Goal: Transaction & Acquisition: Obtain resource

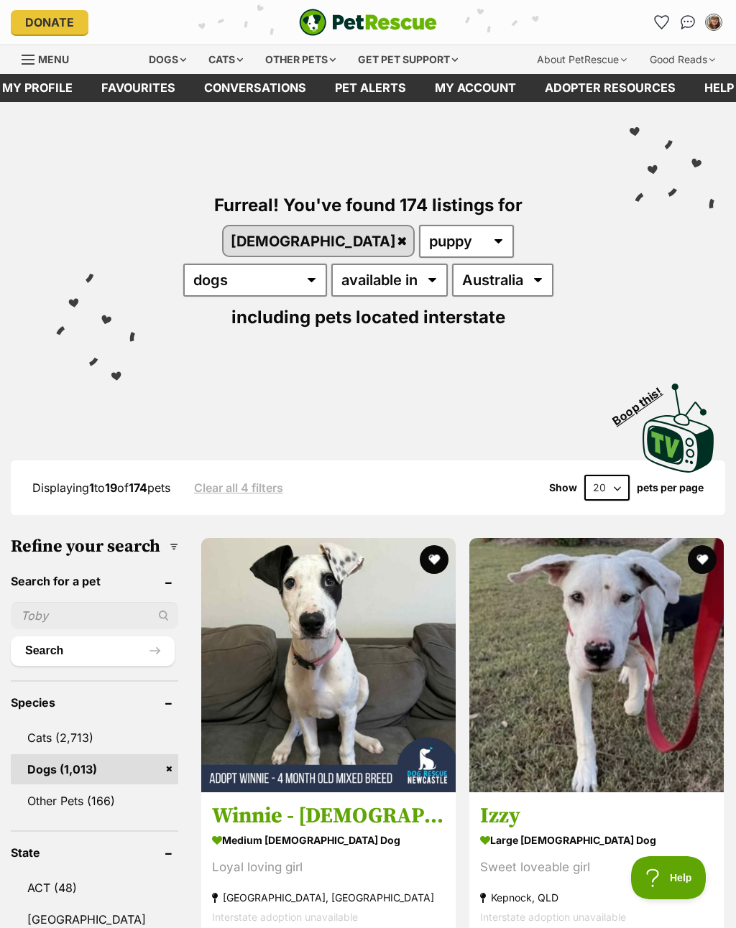
click at [606, 475] on select "20 40 60" at bounding box center [606, 488] width 45 height 26
select select "60"
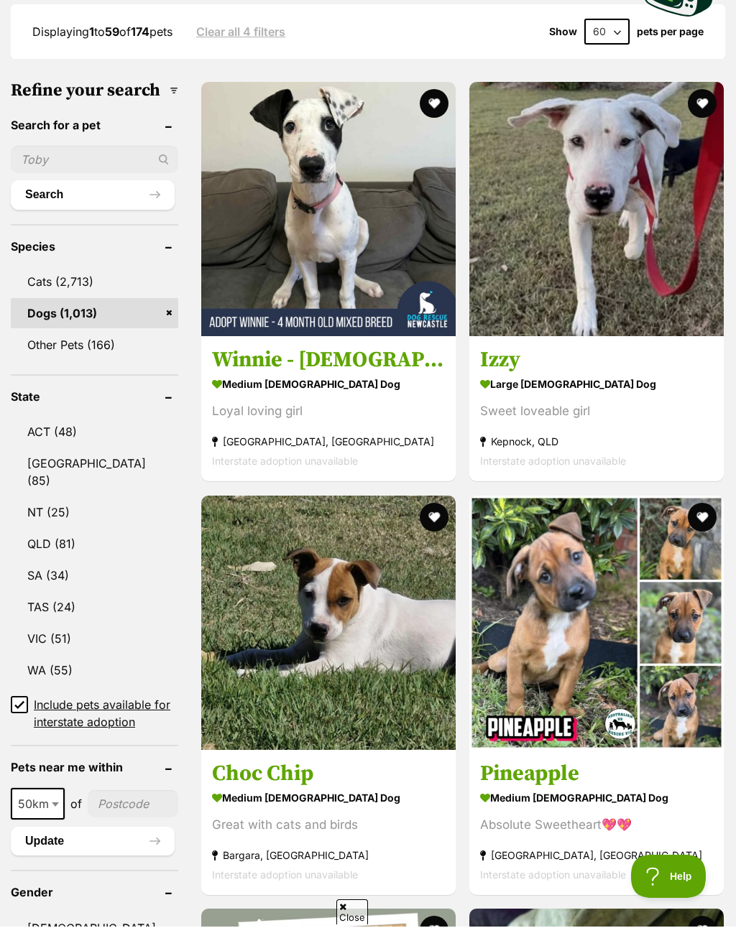
click at [448, 917] on button "favourite" at bounding box center [434, 931] width 29 height 29
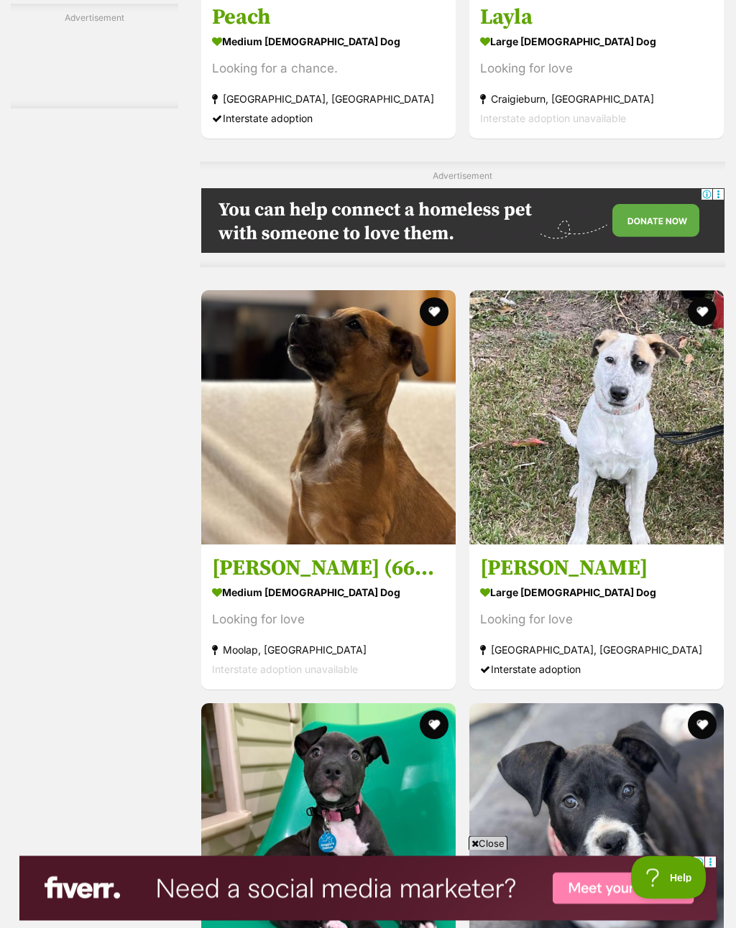
scroll to position [4777, 0]
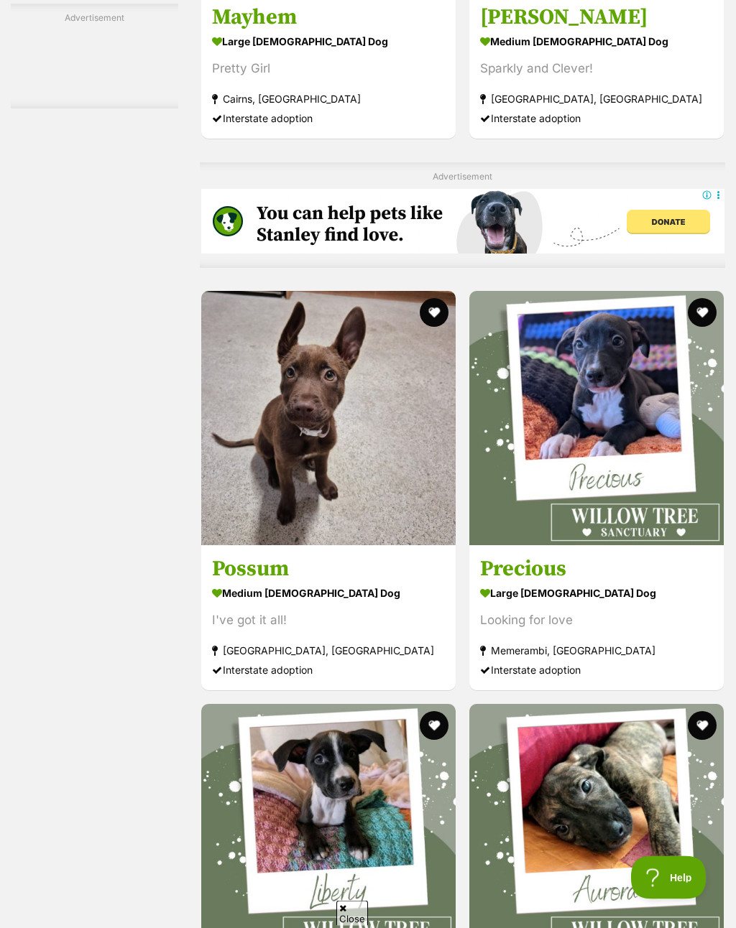
scroll to position [6160, 0]
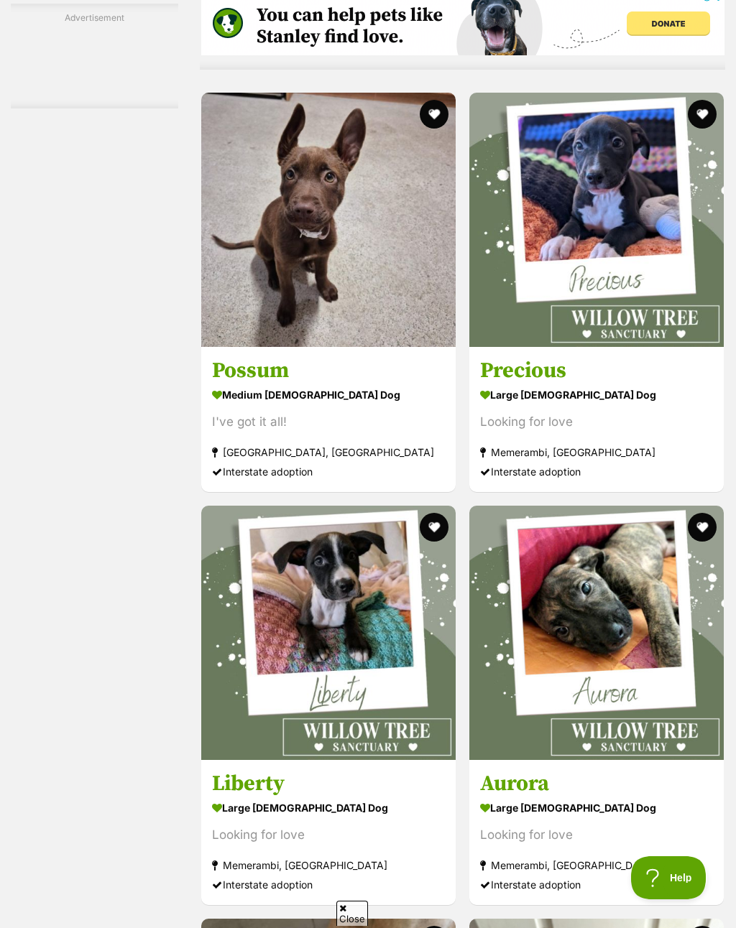
scroll to position [6362, 0]
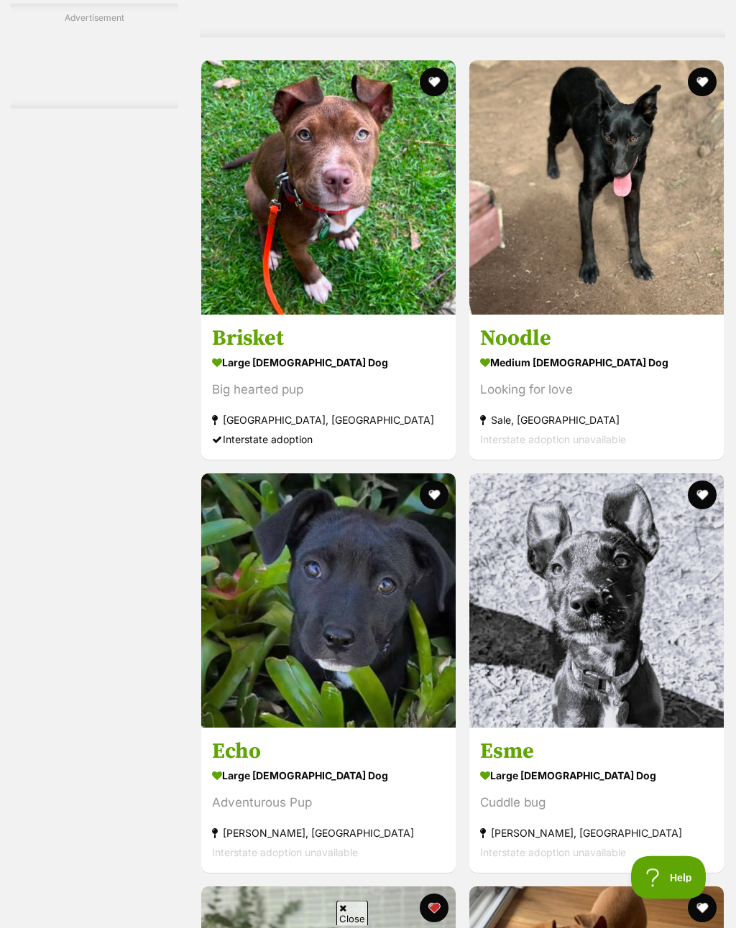
scroll to position [7762, 0]
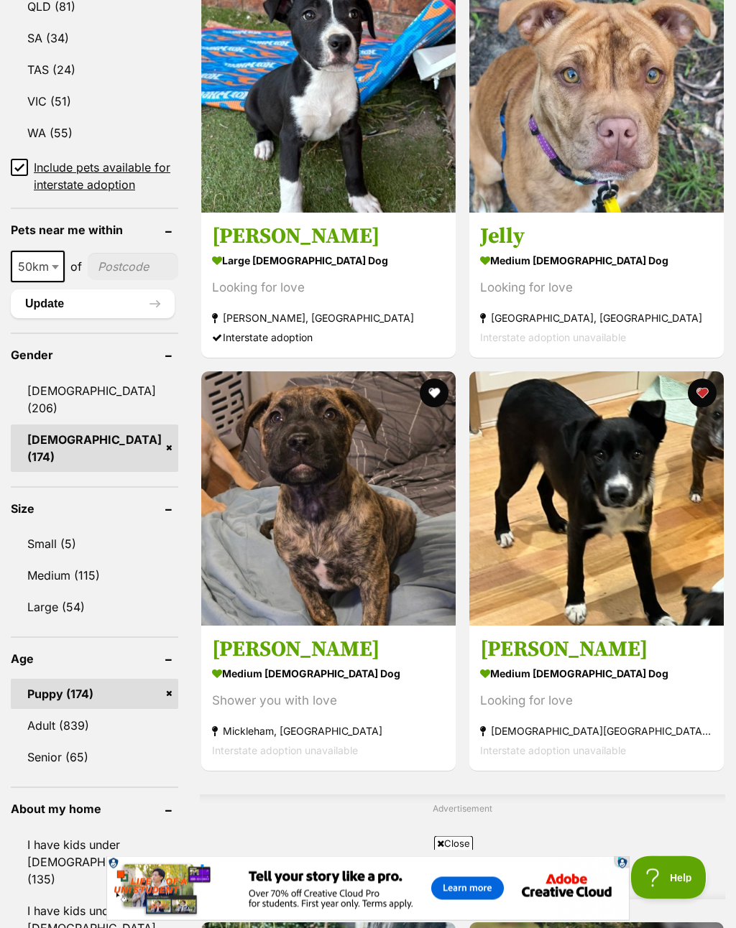
scroll to position [993, 0]
click at [420, 927] on button "favourite" at bounding box center [434, 944] width 29 height 29
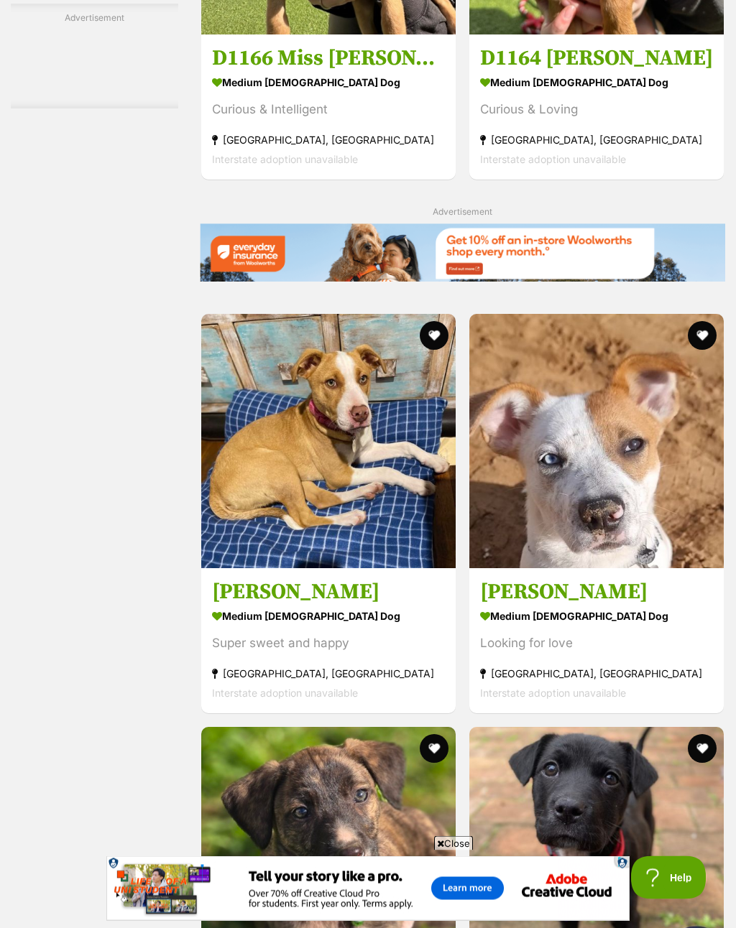
scroll to position [2962, 0]
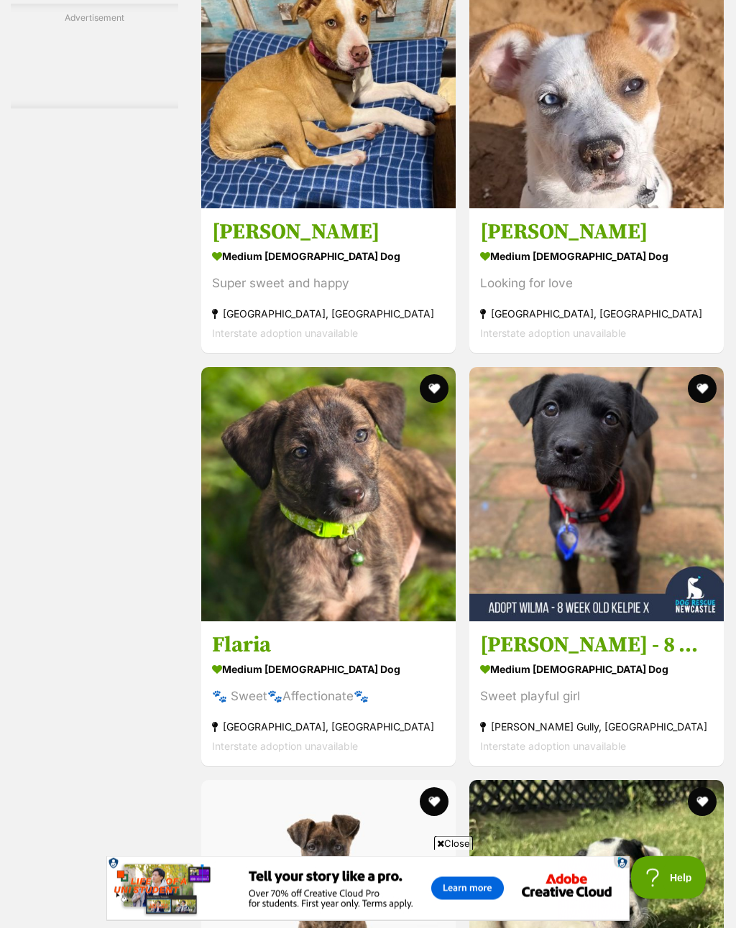
scroll to position [3330, 0]
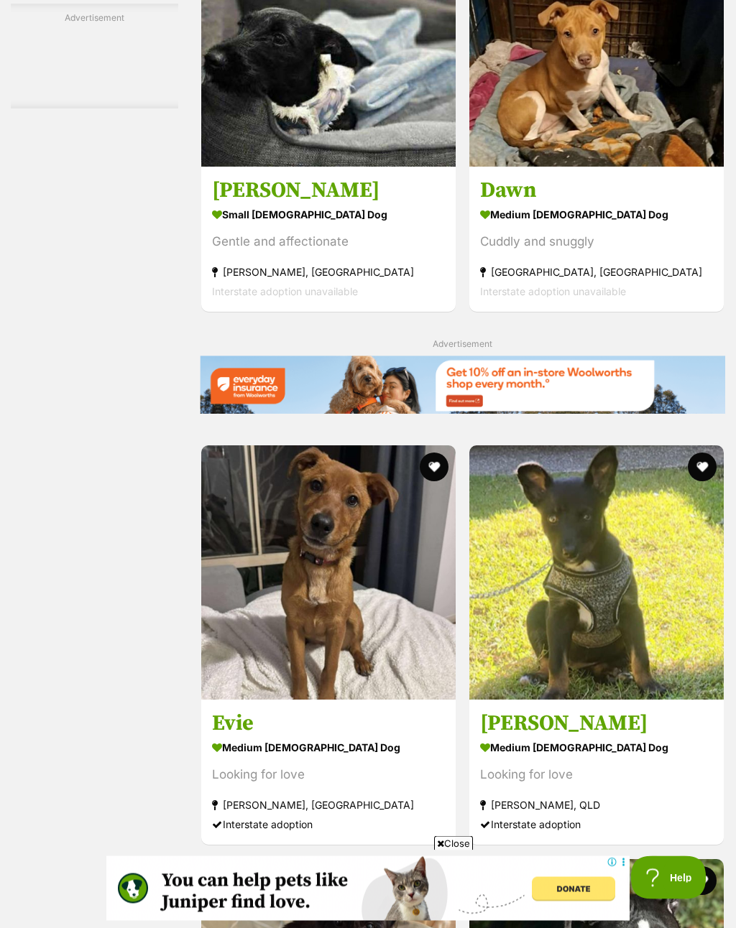
scroll to position [2832, 0]
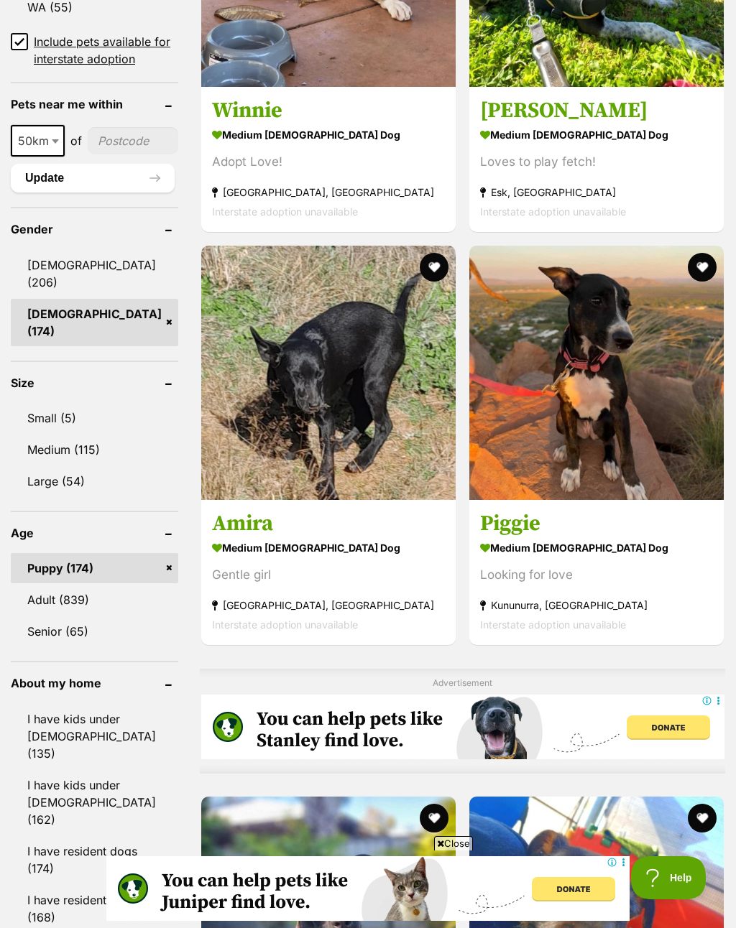
scroll to position [0, 0]
click at [87, 297] on link "[DEMOGRAPHIC_DATA] (206)" at bounding box center [94, 273] width 167 height 47
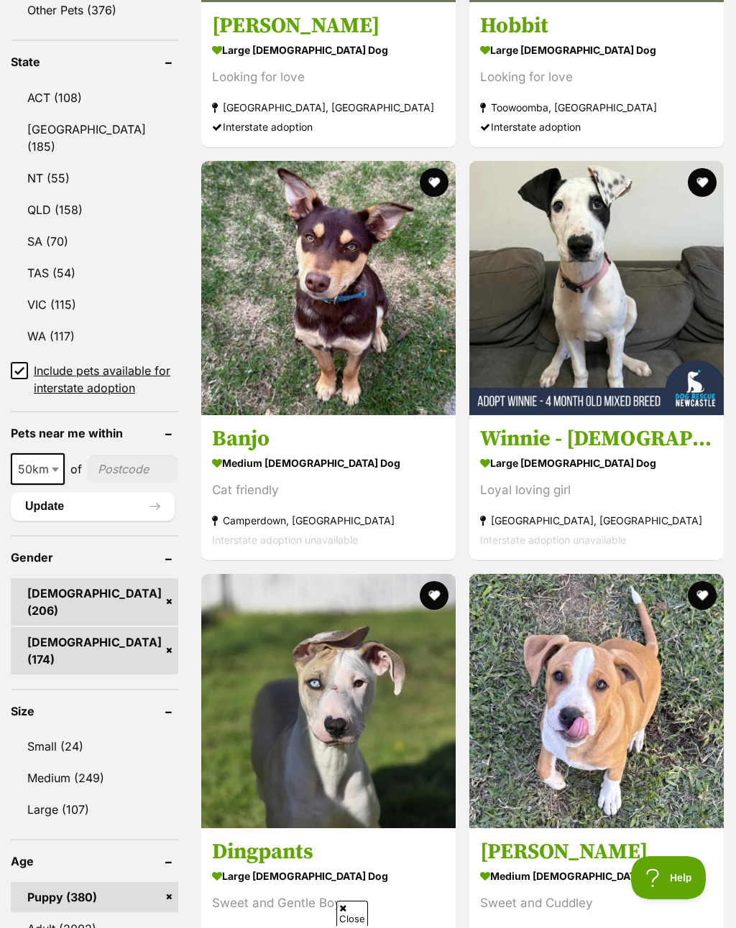
click at [109, 675] on link "[DEMOGRAPHIC_DATA] (174)" at bounding box center [94, 650] width 167 height 47
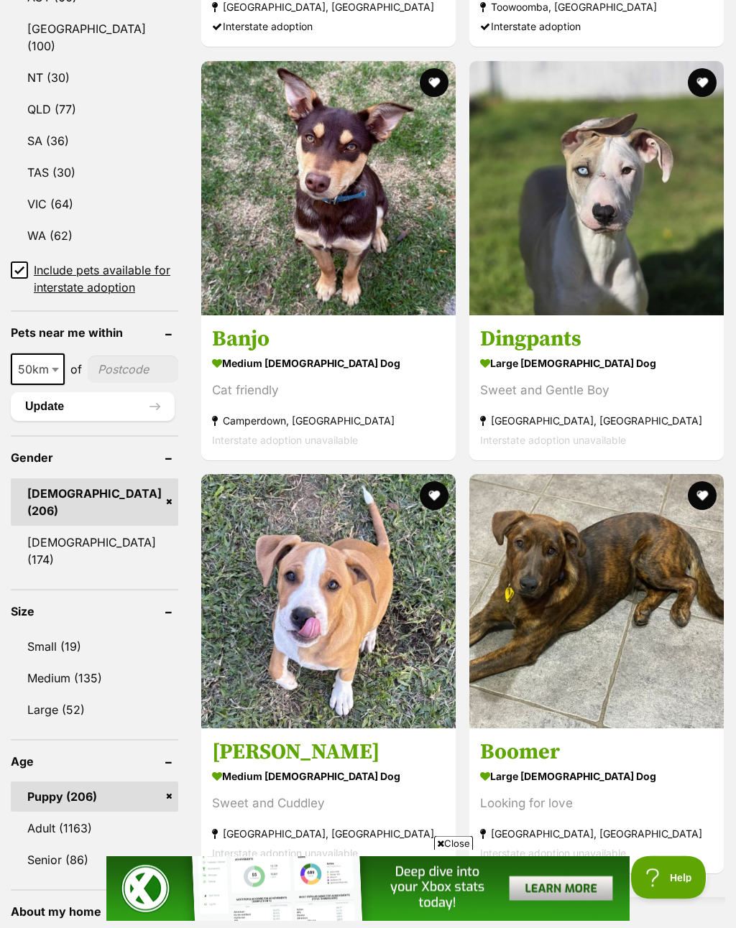
scroll to position [891, 0]
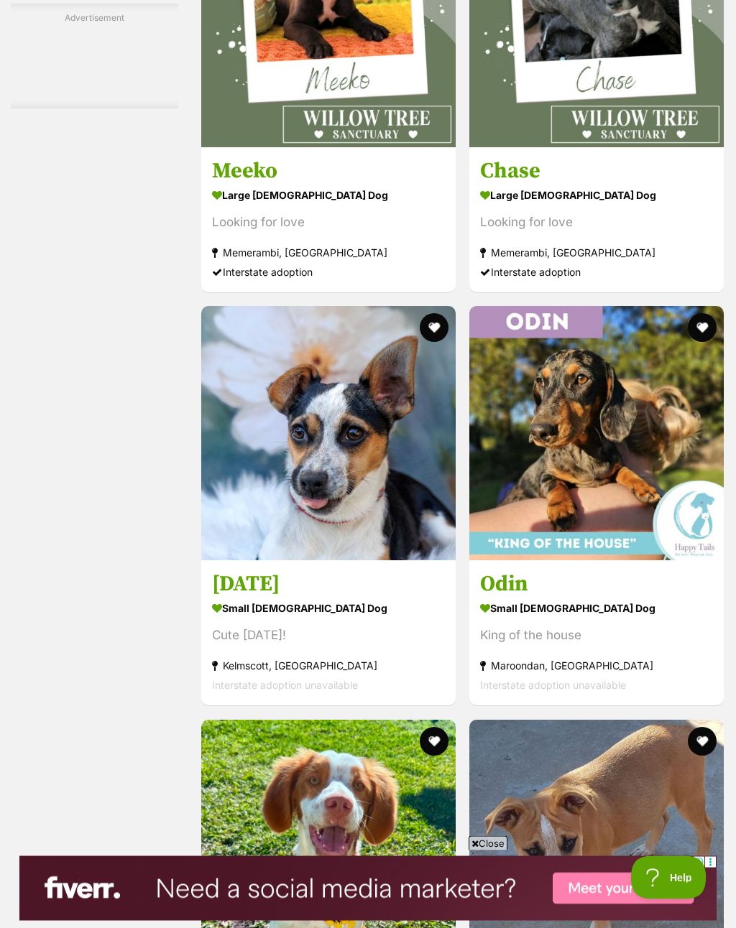
scroll to position [7934, 0]
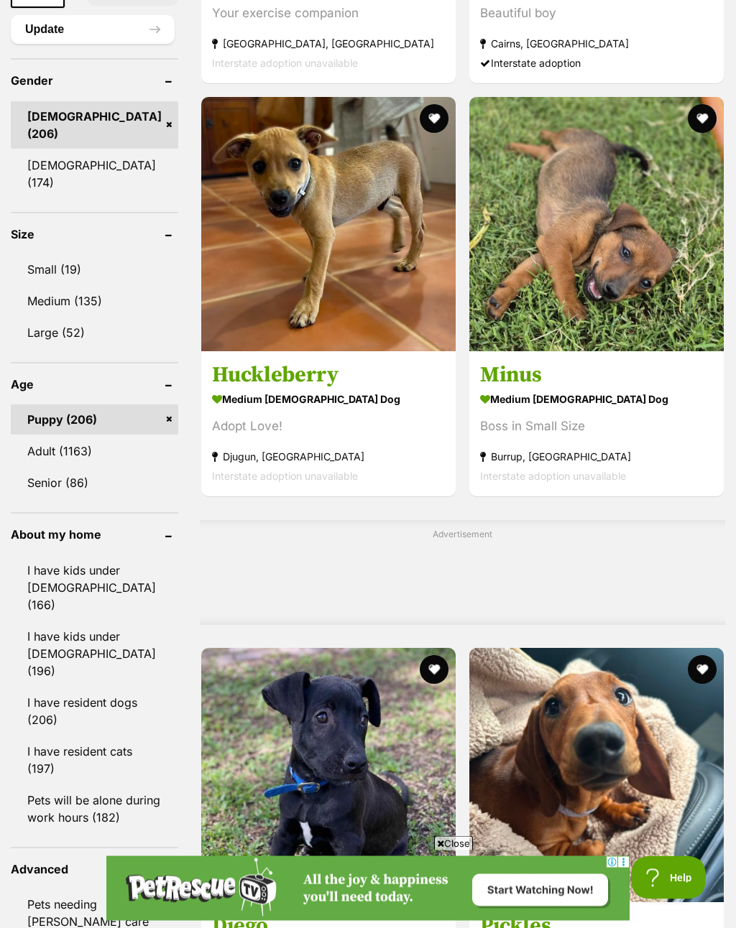
scroll to position [1268, 0]
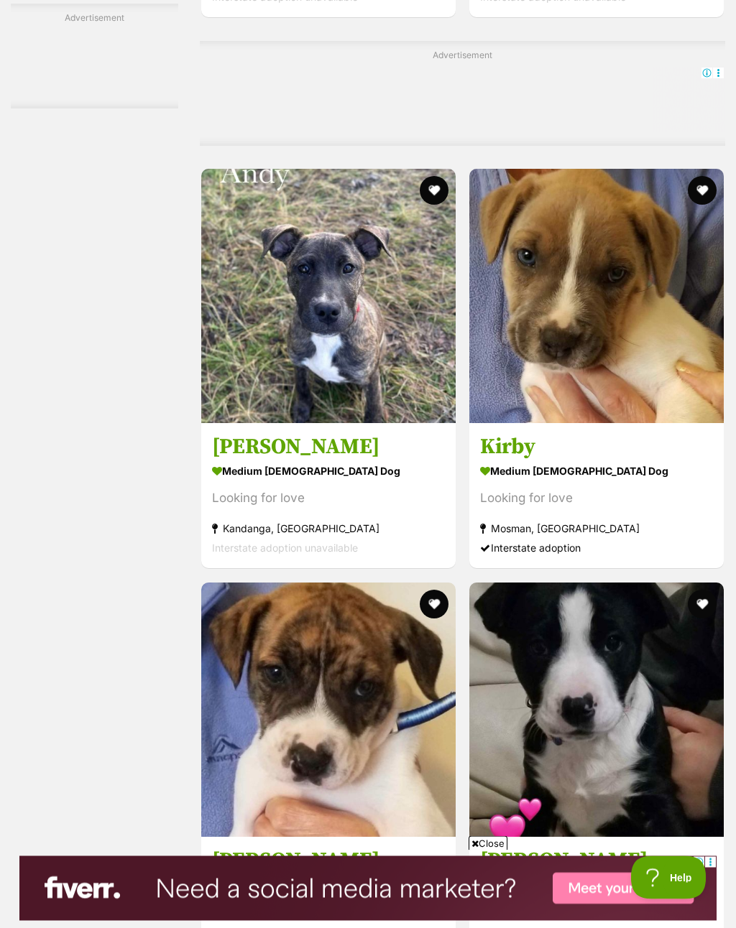
scroll to position [7238, 0]
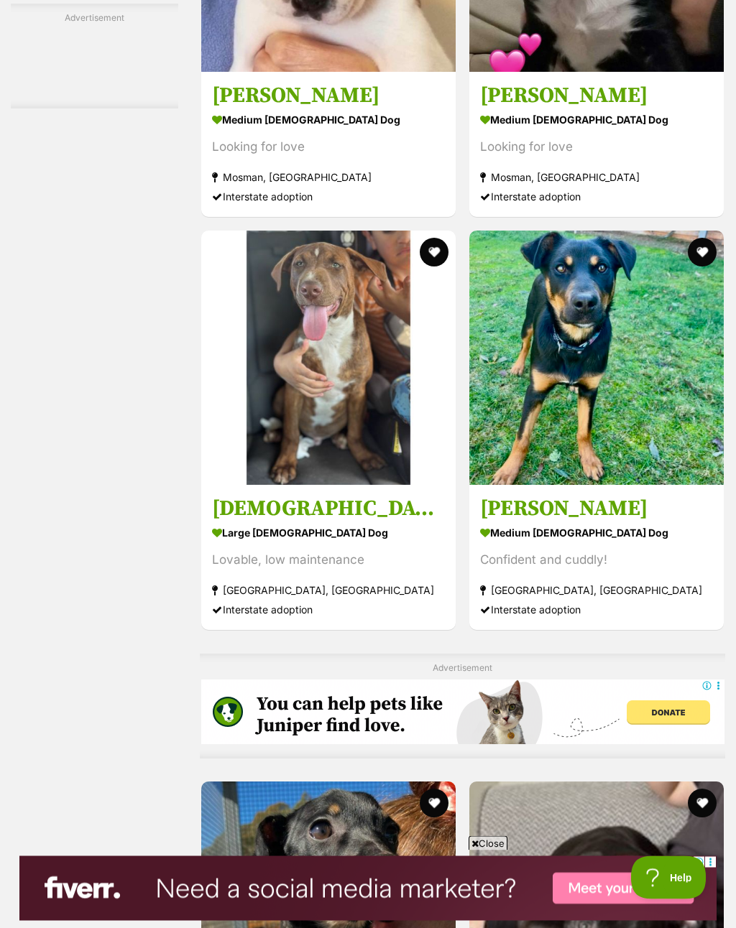
scroll to position [8004, 0]
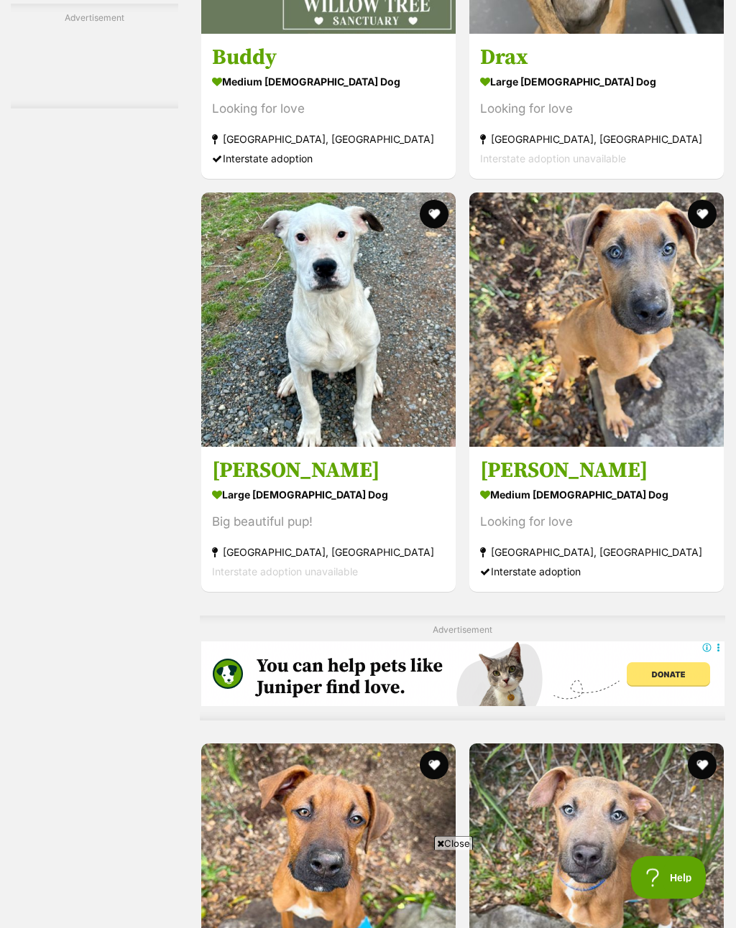
scroll to position [8042, 0]
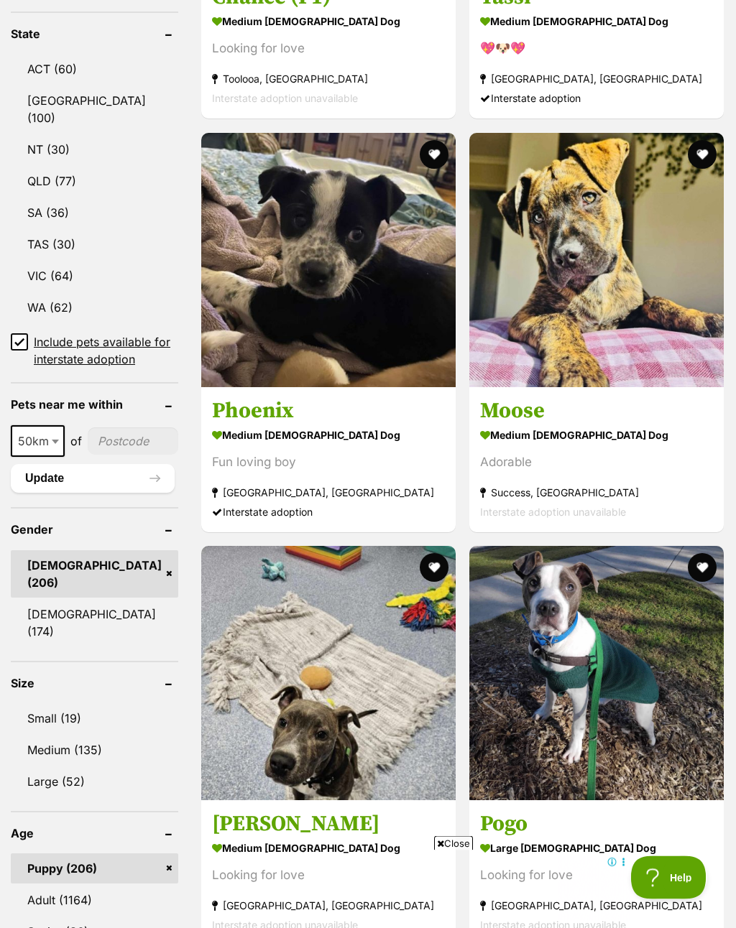
scroll to position [812, 0]
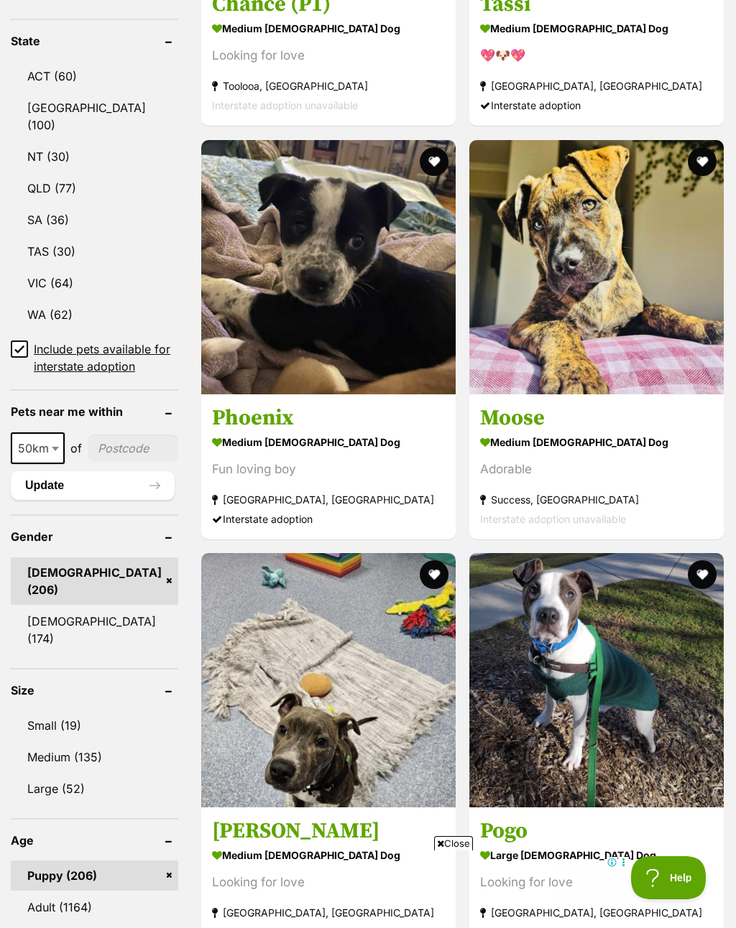
click at [113, 605] on link "[DEMOGRAPHIC_DATA] (206)" at bounding box center [94, 580] width 167 height 47
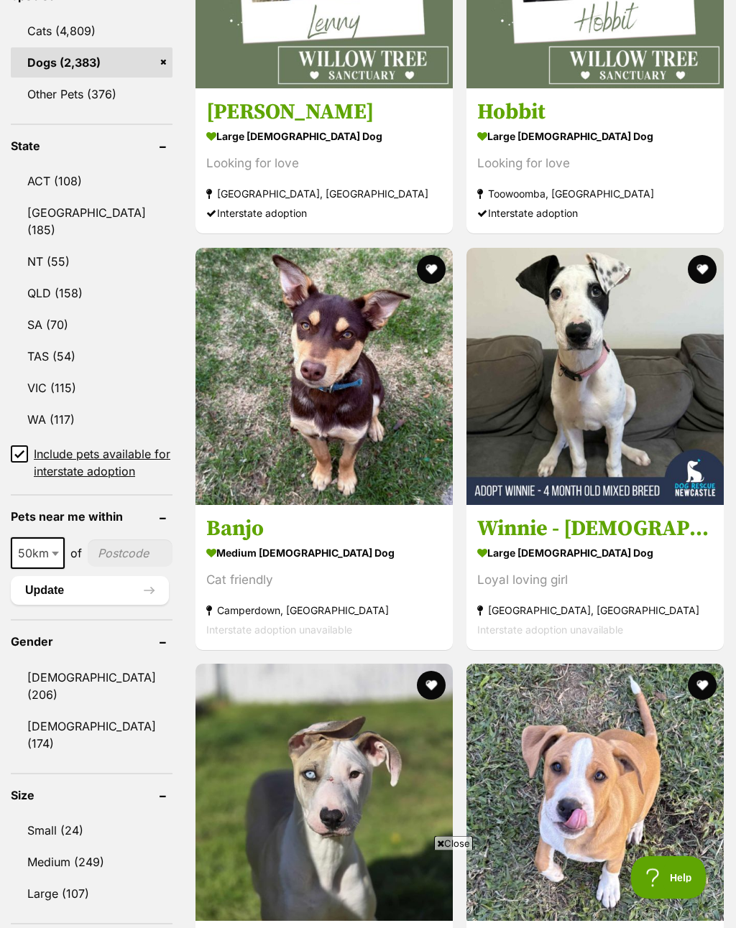
scroll to position [676, 0]
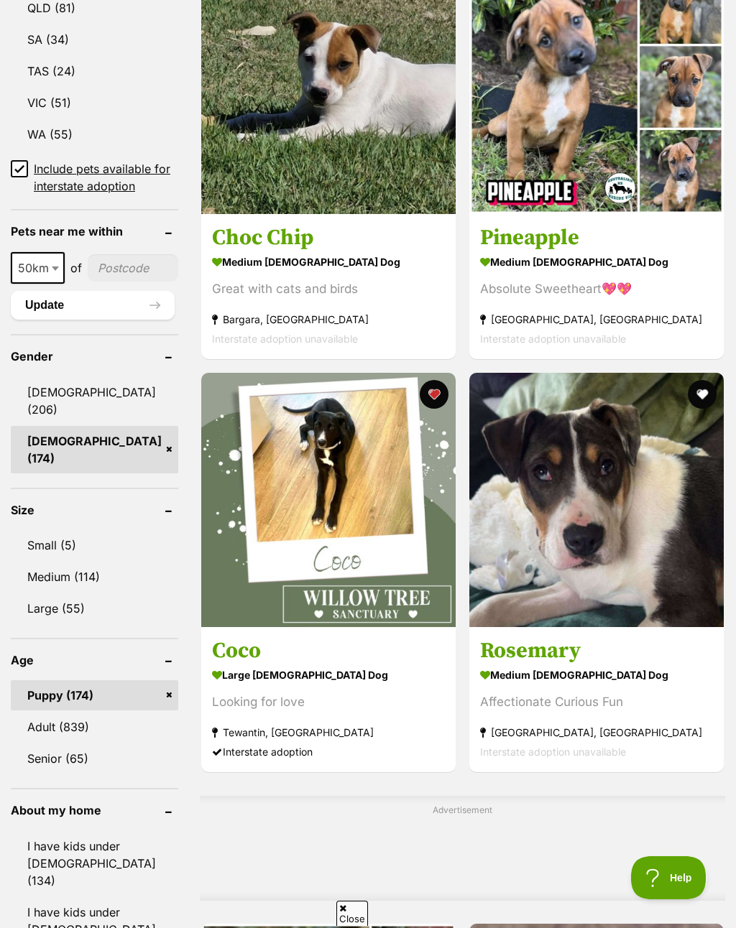
scroll to position [992, 0]
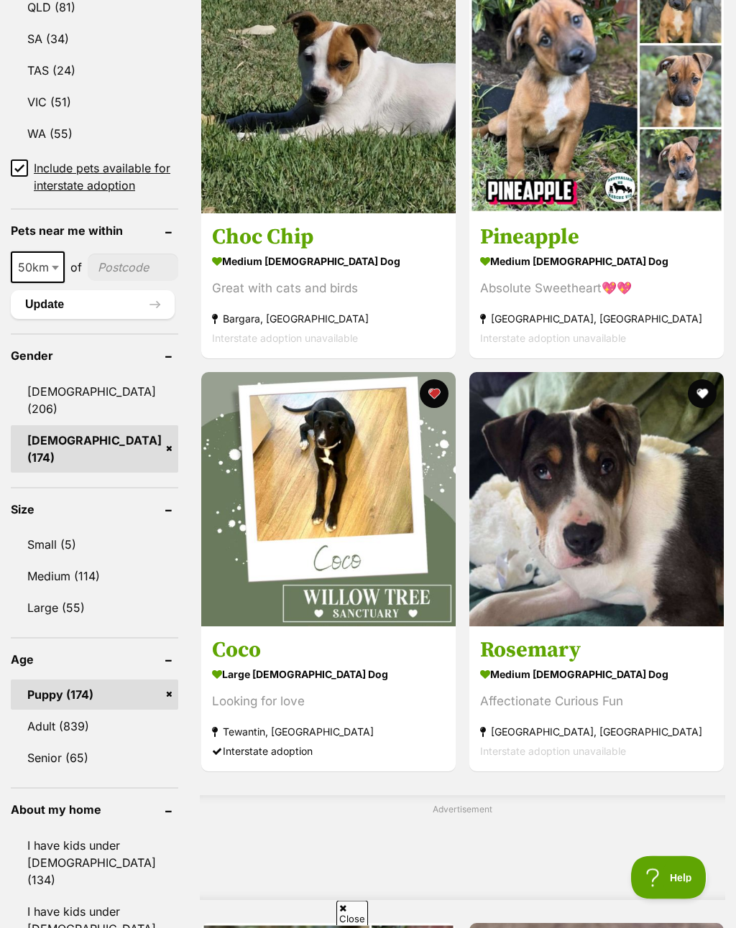
click at [105, 693] on link "Puppy (174)" at bounding box center [94, 695] width 167 height 30
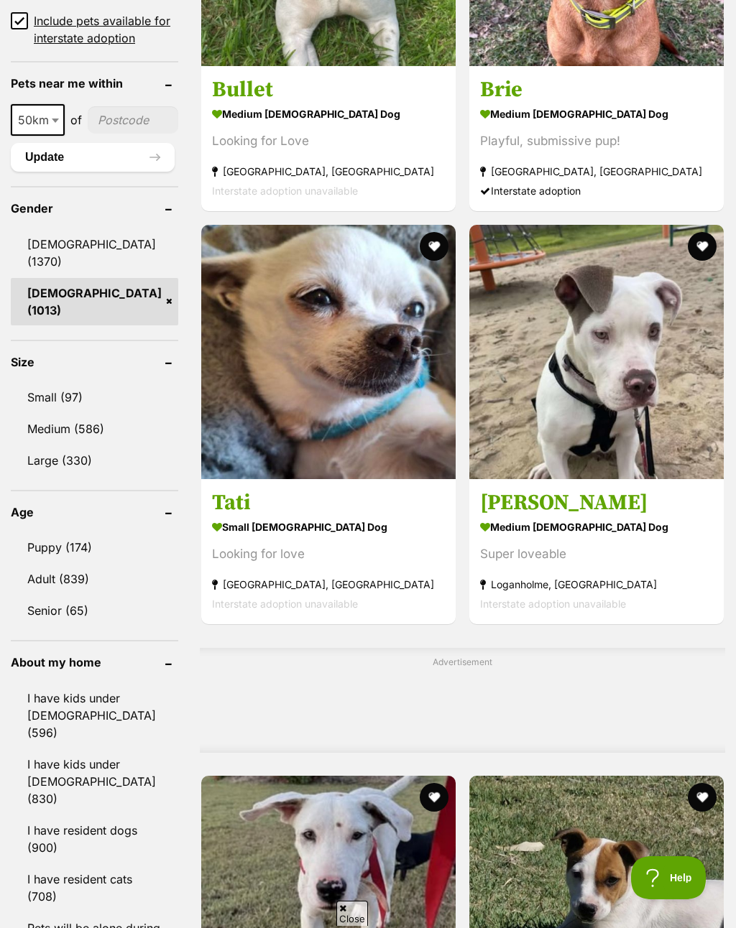
scroll to position [1133, 0]
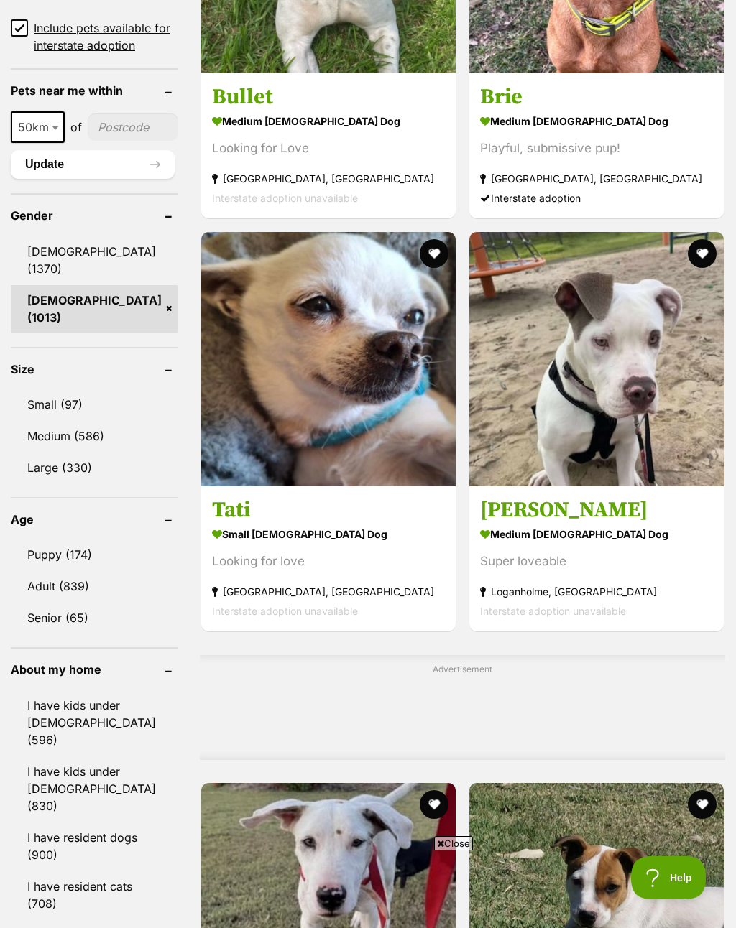
click at [101, 601] on link "Adult (839)" at bounding box center [94, 586] width 167 height 30
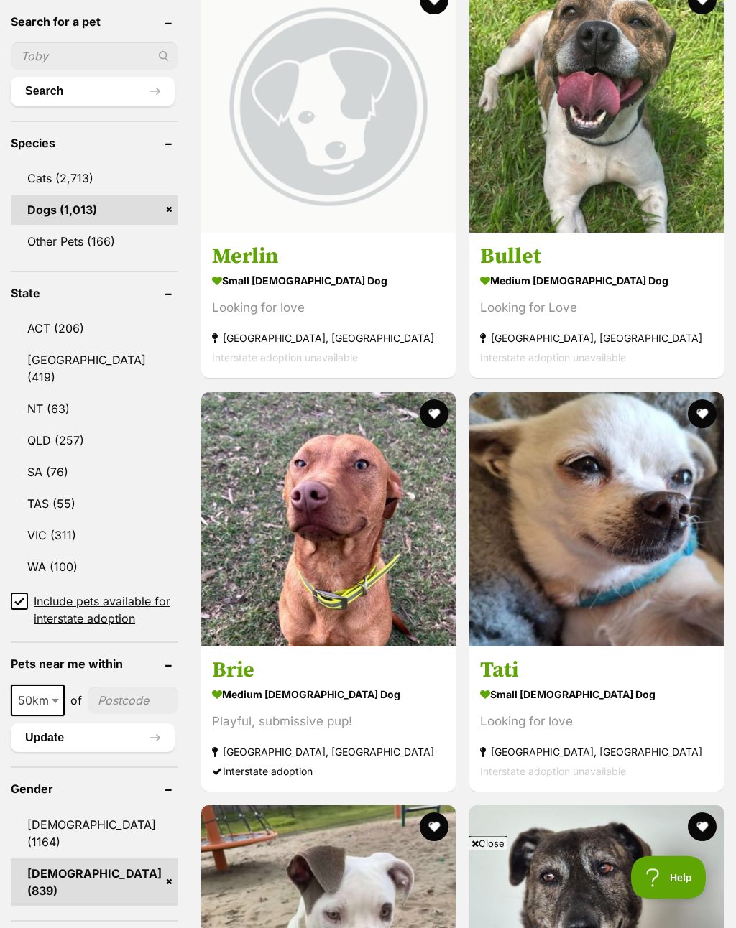
scroll to position [562, 0]
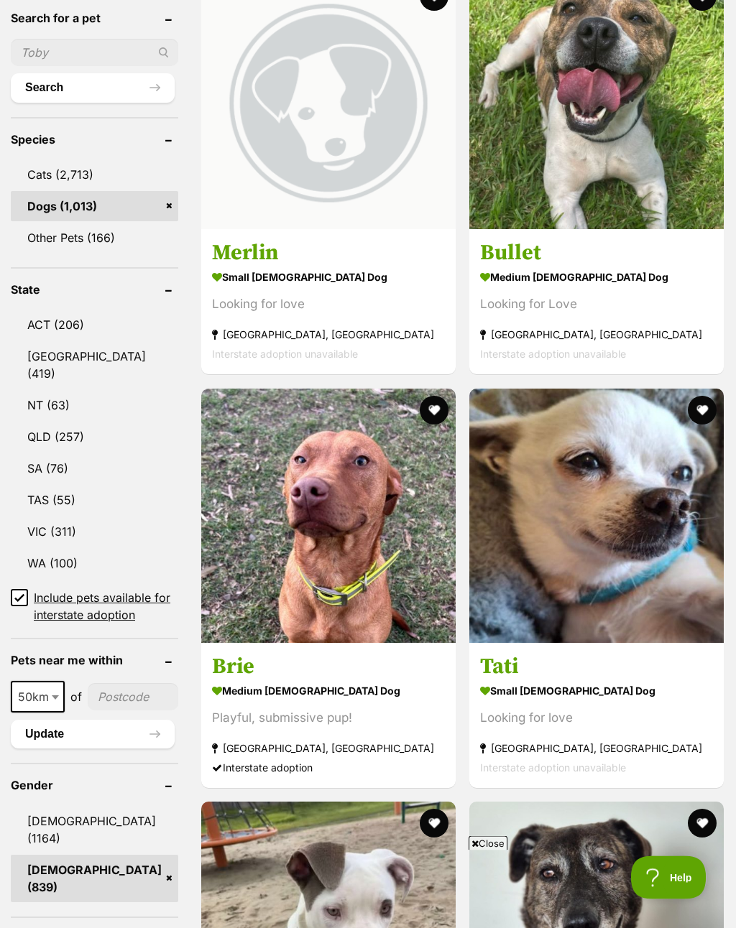
click at [687, 397] on button "favourite" at bounding box center [701, 411] width 29 height 29
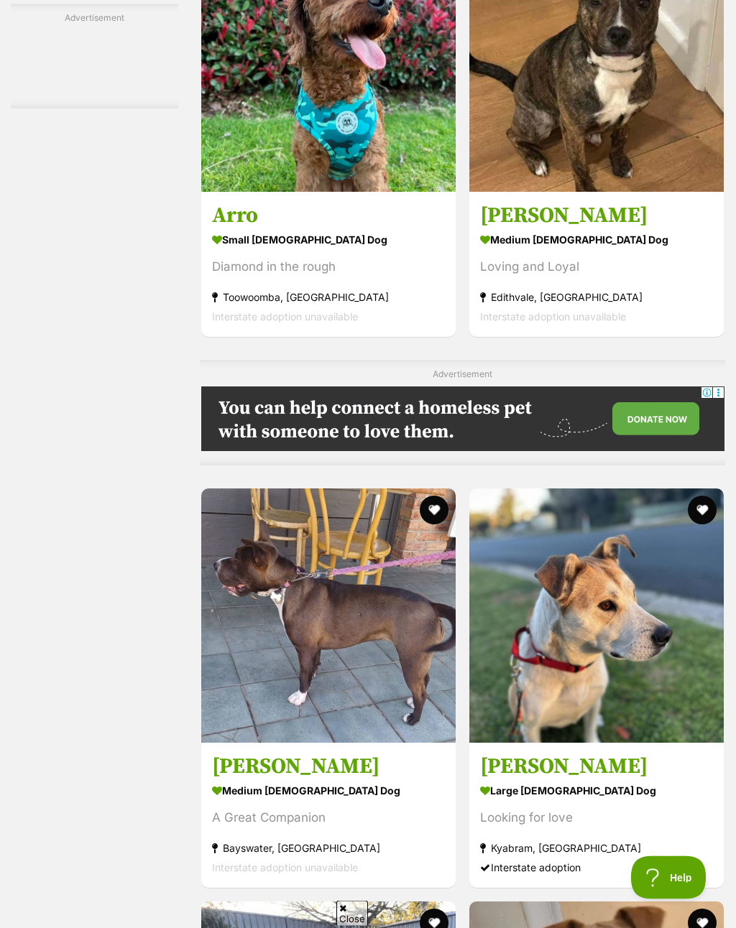
scroll to position [4579, 0]
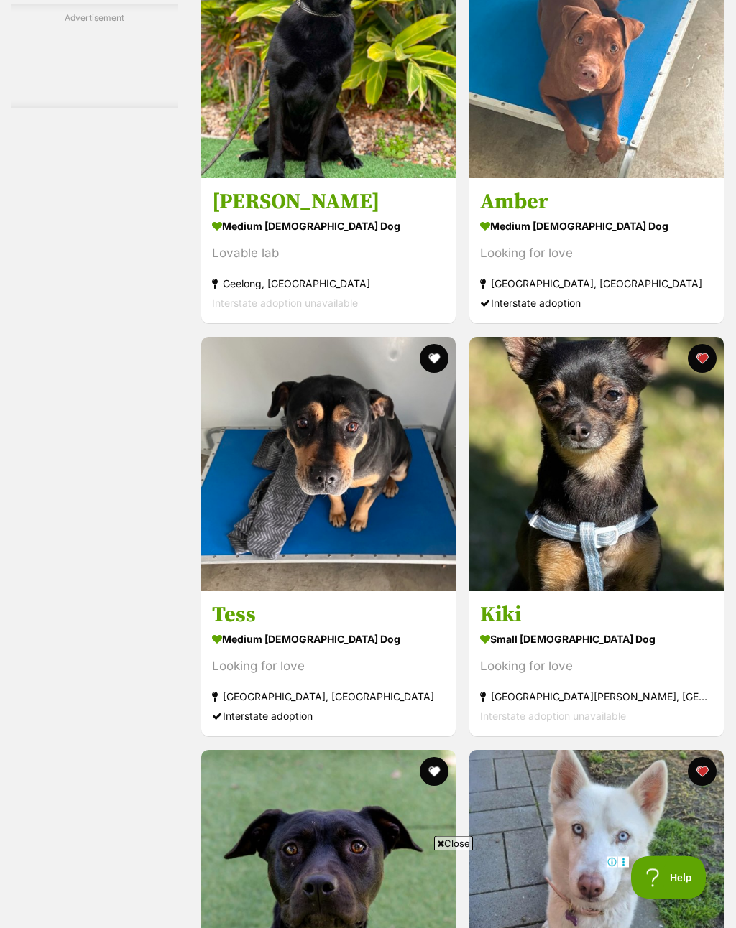
scroll to position [7899, 0]
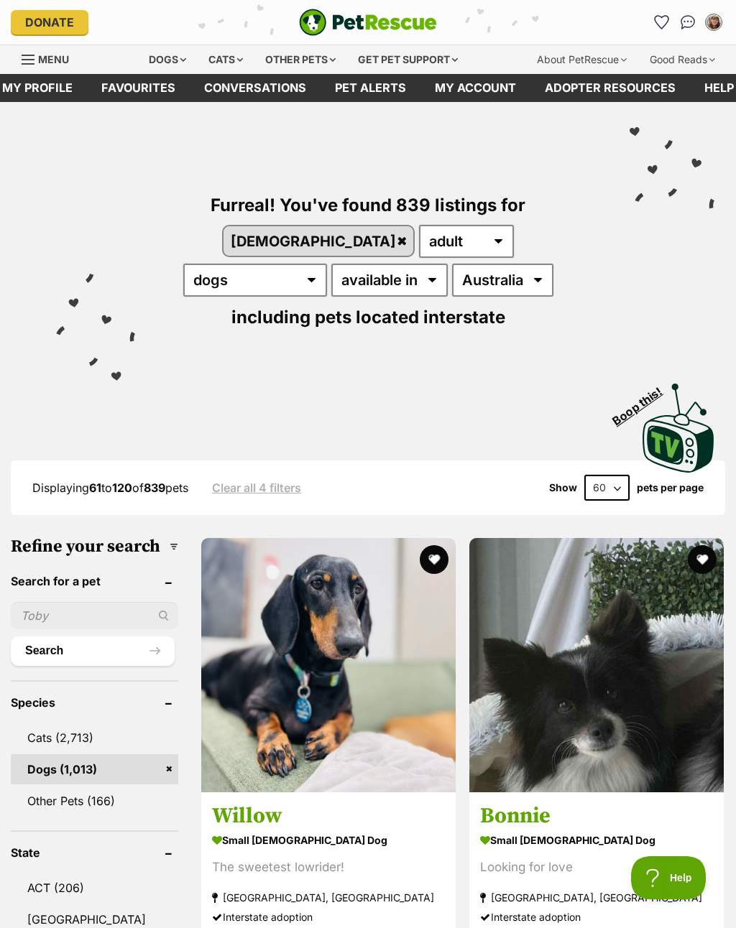
click at [687, 545] on button "favourite" at bounding box center [701, 559] width 29 height 29
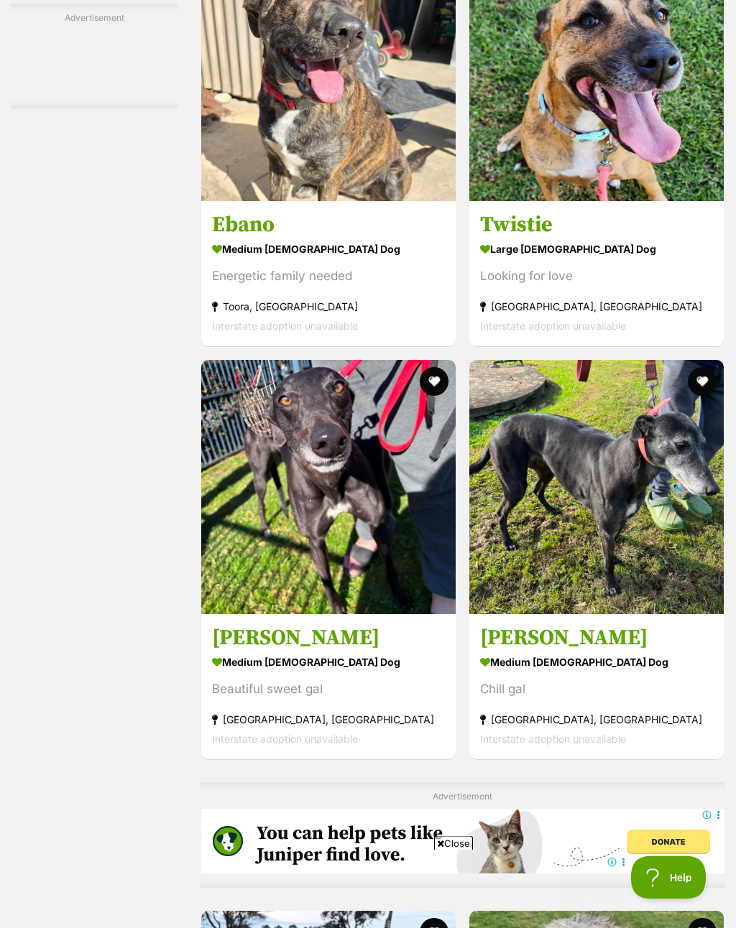
scroll to position [7876, 0]
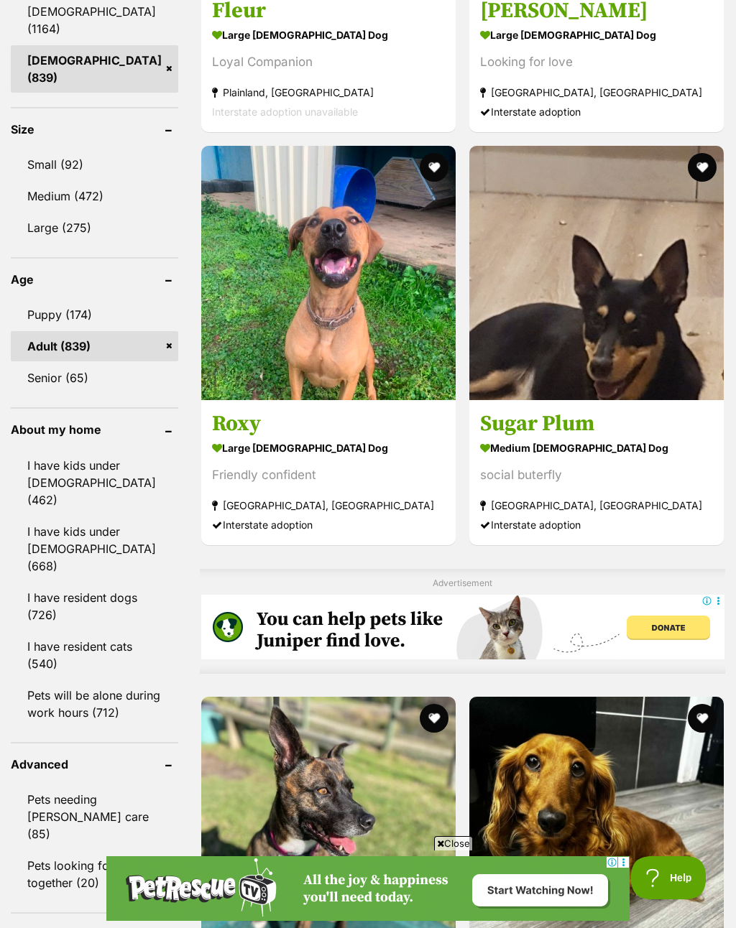
scroll to position [1335, 0]
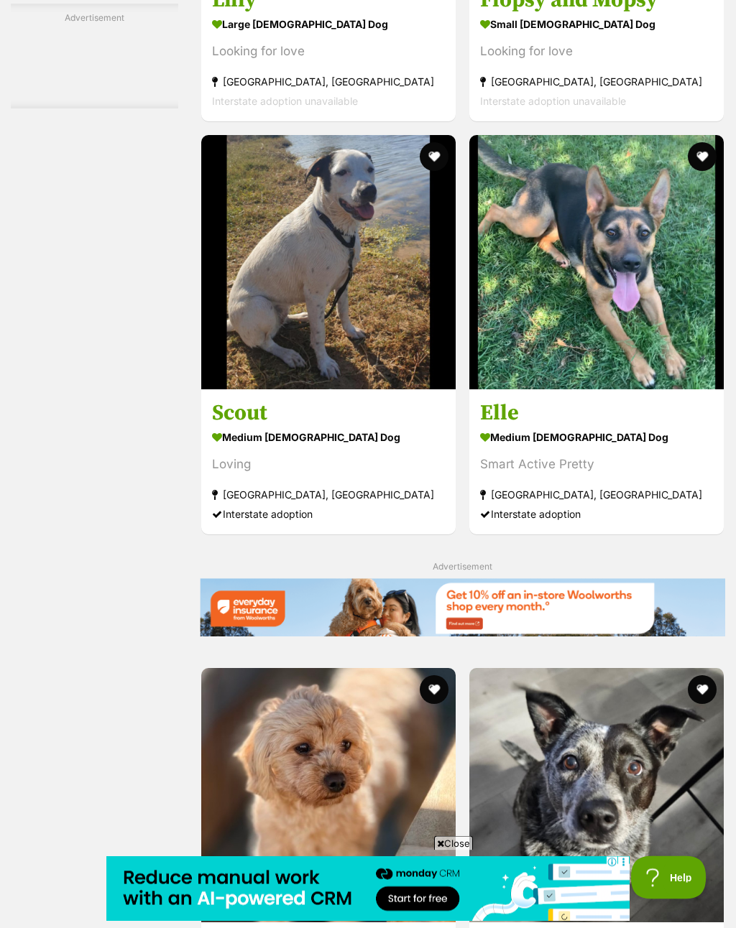
scroll to position [2762, 0]
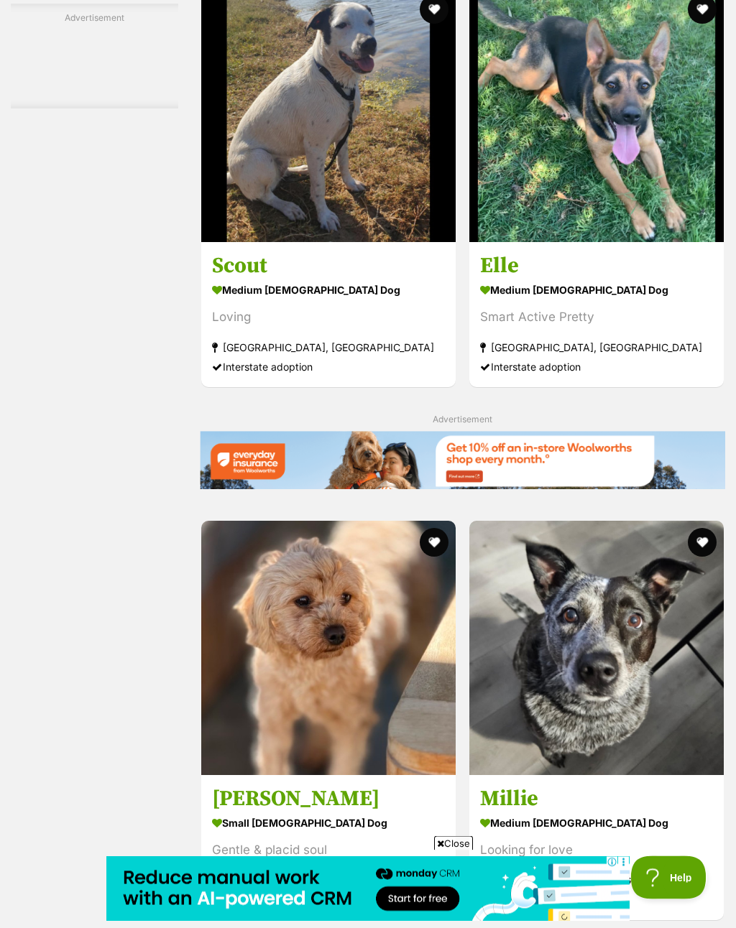
scroll to position [2935, 0]
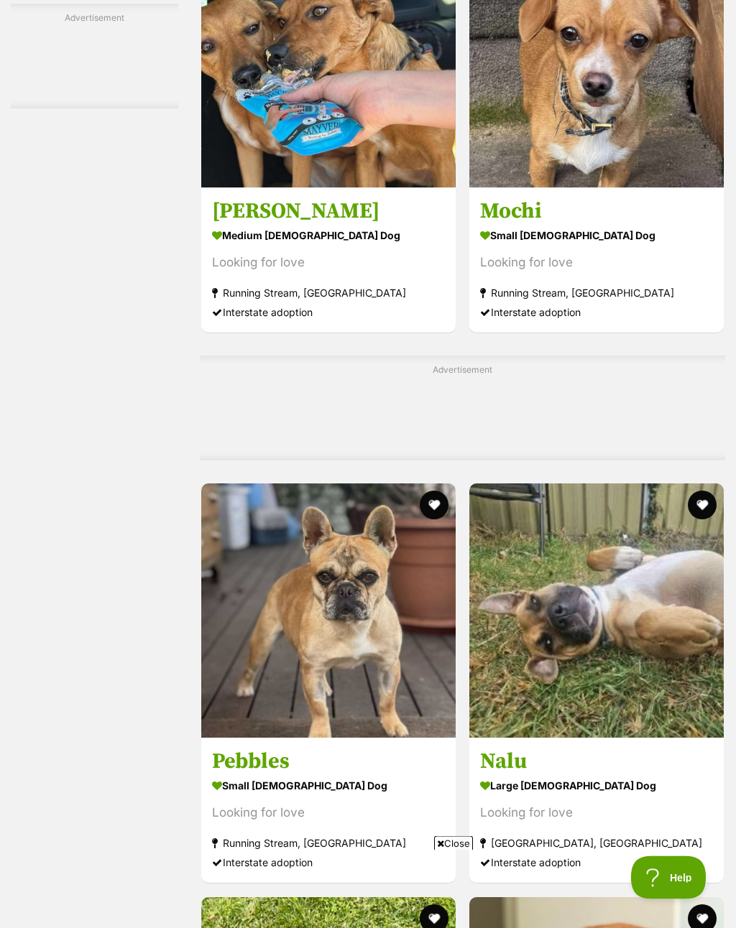
scroll to position [7078, 0]
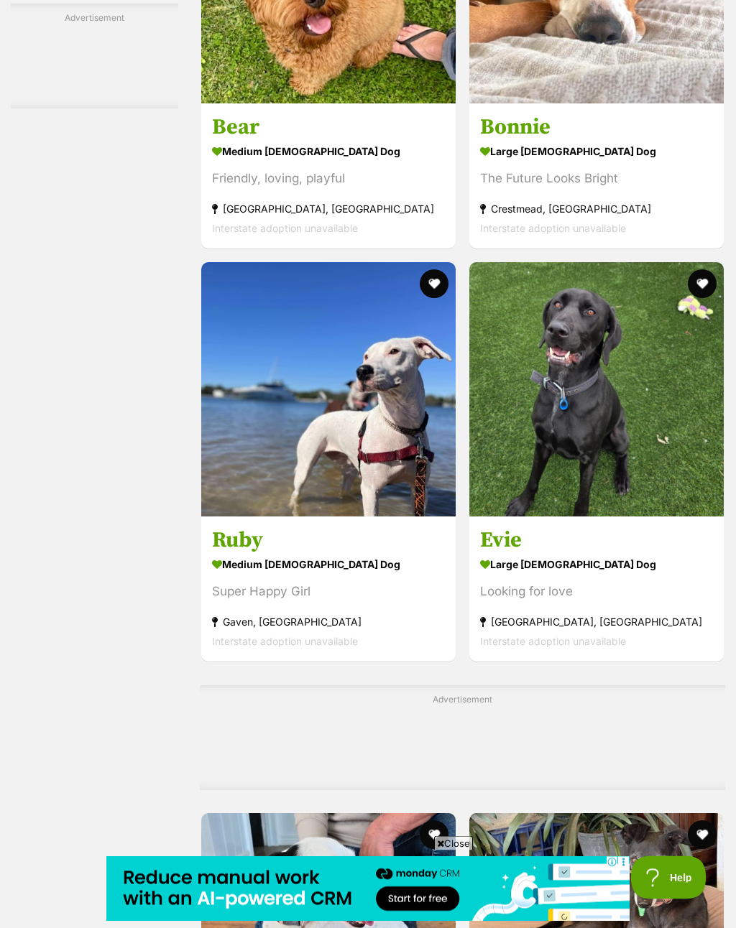
scroll to position [8127, 0]
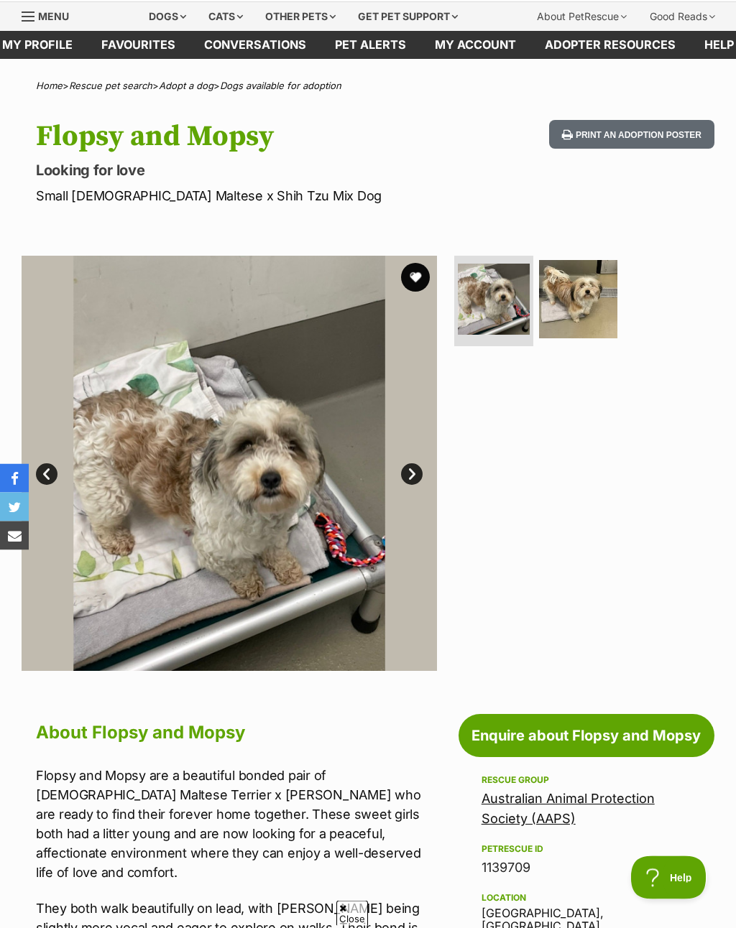
scroll to position [43, 0]
click at [571, 300] on img at bounding box center [578, 299] width 79 height 79
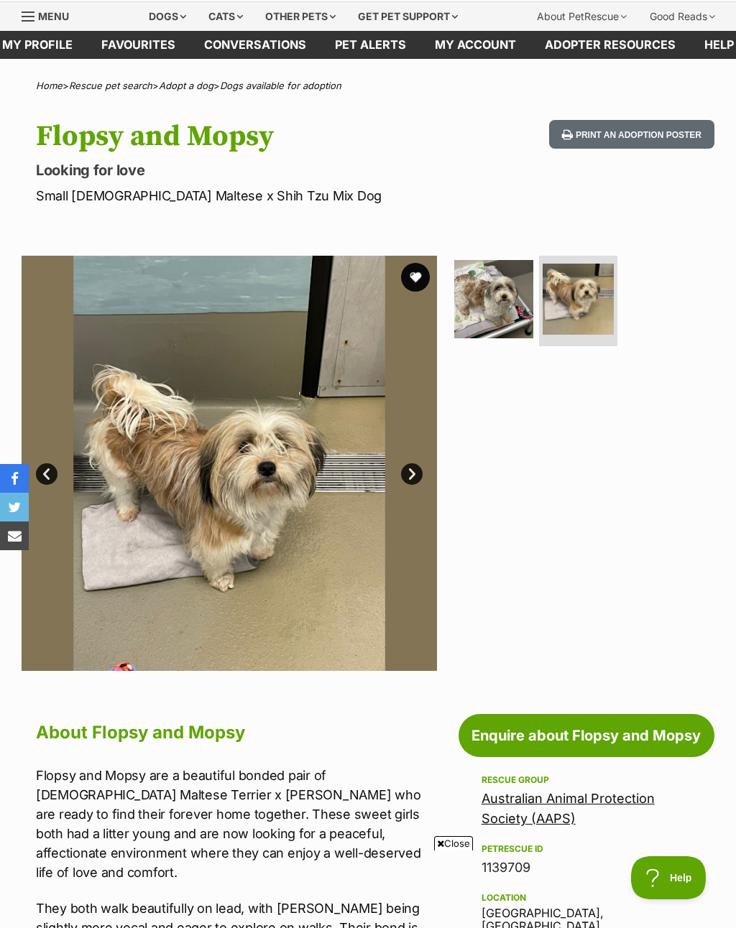
click at [506, 315] on img at bounding box center [493, 299] width 79 height 79
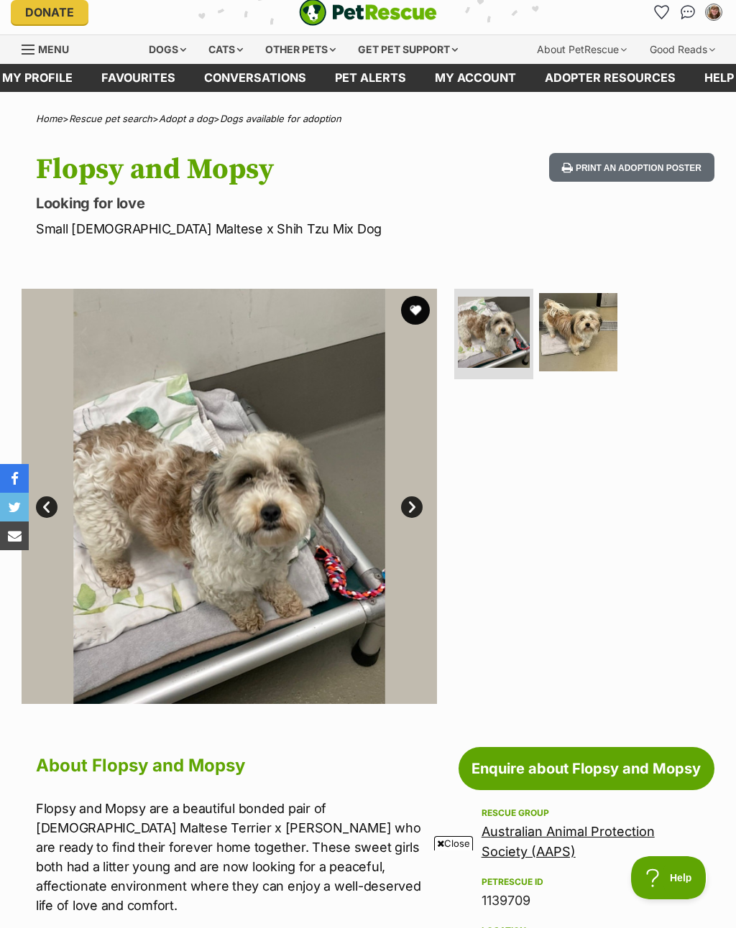
scroll to position [0, 0]
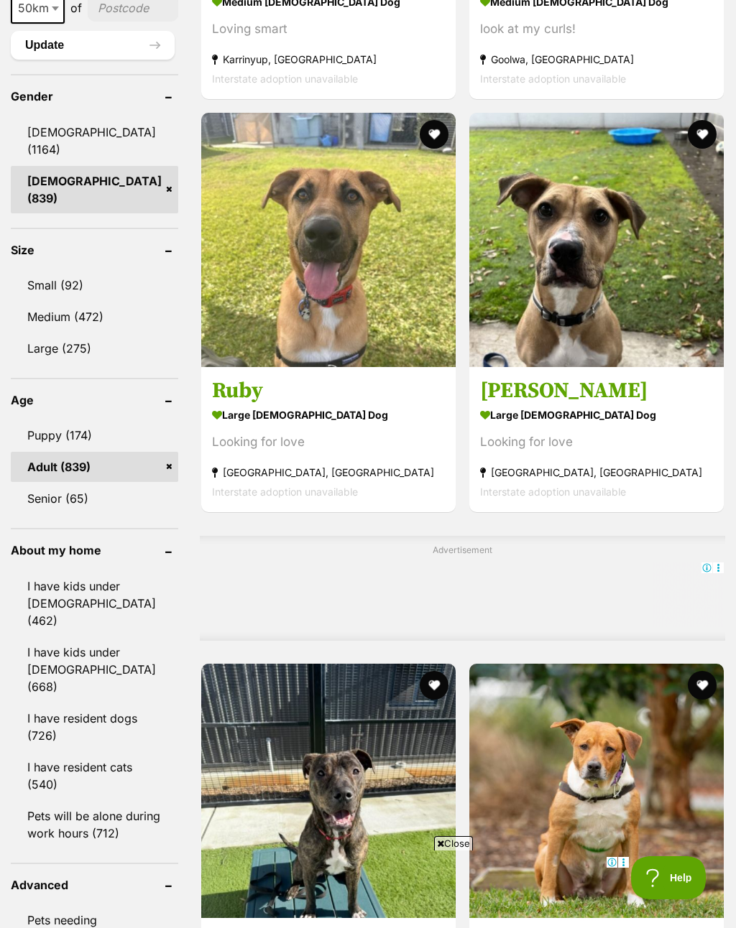
scroll to position [1253, 0]
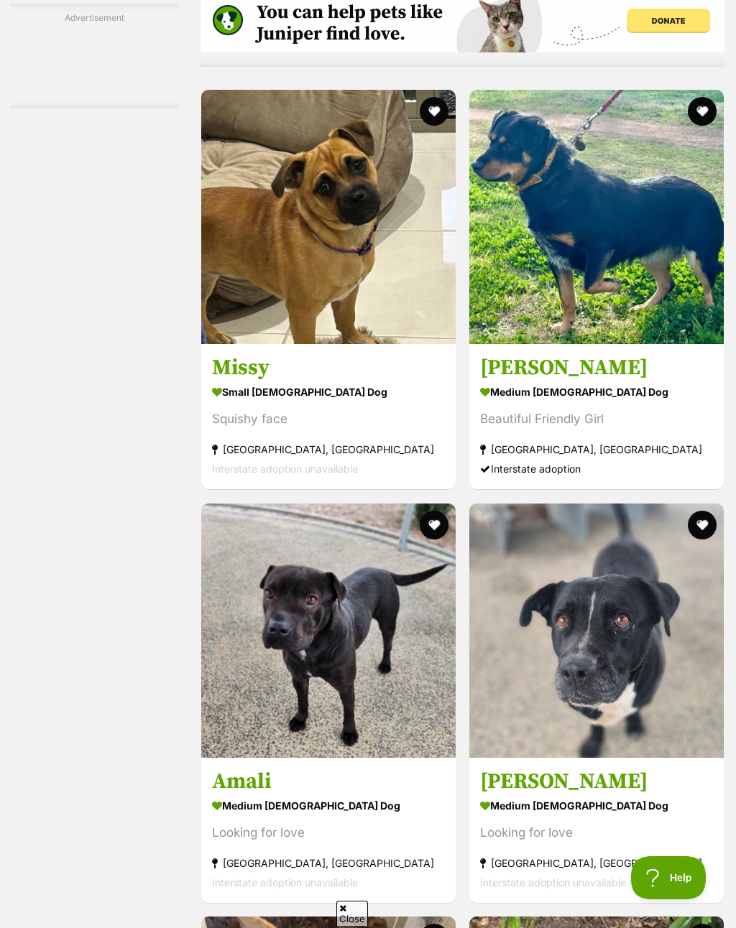
scroll to position [0, 0]
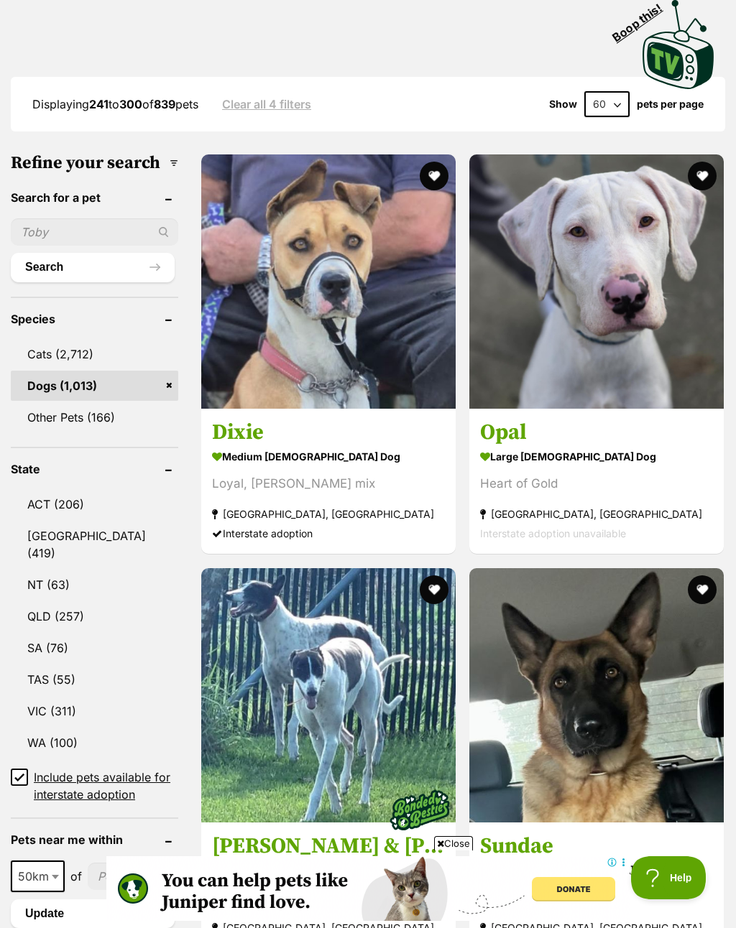
click at [687, 575] on button "favourite" at bounding box center [701, 589] width 29 height 29
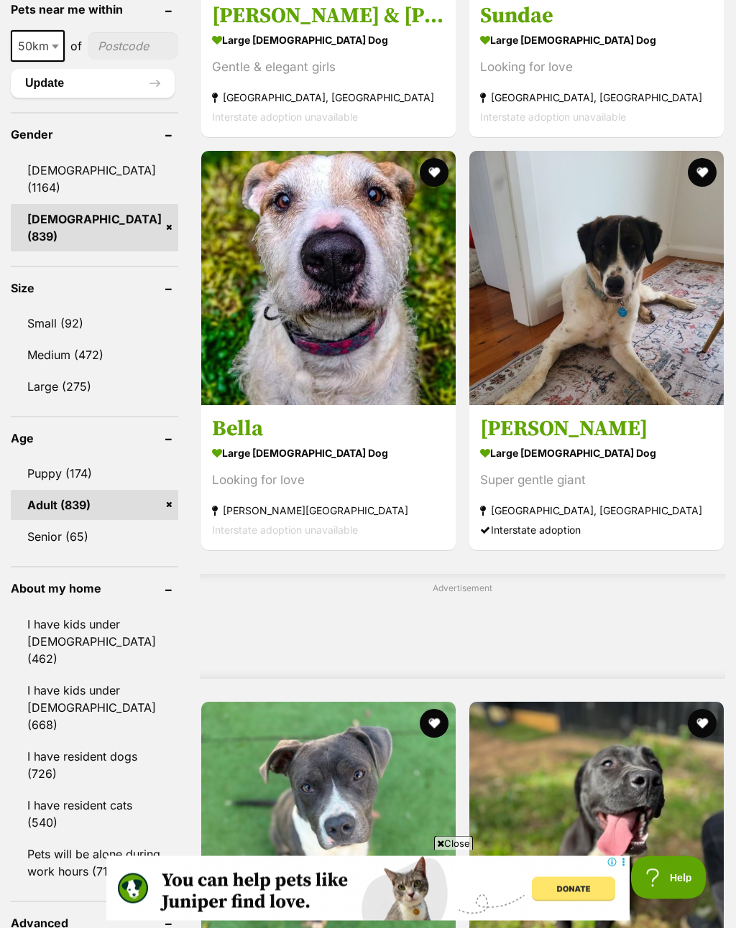
scroll to position [1214, 0]
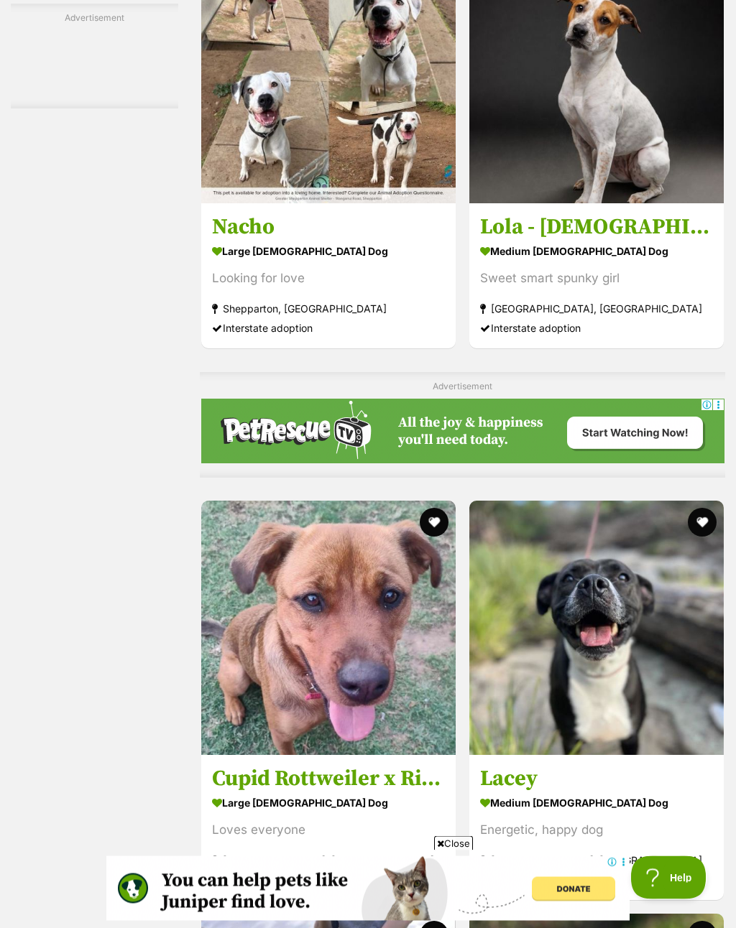
scroll to position [4153, 0]
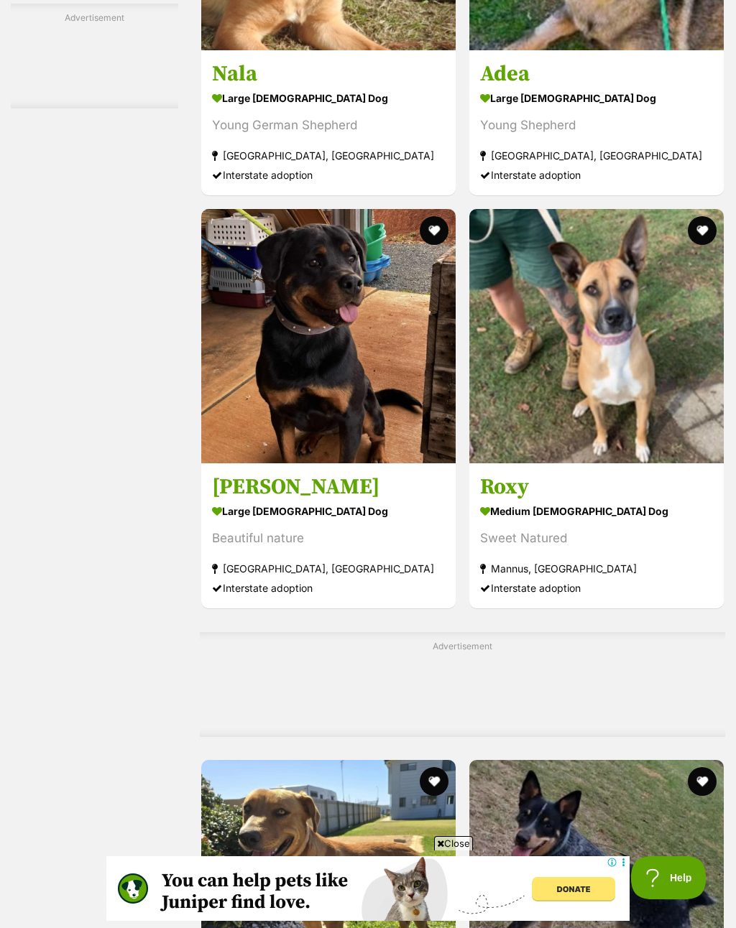
scroll to position [8014, 0]
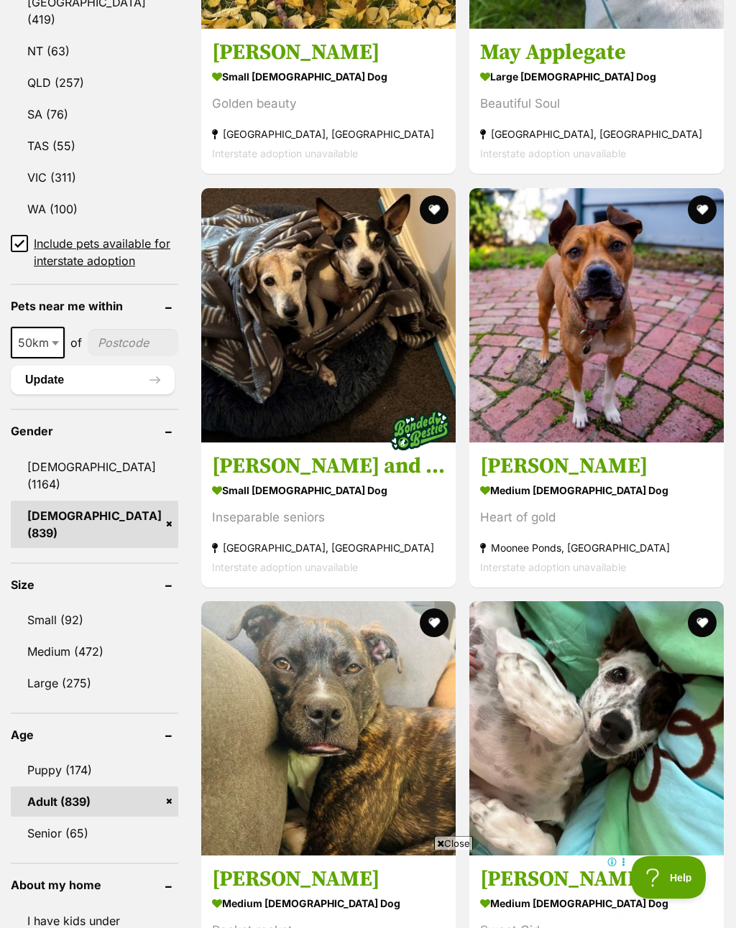
scroll to position [917, 0]
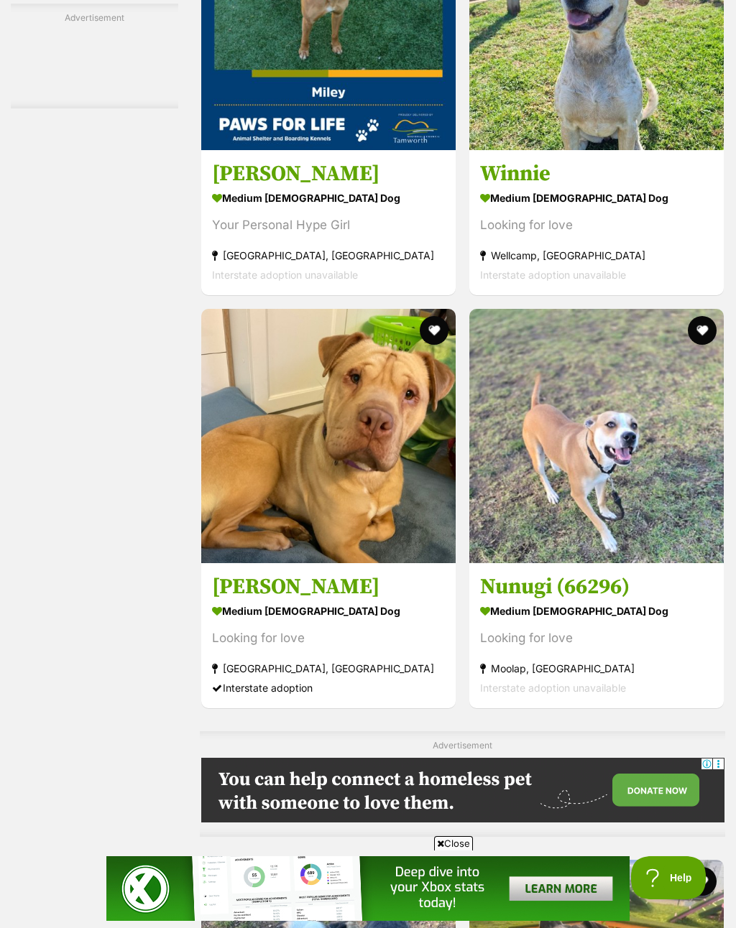
scroll to position [8080, 0]
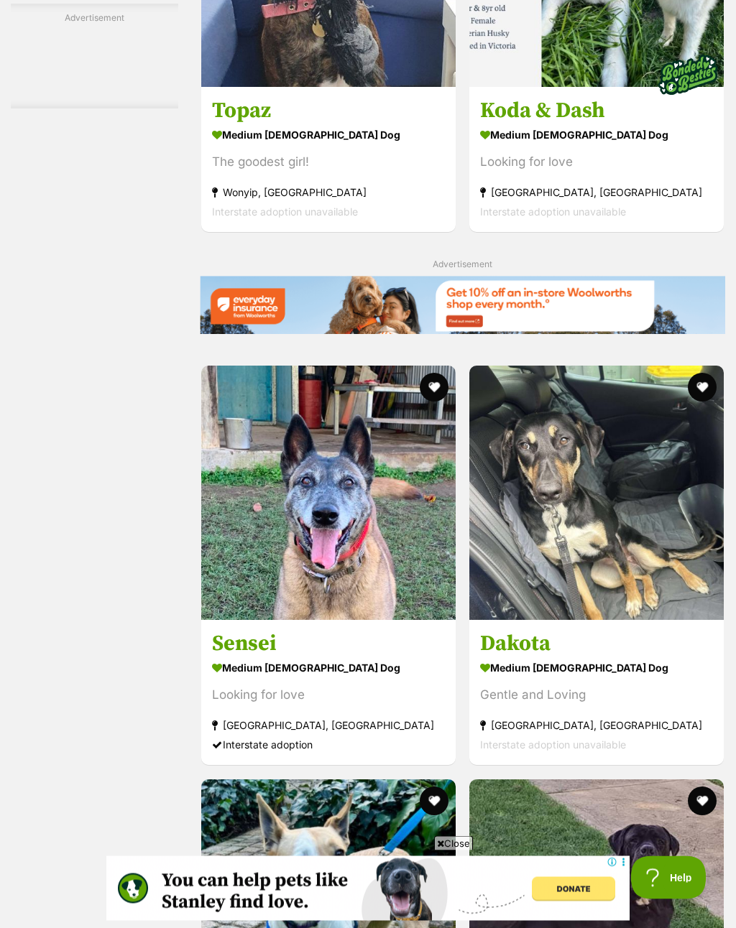
scroll to position [2910, 0]
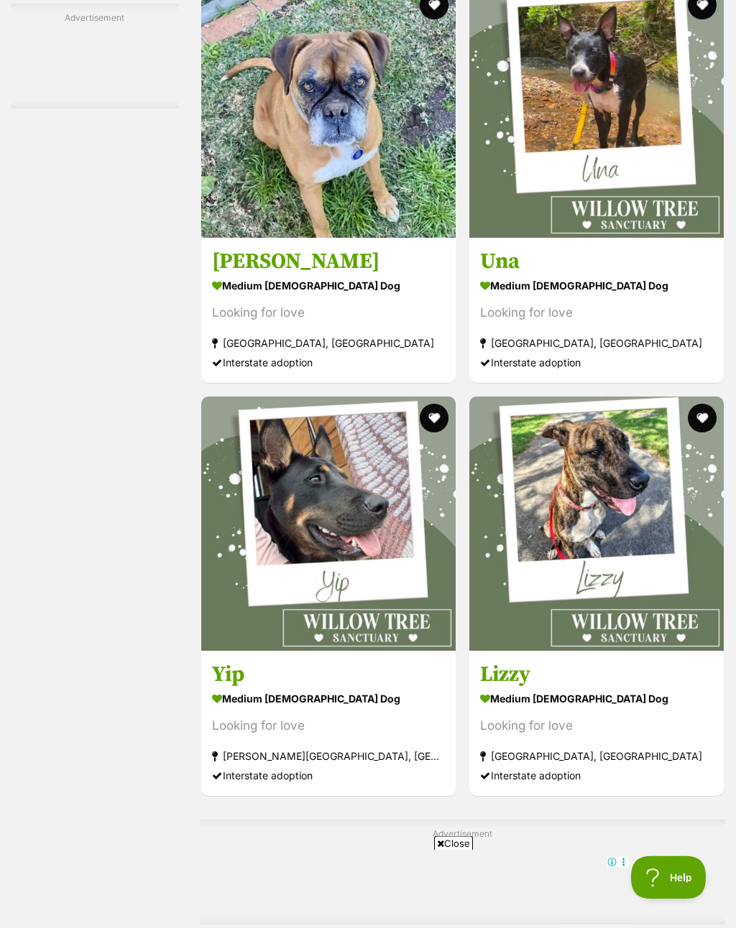
scroll to position [7838, 0]
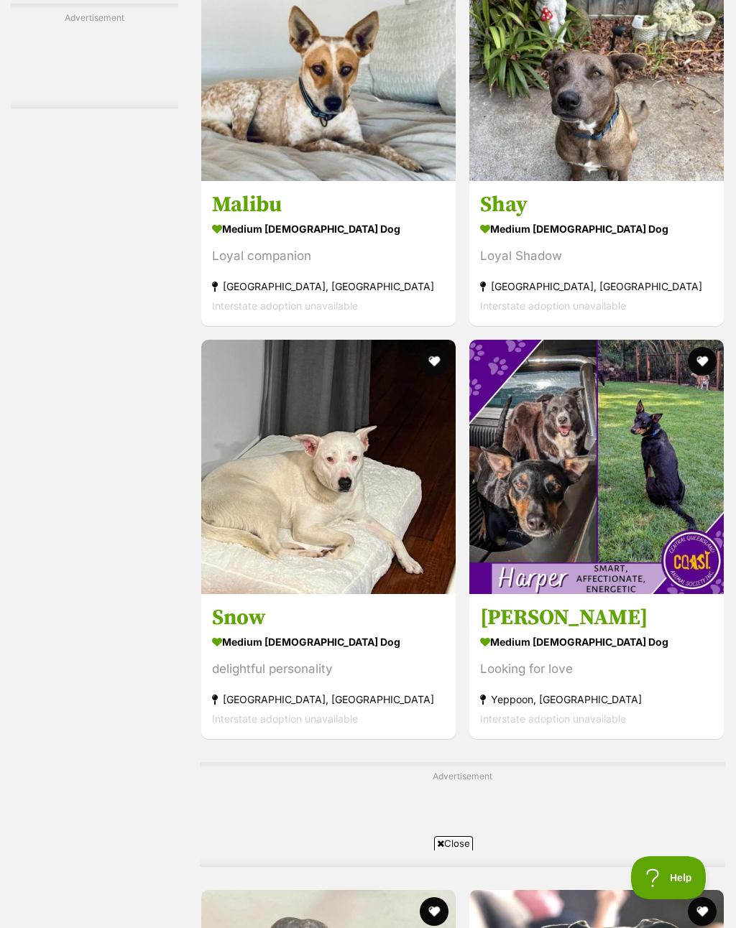
scroll to position [7890, 0]
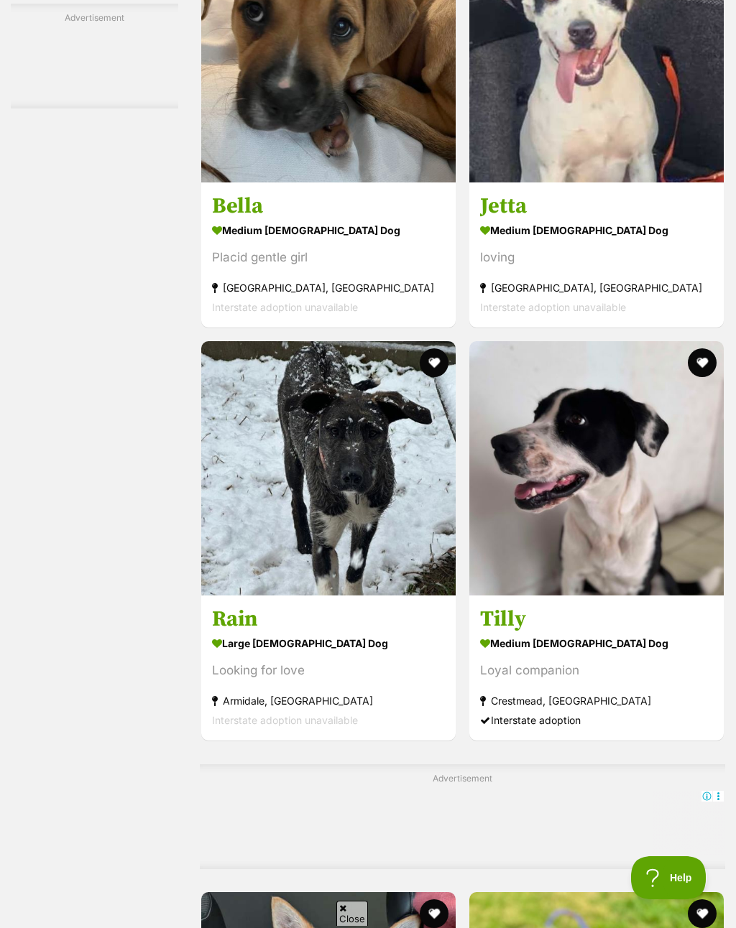
scroll to position [8050, 0]
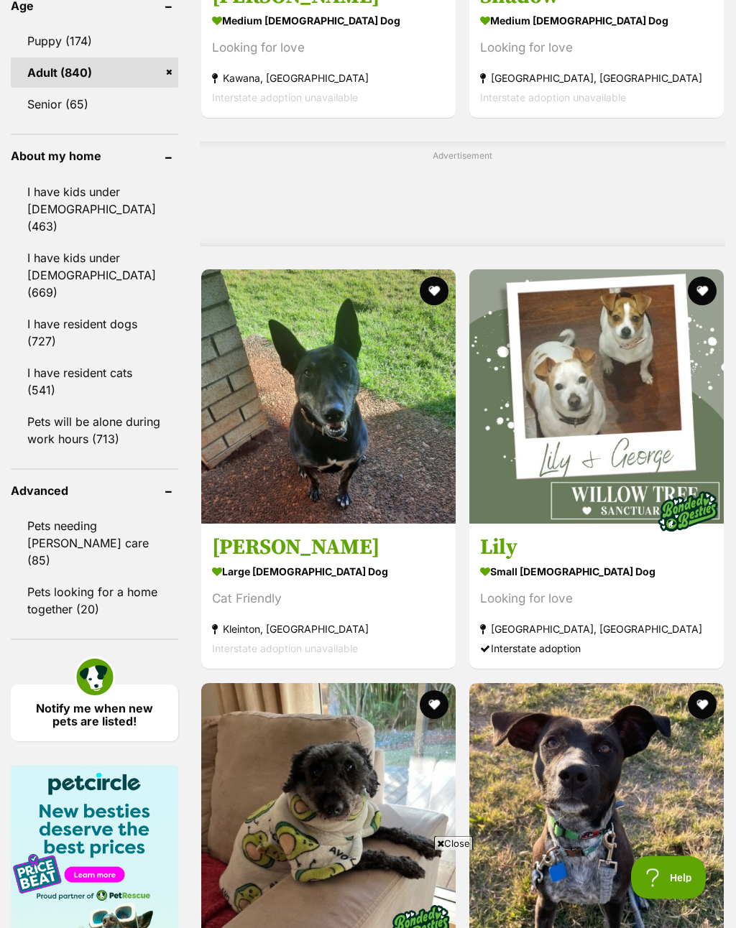
scroll to position [1646, 0]
click at [460, 851] on span "Close" at bounding box center [453, 843] width 39 height 14
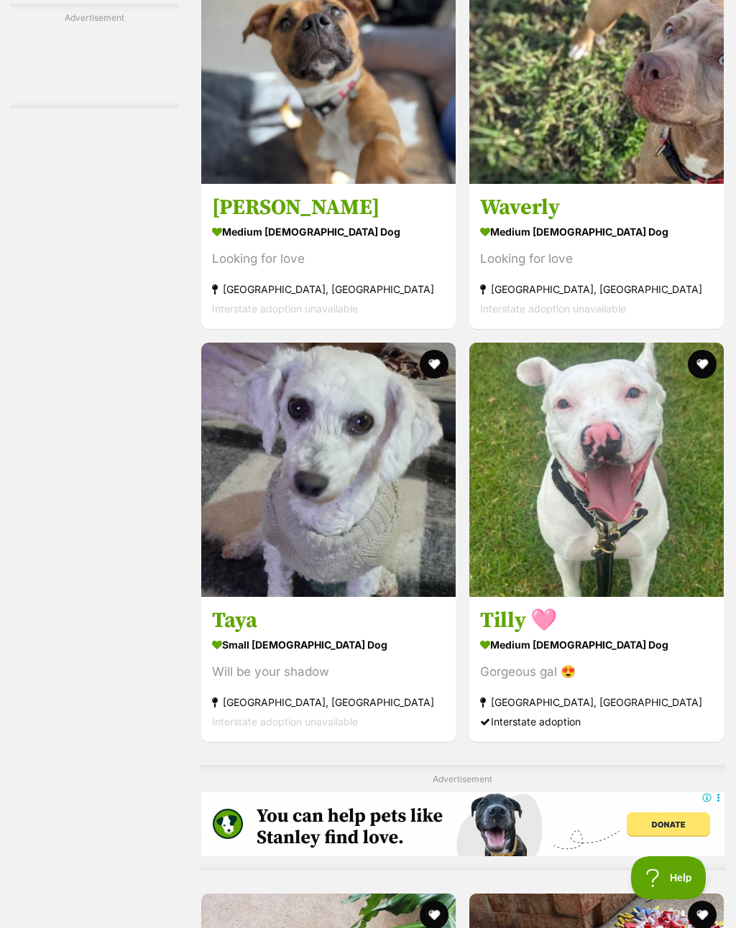
scroll to position [7887, 0]
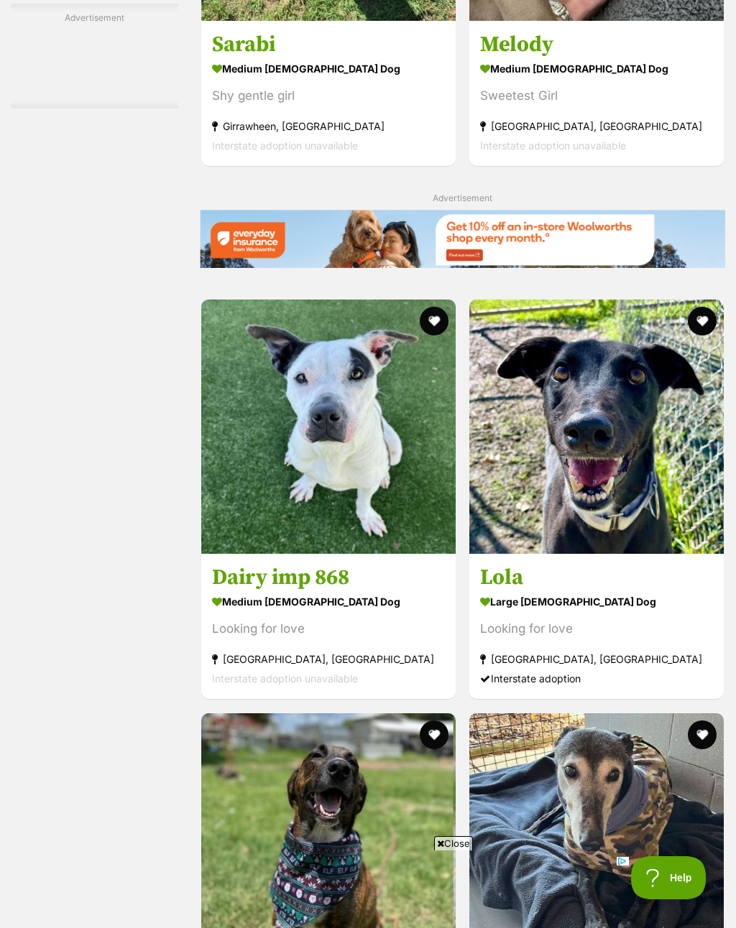
scroll to position [2973, 0]
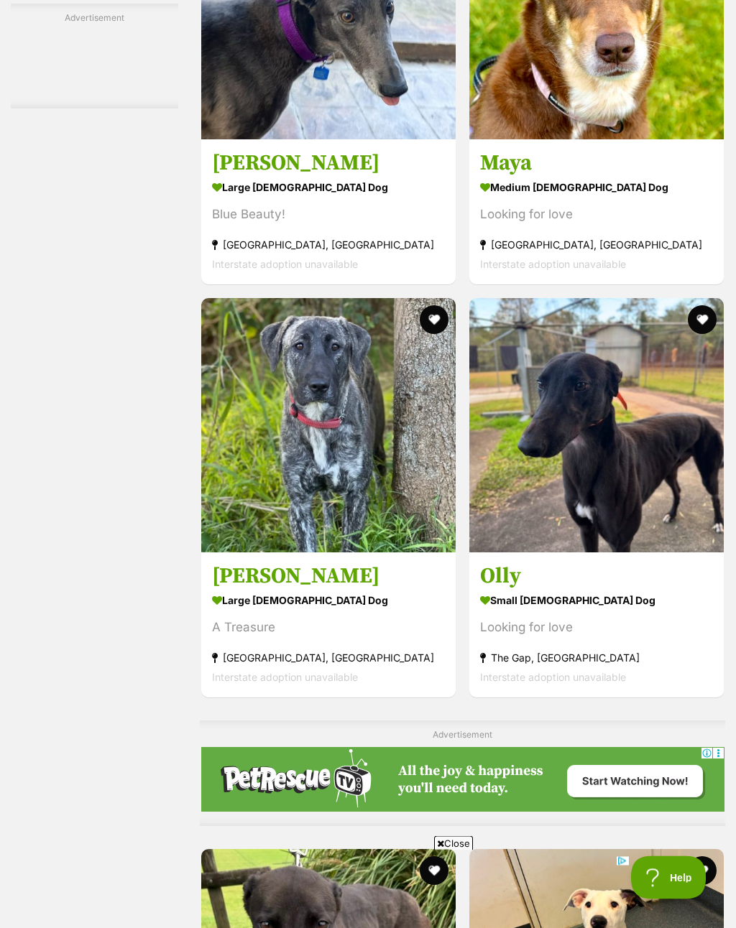
scroll to position [7940, 0]
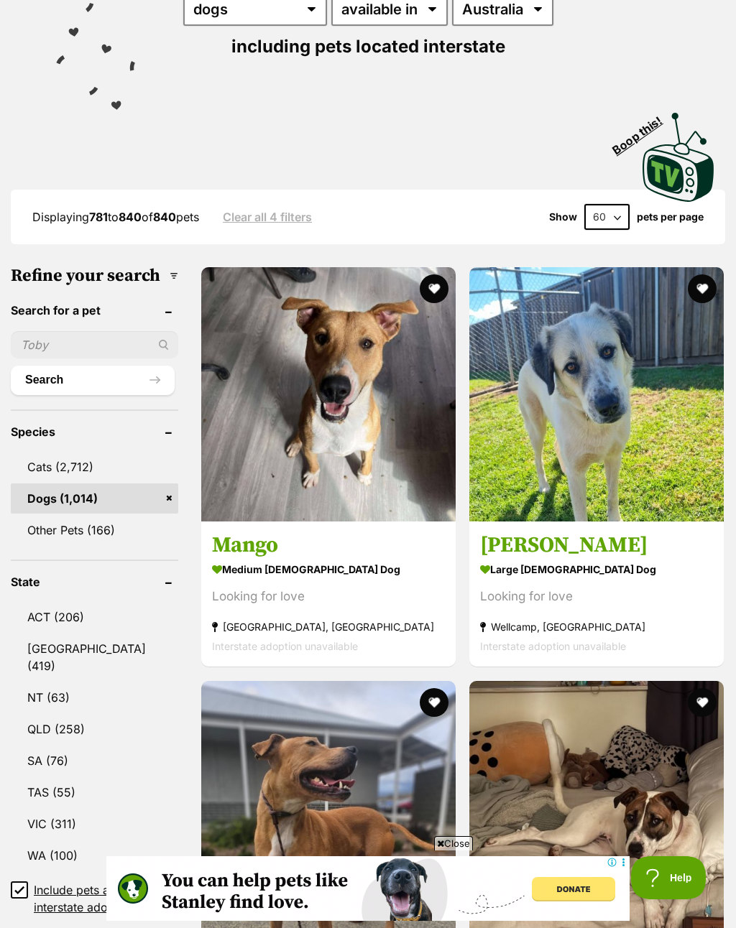
scroll to position [277, 0]
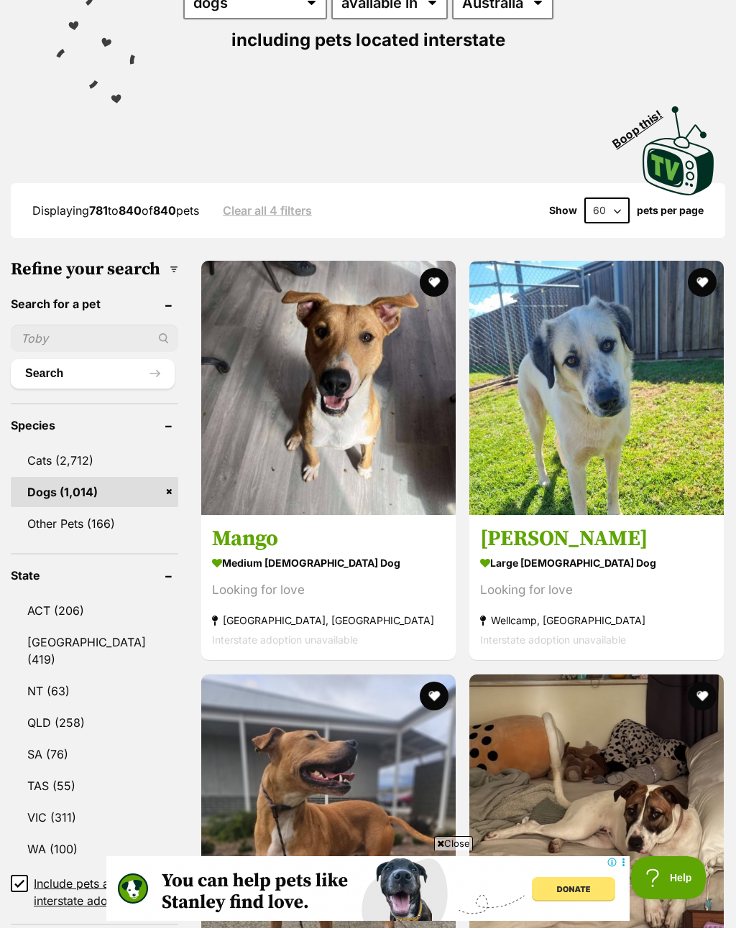
click at [47, 530] on link "Other Pets (166)" at bounding box center [94, 524] width 167 height 30
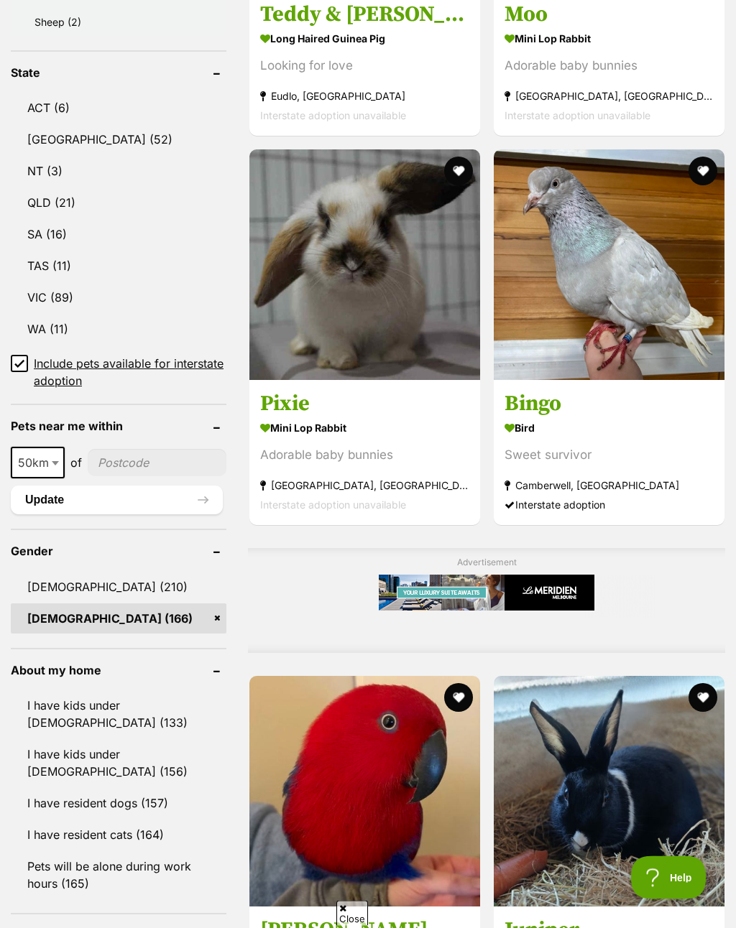
scroll to position [1172, 0]
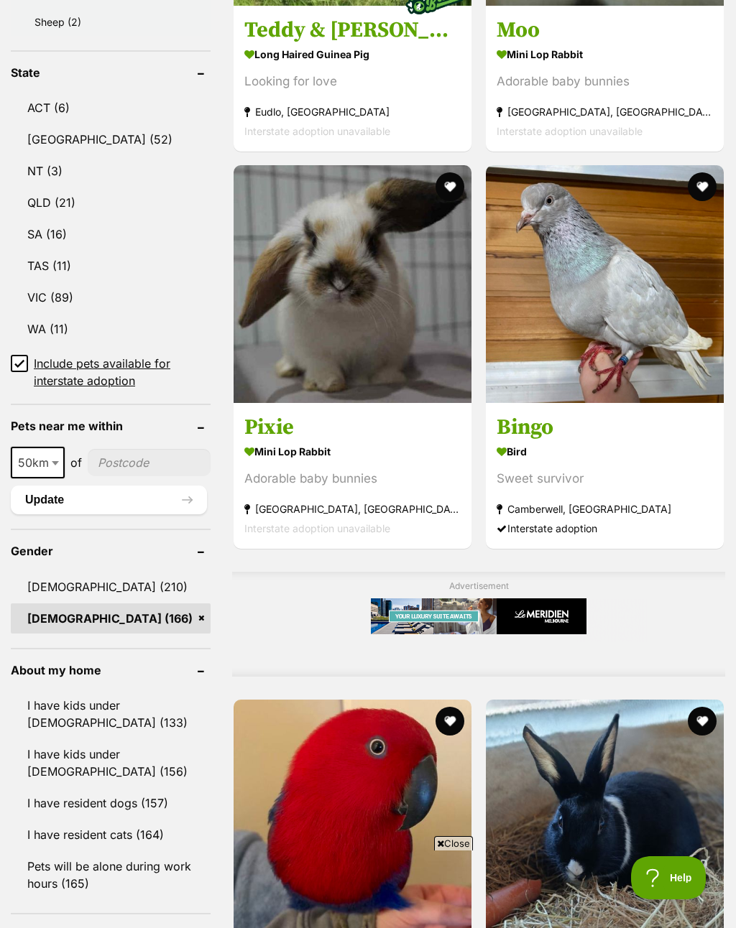
click at [160, 620] on link "[DEMOGRAPHIC_DATA] (166)" at bounding box center [111, 618] width 200 height 30
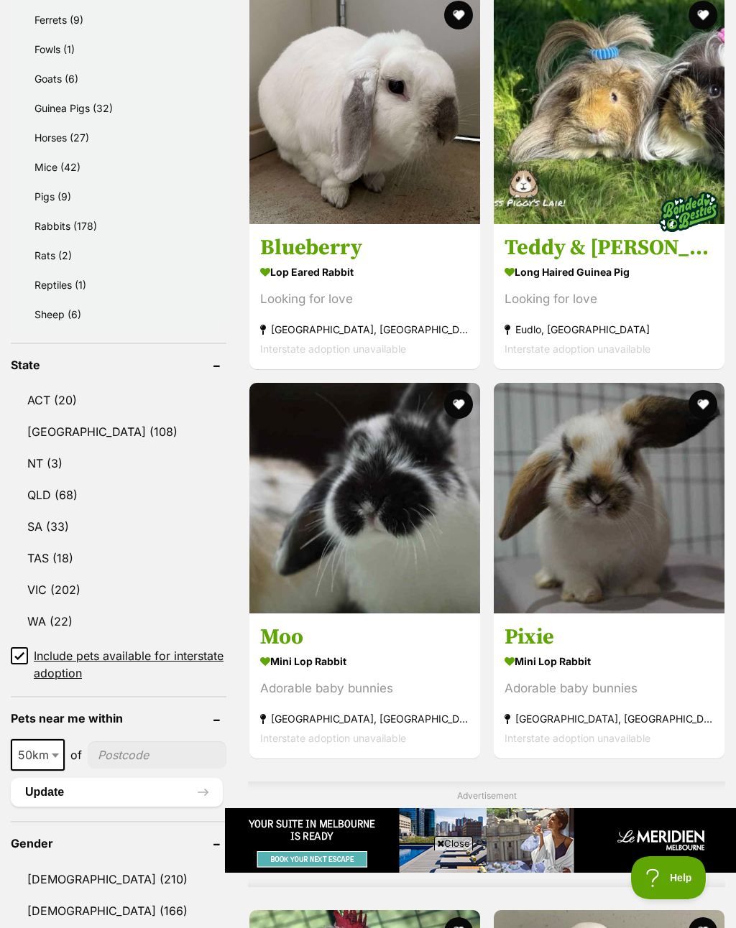
type input"] "Y"
click at [164, 550] on link "TAS (18)" at bounding box center [119, 558] width 216 height 30
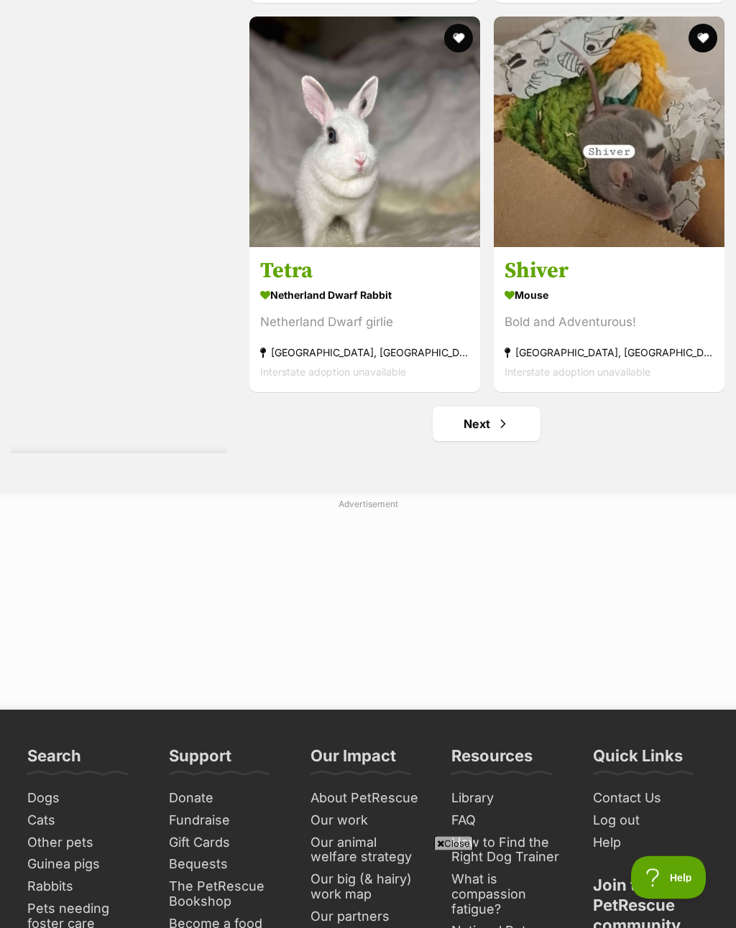
scroll to position [13567, 0]
click at [512, 441] on link "Next" at bounding box center [486, 424] width 108 height 34
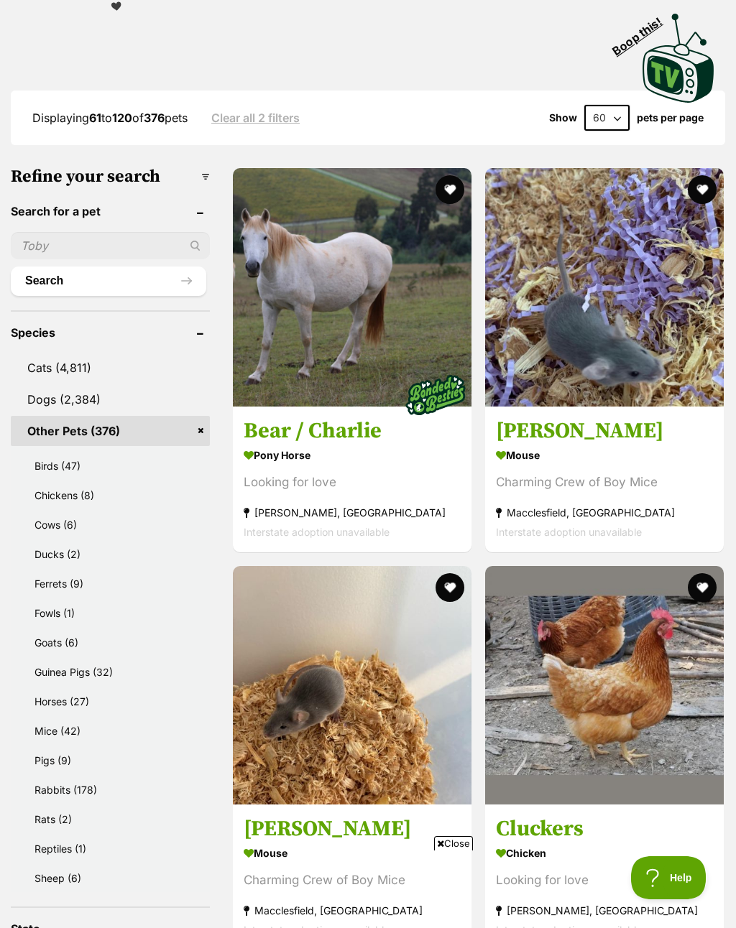
click at [381, 328] on img at bounding box center [352, 287] width 238 height 238
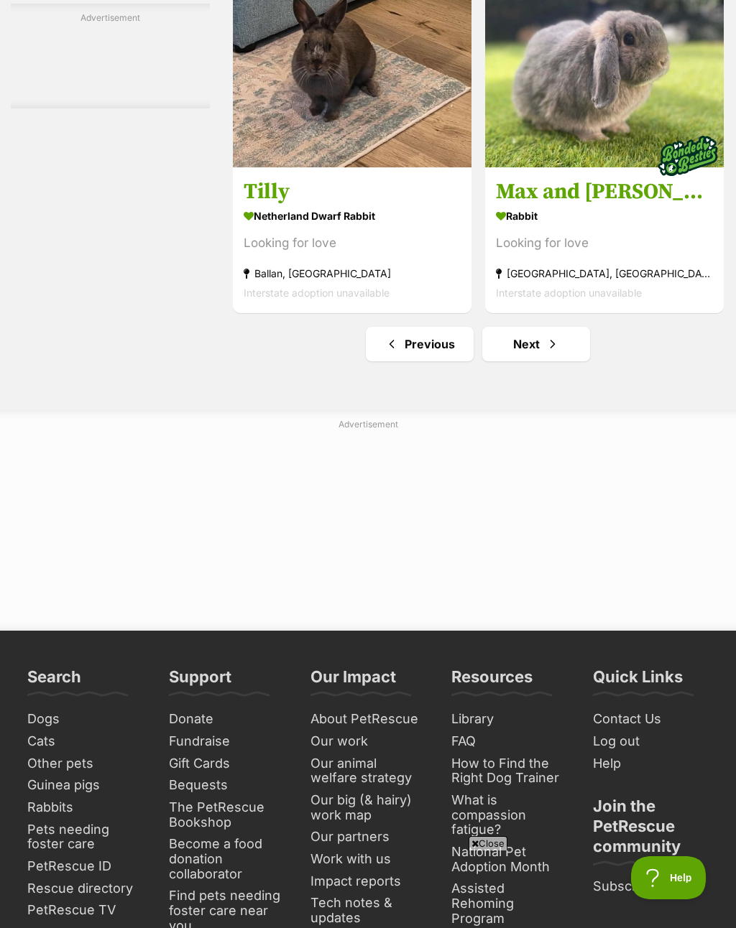
scroll to position [14162, 0]
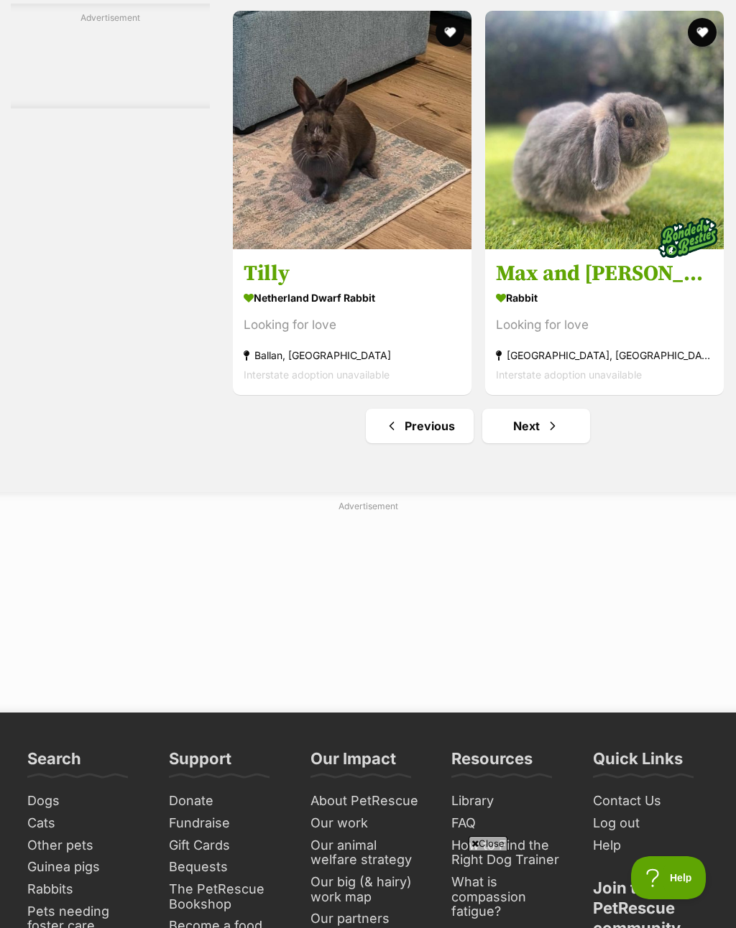
click at [559, 443] on link "Next" at bounding box center [536, 426] width 108 height 34
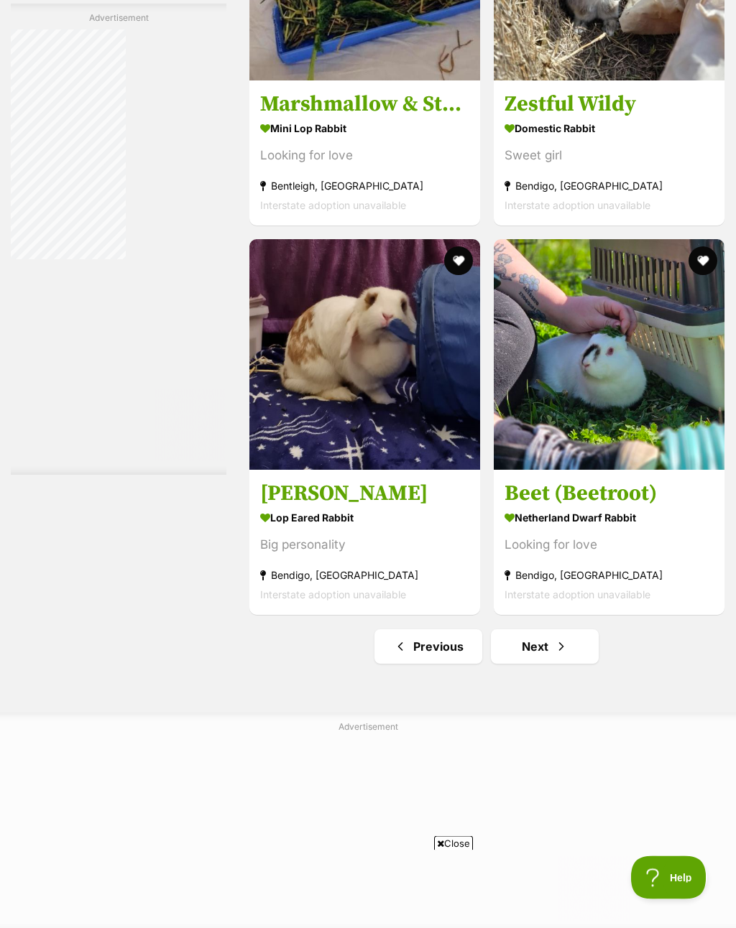
scroll to position [13760, 0]
click at [577, 664] on link "Next" at bounding box center [545, 646] width 108 height 34
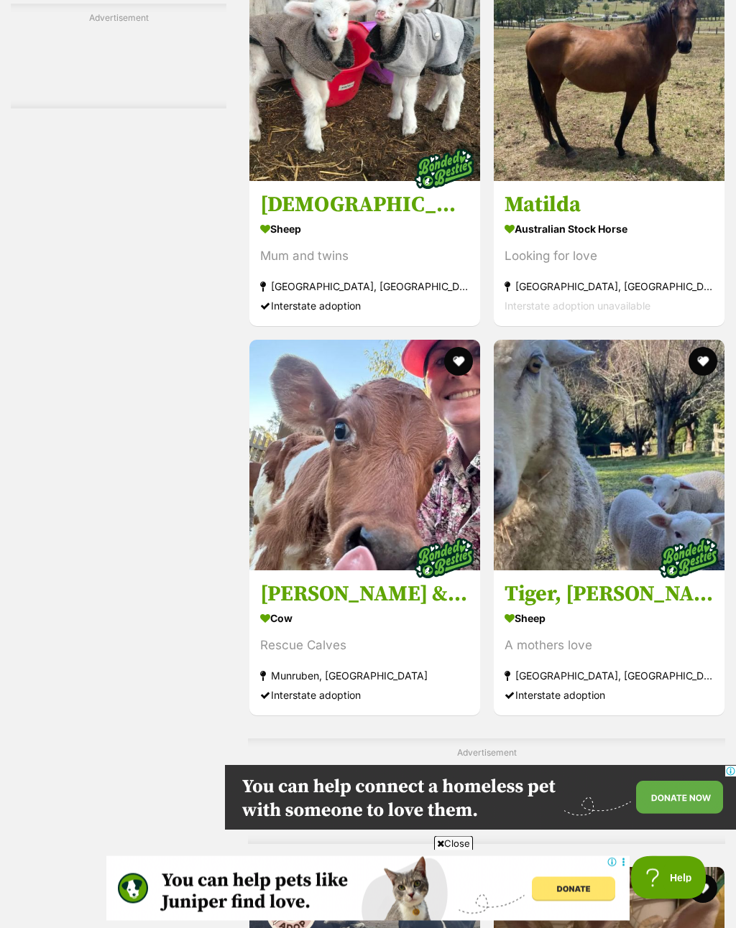
scroll to position [3588, 0]
click at [378, 218] on h3 "[DEMOGRAPHIC_DATA] Bah Bah, River & Lily" at bounding box center [364, 204] width 209 height 27
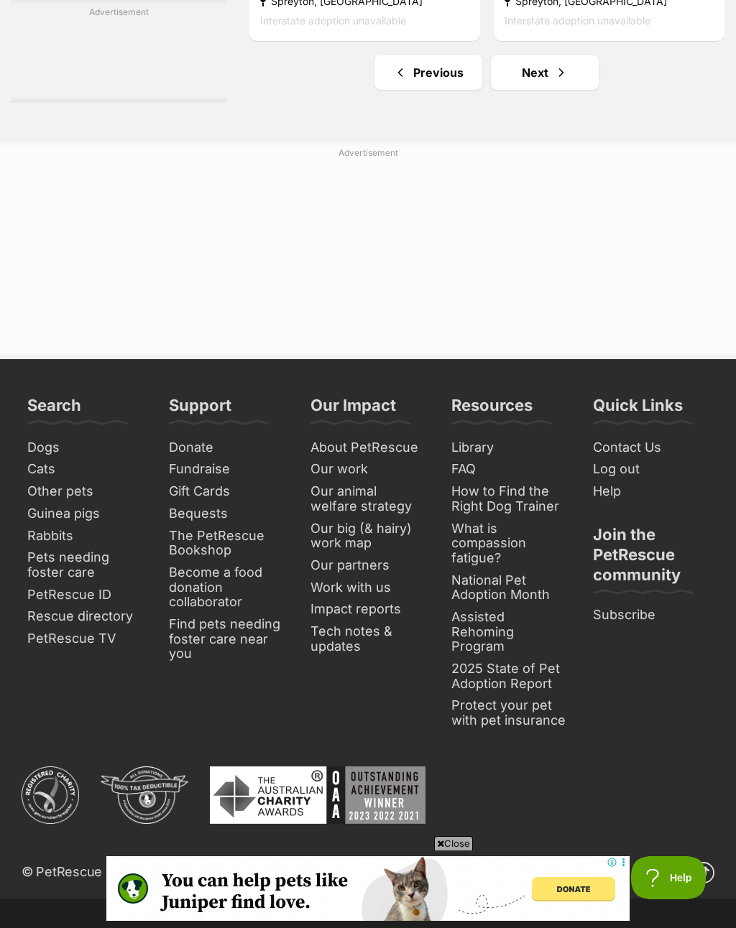
scroll to position [13572, 0]
click at [566, 91] on link "Next" at bounding box center [545, 73] width 108 height 34
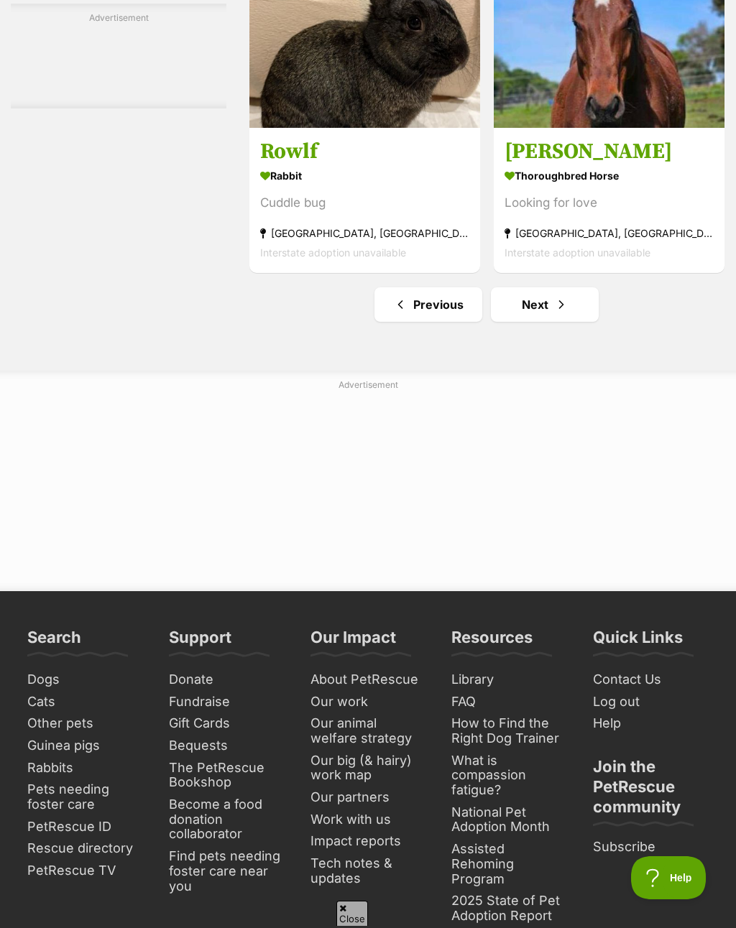
scroll to position [13340, 0]
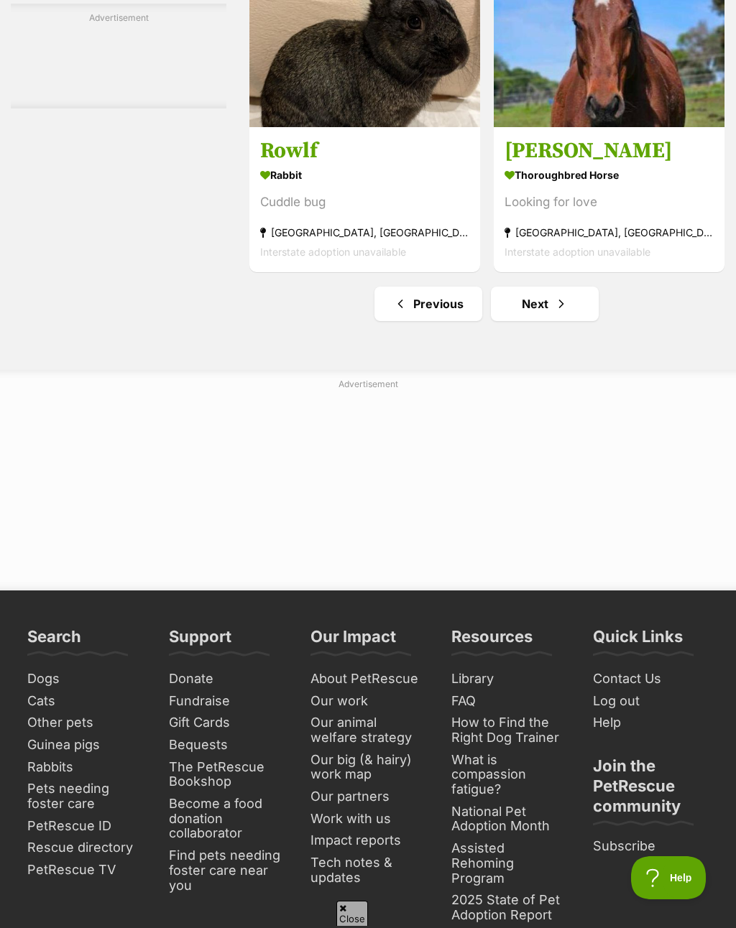
click at [555, 321] on link "Next" at bounding box center [545, 304] width 108 height 34
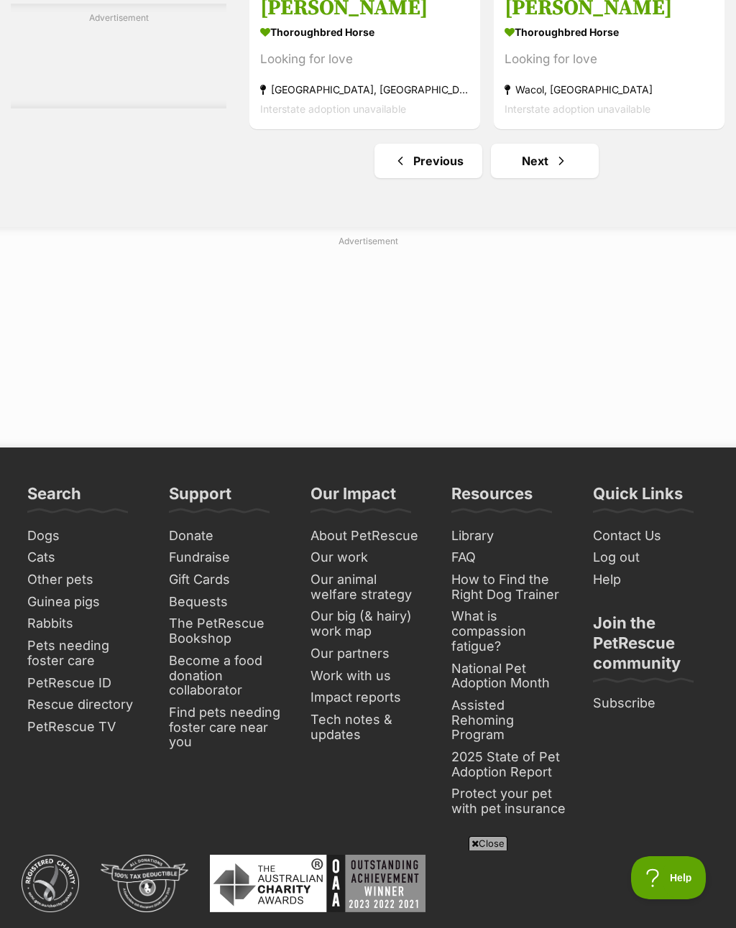
scroll to position [13454, 0]
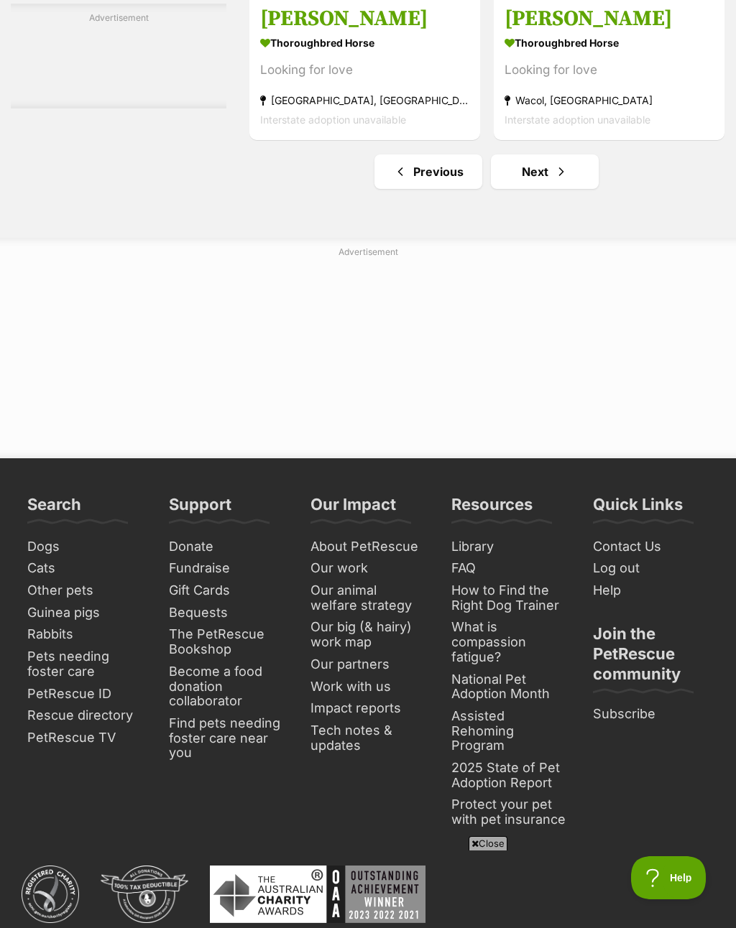
click at [550, 189] on link "Next" at bounding box center [545, 171] width 108 height 34
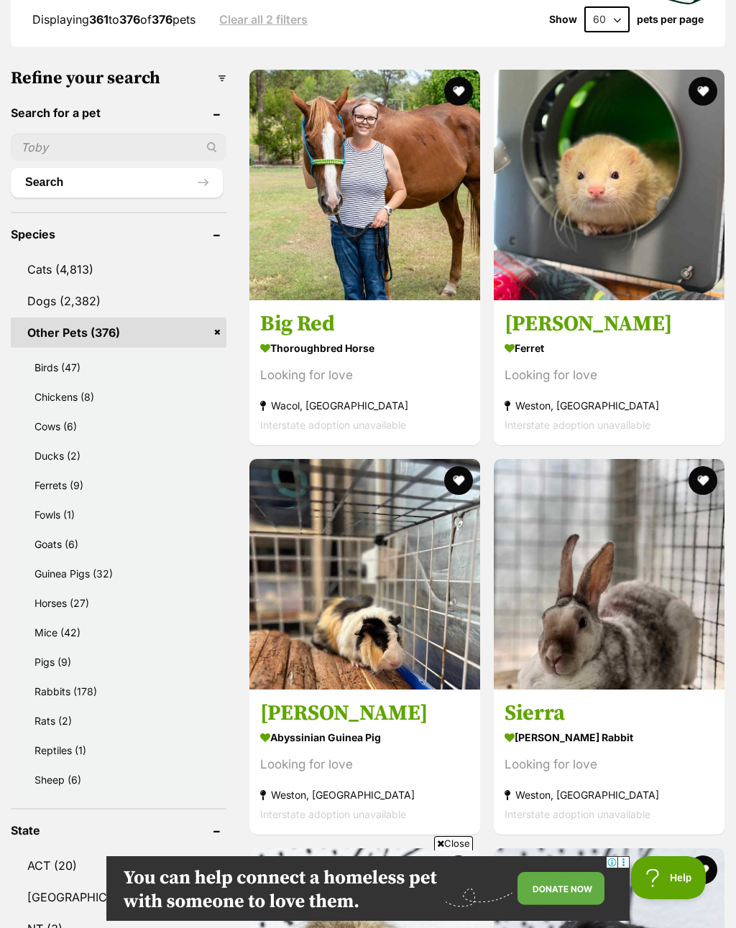
scroll to position [488, 0]
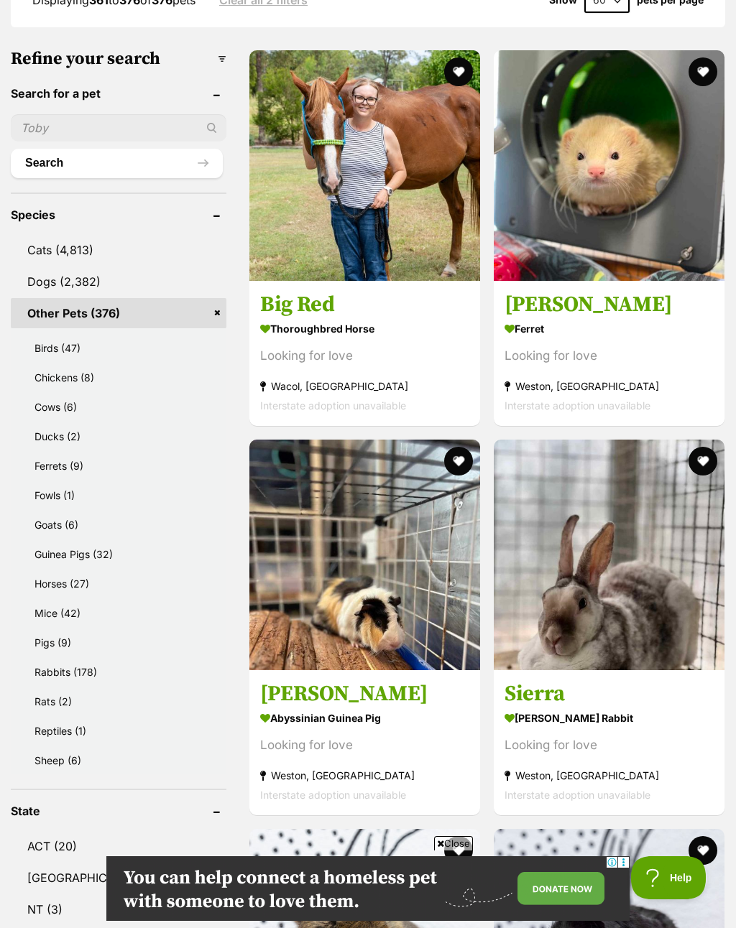
click at [121, 287] on link "Dogs (2,382)" at bounding box center [119, 282] width 216 height 30
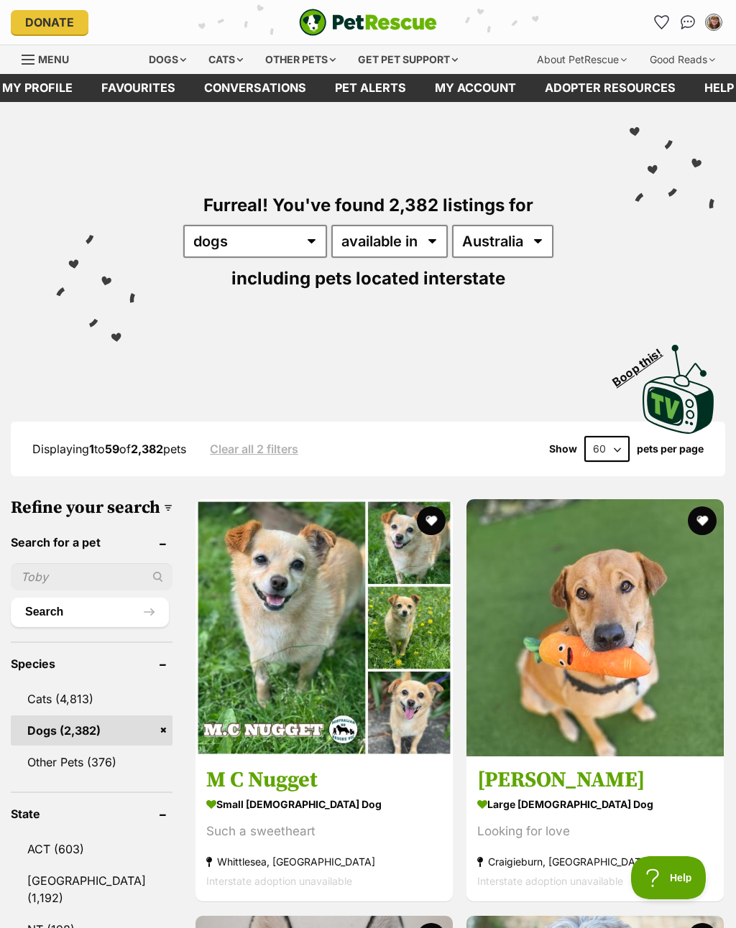
click at [662, 27] on icon "Favourites" at bounding box center [661, 22] width 14 height 13
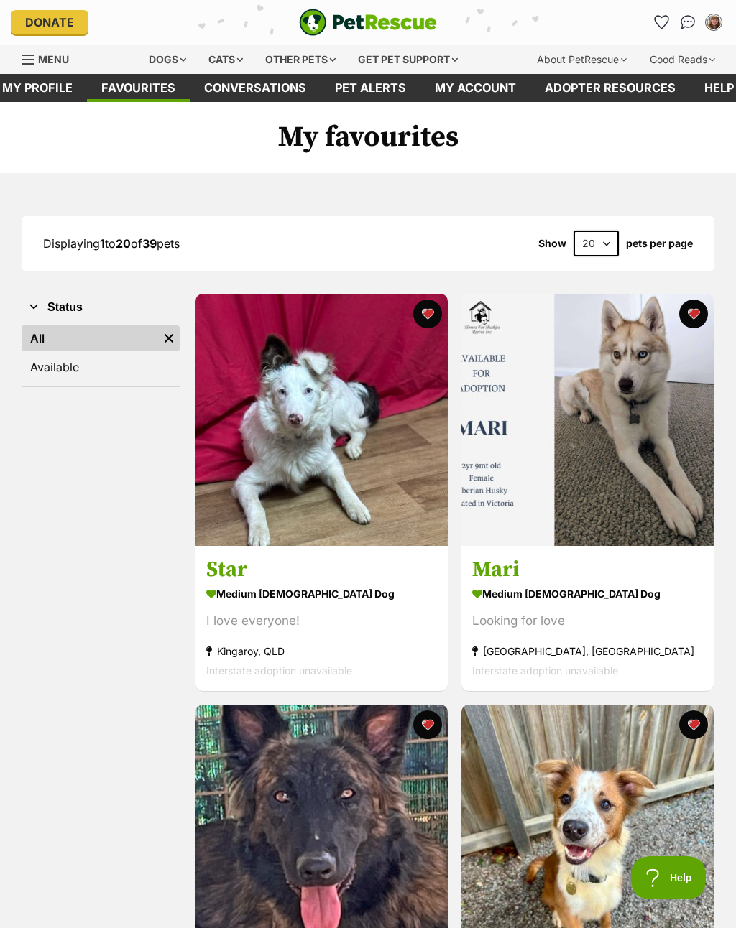
click at [426, 313] on button "favourite" at bounding box center [427, 314] width 29 height 29
click at [698, 318] on button "favourite" at bounding box center [692, 314] width 29 height 29
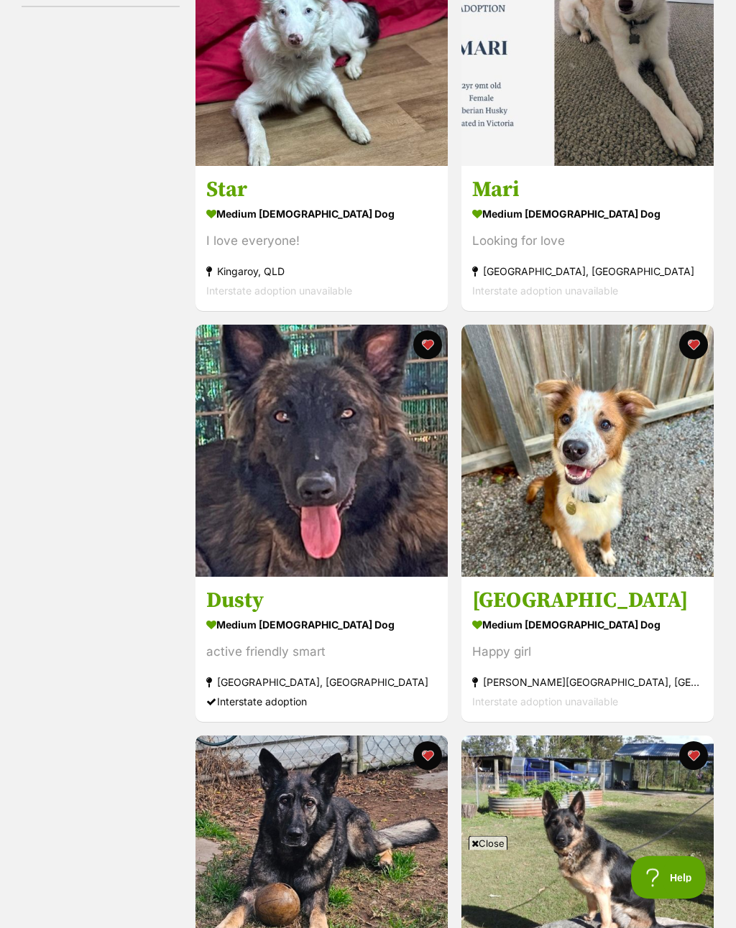
scroll to position [381, 0]
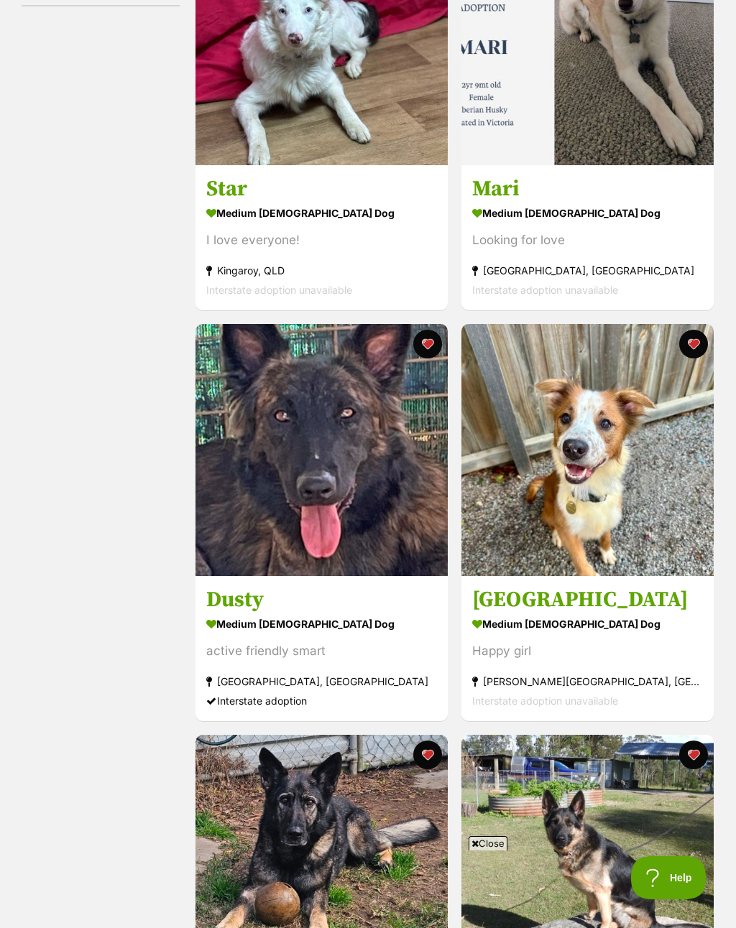
click at [693, 344] on button "favourite" at bounding box center [692, 344] width 29 height 29
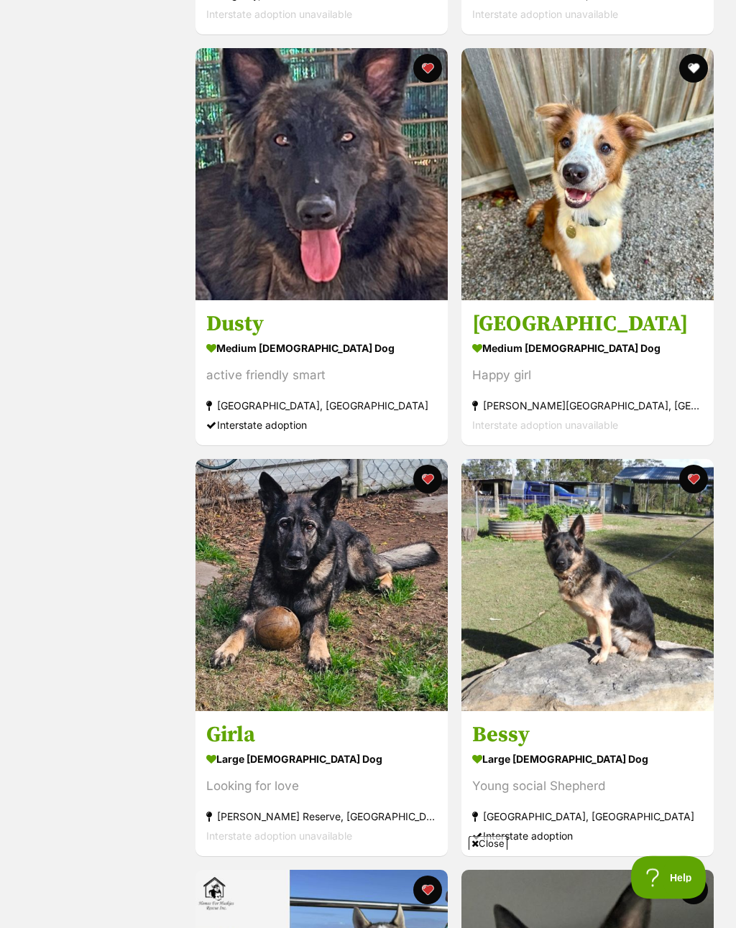
scroll to position [668, 0]
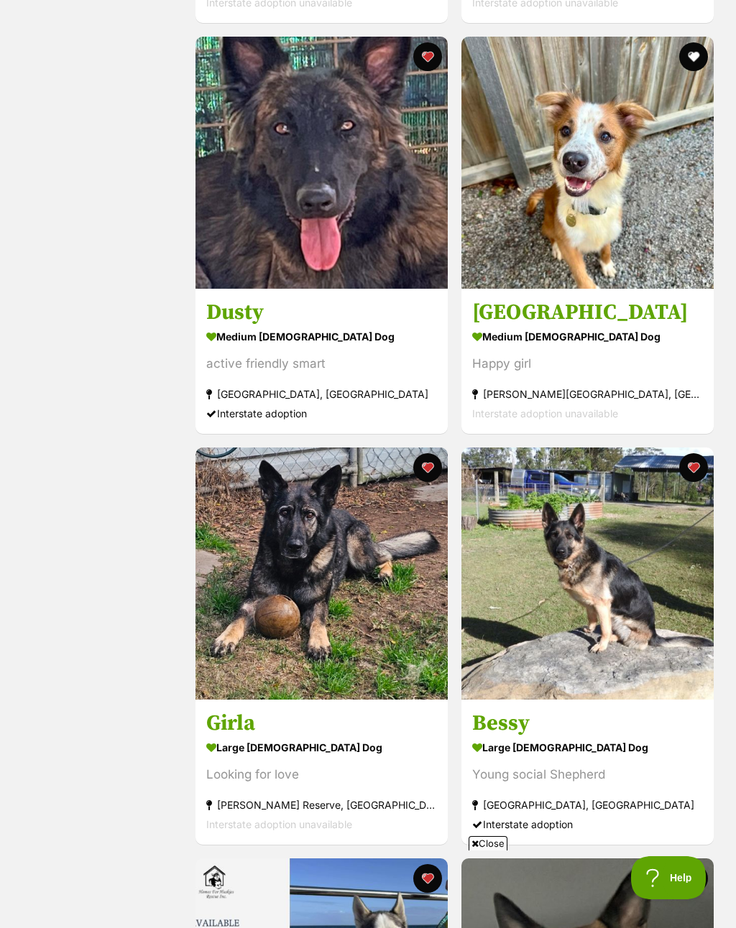
click at [427, 472] on button "favourite" at bounding box center [427, 467] width 29 height 29
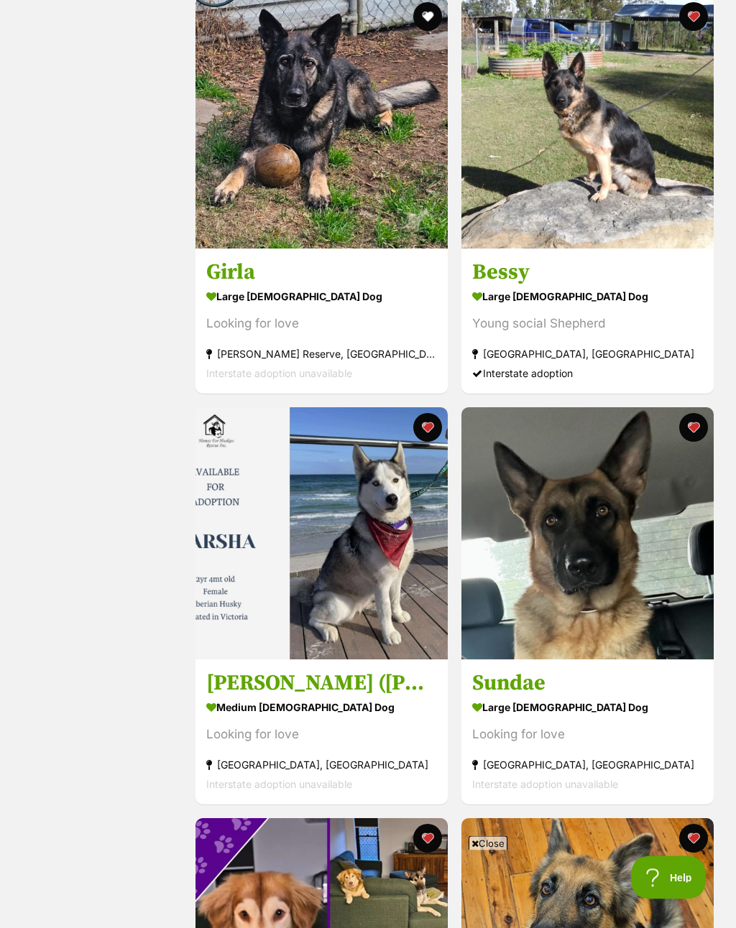
scroll to position [1134, 0]
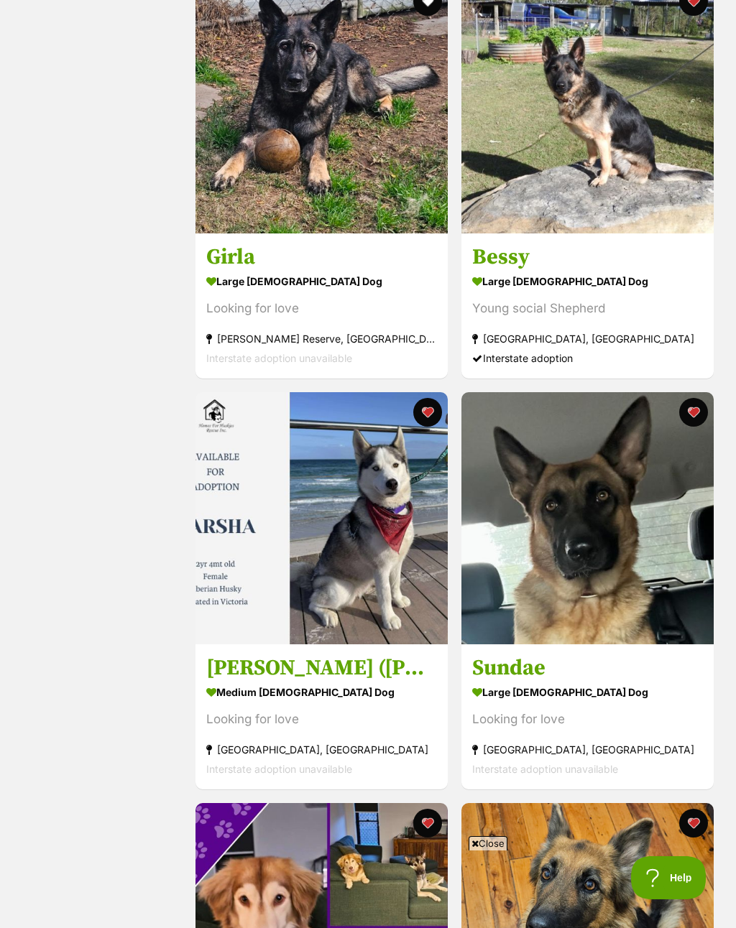
click at [430, 413] on button "favourite" at bounding box center [427, 412] width 29 height 29
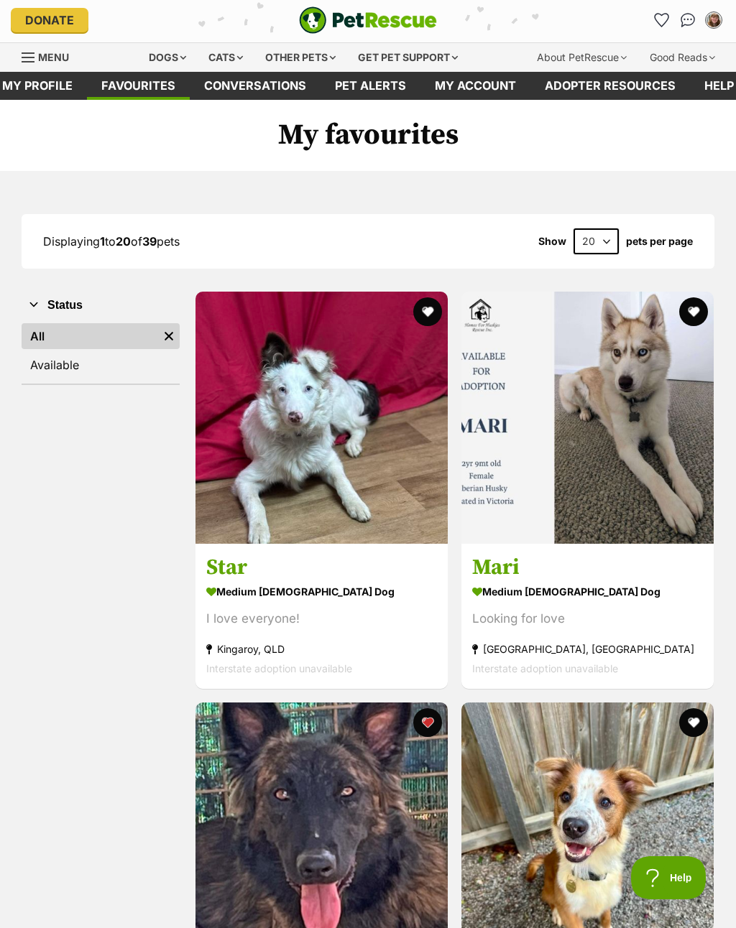
scroll to position [0, 0]
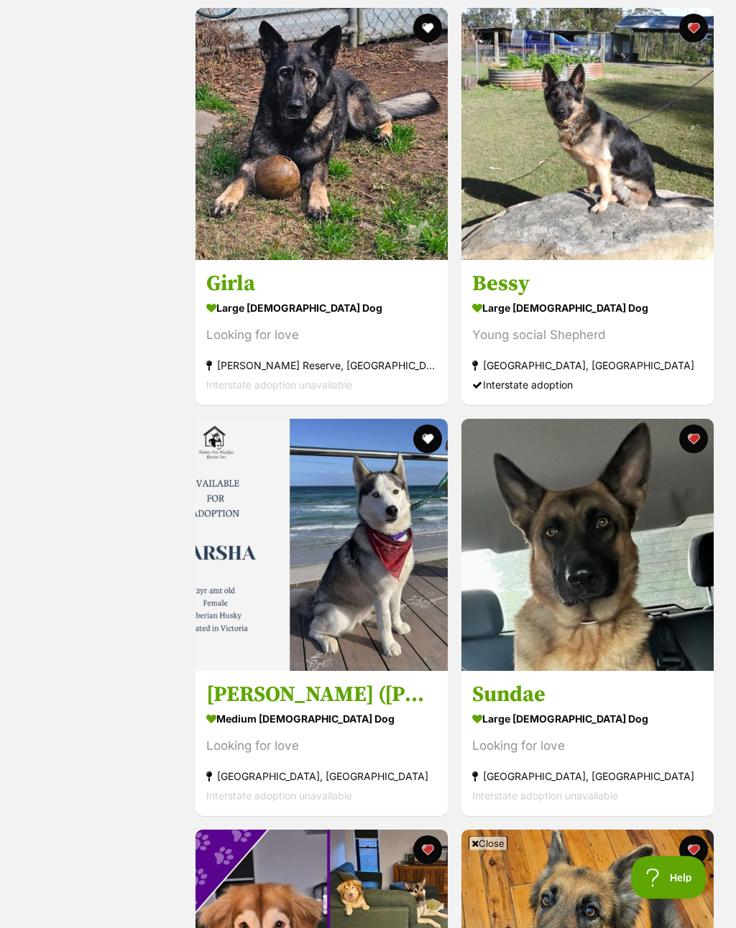
click at [695, 441] on button "favourite" at bounding box center [692, 439] width 29 height 29
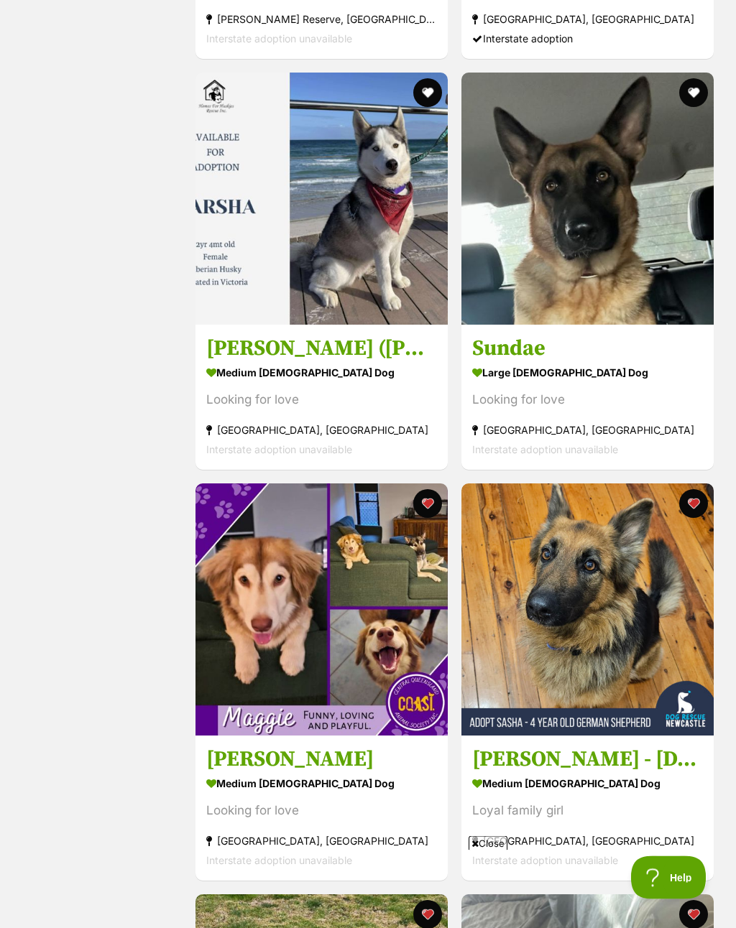
scroll to position [1456, 0]
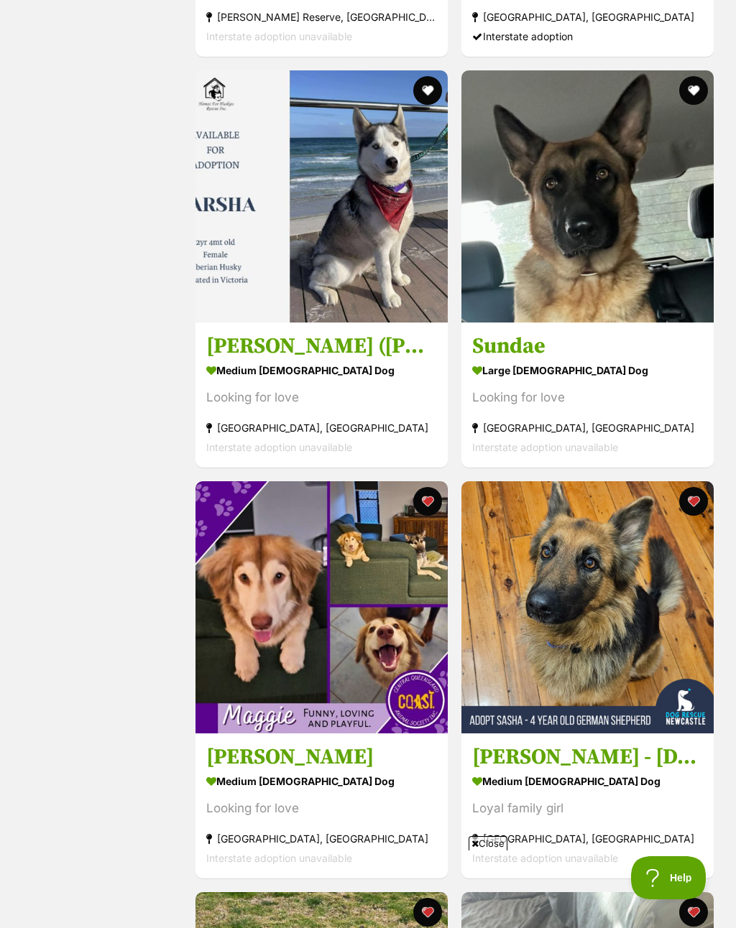
click at [430, 505] on button "favourite" at bounding box center [427, 501] width 29 height 29
click at [695, 501] on button "favourite" at bounding box center [692, 501] width 29 height 29
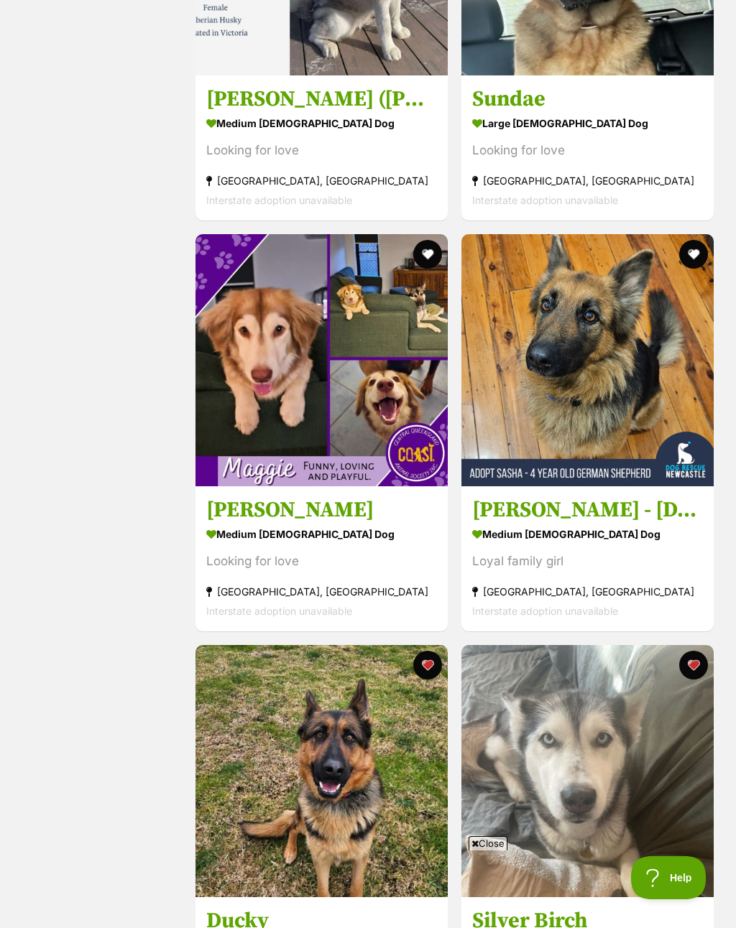
scroll to position [1695, 0]
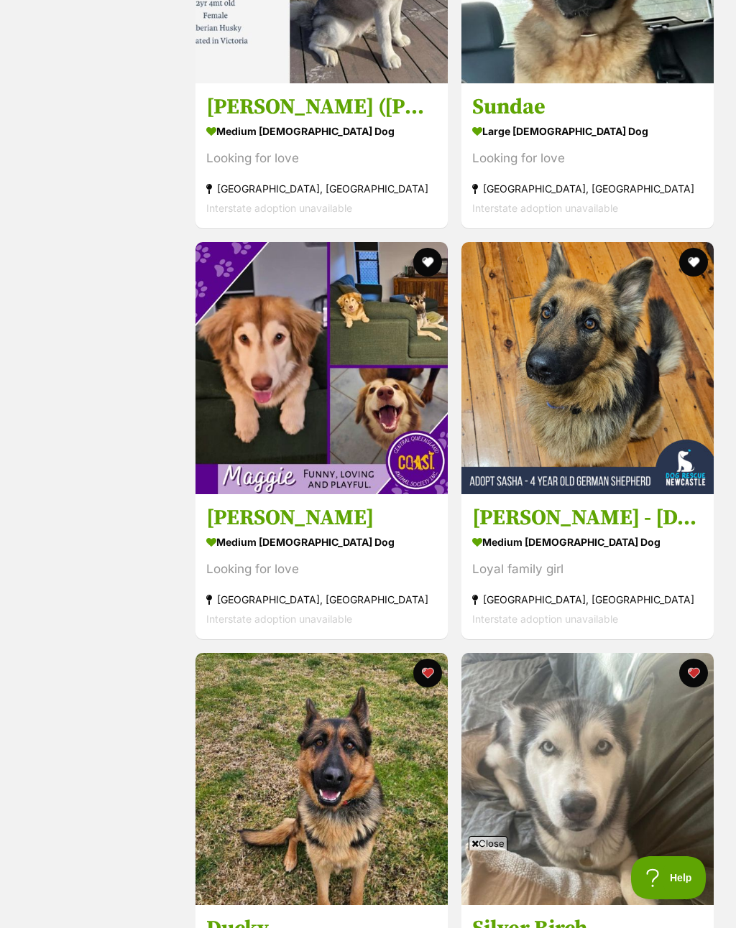
click at [692, 260] on button "favourite" at bounding box center [692, 262] width 29 height 29
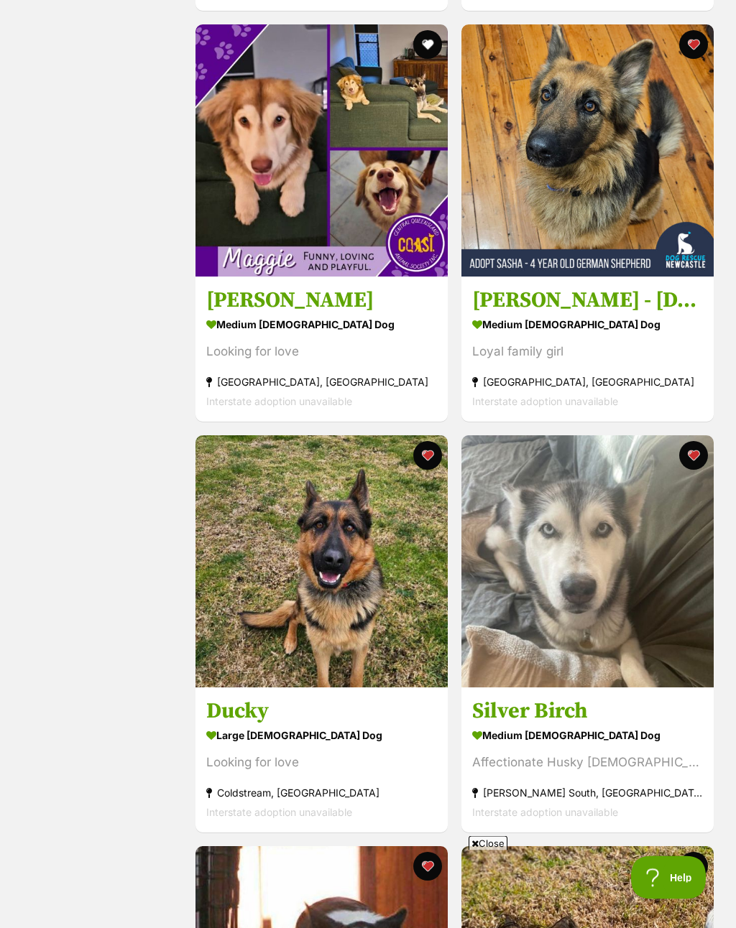
scroll to position [1913, 0]
click at [425, 462] on button "favourite" at bounding box center [427, 455] width 29 height 29
click at [696, 459] on button "favourite" at bounding box center [692, 455] width 29 height 29
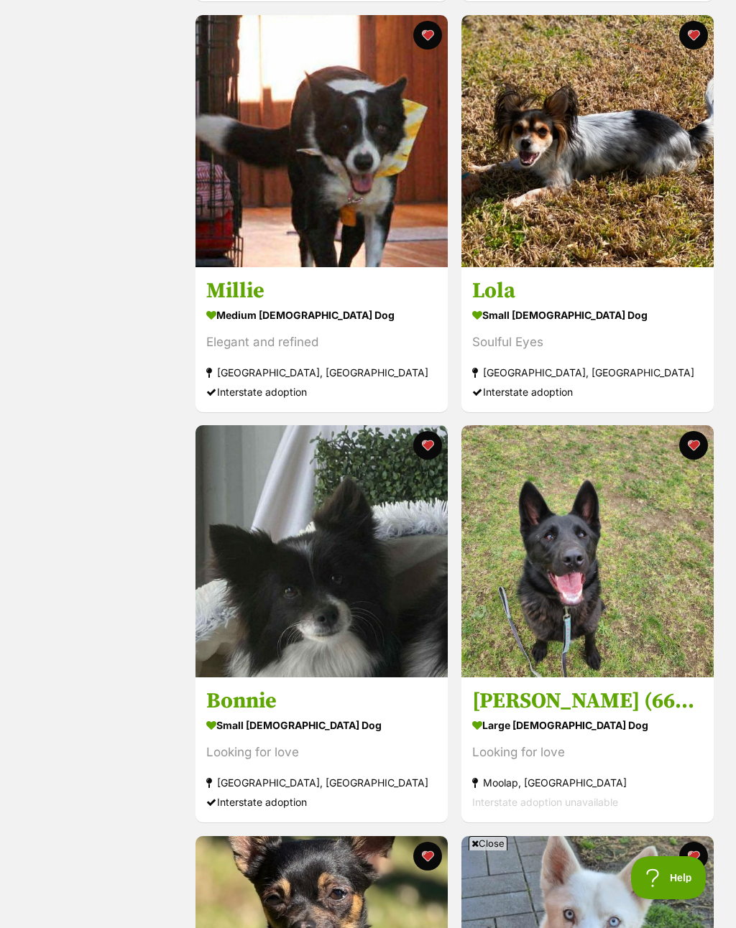
scroll to position [2750, 0]
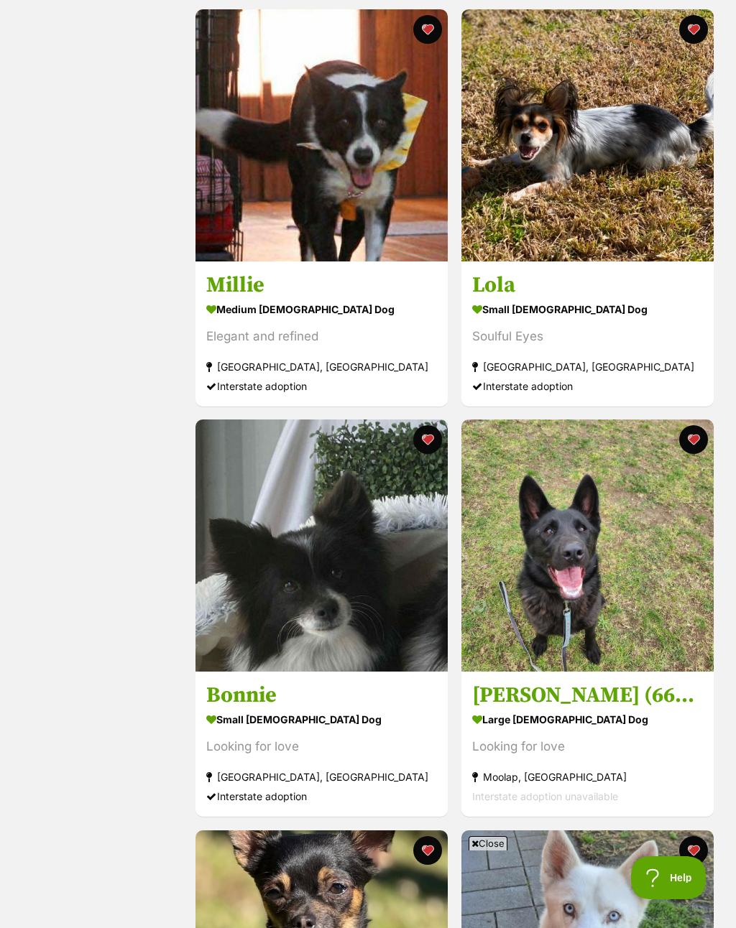
click at [695, 442] on button "favourite" at bounding box center [692, 439] width 29 height 29
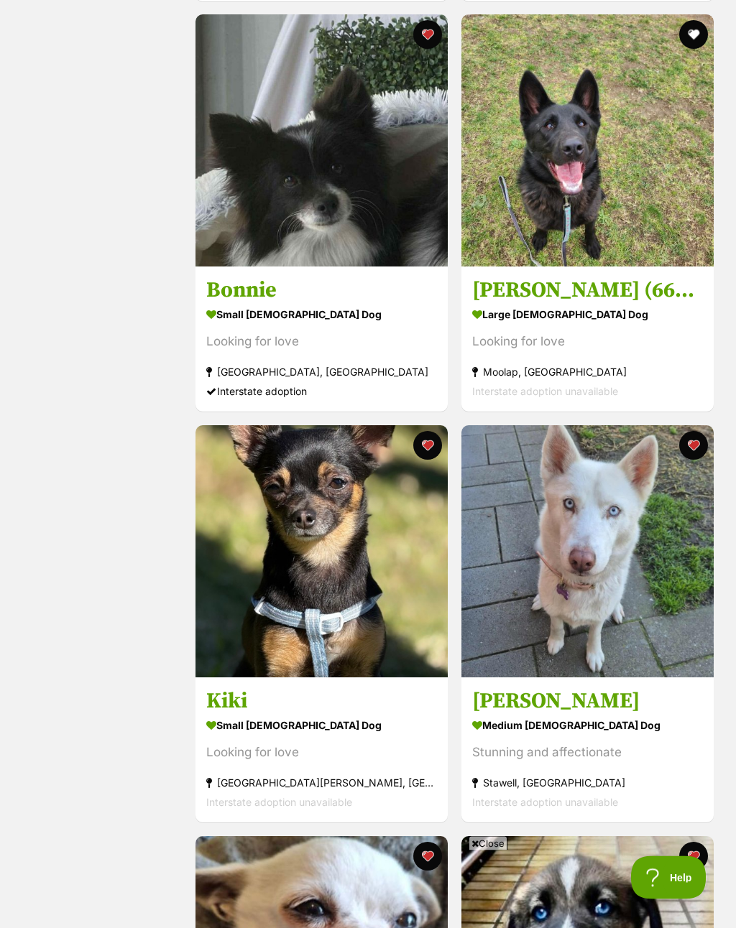
scroll to position [3155, 0]
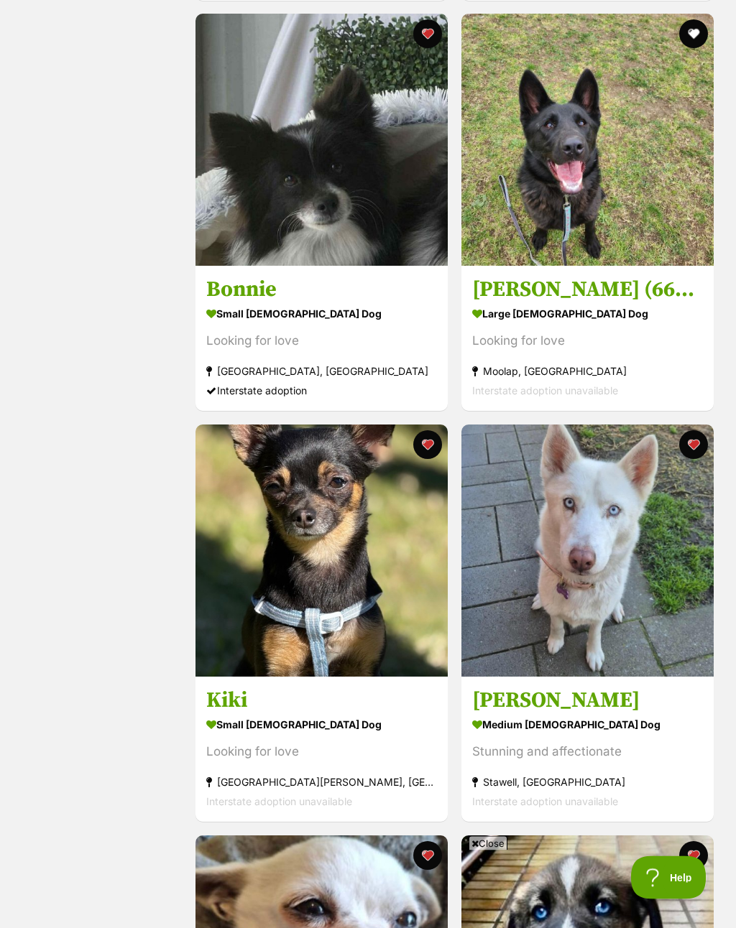
click at [432, 448] on button "favourite" at bounding box center [427, 445] width 29 height 29
click at [693, 454] on button "favourite" at bounding box center [692, 444] width 29 height 29
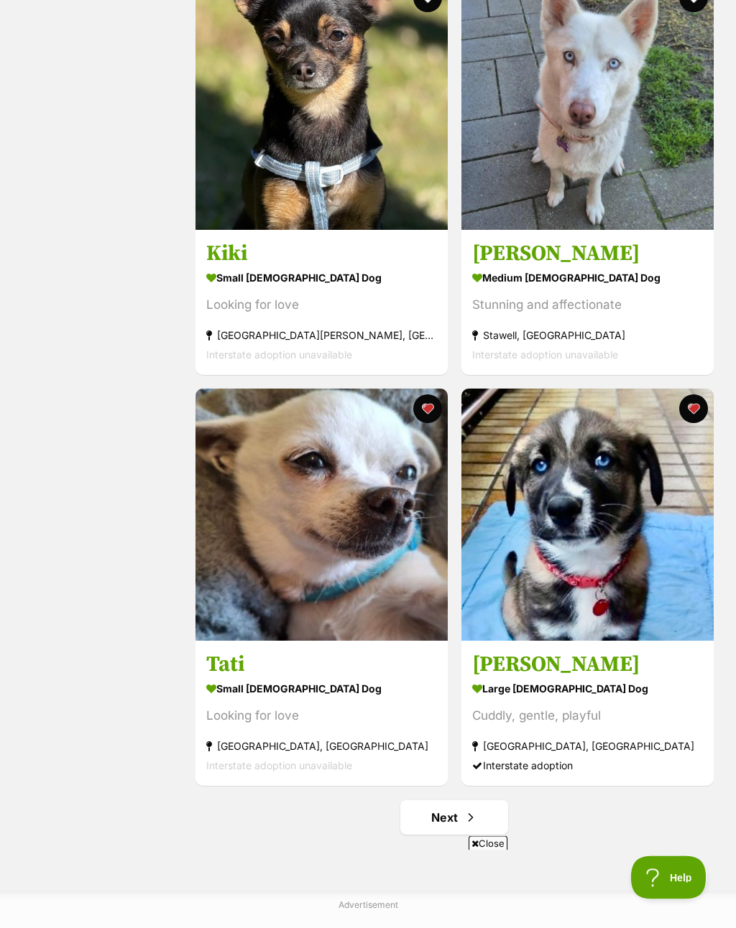
scroll to position [3602, 0]
click at [429, 417] on button "favourite" at bounding box center [427, 409] width 29 height 29
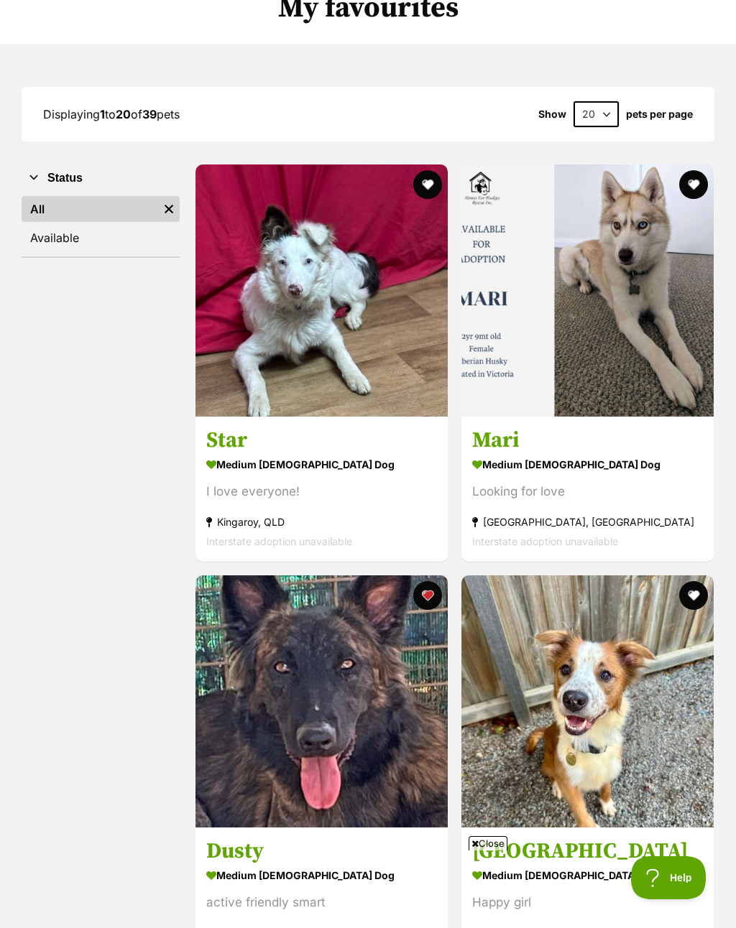
scroll to position [0, 0]
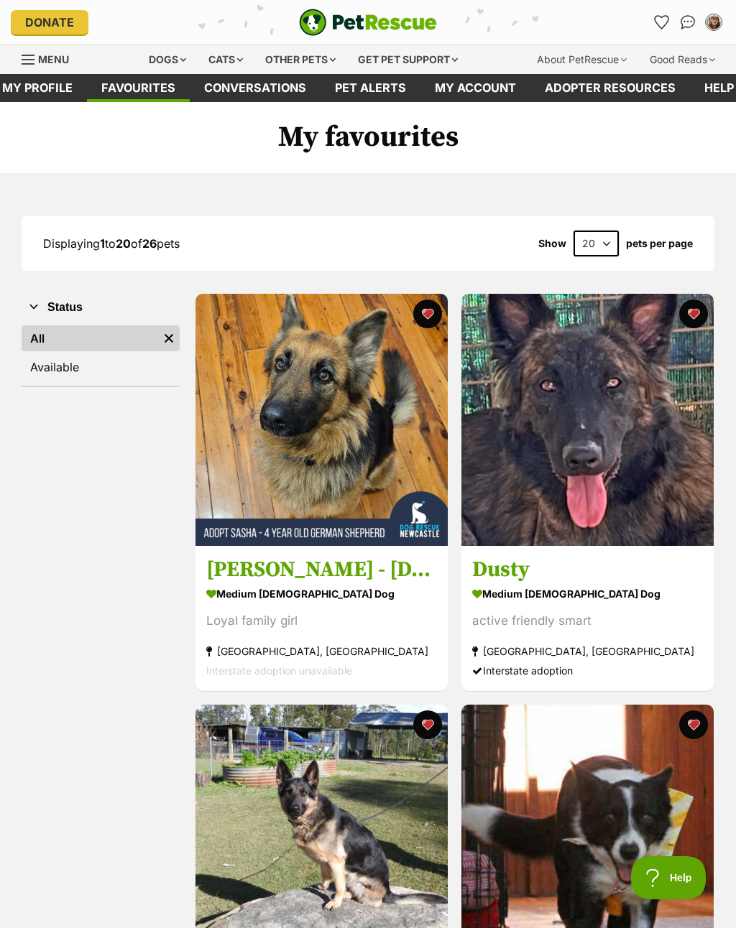
click at [41, 60] on span "Menu" at bounding box center [53, 59] width 31 height 12
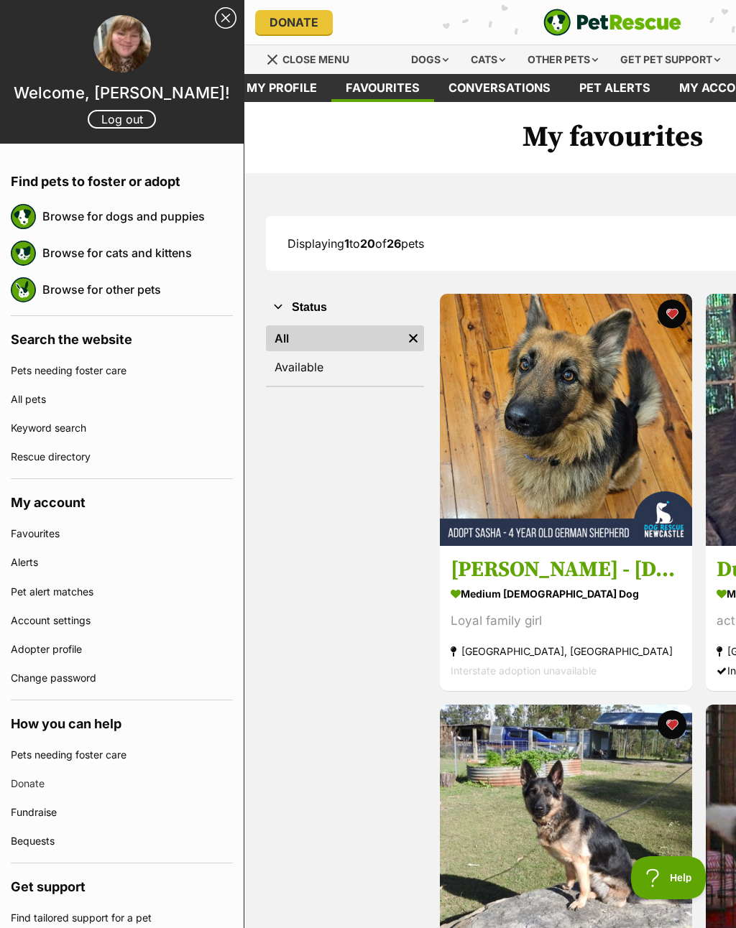
click at [64, 216] on link "Browse for dogs and puppies" at bounding box center [137, 216] width 190 height 30
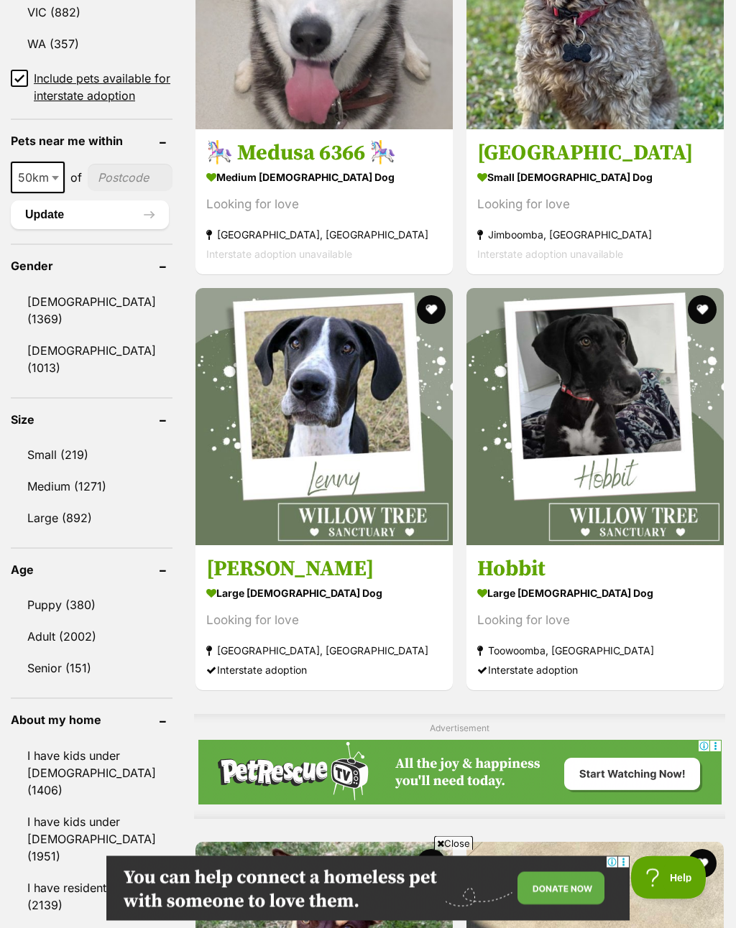
scroll to position [1045, 0]
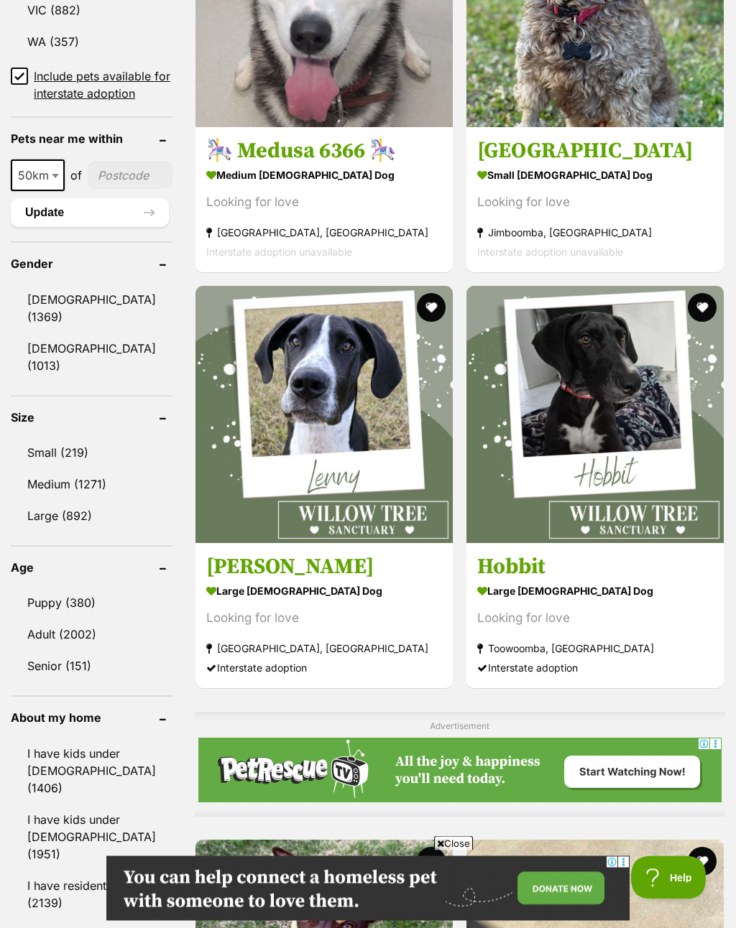
click at [32, 650] on link "Adult (2002)" at bounding box center [92, 635] width 162 height 30
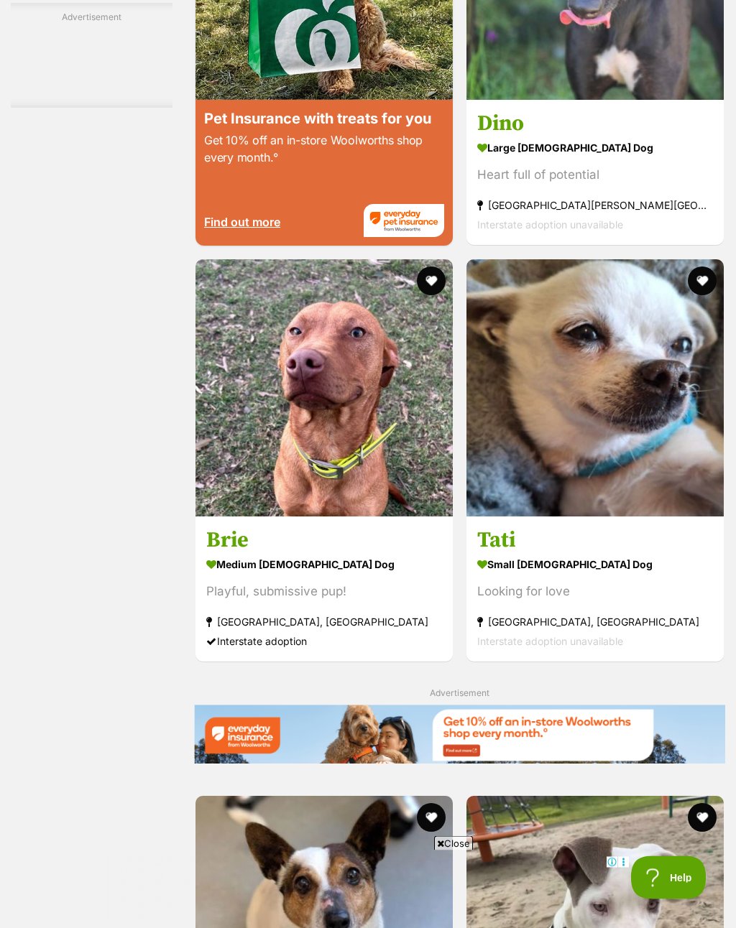
scroll to position [2880, 0]
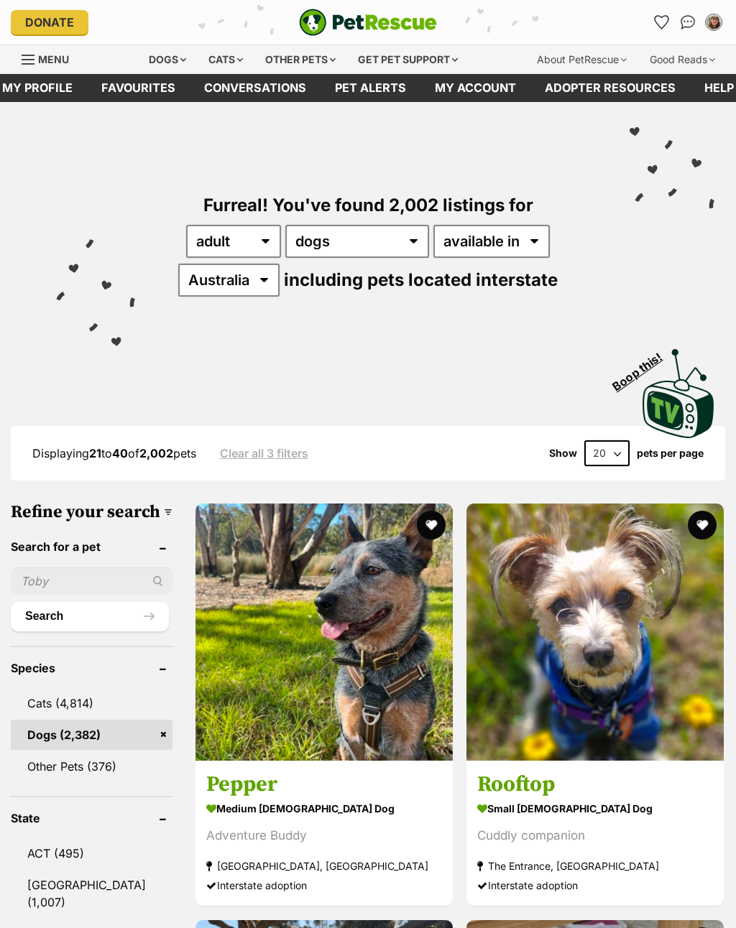
click at [600, 451] on select "20 40 60" at bounding box center [606, 453] width 45 height 26
select select "60"
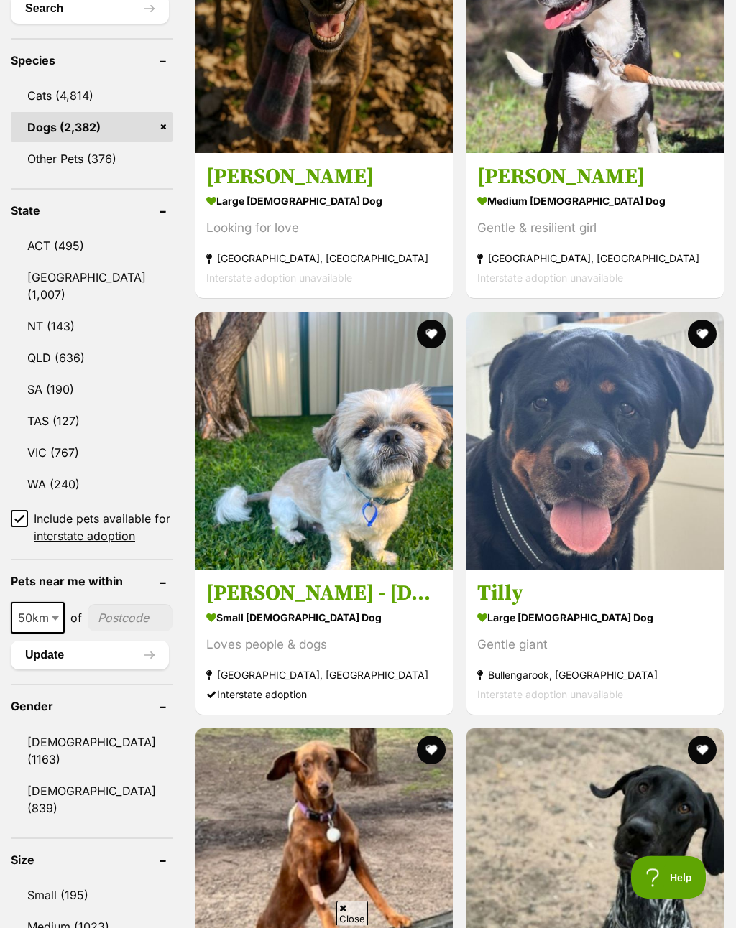
scroll to position [810, 0]
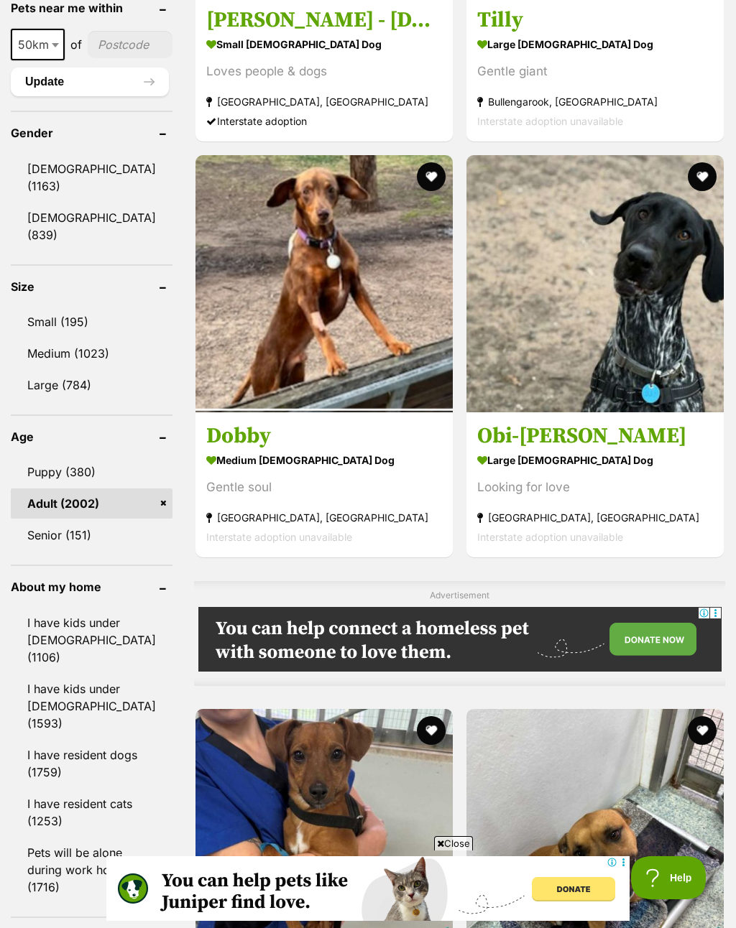
scroll to position [1180, 0]
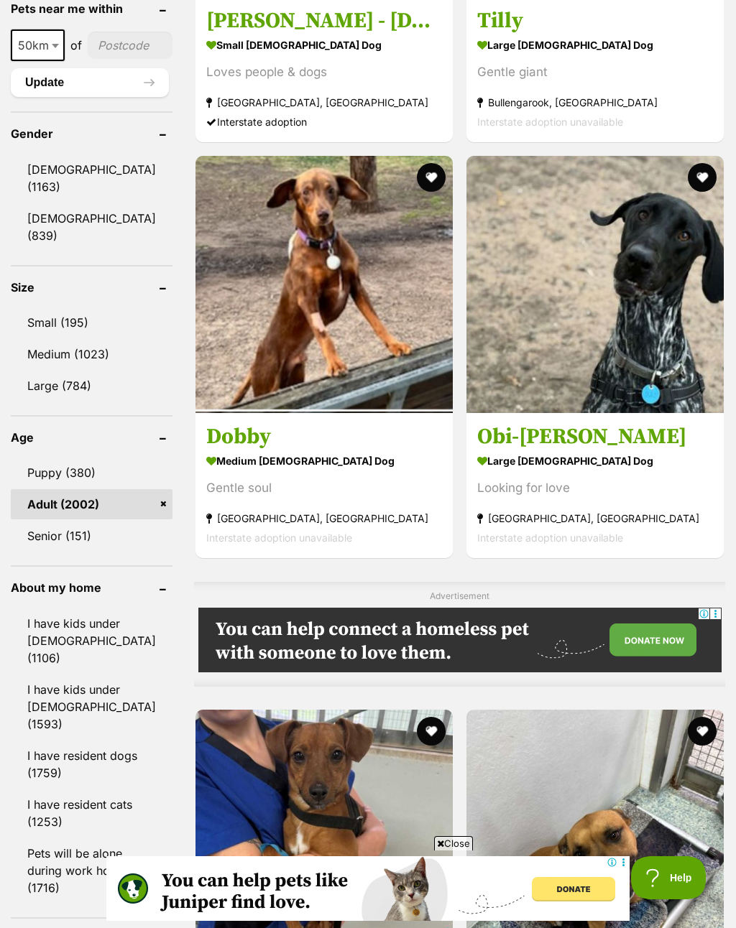
click at [52, 488] on link "Puppy (380)" at bounding box center [92, 473] width 162 height 30
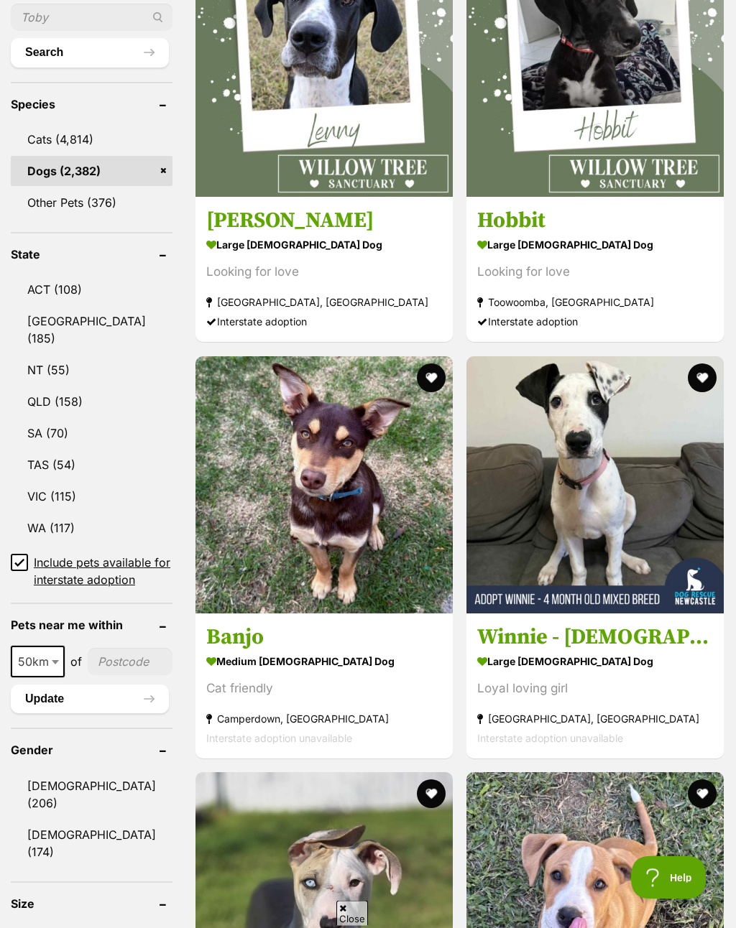
click at [39, 305] on link "ACT (108)" at bounding box center [92, 290] width 162 height 30
click at [41, 354] on link "NSW (185)" at bounding box center [92, 330] width 162 height 47
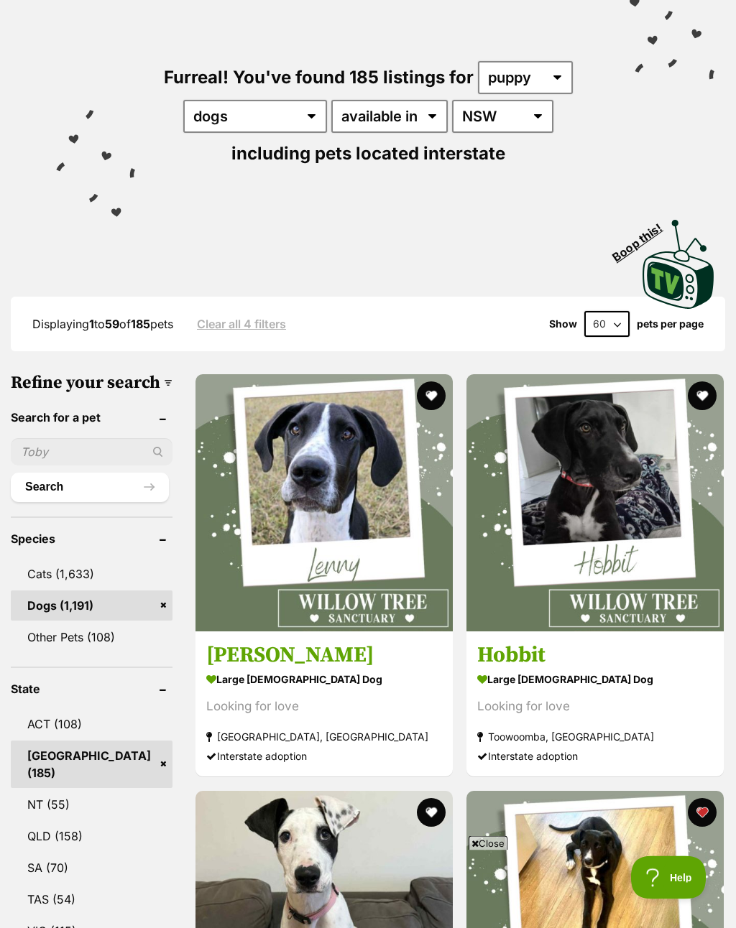
click at [50, 740] on link "ACT (108)" at bounding box center [92, 725] width 162 height 30
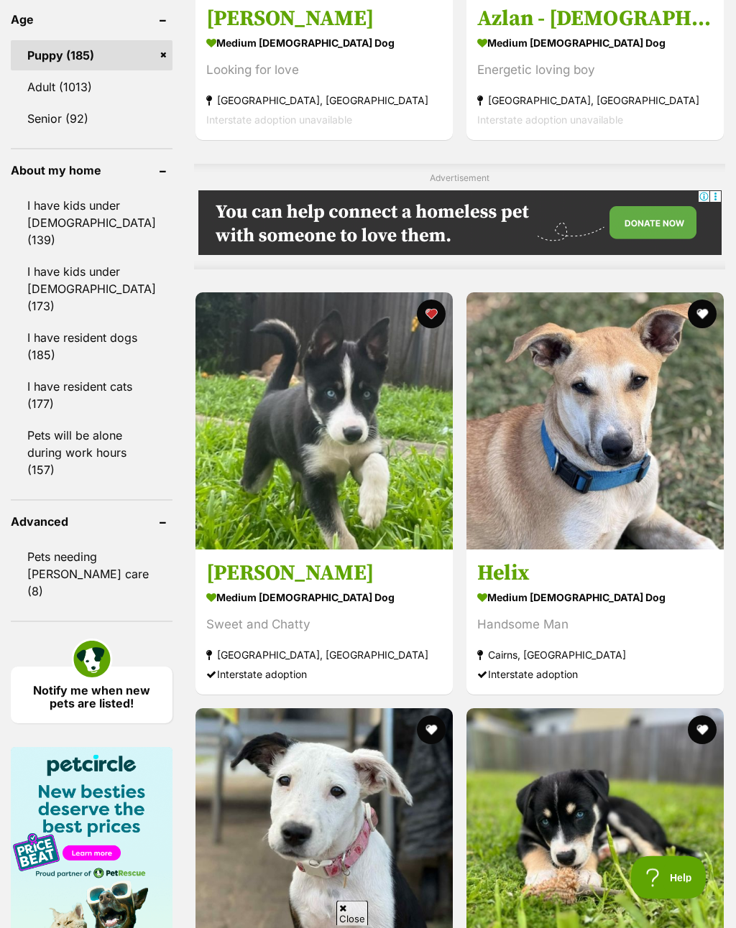
scroll to position [1603, 0]
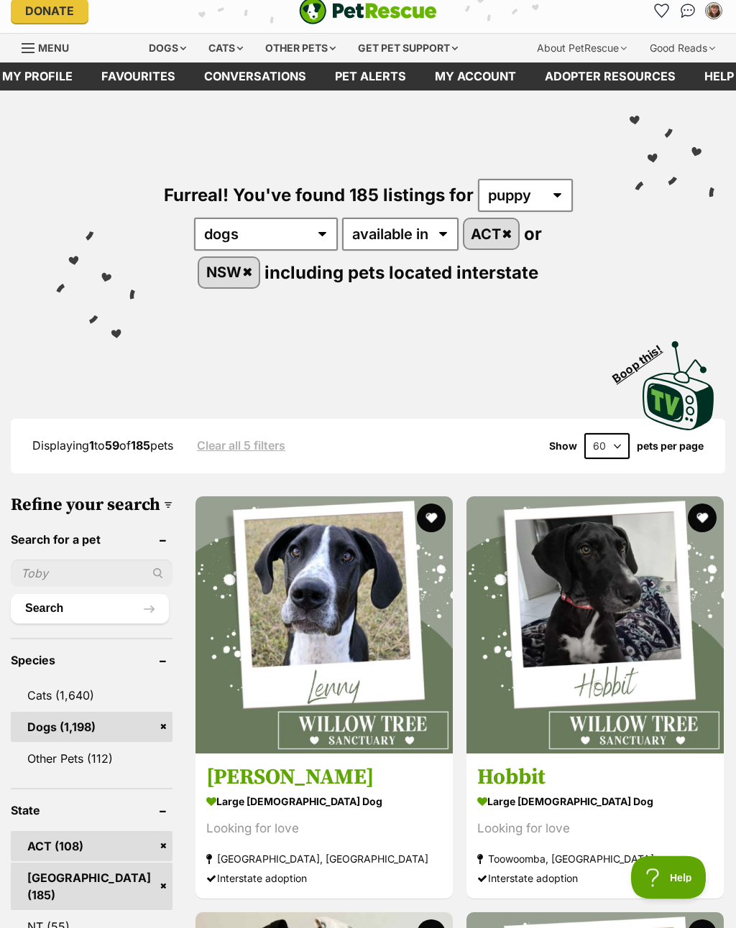
scroll to position [0, 0]
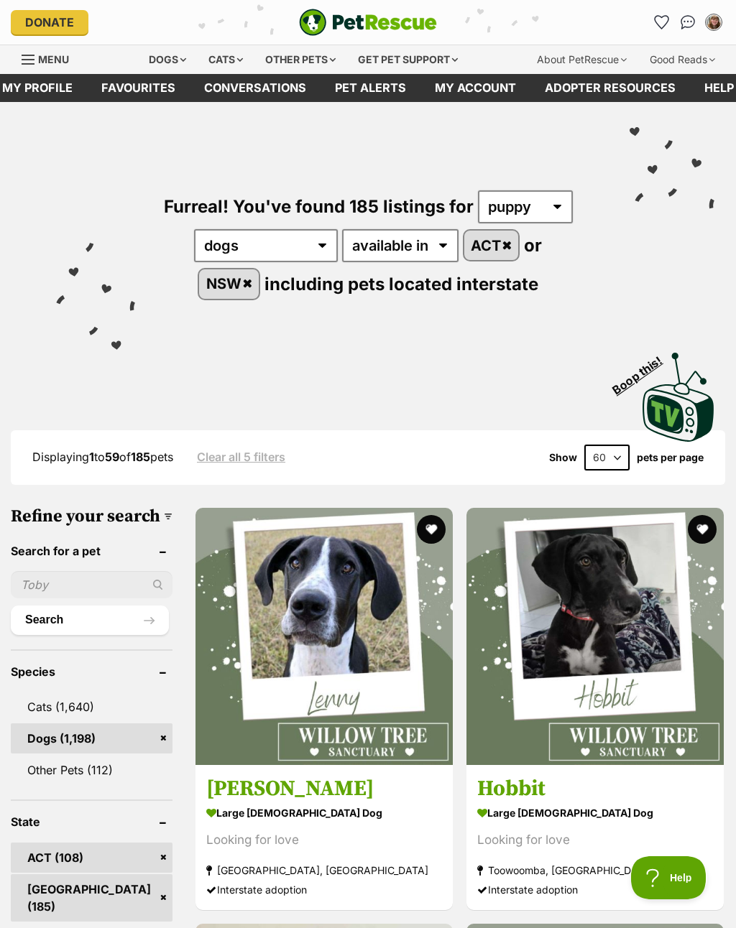
click at [659, 27] on icon "Favourites" at bounding box center [661, 22] width 14 height 13
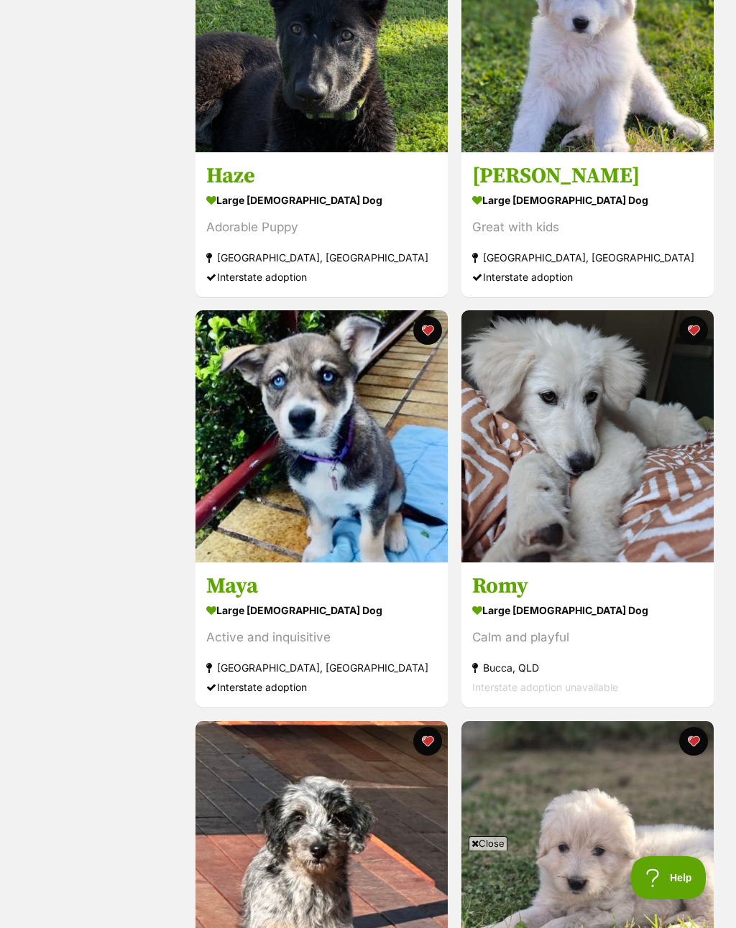
scroll to position [2856, 0]
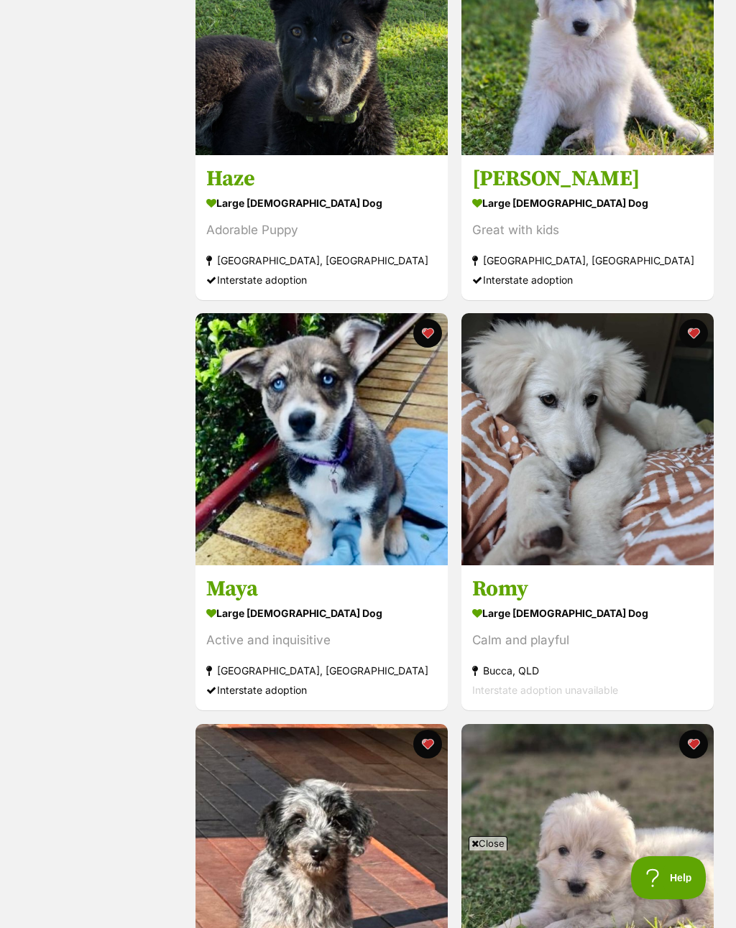
click at [690, 341] on button "favourite" at bounding box center [692, 333] width 29 height 29
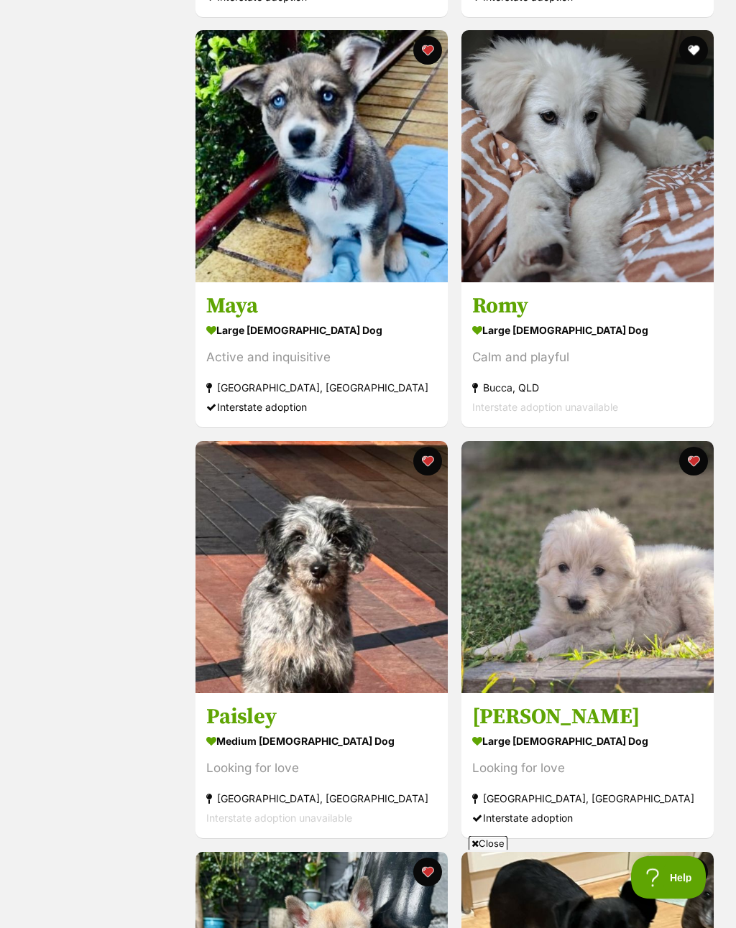
scroll to position [3140, 0]
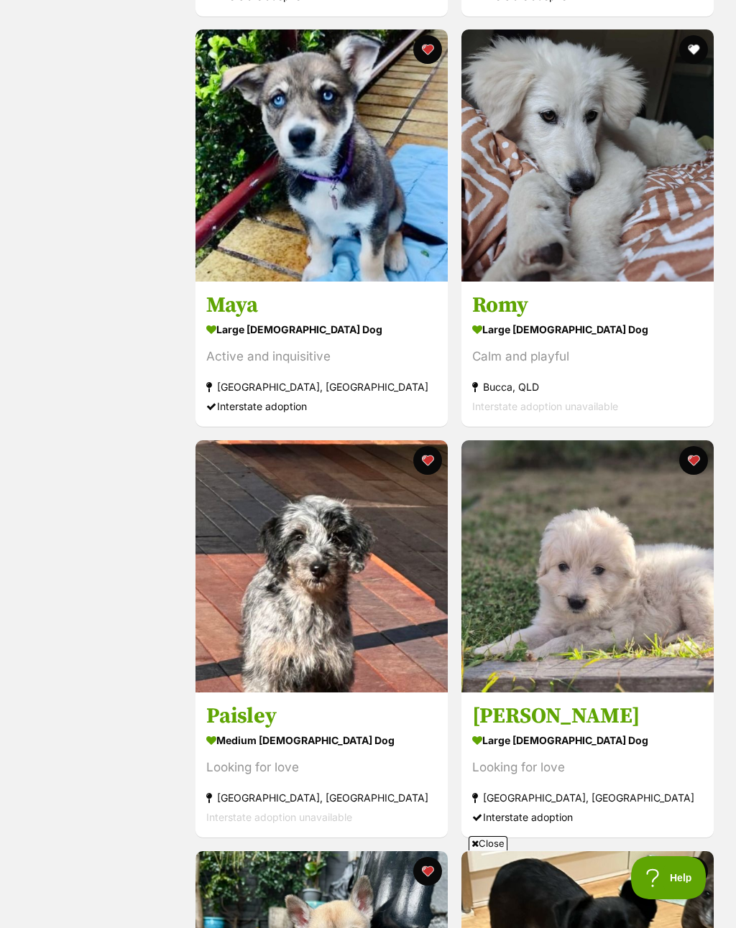
click at [422, 468] on button "favourite" at bounding box center [427, 460] width 29 height 29
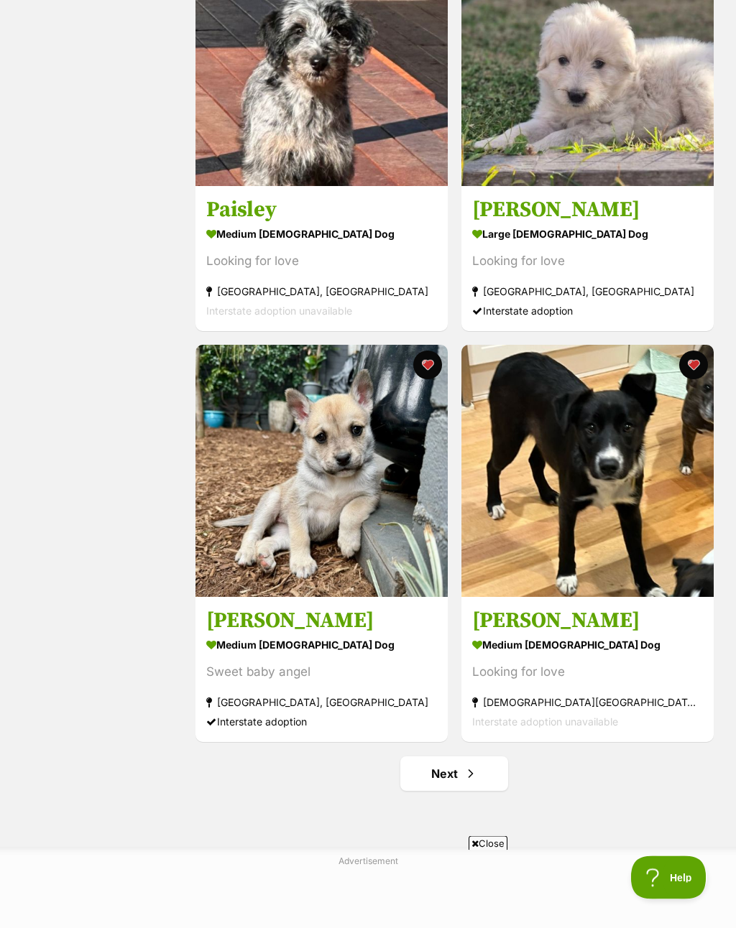
scroll to position [3647, 0]
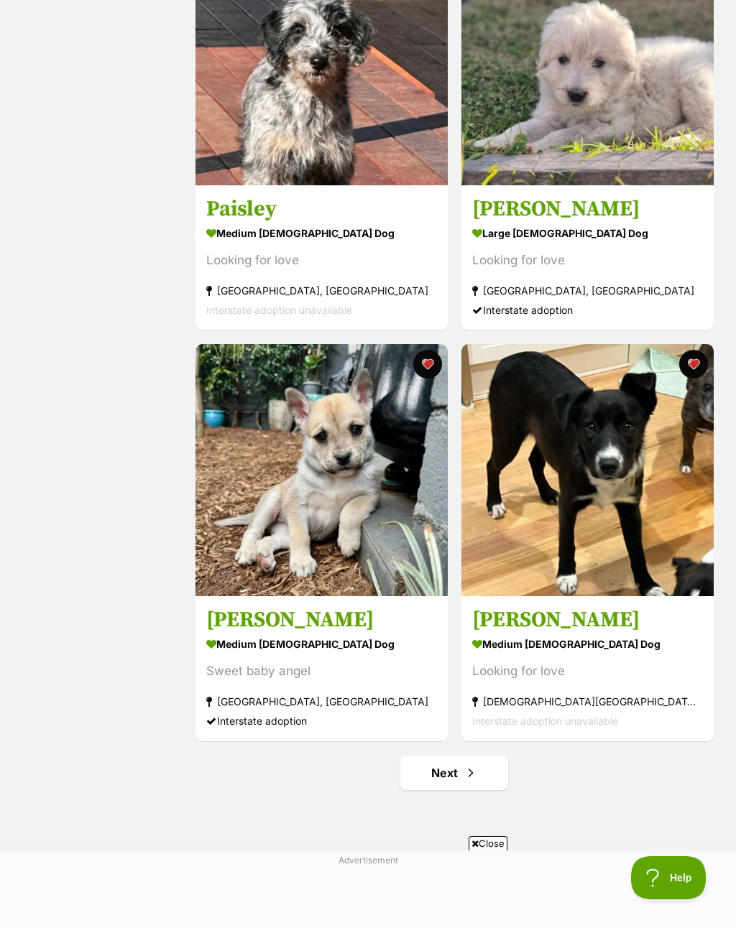
click at [691, 371] on button "favourite" at bounding box center [692, 364] width 29 height 29
click at [479, 781] on link "Next" at bounding box center [454, 773] width 108 height 34
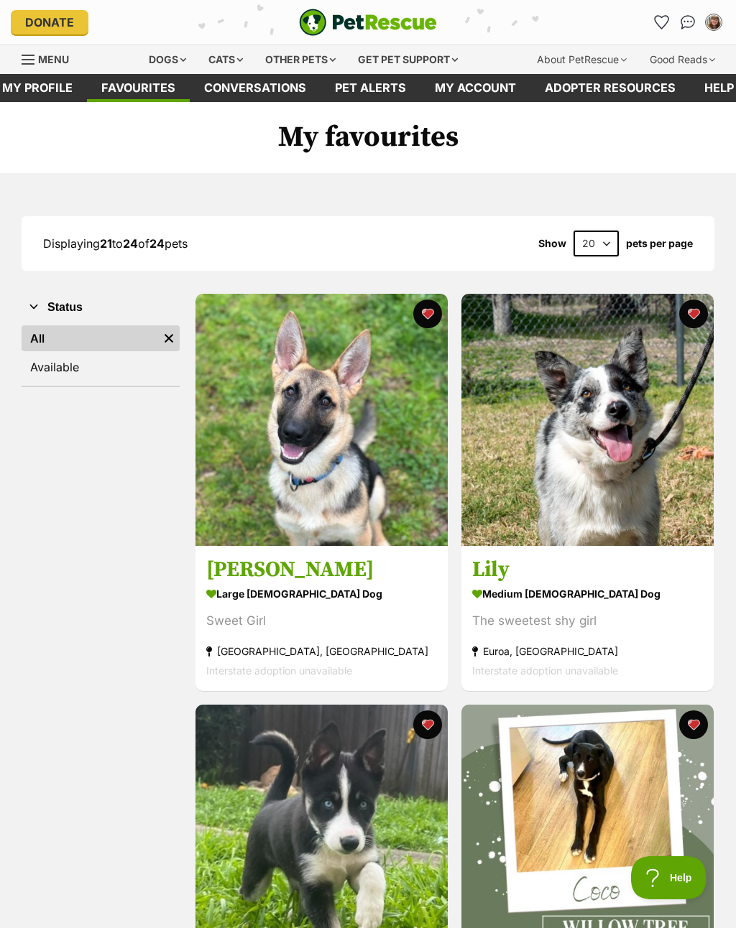
click at [691, 319] on button "favourite" at bounding box center [692, 314] width 29 height 29
click at [600, 244] on select "20 40 60" at bounding box center [595, 244] width 45 height 26
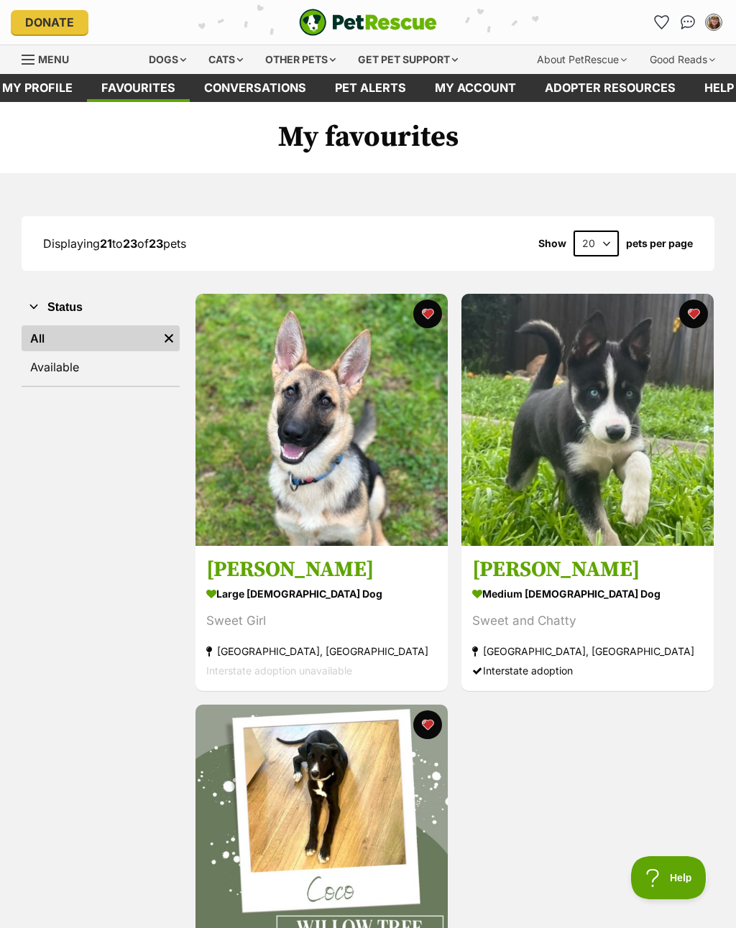
click at [593, 251] on select "20 40 60" at bounding box center [595, 244] width 45 height 26
select select "60"
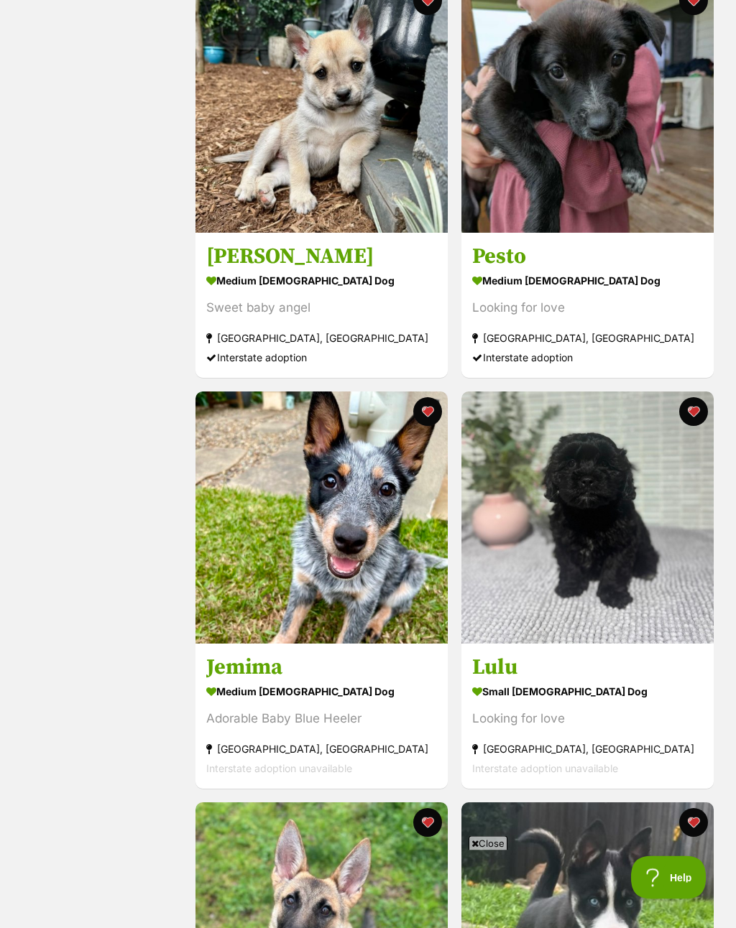
scroll to position [3600, 0]
click at [423, 418] on button "favourite" at bounding box center [427, 411] width 29 height 29
click at [692, 417] on button "favourite" at bounding box center [692, 411] width 29 height 29
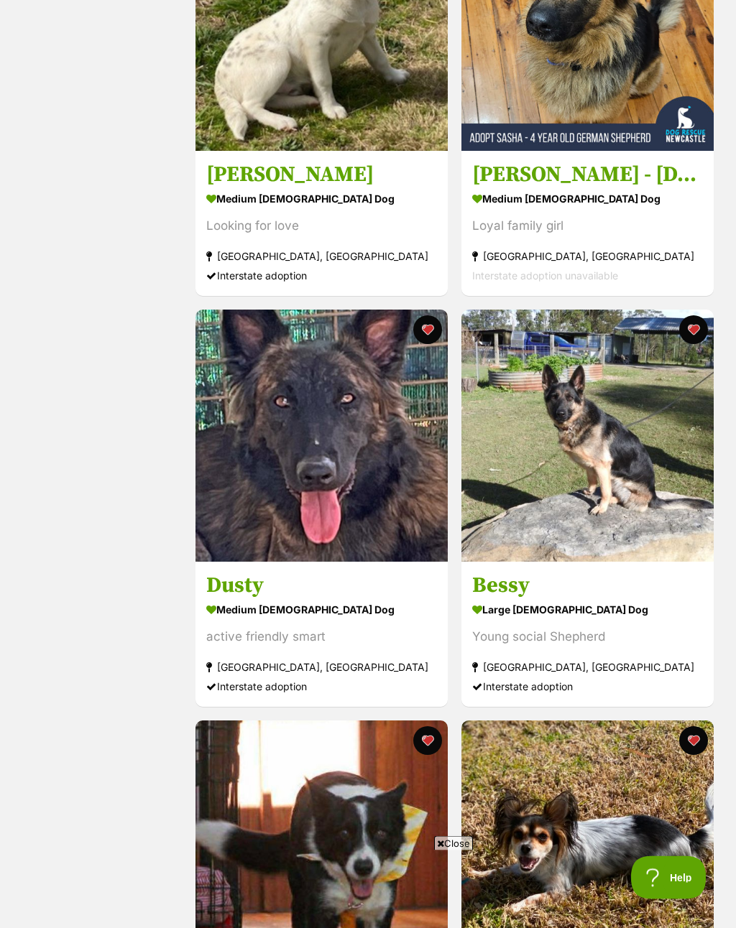
scroll to position [0, 0]
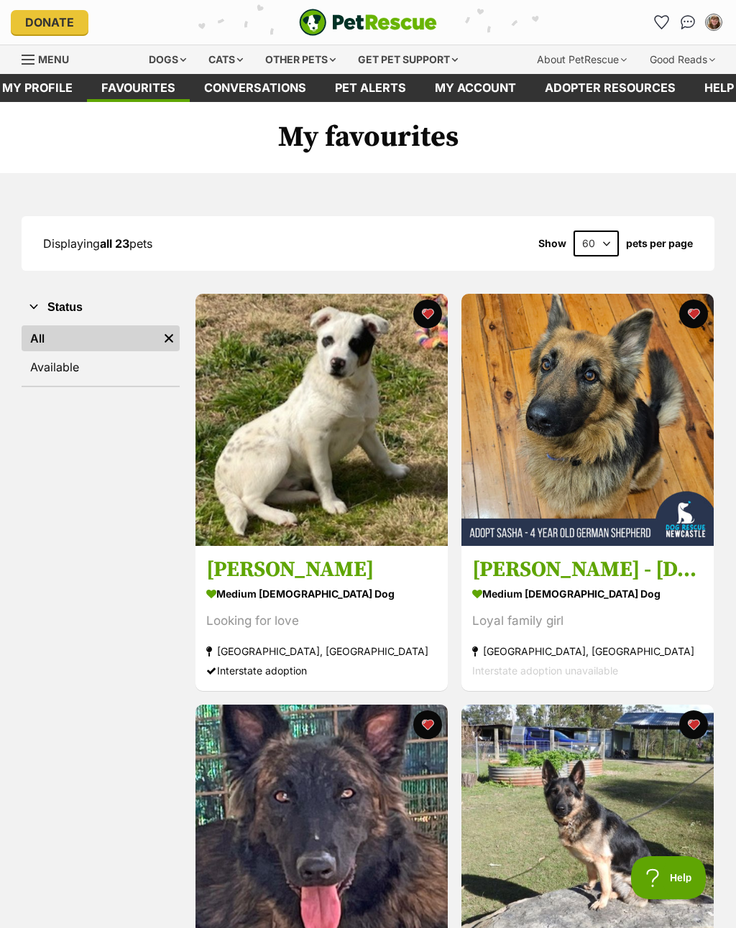
click at [23, 62] on div "Menu" at bounding box center [29, 59] width 14 height 11
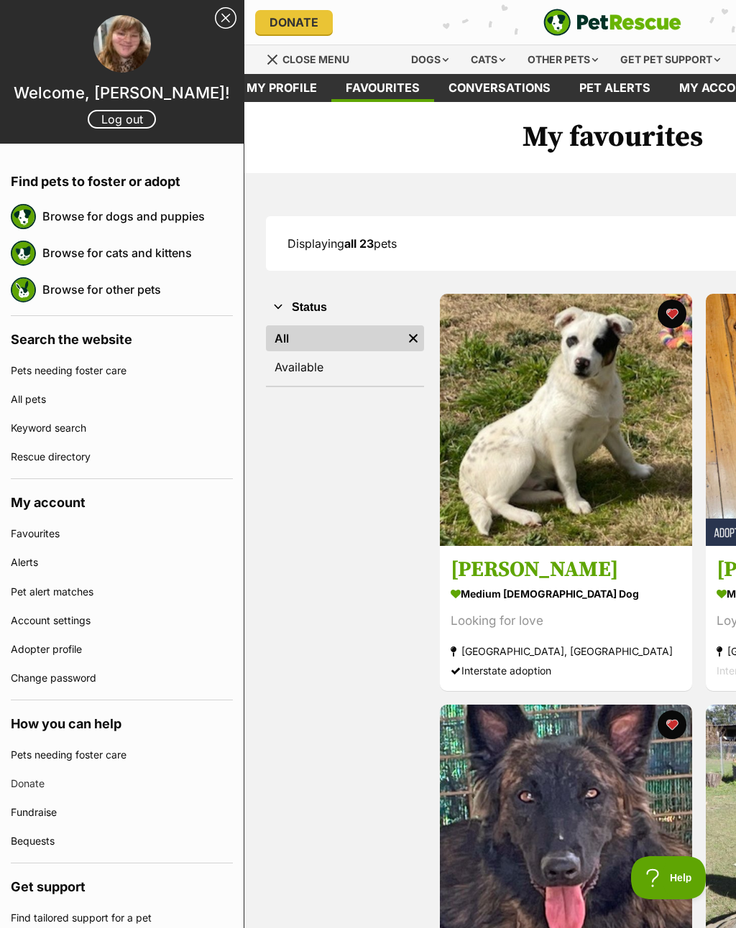
click at [36, 224] on img at bounding box center [23, 216] width 25 height 25
click at [36, 208] on img at bounding box center [23, 216] width 25 height 25
click at [34, 213] on img at bounding box center [23, 216] width 25 height 25
click at [222, 17] on link "Close Sidebar" at bounding box center [226, 18] width 22 height 22
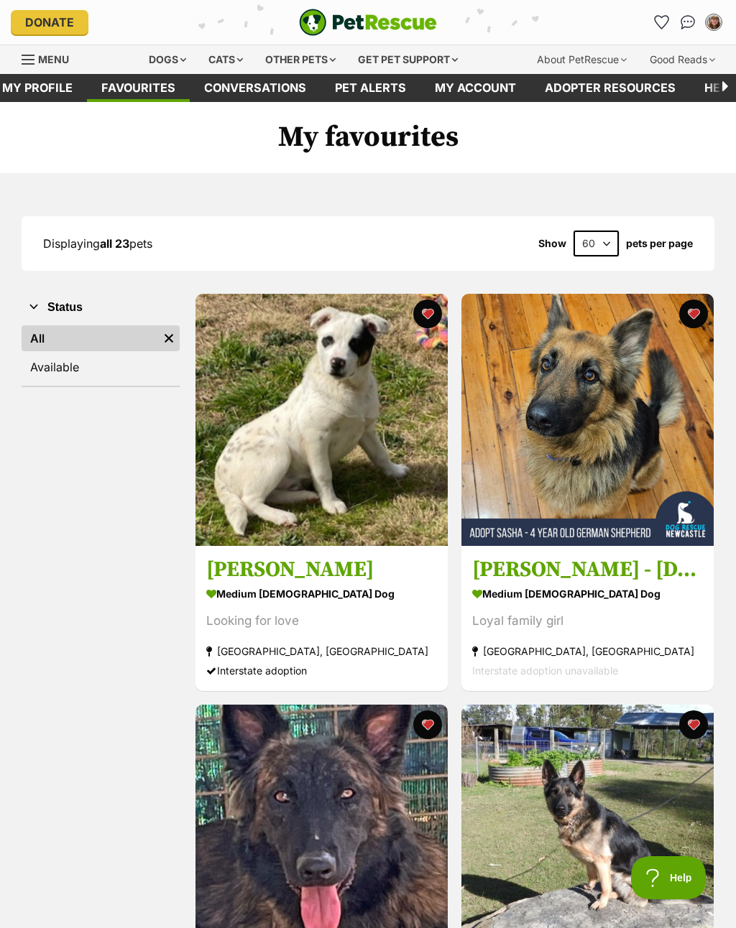
click at [40, 57] on span "Menu" at bounding box center [53, 59] width 31 height 12
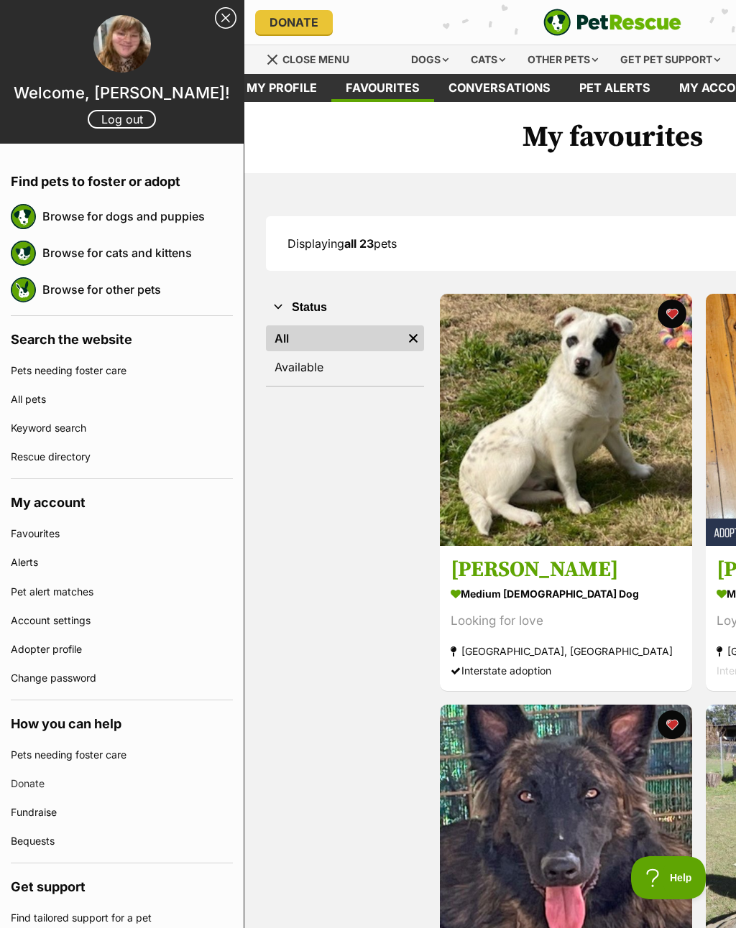
scroll to position [0, -11]
click at [218, 20] on link "Close Sidebar" at bounding box center [226, 18] width 22 height 22
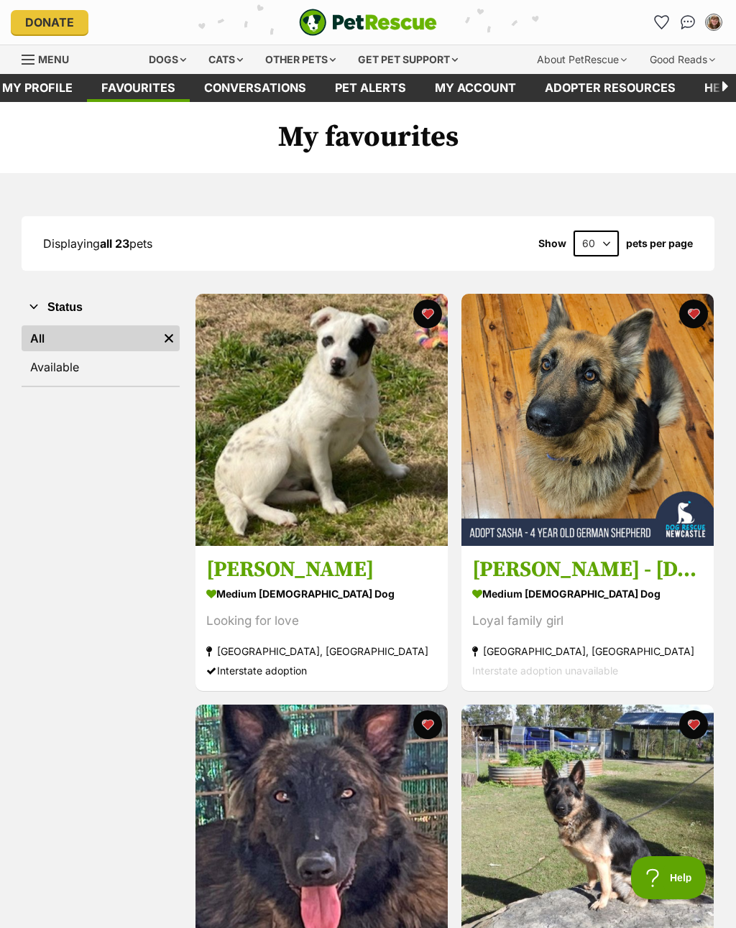
click at [47, 93] on link "My profile" at bounding box center [37, 88] width 99 height 28
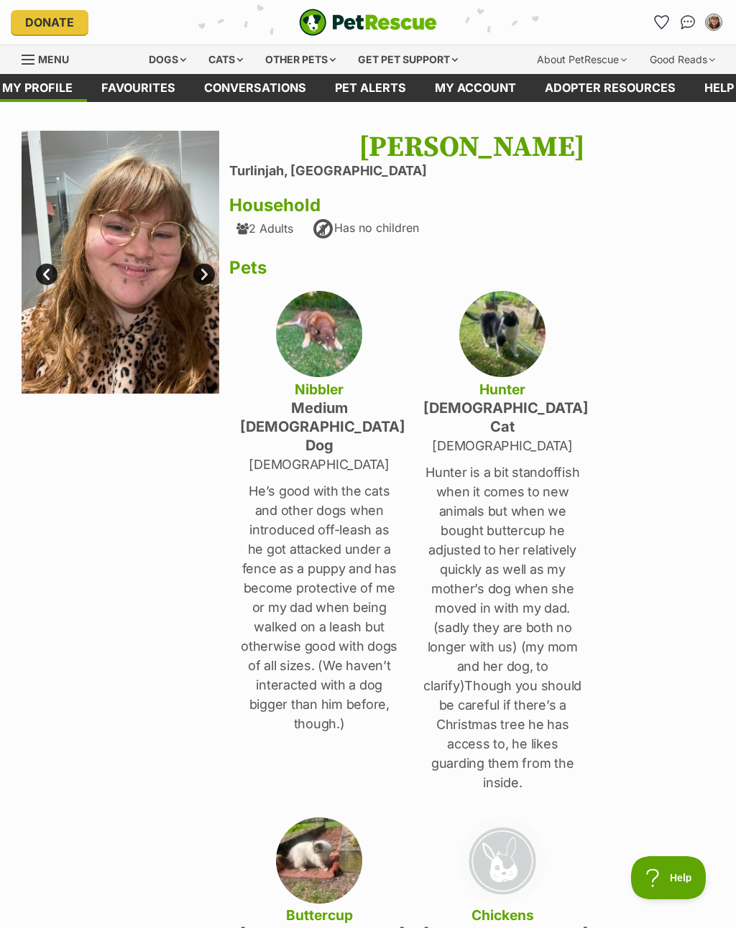
click at [28, 62] on div "Menu" at bounding box center [29, 59] width 14 height 11
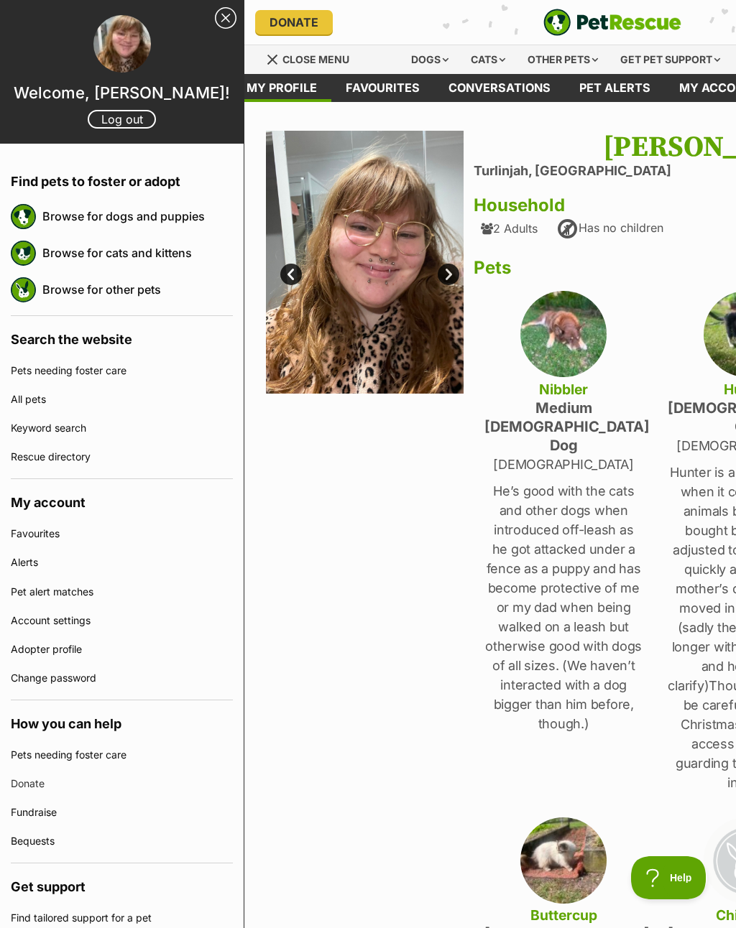
click at [36, 221] on img at bounding box center [23, 216] width 25 height 25
click at [101, 216] on link "Browse for dogs and puppies" at bounding box center [137, 216] width 190 height 30
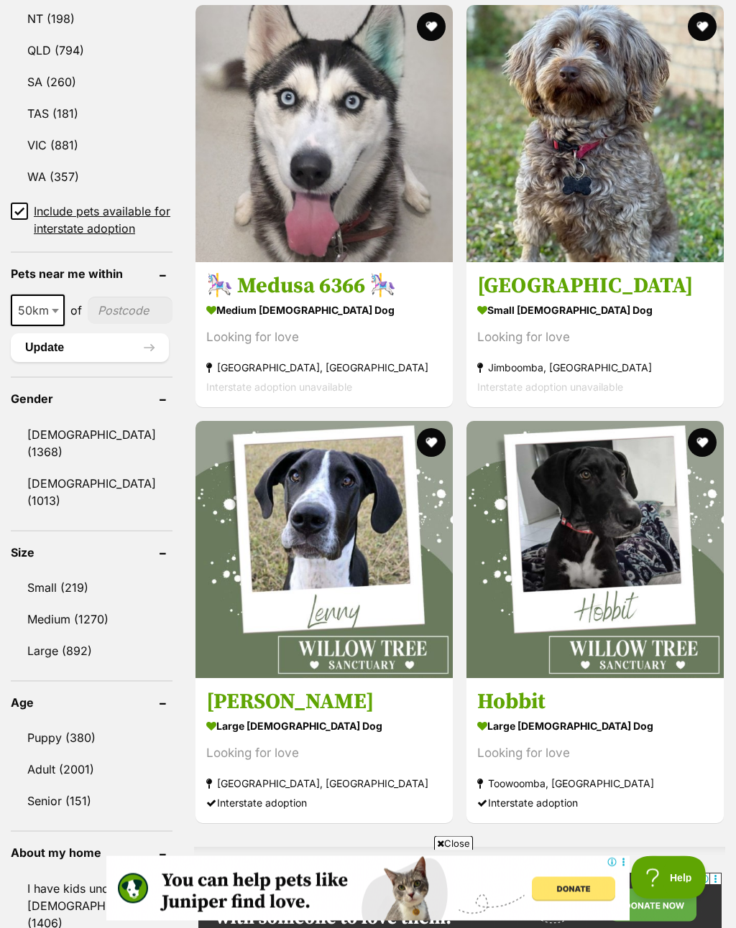
scroll to position [911, 0]
click at [42, 753] on link "Puppy (380)" at bounding box center [92, 738] width 162 height 30
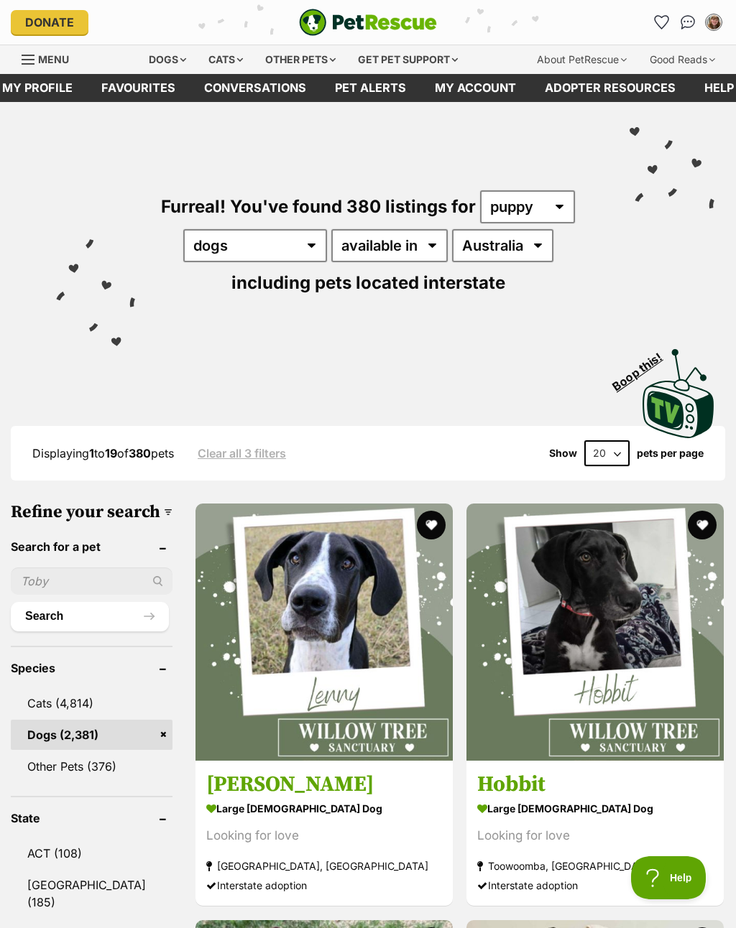
click at [44, 868] on link "ACT (108)" at bounding box center [92, 853] width 162 height 30
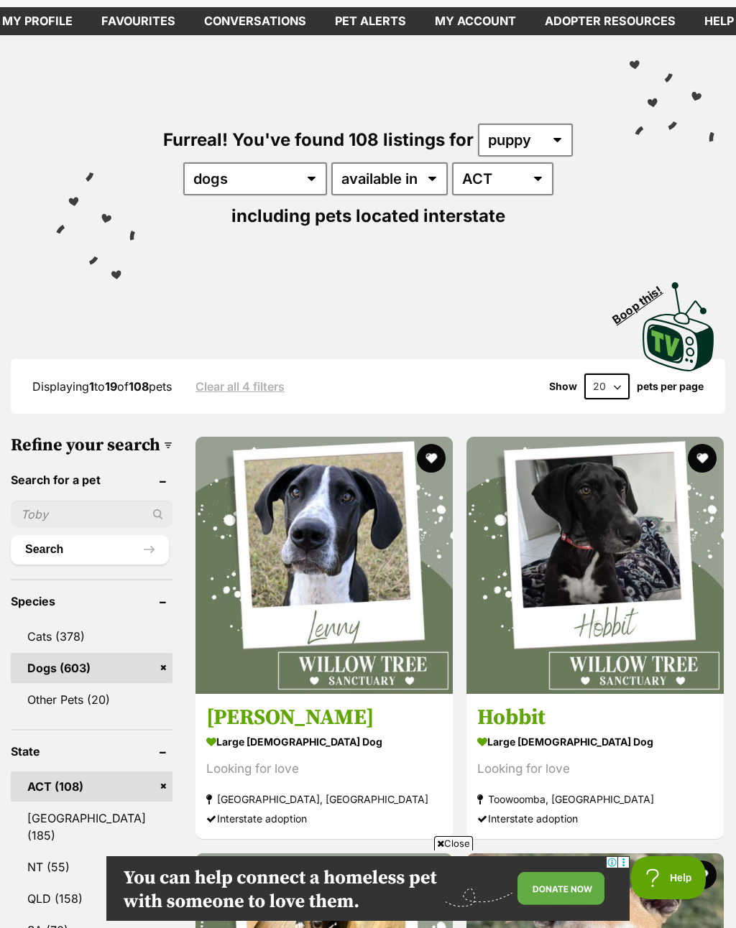
click at [42, 851] on link "[GEOGRAPHIC_DATA] (185)" at bounding box center [92, 826] width 162 height 47
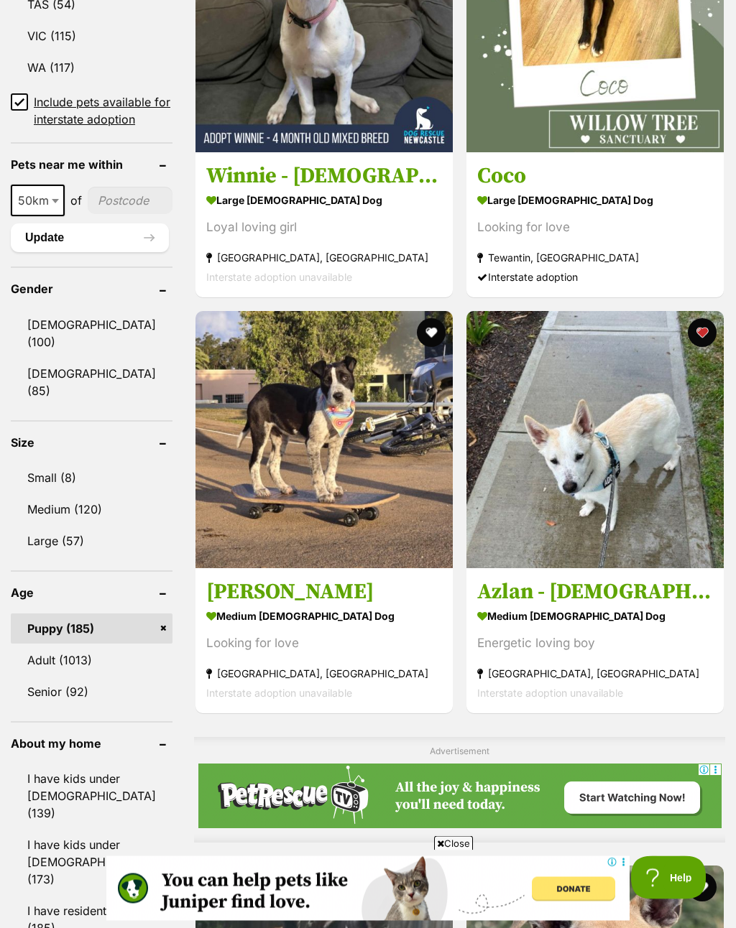
scroll to position [1026, 0]
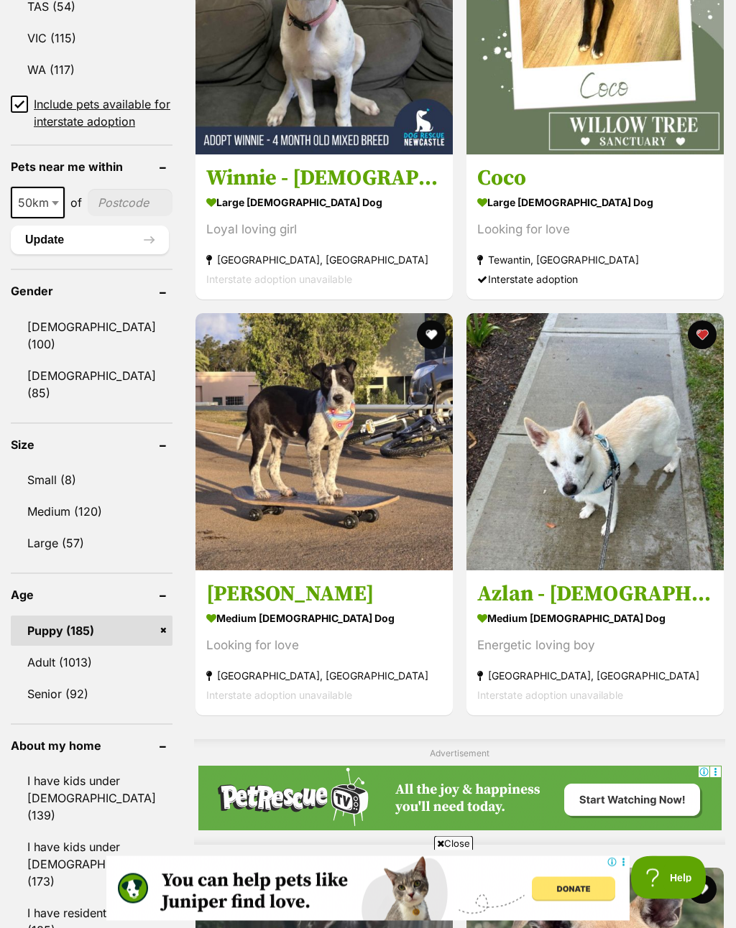
click at [47, 678] on link "Adult (1013)" at bounding box center [92, 663] width 162 height 30
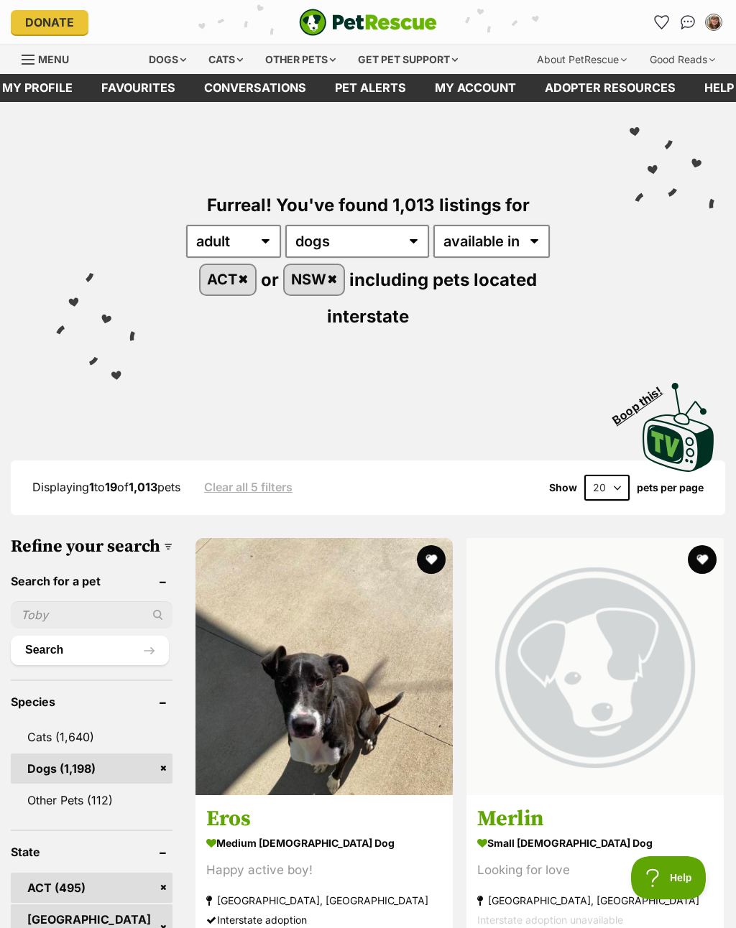
click at [610, 488] on select "20 40 60" at bounding box center [606, 488] width 45 height 26
select select "60"
type input "'"
click at [351, 400] on div "Visit PetRescue TV (external site) Boop this!" at bounding box center [368, 422] width 692 height 105
click at [57, 629] on input "'" at bounding box center [92, 614] width 162 height 27
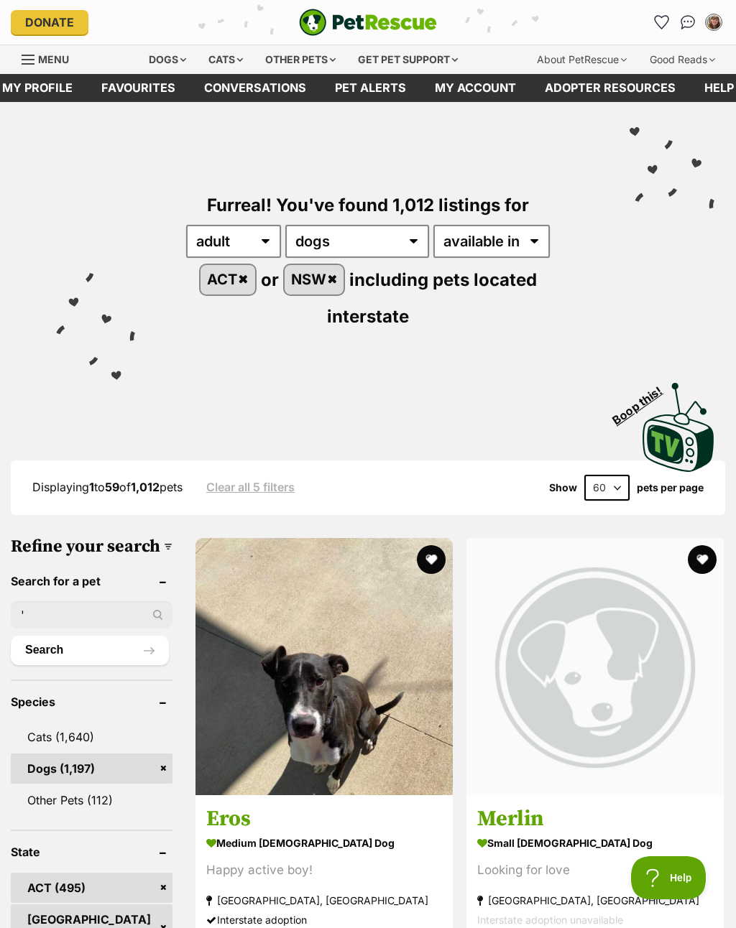
click at [76, 629] on input "'" at bounding box center [92, 614] width 162 height 27
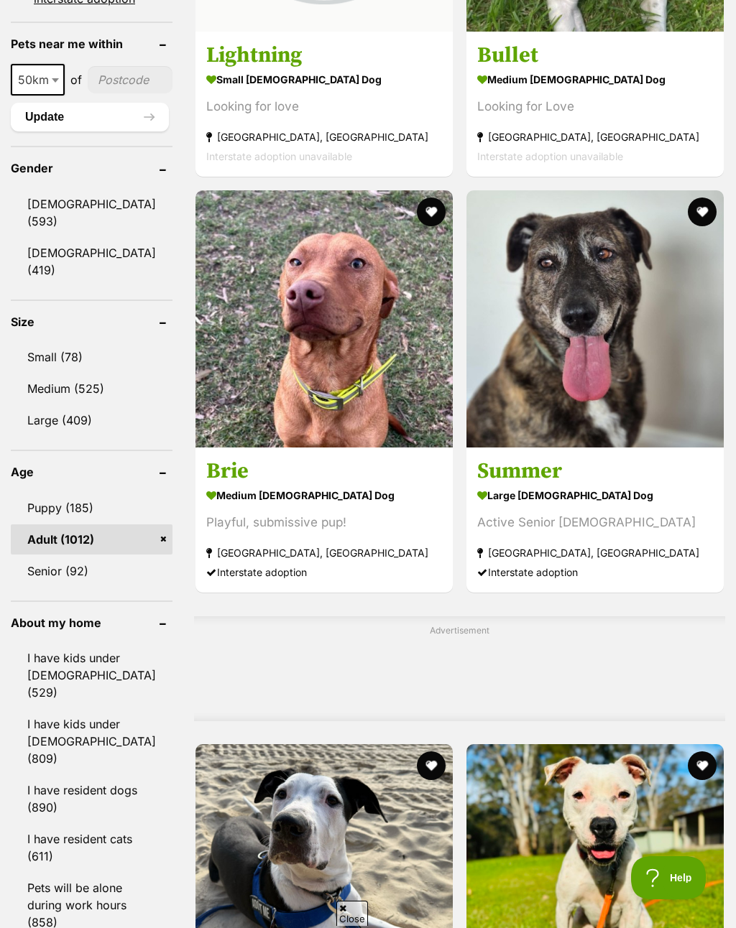
scroll to position [1180, 0]
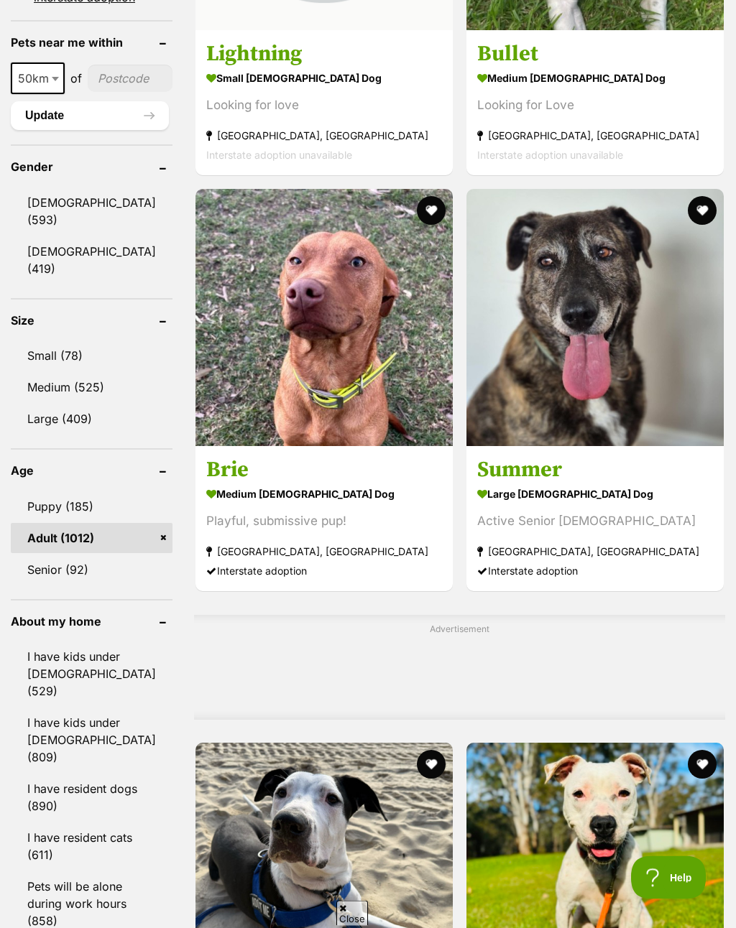
click at [86, 522] on link "Puppy (185)" at bounding box center [92, 507] width 162 height 30
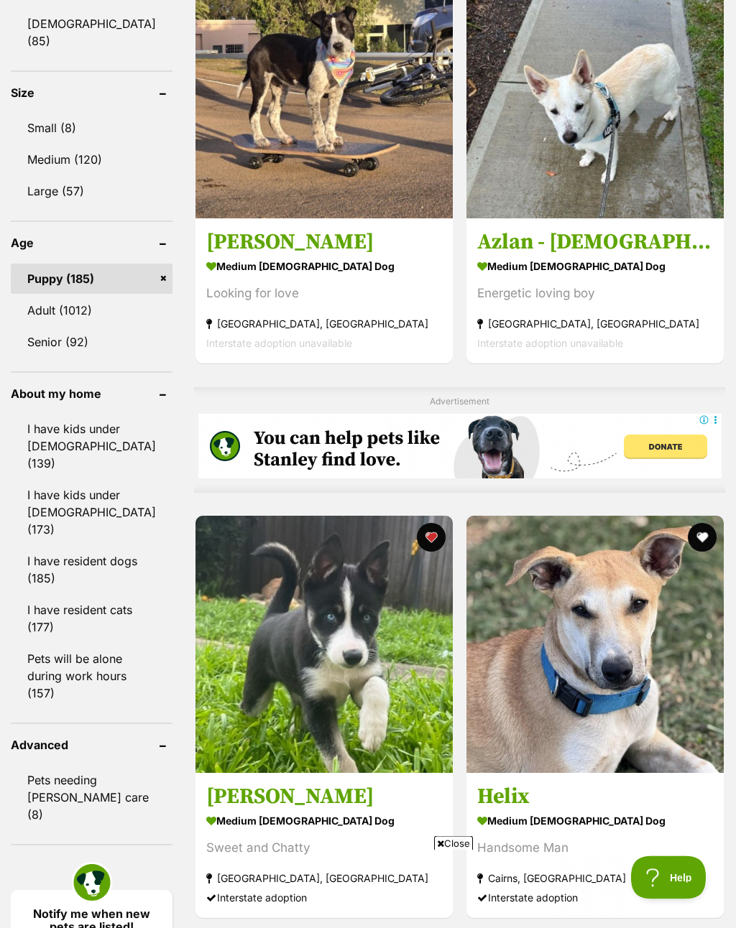
scroll to position [1378, 0]
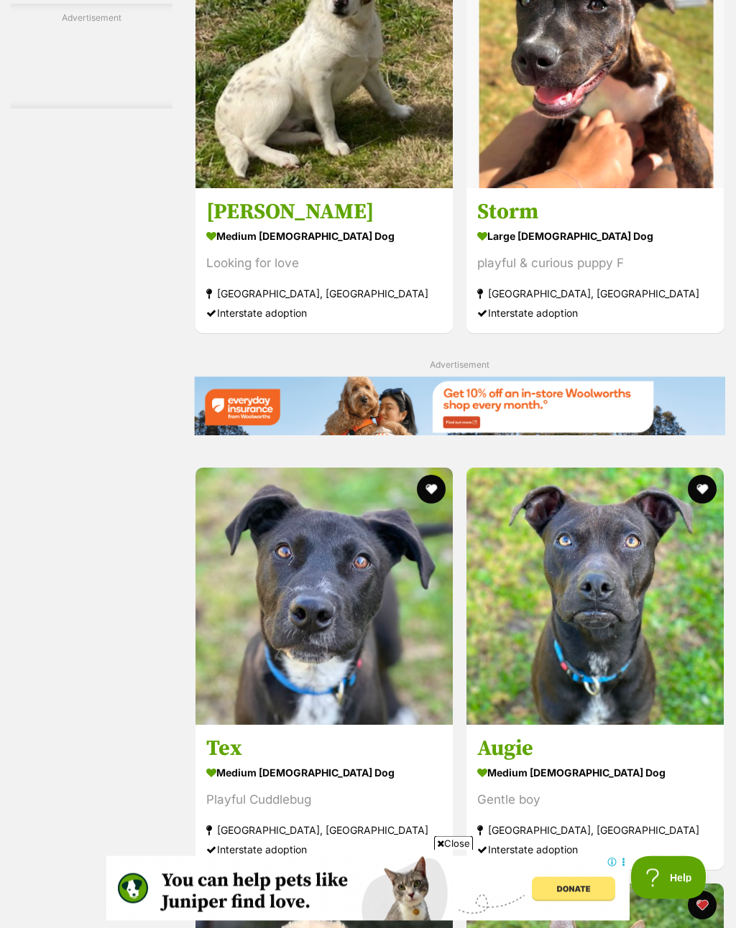
scroll to position [3214, 0]
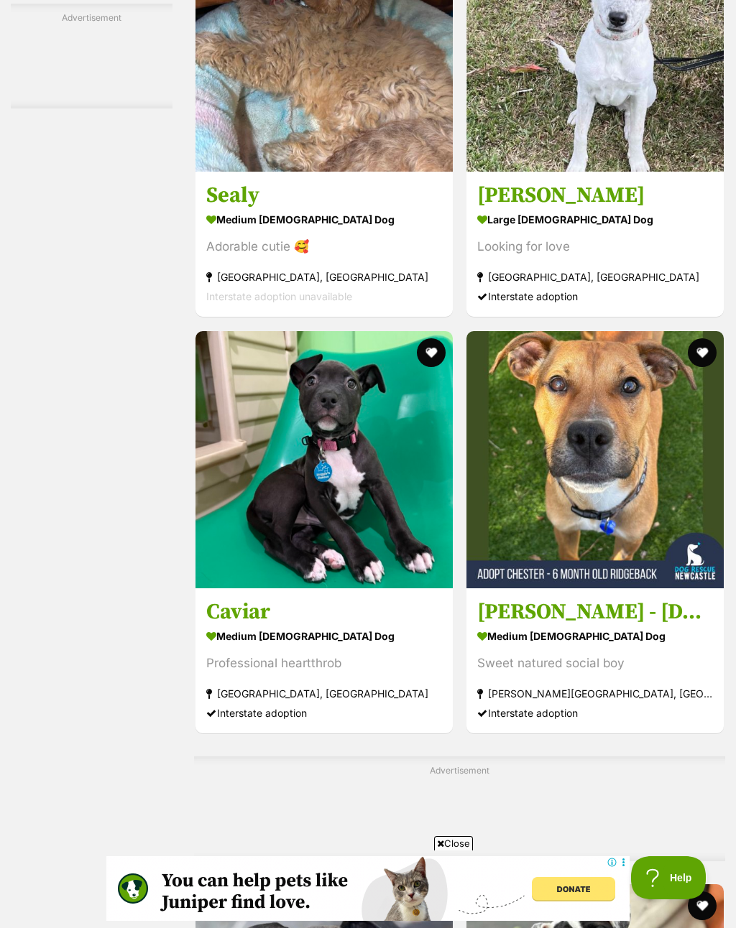
scroll to position [5573, 0]
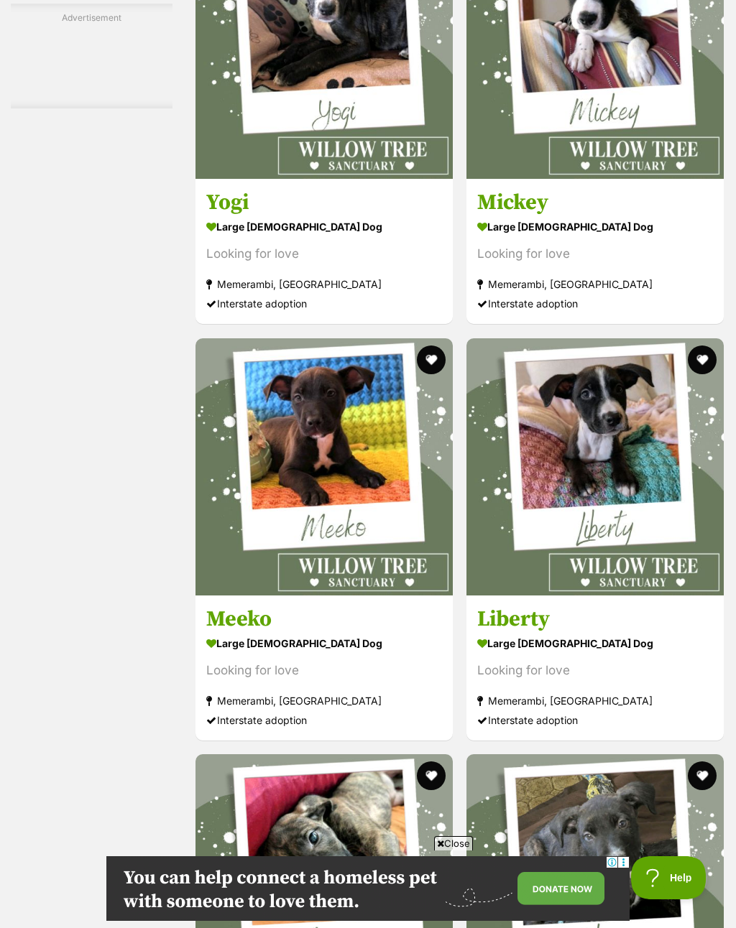
scroll to position [7918, 0]
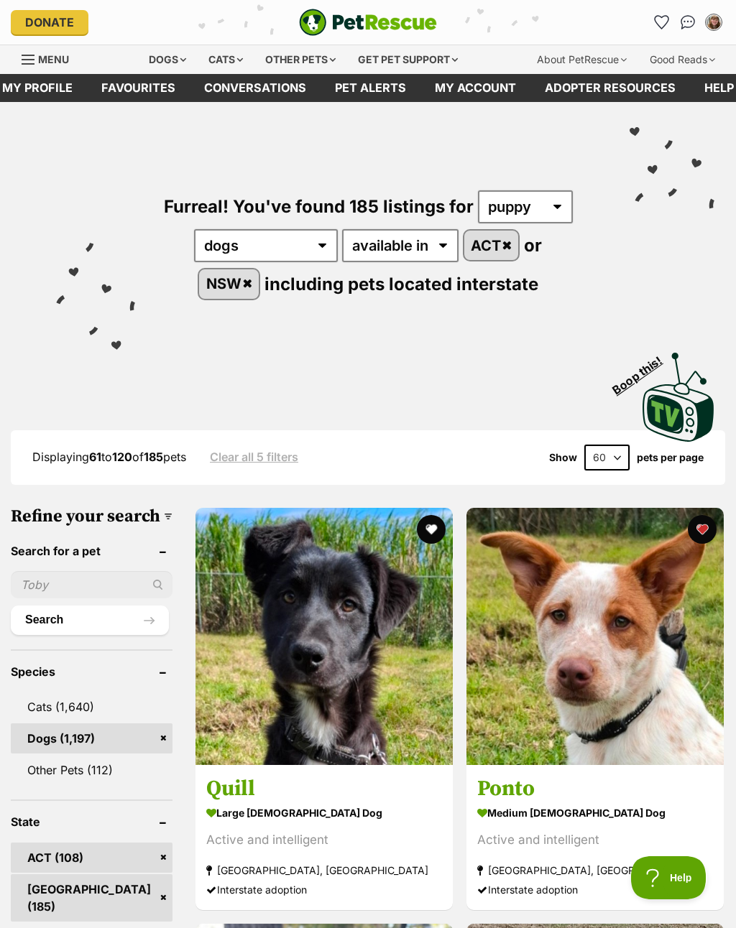
click at [417, 530] on button "favourite" at bounding box center [431, 529] width 29 height 29
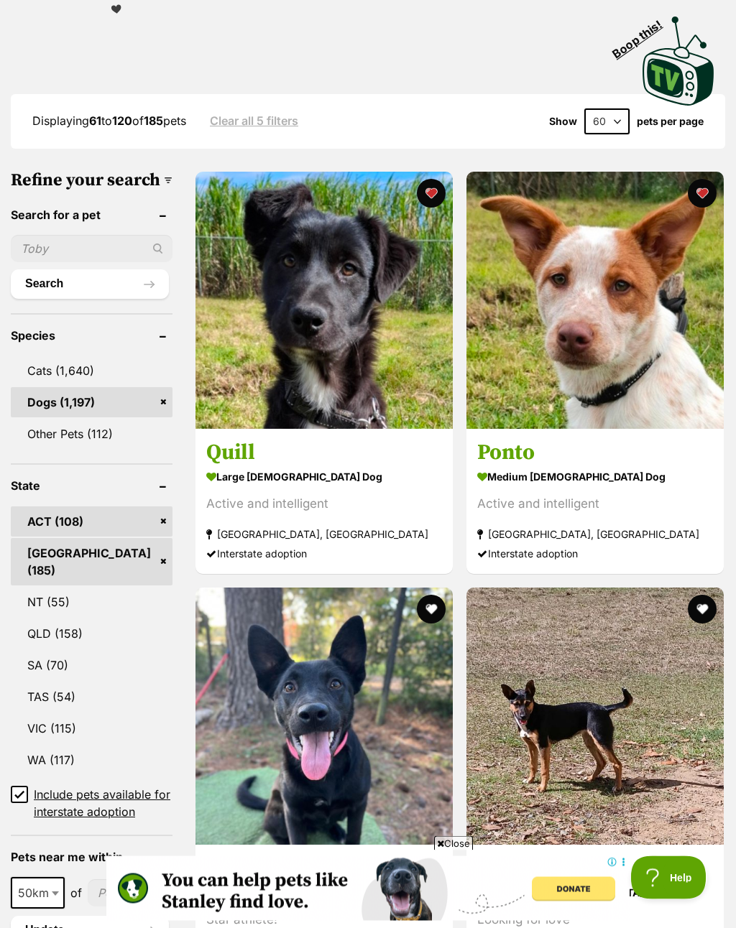
scroll to position [340, 0]
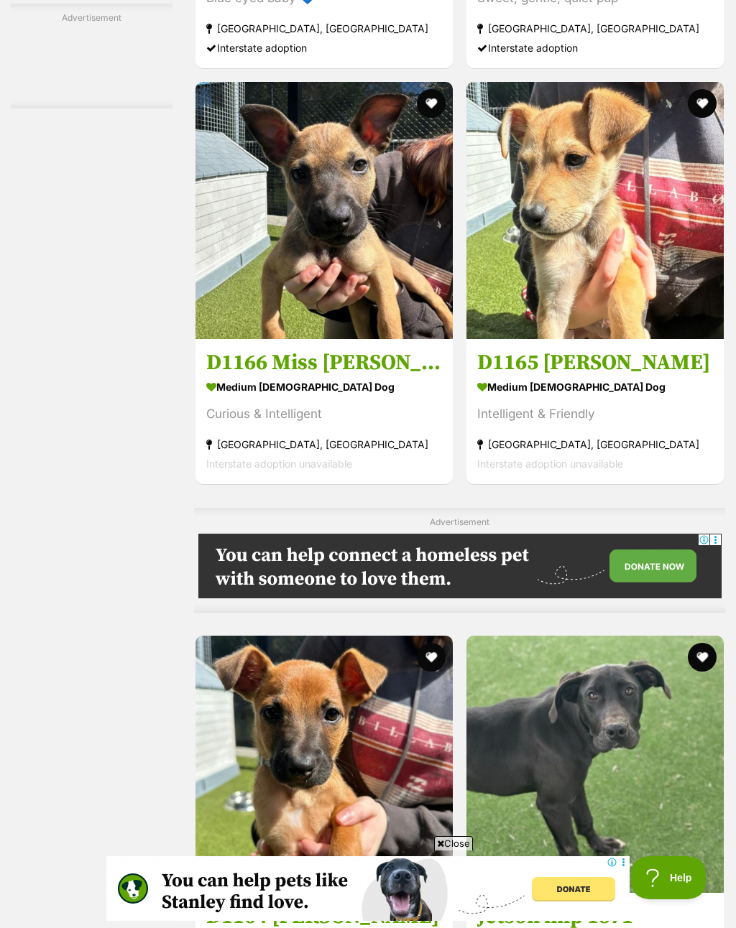
scroll to position [0, 0]
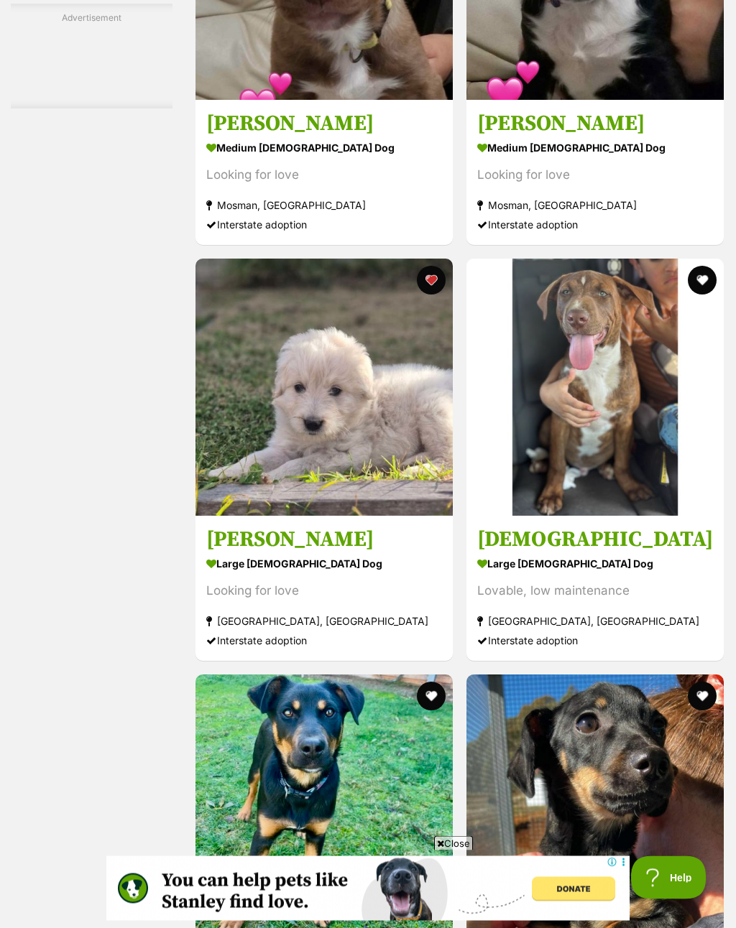
scroll to position [7580, 0]
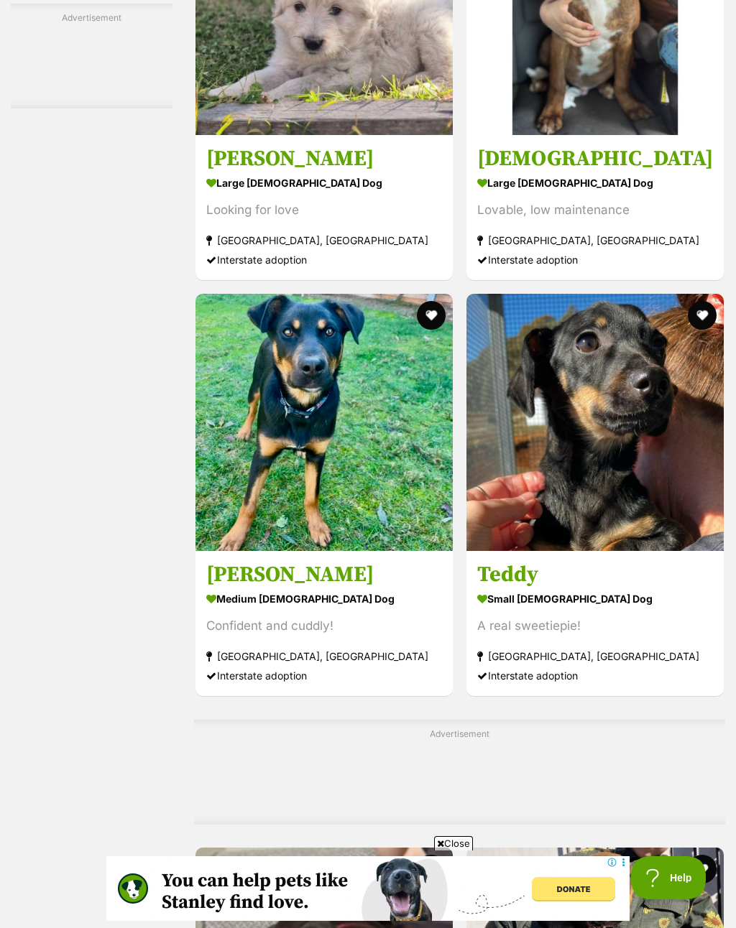
scroll to position [7961, 0]
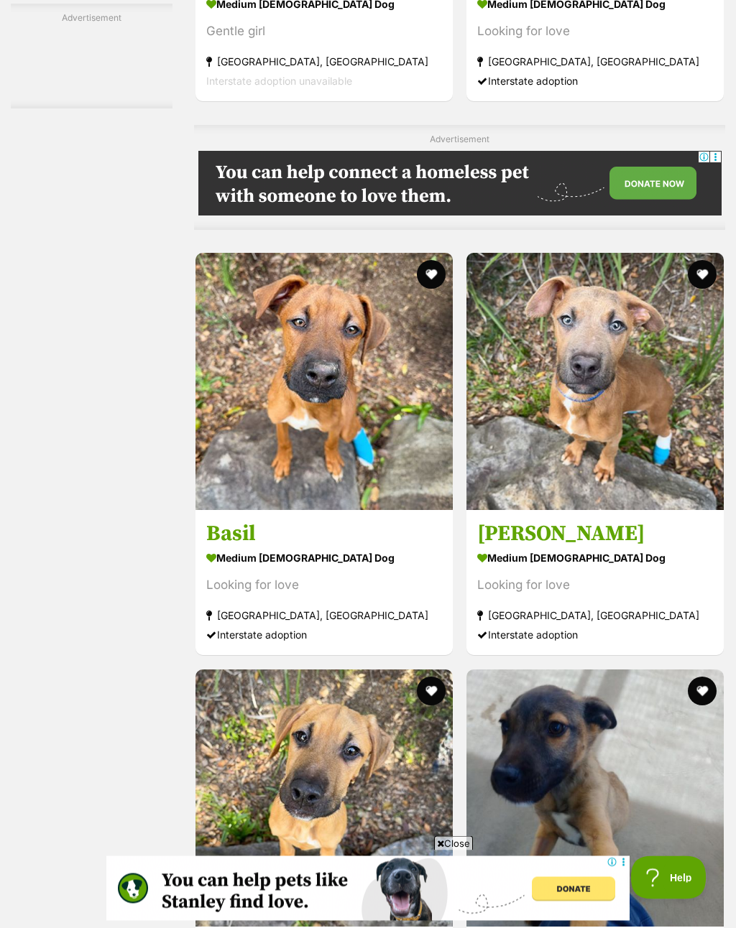
scroll to position [4396, 0]
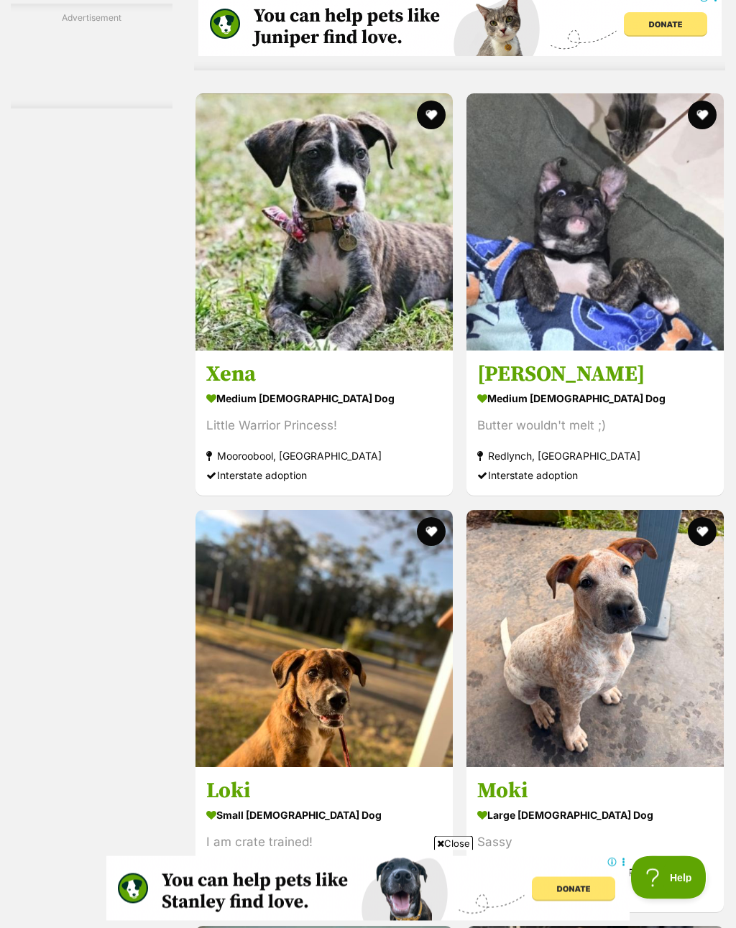
scroll to position [5949, 0]
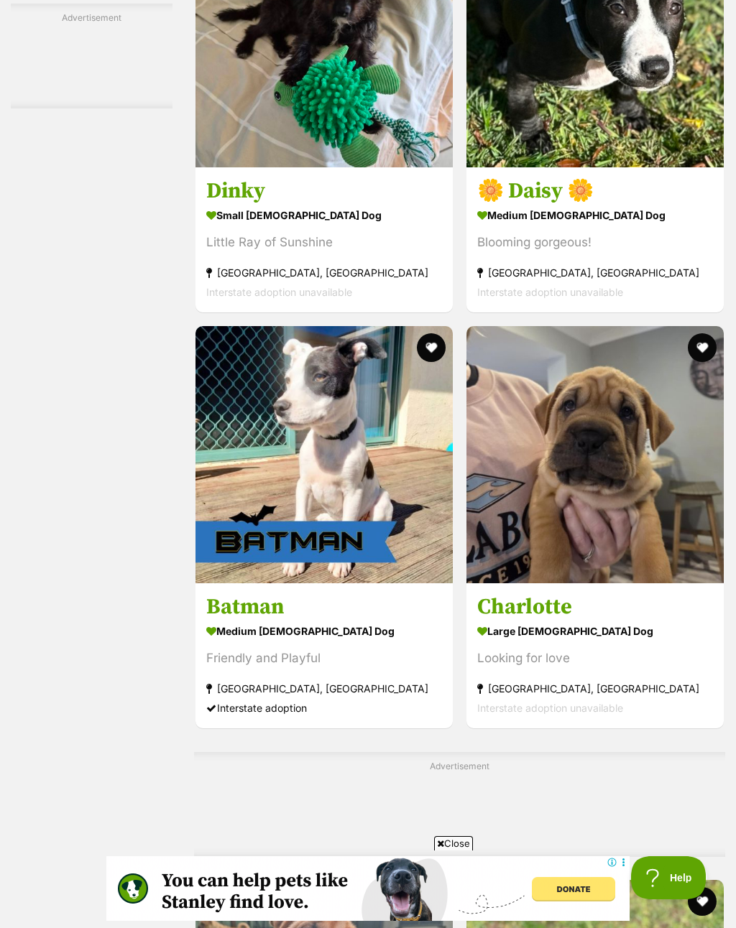
scroll to position [7934, 0]
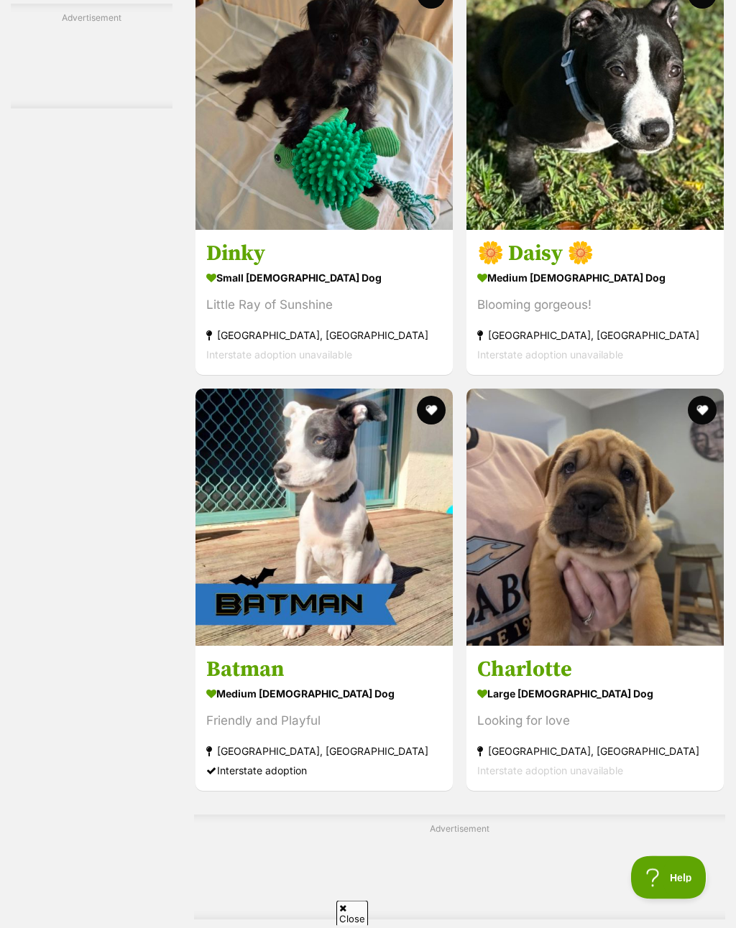
scroll to position [7877, 0]
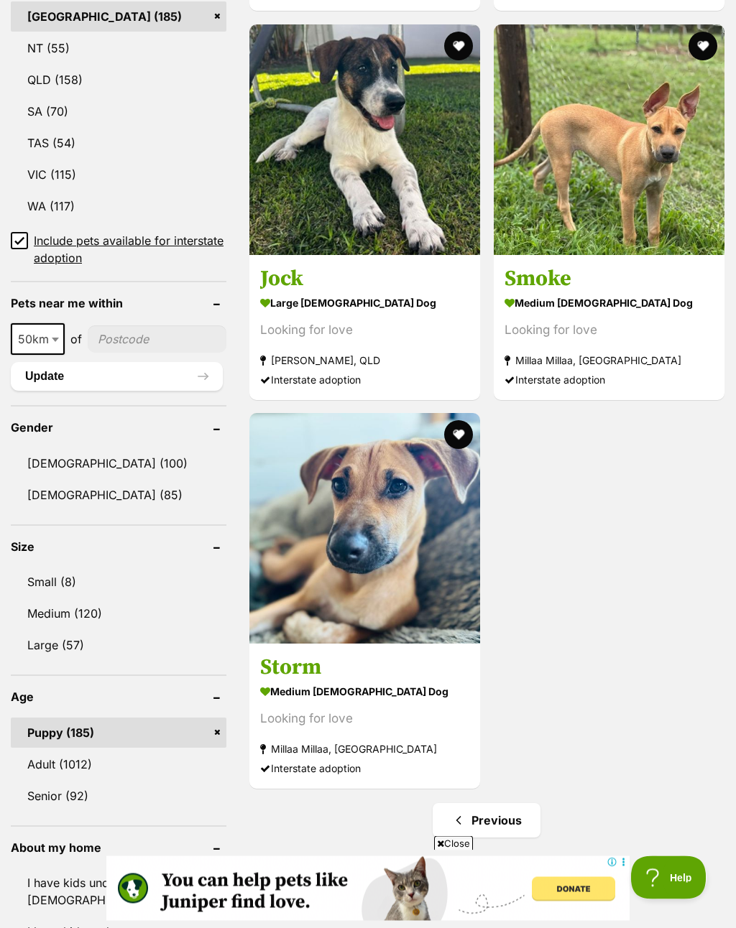
scroll to position [877, 0]
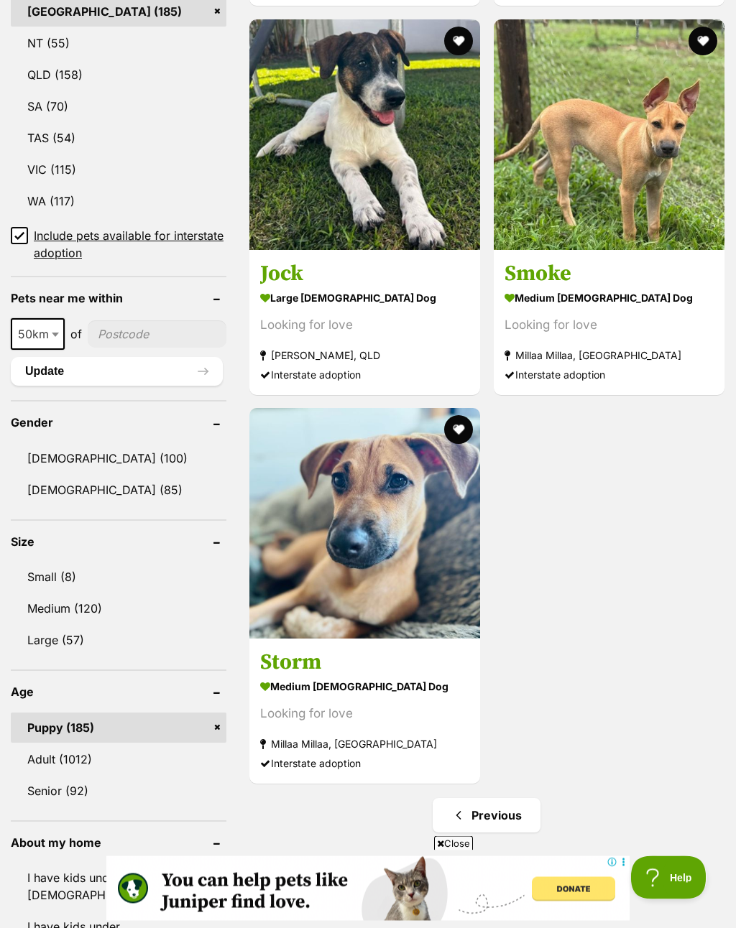
click at [184, 756] on link "Adult (1012)" at bounding box center [119, 760] width 216 height 30
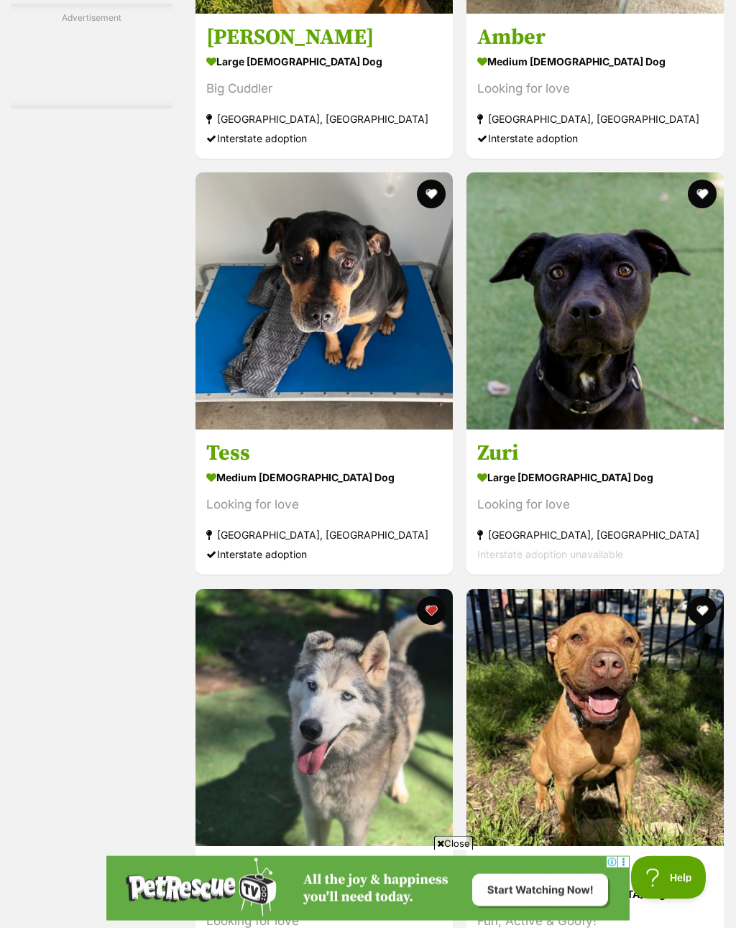
scroll to position [8111, 0]
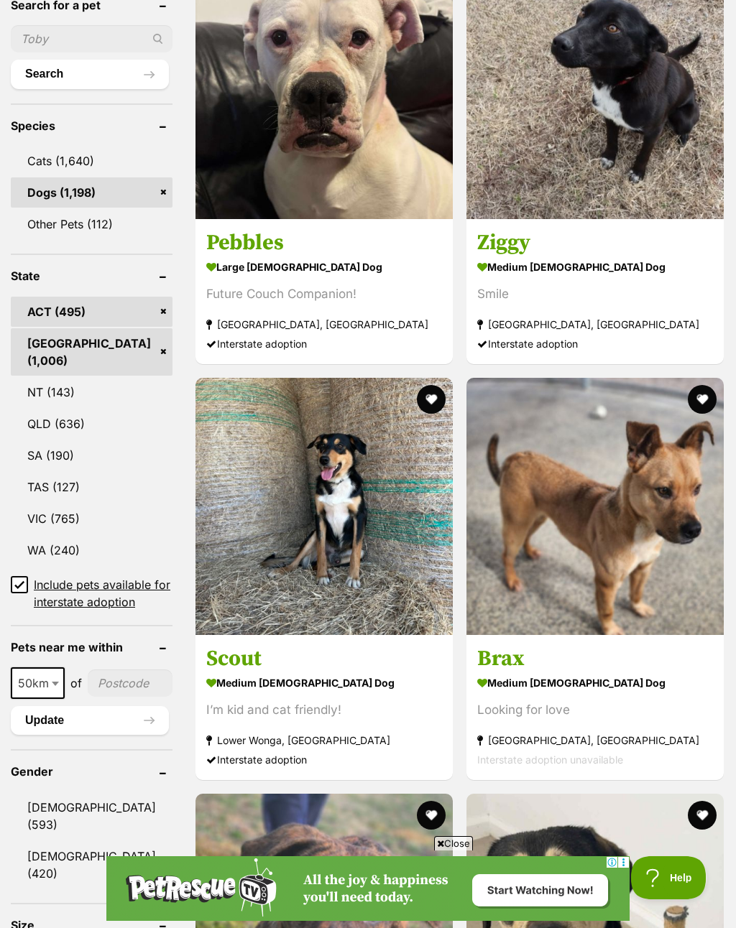
scroll to position [665, 0]
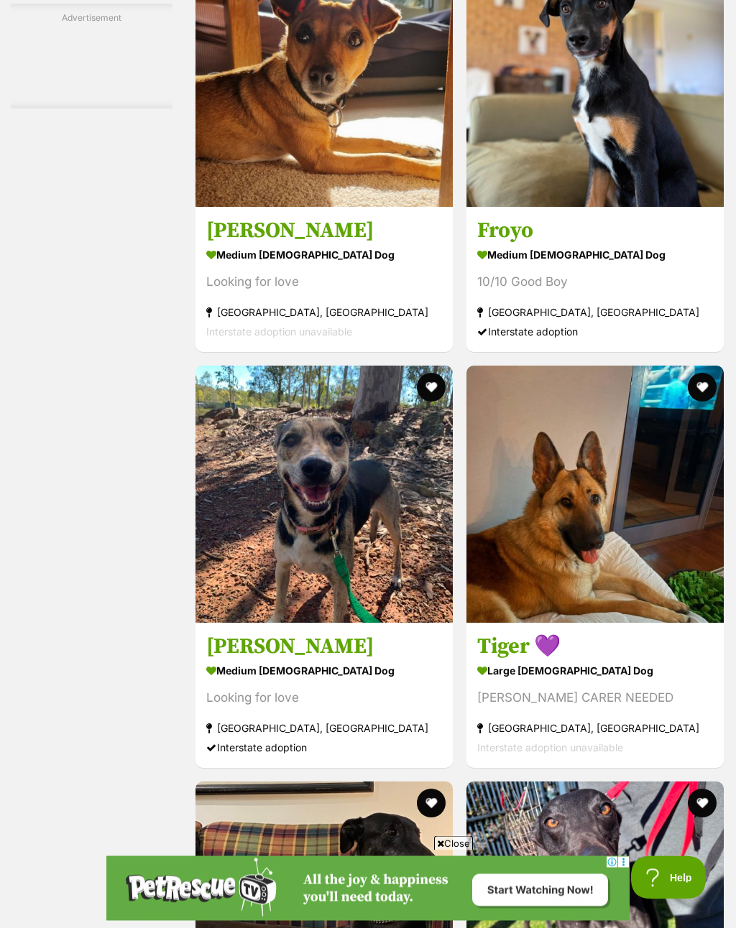
scroll to position [7502, 0]
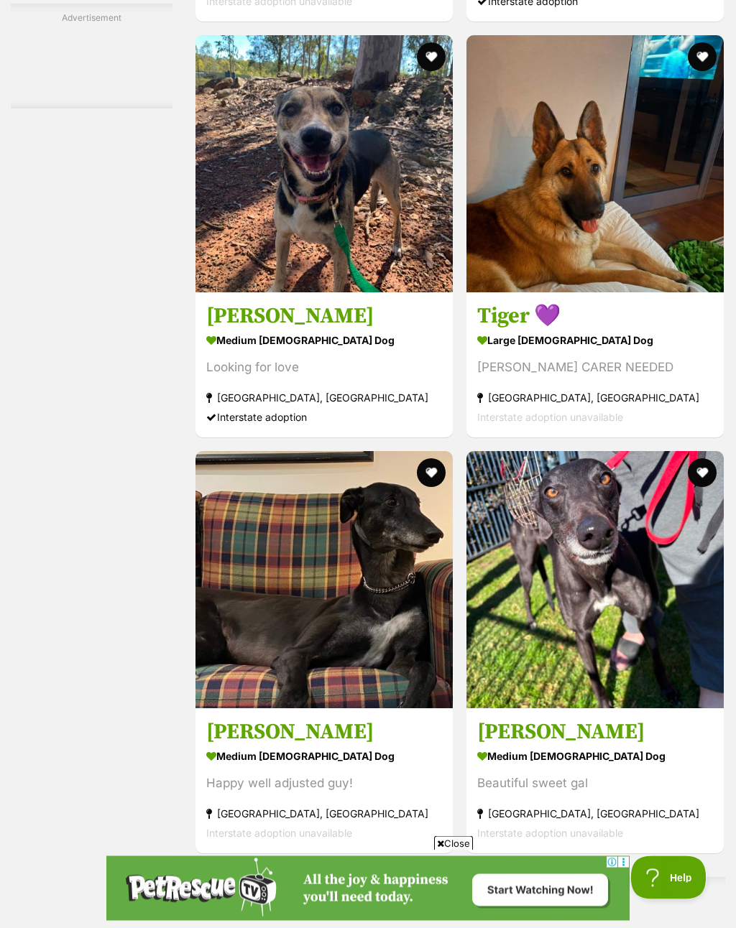
scroll to position [7833, 0]
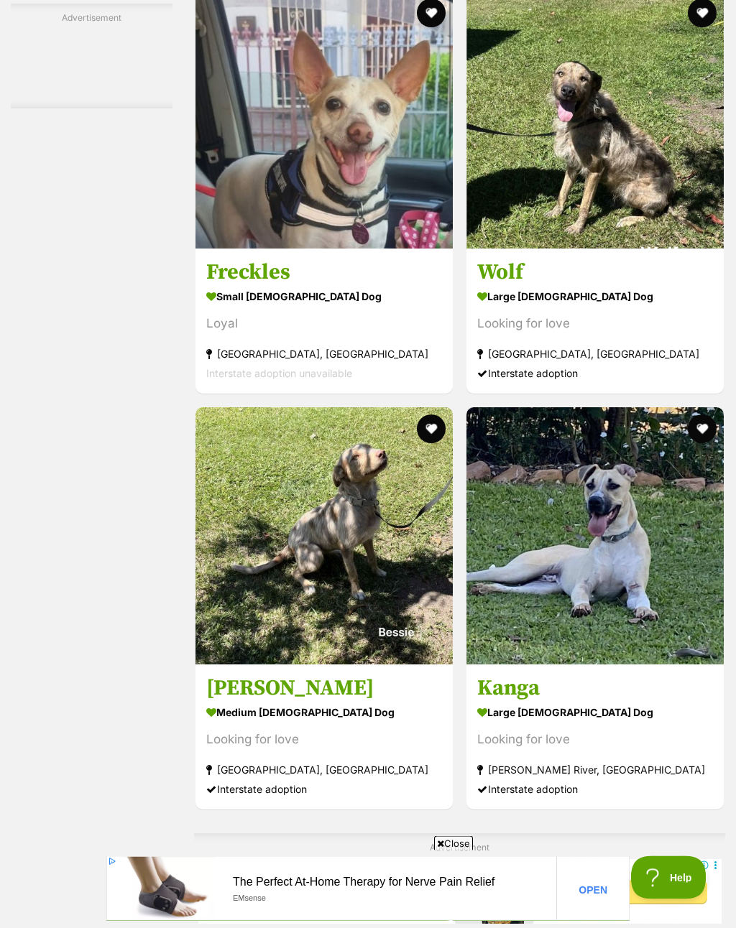
scroll to position [3875, 0]
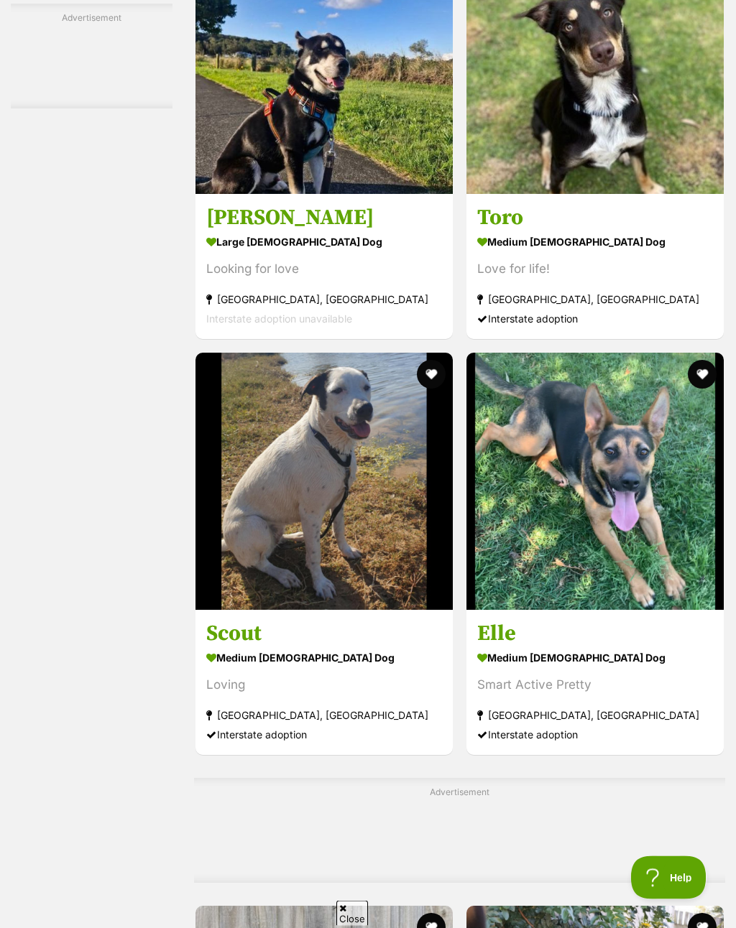
scroll to position [8090, 0]
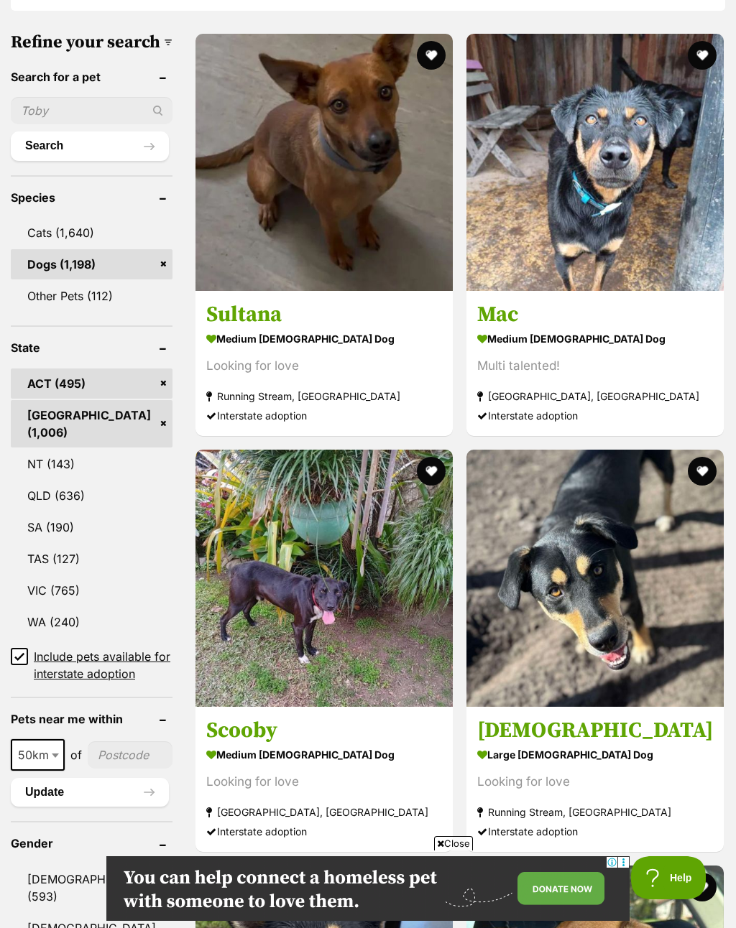
click at [458, 851] on span "Close" at bounding box center [453, 843] width 39 height 14
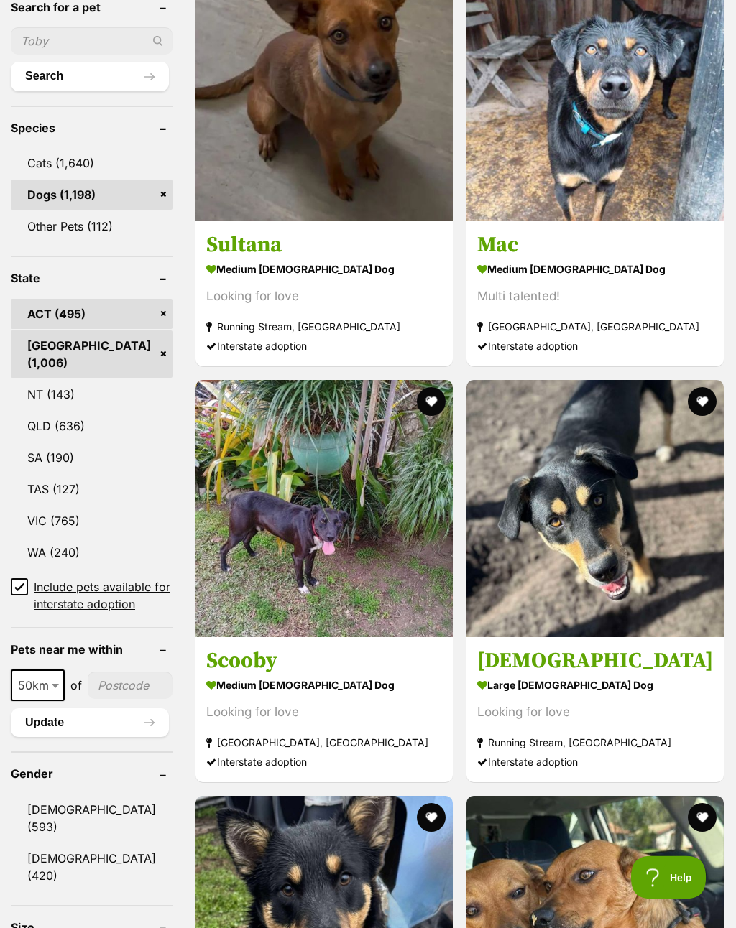
scroll to position [574, 0]
click at [445, 803] on button "favourite" at bounding box center [431, 817] width 29 height 29
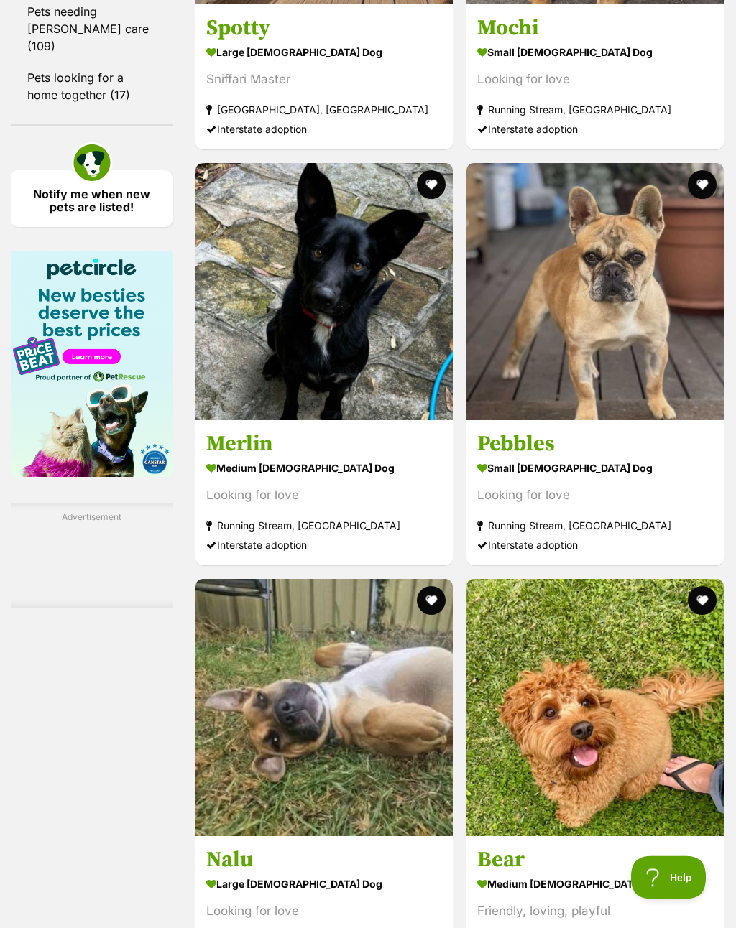
scroll to position [2178, 0]
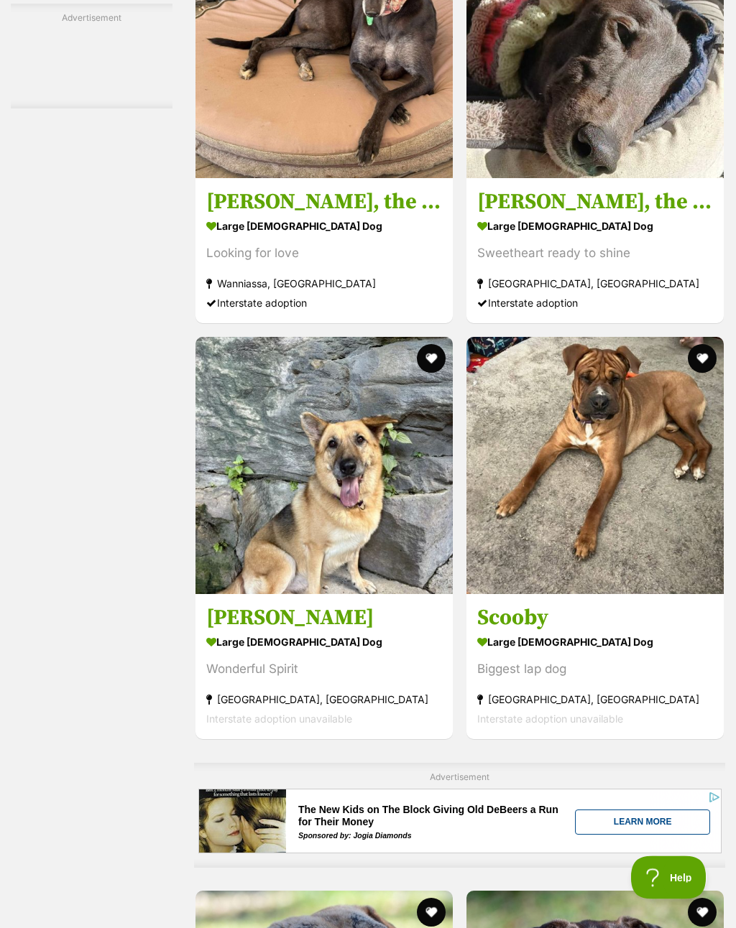
scroll to position [3796, 0]
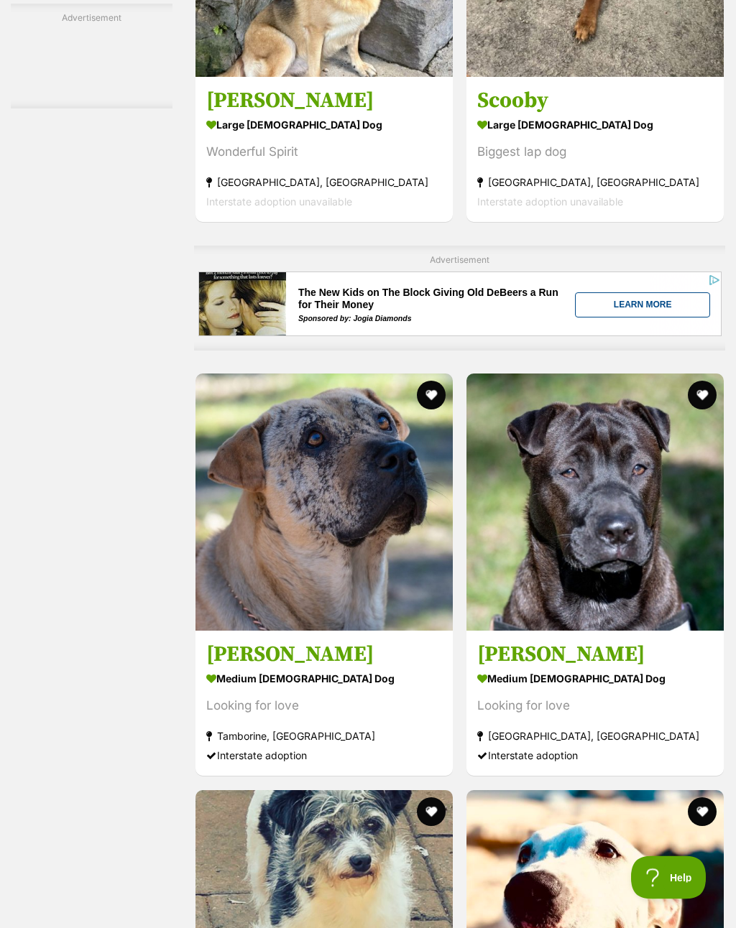
scroll to position [4309, 0]
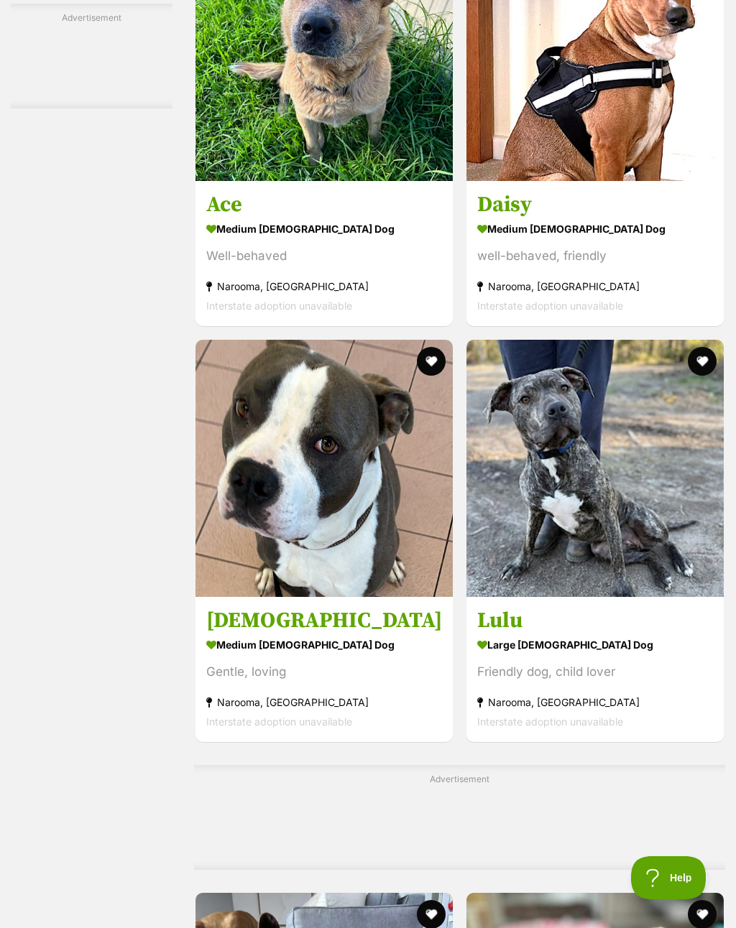
scroll to position [7946, 0]
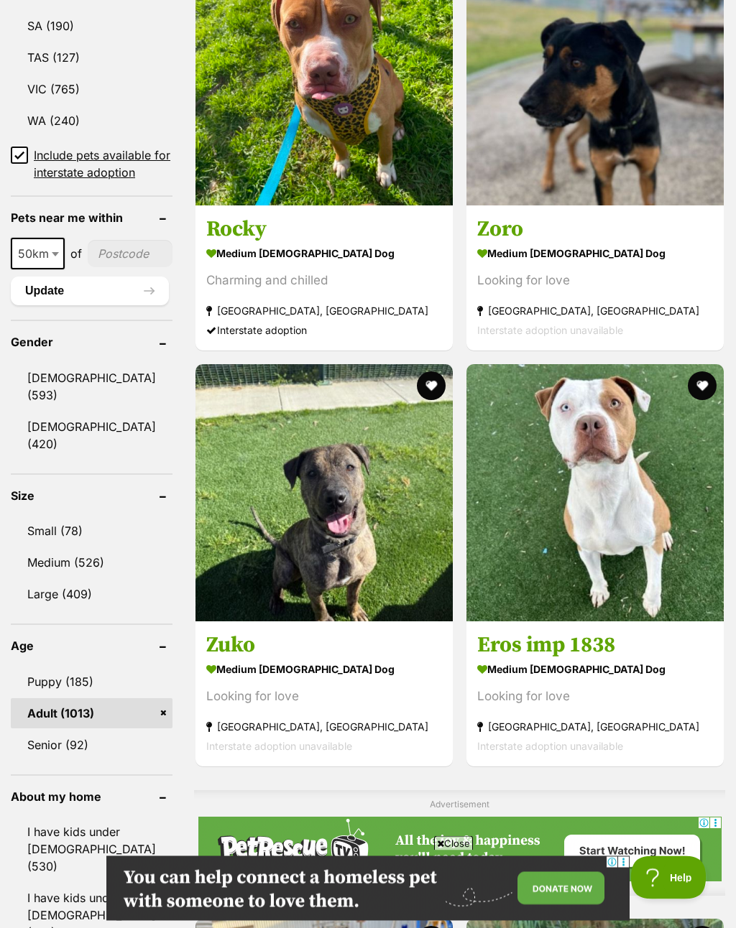
click at [460, 851] on span "Close" at bounding box center [453, 843] width 39 height 14
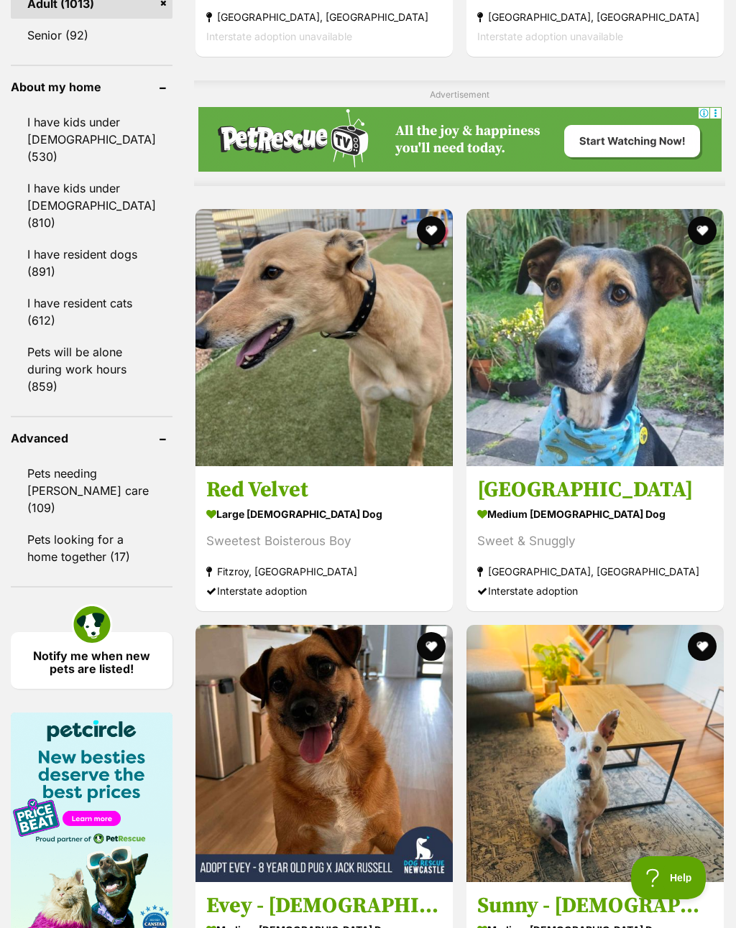
scroll to position [1738, 0]
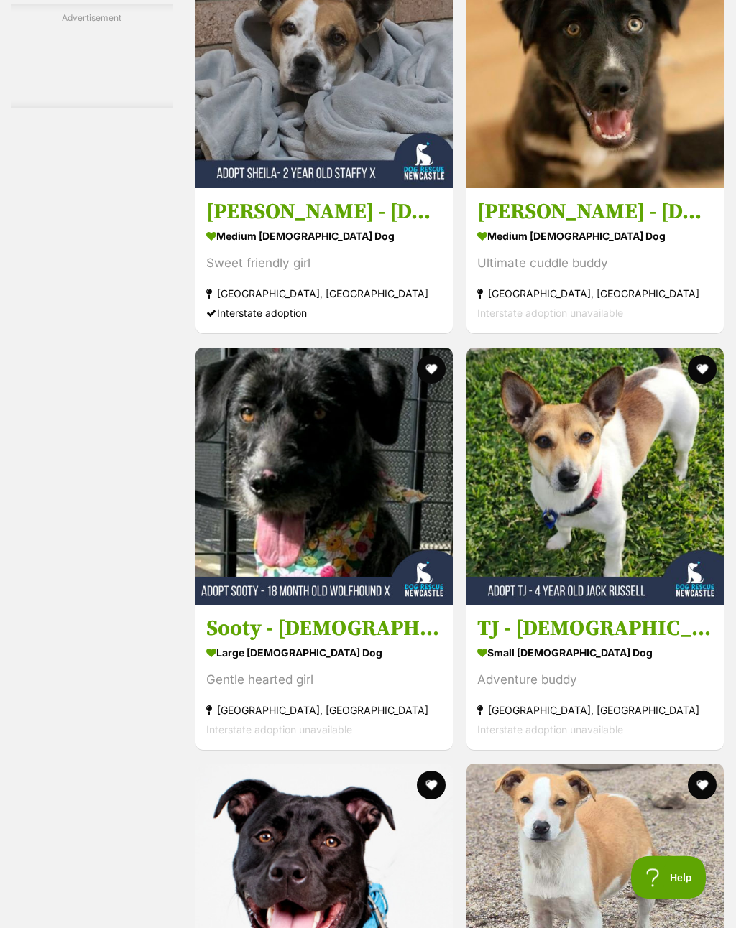
scroll to position [6135, 0]
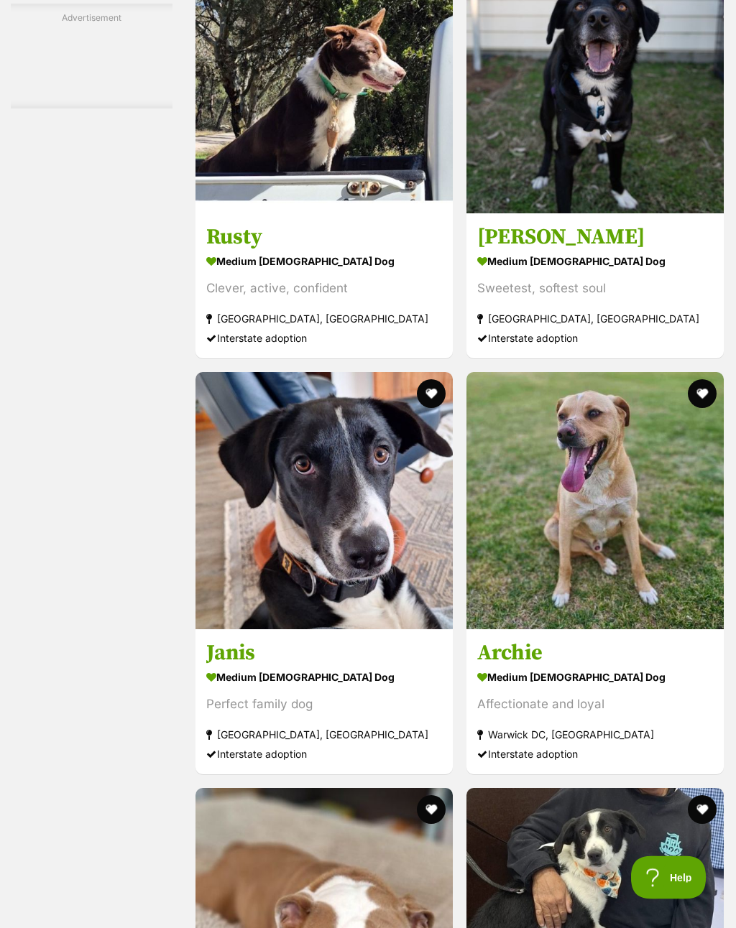
scroll to position [7497, 0]
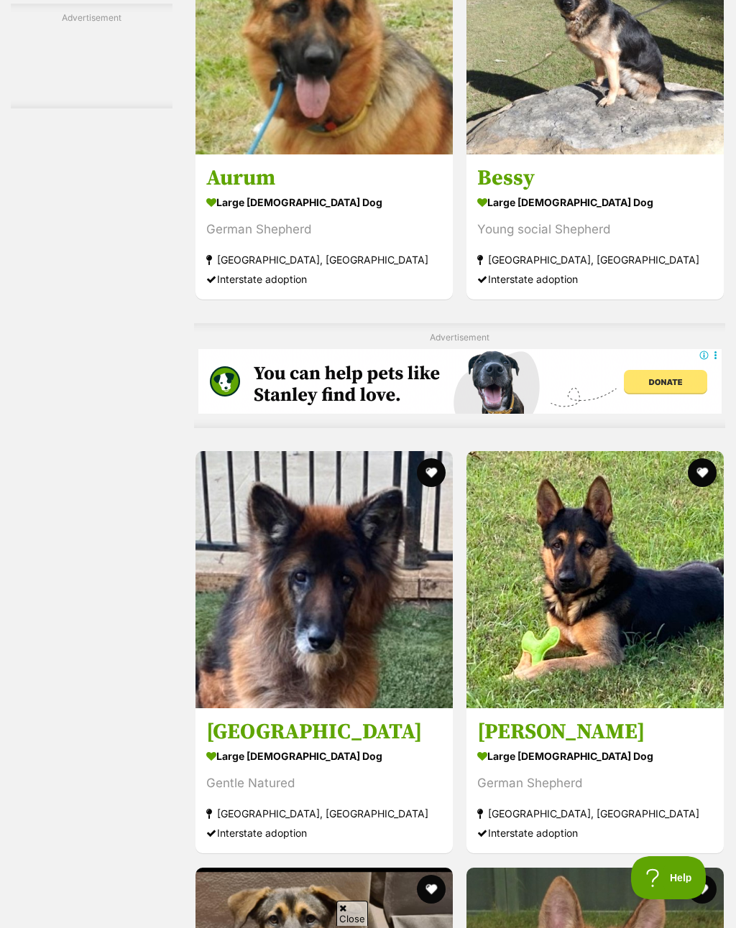
scroll to position [4384, 0]
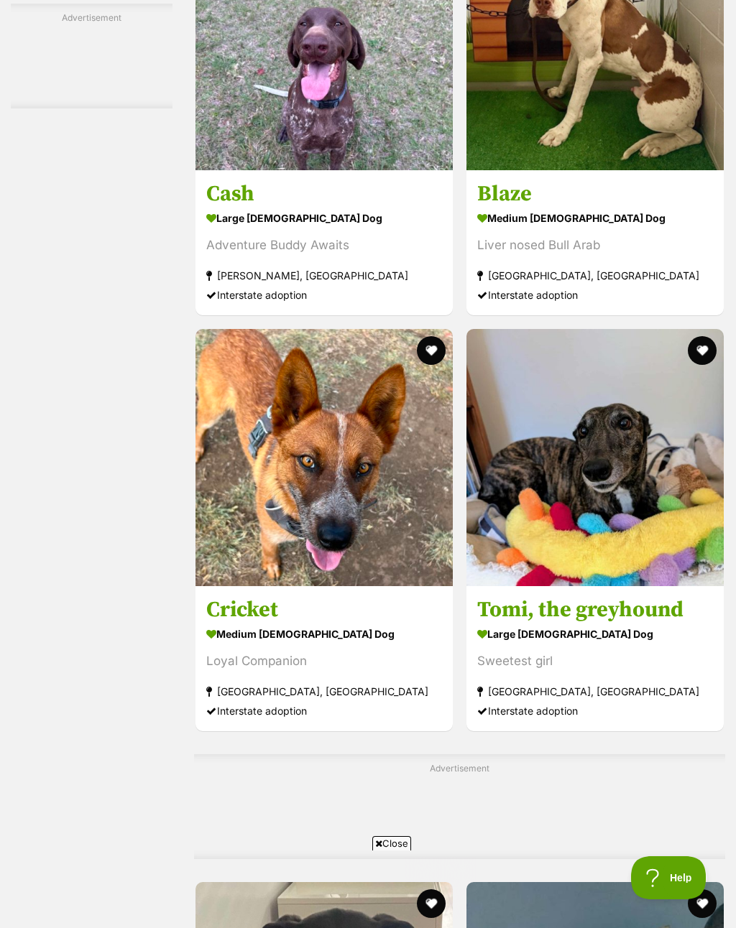
scroll to position [8107, 0]
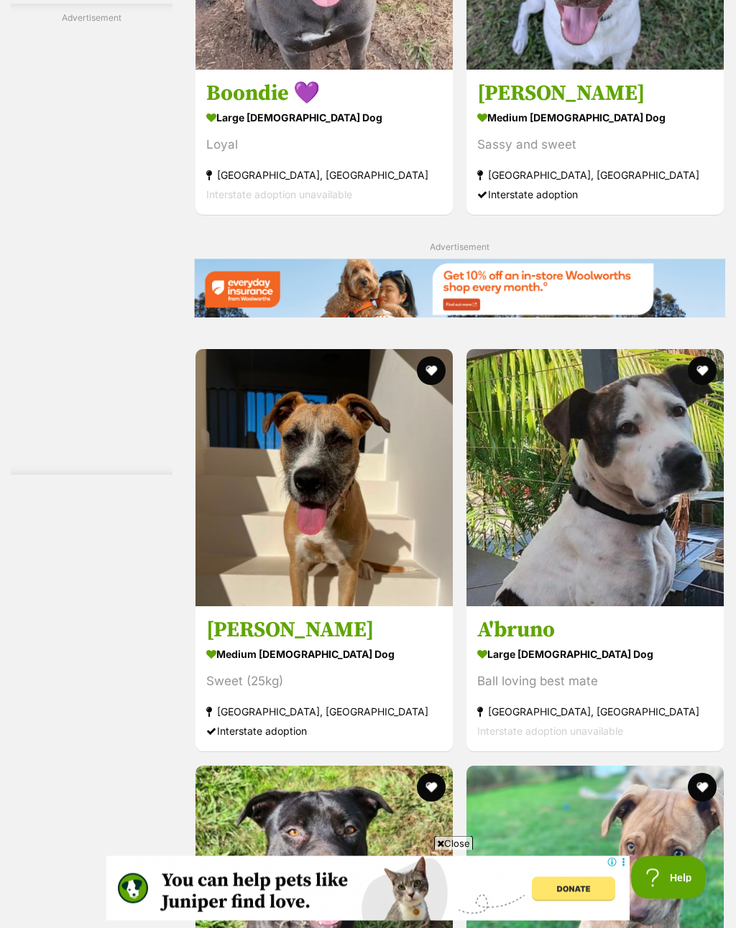
scroll to position [2944, 0]
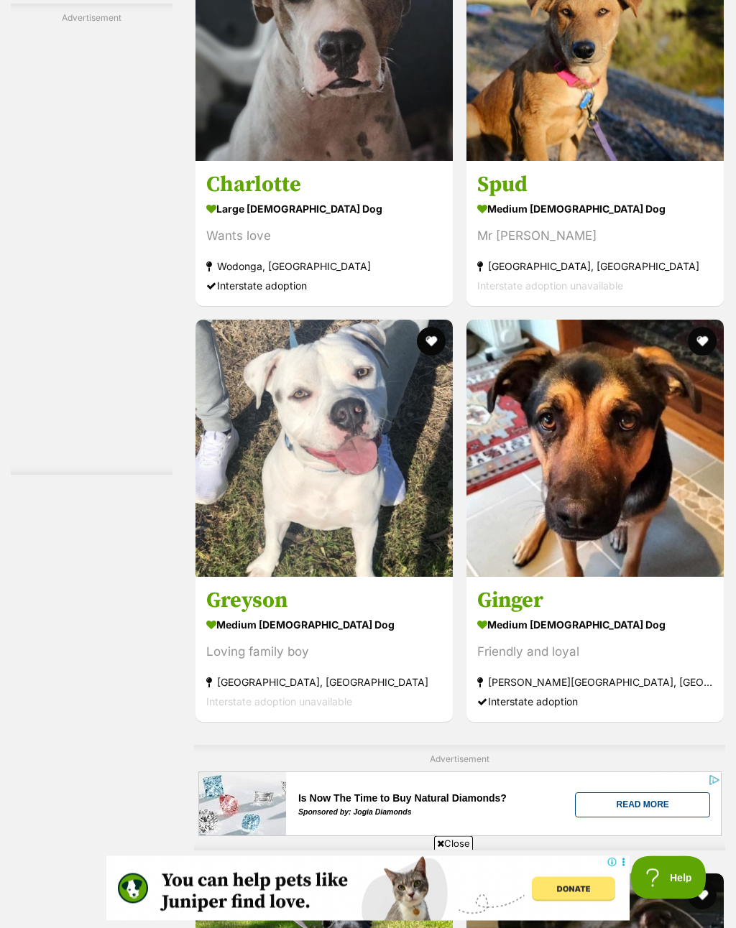
scroll to position [7977, 0]
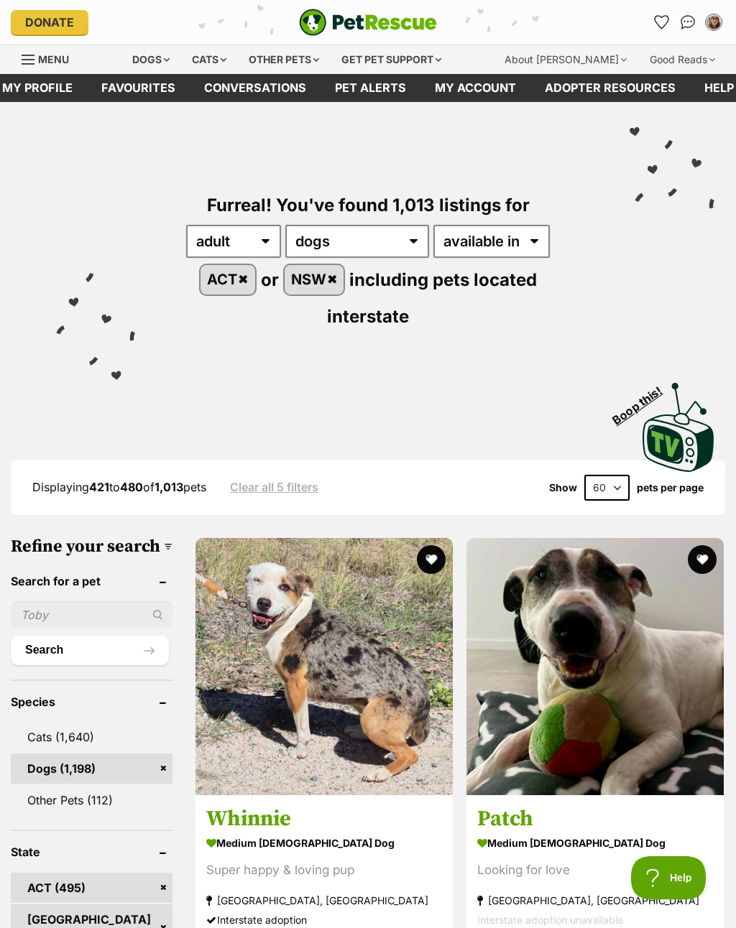
click at [417, 562] on button "favourite" at bounding box center [431, 559] width 29 height 29
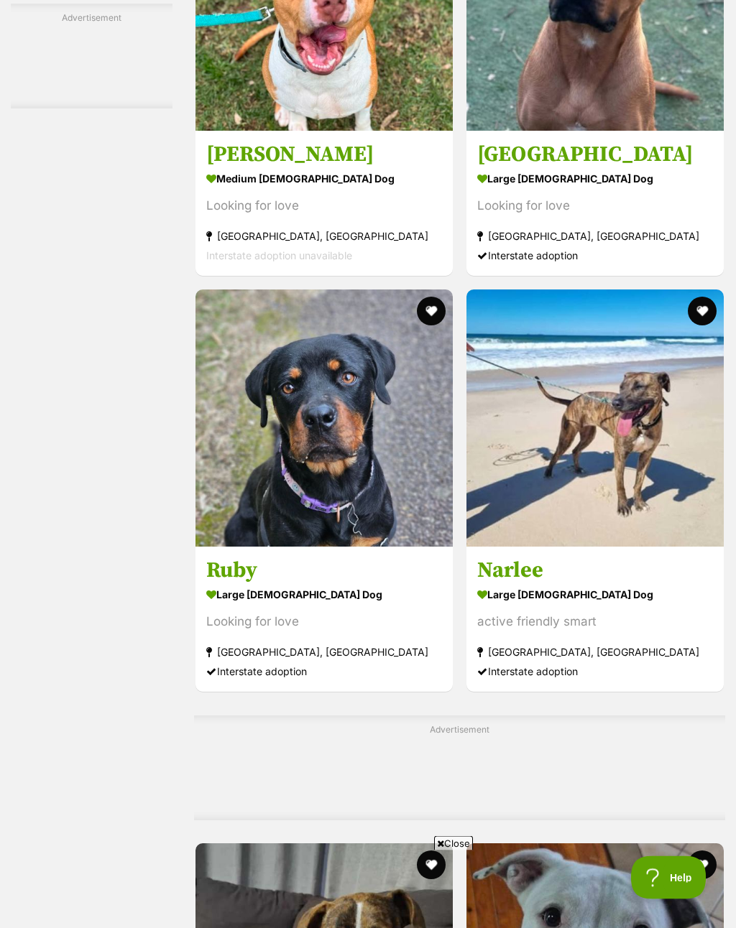
scroll to position [7994, 0]
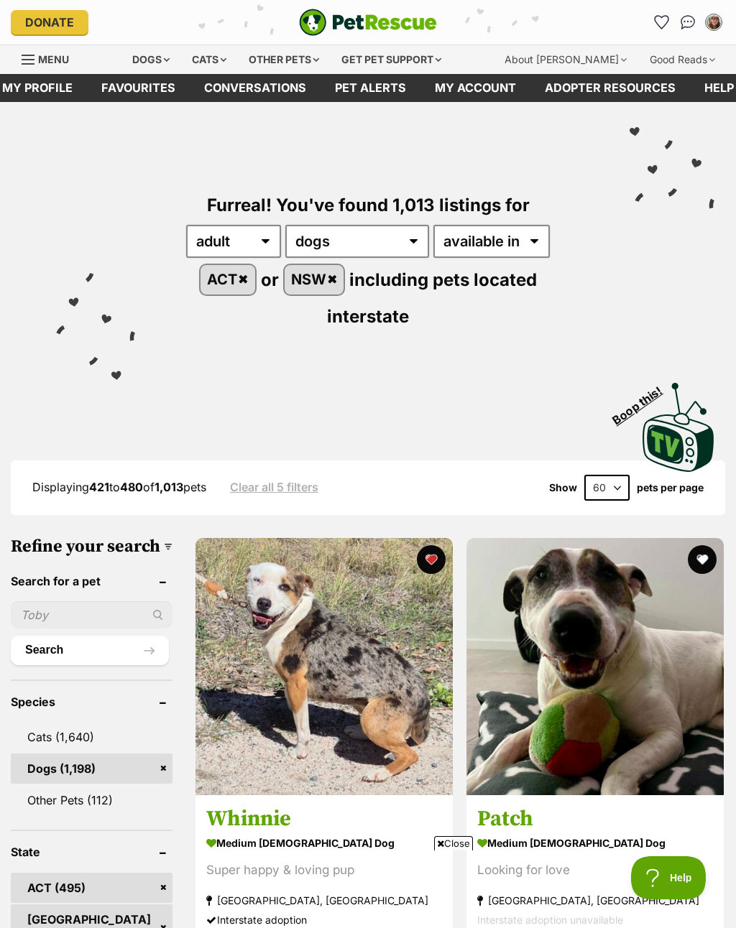
scroll to position [8017, 0]
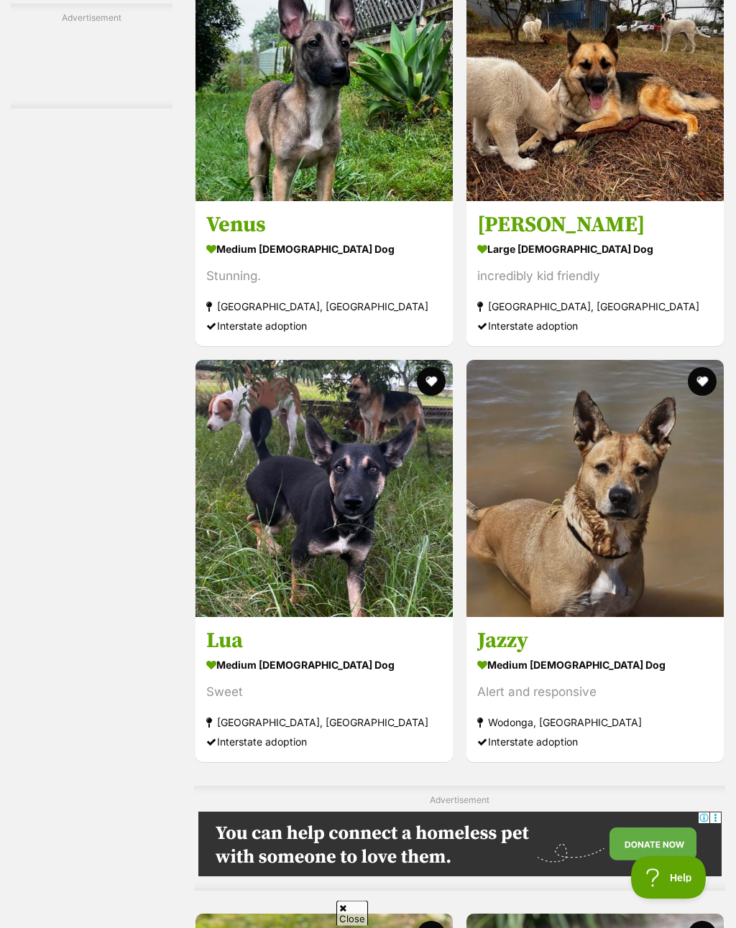
scroll to position [8104, 0]
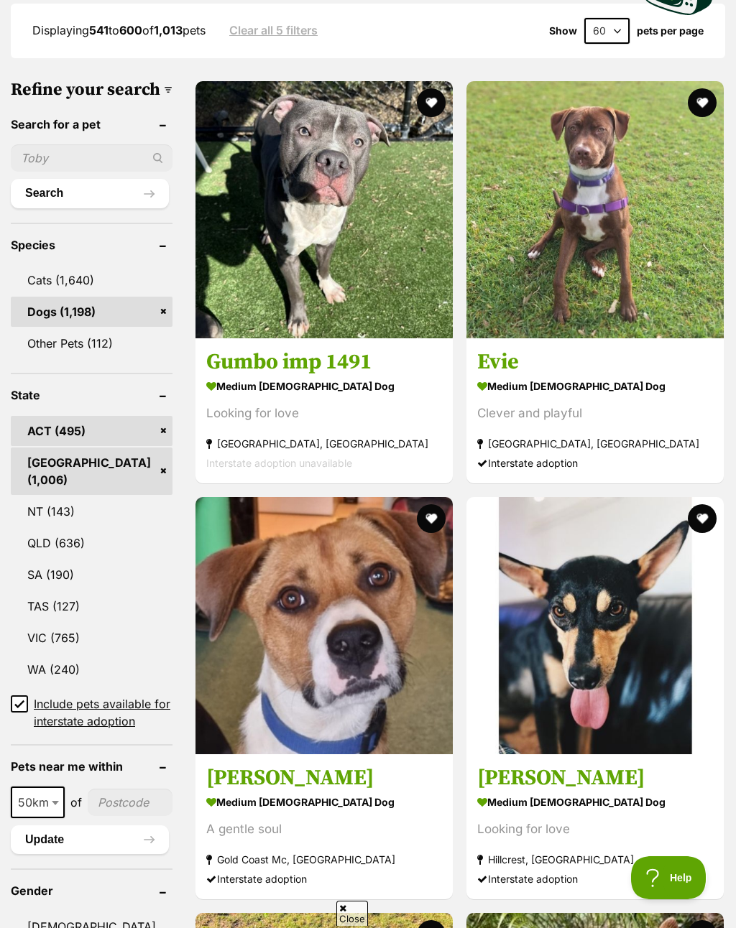
click at [702, 920] on button "favourite" at bounding box center [701, 934] width 29 height 29
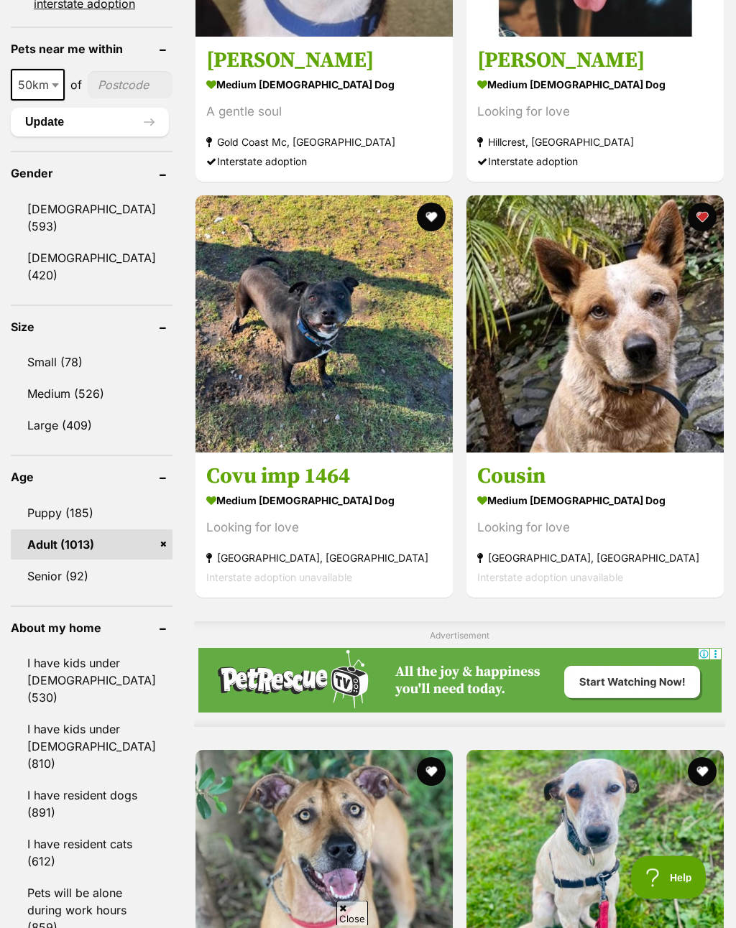
scroll to position [1174, 0]
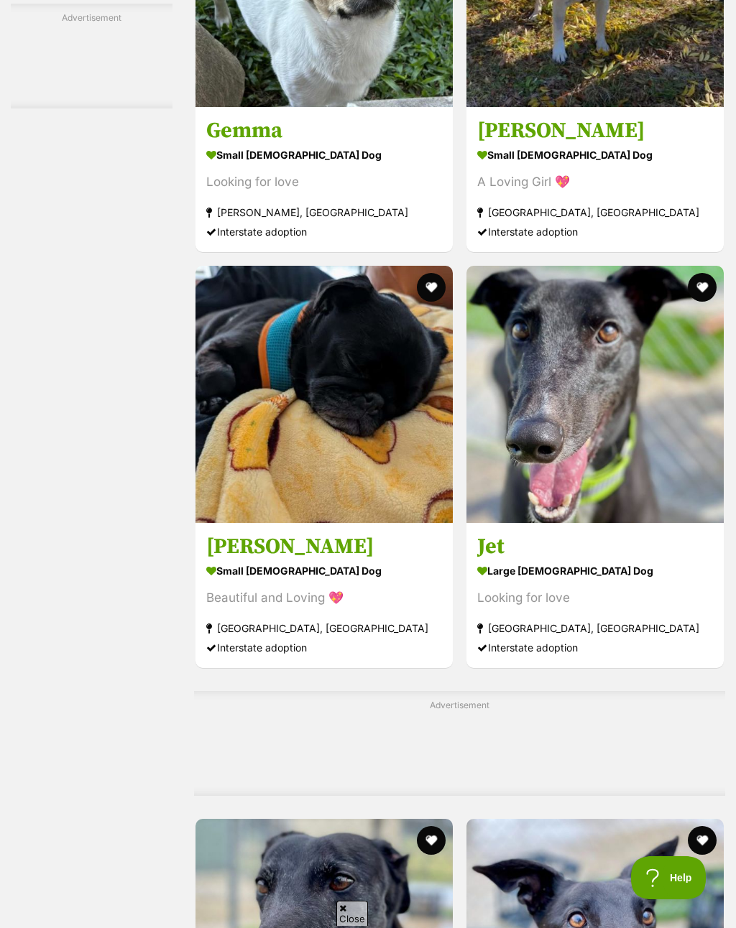
scroll to position [8022, 0]
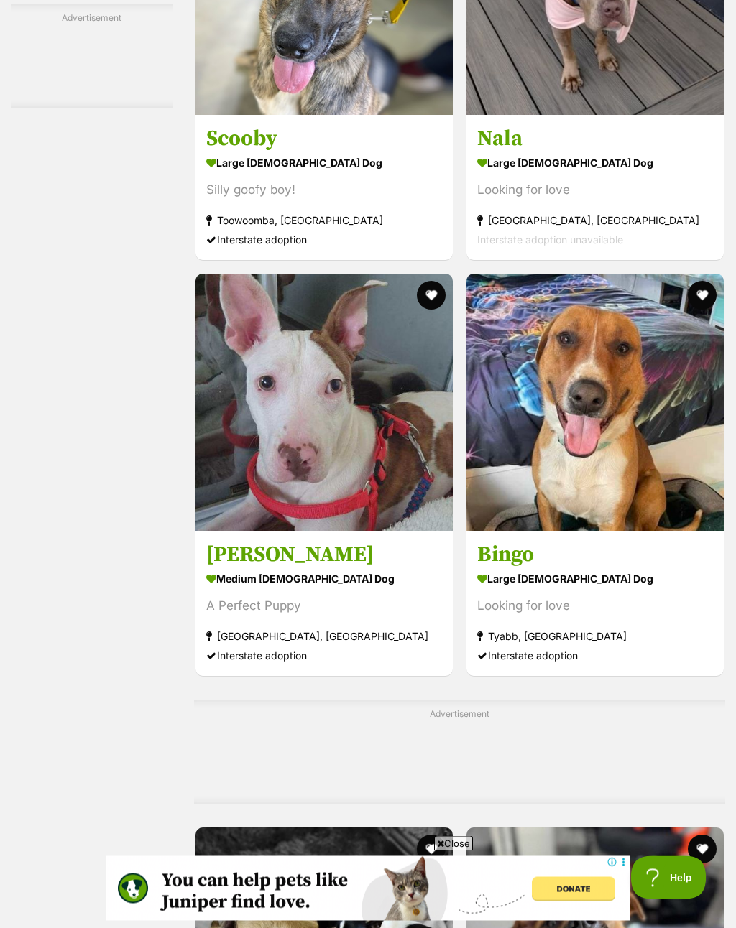
scroll to position [8014, 0]
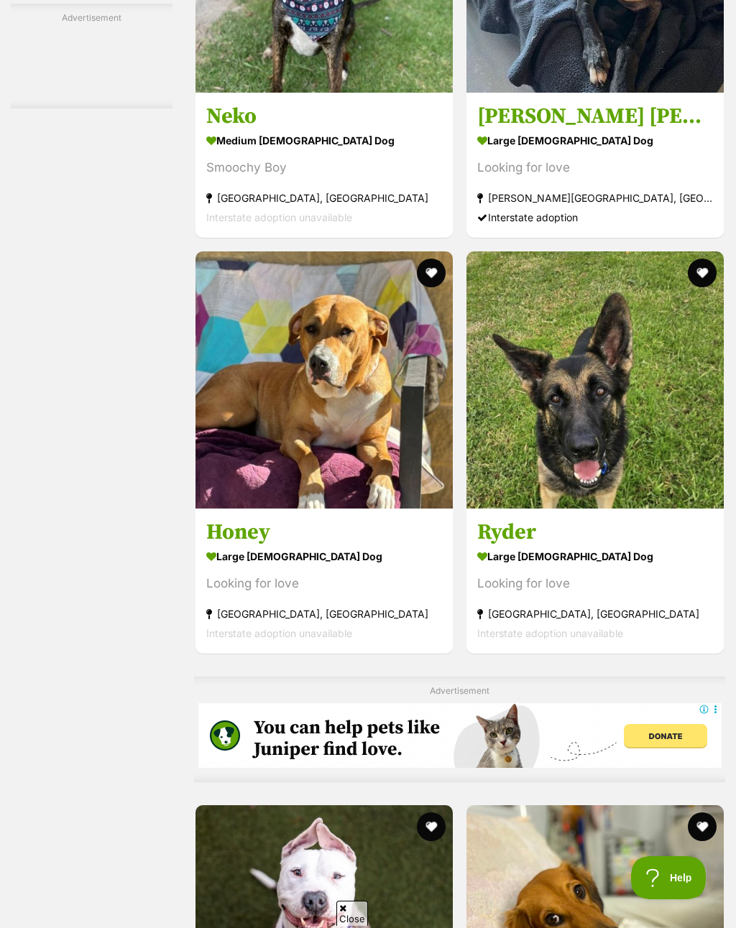
scroll to position [8186, 0]
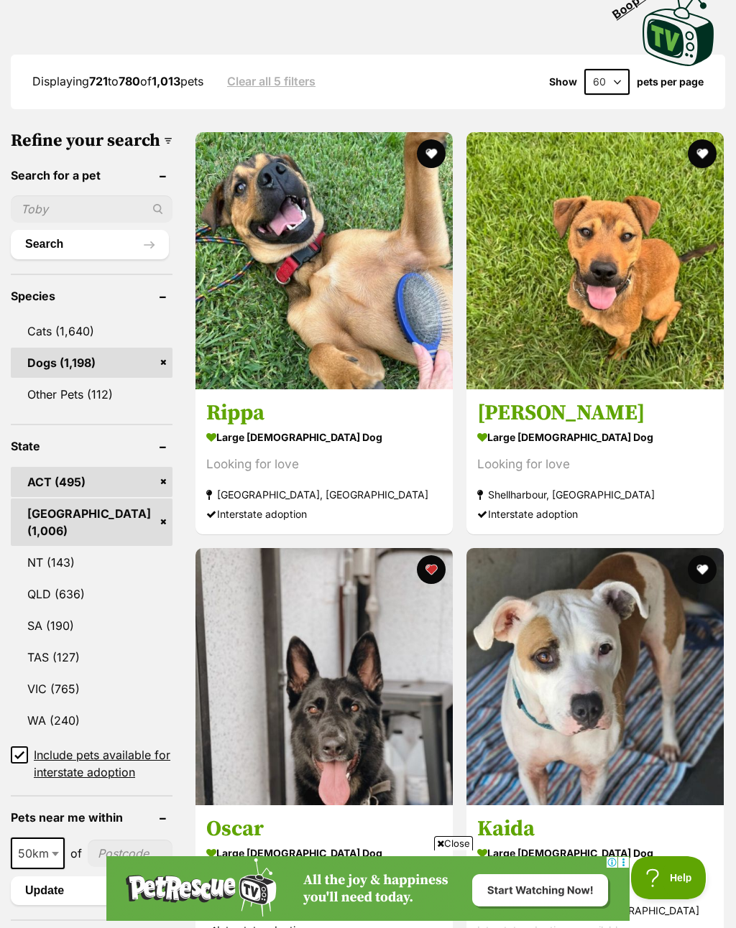
scroll to position [415, 0]
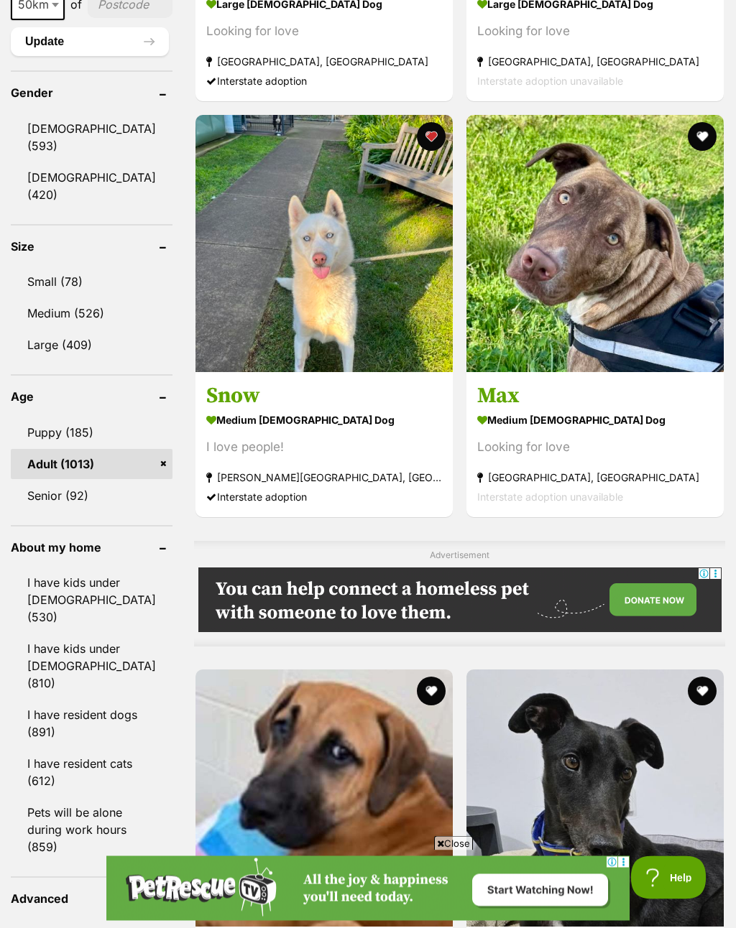
scroll to position [1256, 0]
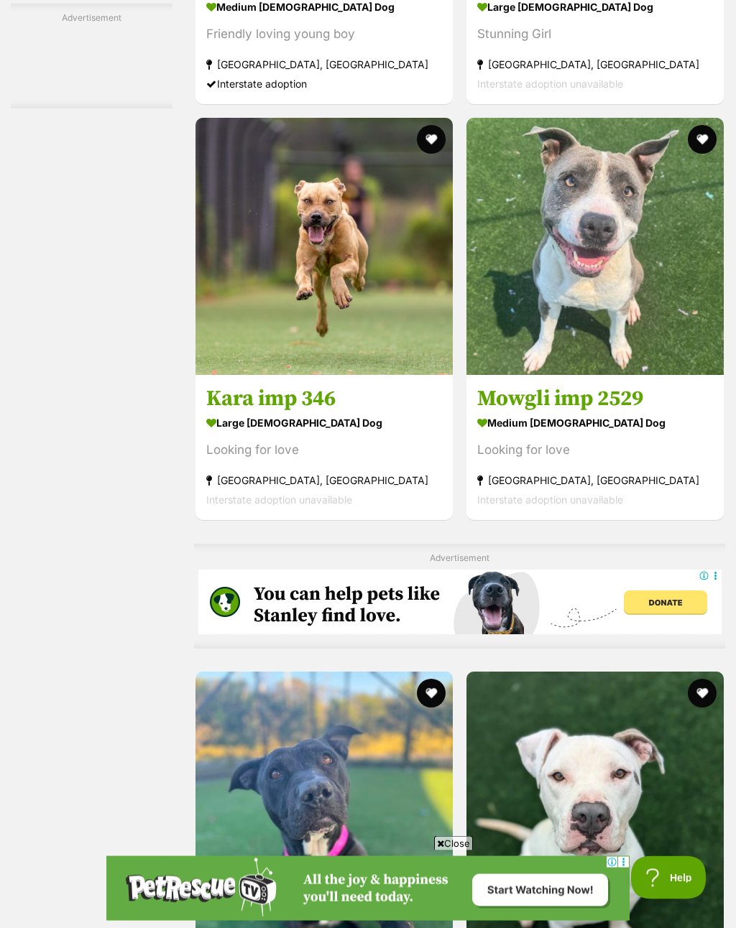
scroll to position [5403, 0]
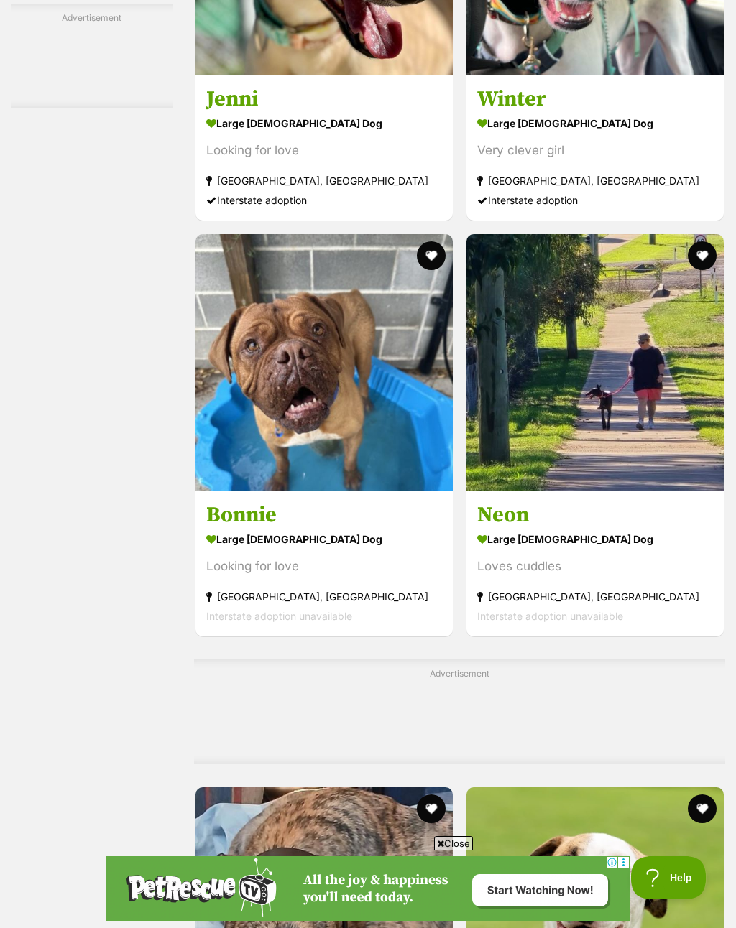
scroll to position [8071, 0]
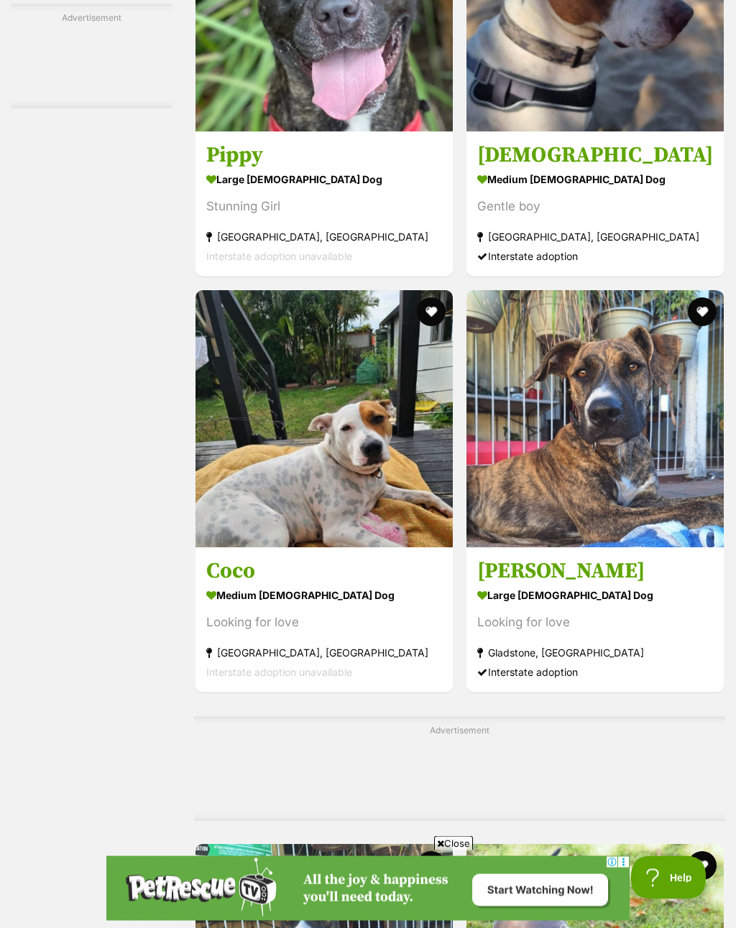
scroll to position [7994, 0]
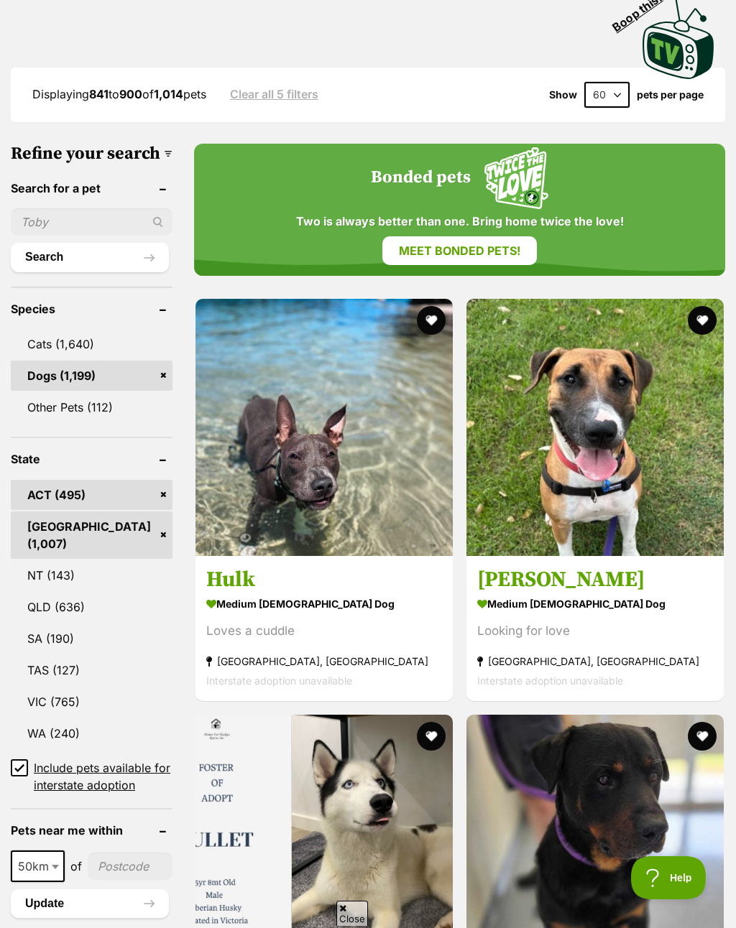
click at [445, 722] on button "favourite" at bounding box center [431, 736] width 29 height 29
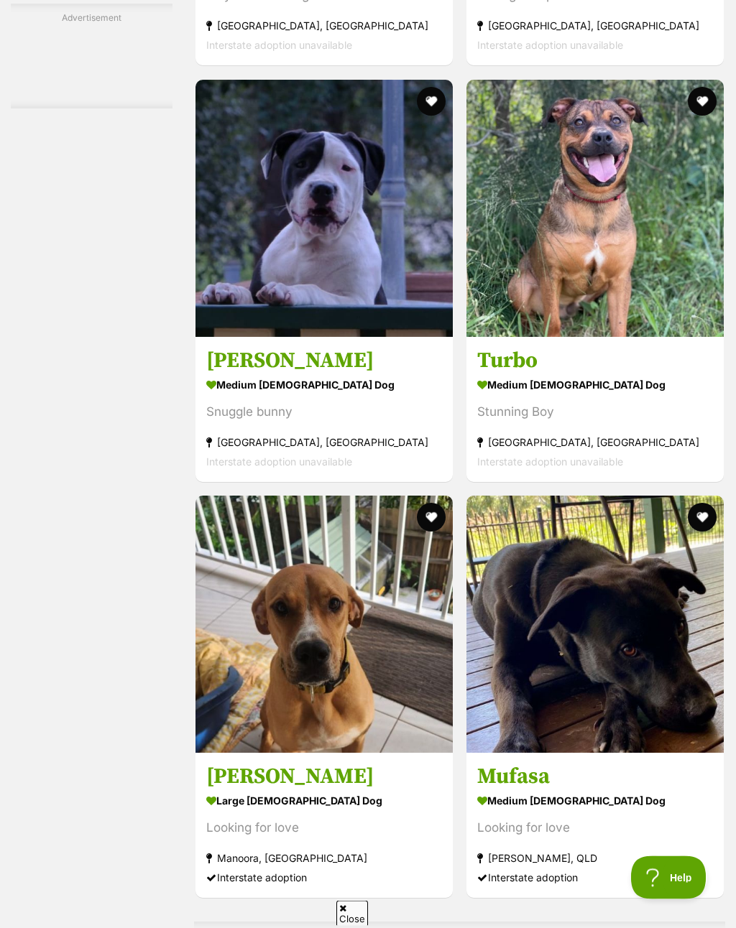
scroll to position [7943, 0]
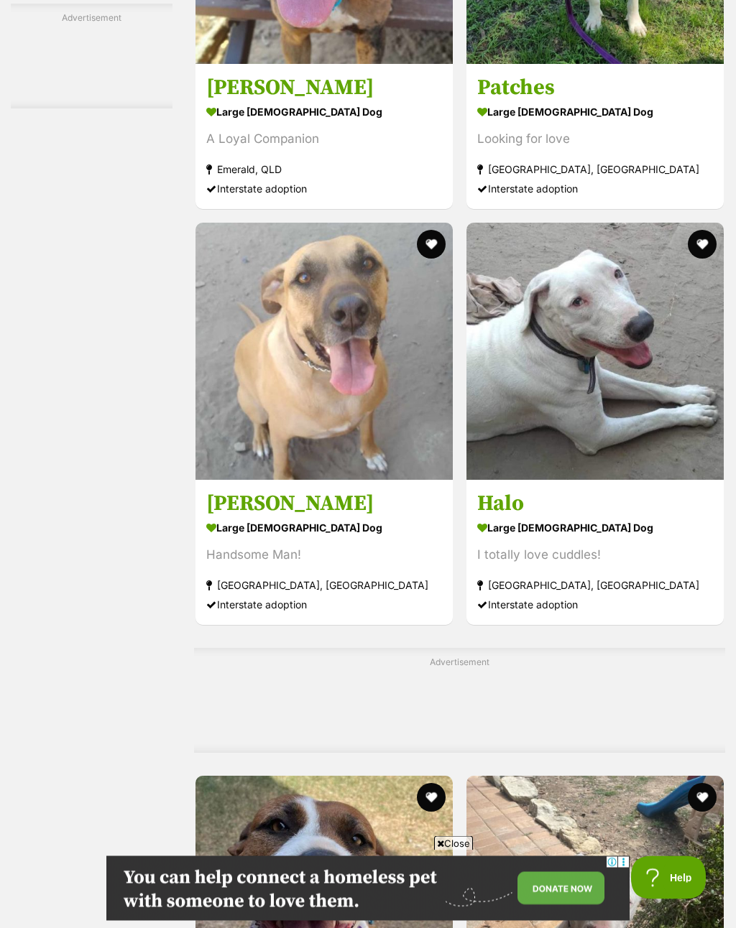
scroll to position [8057, 0]
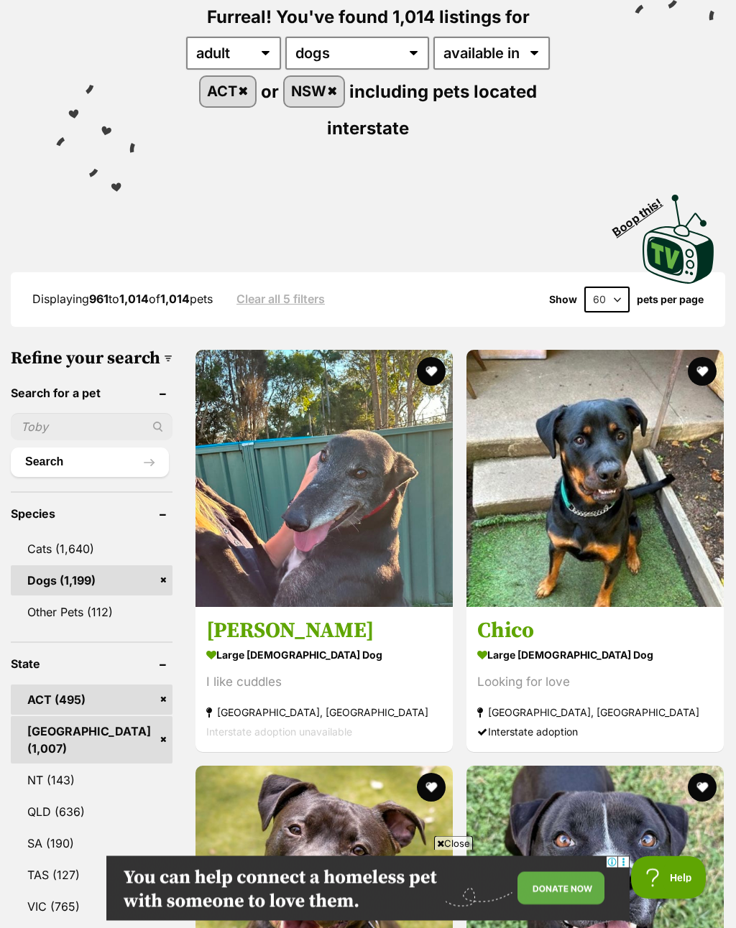
scroll to position [186, 0]
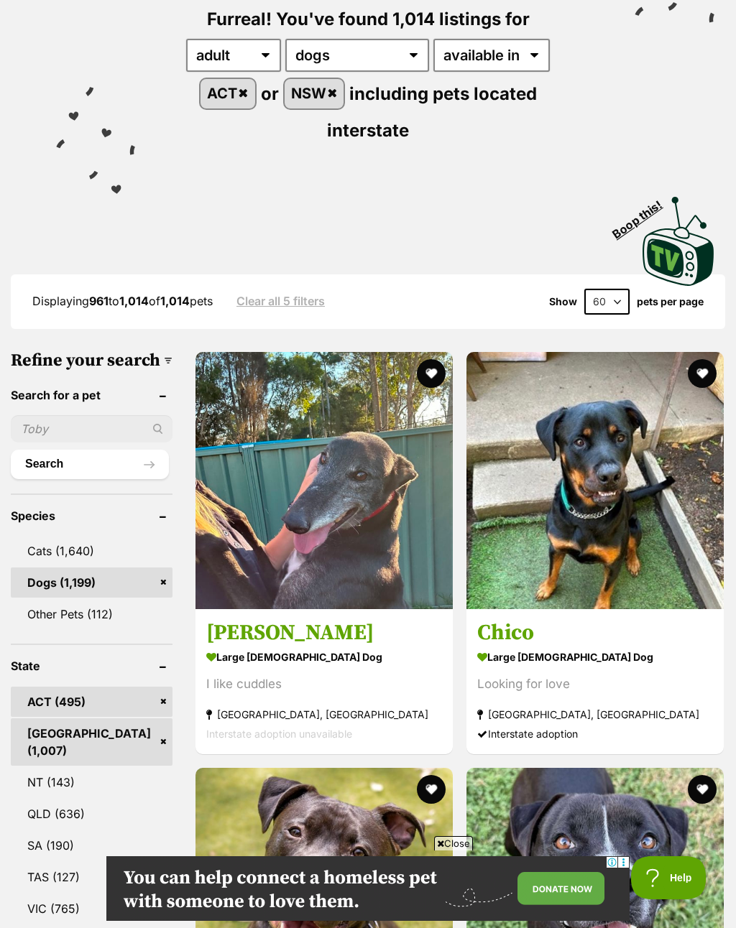
click at [77, 629] on link "Other Pets (112)" at bounding box center [92, 614] width 162 height 30
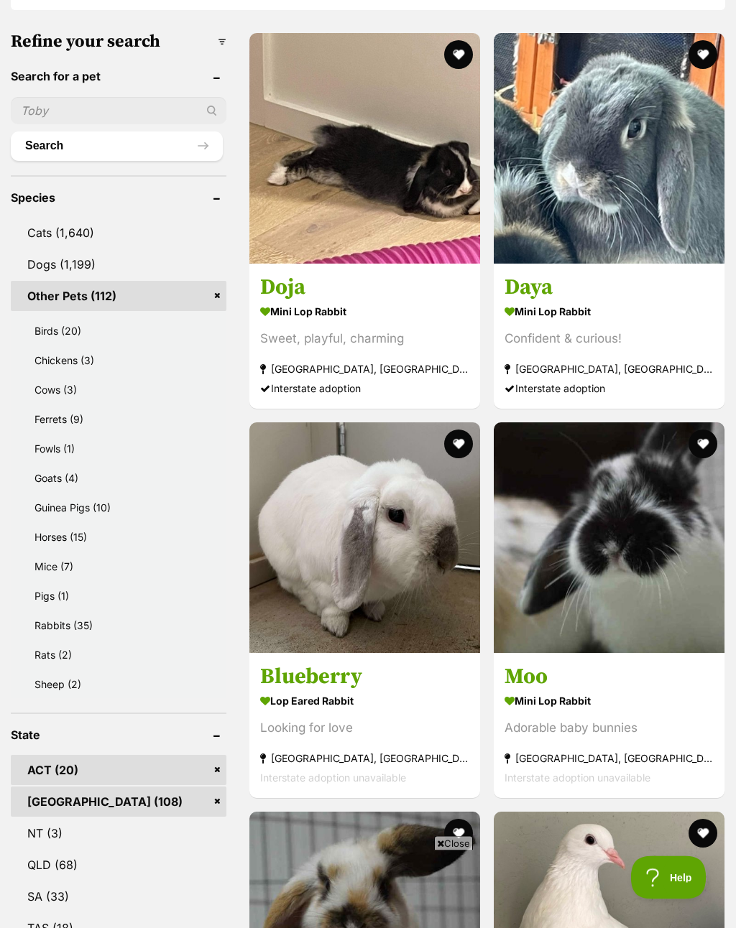
scroll to position [505, 0]
click at [104, 652] on link "Rats (2)" at bounding box center [122, 655] width 208 height 28
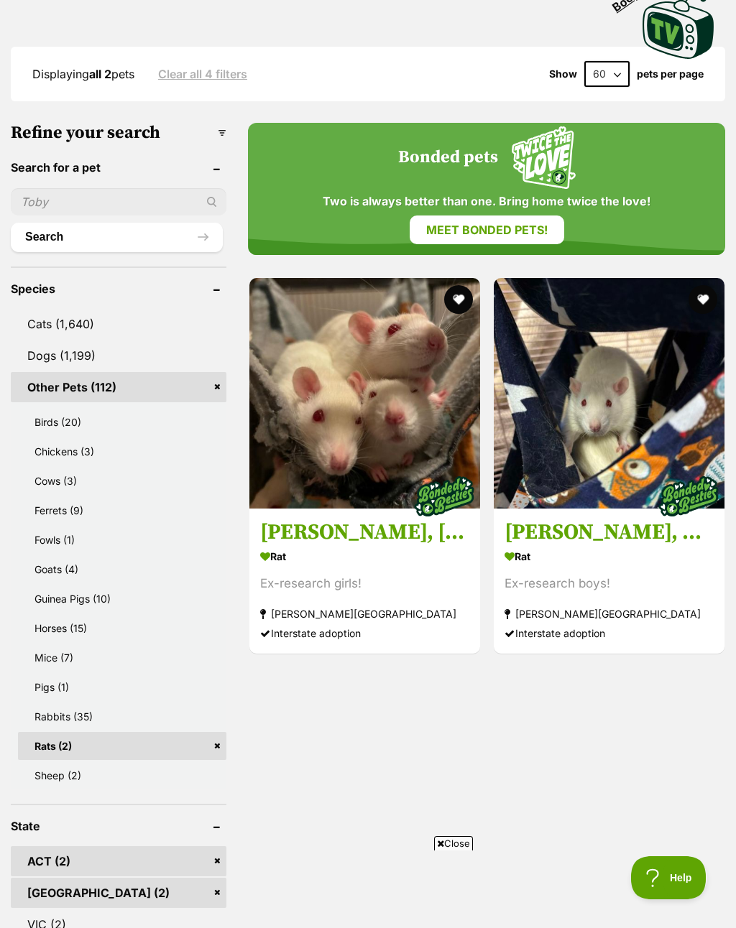
scroll to position [420, 0]
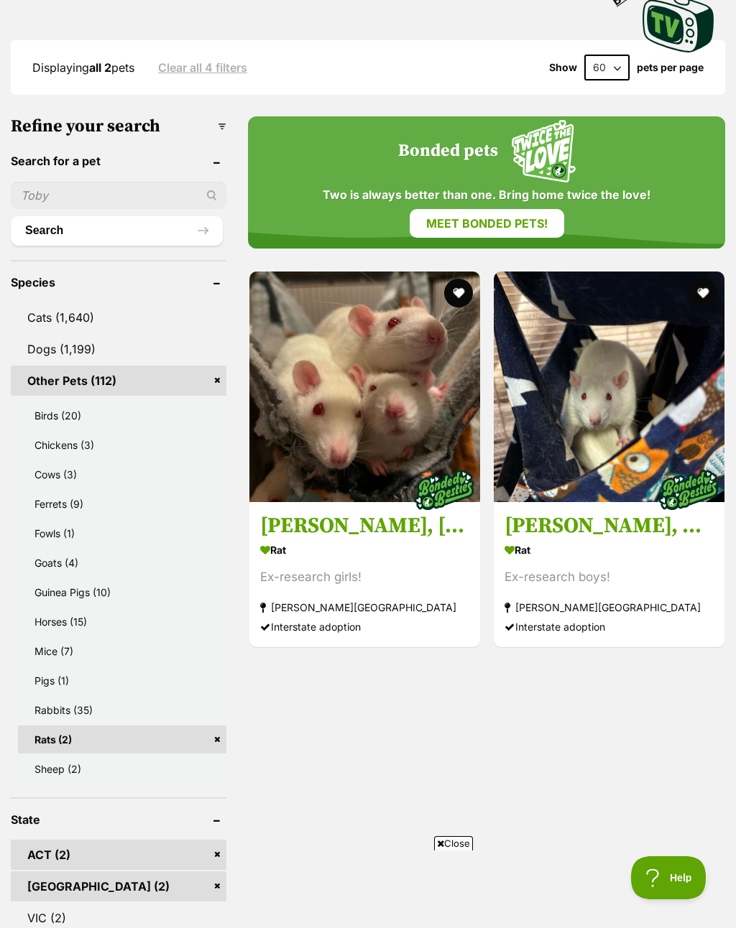
click at [164, 509] on link "Ferrets (9)" at bounding box center [122, 504] width 208 height 28
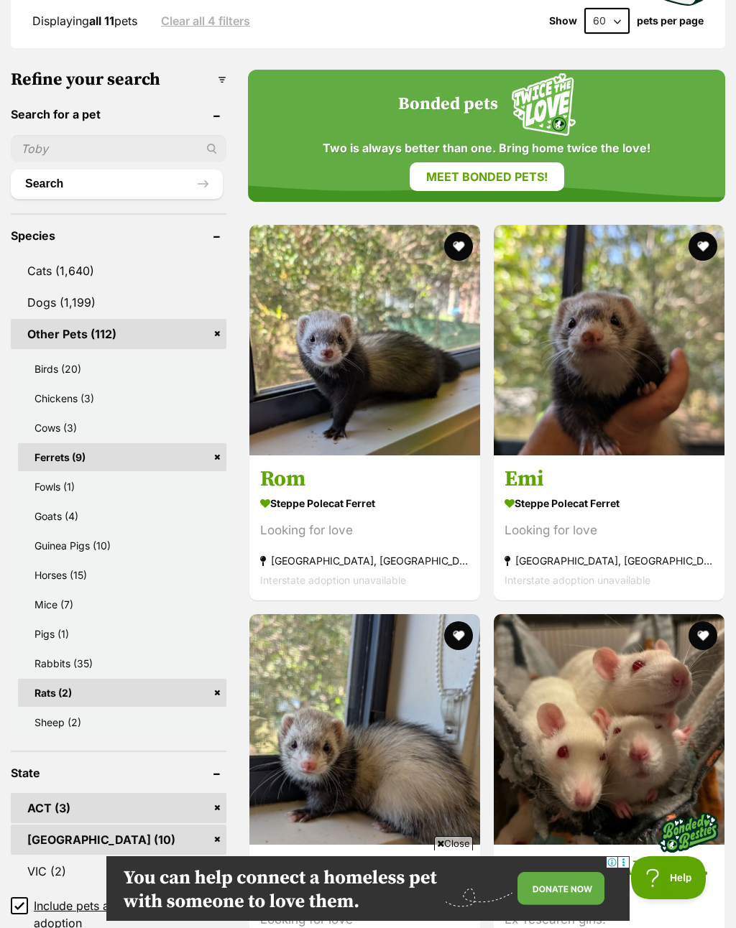
click at [134, 549] on link "Guinea Pigs (10)" at bounding box center [122, 546] width 208 height 28
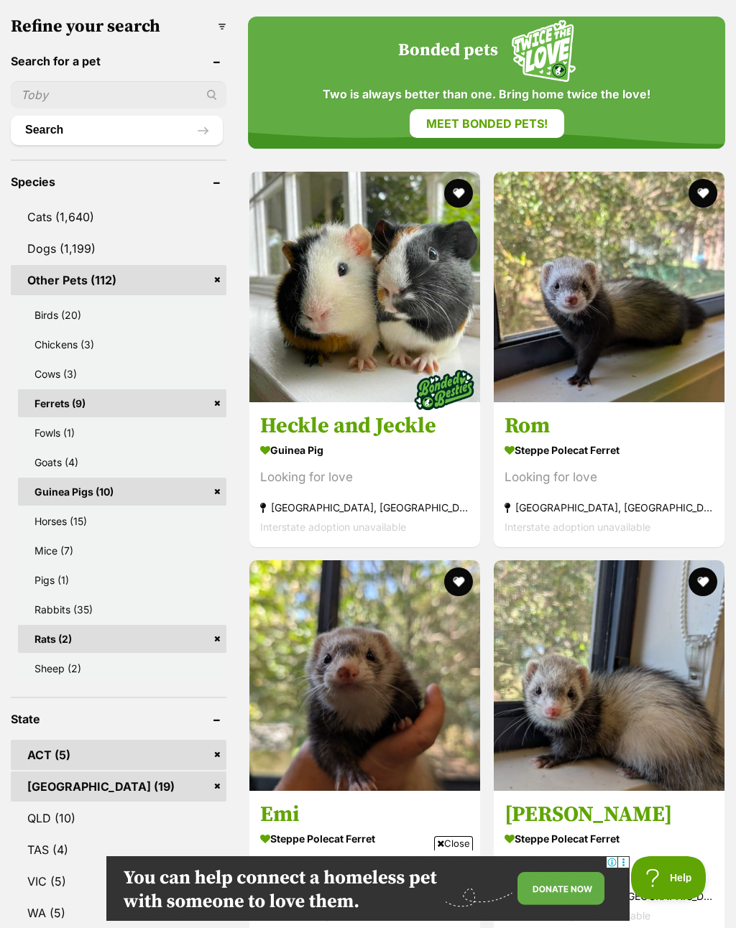
click at [136, 582] on link "Pigs (1)" at bounding box center [122, 580] width 208 height 28
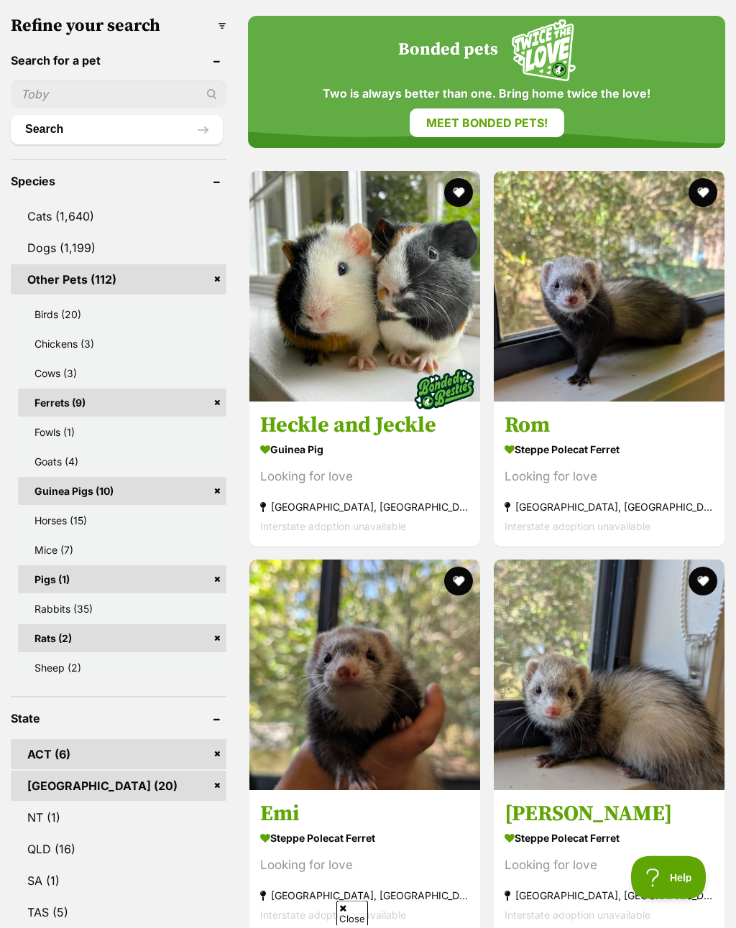
scroll to position [560, 0]
click at [180, 575] on link "Pigs (1)" at bounding box center [122, 579] width 208 height 28
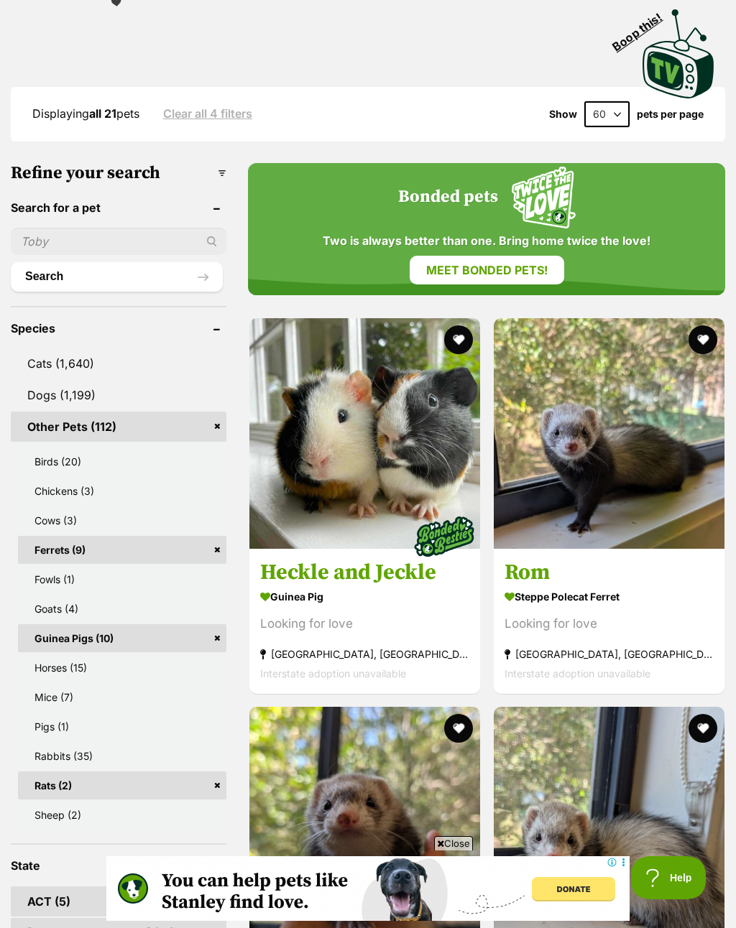
click at [119, 694] on link "Mice (7)" at bounding box center [122, 697] width 208 height 28
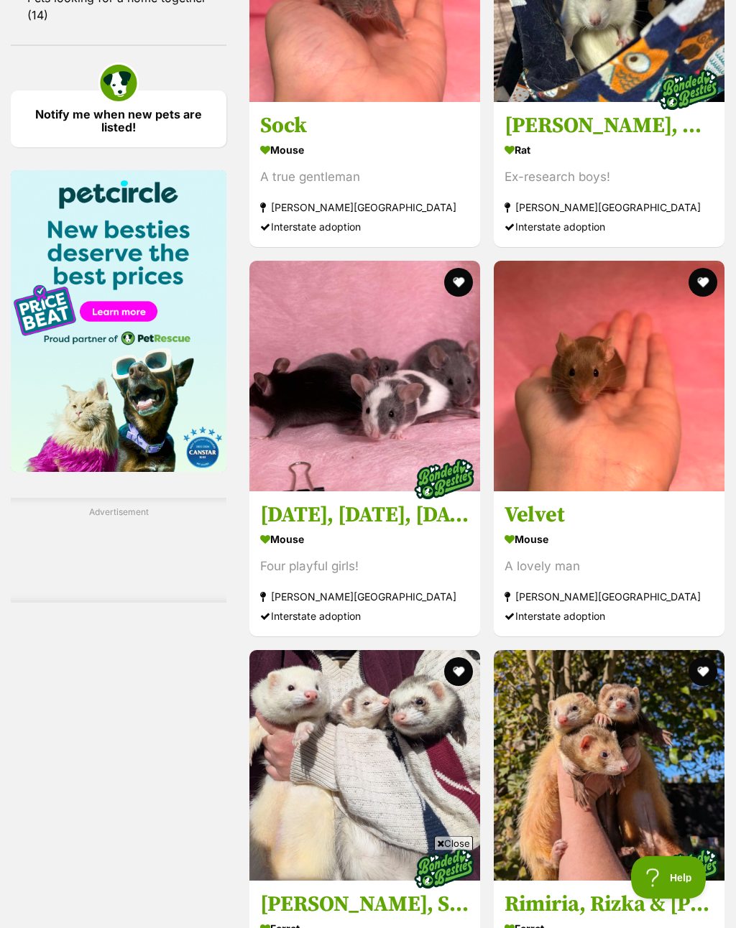
scroll to position [2165, 0]
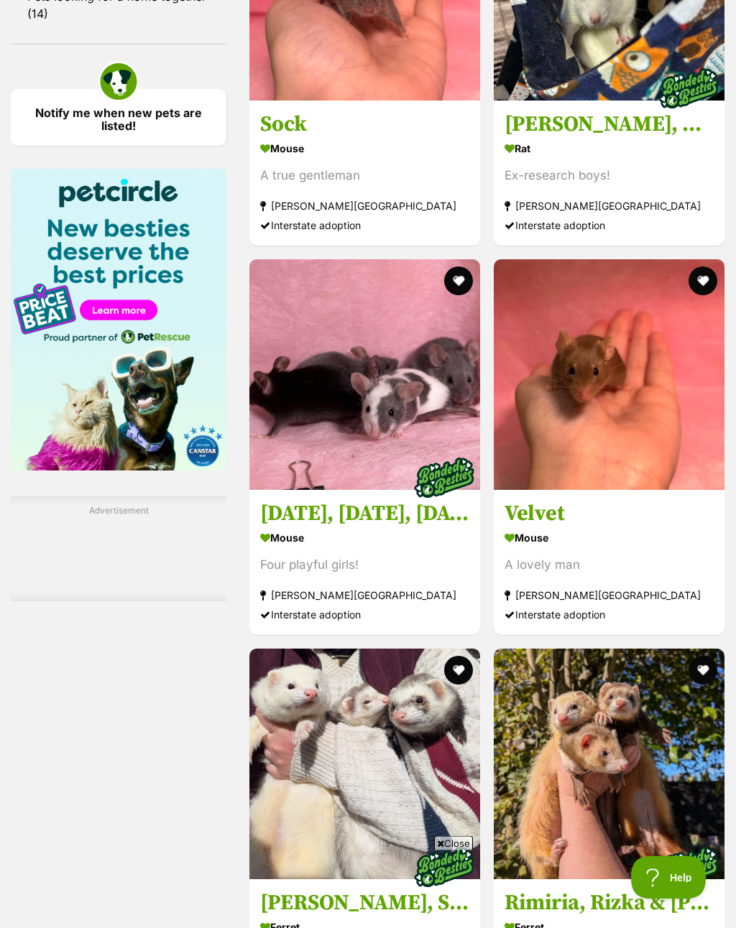
click at [402, 528] on h3 "[DATE], [DATE], [DATE], & [DATE]" at bounding box center [364, 514] width 209 height 27
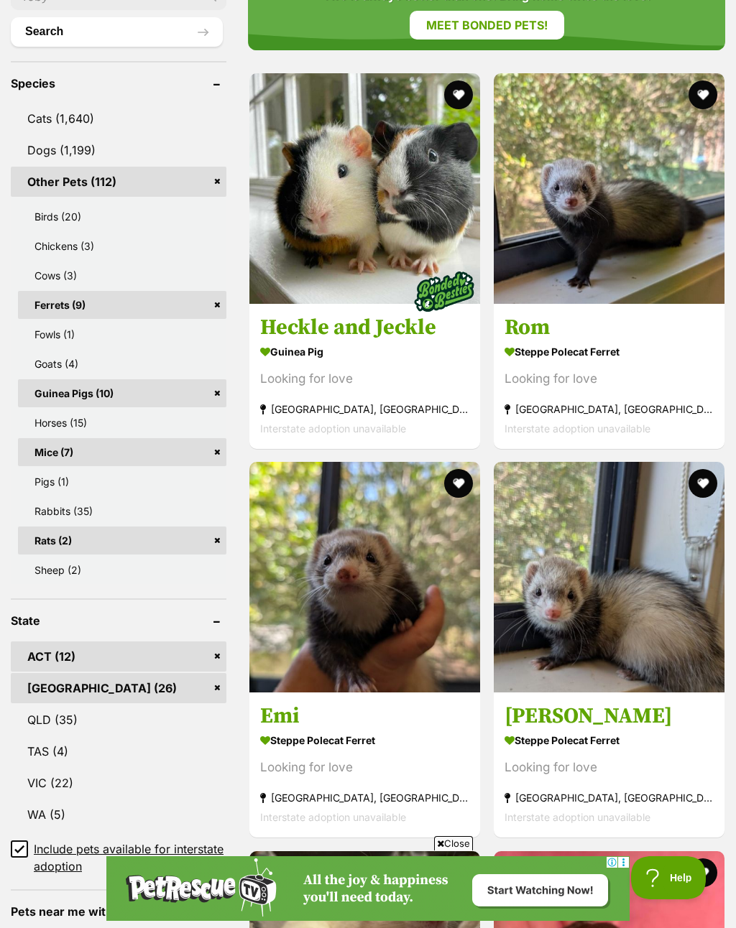
scroll to position [657, 0]
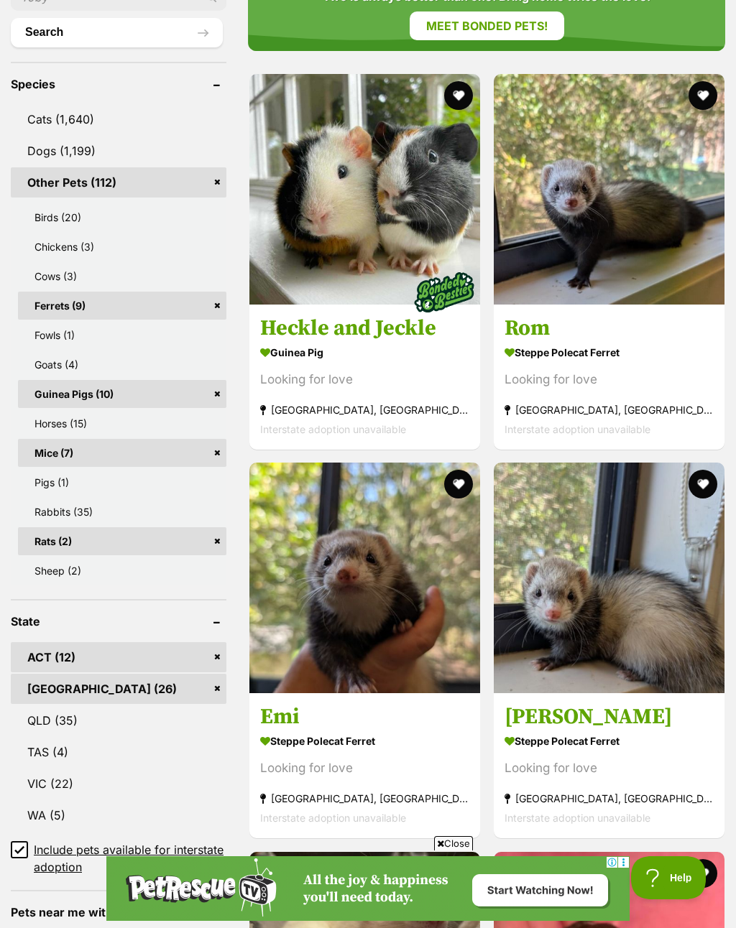
click at [191, 691] on link "NSW (26)" at bounding box center [119, 689] width 216 height 30
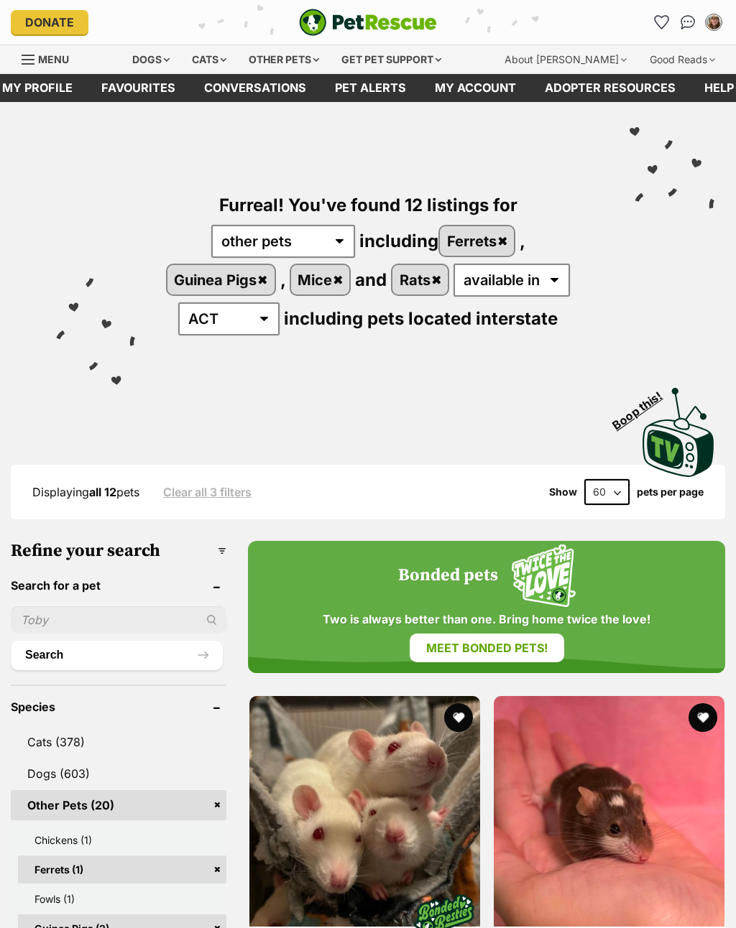
click at [211, 820] on link "Other Pets (20)" at bounding box center [119, 805] width 216 height 30
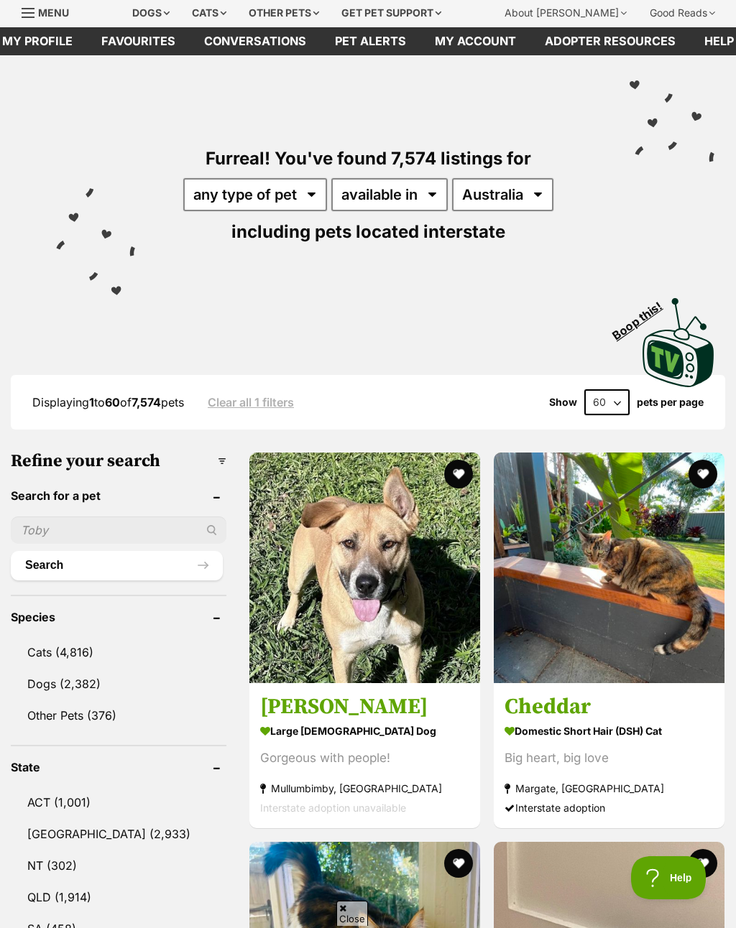
scroll to position [45, 0]
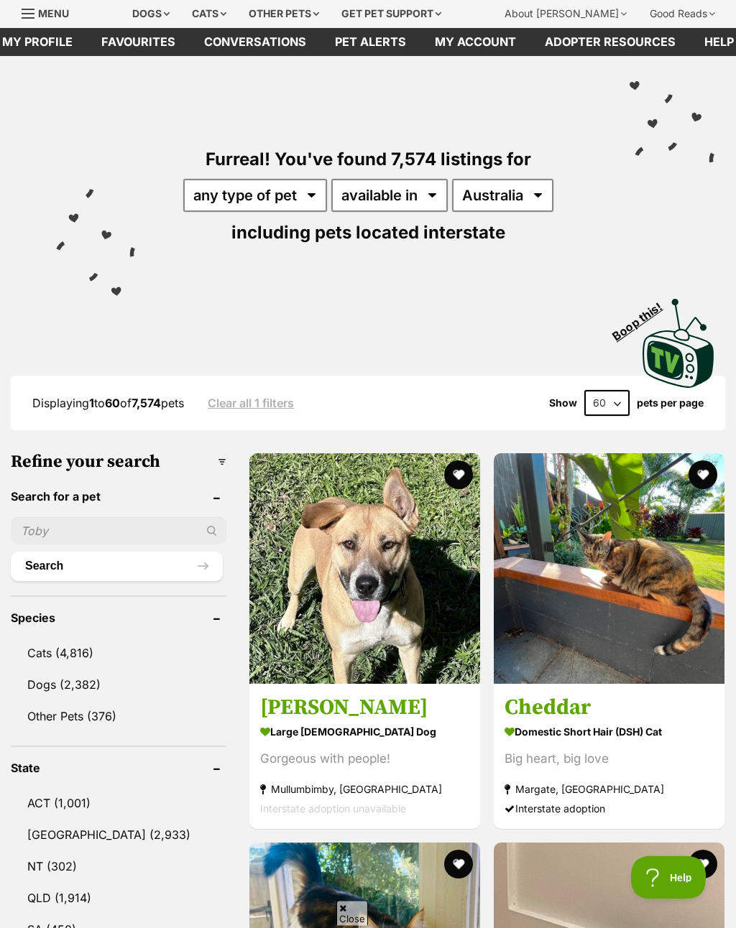
click at [88, 689] on link "Dogs (2,382)" at bounding box center [119, 685] width 216 height 30
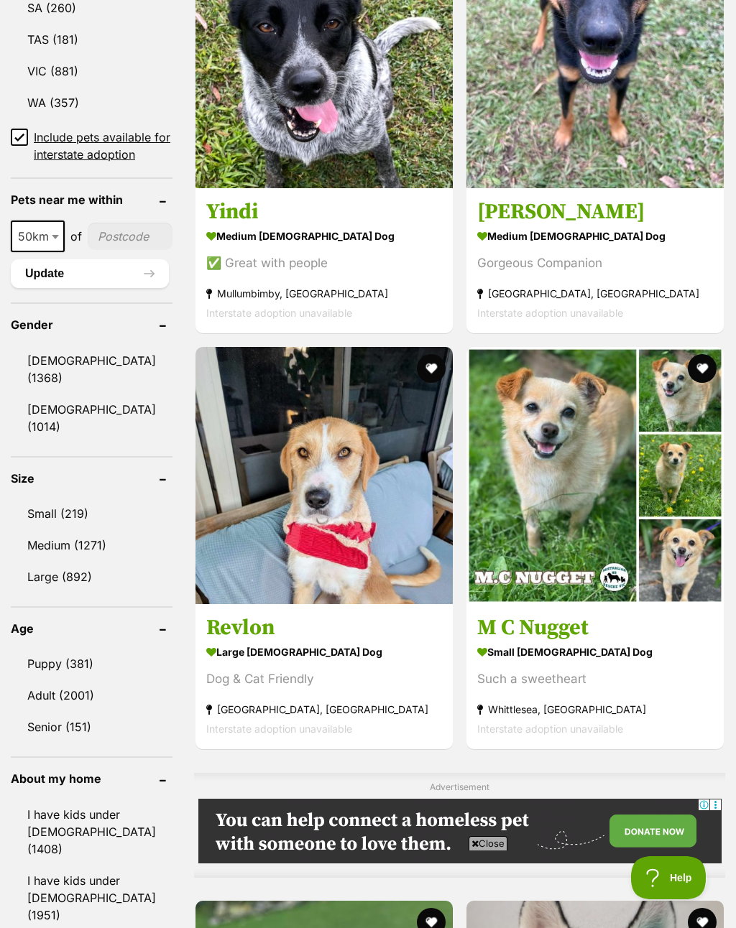
scroll to position [1019, 0]
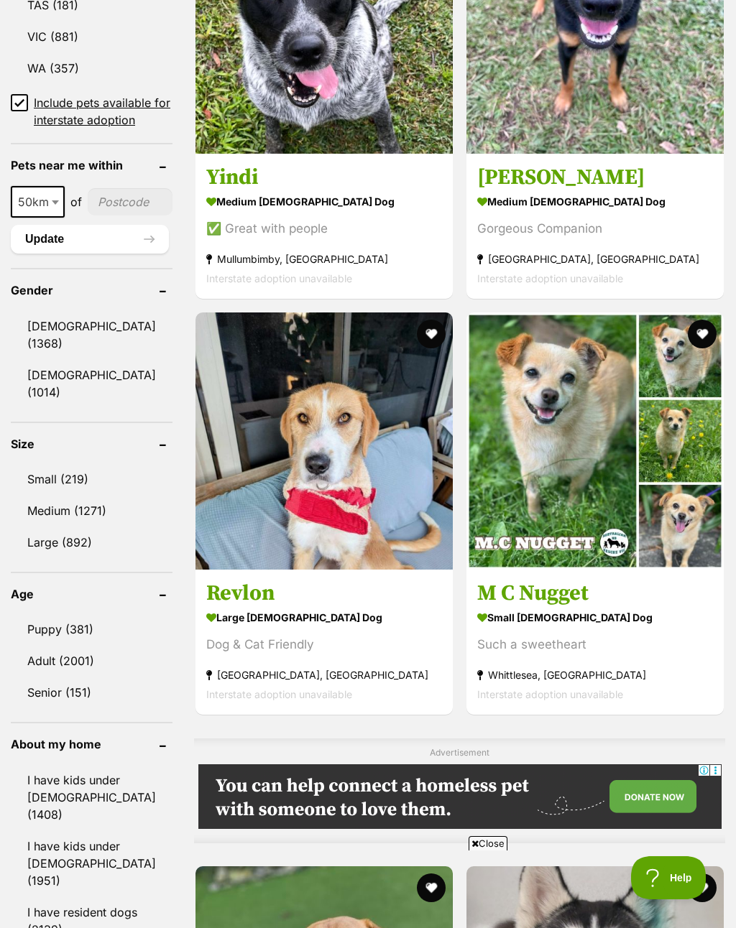
click at [91, 708] on link "Senior (151)" at bounding box center [92, 692] width 162 height 30
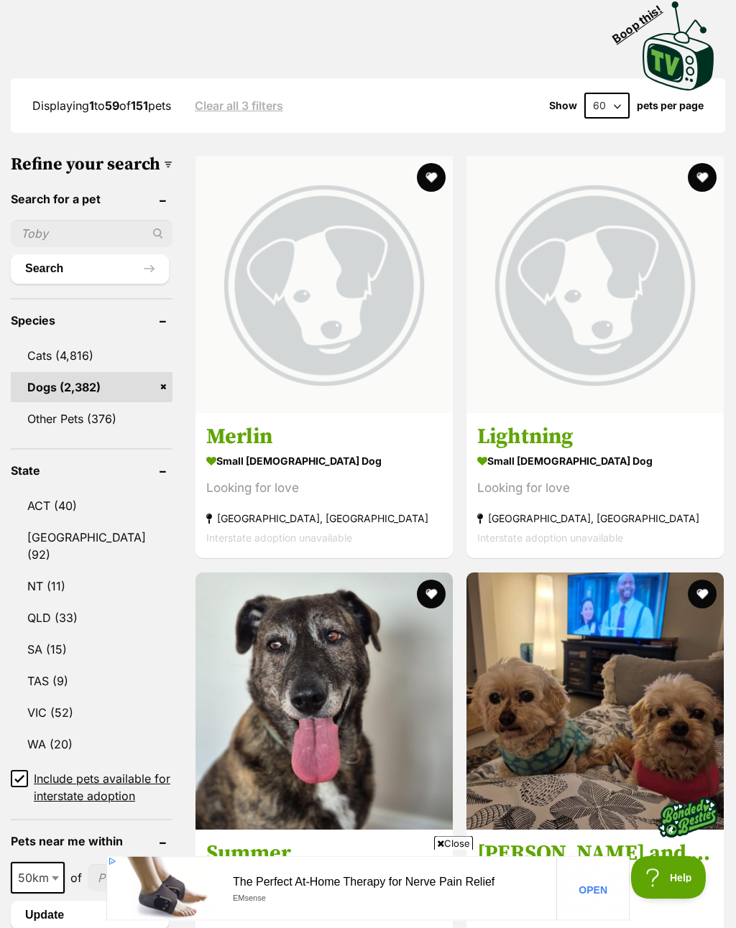
scroll to position [352, 0]
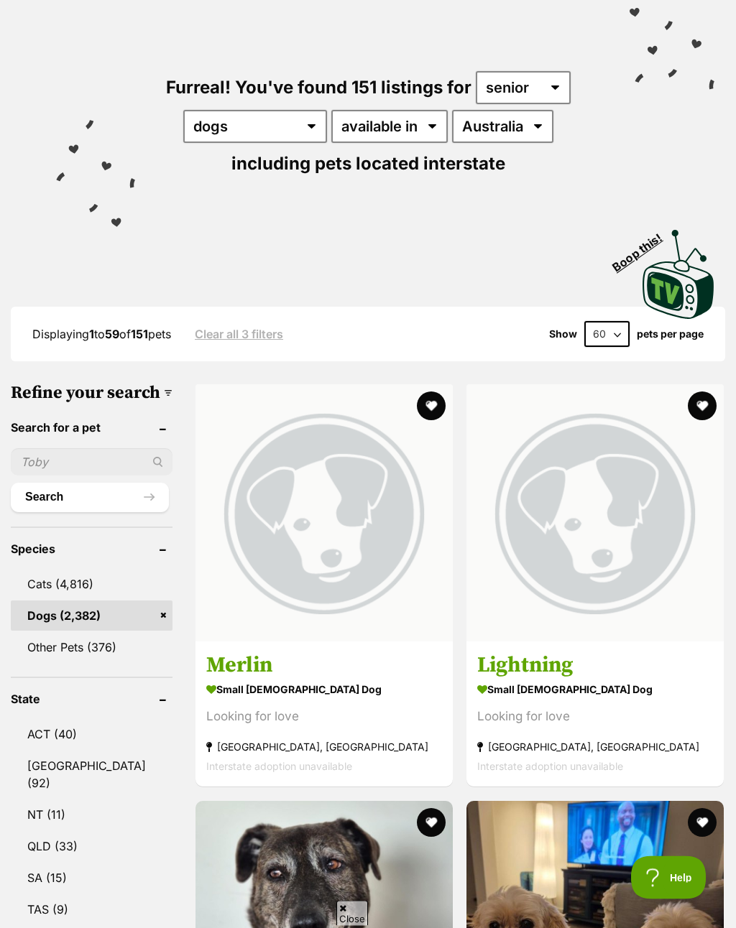
scroll to position [0, 0]
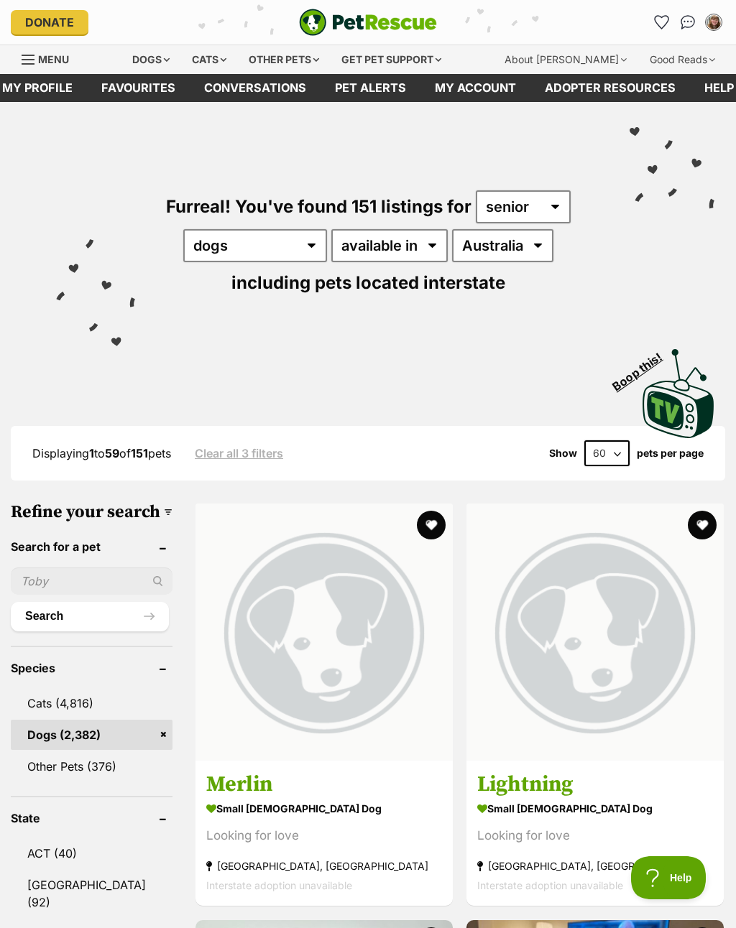
click at [708, 27] on img "My account" at bounding box center [713, 22] width 14 height 14
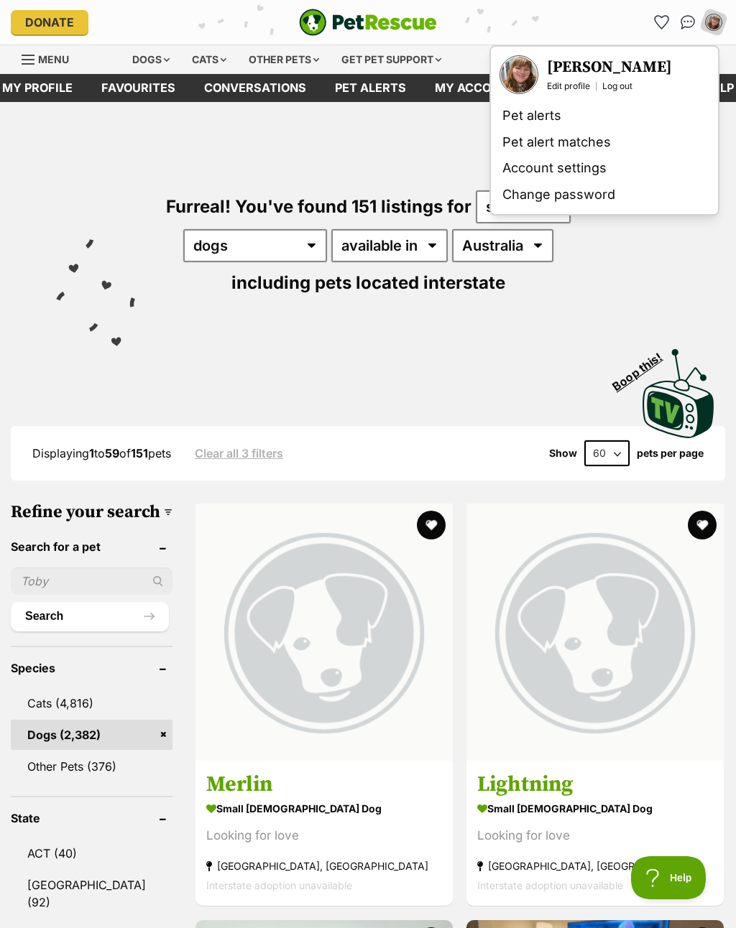
click at [433, 162] on div "Furreal! You've found 151 listings for any age puppy adult senior any type of p…" at bounding box center [368, 219] width 692 height 234
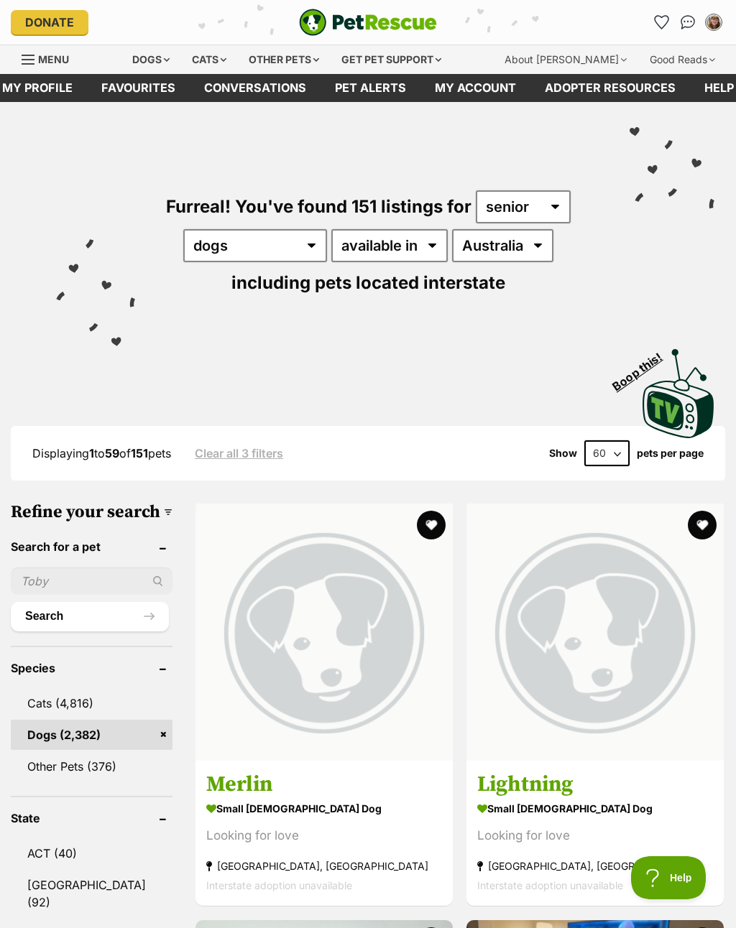
click at [665, 24] on icon "Favourites" at bounding box center [661, 22] width 14 height 13
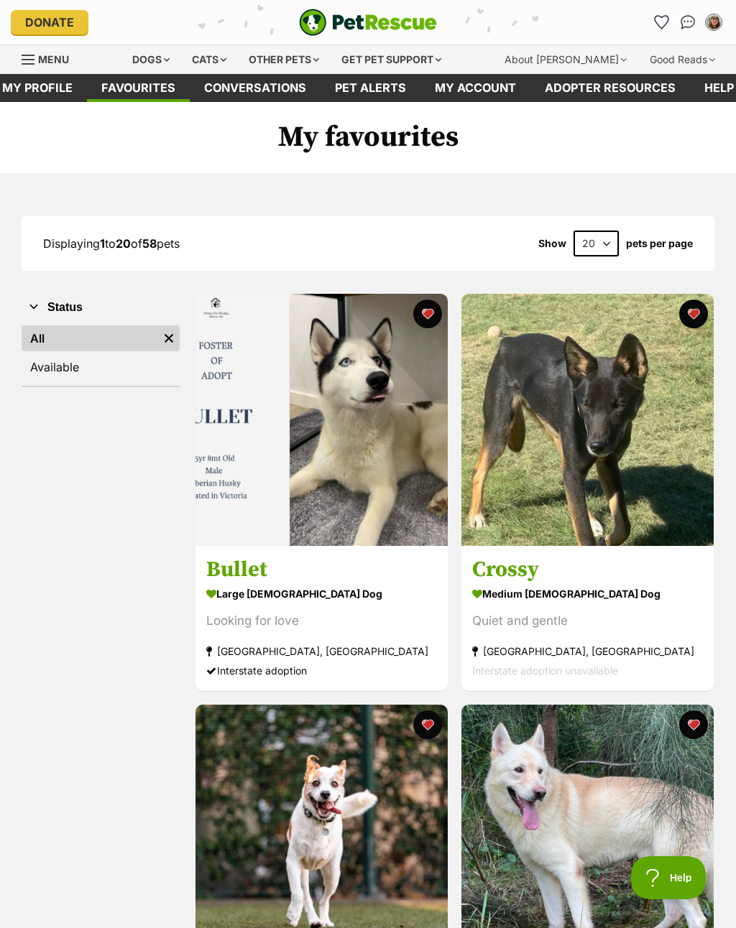
click at [47, 363] on link "Available" at bounding box center [101, 367] width 158 height 26
click at [605, 248] on select "20 40 60" at bounding box center [595, 244] width 45 height 26
select select "60"
click at [296, 439] on img at bounding box center [321, 420] width 252 height 252
click at [539, 466] on img at bounding box center [587, 420] width 252 height 252
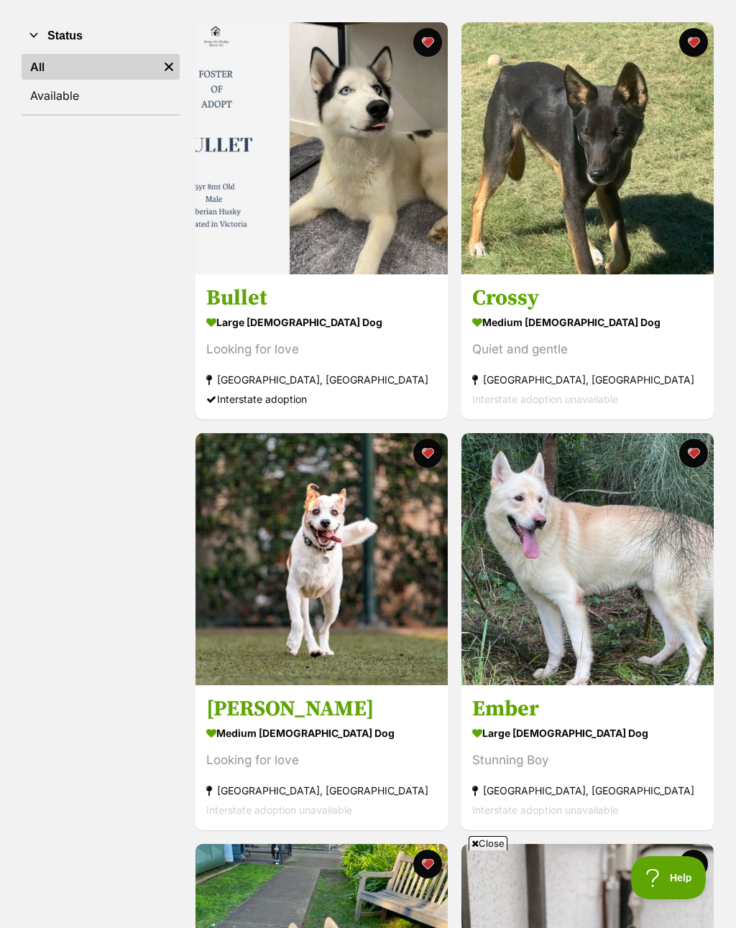
scroll to position [282, 0]
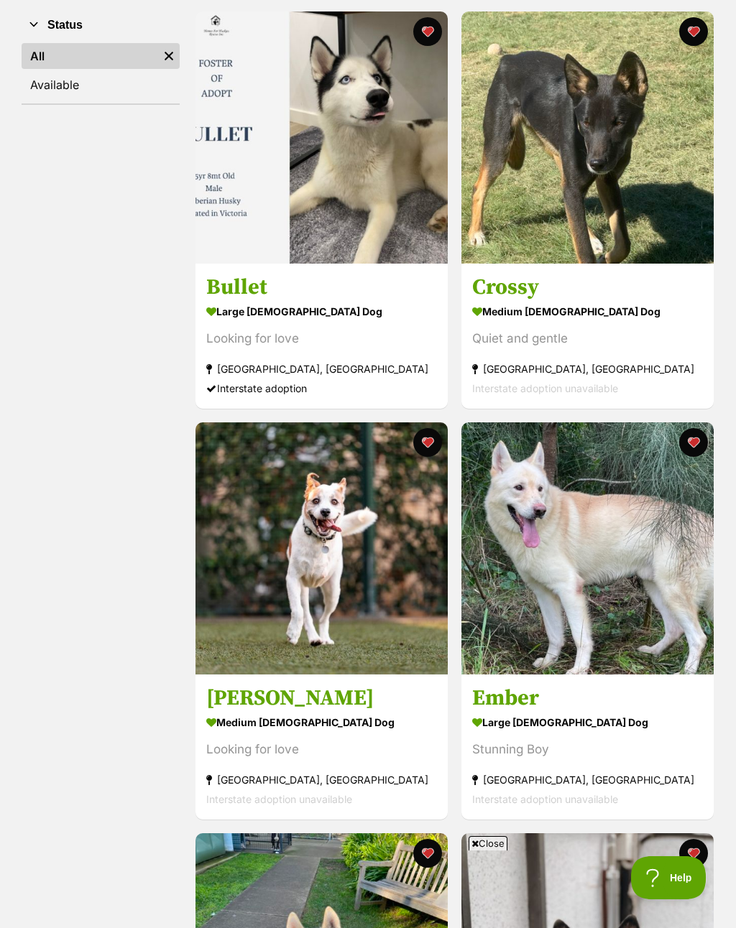
click at [383, 630] on img at bounding box center [321, 548] width 252 height 252
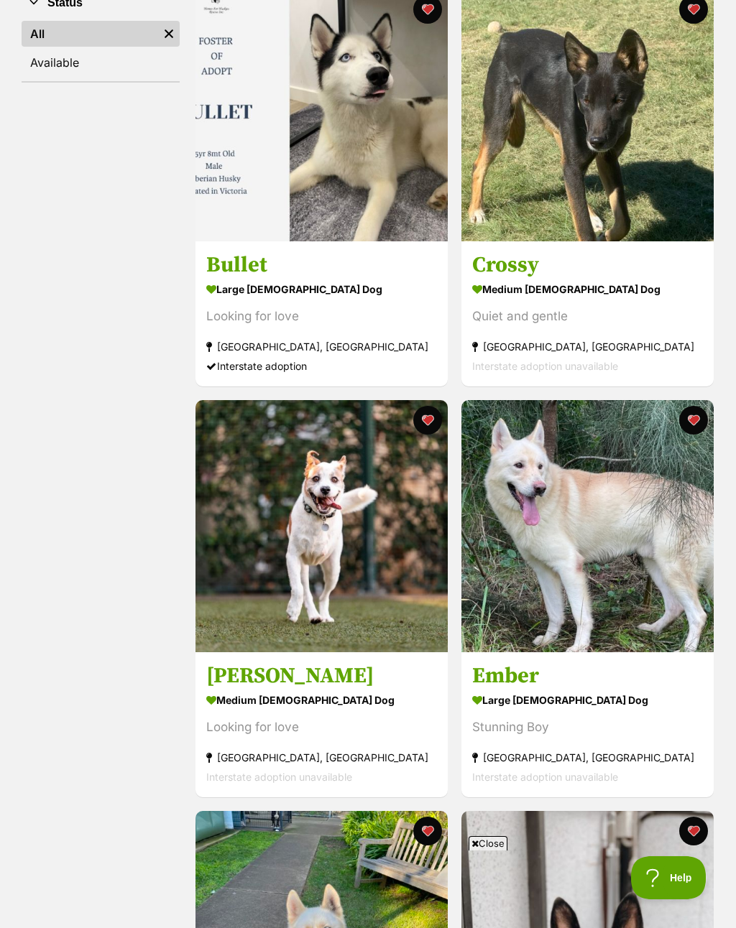
click at [432, 421] on button "favourite" at bounding box center [427, 420] width 29 height 29
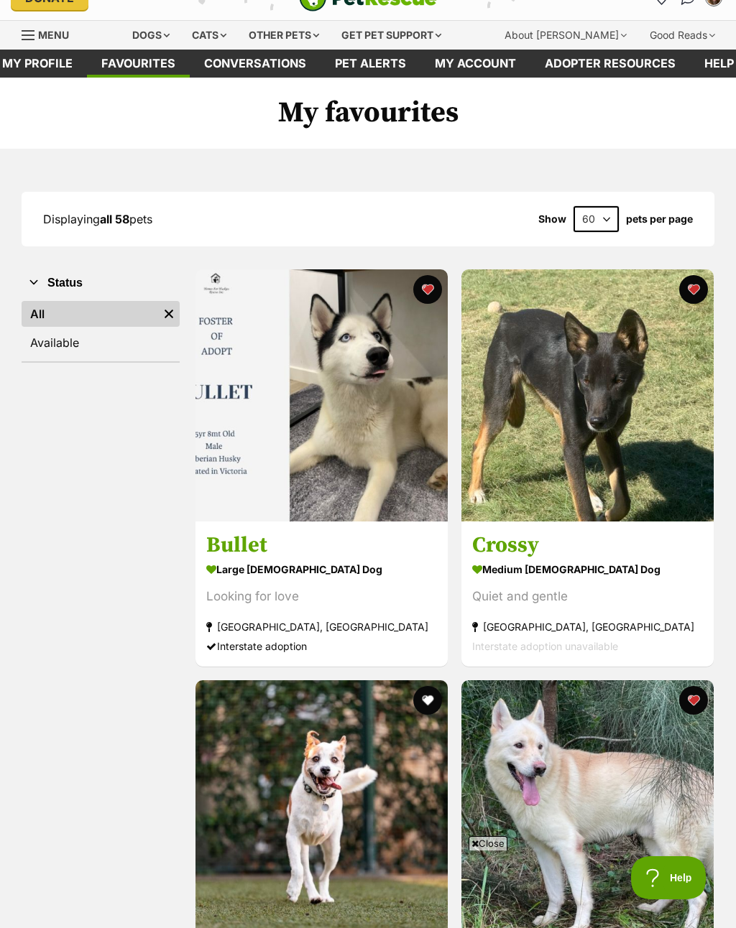
scroll to position [0, 0]
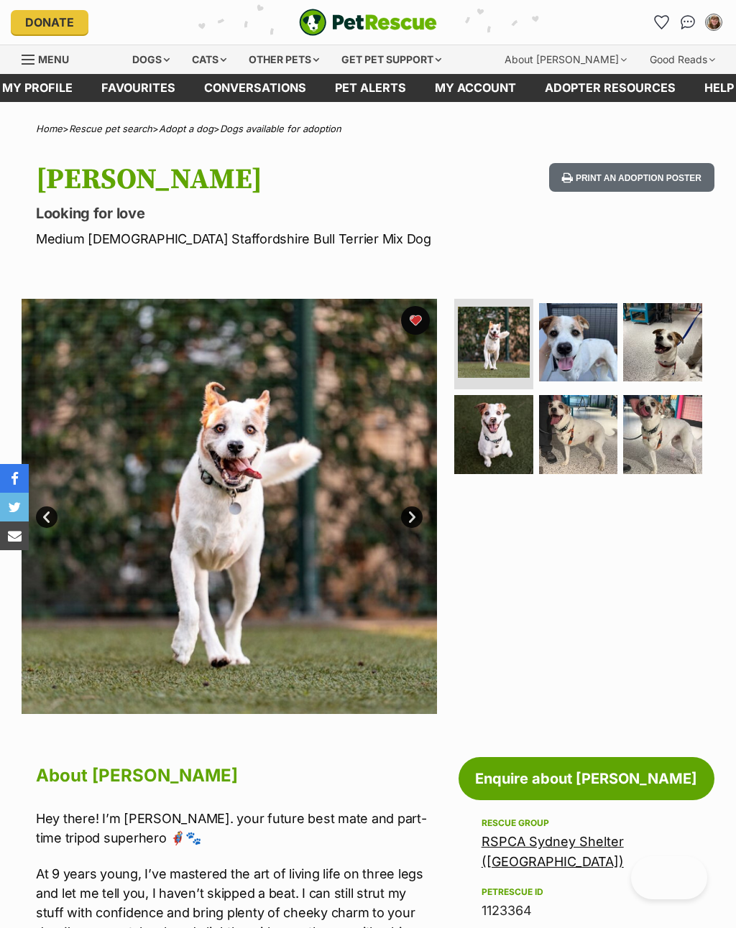
click at [412, 520] on link "Next" at bounding box center [412, 517] width 22 height 22
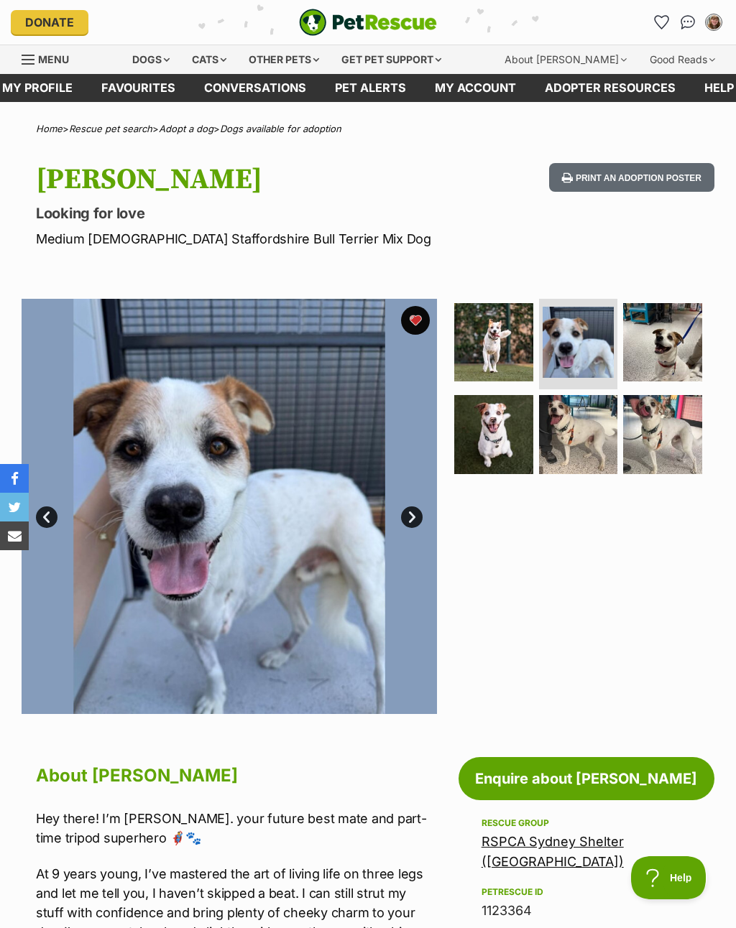
click at [416, 514] on link "Next" at bounding box center [412, 517] width 22 height 22
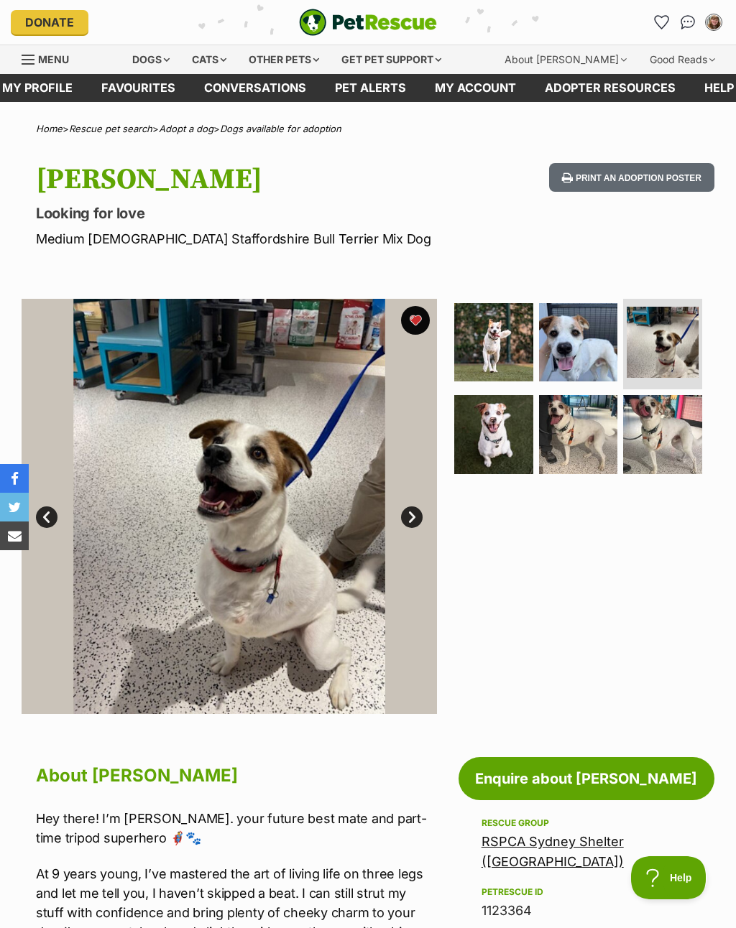
click at [412, 513] on link "Next" at bounding box center [412, 517] width 22 height 22
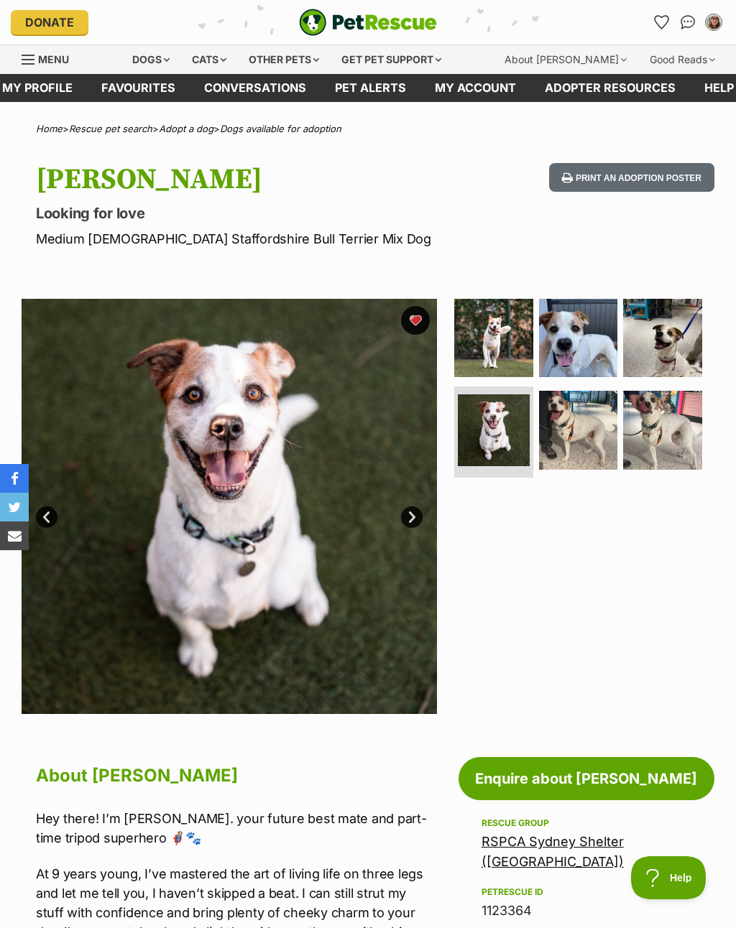
click at [418, 323] on button "favourite" at bounding box center [415, 320] width 29 height 29
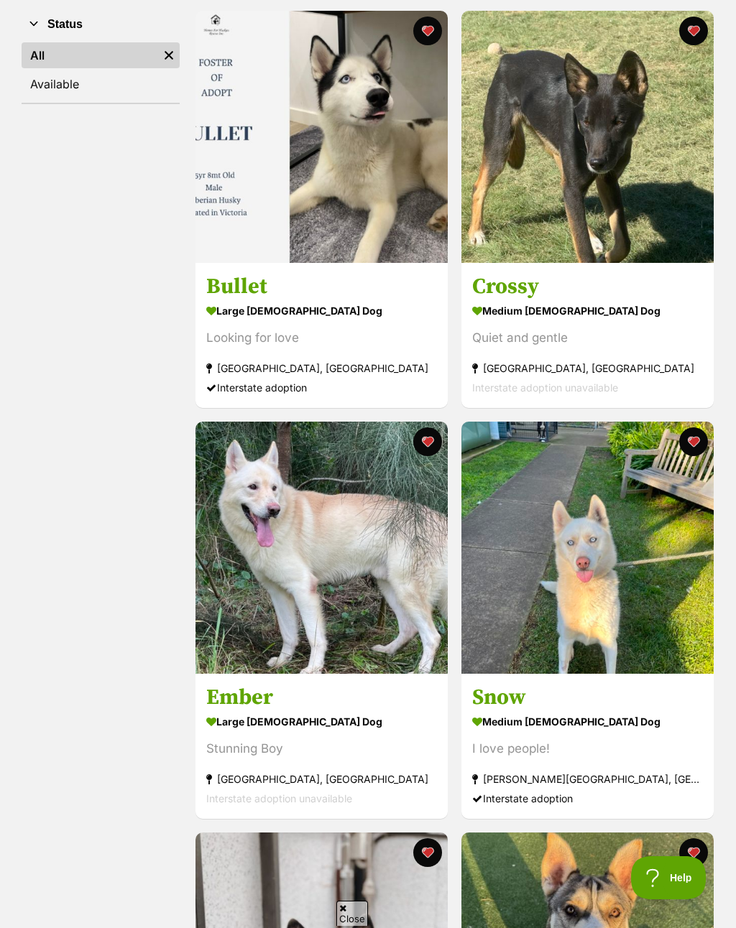
scroll to position [284, 0]
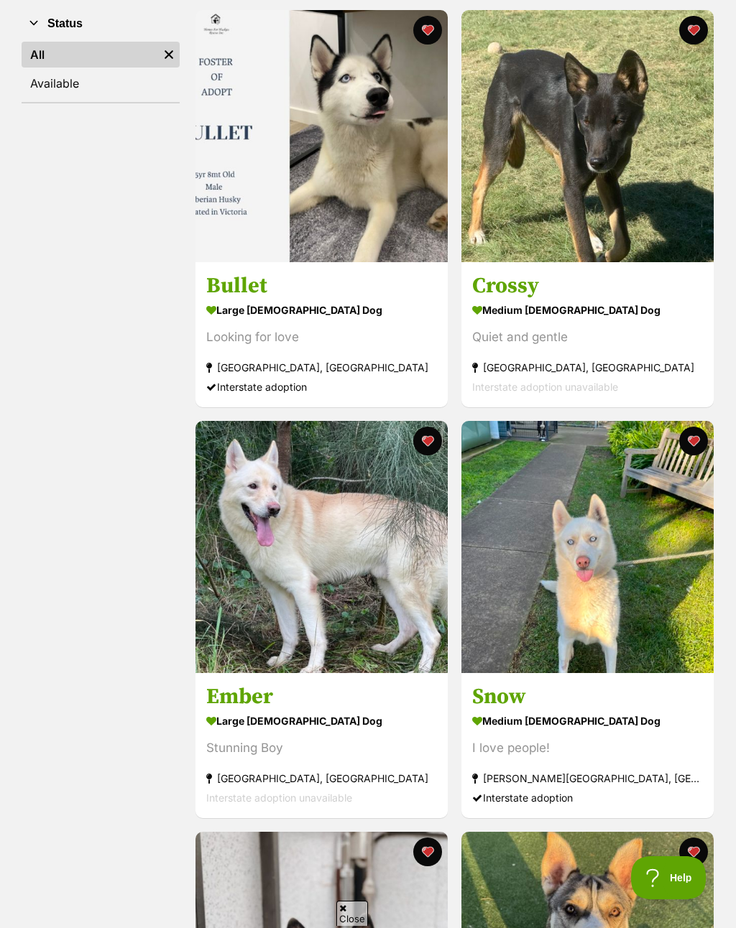
click at [349, 585] on img at bounding box center [321, 547] width 252 height 252
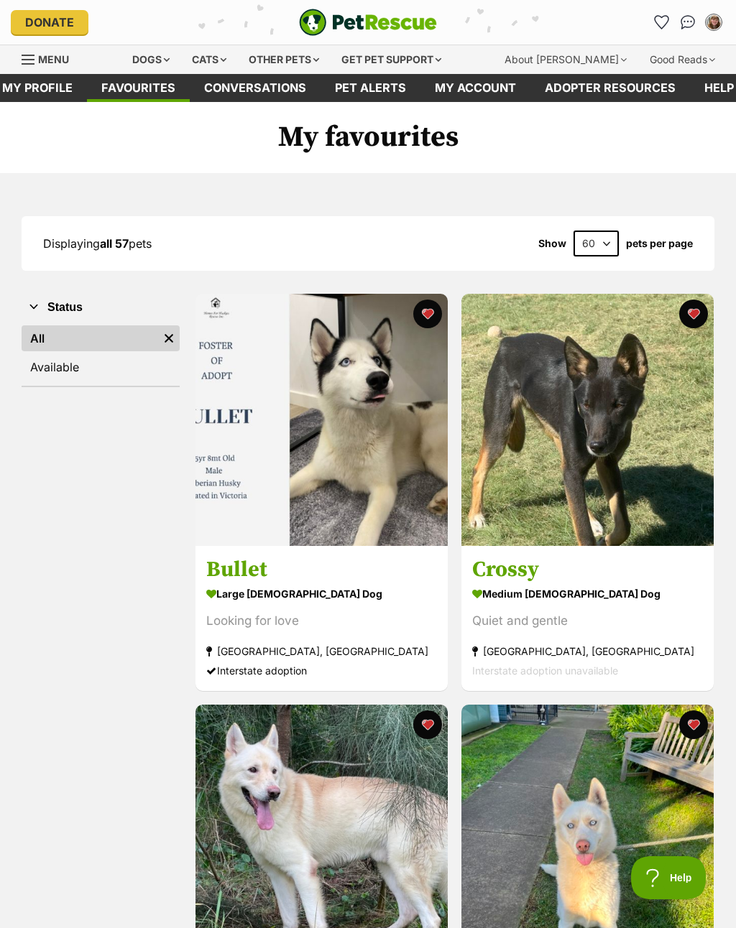
click at [362, 491] on img at bounding box center [321, 420] width 252 height 252
click at [430, 312] on button "favourite" at bounding box center [427, 314] width 29 height 29
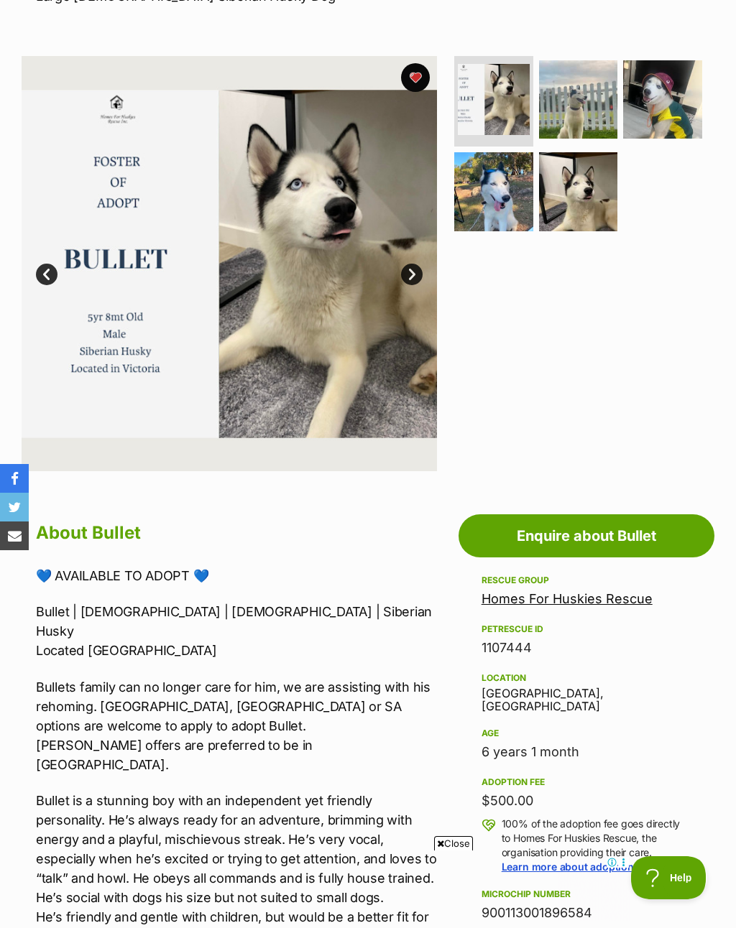
click at [422, 72] on button "favourite" at bounding box center [415, 77] width 29 height 29
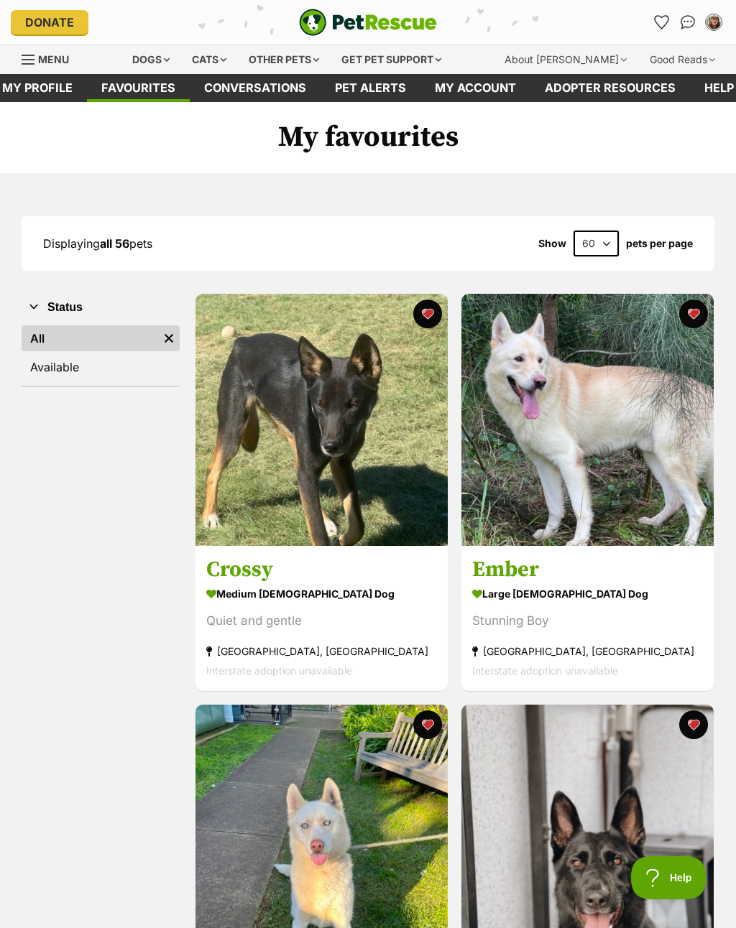
click at [330, 598] on div "medium male Dog" at bounding box center [321, 593] width 231 height 21
click at [429, 314] on button "favourite" at bounding box center [427, 314] width 29 height 29
click at [394, 524] on img at bounding box center [321, 420] width 252 height 252
click at [529, 575] on h3 "Ember" at bounding box center [587, 569] width 231 height 27
click at [690, 318] on button "favourite" at bounding box center [692, 314] width 29 height 29
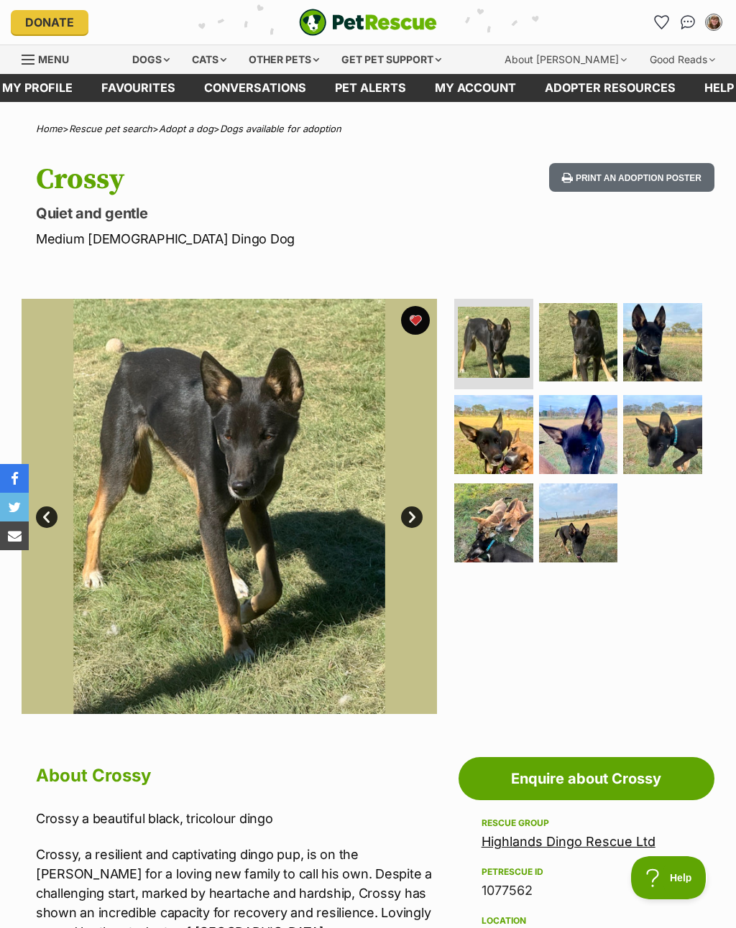
click at [496, 544] on img at bounding box center [493, 522] width 79 height 79
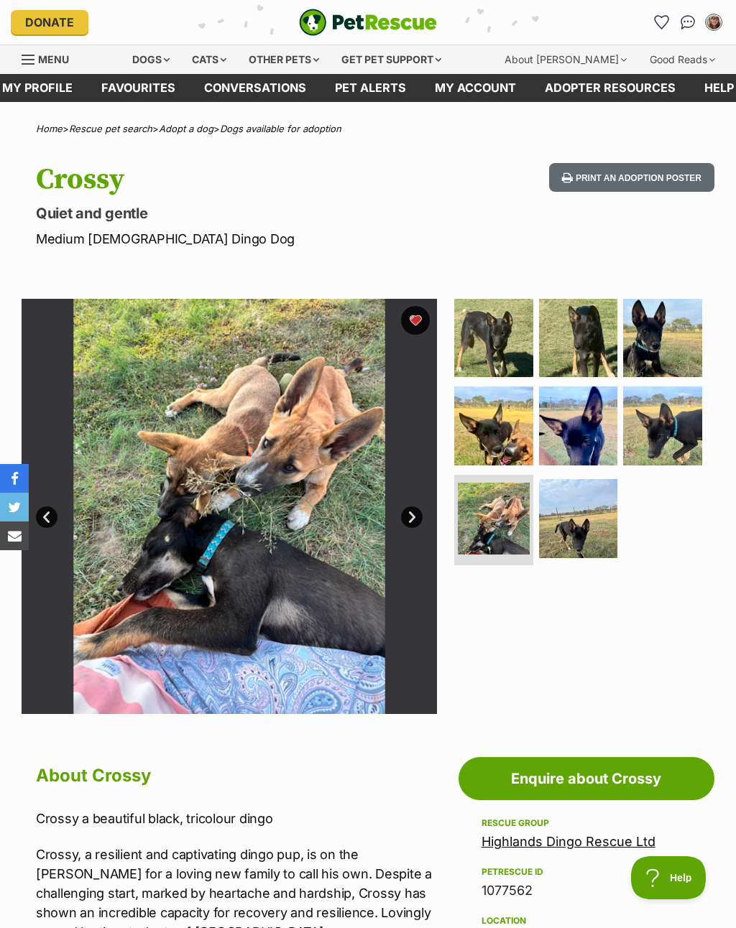
click at [505, 359] on img at bounding box center [493, 338] width 79 height 79
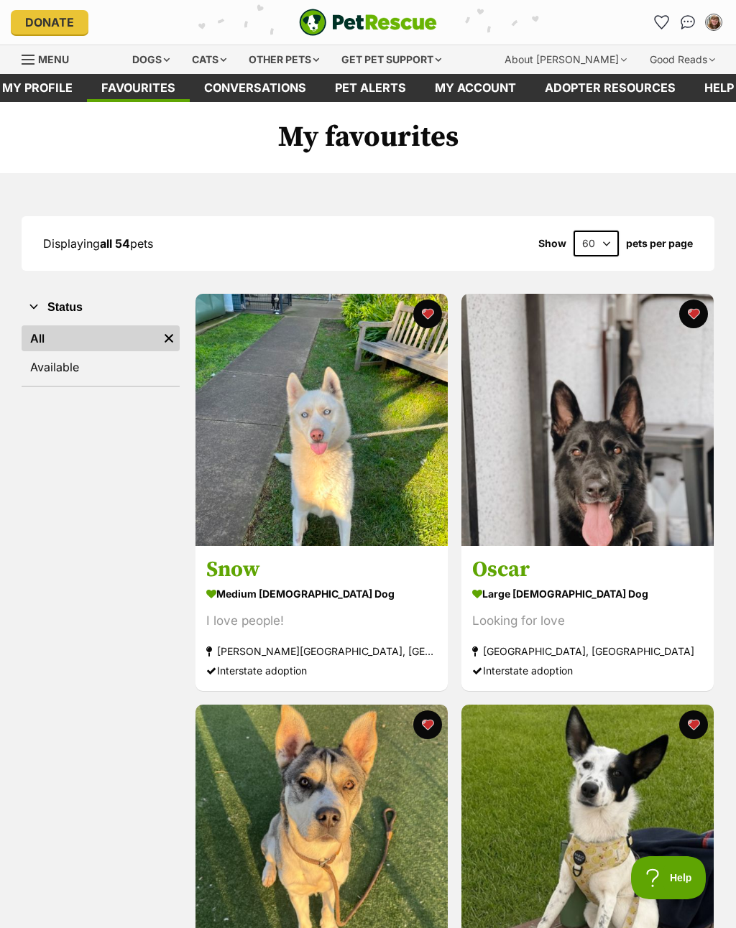
click at [320, 583] on div "medium male Dog" at bounding box center [321, 593] width 231 height 21
click at [430, 309] on button "favourite" at bounding box center [427, 314] width 29 height 29
click at [589, 599] on div "large male Dog" at bounding box center [587, 593] width 231 height 21
click at [698, 314] on button "favourite" at bounding box center [692, 314] width 29 height 29
click at [379, 844] on img at bounding box center [321, 831] width 252 height 252
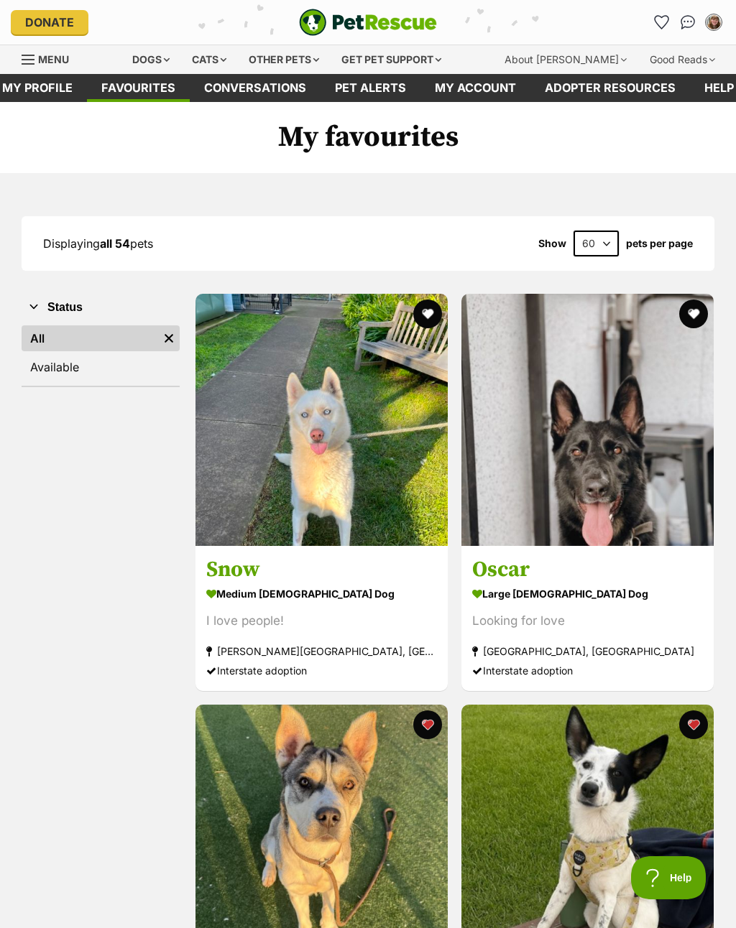
click at [430, 728] on button "favourite" at bounding box center [427, 724] width 29 height 29
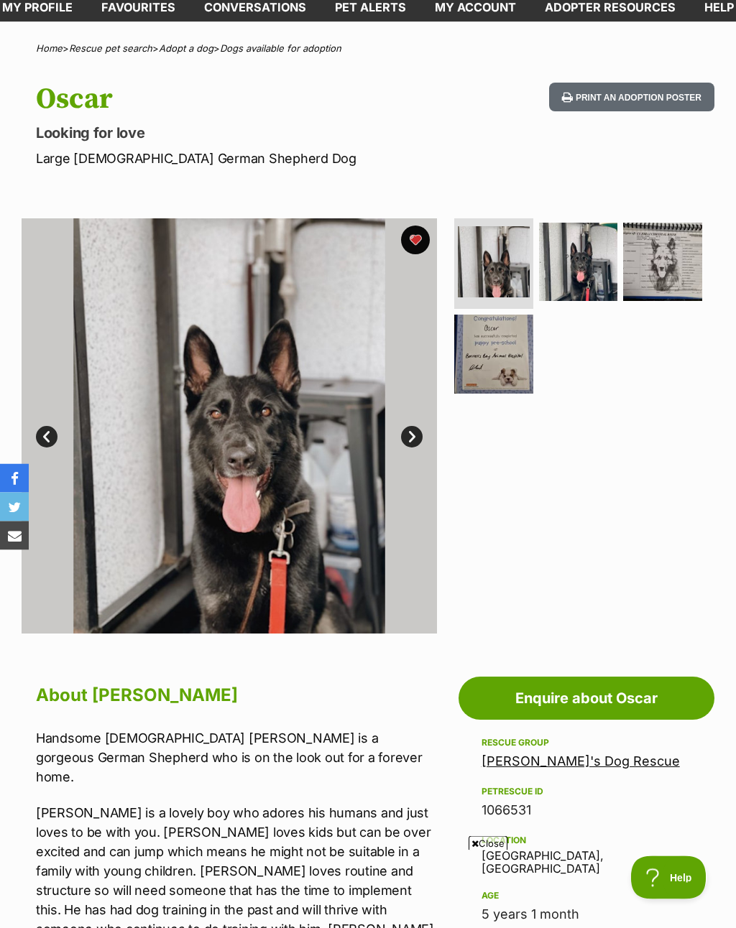
scroll to position [51, 0]
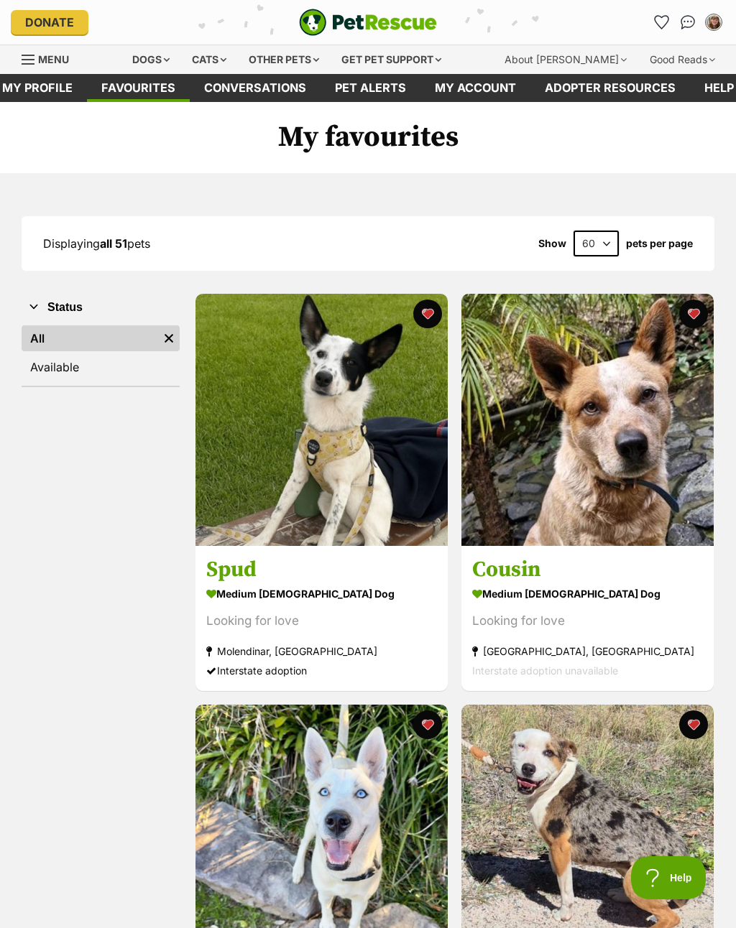
click at [348, 593] on div "medium female Dog" at bounding box center [321, 593] width 231 height 21
click at [527, 573] on h3 "Cousin" at bounding box center [587, 569] width 231 height 27
click at [691, 316] on button "favourite" at bounding box center [692, 314] width 29 height 29
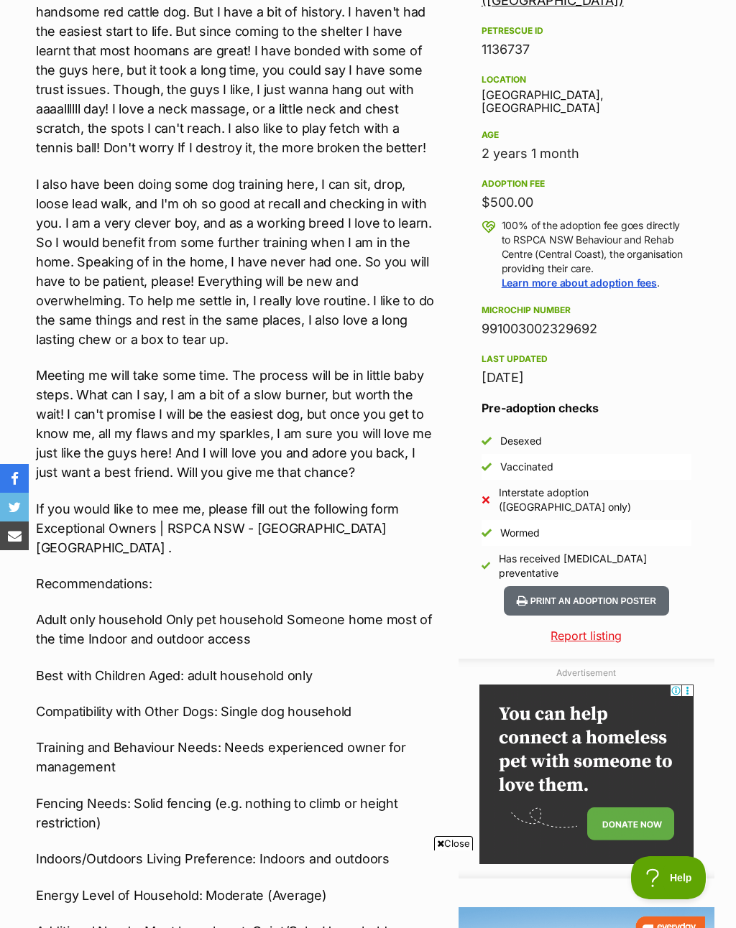
scroll to position [881, 0]
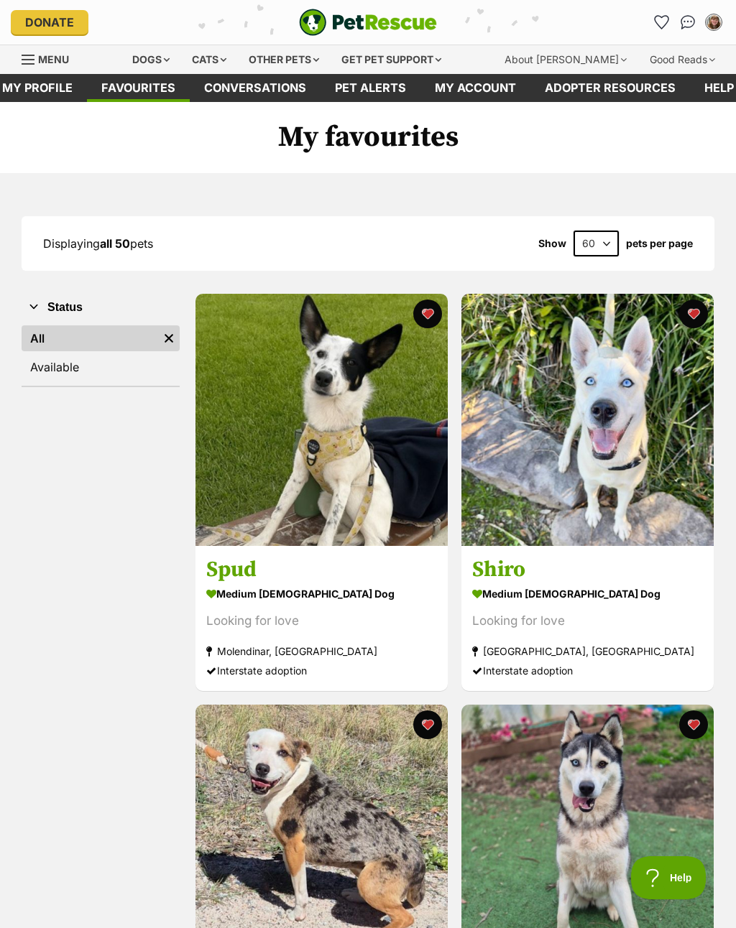
click at [539, 556] on h3 "Shiro" at bounding box center [587, 569] width 231 height 27
click at [690, 313] on button "favourite" at bounding box center [692, 314] width 29 height 29
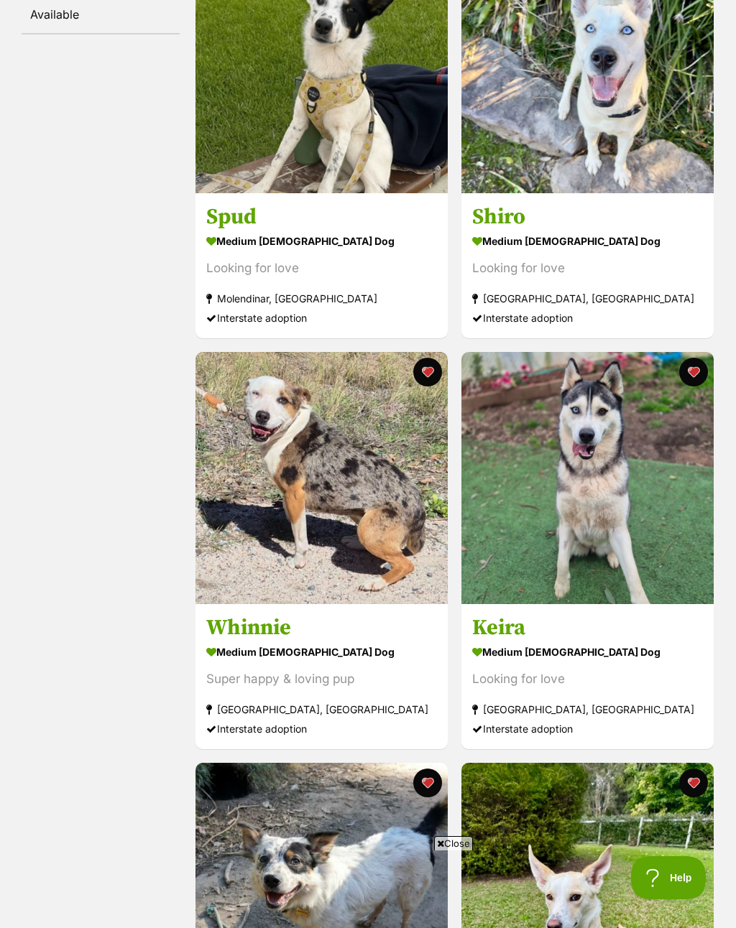
scroll to position [386, 0]
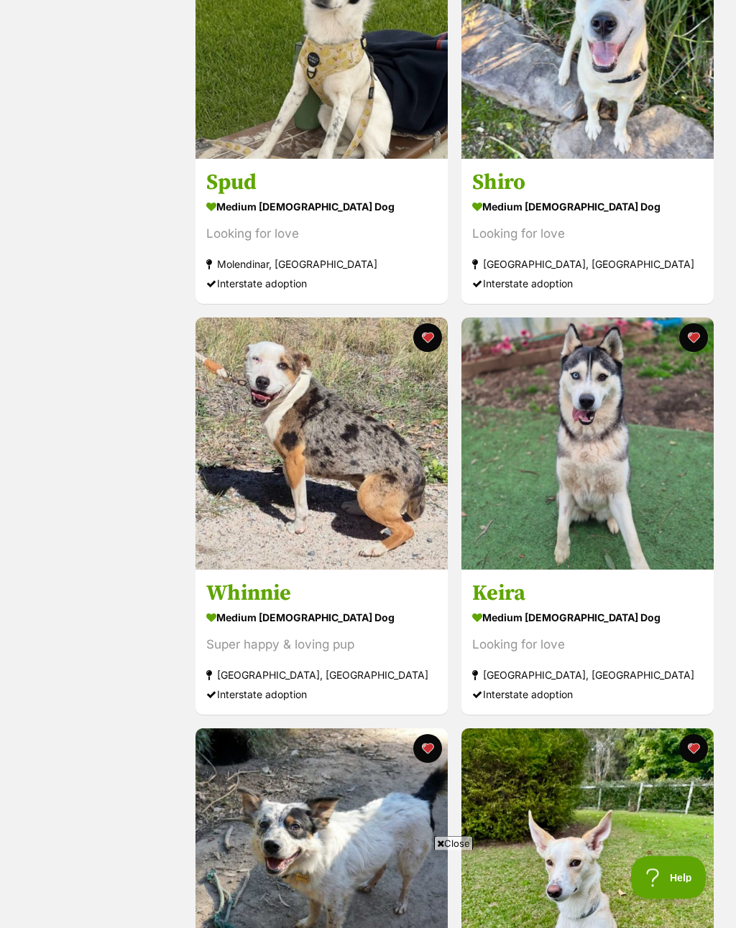
click at [294, 595] on h3 "Whinnie" at bounding box center [321, 593] width 231 height 27
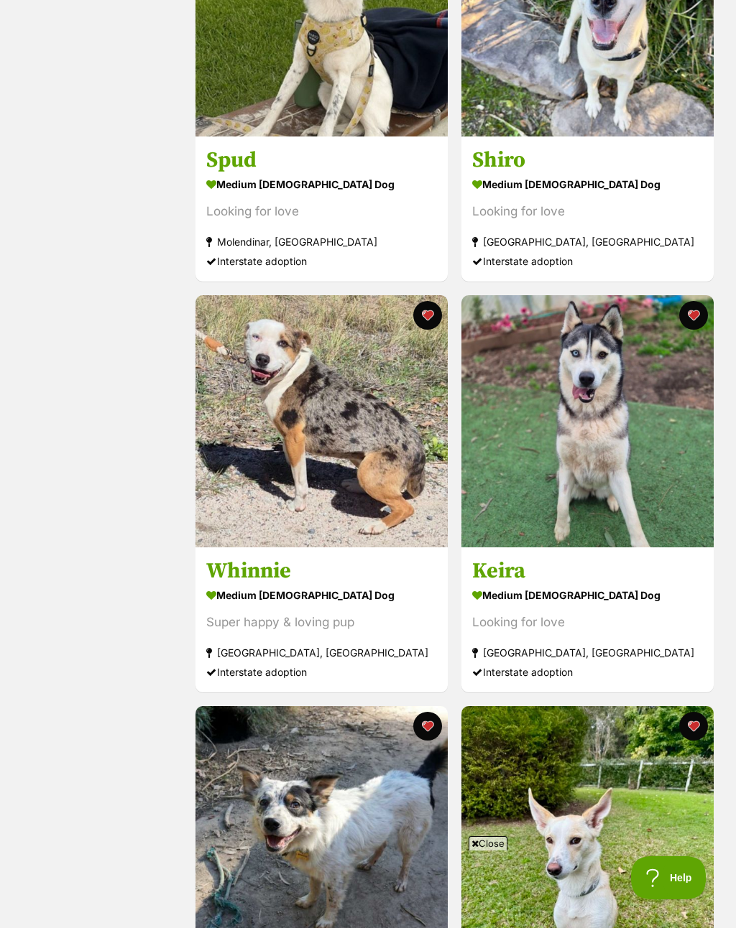
scroll to position [0, 0]
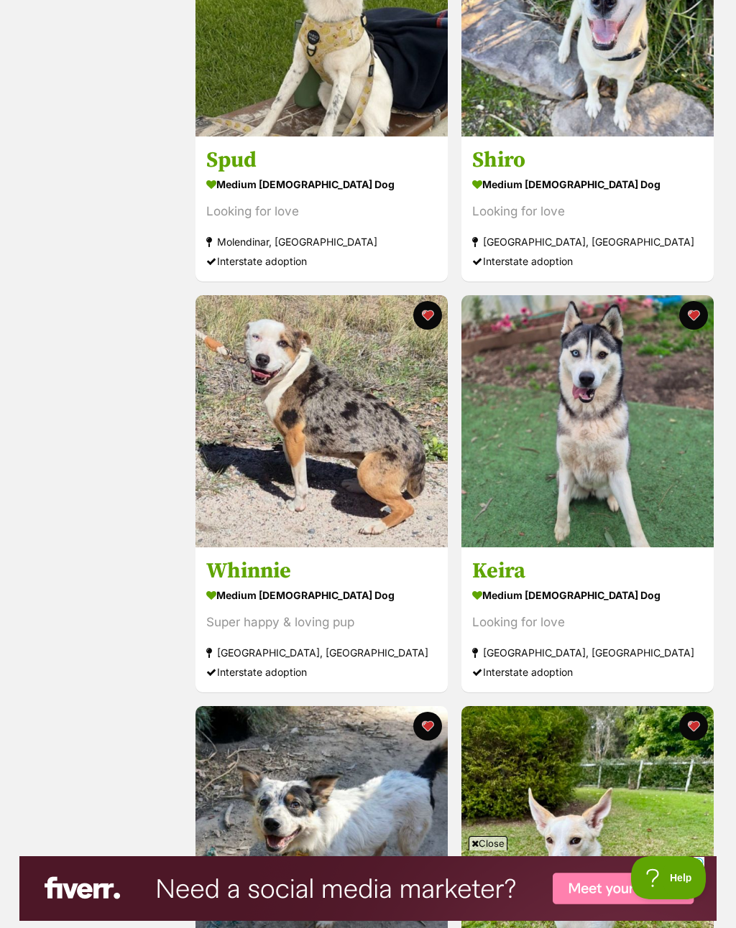
click at [274, 575] on h3 "Whinnie" at bounding box center [321, 570] width 231 height 27
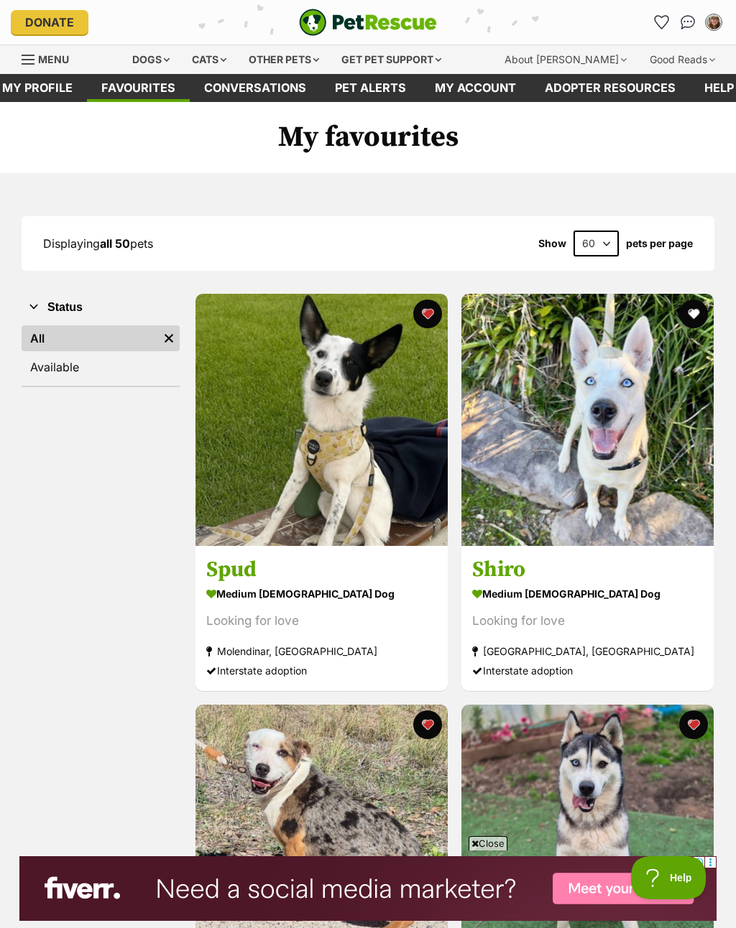
scroll to position [409, 0]
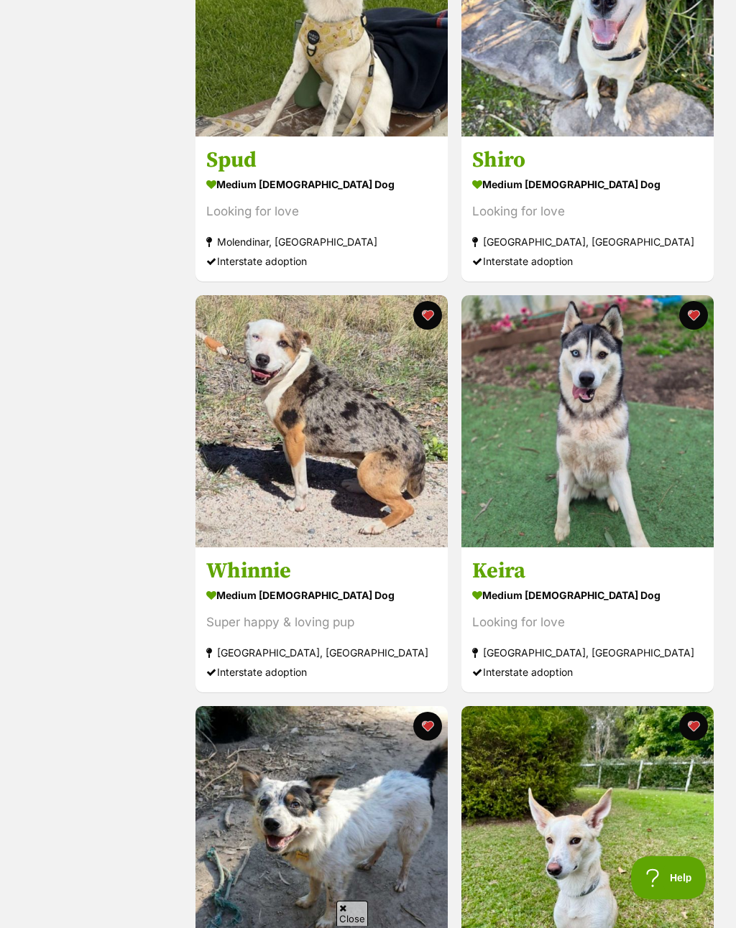
click at [511, 580] on h3 "Keira" at bounding box center [587, 570] width 231 height 27
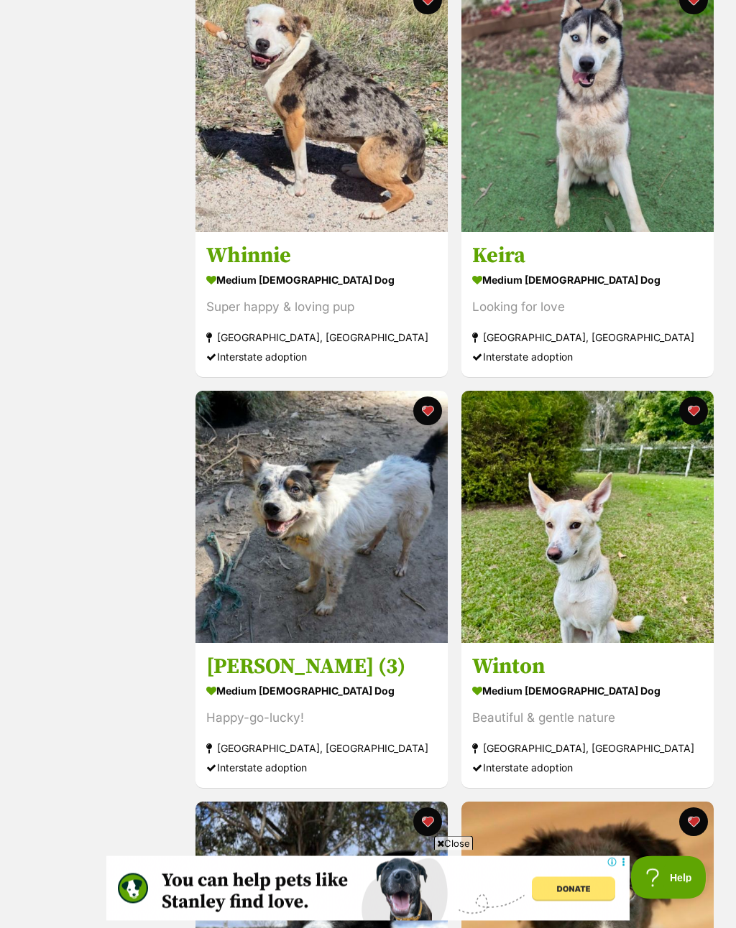
scroll to position [730, 0]
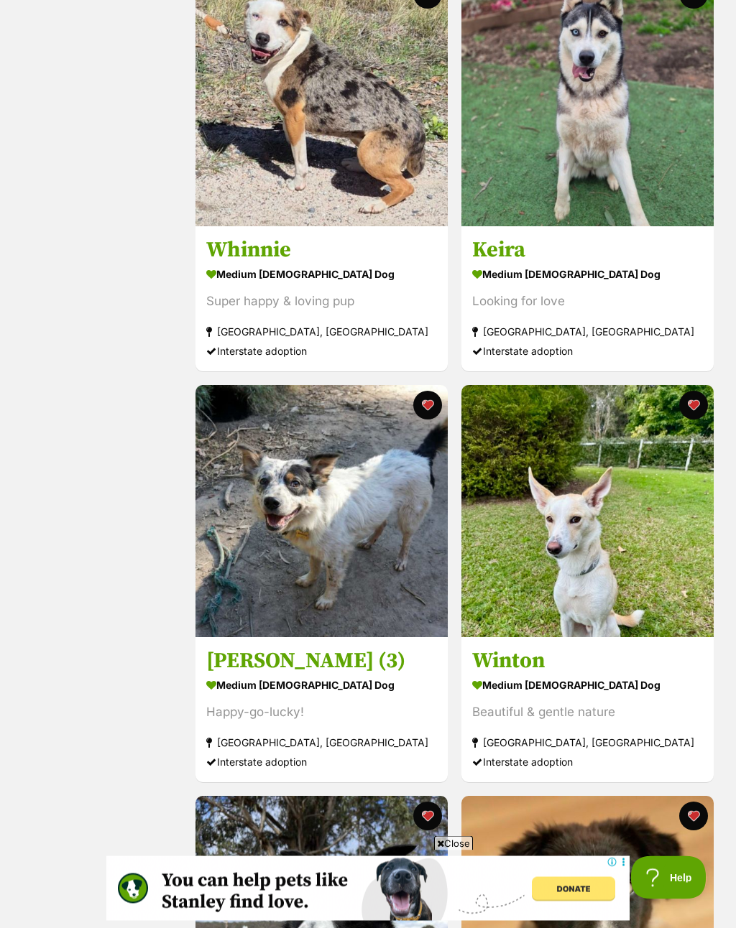
click at [254, 662] on h3 "Milo (3)" at bounding box center [321, 661] width 231 height 27
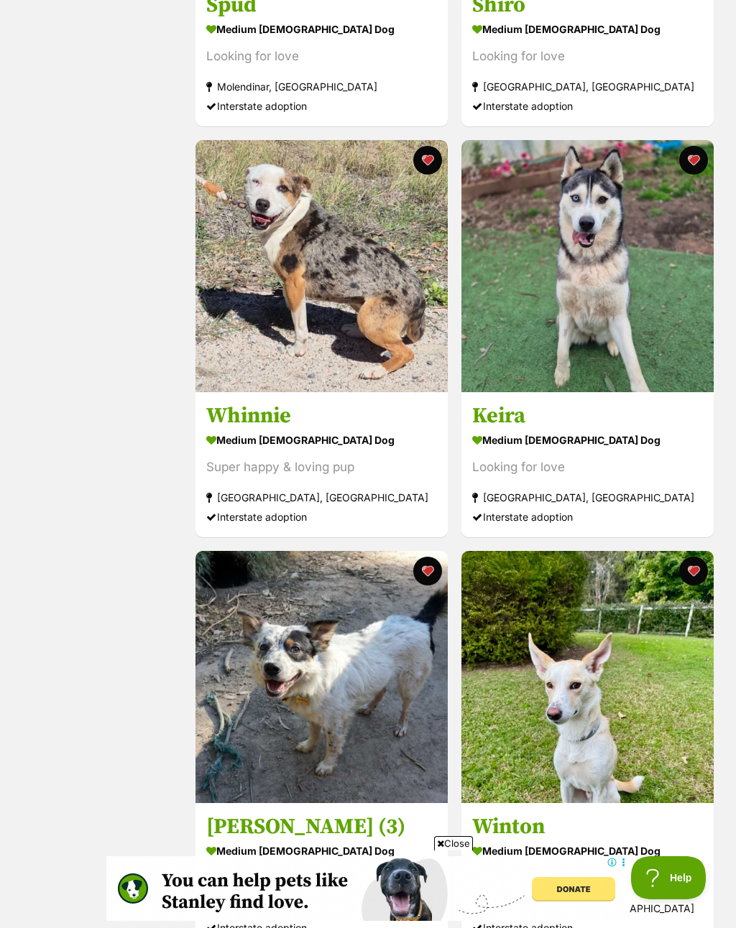
scroll to position [587, 0]
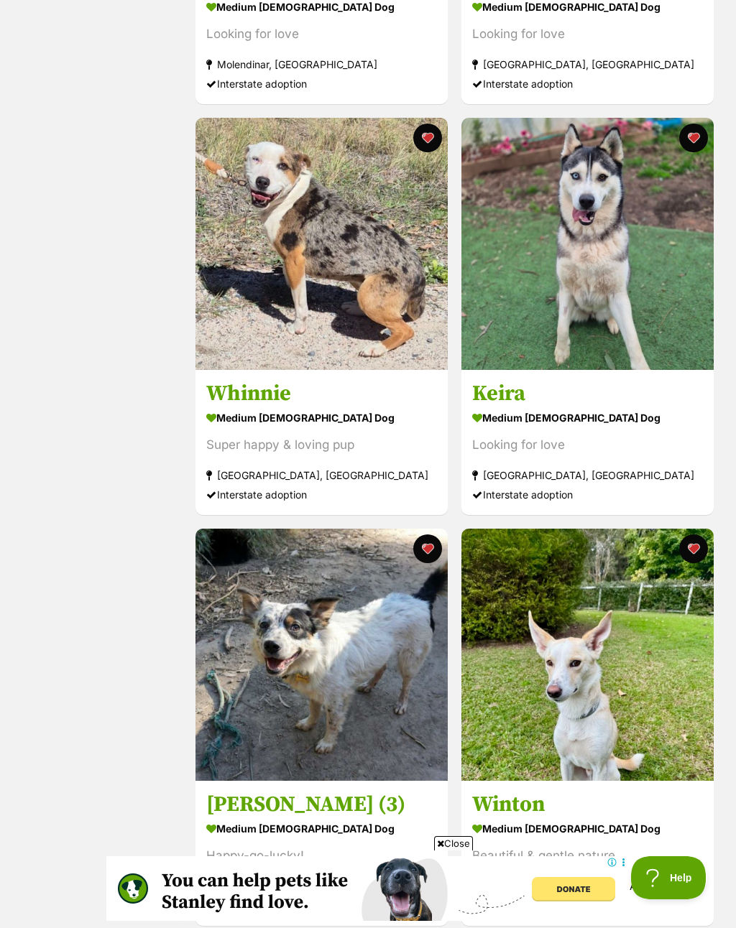
click at [430, 550] on button "favourite" at bounding box center [427, 548] width 29 height 29
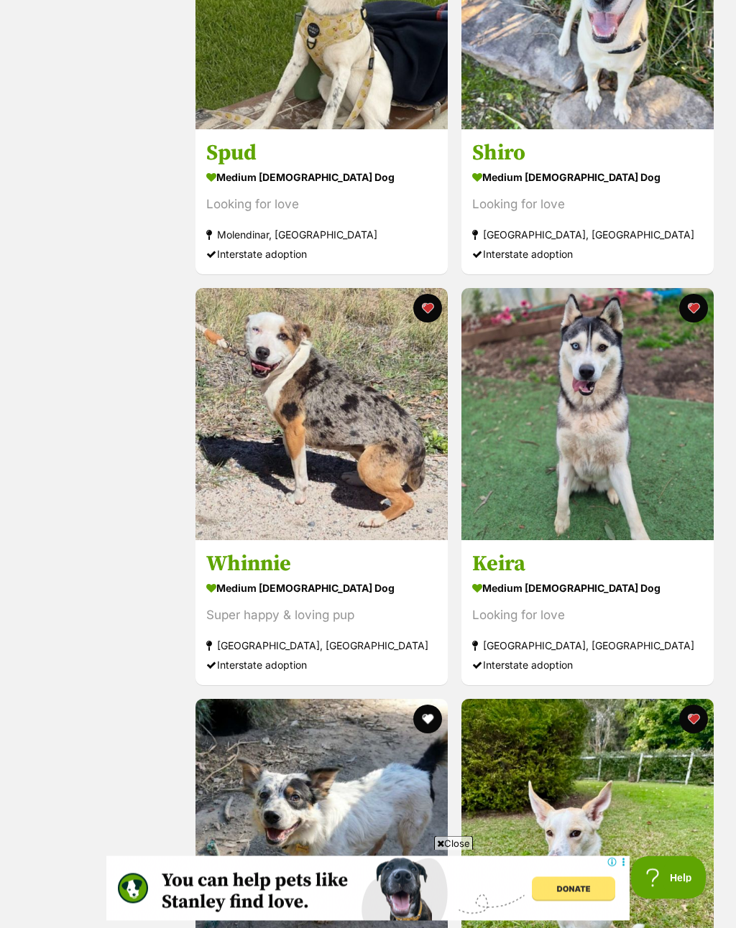
scroll to position [0, 0]
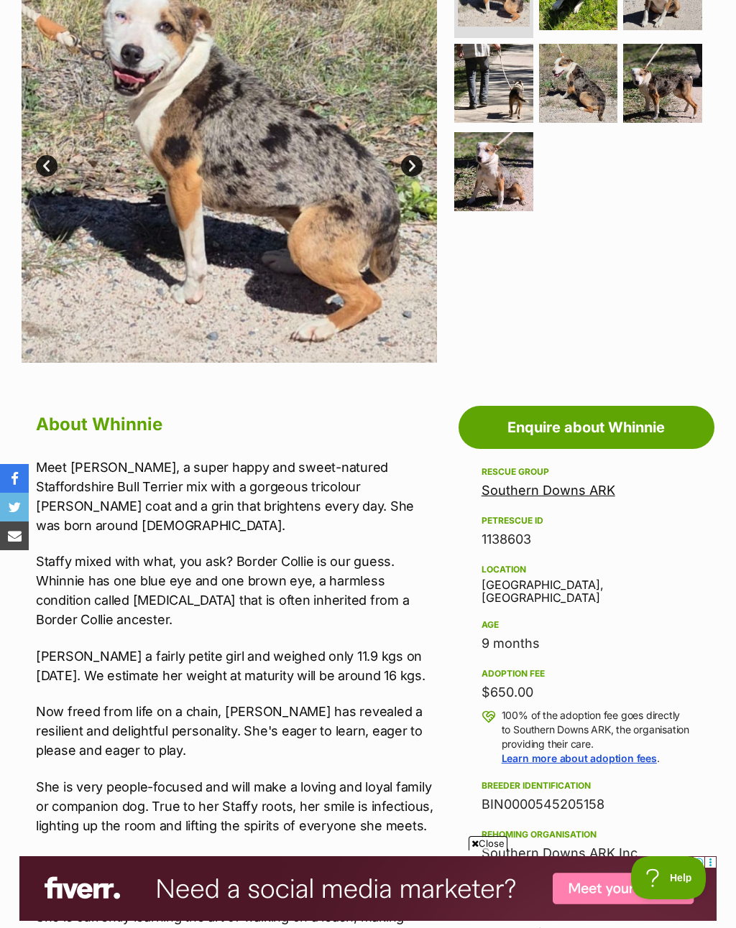
scroll to position [346, 0]
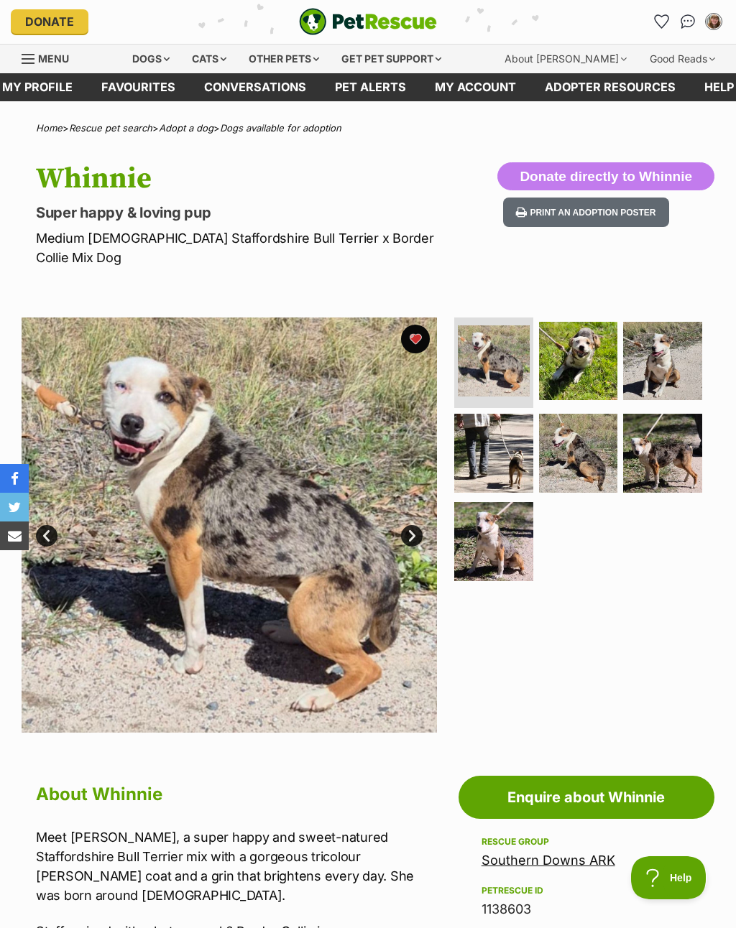
click at [586, 354] on img at bounding box center [578, 361] width 79 height 79
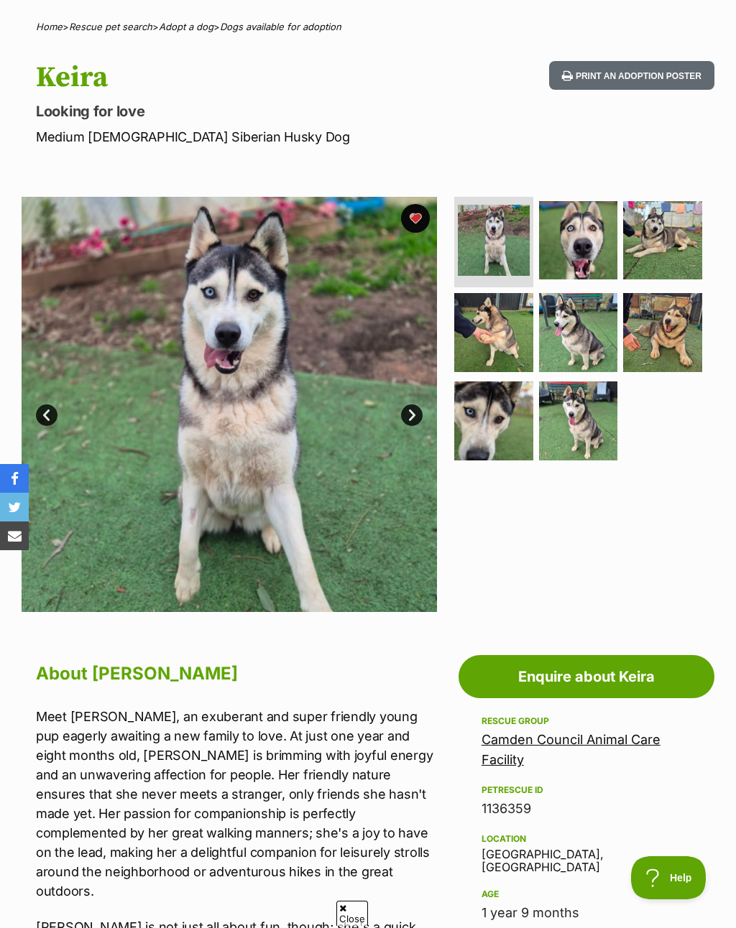
click at [595, 241] on img at bounding box center [578, 240] width 79 height 79
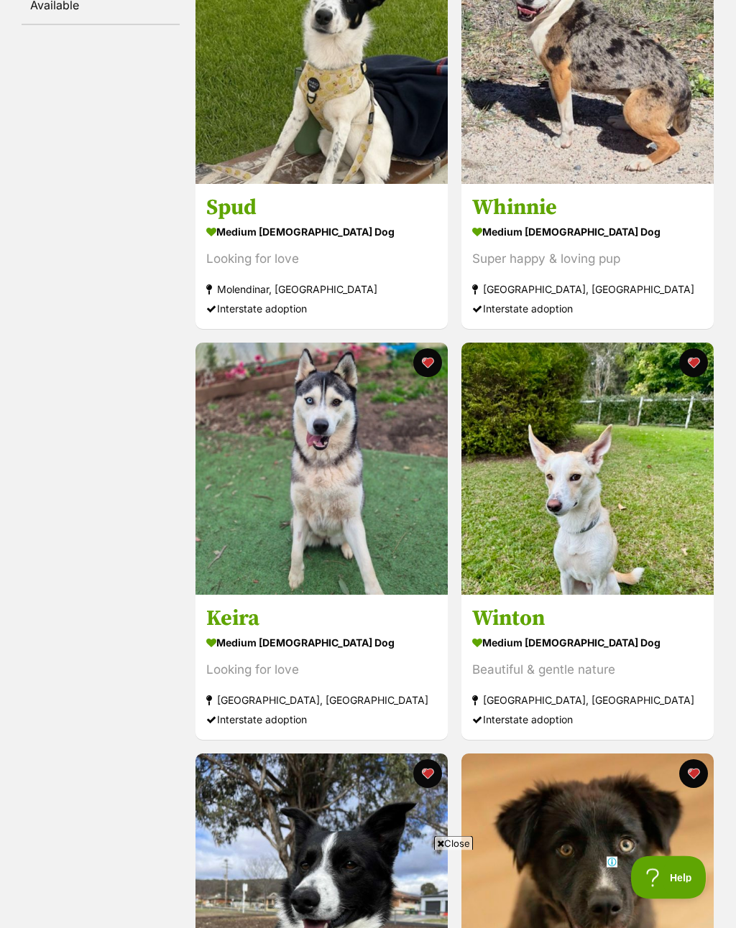
scroll to position [364, 0]
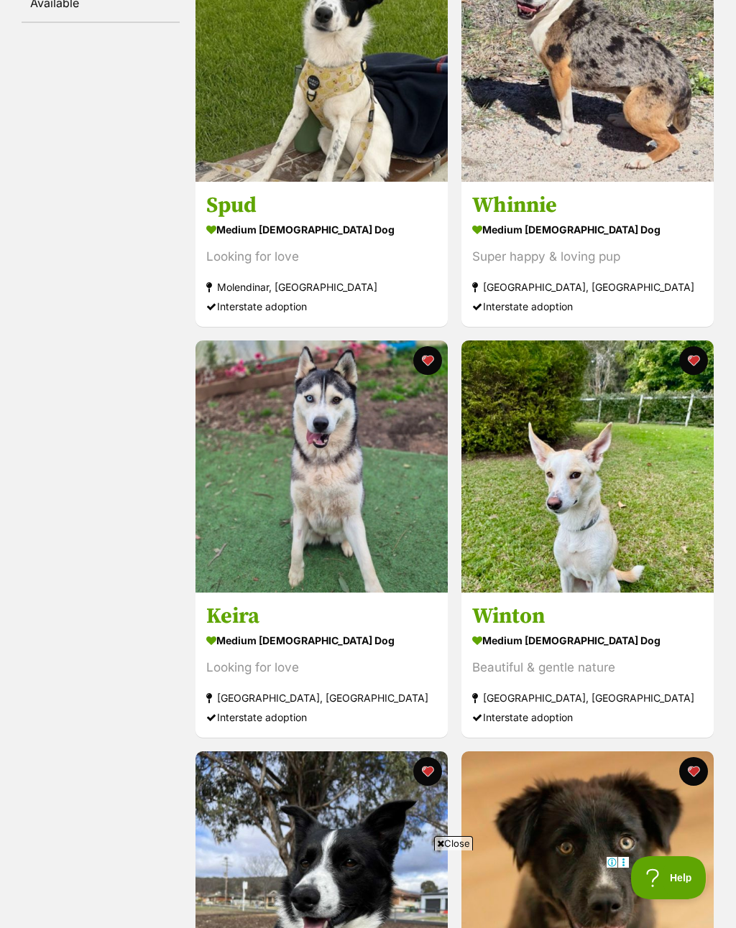
click at [533, 613] on h3 "Winton" at bounding box center [587, 616] width 231 height 27
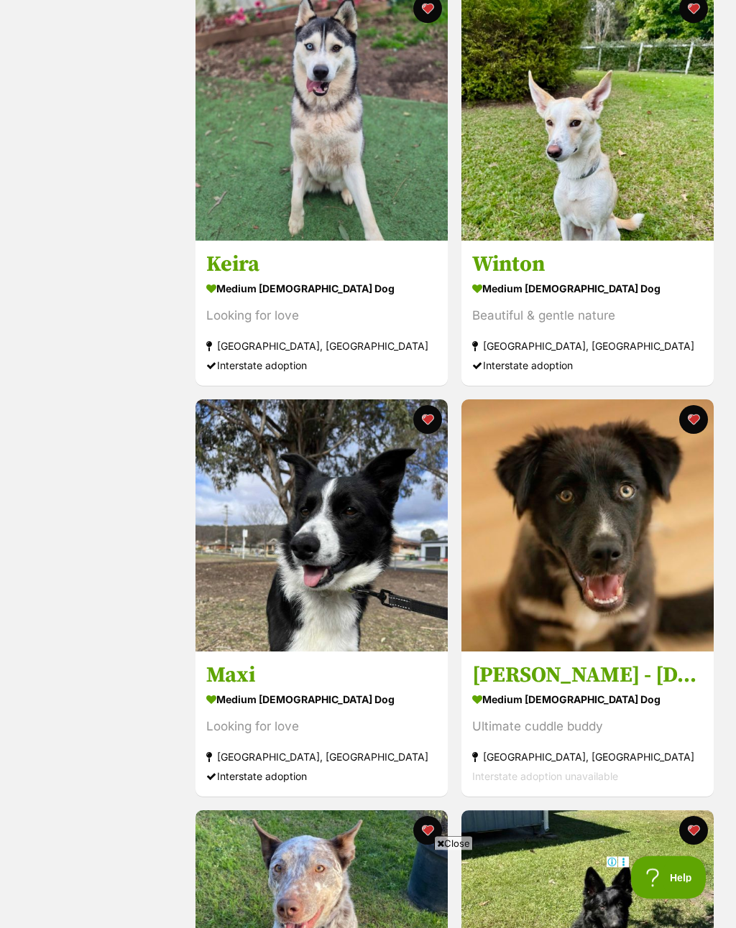
scroll to position [716, 0]
click at [245, 682] on h3 "Maxi" at bounding box center [321, 675] width 231 height 27
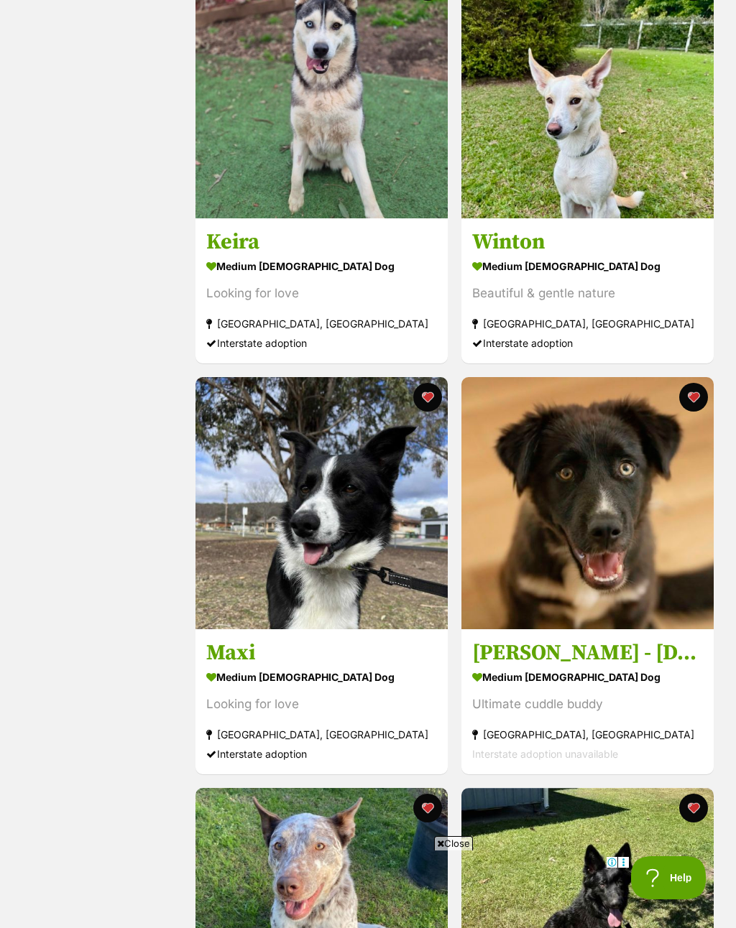
click at [430, 397] on button "favourite" at bounding box center [427, 397] width 29 height 29
click at [581, 663] on h3 "[PERSON_NAME] - [DEMOGRAPHIC_DATA] Husky X" at bounding box center [587, 652] width 231 height 27
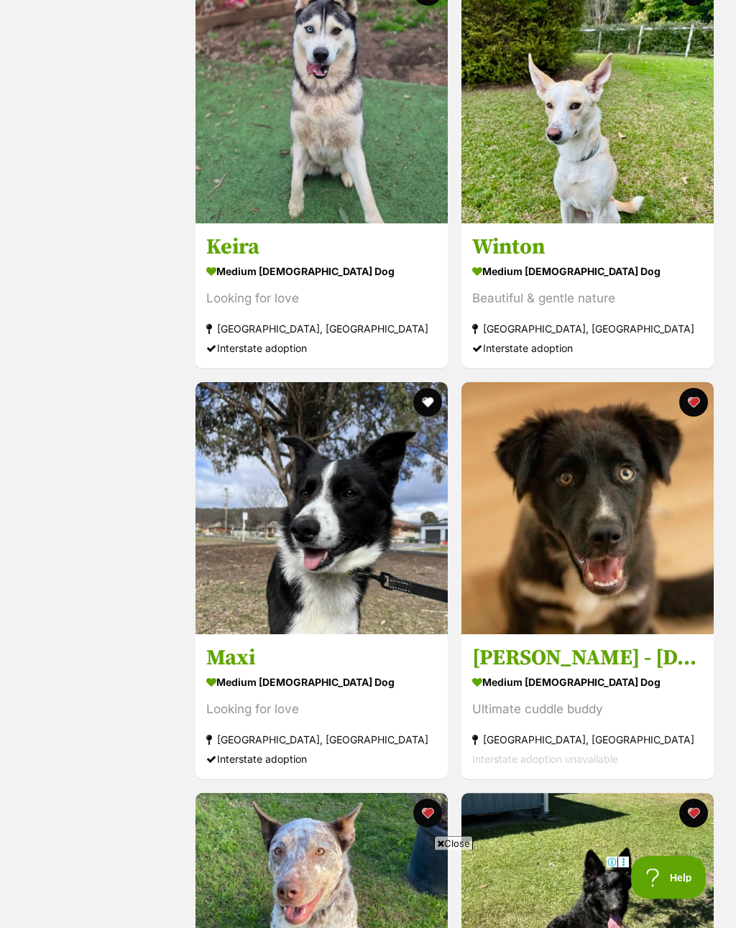
click at [695, 404] on button "favourite" at bounding box center [692, 403] width 29 height 29
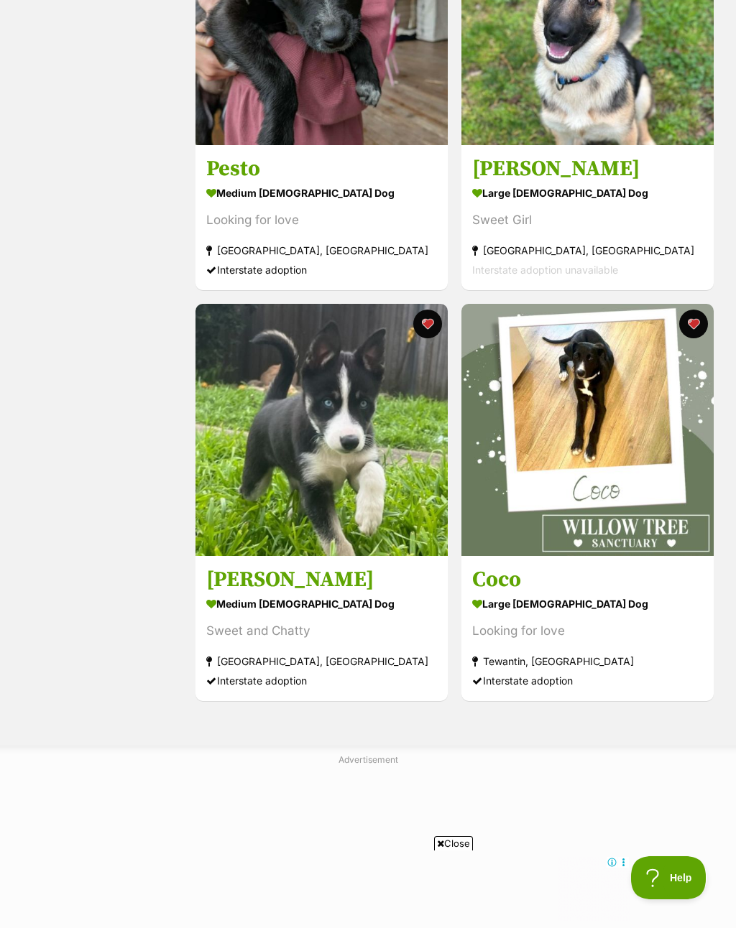
scroll to position [9430, 0]
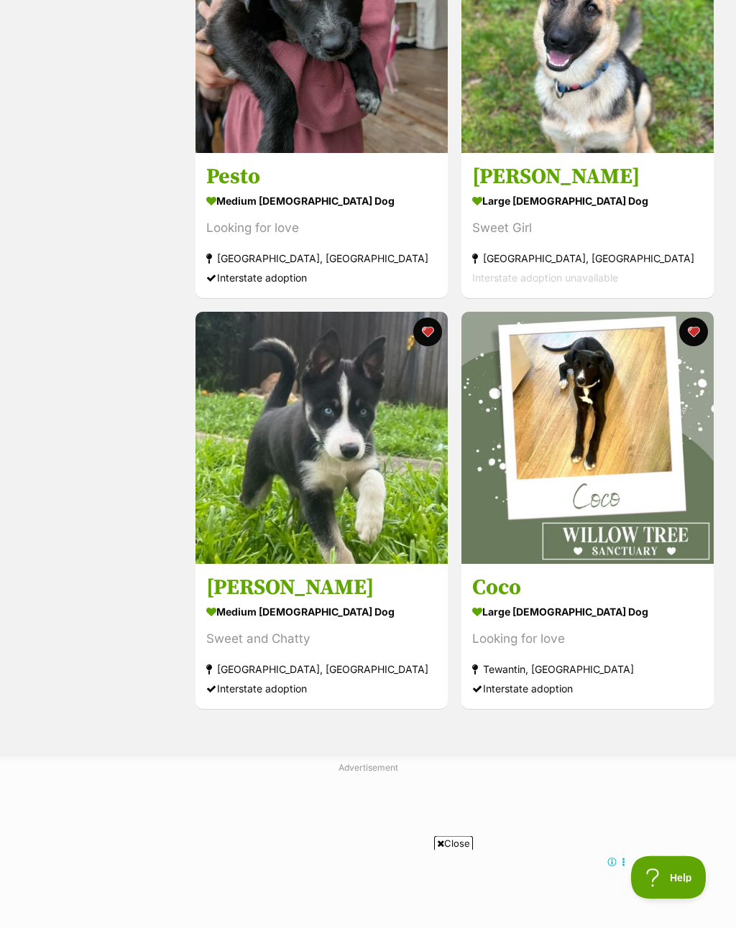
click at [510, 602] on h3 "Coco" at bounding box center [587, 588] width 231 height 27
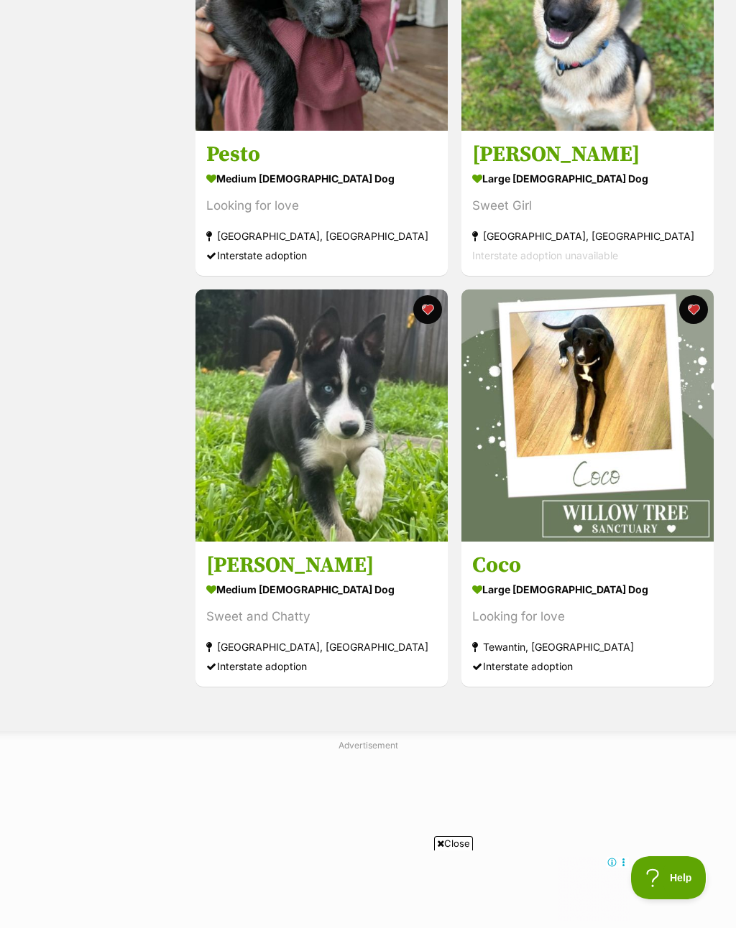
click at [233, 578] on h3 "[PERSON_NAME]" at bounding box center [321, 565] width 231 height 27
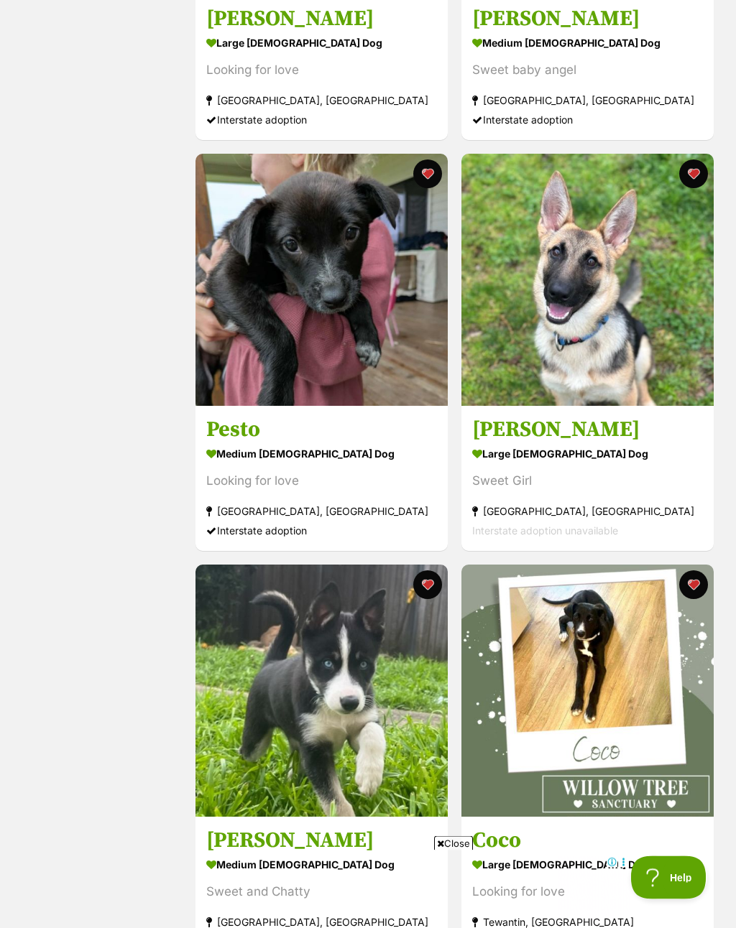
scroll to position [9142, 0]
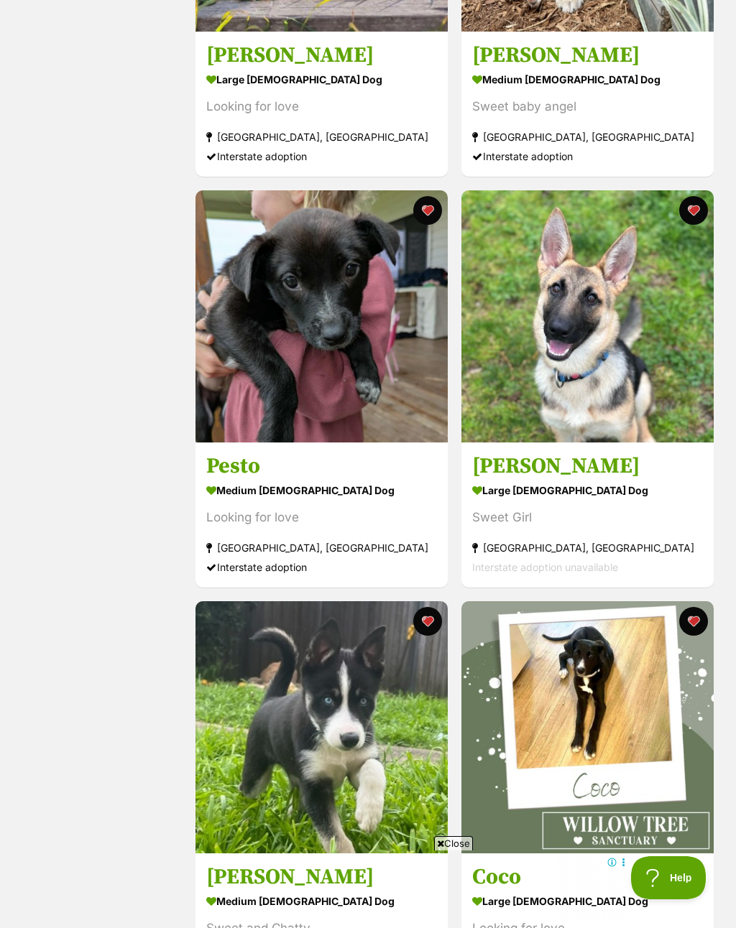
click at [519, 480] on h3 "Minnie" at bounding box center [587, 466] width 231 height 27
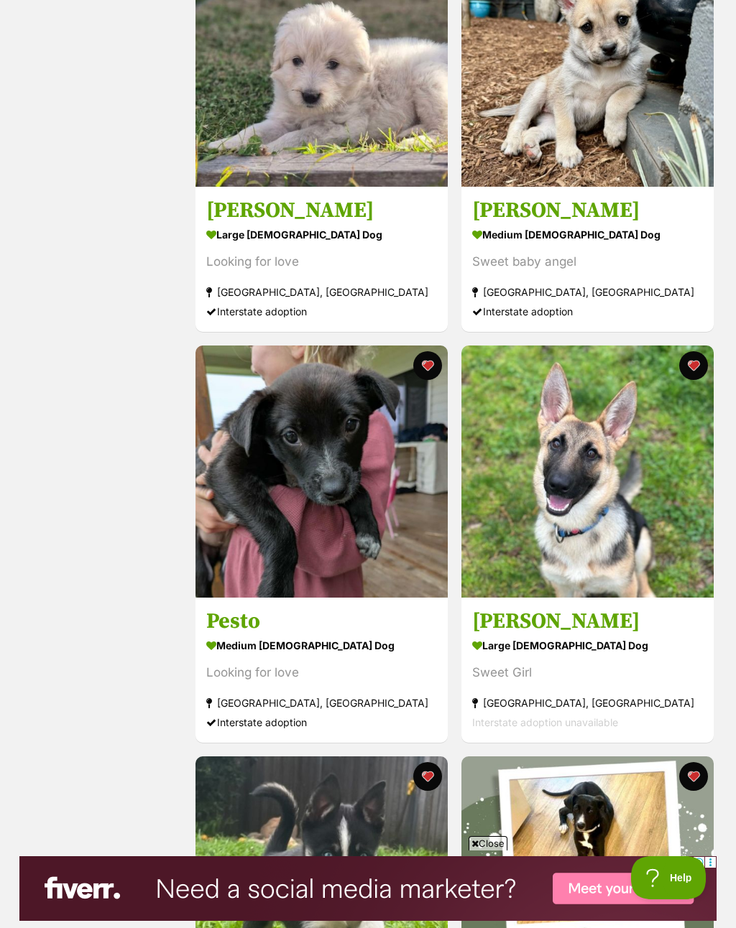
scroll to position [8971, 0]
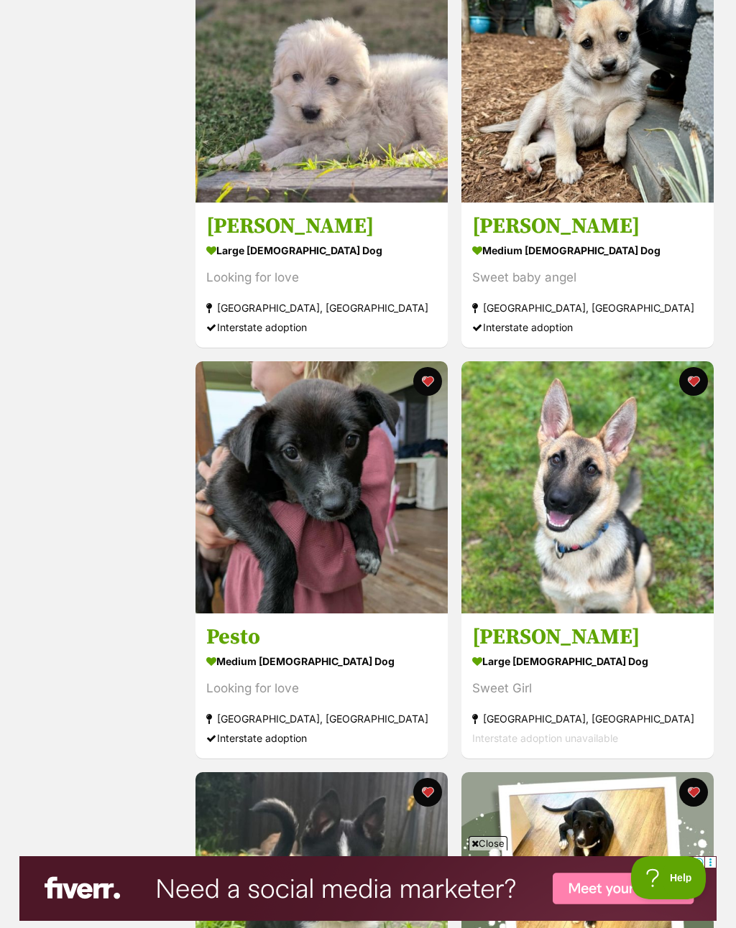
click at [698, 396] on button "favourite" at bounding box center [692, 381] width 29 height 29
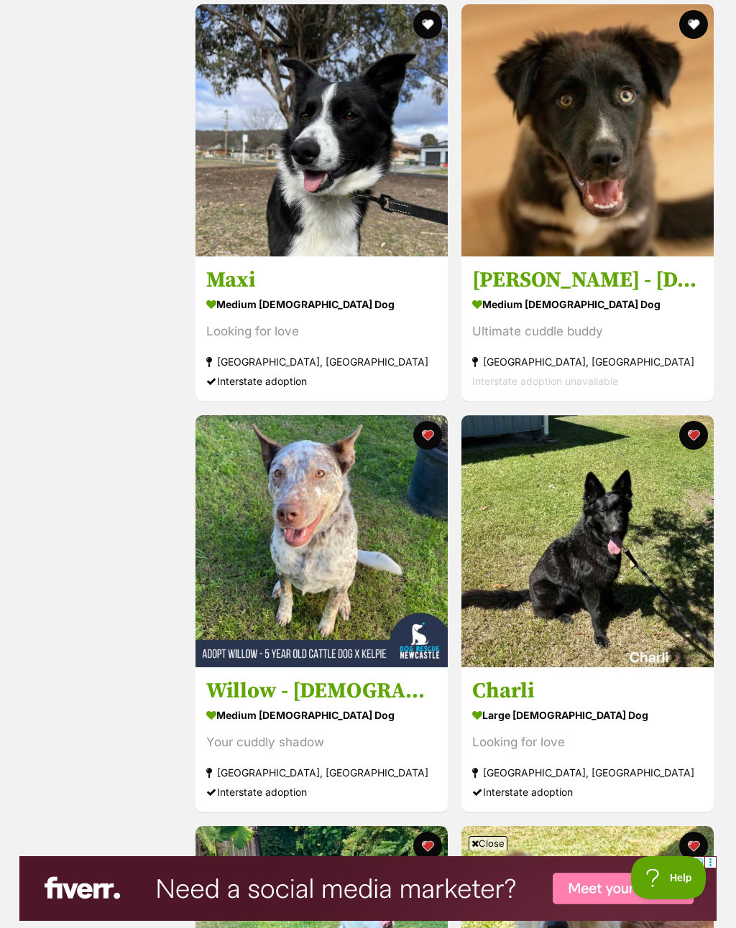
scroll to position [0, 0]
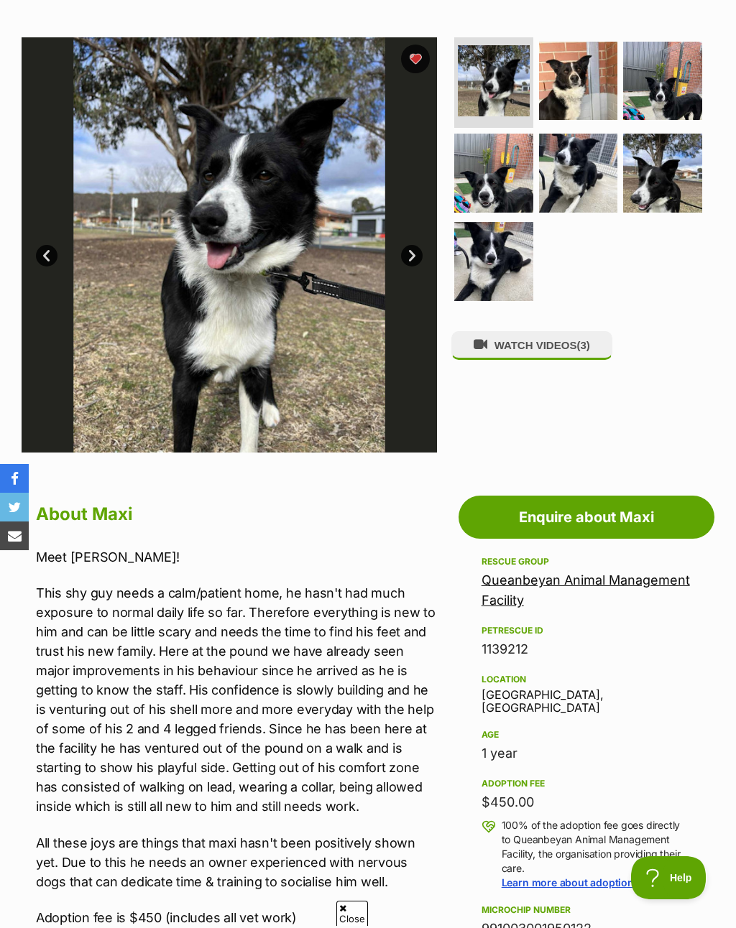
scroll to position [190, 0]
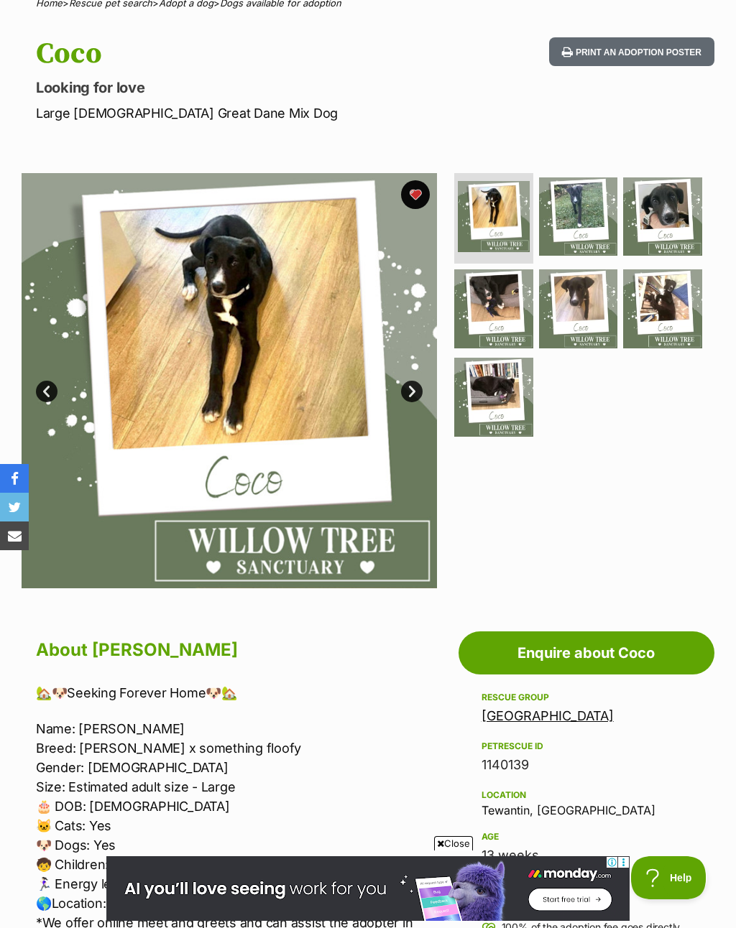
scroll to position [125, 0]
click at [502, 315] on img at bounding box center [493, 309] width 79 height 79
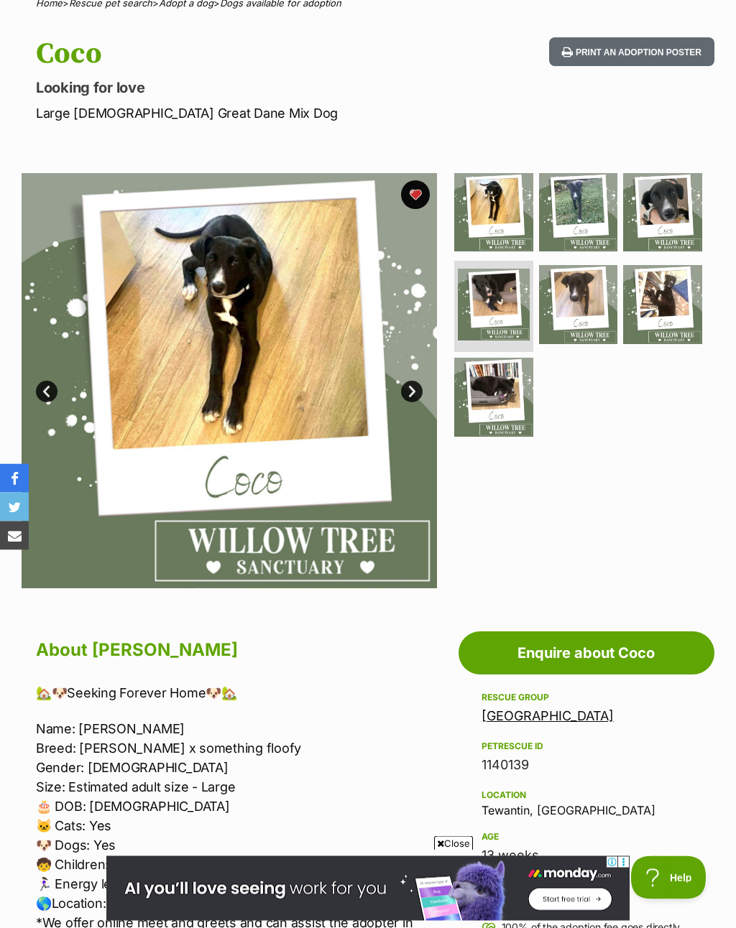
scroll to position [126, 0]
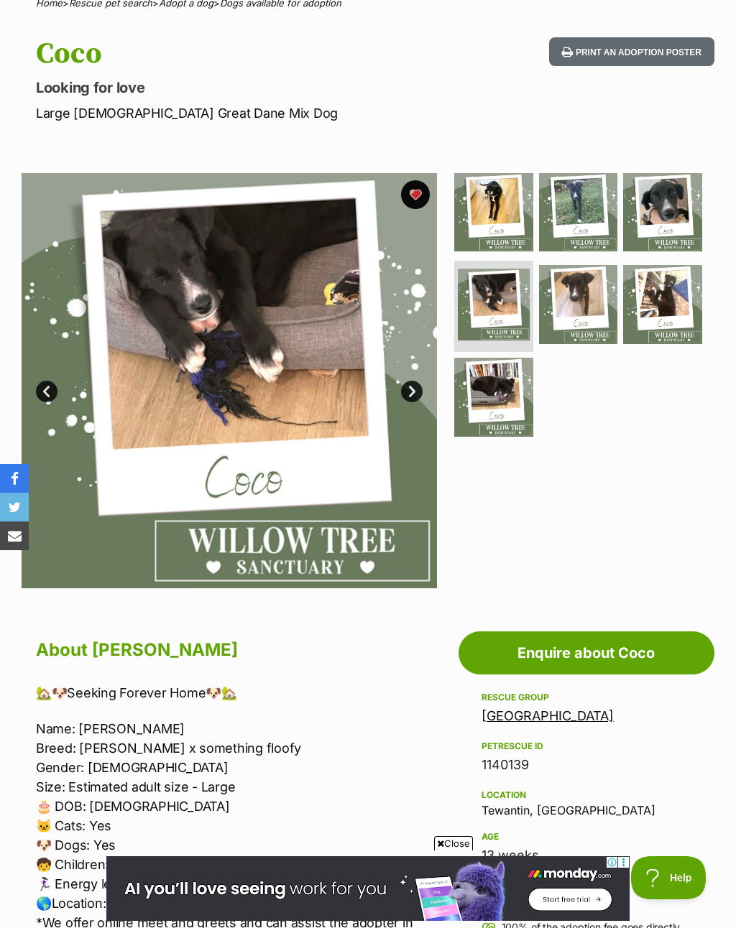
click at [501, 386] on img at bounding box center [493, 397] width 79 height 79
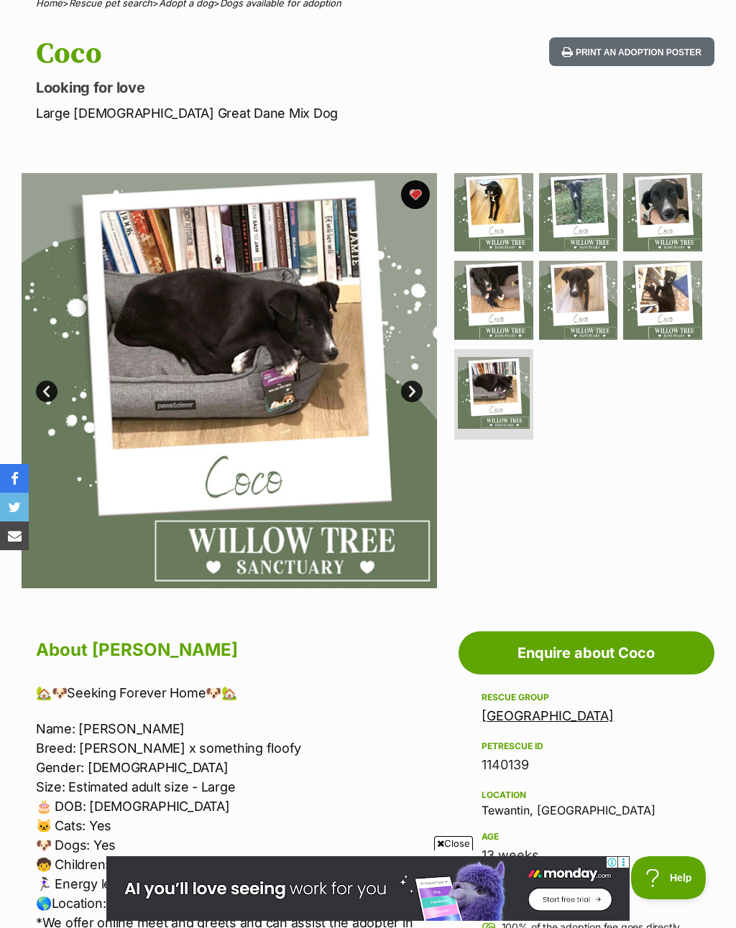
click at [583, 321] on img at bounding box center [578, 300] width 79 height 79
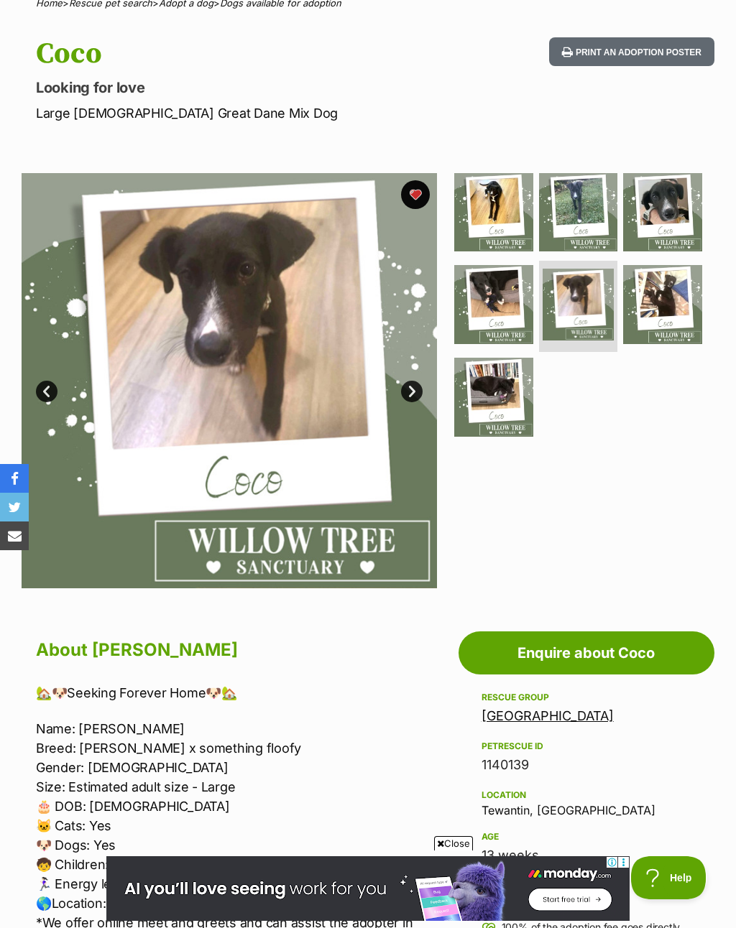
click at [509, 233] on img at bounding box center [493, 212] width 79 height 79
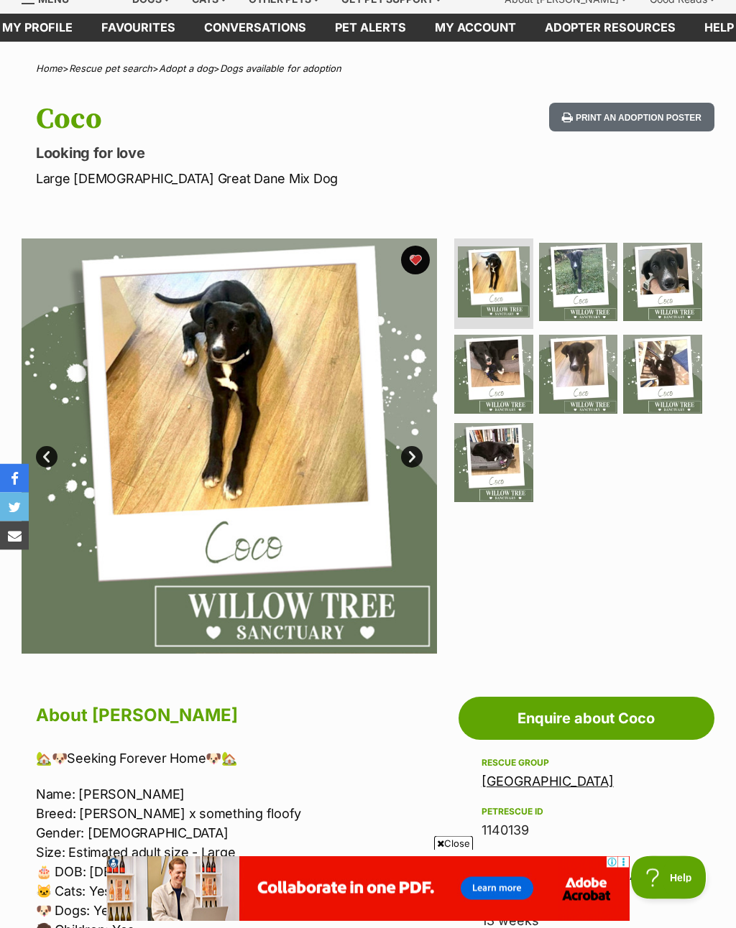
scroll to position [0, 0]
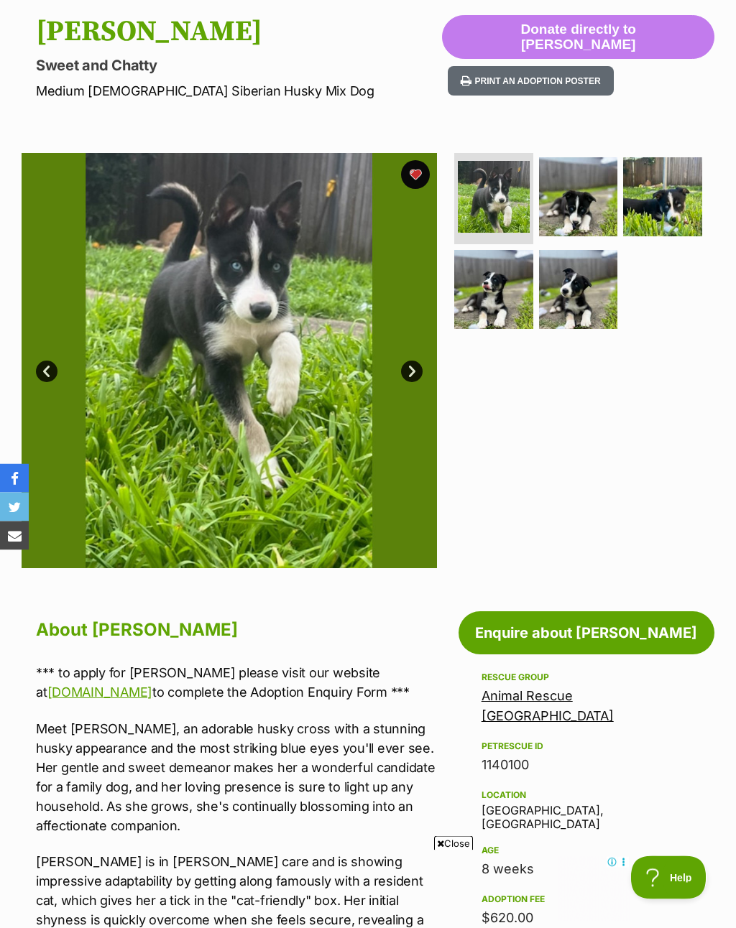
scroll to position [148, 0]
click at [677, 205] on img at bounding box center [662, 196] width 79 height 79
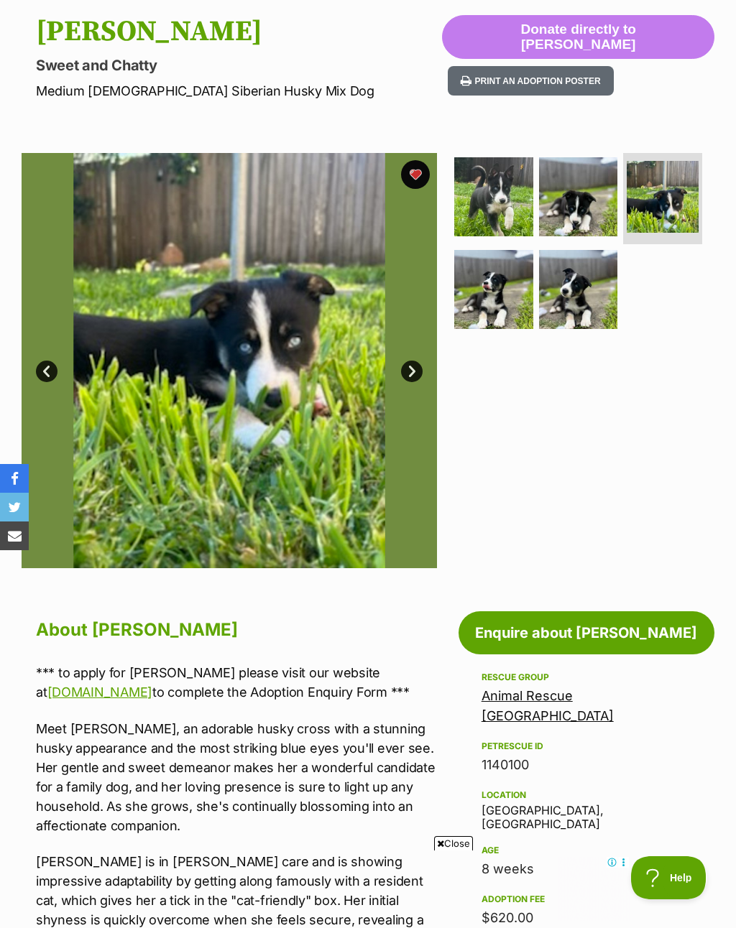
click at [606, 277] on img at bounding box center [578, 289] width 79 height 79
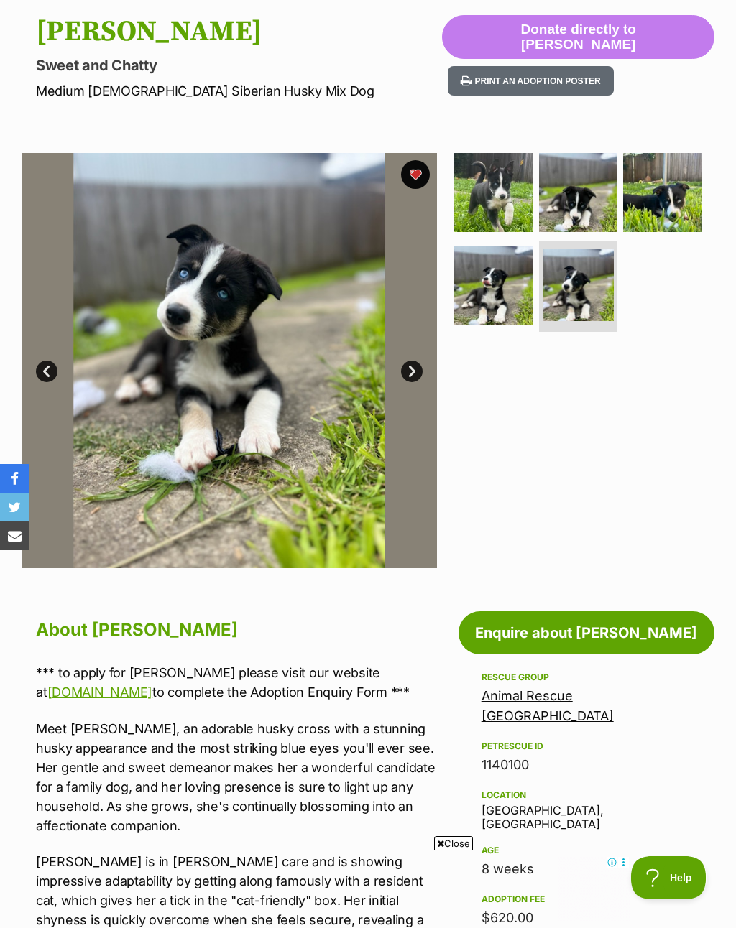
click at [519, 208] on img at bounding box center [493, 192] width 79 height 79
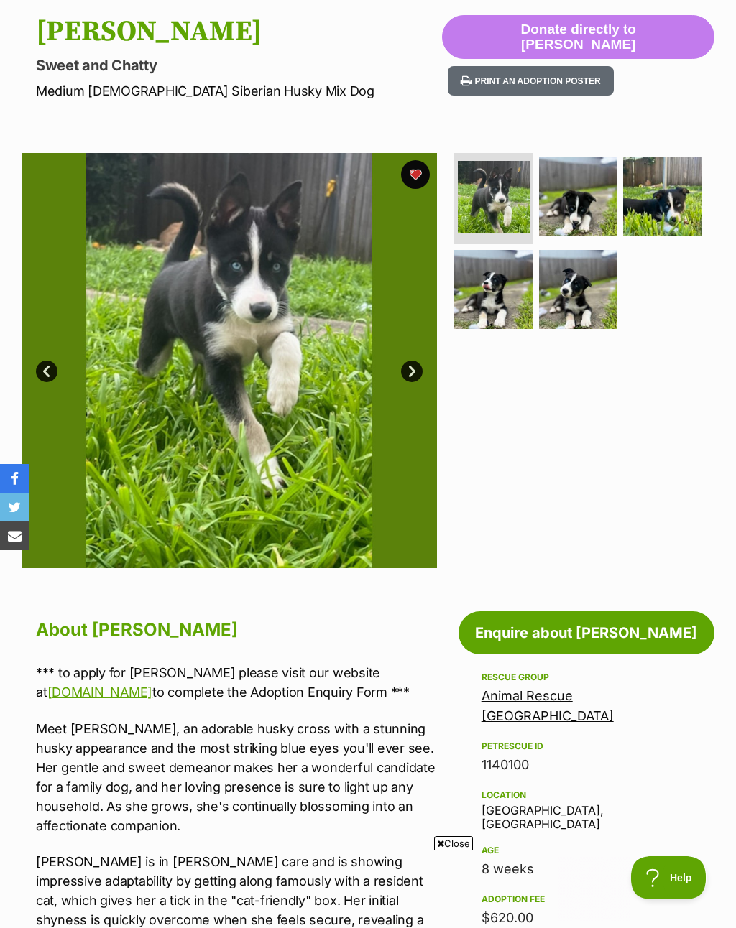
scroll to position [0, 0]
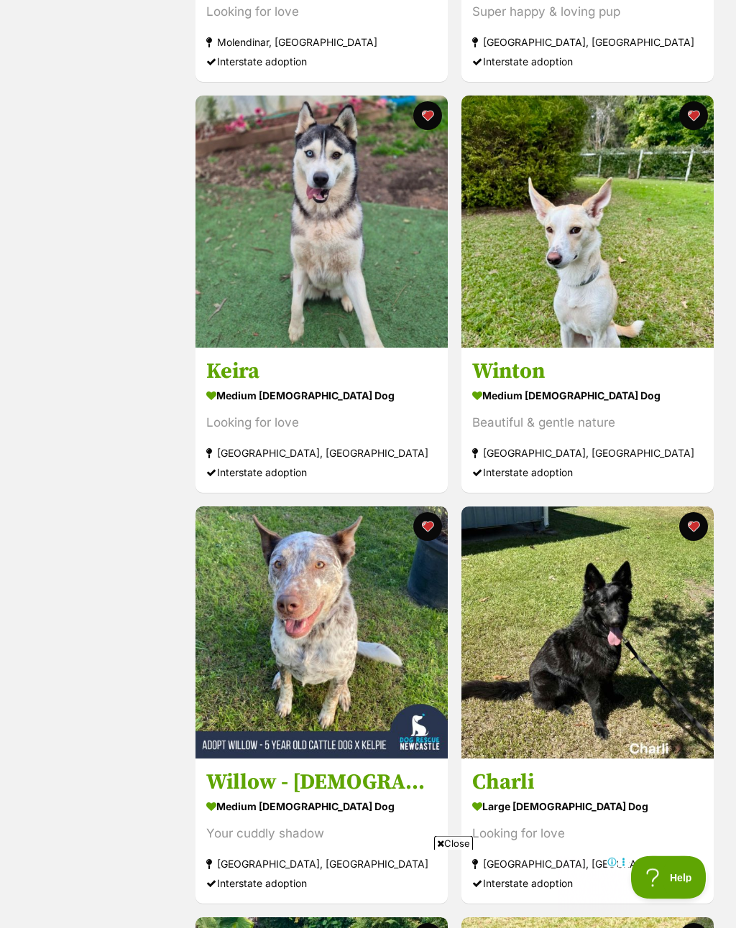
scroll to position [609, 0]
click at [380, 780] on h3 "Willow - 5 Year Old Cattle Dog X Kelpie" at bounding box center [321, 782] width 231 height 27
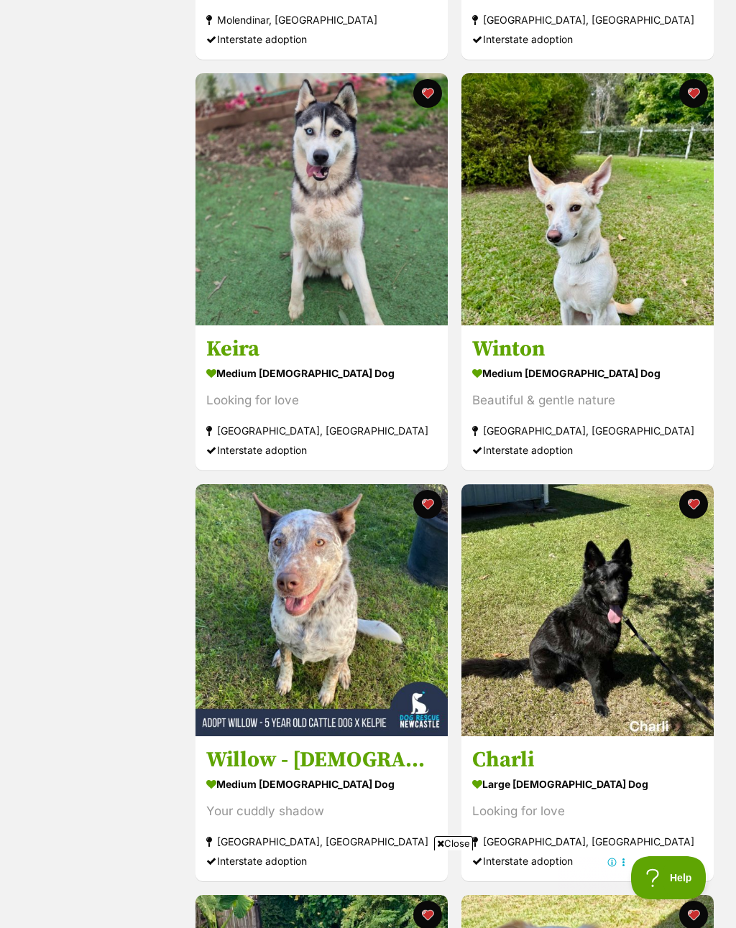
click at [435, 504] on button "favourite" at bounding box center [427, 504] width 29 height 29
click at [543, 763] on h3 "Charli" at bounding box center [587, 759] width 231 height 27
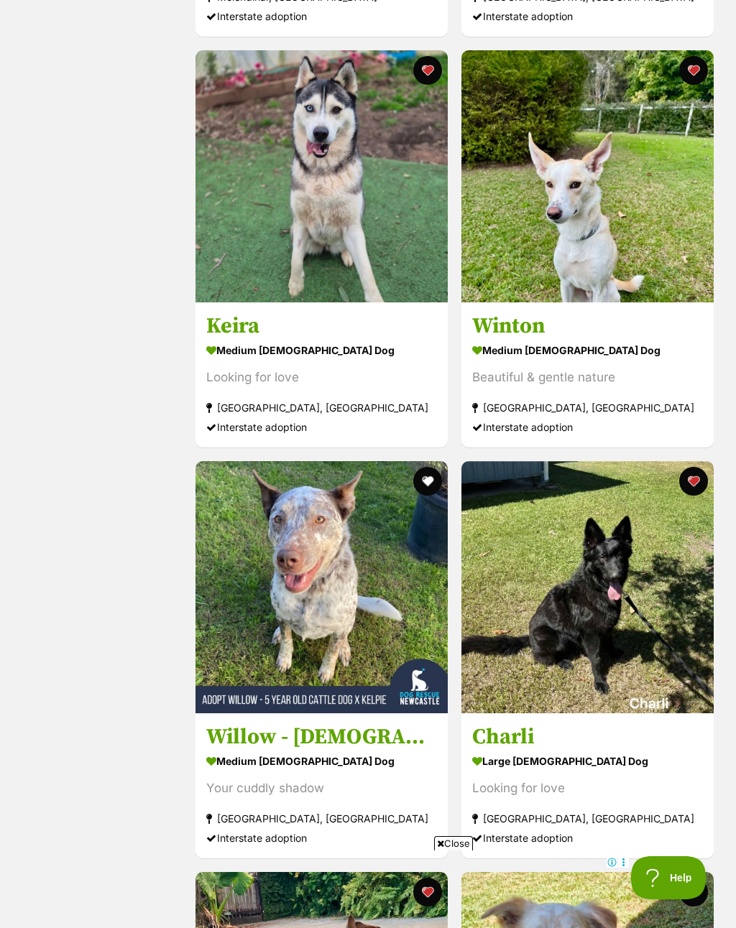
click at [695, 483] on button "favourite" at bounding box center [692, 481] width 29 height 29
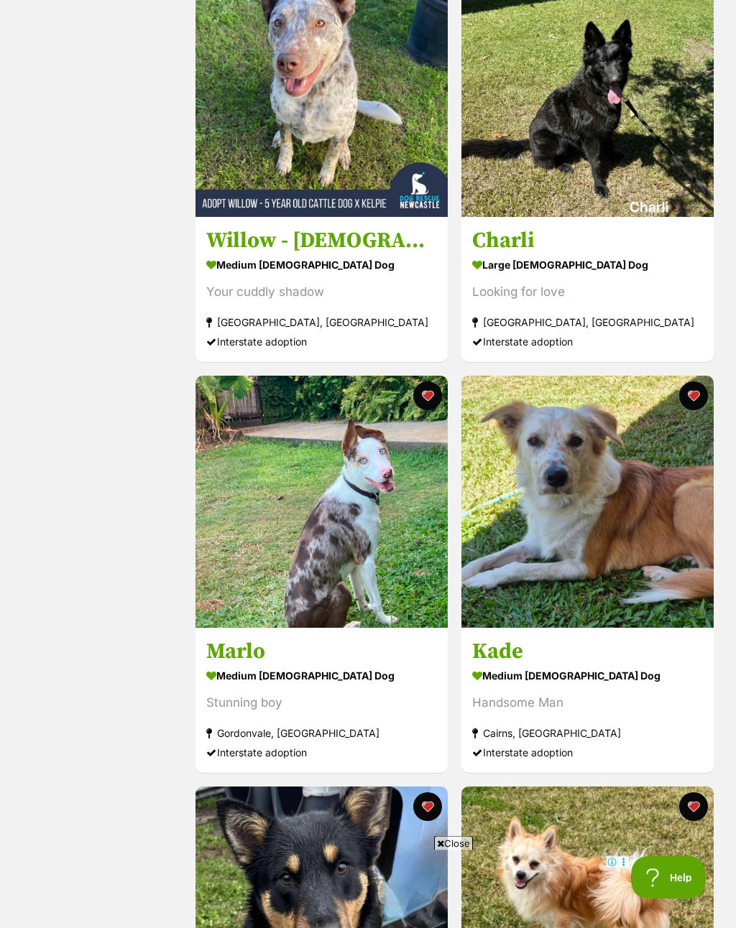
scroll to position [1151, 0]
click at [349, 660] on h3 "Marlo" at bounding box center [321, 651] width 231 height 27
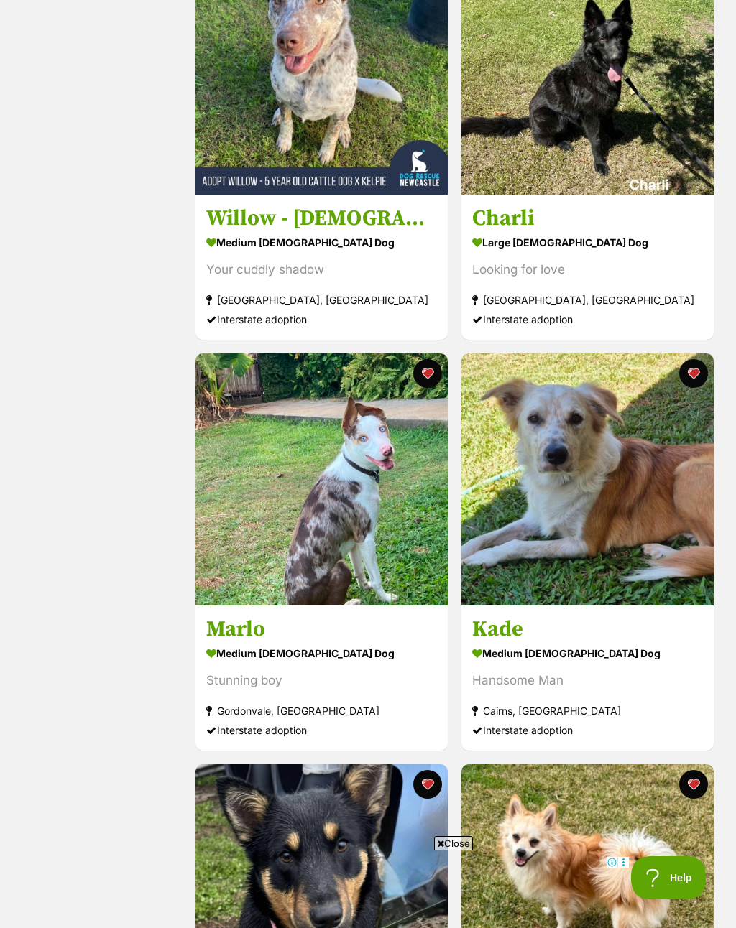
click at [427, 374] on button "favourite" at bounding box center [427, 373] width 29 height 29
click at [523, 641] on h3 "Kade" at bounding box center [587, 629] width 231 height 27
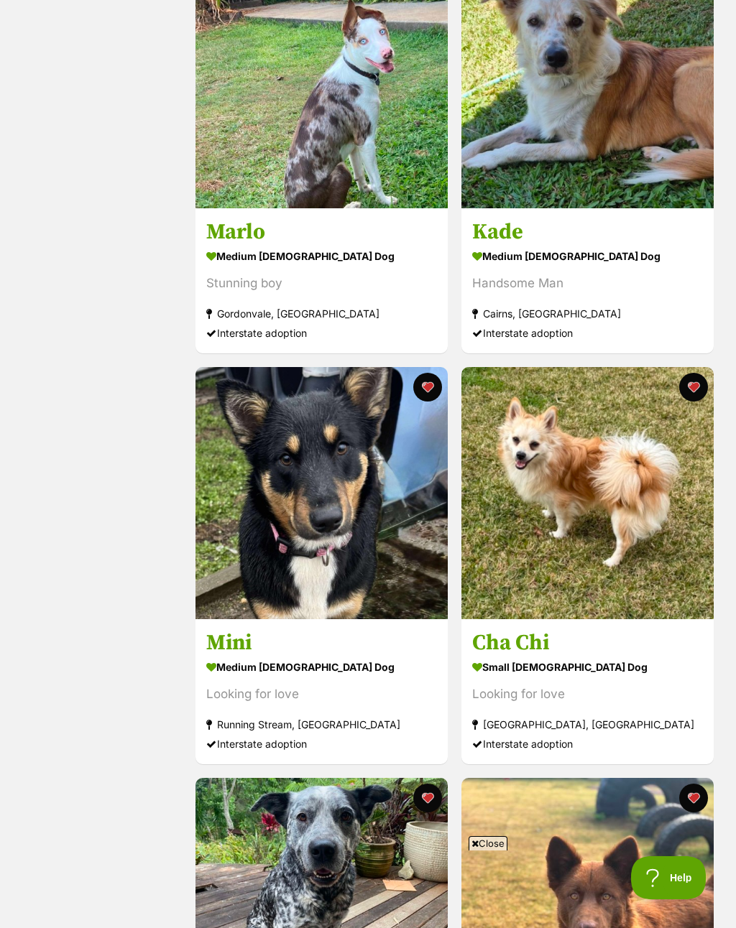
scroll to position [1579, 0]
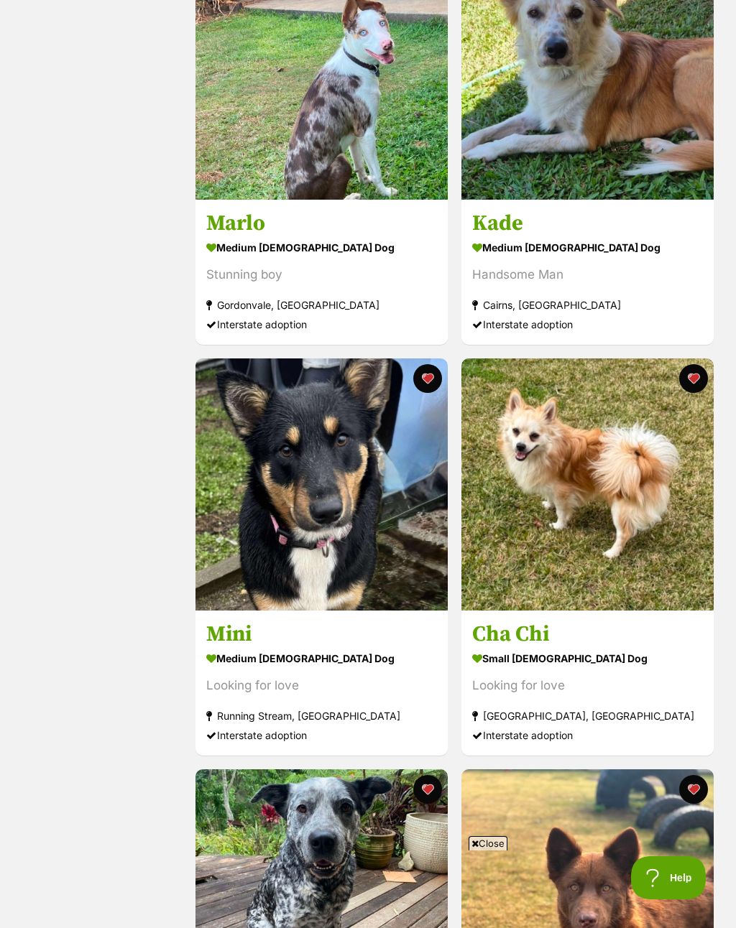
click at [248, 637] on h3 "Mini" at bounding box center [321, 634] width 231 height 27
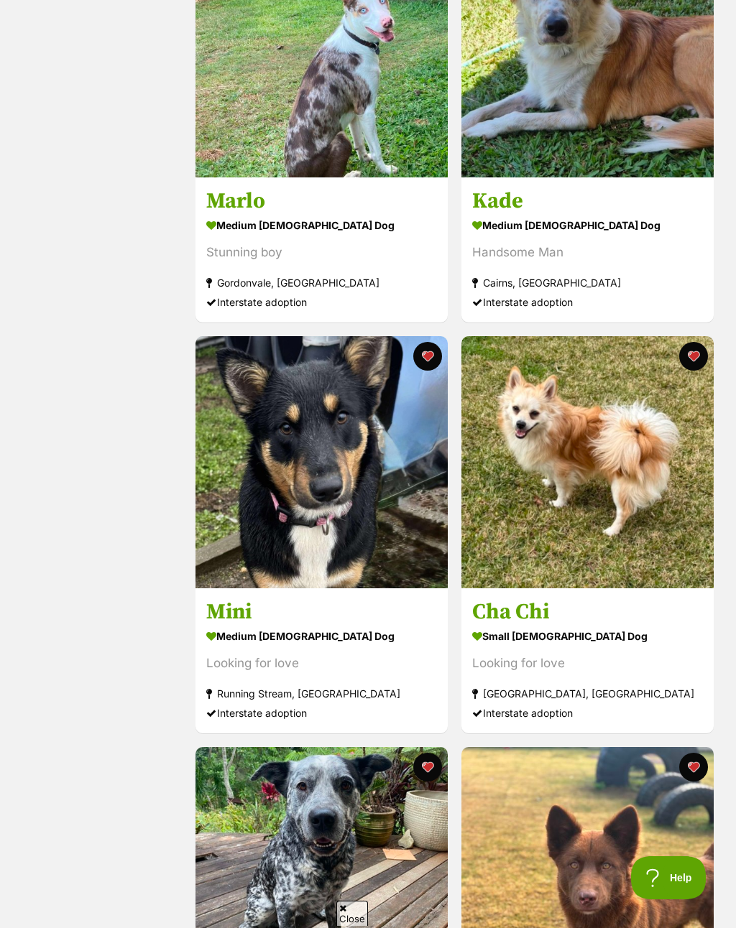
click at [528, 616] on h3 "Cha Chi" at bounding box center [587, 611] width 231 height 27
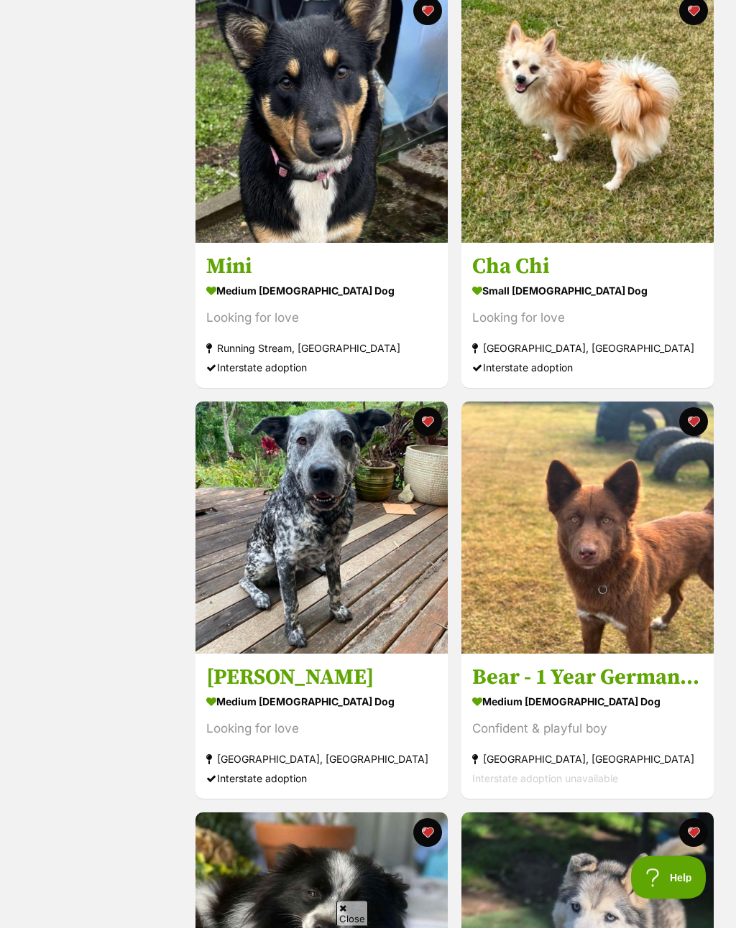
scroll to position [1949, 0]
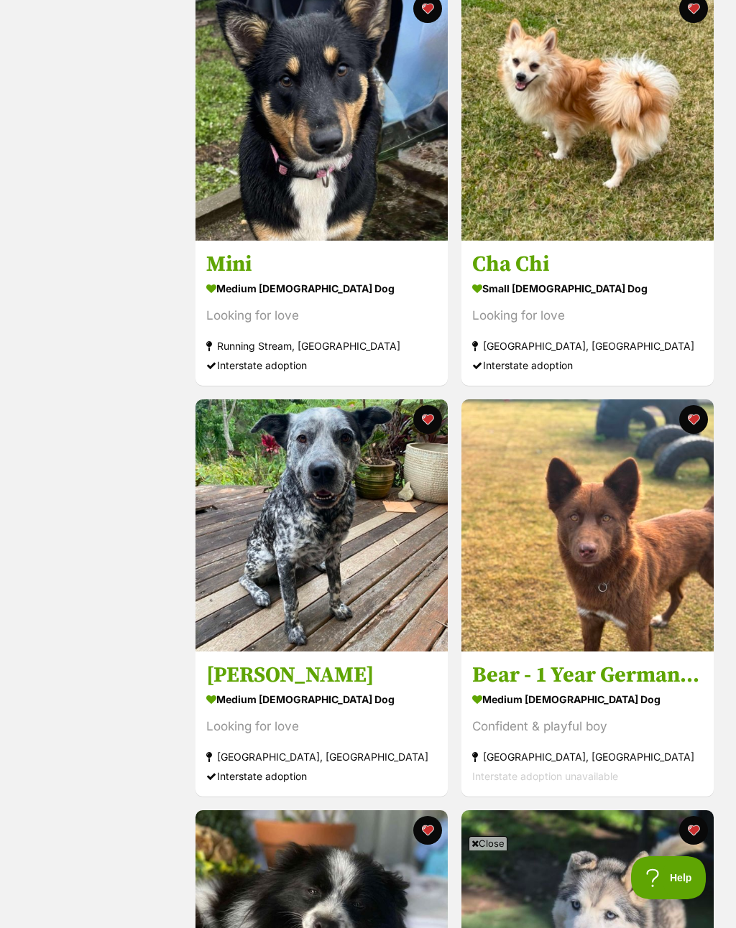
click at [251, 685] on h3 "Milo" at bounding box center [321, 675] width 231 height 27
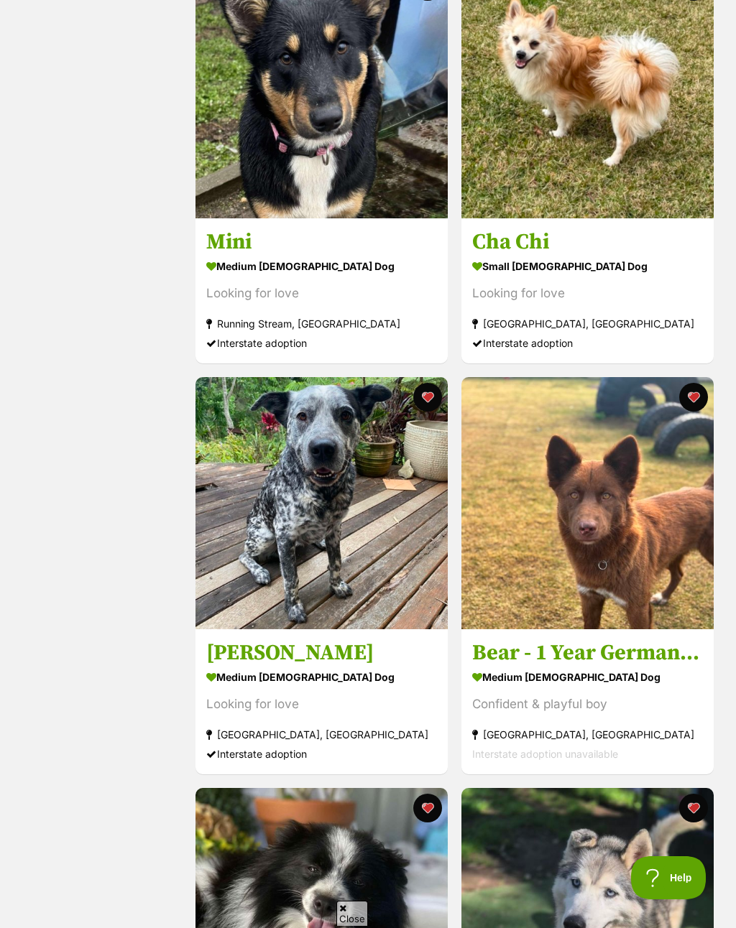
click at [425, 397] on button "favourite" at bounding box center [427, 397] width 29 height 29
click at [580, 653] on h3 "Bear - 1 Year German Shepherd X" at bounding box center [587, 652] width 231 height 27
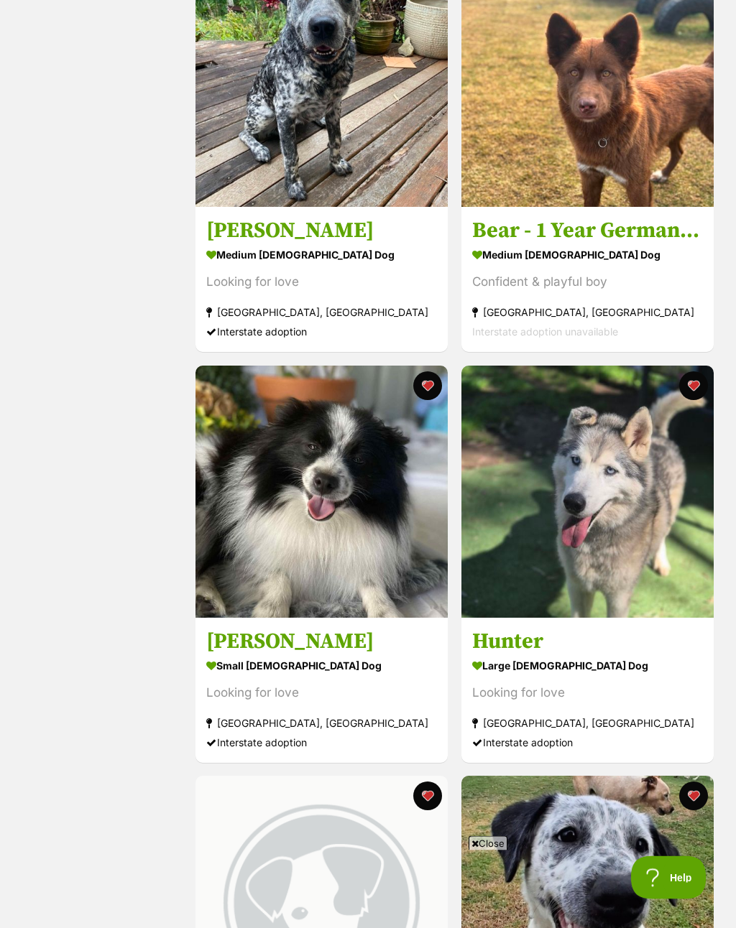
scroll to position [2393, 0]
click at [252, 649] on h3 "Clyde" at bounding box center [321, 640] width 231 height 27
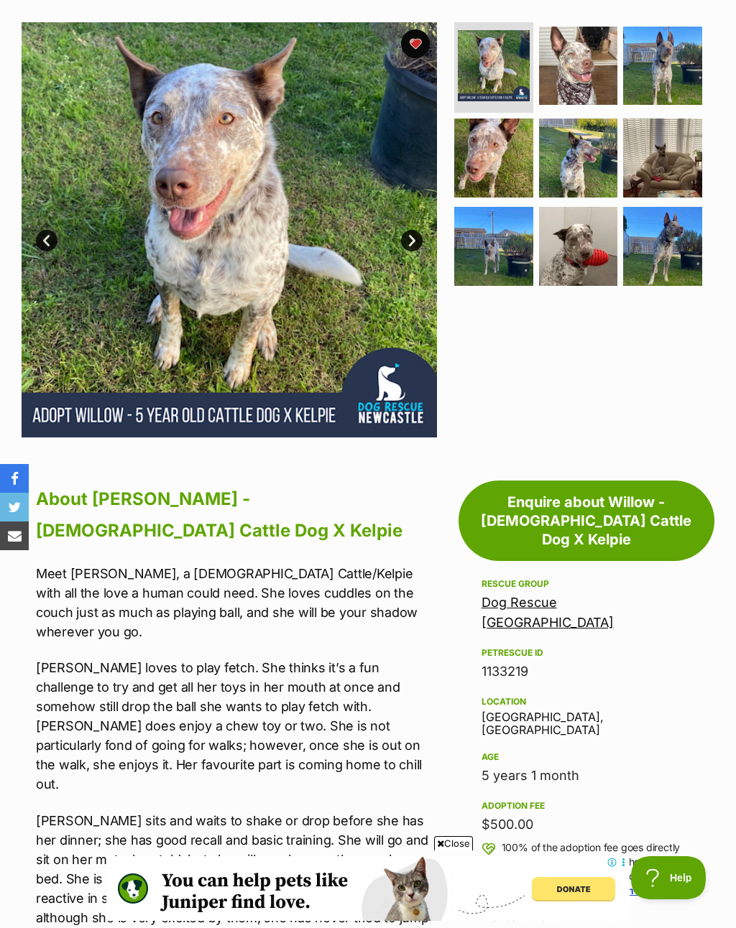
scroll to position [295, 0]
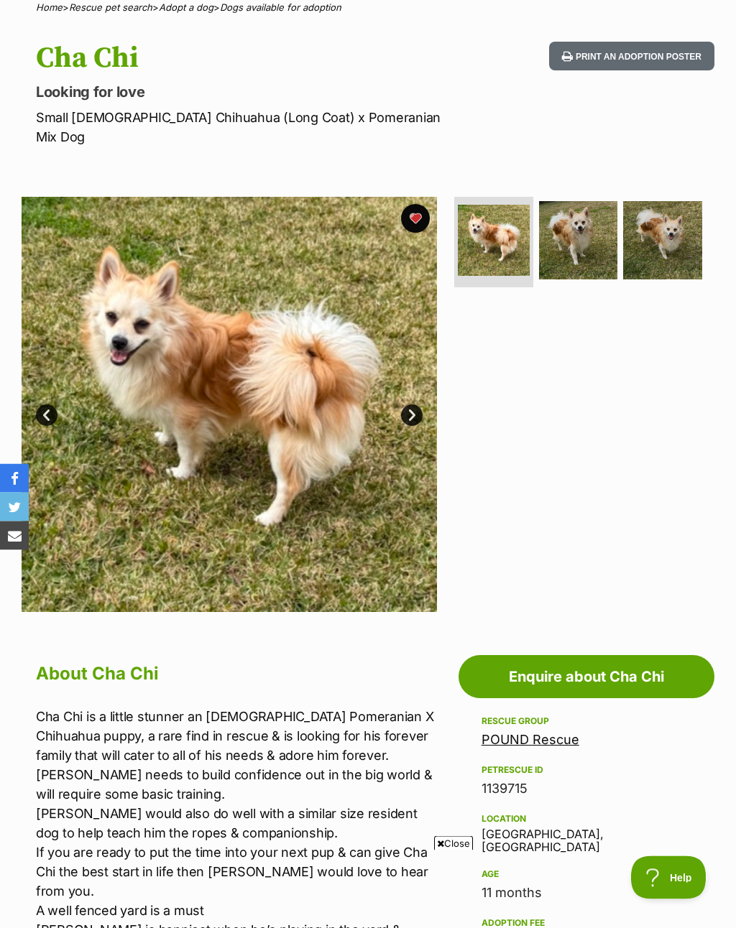
click at [590, 232] on img at bounding box center [578, 241] width 79 height 79
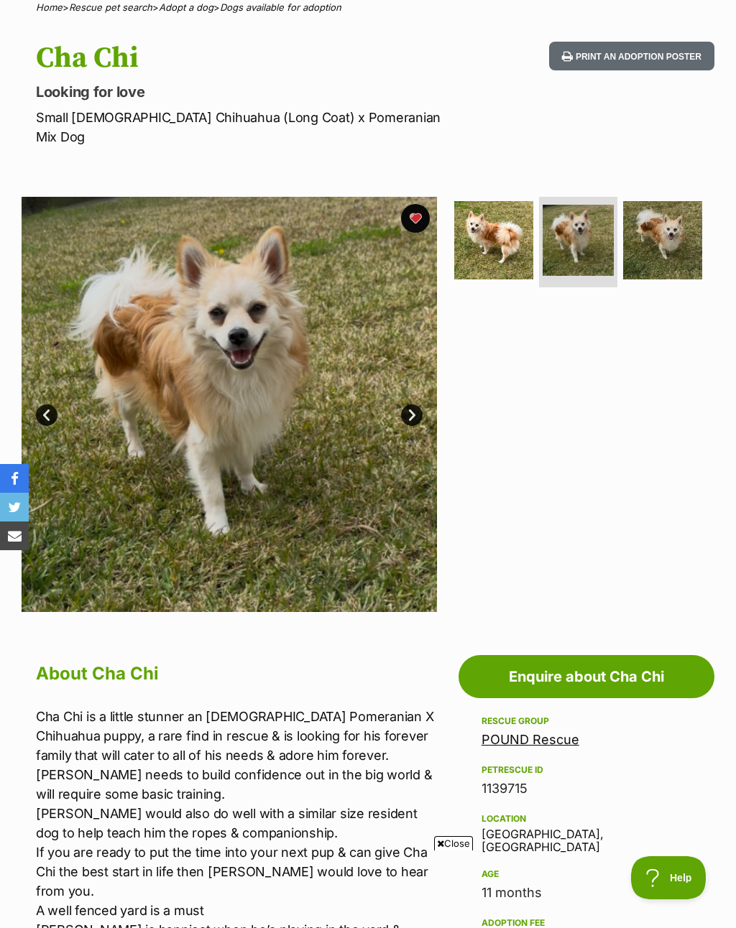
click at [677, 209] on img at bounding box center [662, 240] width 79 height 79
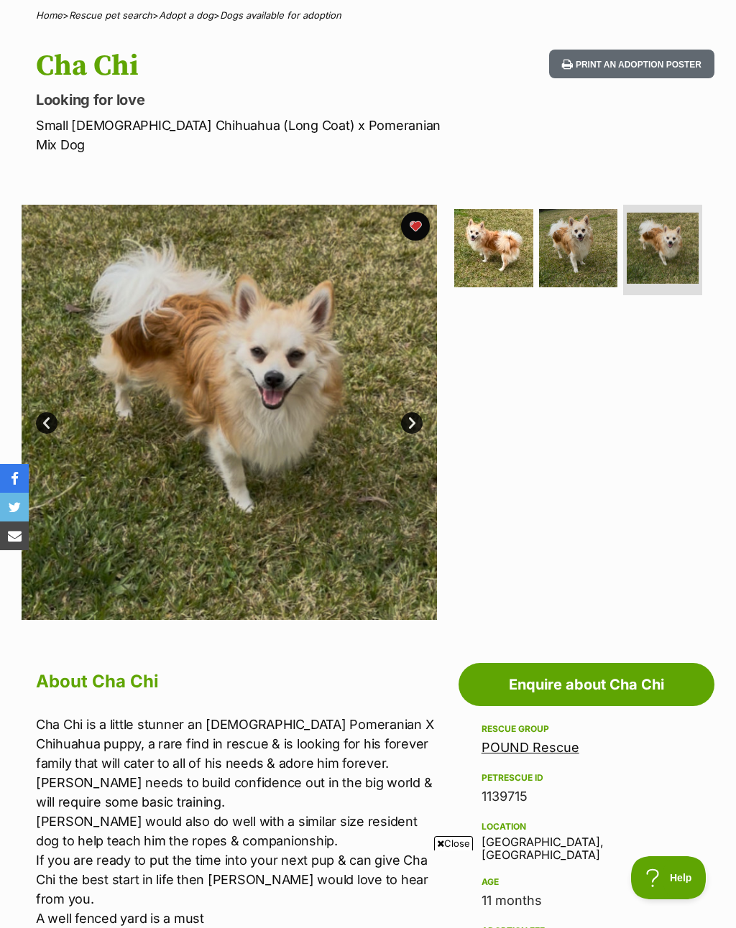
scroll to position [0, 0]
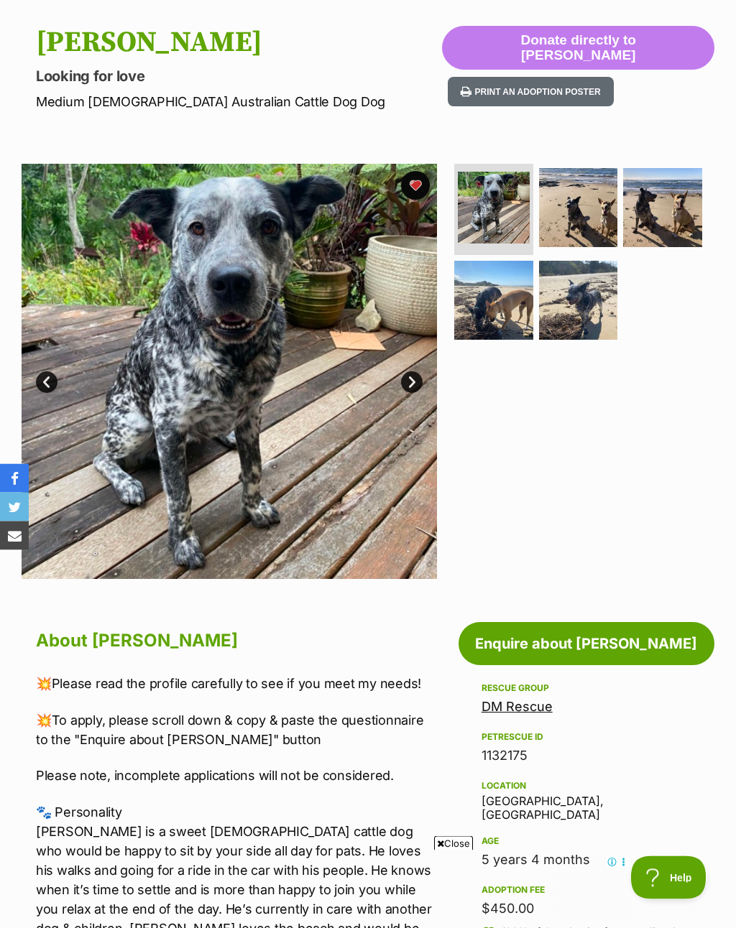
scroll to position [120, 0]
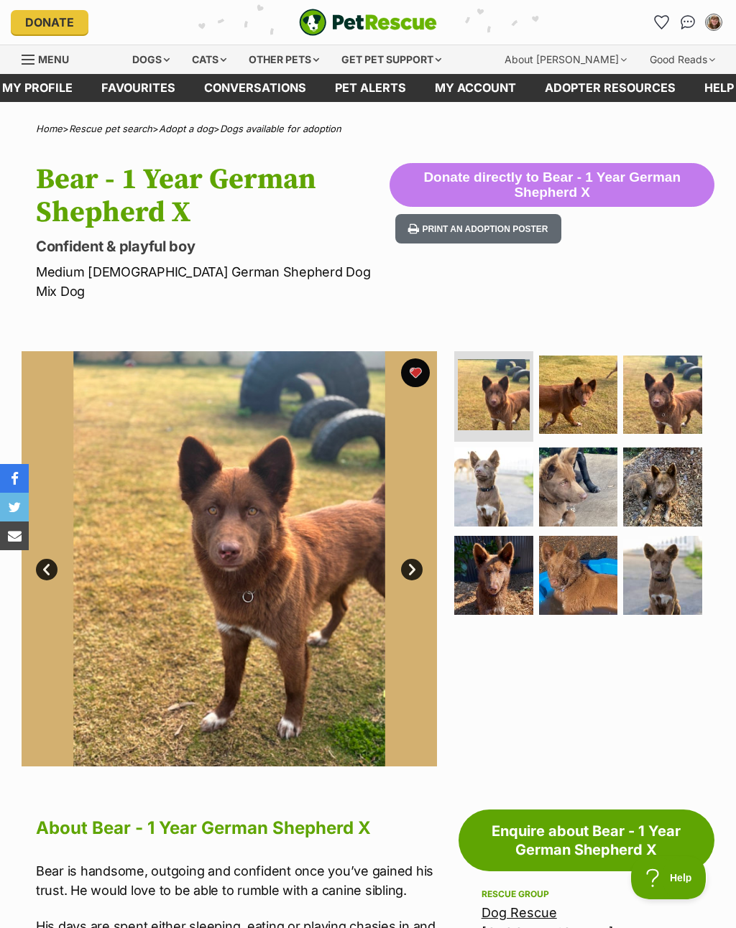
click at [496, 469] on img at bounding box center [493, 487] width 79 height 79
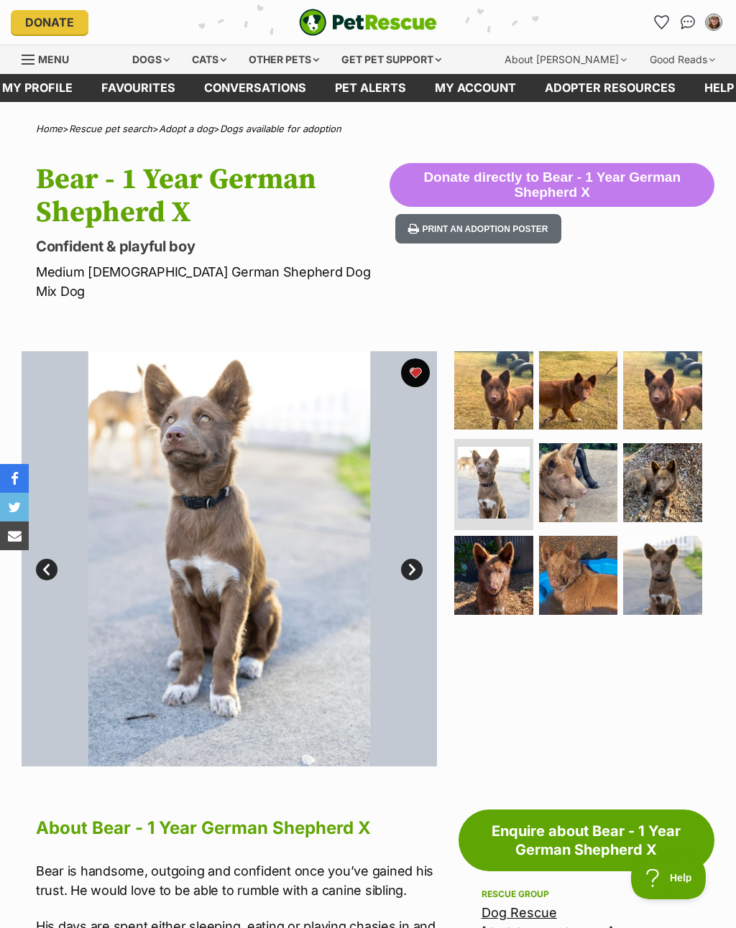
click at [555, 478] on img at bounding box center [578, 482] width 79 height 79
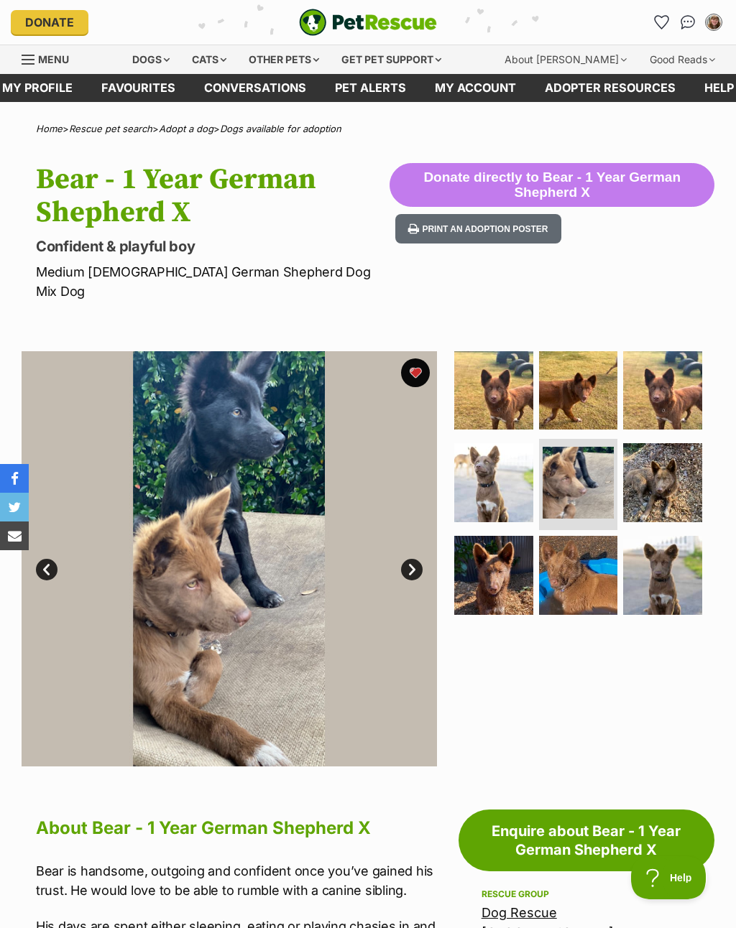
click at [510, 386] on img at bounding box center [493, 390] width 79 height 79
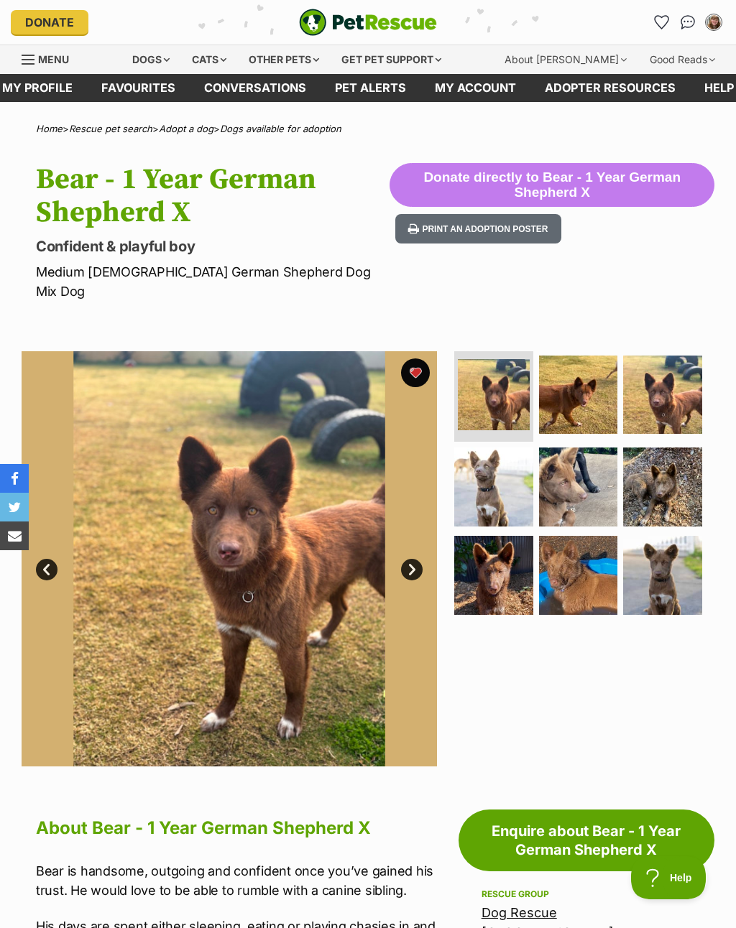
click at [572, 379] on img at bounding box center [578, 395] width 79 height 79
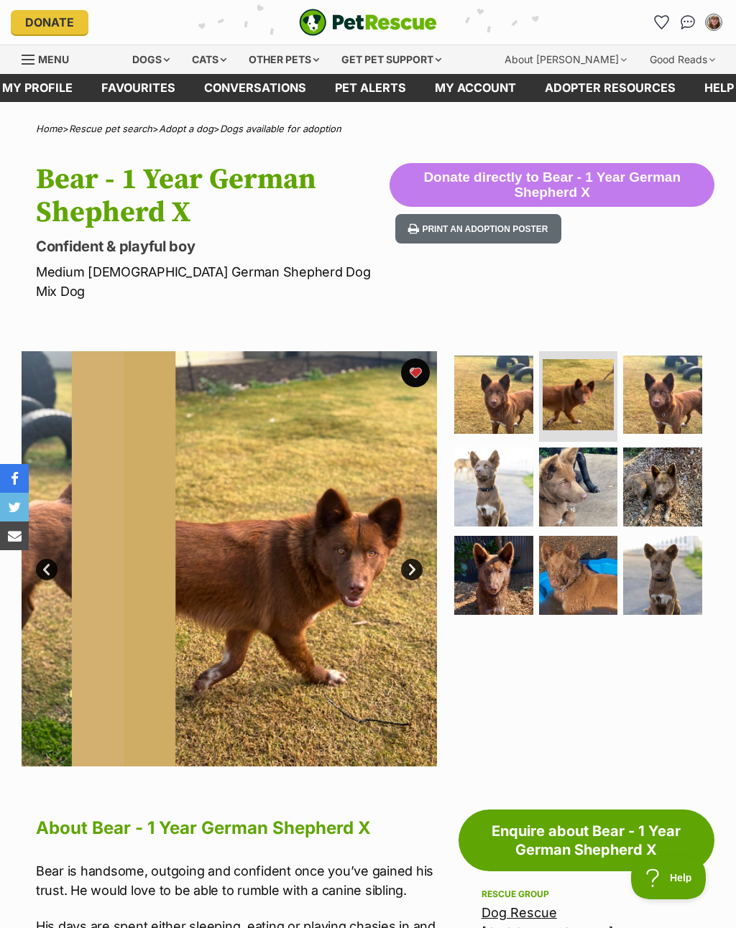
click at [649, 371] on img at bounding box center [662, 395] width 79 height 79
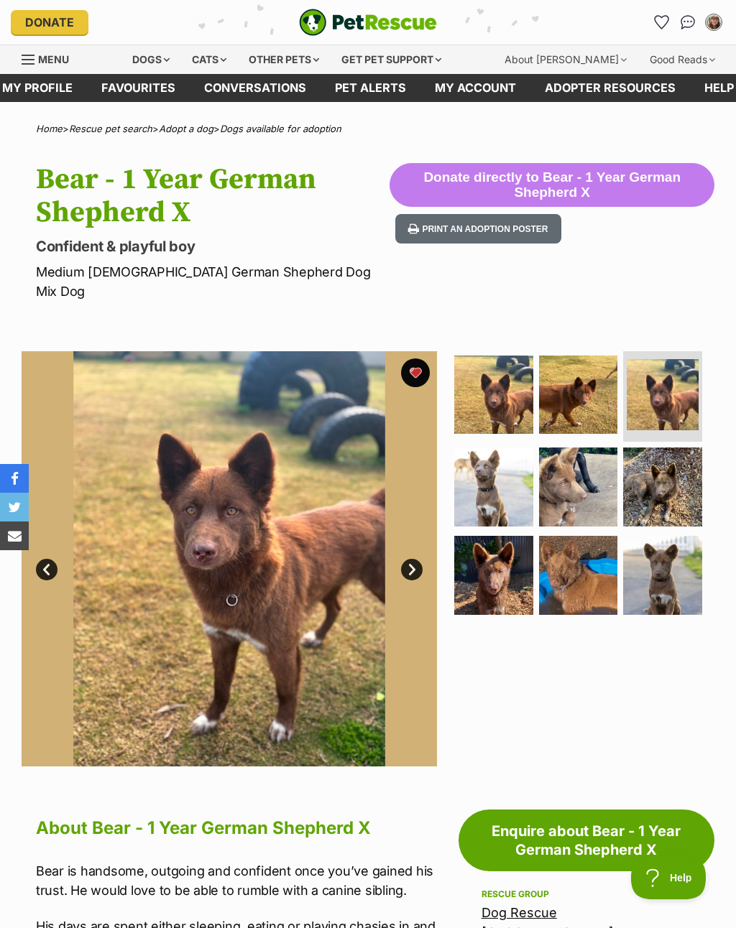
click at [566, 457] on img at bounding box center [578, 487] width 79 height 79
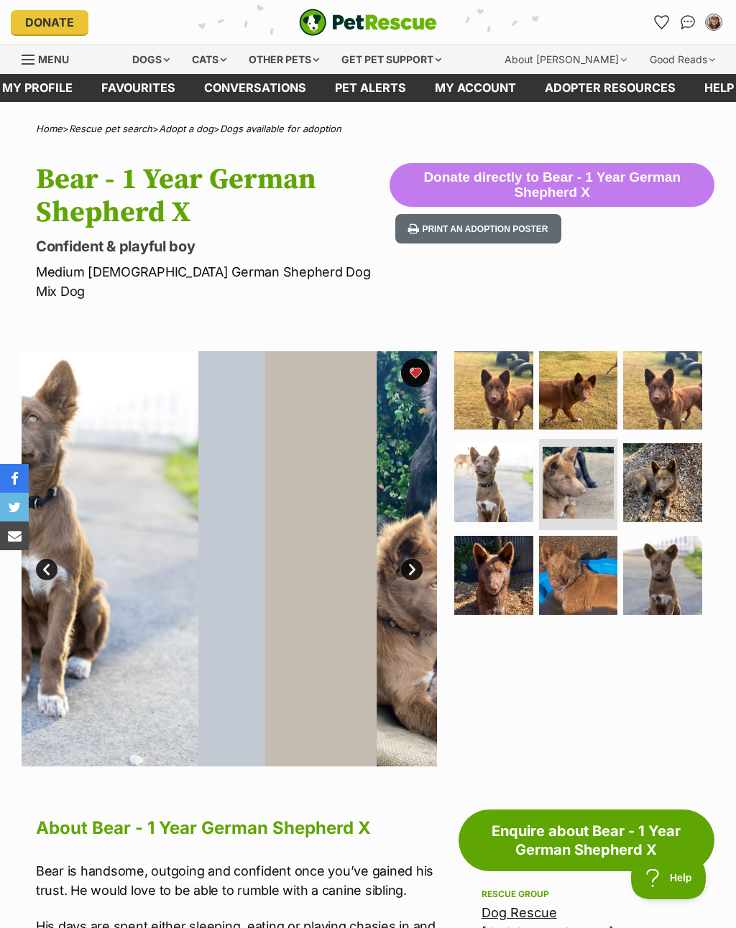
click at [650, 465] on img at bounding box center [662, 482] width 79 height 79
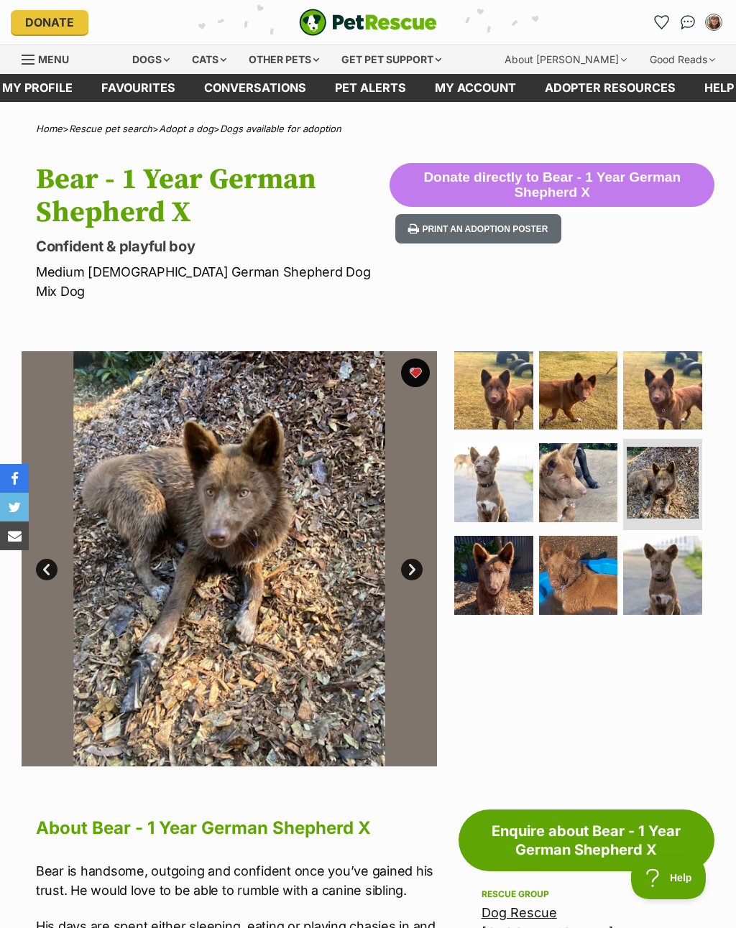
click at [649, 573] on img at bounding box center [662, 575] width 79 height 79
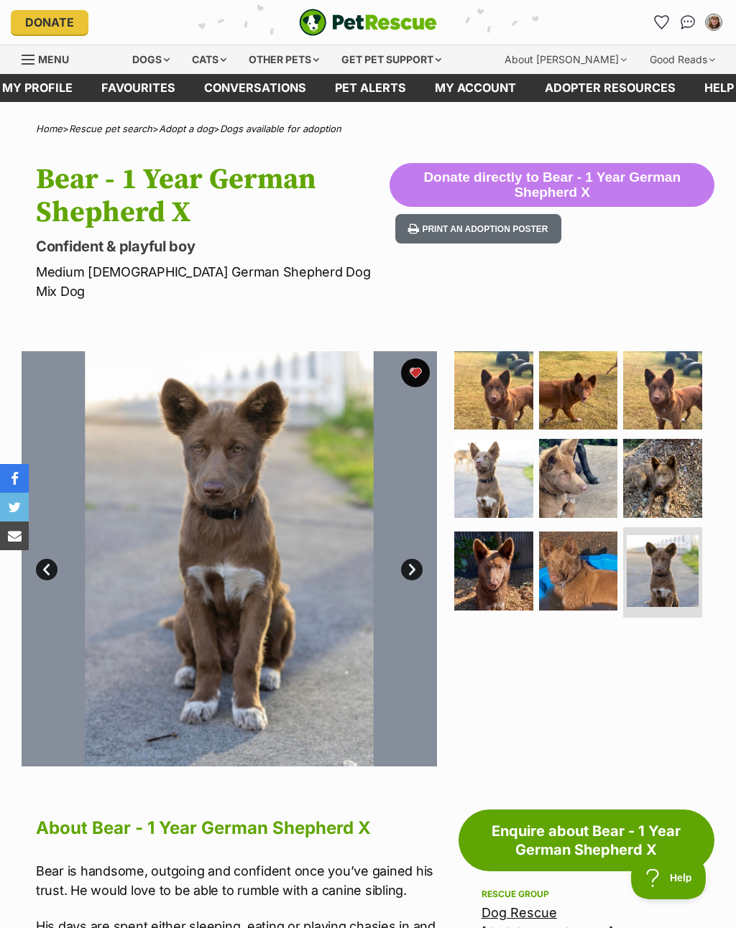
click at [506, 388] on img at bounding box center [493, 390] width 79 height 79
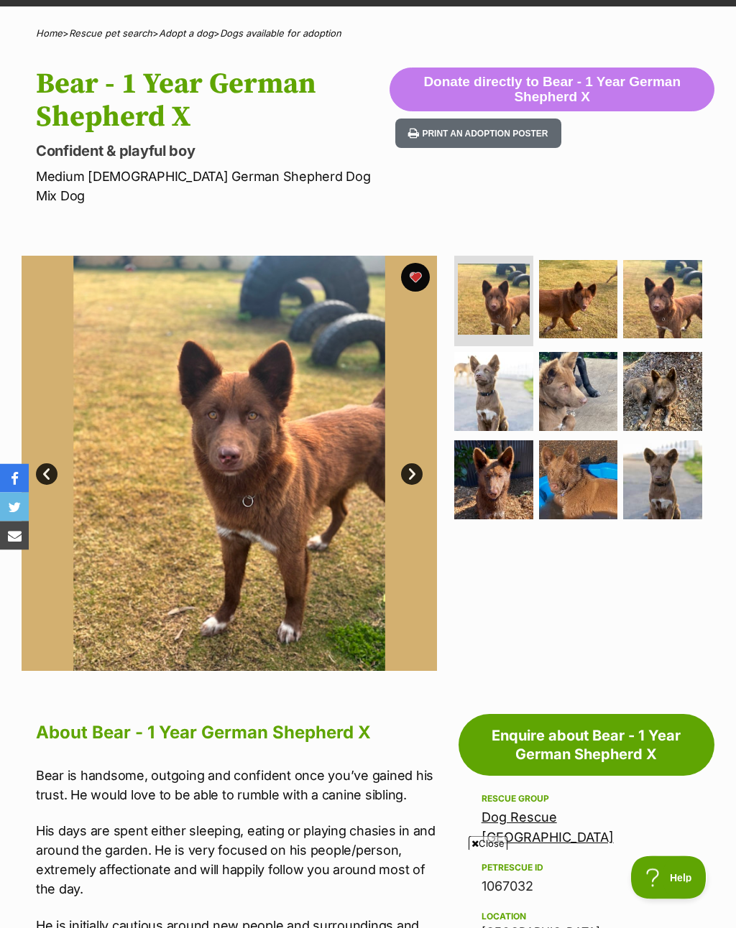
scroll to position [83, 0]
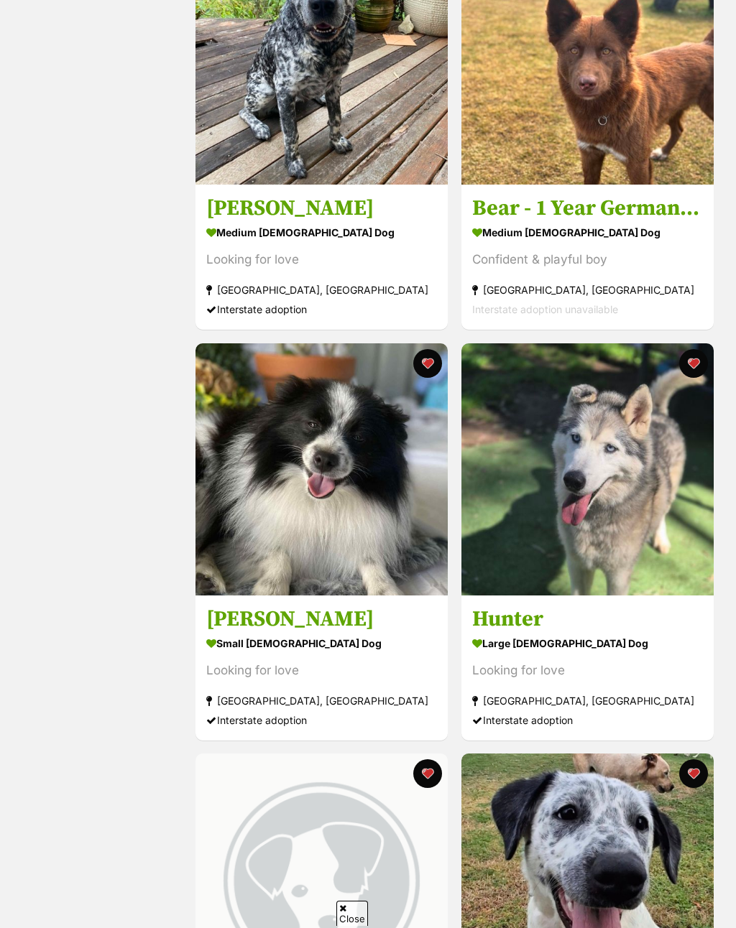
click at [426, 364] on button "favourite" at bounding box center [427, 363] width 29 height 29
click at [537, 632] on h3 "Hunter" at bounding box center [587, 618] width 231 height 27
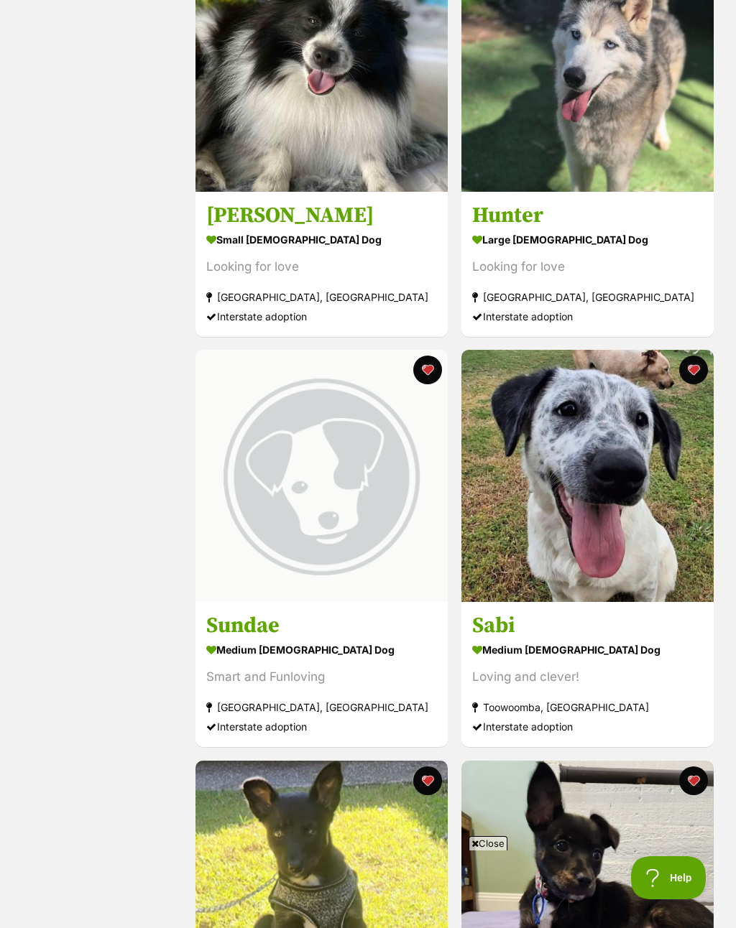
scroll to position [2830, 0]
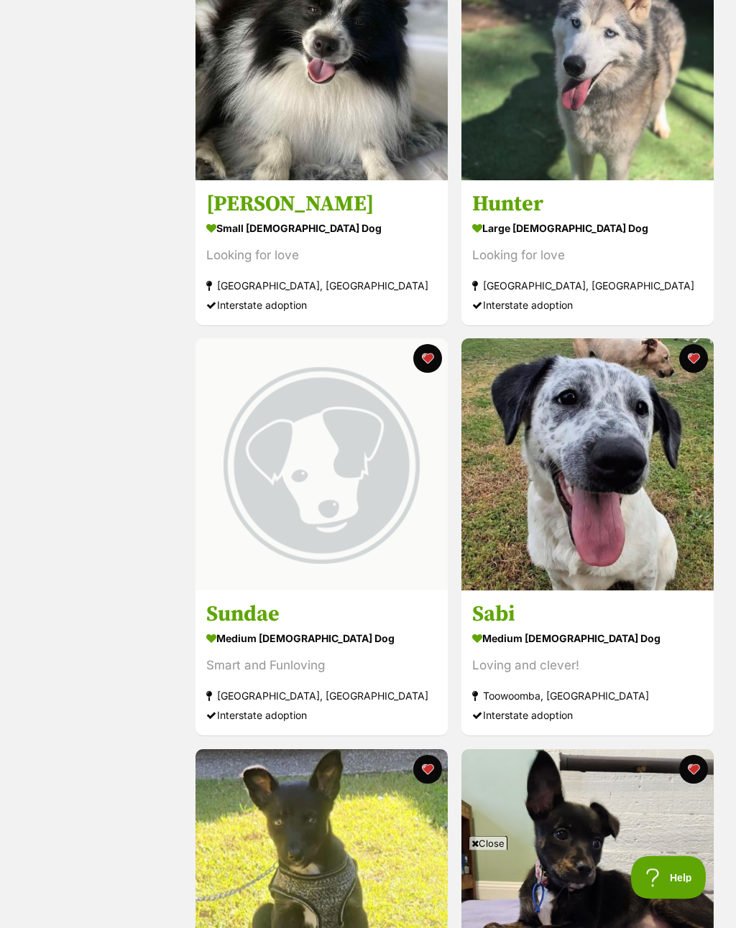
click at [258, 622] on h3 "Sundae" at bounding box center [321, 614] width 231 height 27
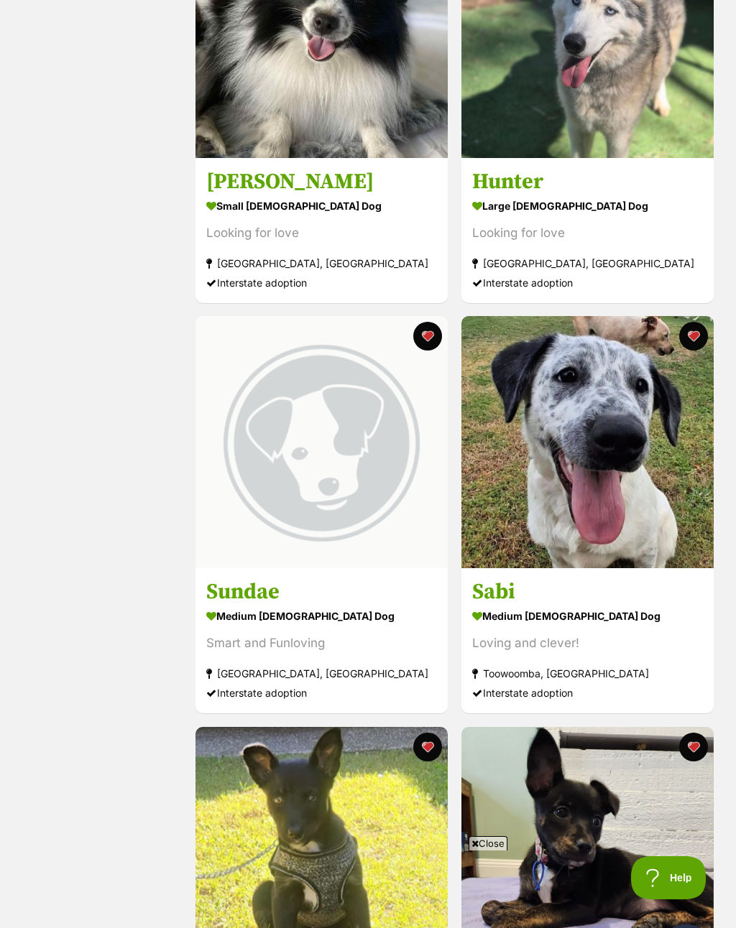
click at [435, 335] on button "favourite" at bounding box center [427, 336] width 29 height 29
click at [504, 606] on h3 "Sabi" at bounding box center [587, 591] width 231 height 27
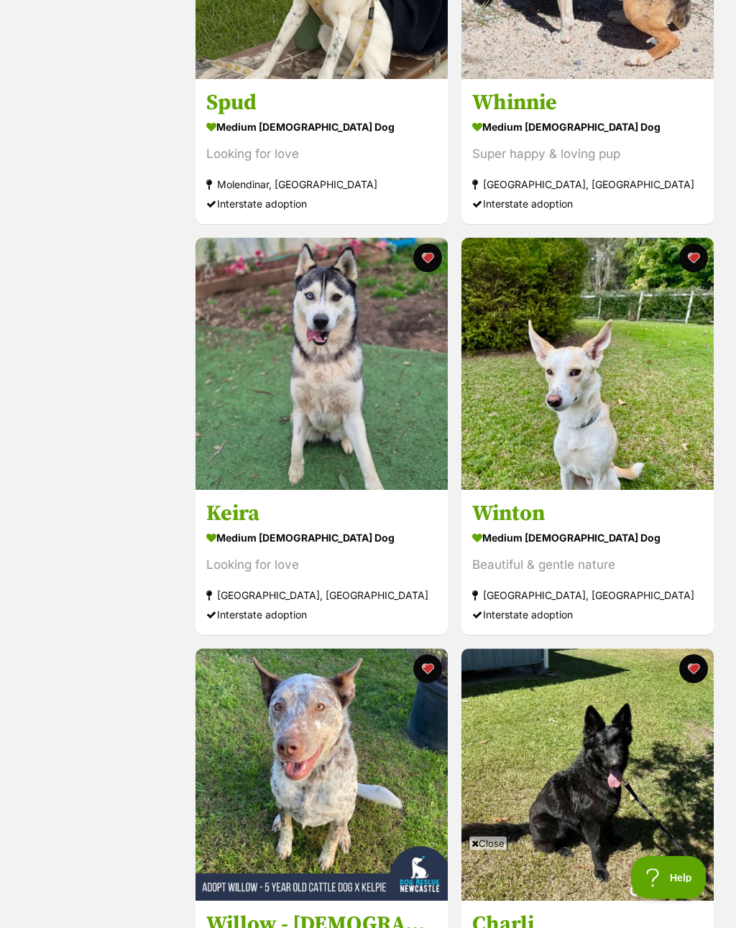
scroll to position [0, 0]
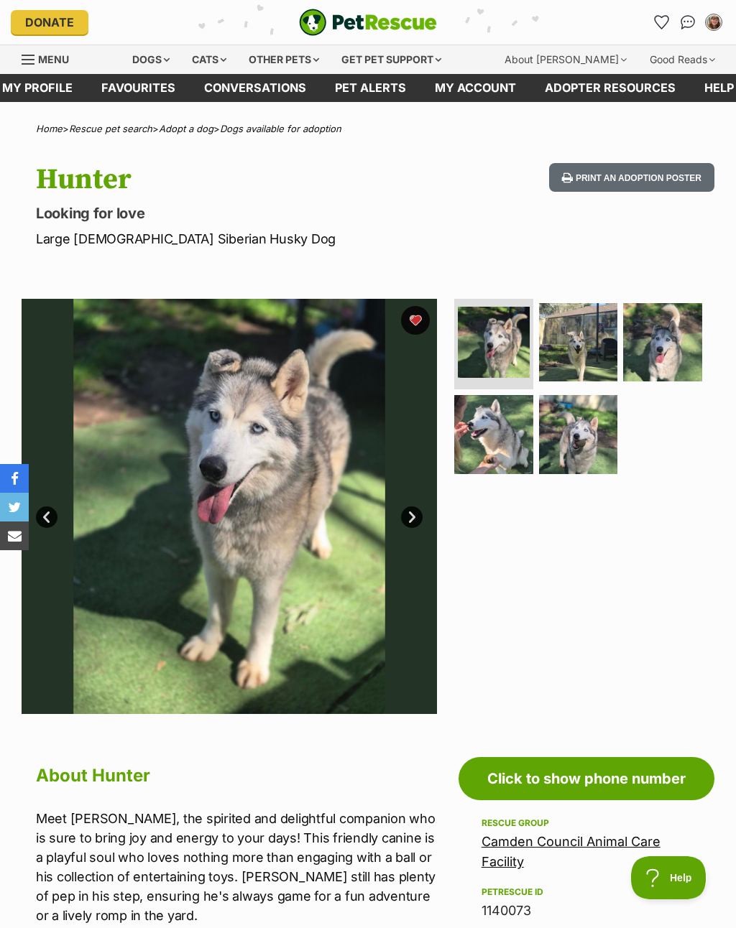
click at [570, 453] on img at bounding box center [578, 434] width 79 height 79
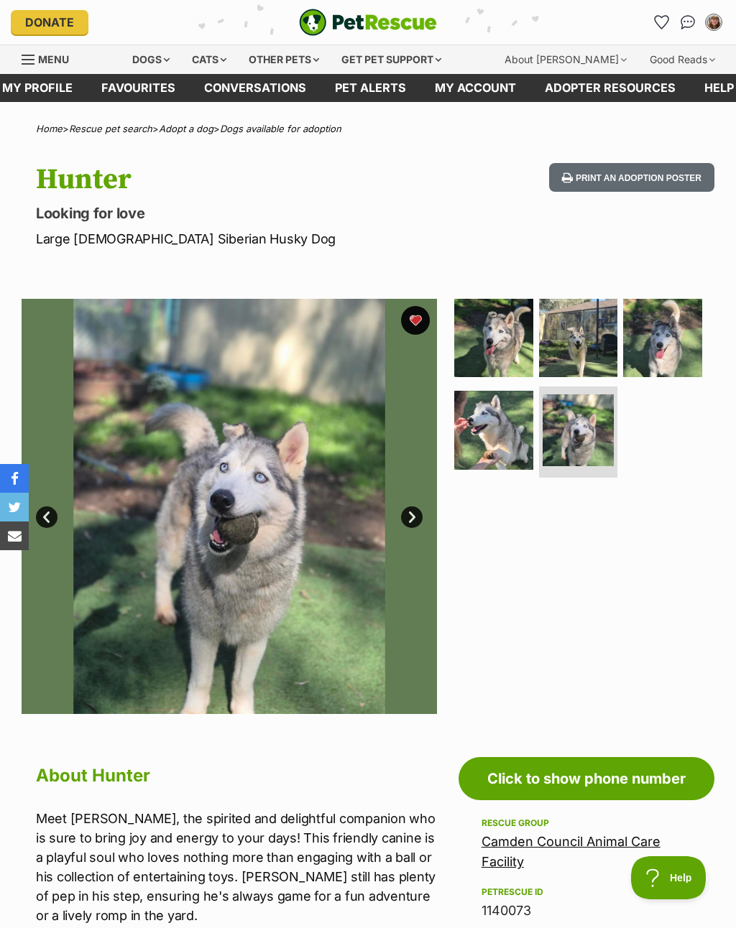
click at [516, 343] on img at bounding box center [493, 338] width 79 height 79
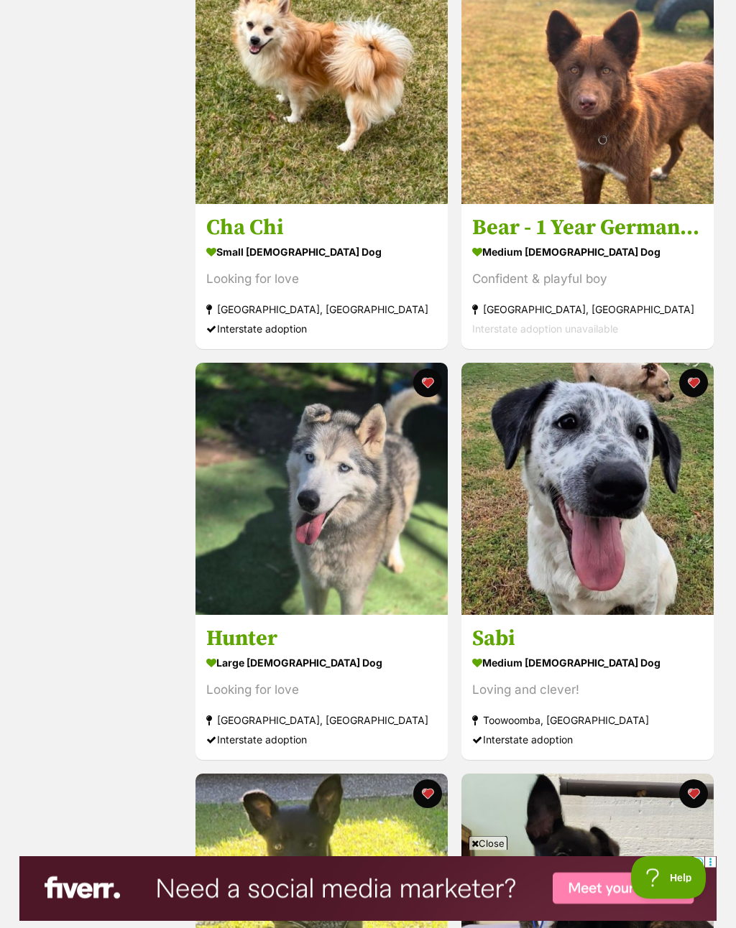
scroll to position [1578, 0]
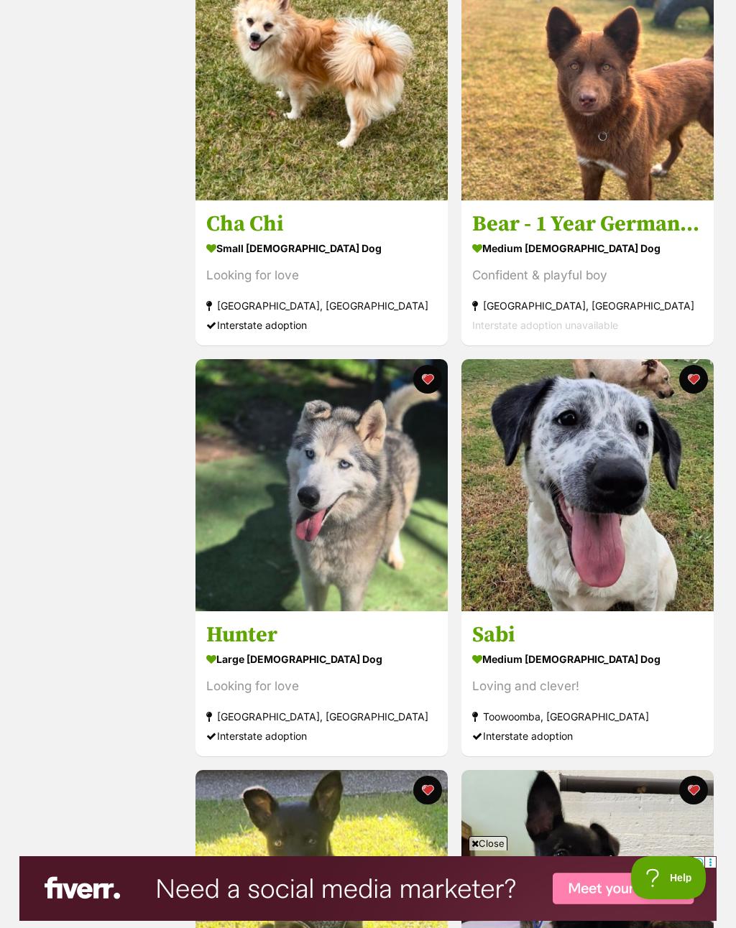
click at [692, 381] on button "favourite" at bounding box center [692, 379] width 29 height 29
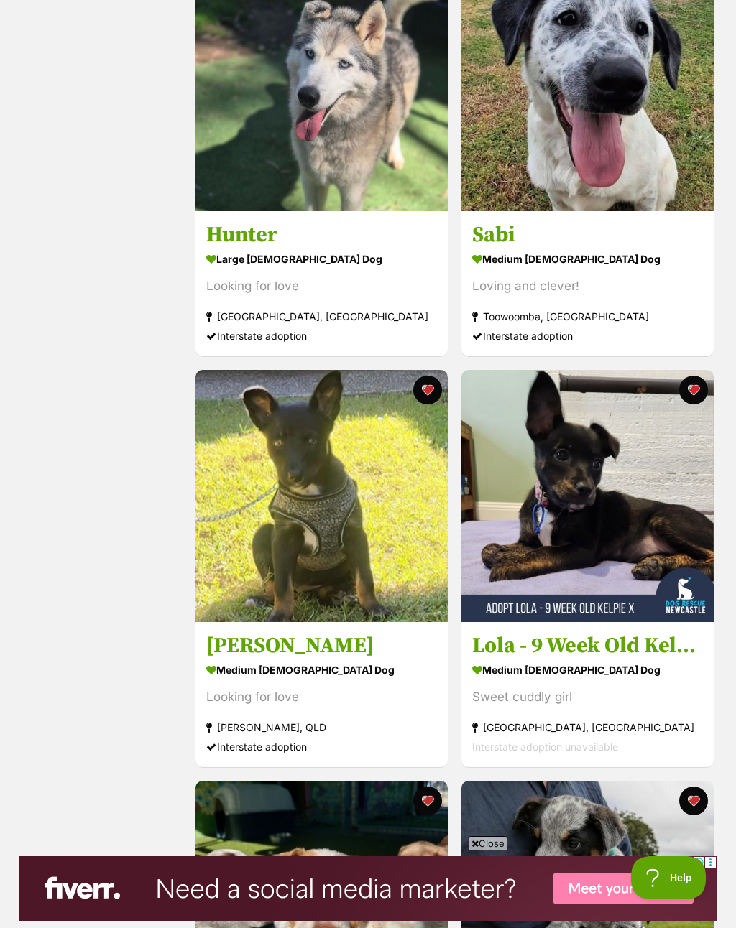
scroll to position [1980, 0]
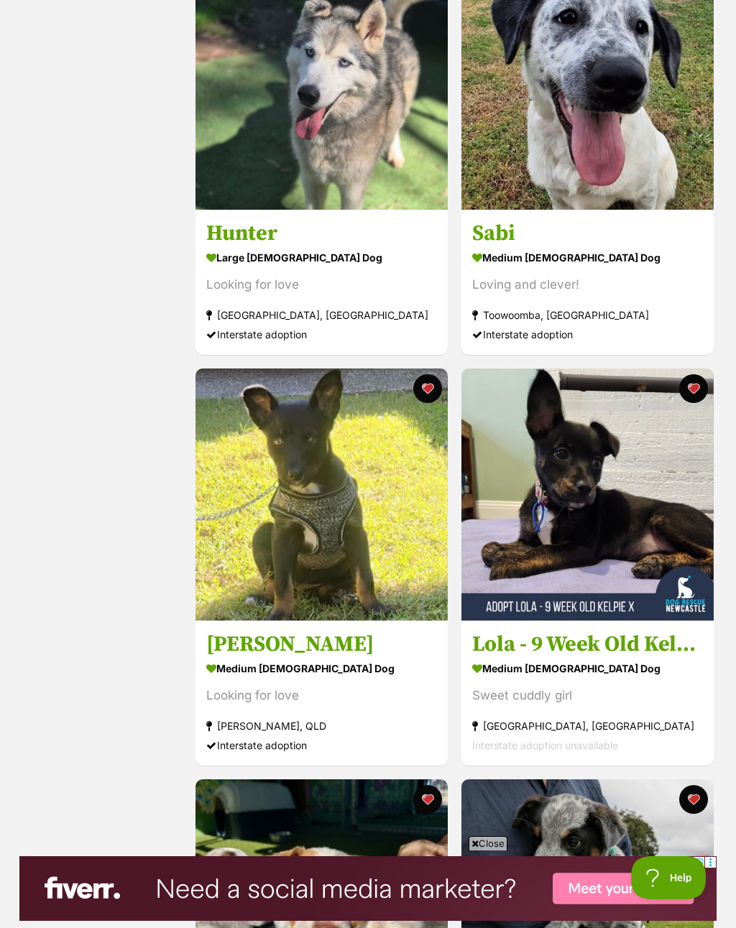
click at [245, 649] on h3 "Anna" at bounding box center [321, 644] width 231 height 27
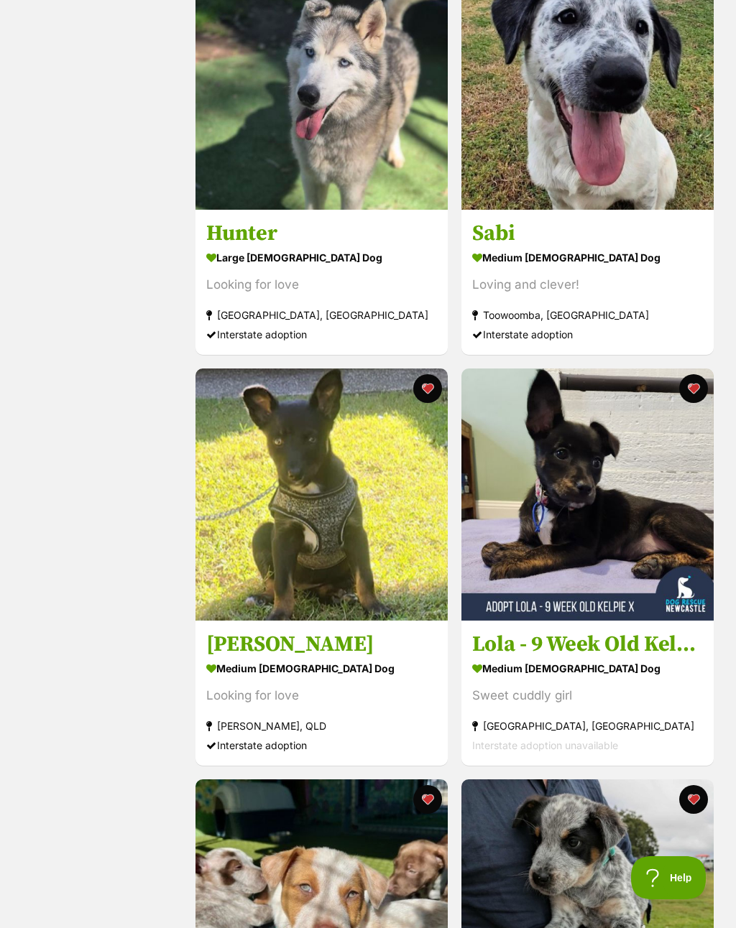
scroll to position [2002, 0]
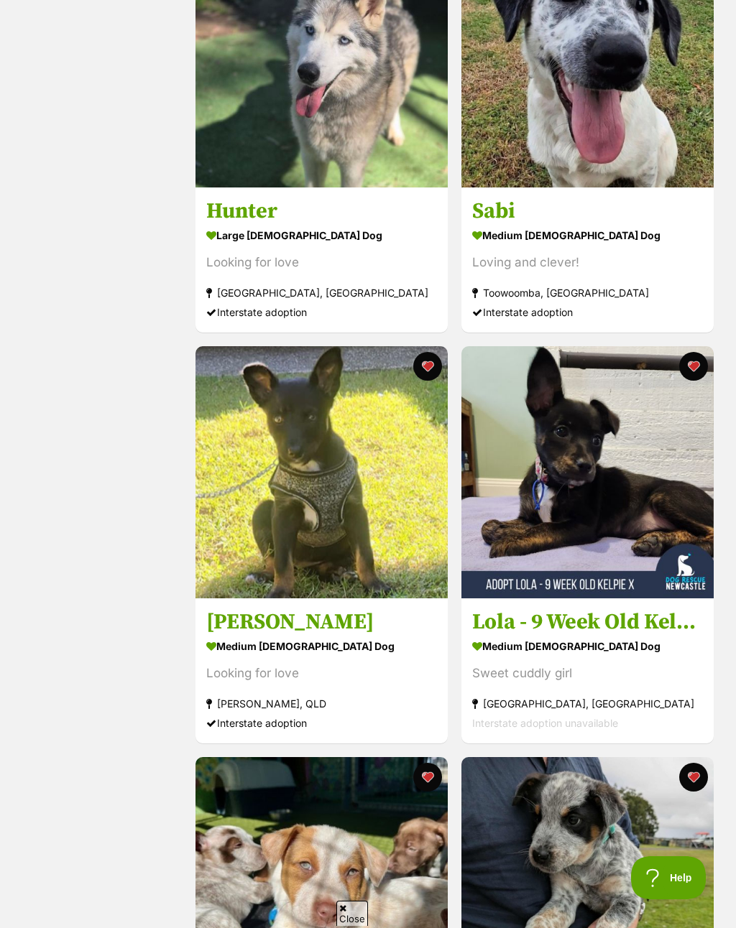
click at [563, 632] on h3 "Lola - 9 Week Old Kelpie X" at bounding box center [587, 621] width 231 height 27
click at [690, 374] on button "favourite" at bounding box center [692, 366] width 29 height 29
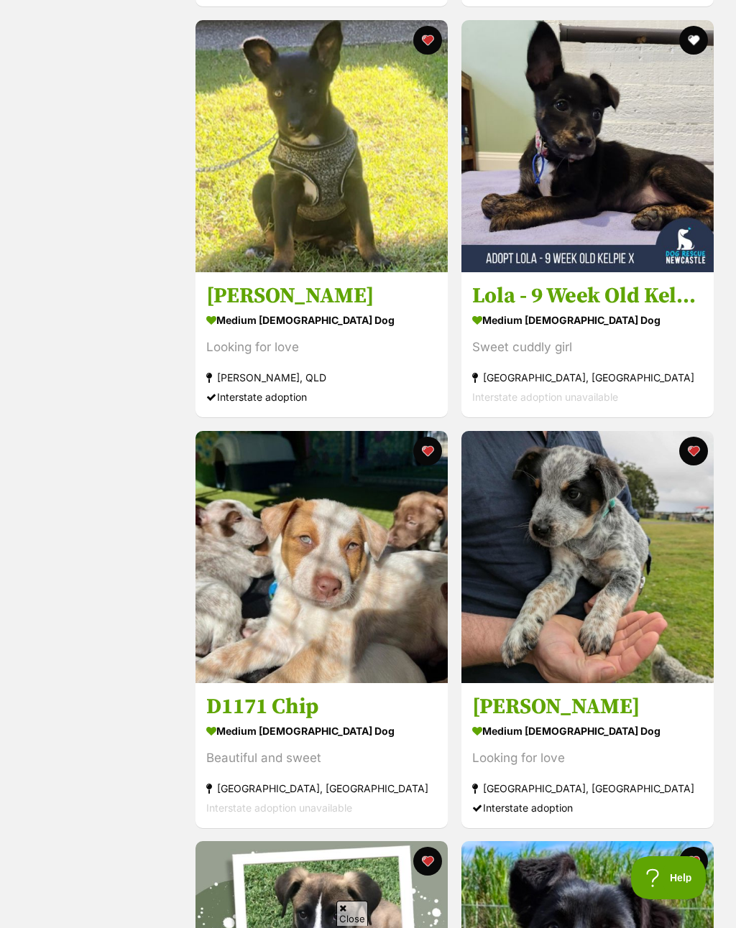
scroll to position [2330, 0]
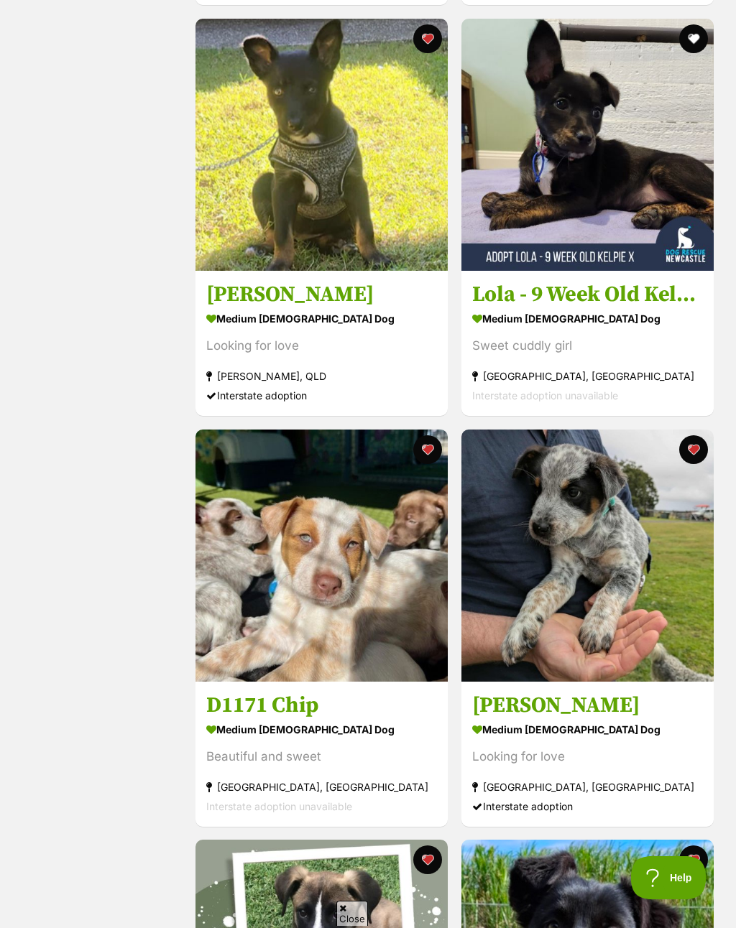
click at [281, 717] on h3 "D1171 Chip" at bounding box center [321, 704] width 231 height 27
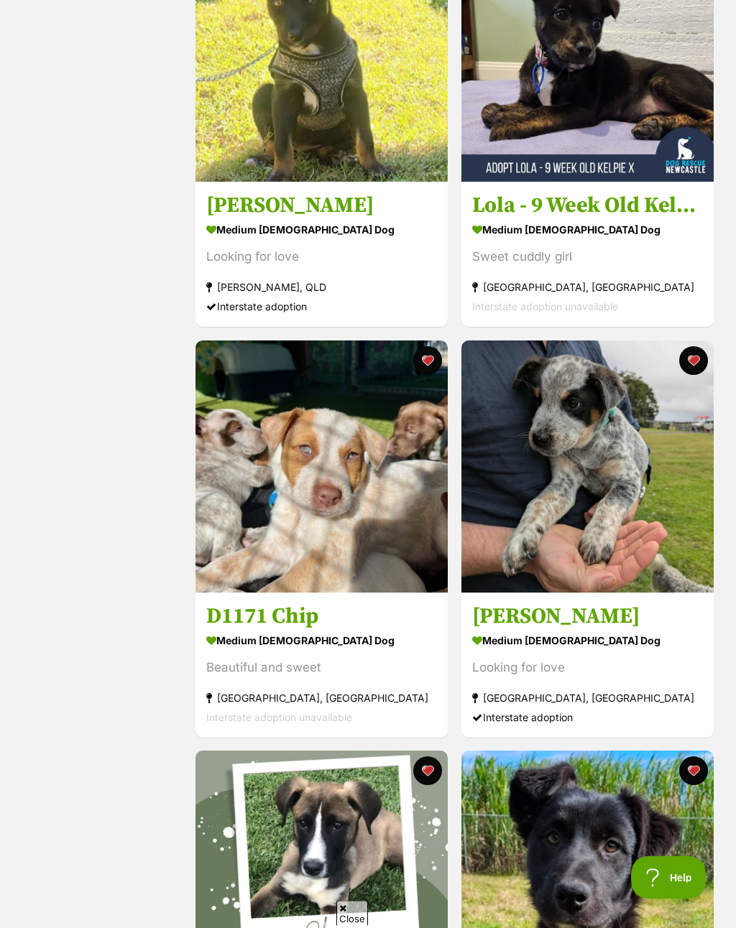
scroll to position [2419, 0]
click at [507, 625] on h3 "[PERSON_NAME]" at bounding box center [587, 615] width 231 height 27
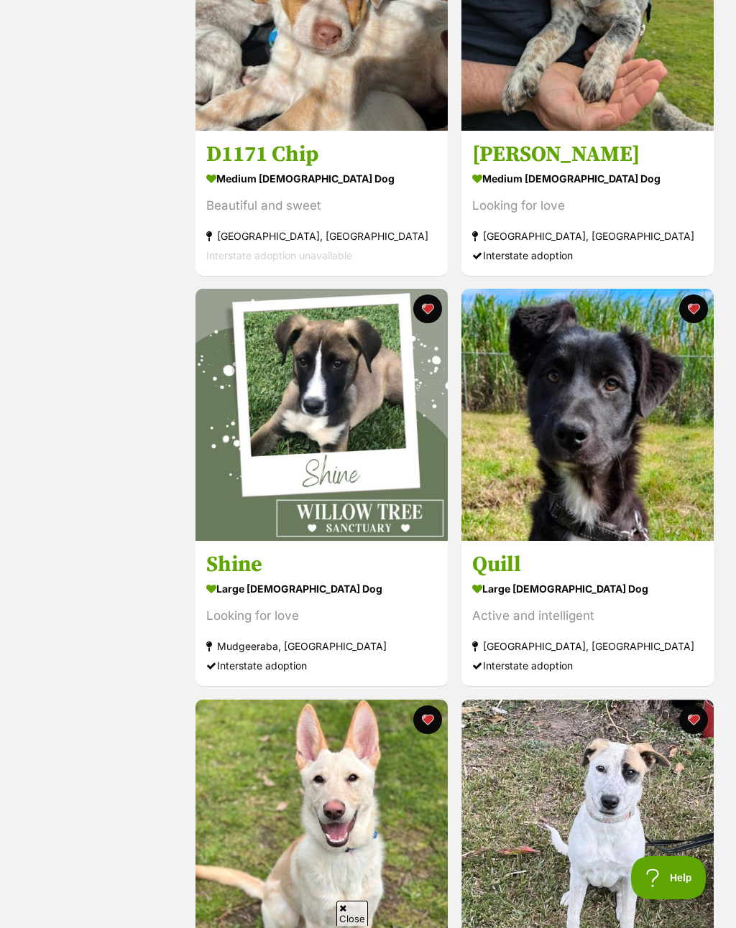
scroll to position [0, 0]
click at [251, 575] on h3 "Shine" at bounding box center [321, 564] width 231 height 27
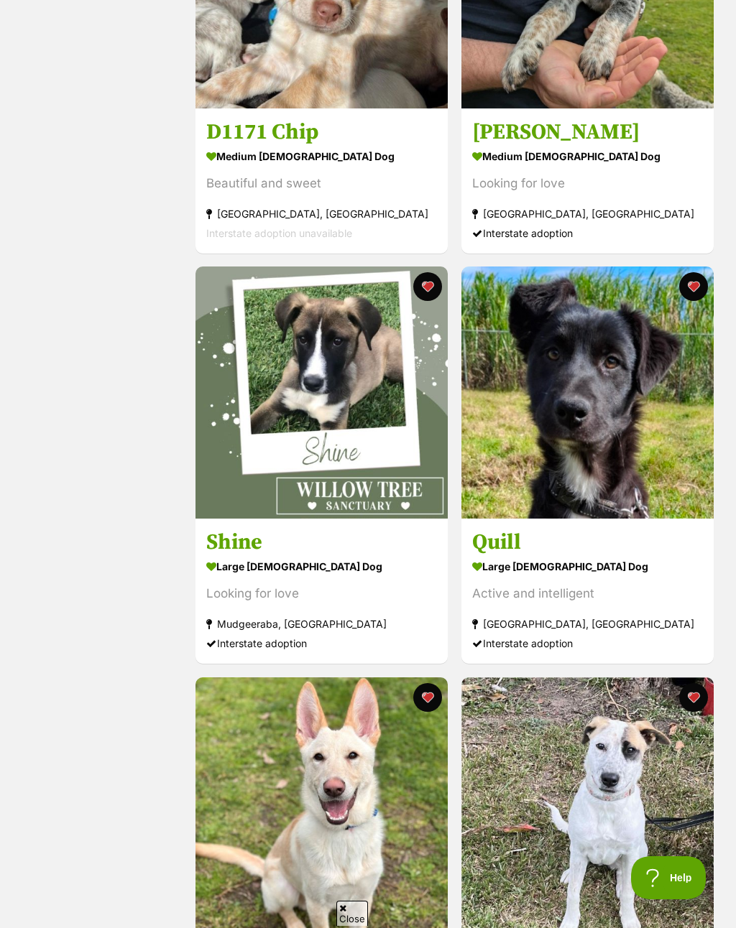
click at [518, 550] on h3 "Quill" at bounding box center [587, 542] width 231 height 27
click at [696, 291] on button "favourite" at bounding box center [692, 286] width 29 height 29
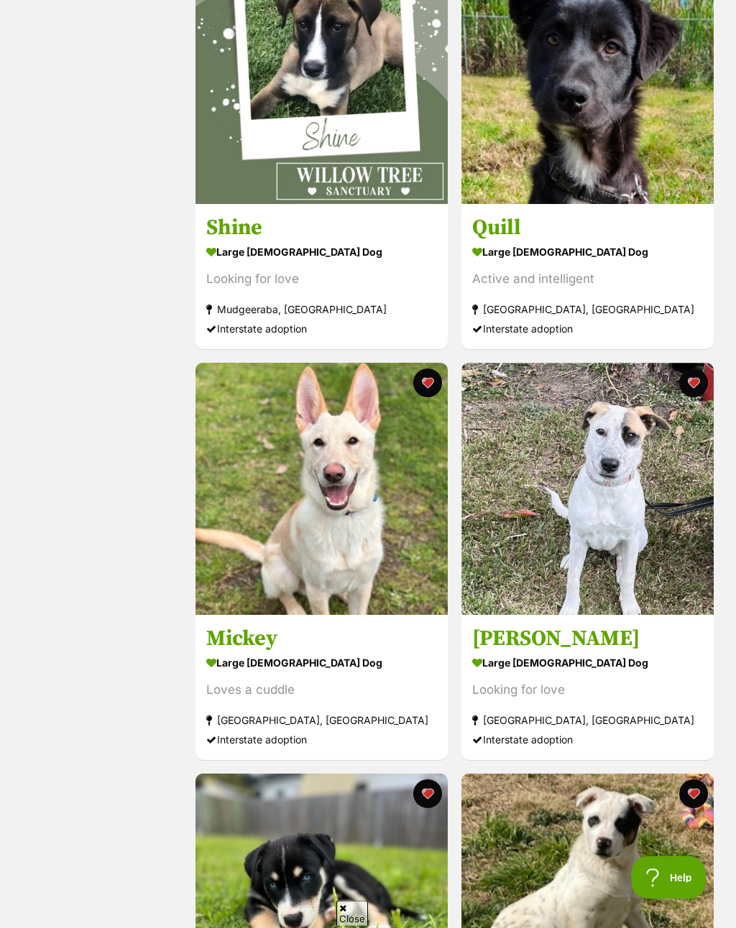
scroll to position [3218, 0]
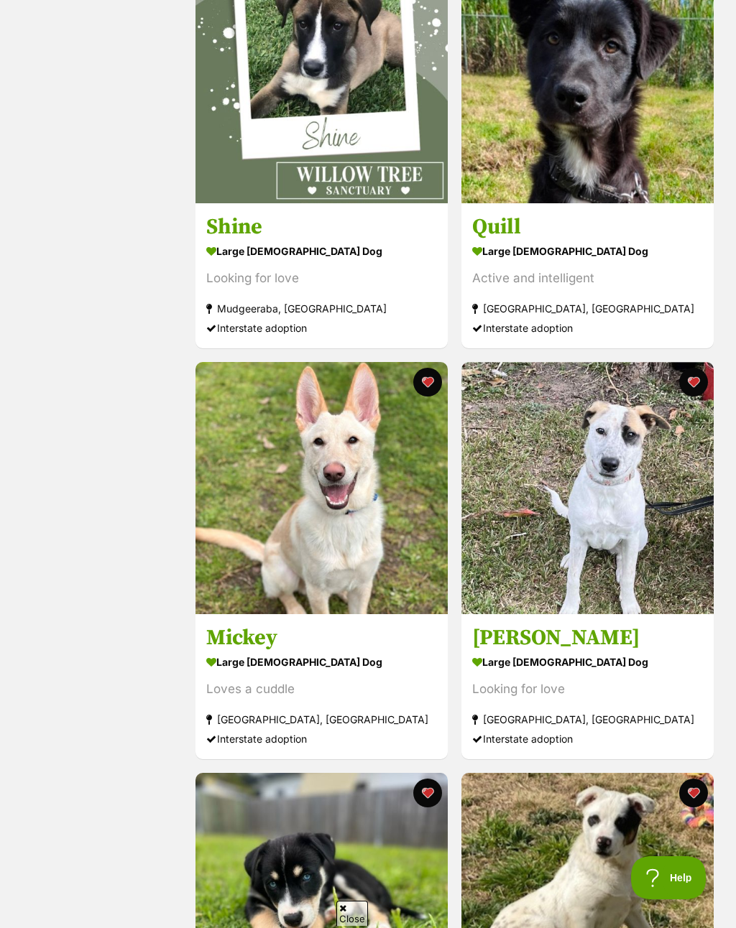
click at [276, 647] on h3 "Mickey" at bounding box center [321, 637] width 231 height 27
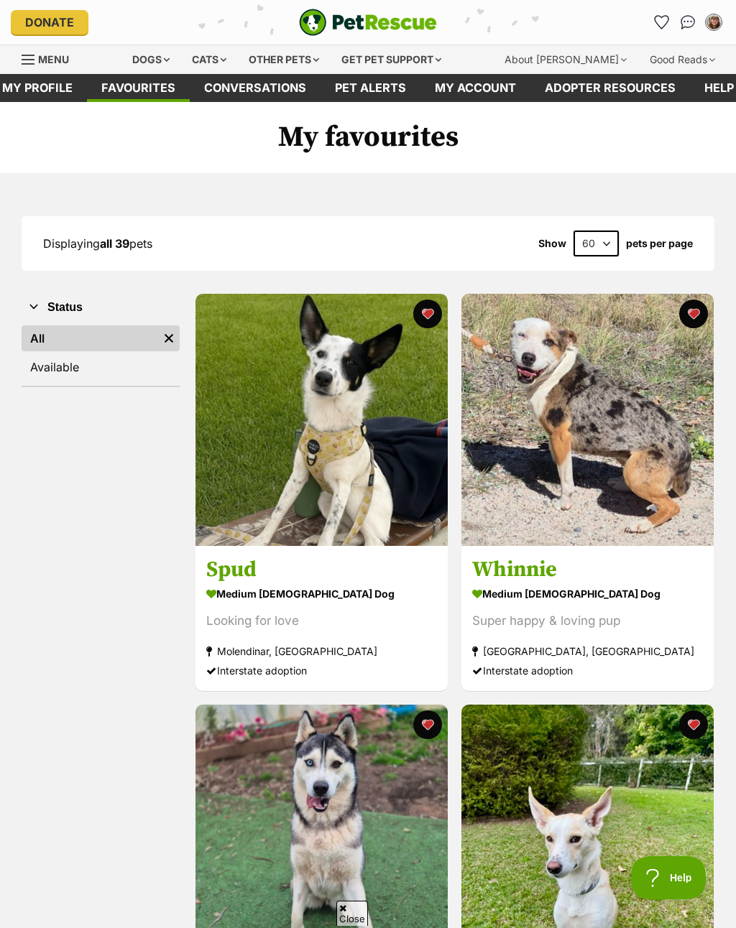
scroll to position [3240, 0]
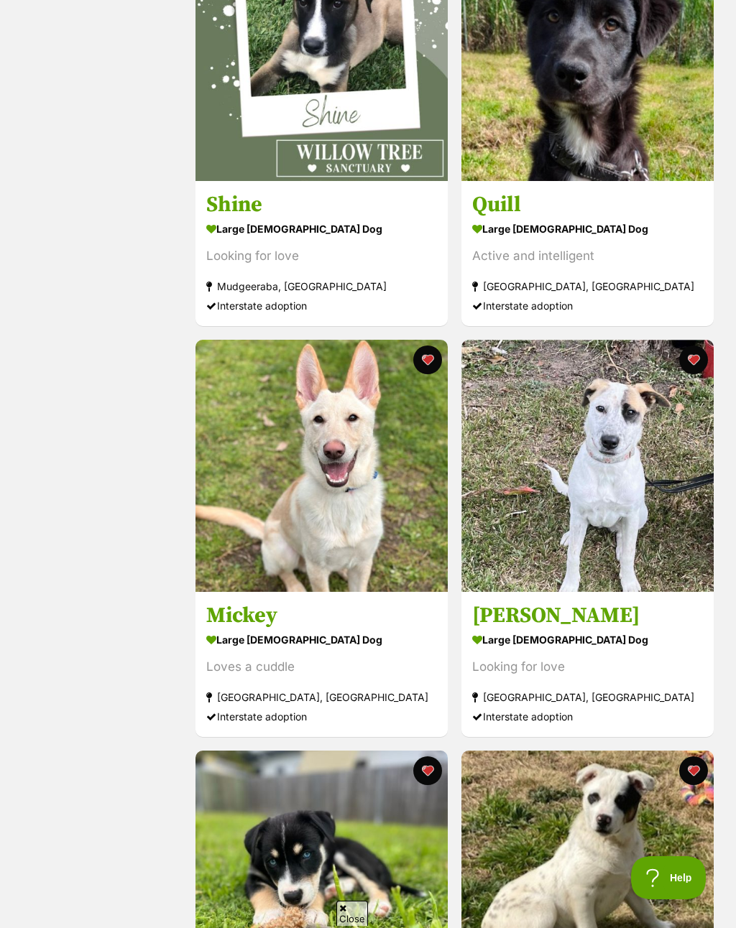
click at [429, 364] on button "favourite" at bounding box center [427, 360] width 29 height 29
click at [519, 639] on div "large female Dog" at bounding box center [587, 639] width 231 height 21
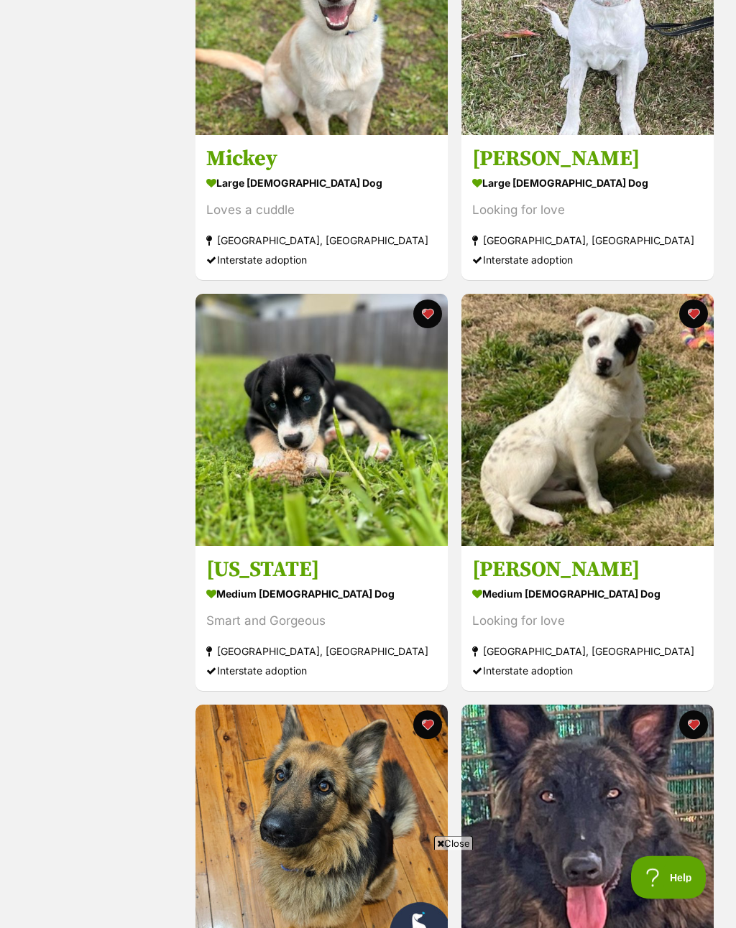
scroll to position [3699, 0]
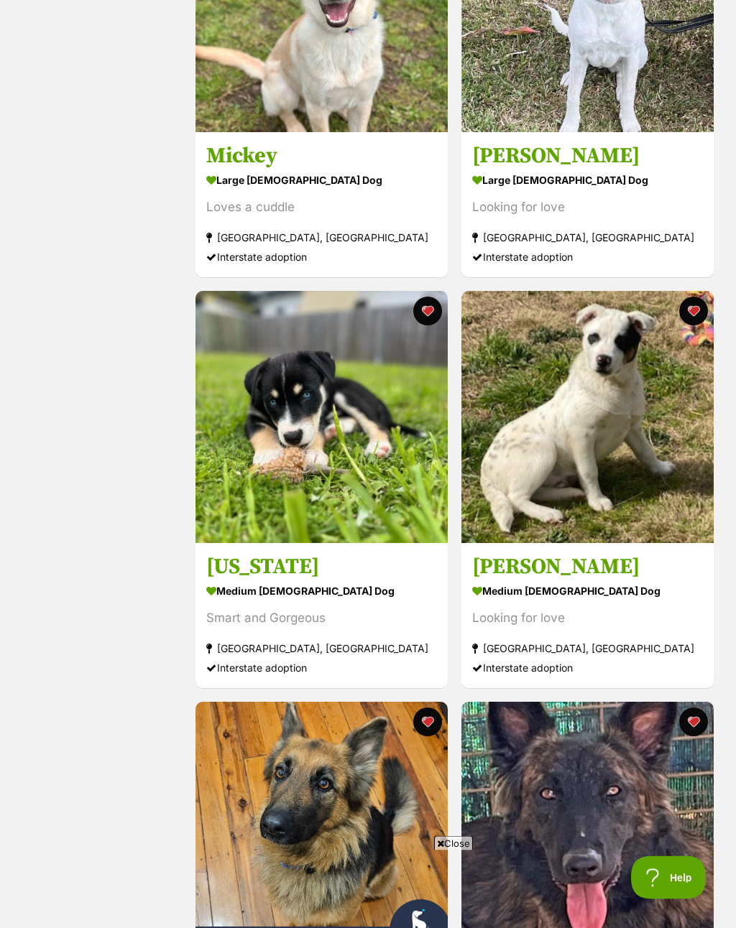
click at [257, 581] on h3 "Alaska" at bounding box center [321, 567] width 231 height 27
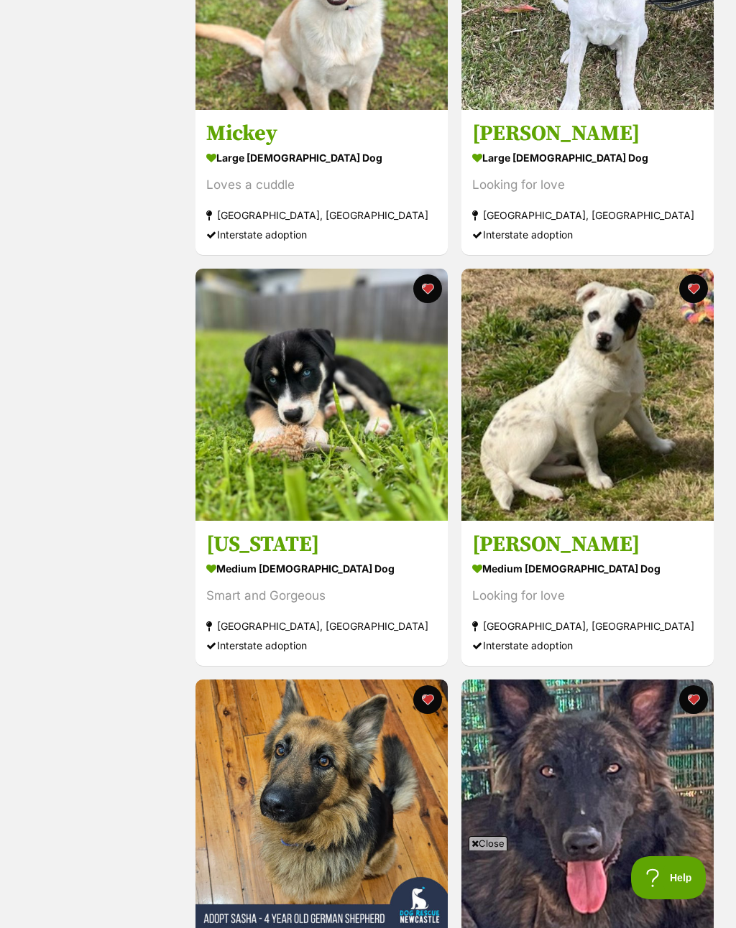
click at [519, 566] on div "medium [DEMOGRAPHIC_DATA] Dog" at bounding box center [587, 568] width 231 height 21
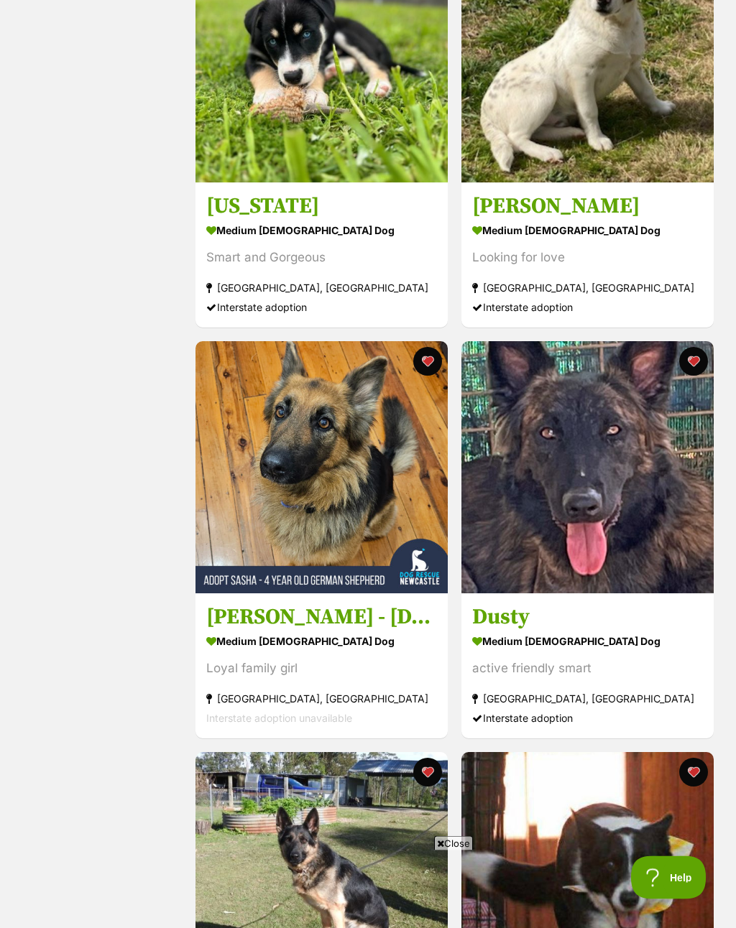
scroll to position [4080, 0]
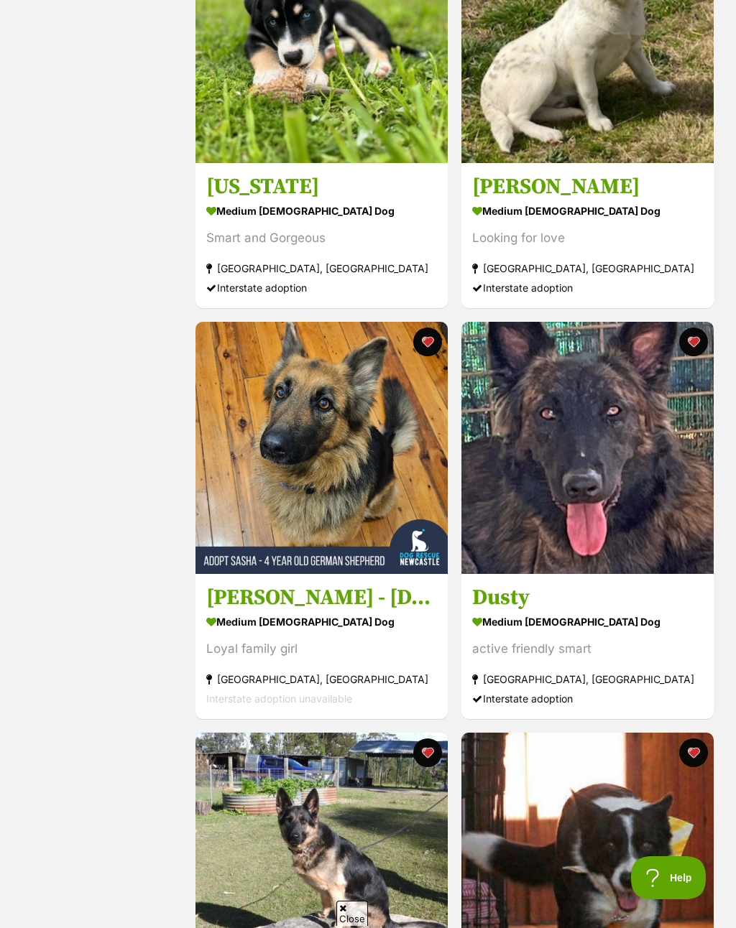
click at [358, 611] on h3 "Sasha - 4 Year Old German Shepherd" at bounding box center [321, 597] width 231 height 27
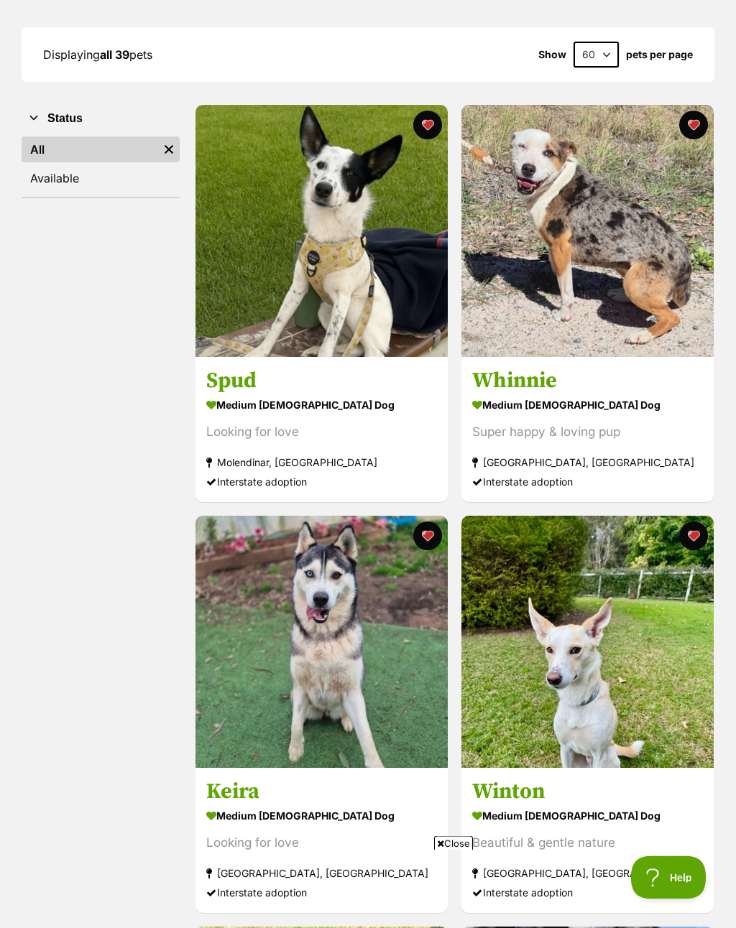
scroll to position [0, 0]
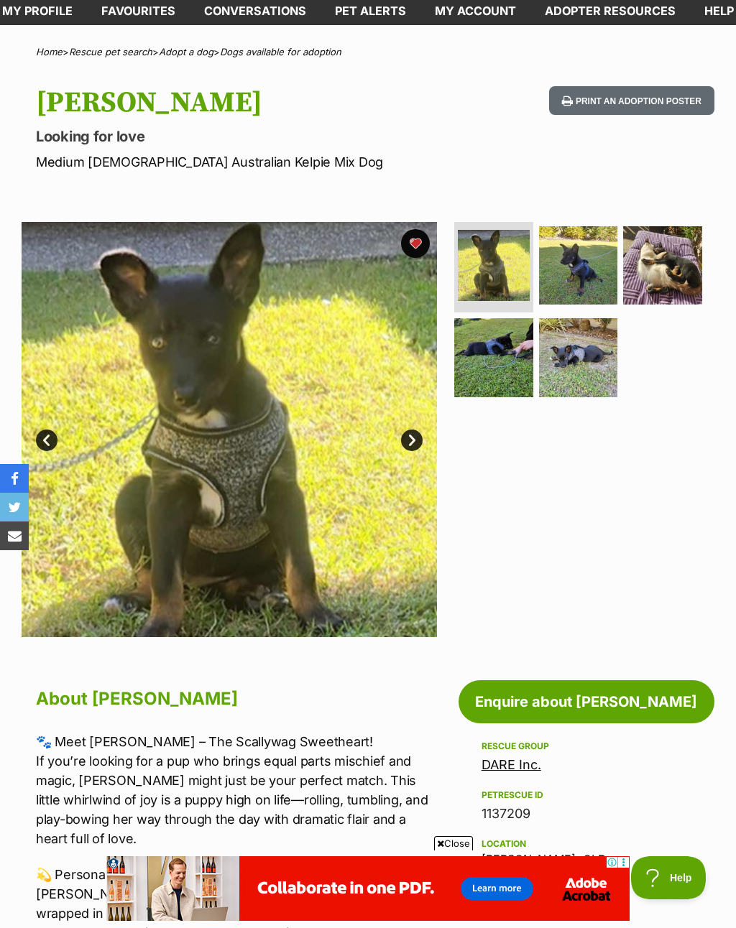
click at [653, 259] on img at bounding box center [662, 265] width 79 height 79
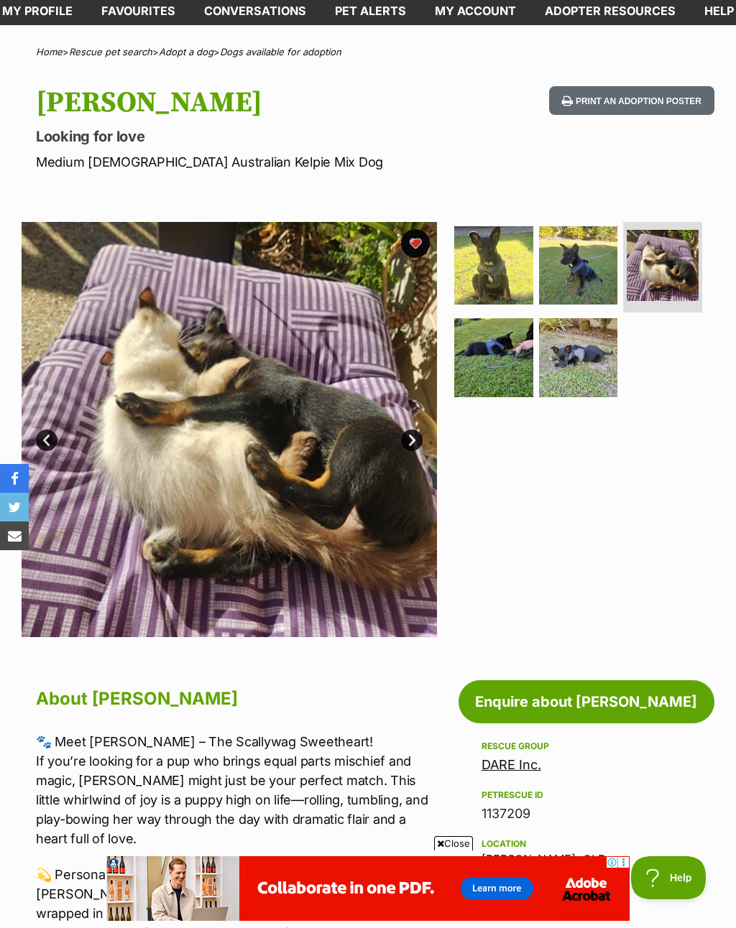
click at [595, 289] on img at bounding box center [578, 265] width 79 height 79
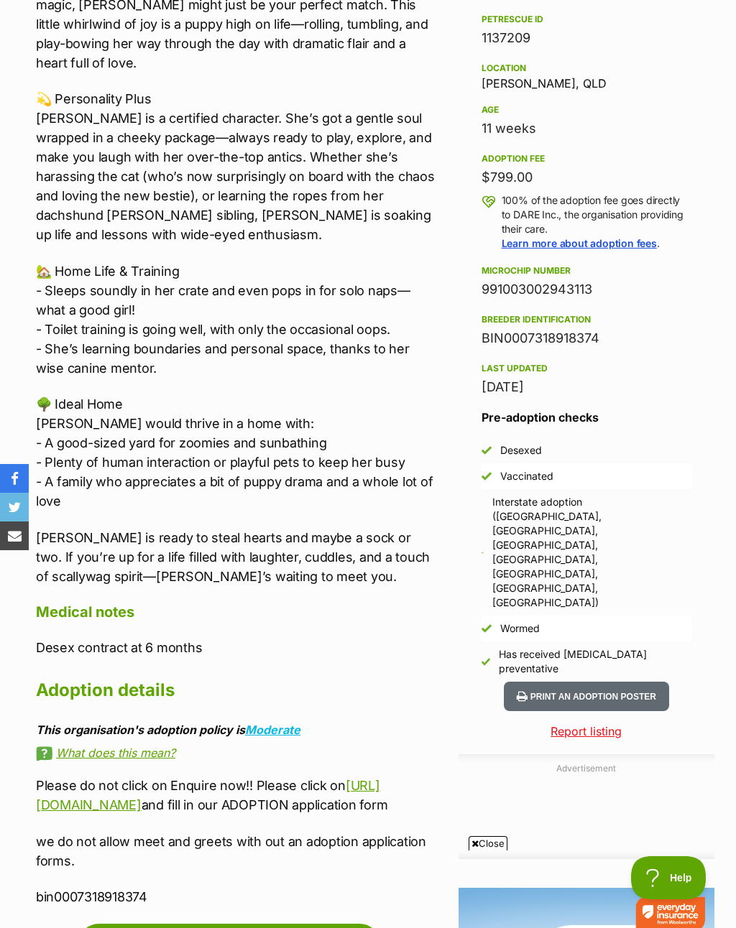
scroll to position [851, 0]
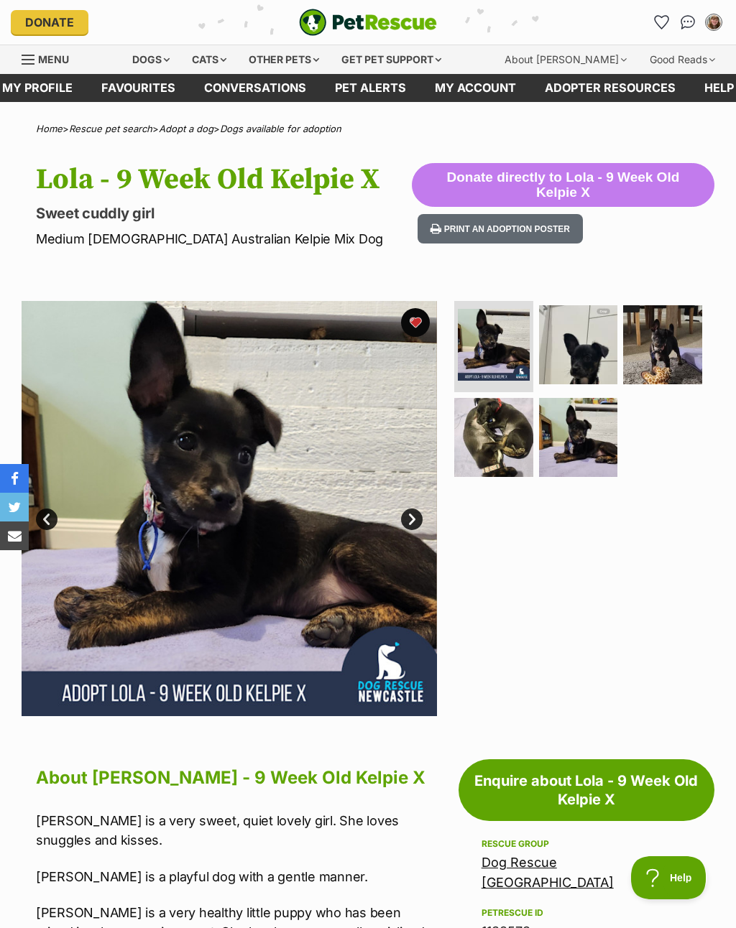
click at [500, 463] on img at bounding box center [493, 437] width 79 height 79
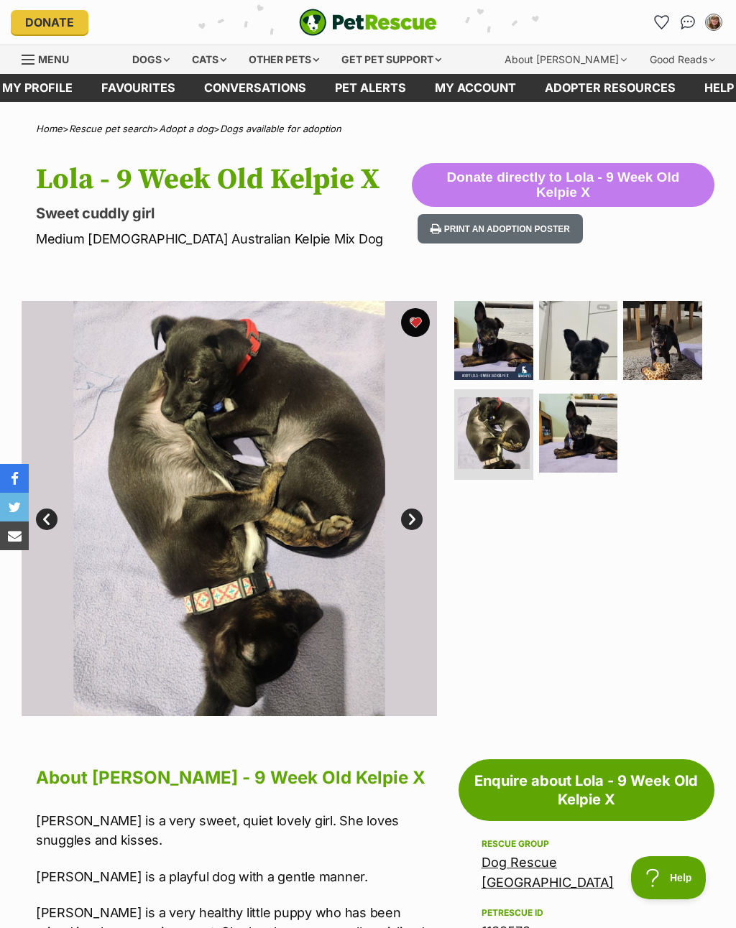
click at [664, 331] on img at bounding box center [662, 340] width 79 height 79
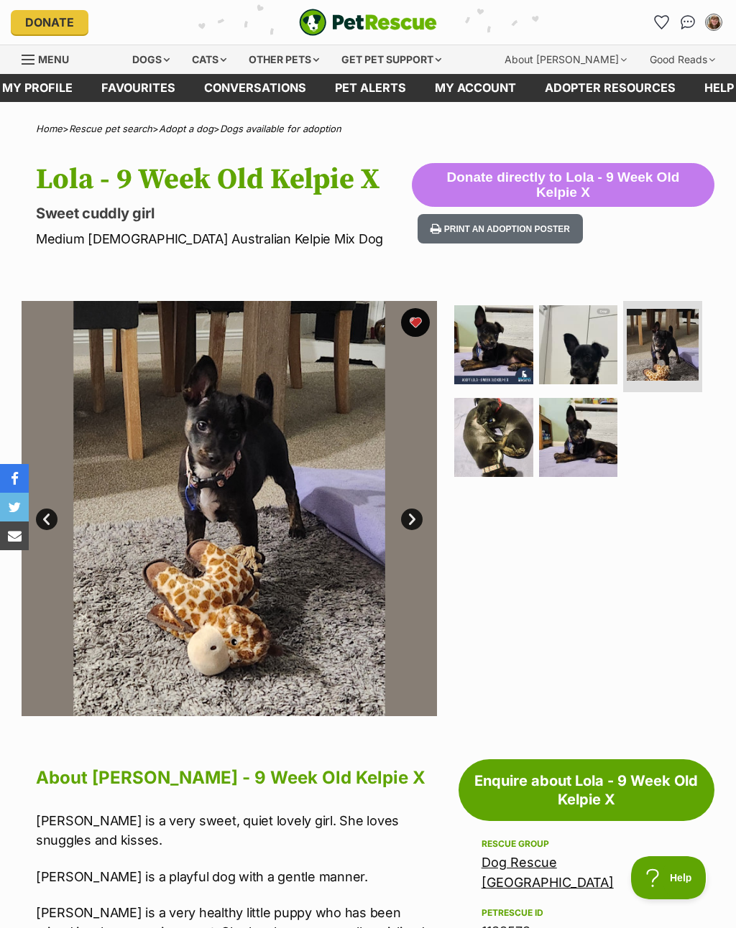
click at [499, 360] on img at bounding box center [493, 344] width 79 height 79
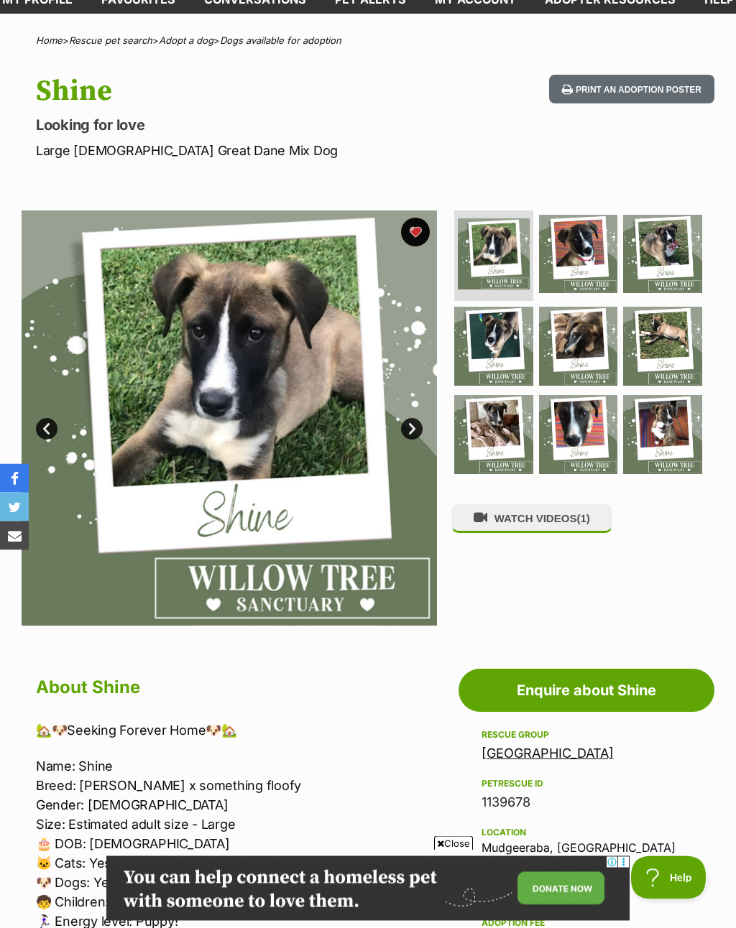
scroll to position [87, 0]
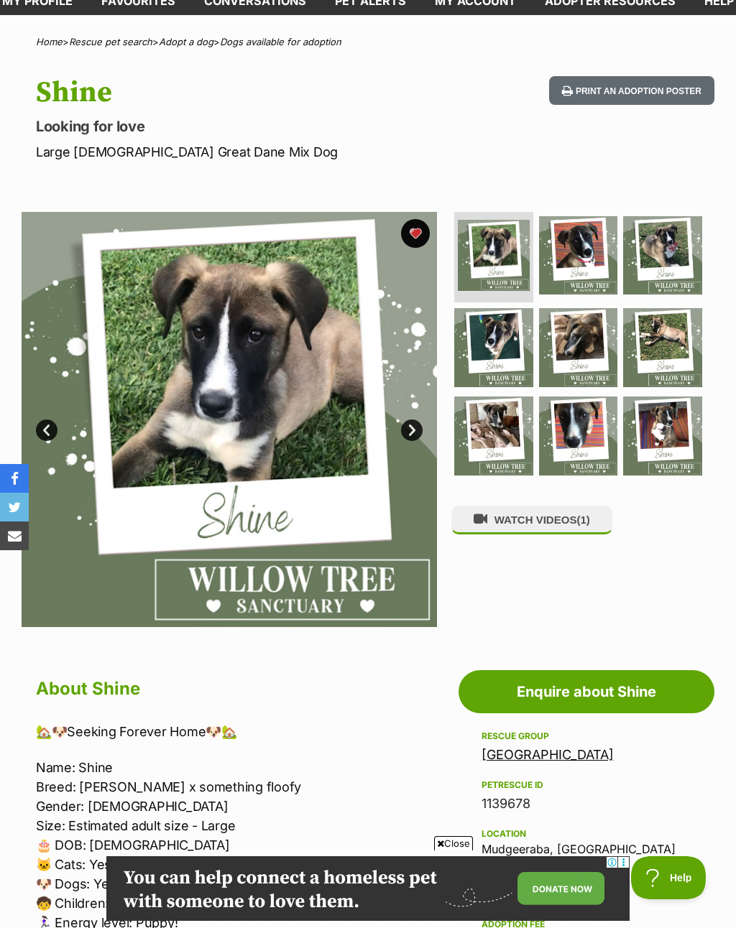
click at [407, 437] on link "Next" at bounding box center [412, 431] width 22 height 22
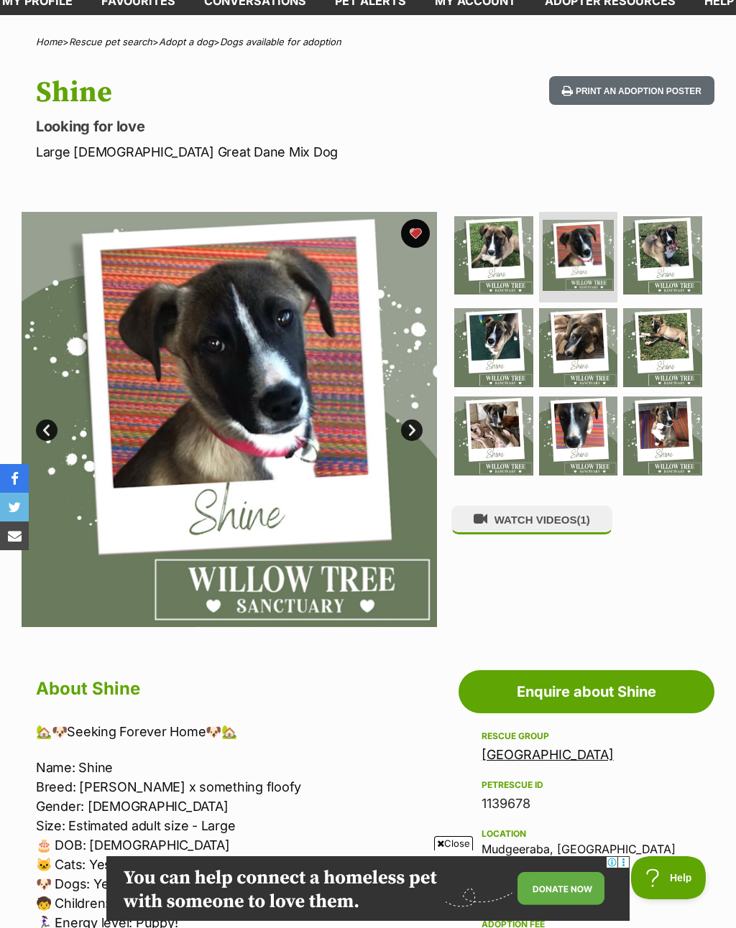
click at [412, 437] on link "Next" at bounding box center [412, 431] width 22 height 22
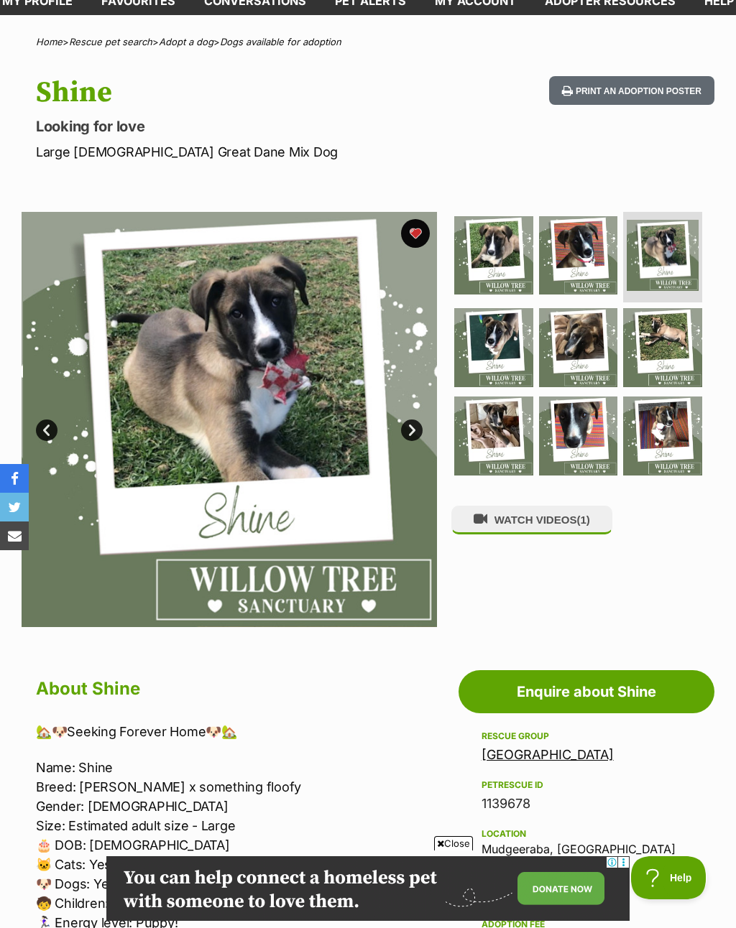
click at [416, 437] on link "Next" at bounding box center [412, 431] width 22 height 22
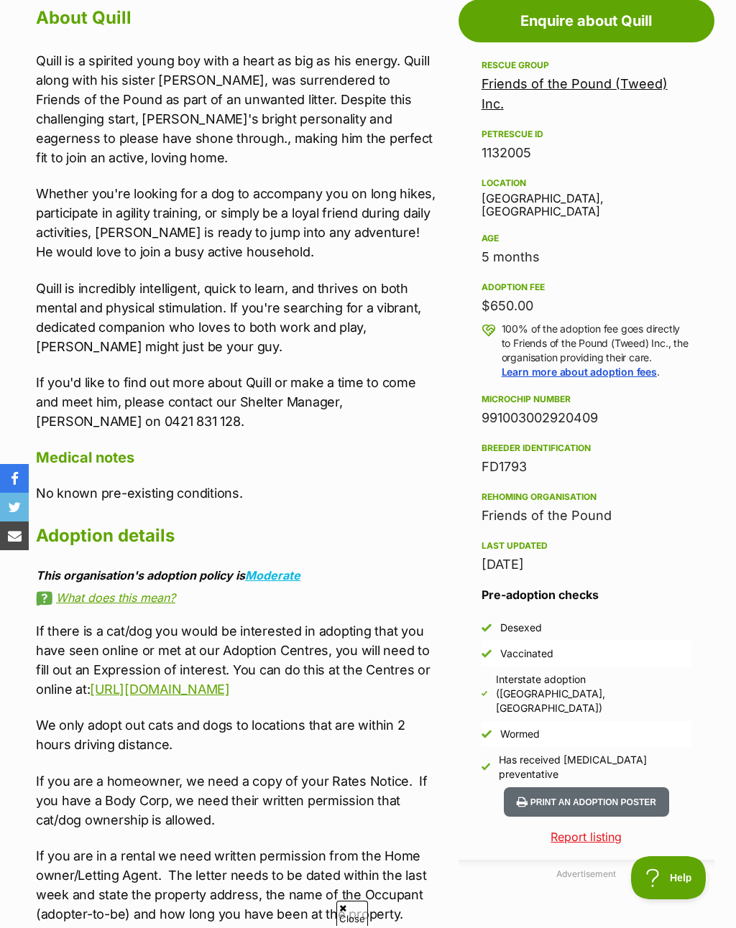
click at [407, 495] on div "About Quill Quill is a spirited young boy with a heart as big as his energy. Qu…" at bounding box center [236, 565] width 401 height 1127
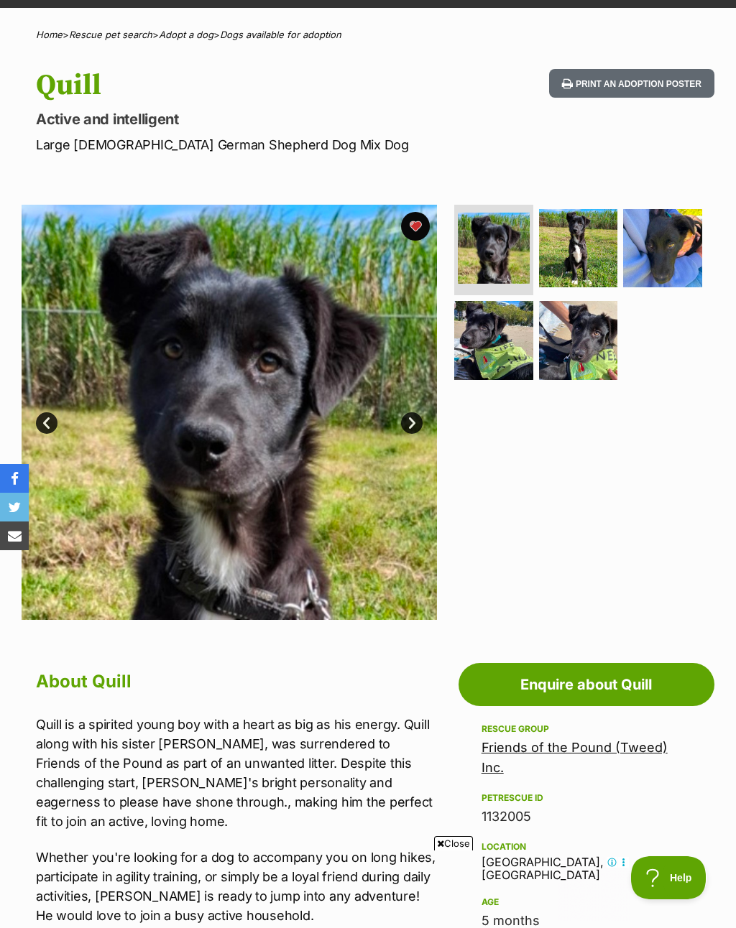
scroll to position [95, 0]
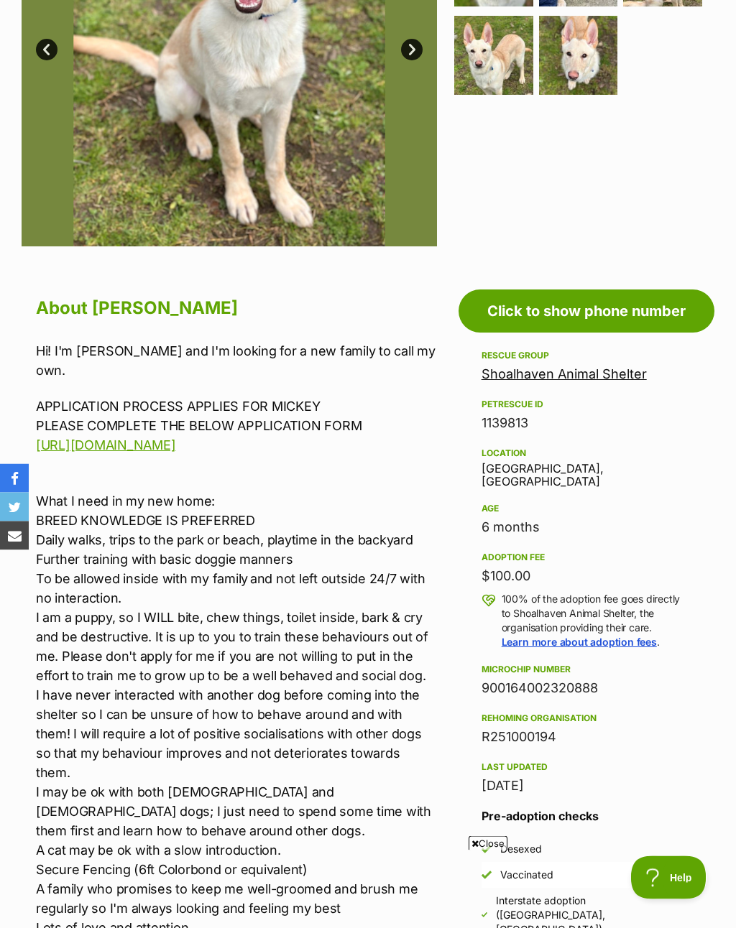
scroll to position [383, 0]
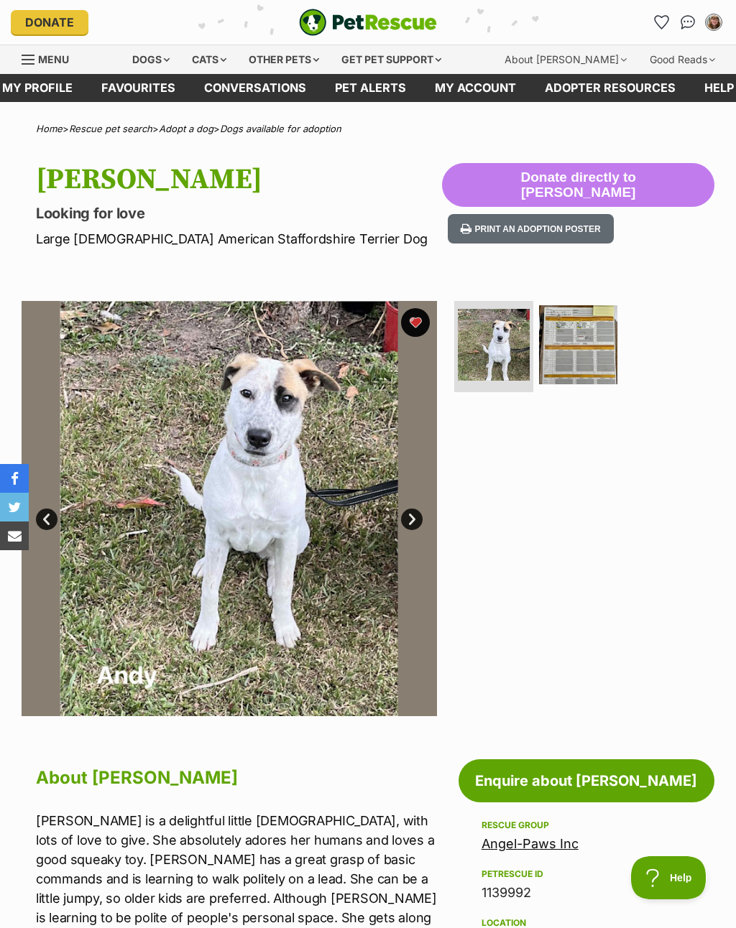
click at [414, 511] on link "Next" at bounding box center [412, 520] width 22 height 22
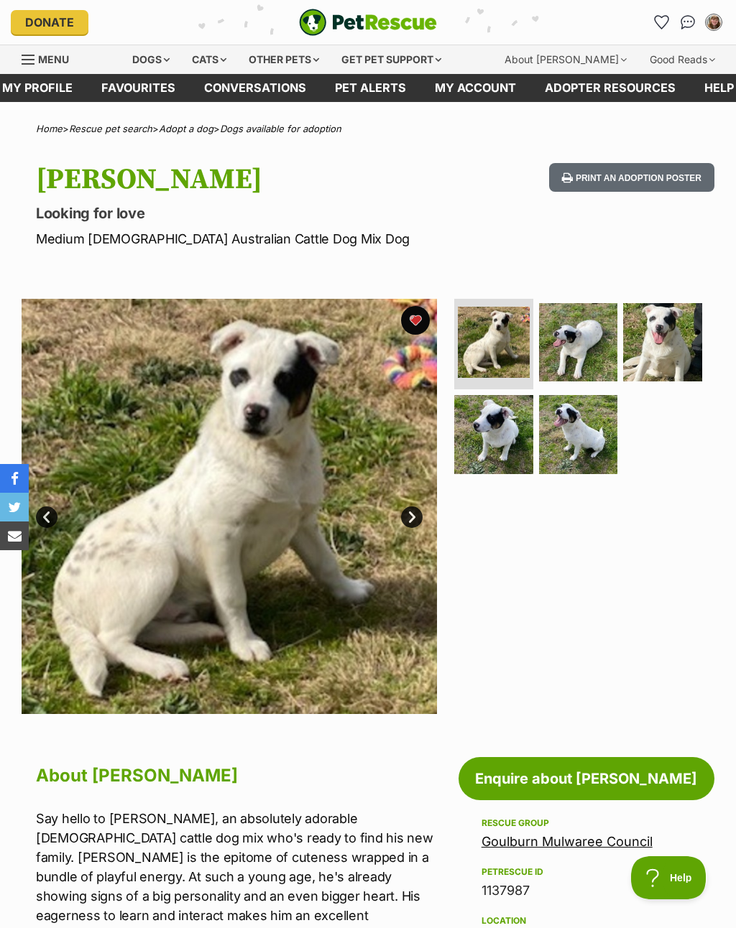
click at [570, 350] on img at bounding box center [578, 342] width 79 height 79
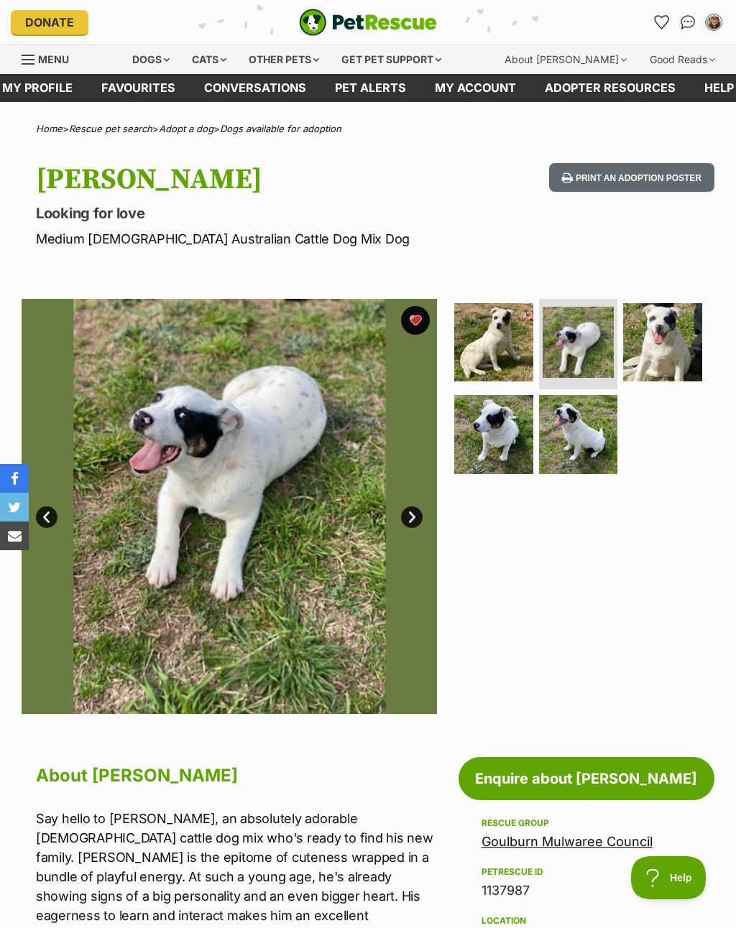
click at [678, 346] on img at bounding box center [662, 342] width 79 height 79
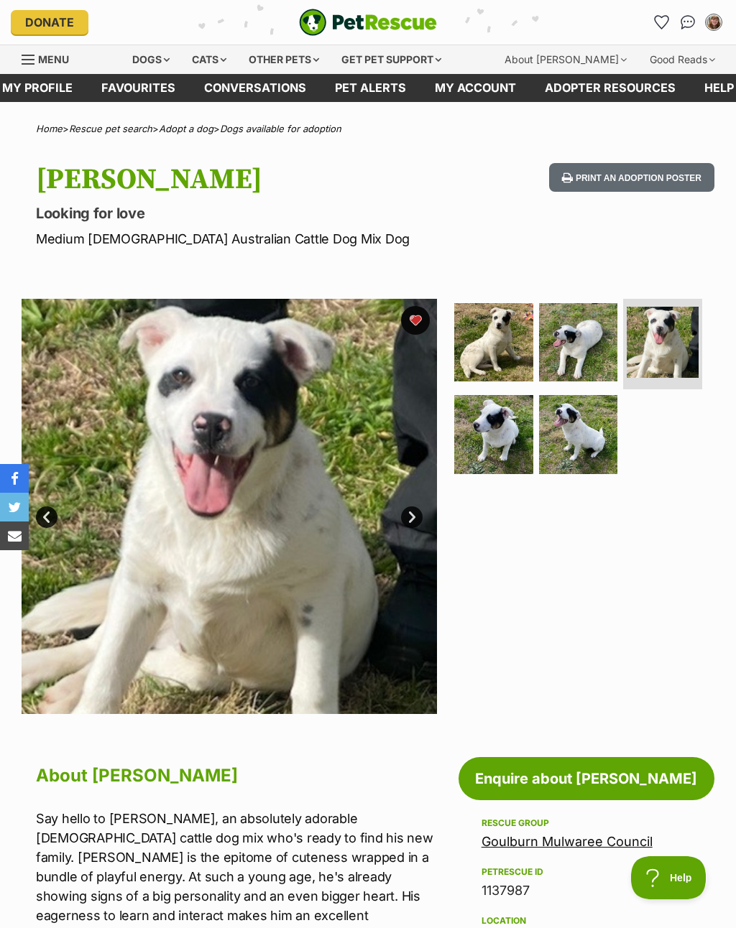
click at [514, 452] on img at bounding box center [493, 434] width 79 height 79
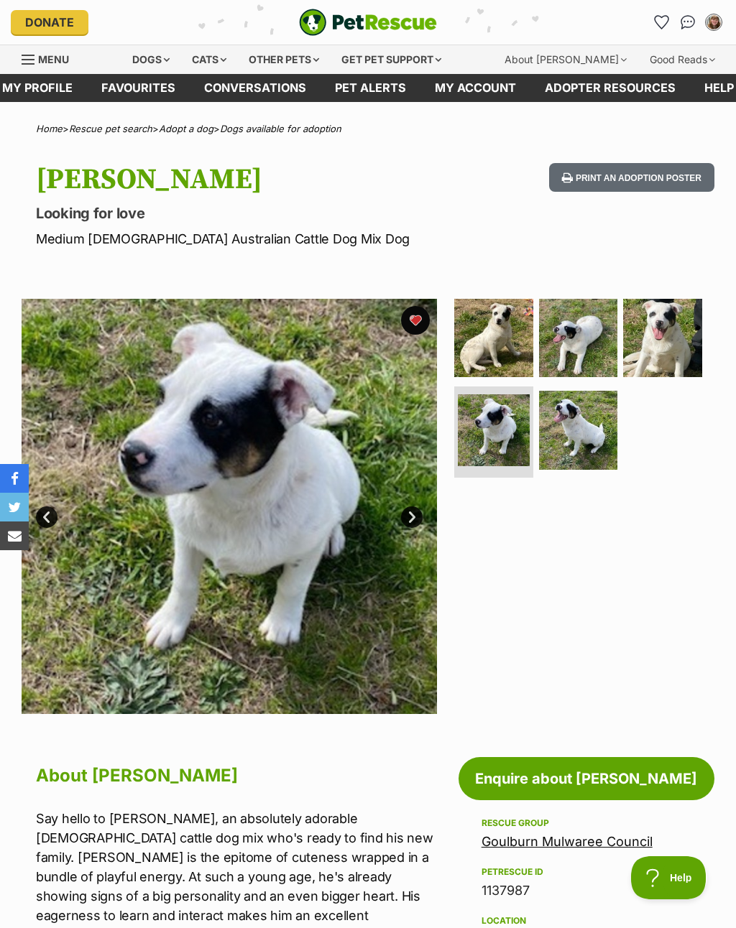
click at [561, 434] on img at bounding box center [578, 430] width 79 height 79
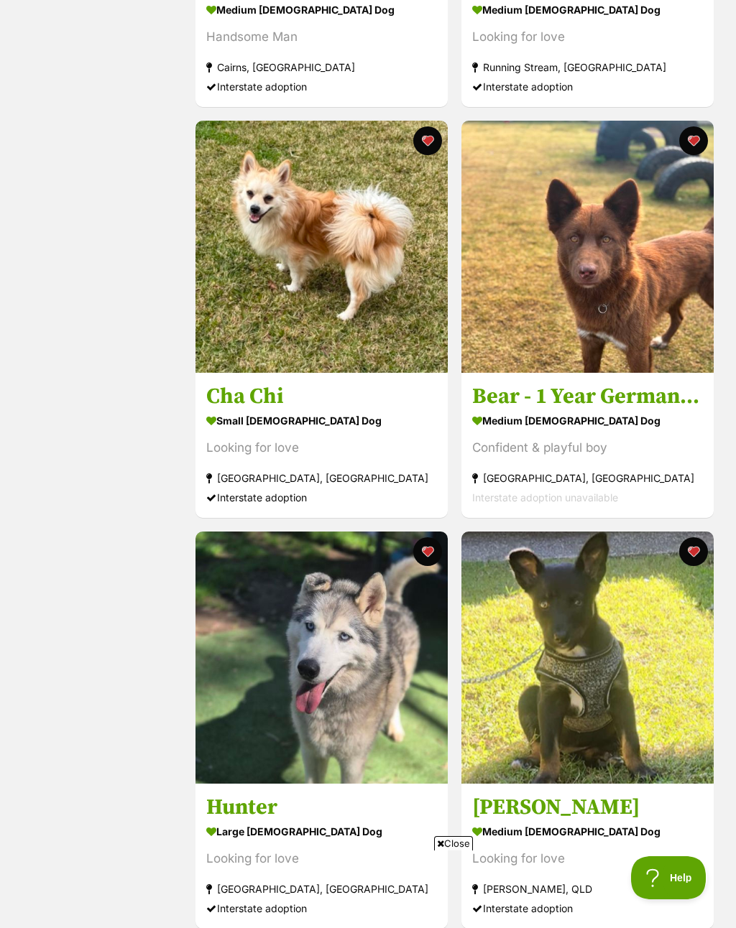
scroll to position [840, 0]
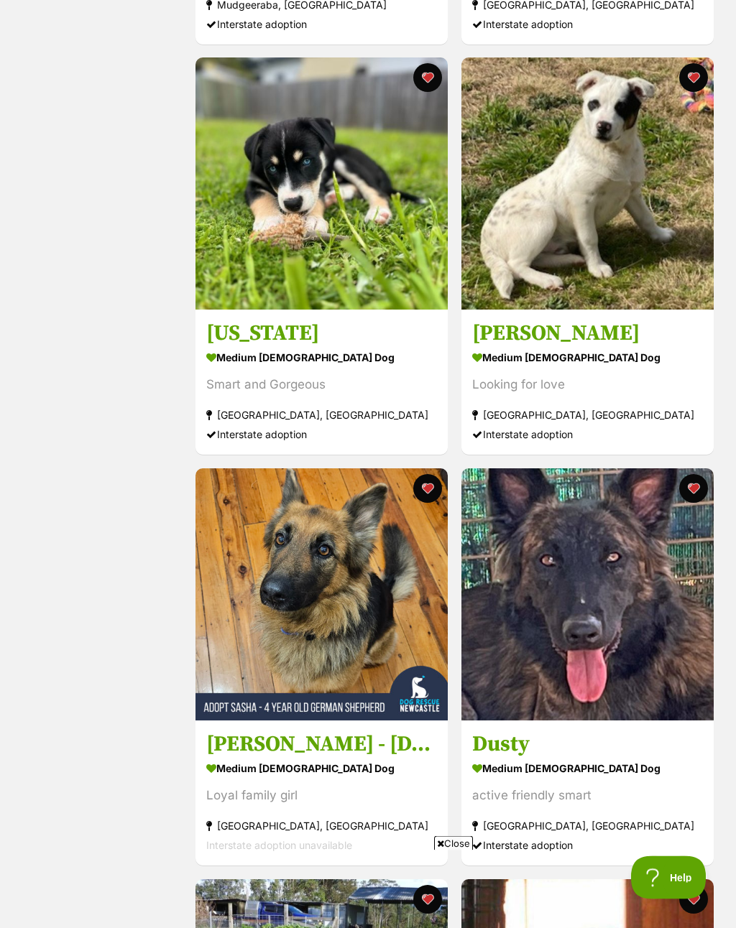
click at [432, 492] on button "favourite" at bounding box center [427, 489] width 29 height 29
click at [506, 768] on div "medium female Dog" at bounding box center [587, 768] width 231 height 21
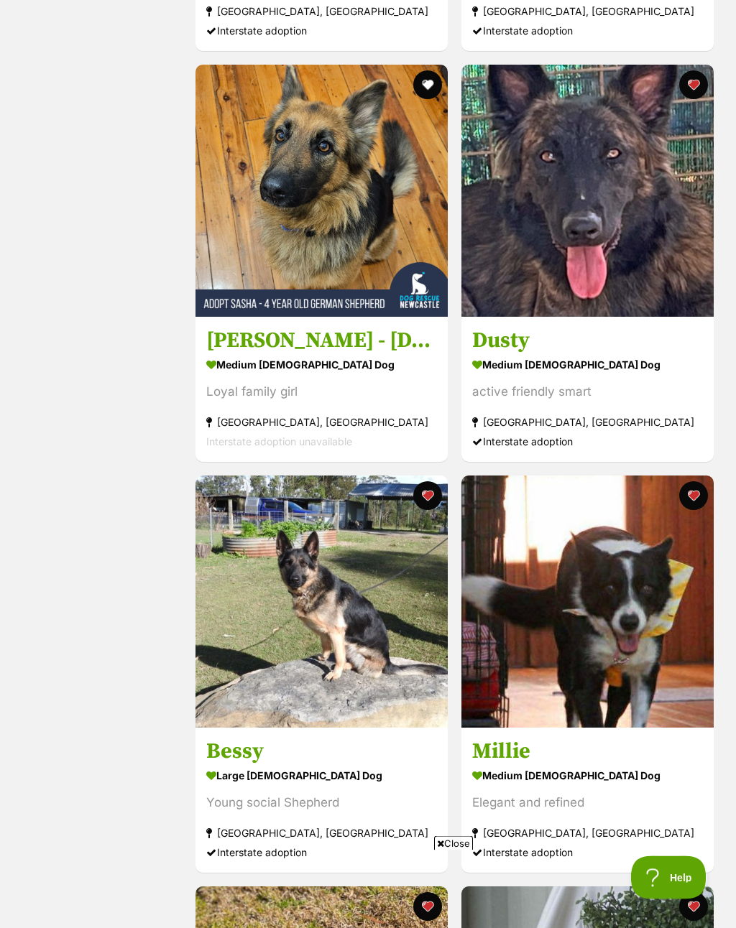
click at [695, 100] on button "favourite" at bounding box center [692, 85] width 29 height 29
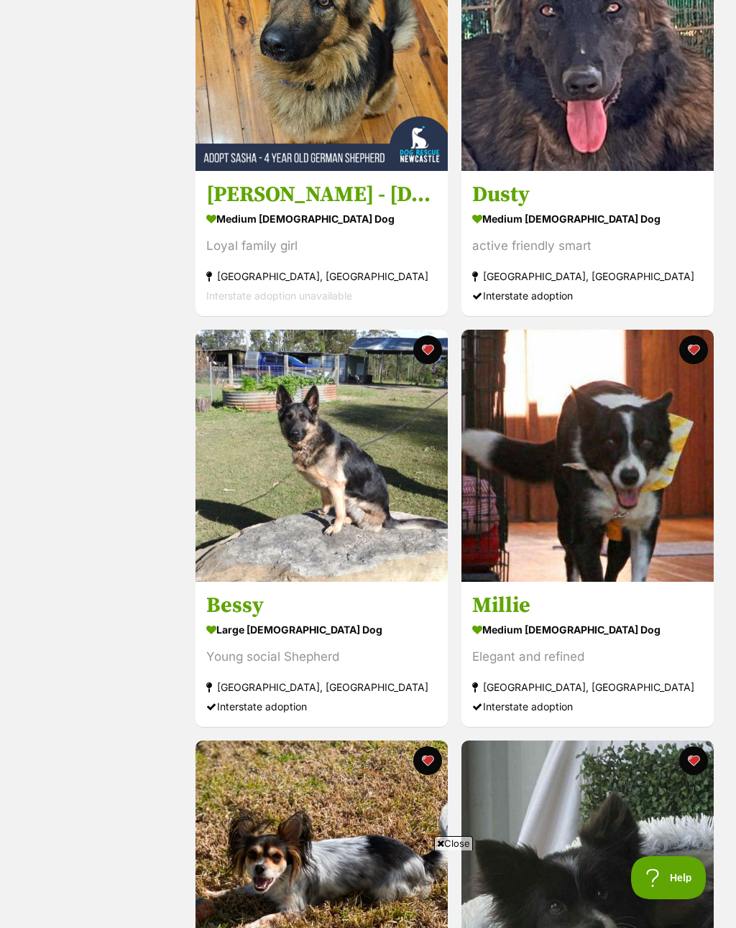
scroll to position [3675, 0]
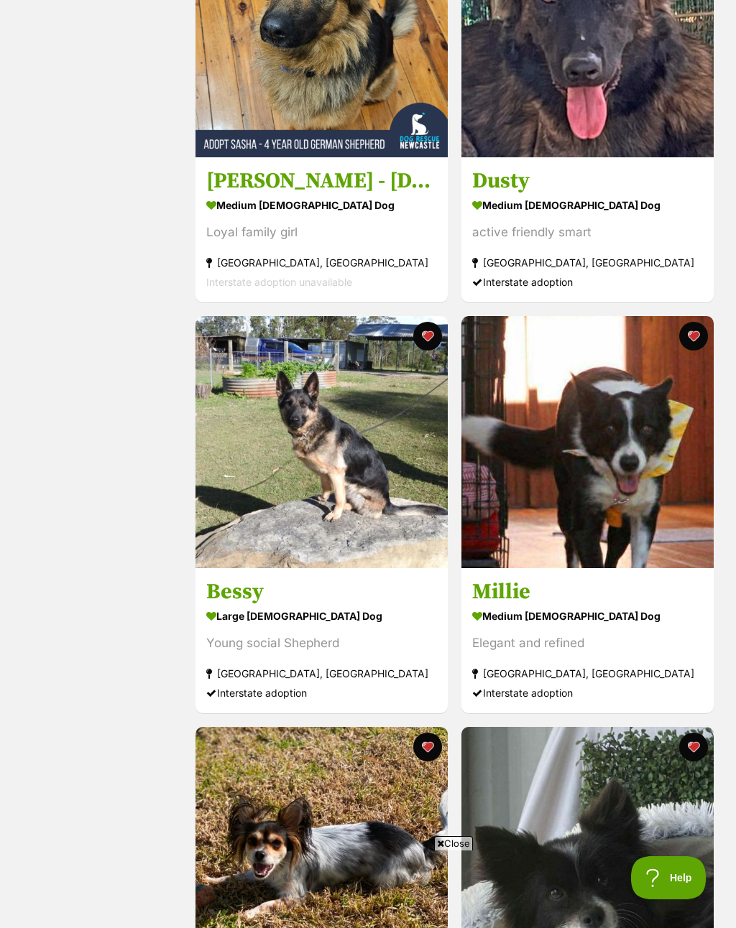
click at [261, 606] on h3 "Bessy" at bounding box center [321, 591] width 231 height 27
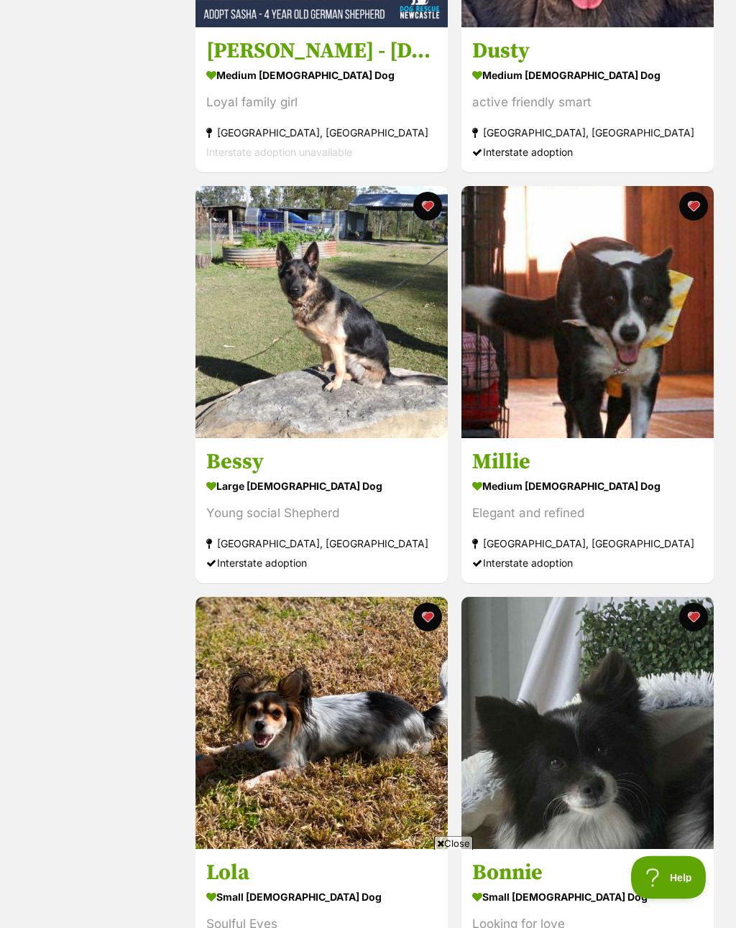
scroll to position [3813, 0]
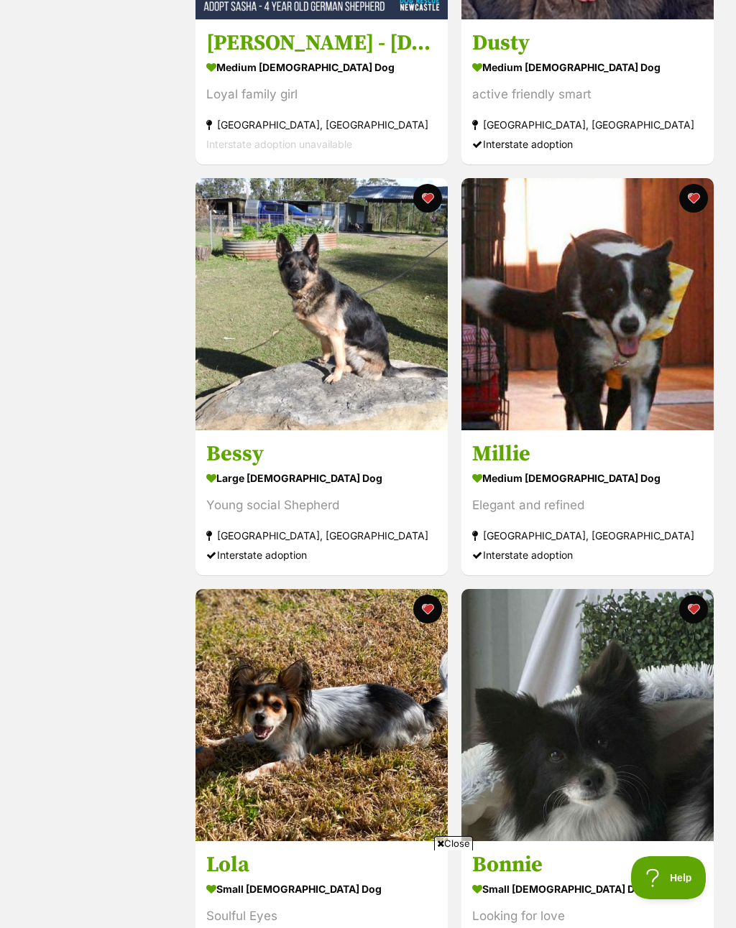
click at [432, 208] on button "favourite" at bounding box center [427, 198] width 29 height 29
click at [521, 468] on h3 "Millie" at bounding box center [587, 453] width 231 height 27
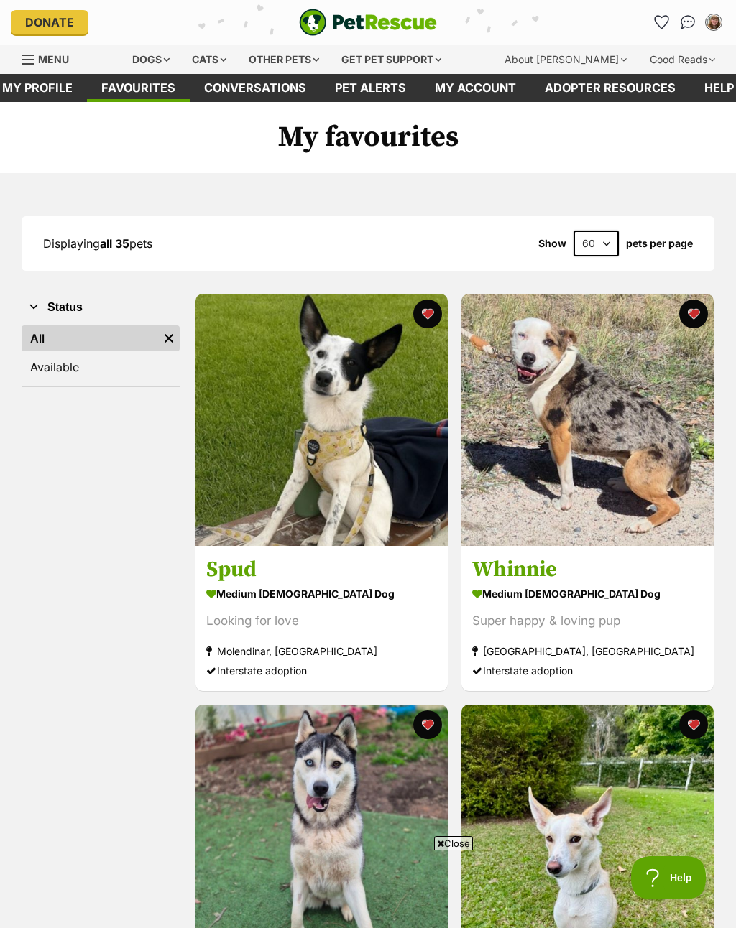
scroll to position [3835, 0]
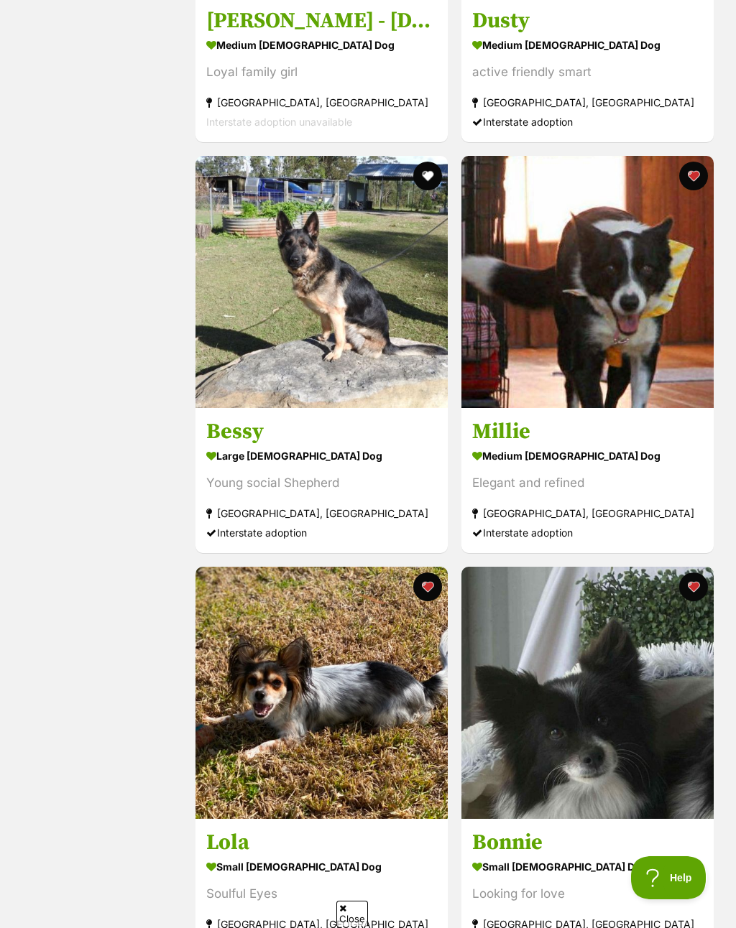
click at [513, 445] on h3 "Millie" at bounding box center [587, 431] width 231 height 27
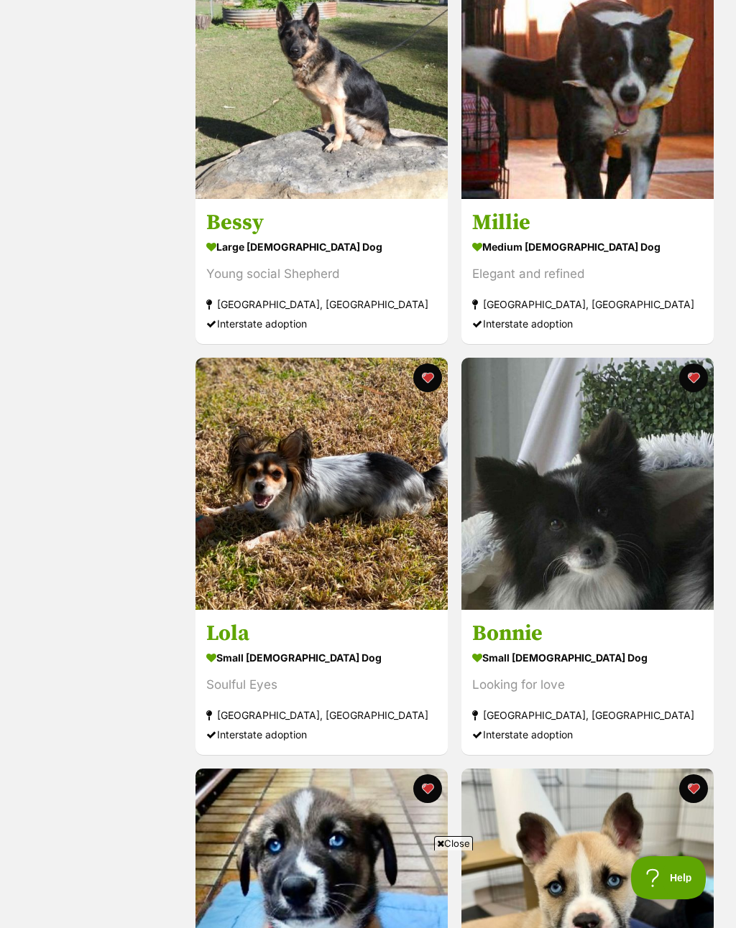
scroll to position [4064, 0]
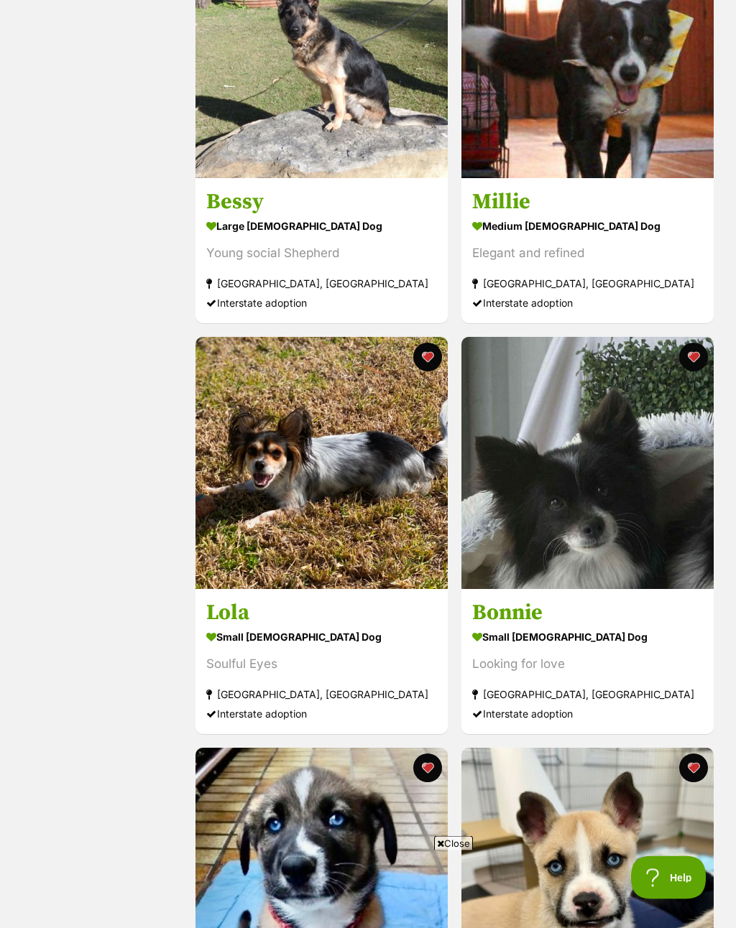
click at [234, 627] on h3 "Lola" at bounding box center [321, 613] width 231 height 27
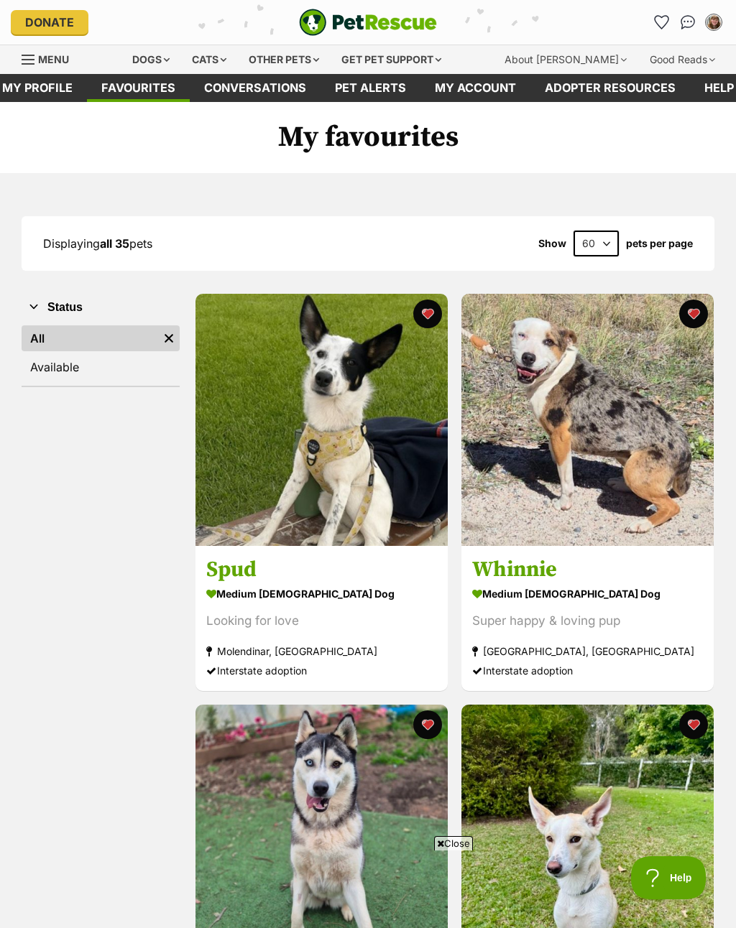
scroll to position [4087, 0]
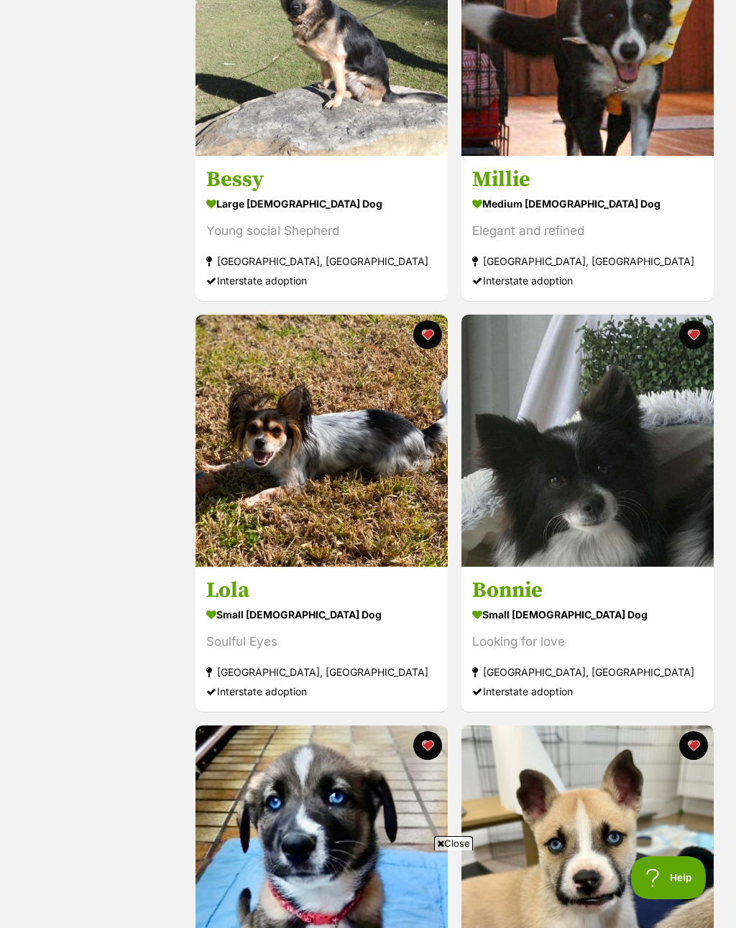
click at [429, 339] on button "favourite" at bounding box center [427, 334] width 29 height 29
click at [529, 604] on h3 "Bonnie" at bounding box center [587, 590] width 231 height 27
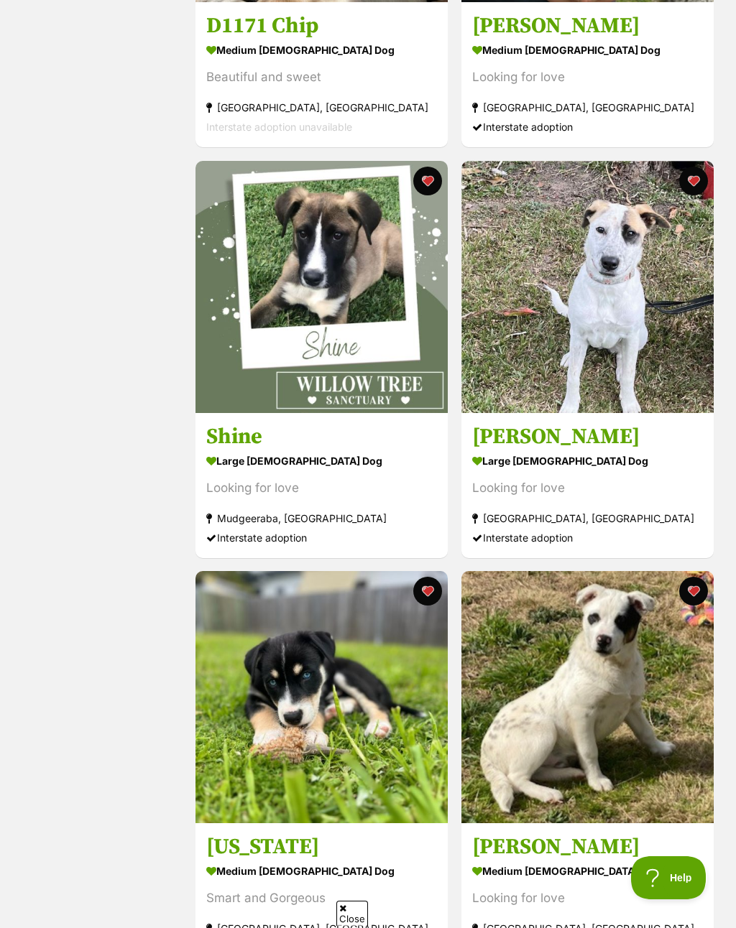
scroll to position [2674, 0]
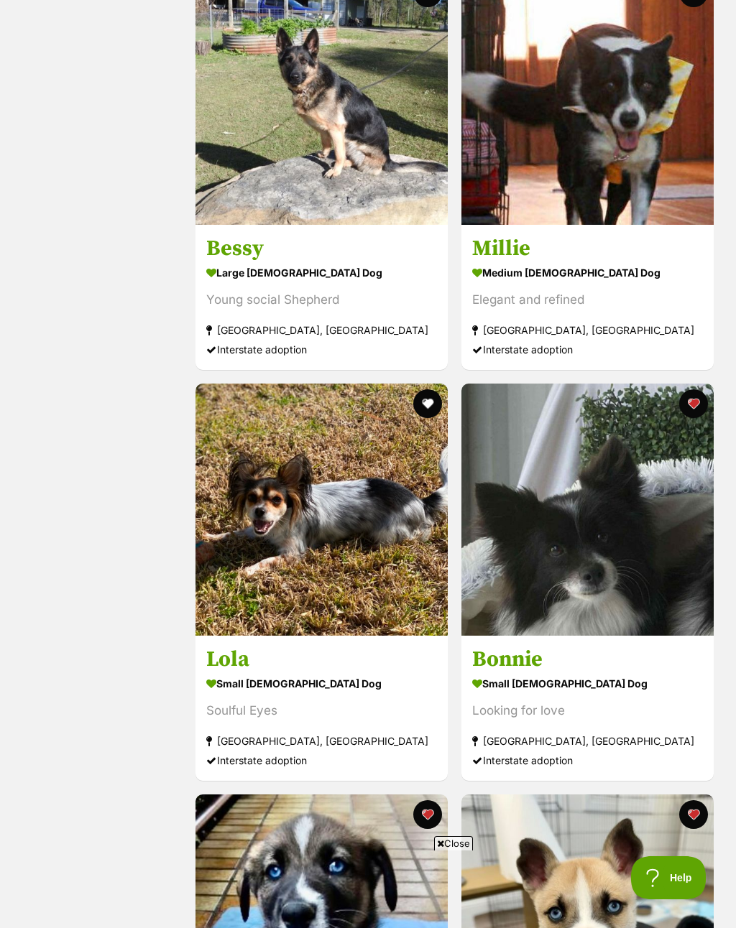
click at [698, 410] on button "favourite" at bounding box center [692, 403] width 29 height 29
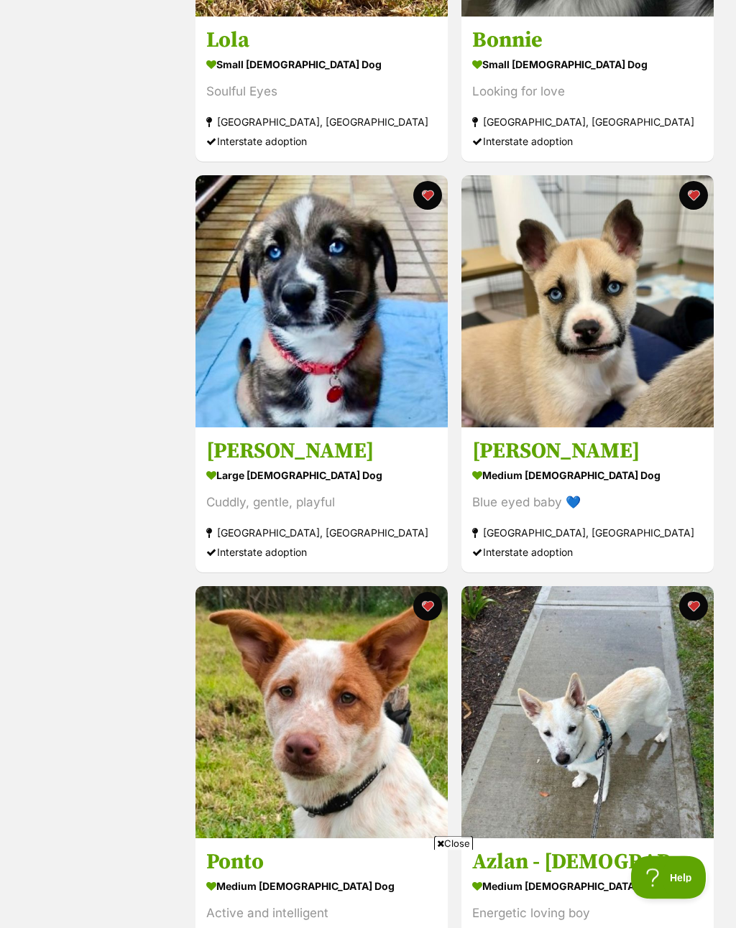
scroll to position [4638, 0]
click at [260, 465] on h3 "[PERSON_NAME]" at bounding box center [321, 450] width 231 height 27
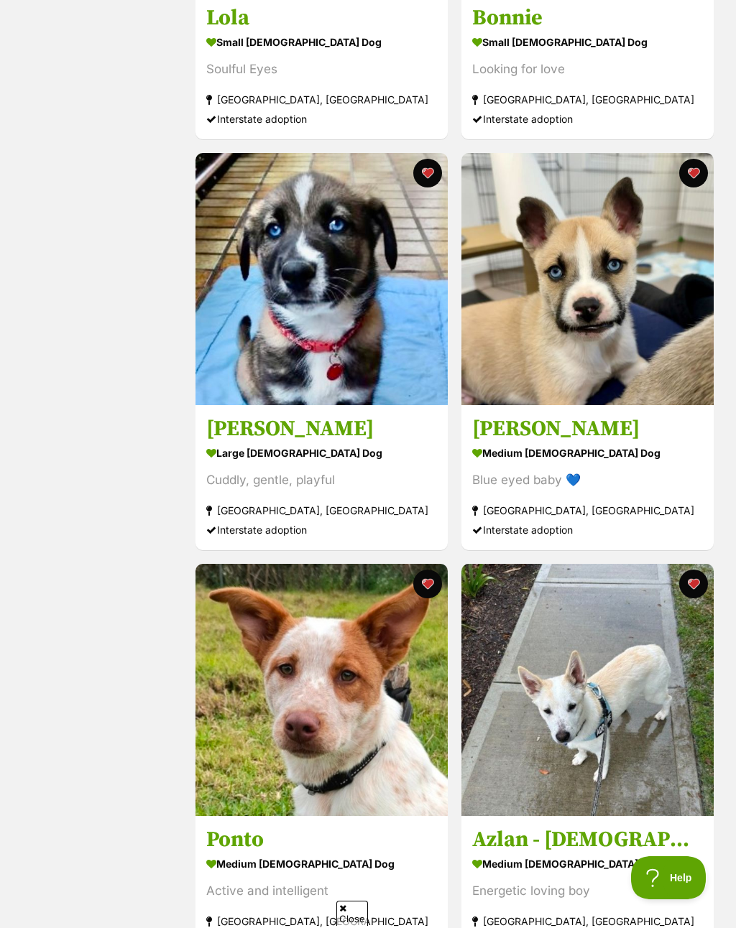
click at [522, 436] on h3 "Weyland" at bounding box center [587, 428] width 231 height 27
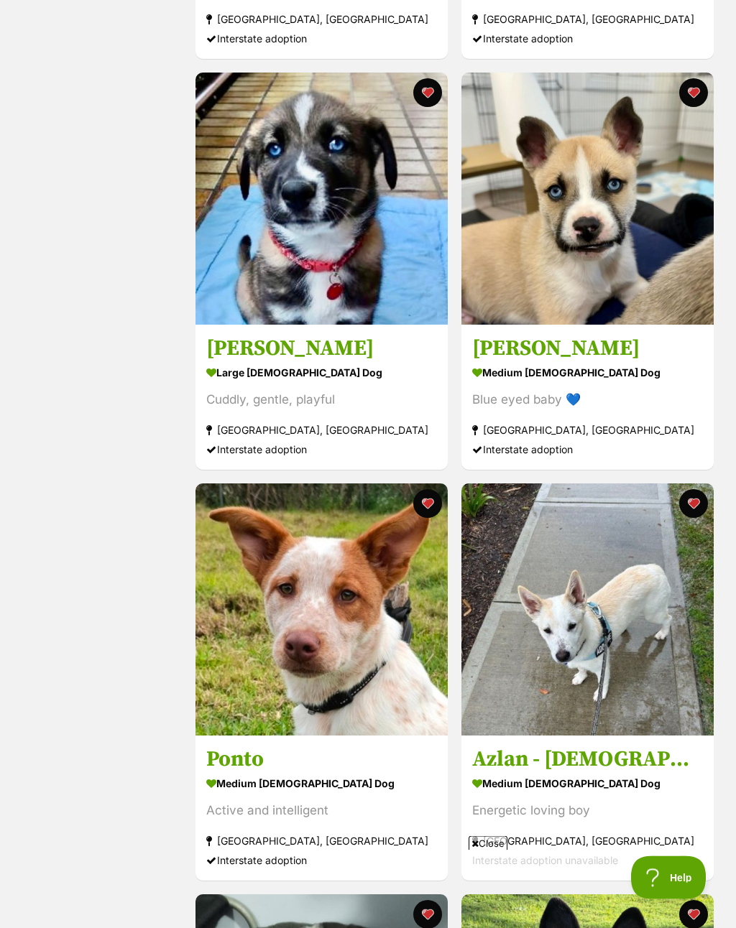
click at [251, 774] on h3 "Ponto" at bounding box center [321, 759] width 231 height 27
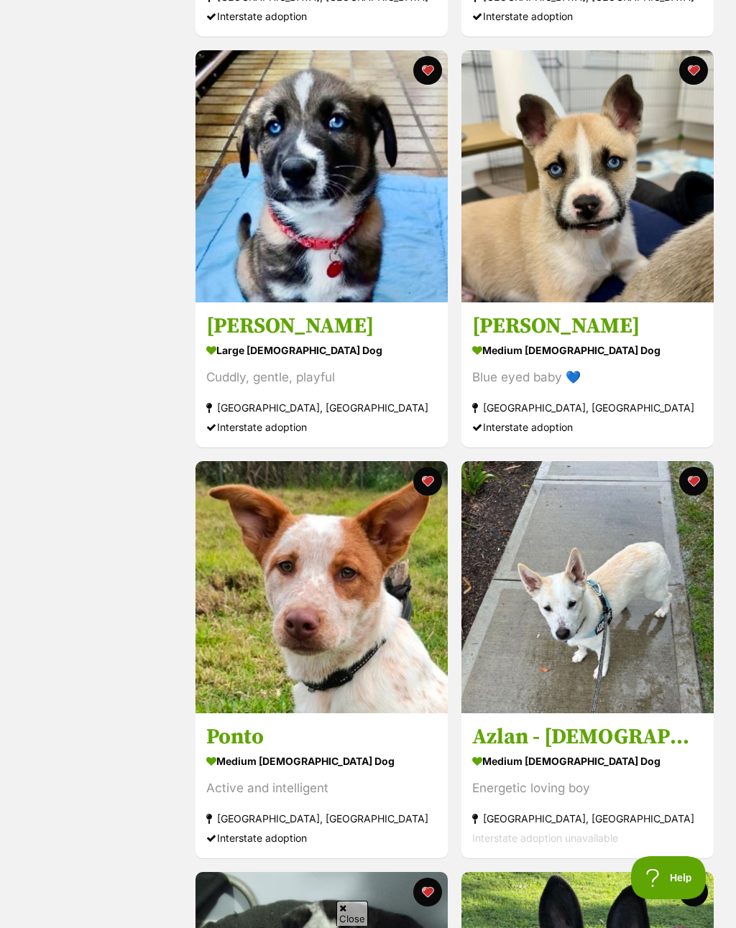
click at [432, 492] on button "favourite" at bounding box center [427, 481] width 29 height 29
click at [551, 771] on div "medium male Dog" at bounding box center [587, 761] width 231 height 21
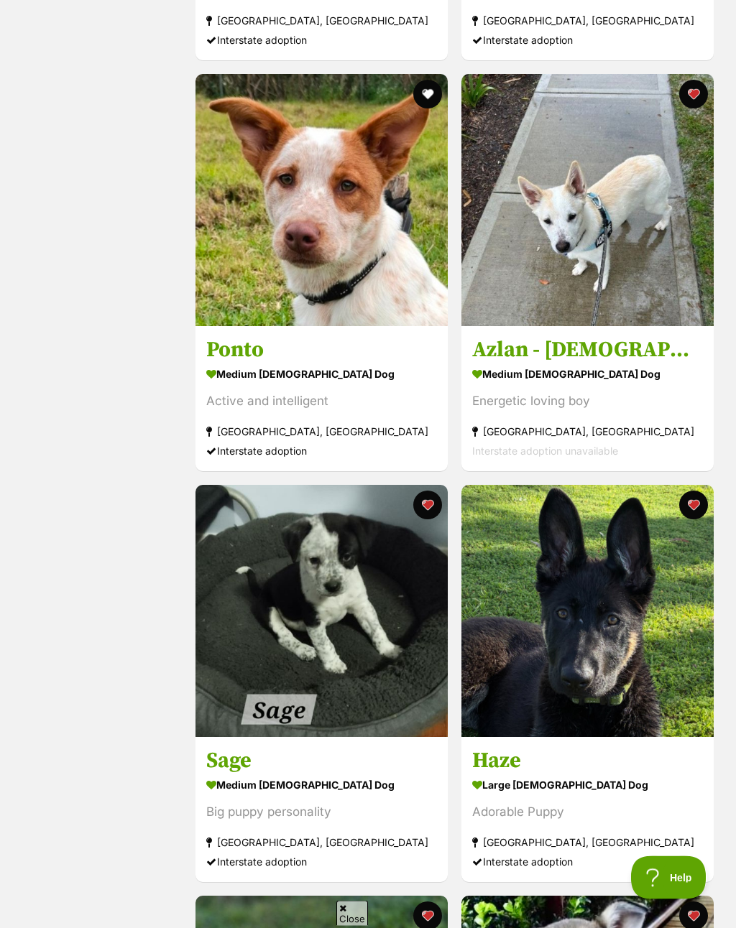
scroll to position [5150, 0]
click at [235, 770] on h3 "Sage" at bounding box center [321, 760] width 231 height 27
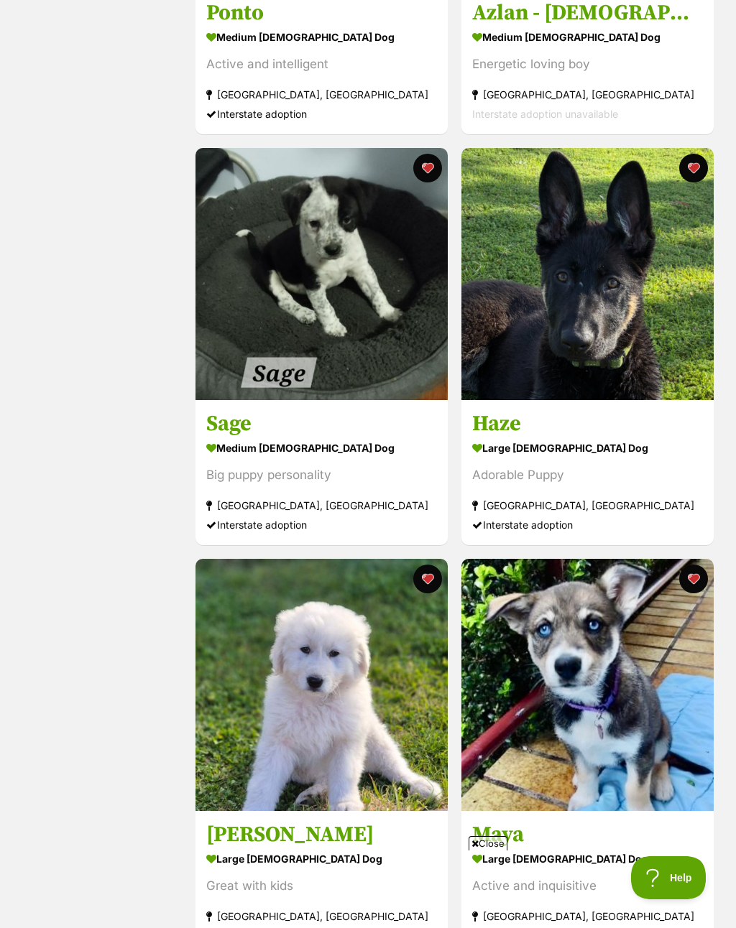
scroll to position [5487, 0]
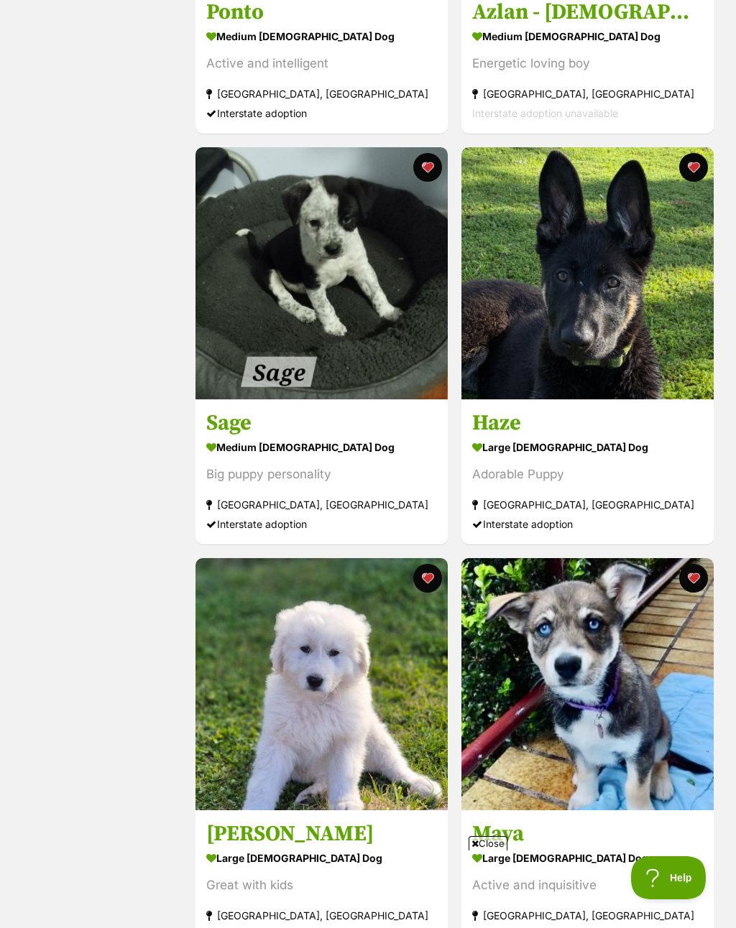
click at [500, 430] on h3 "Haze" at bounding box center [587, 422] width 231 height 27
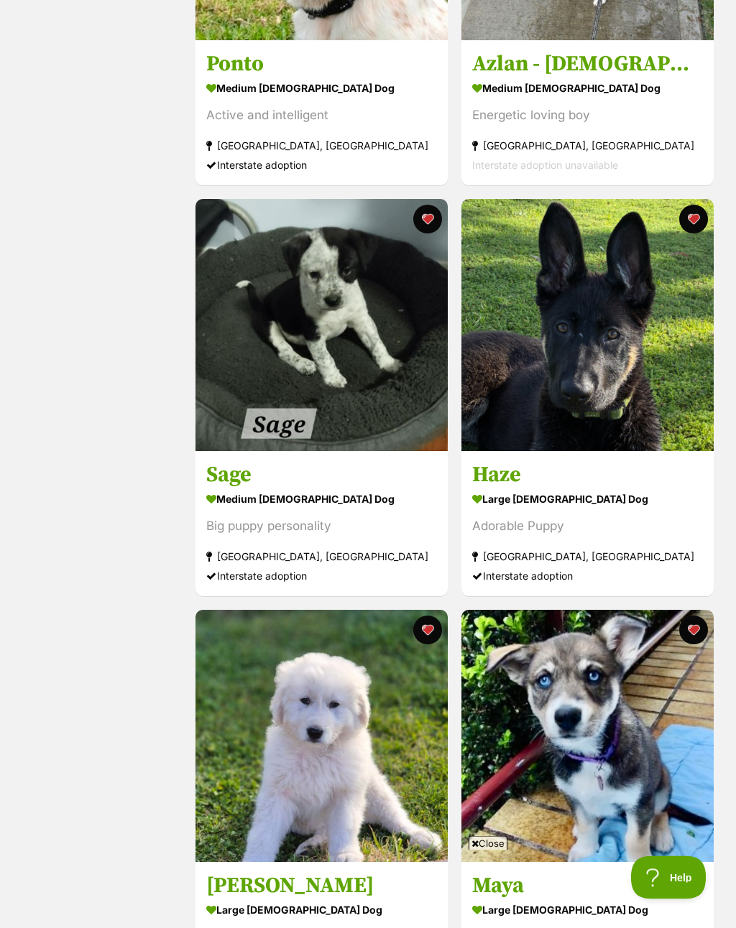
scroll to position [5429, 0]
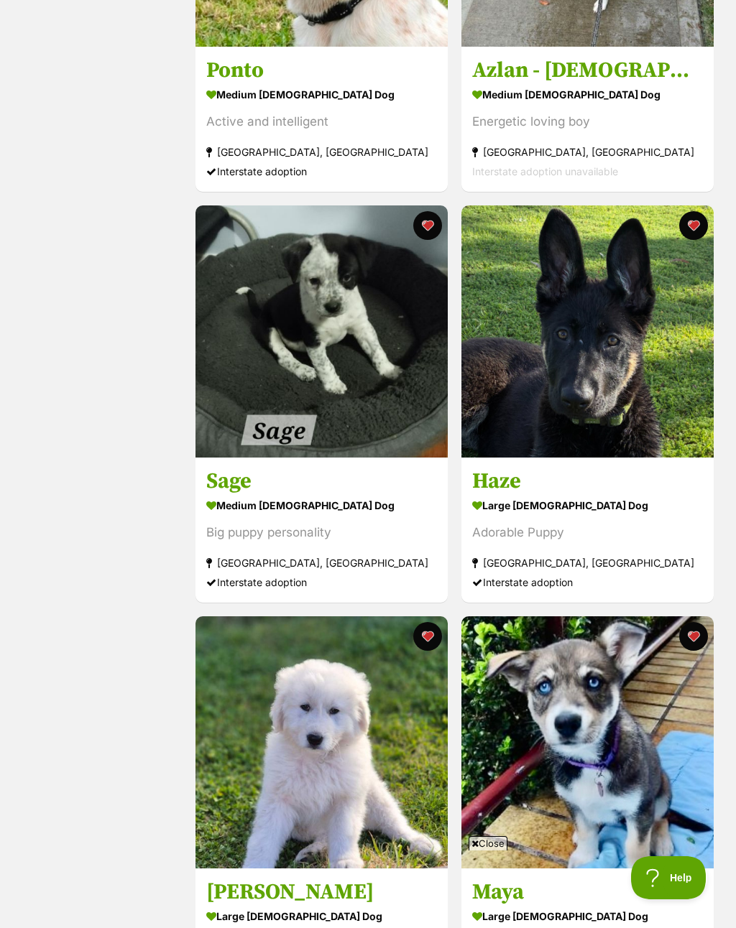
click at [696, 240] on button "favourite" at bounding box center [692, 225] width 29 height 29
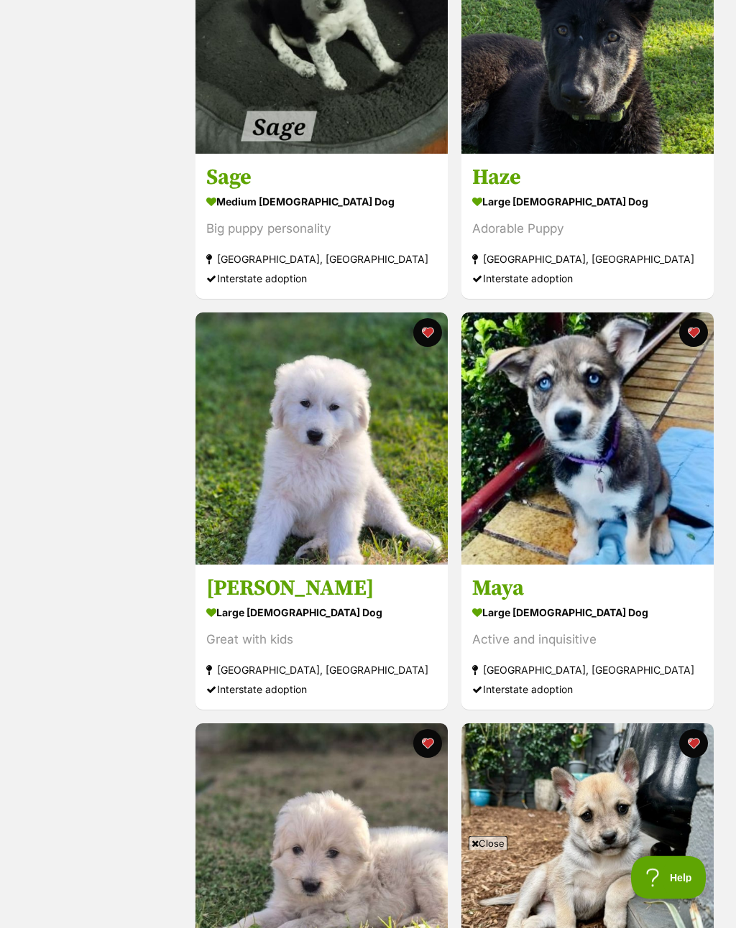
scroll to position [5734, 0]
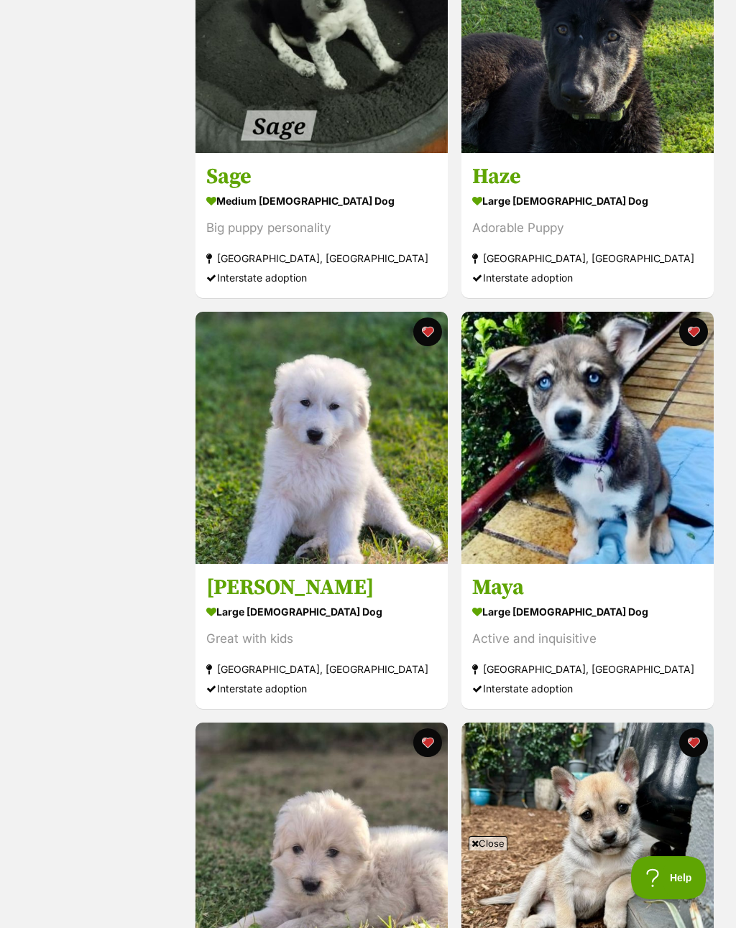
click at [274, 601] on h3 "Clarissa" at bounding box center [321, 587] width 231 height 27
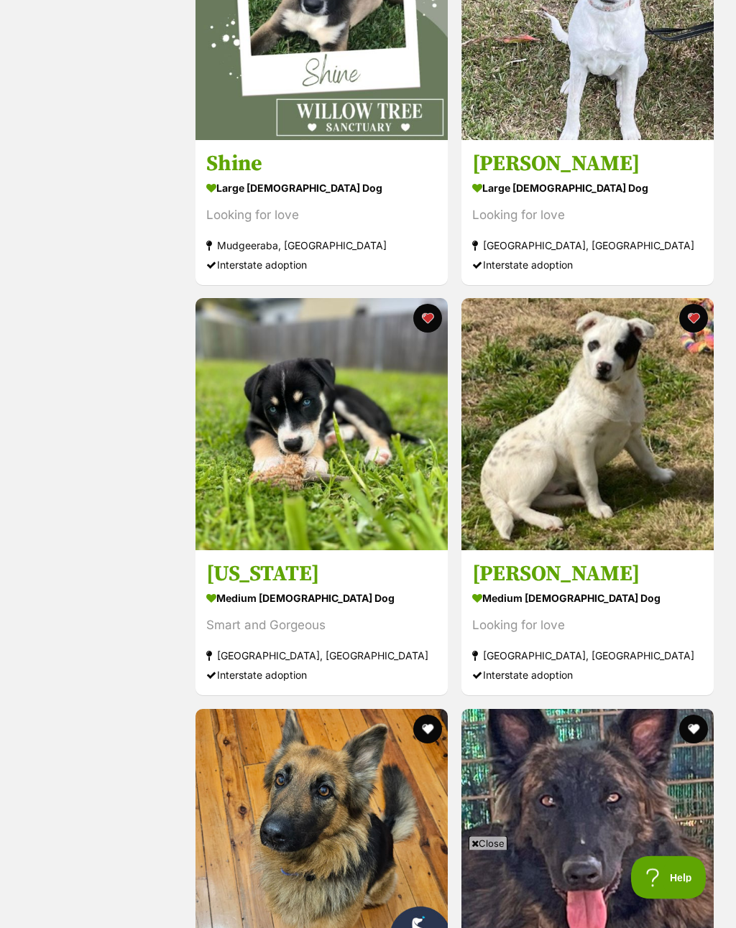
scroll to position [0, 0]
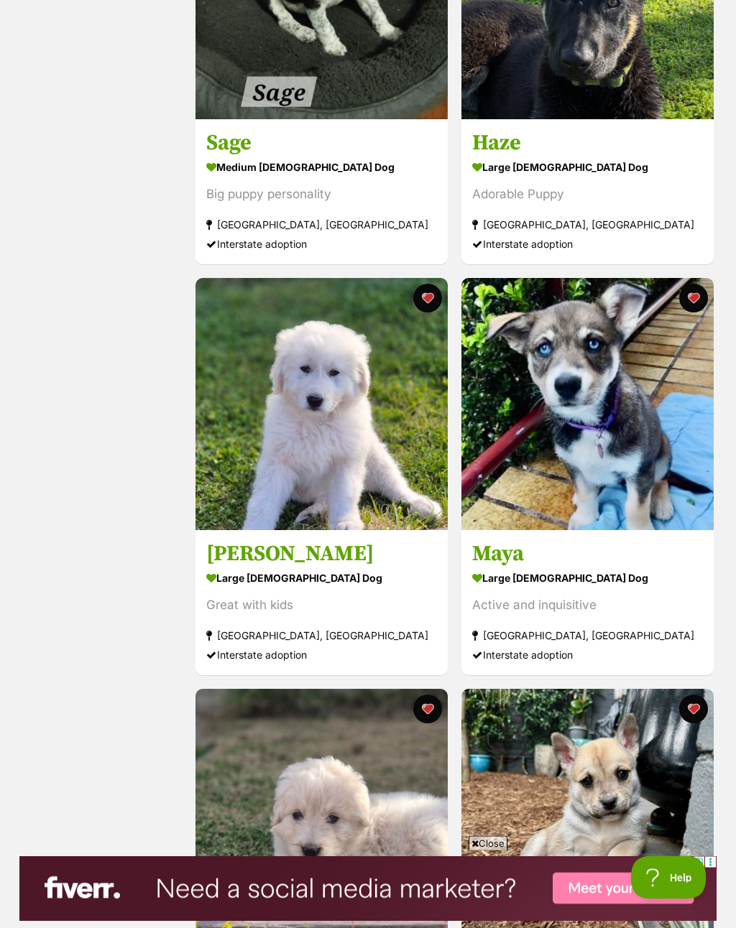
click at [435, 305] on button "favourite" at bounding box center [427, 298] width 29 height 29
click at [432, 723] on button "favourite" at bounding box center [427, 709] width 29 height 29
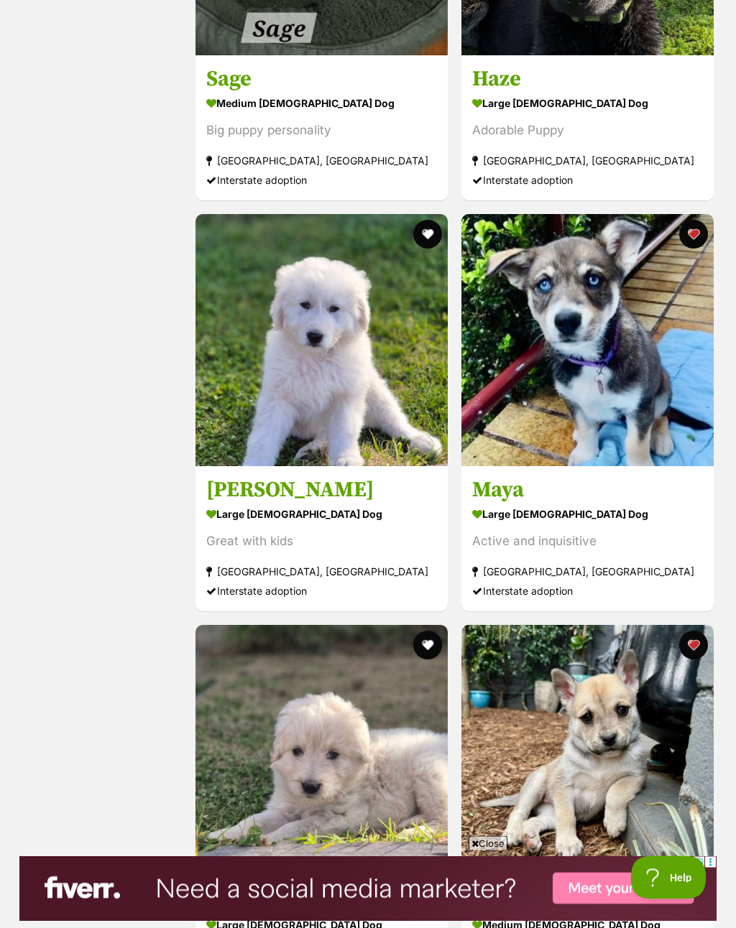
scroll to position [5826, 0]
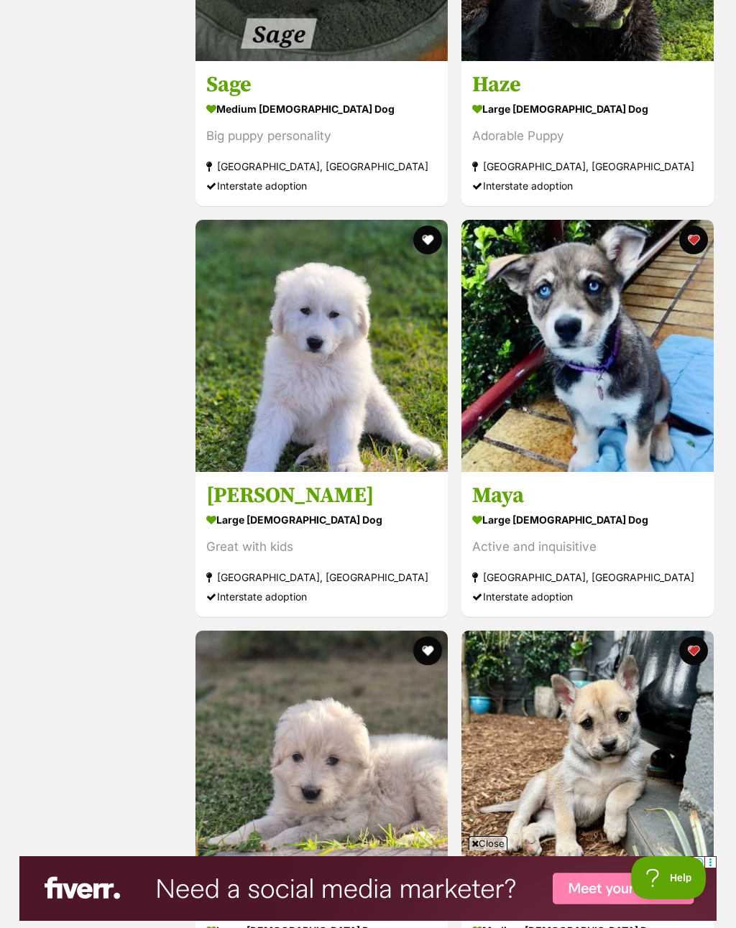
click at [509, 509] on h3 "Maya" at bounding box center [587, 495] width 231 height 27
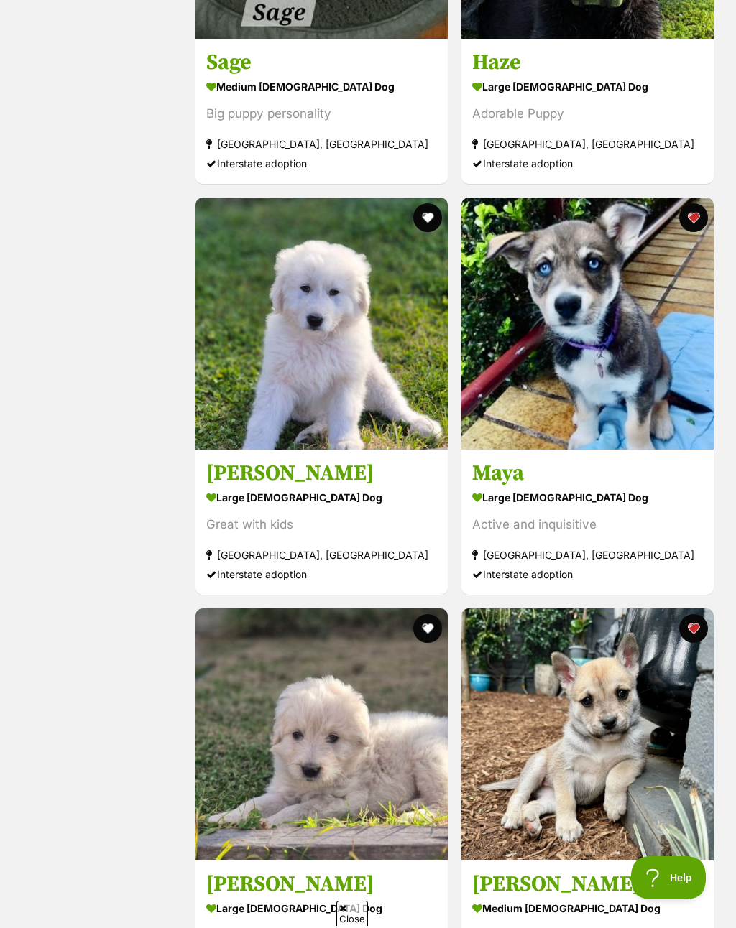
click at [505, 487] on h3 "Maya" at bounding box center [587, 473] width 231 height 27
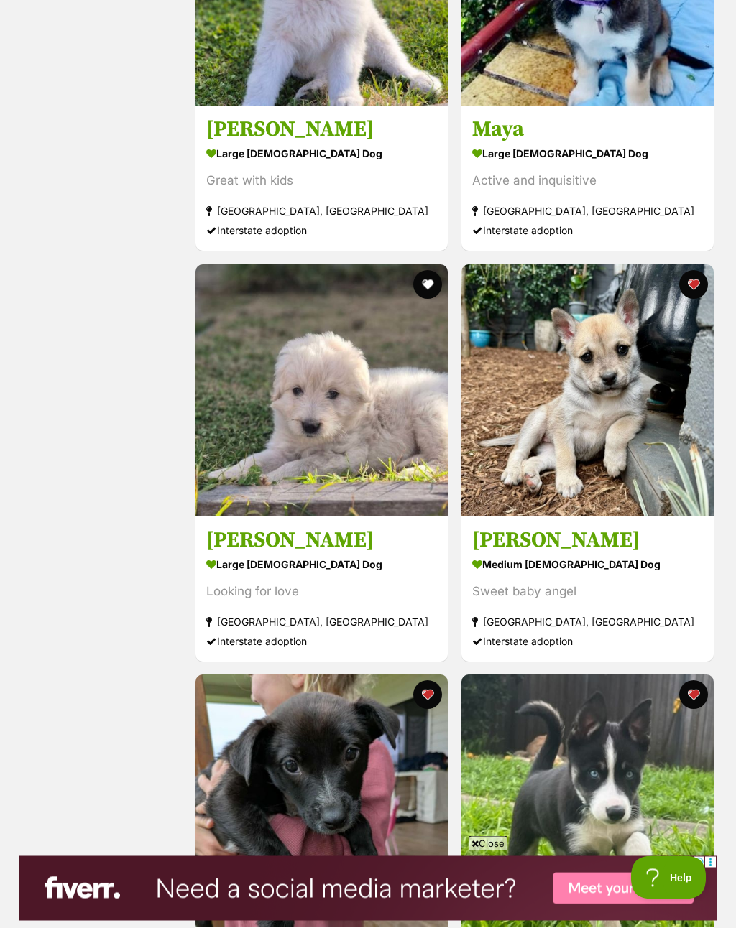
scroll to position [6192, 0]
click at [529, 550] on h3 "Yutani" at bounding box center [587, 539] width 231 height 27
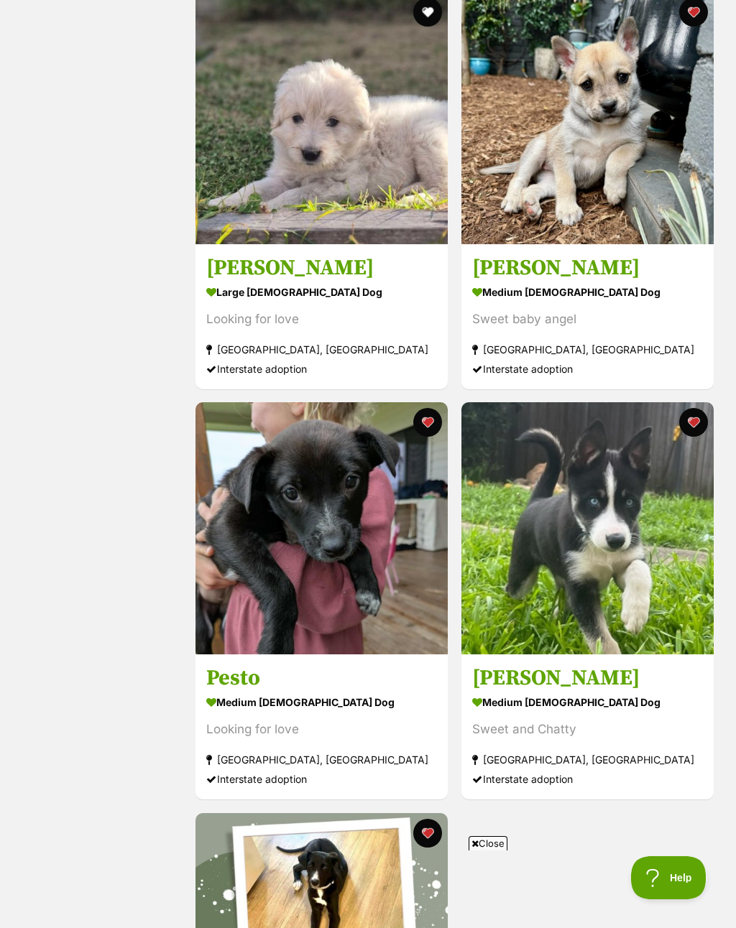
scroll to position [0, 0]
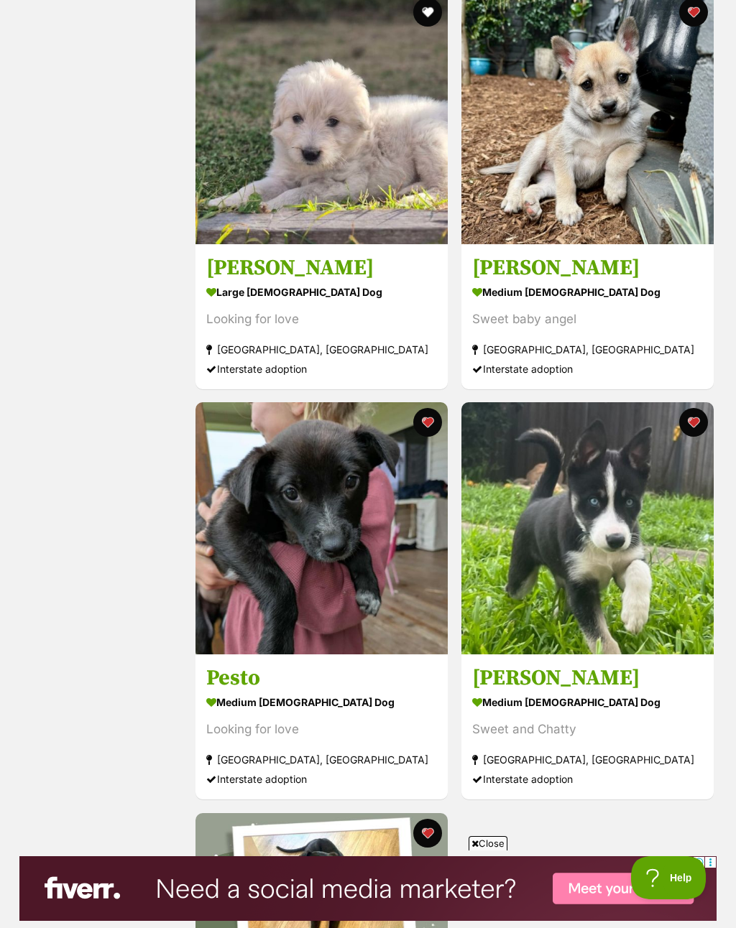
click at [257, 692] on h3 "Pesto" at bounding box center [321, 677] width 231 height 27
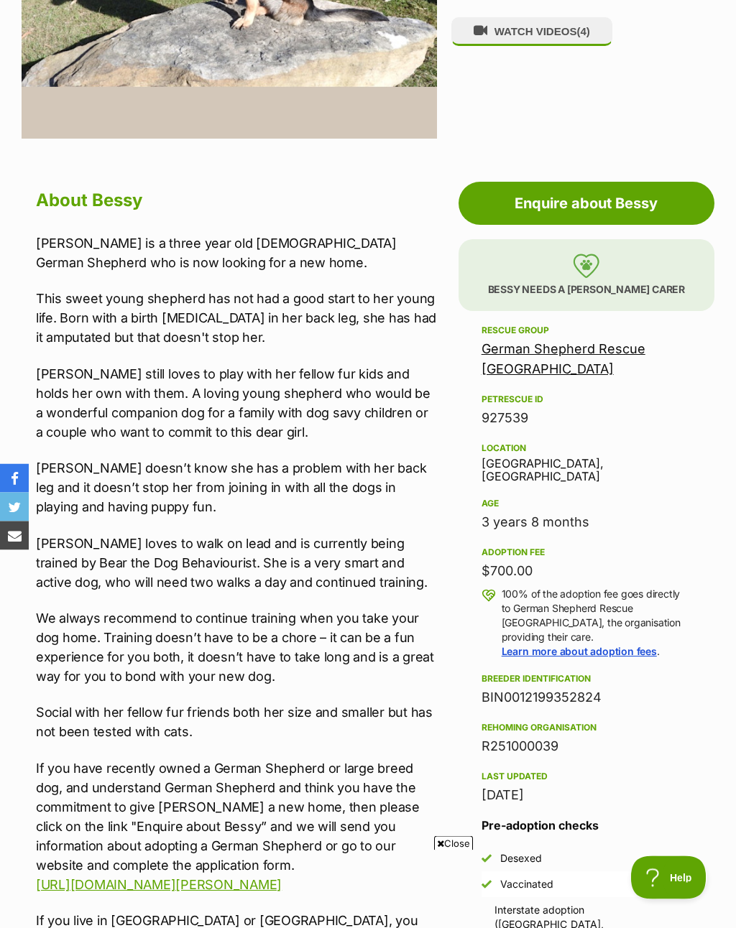
scroll to position [508, 0]
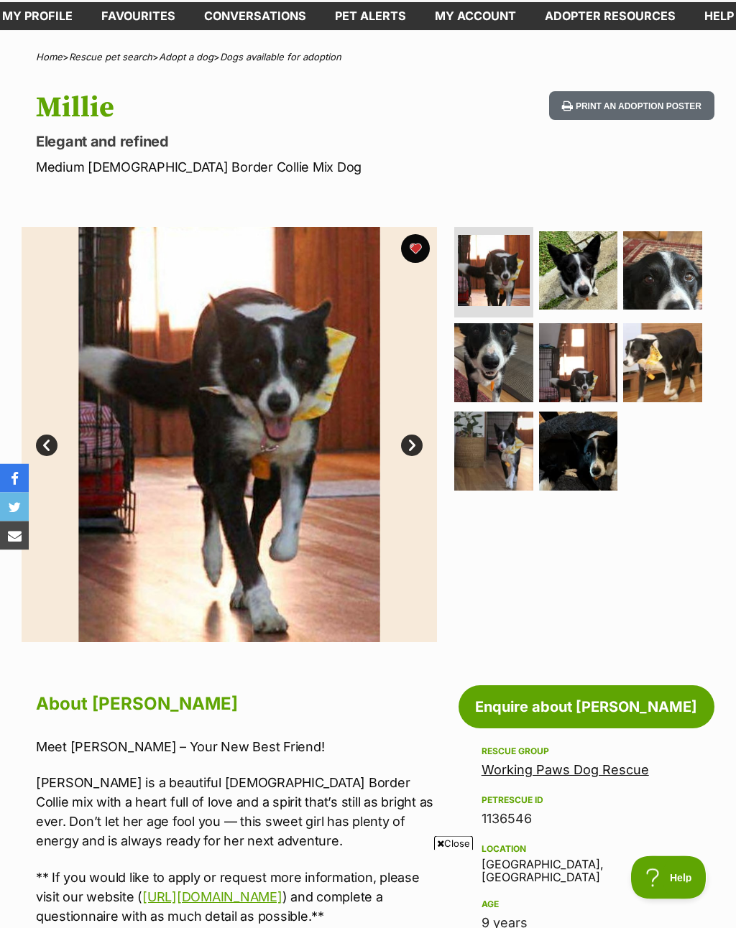
click at [413, 449] on link "Next" at bounding box center [412, 446] width 22 height 22
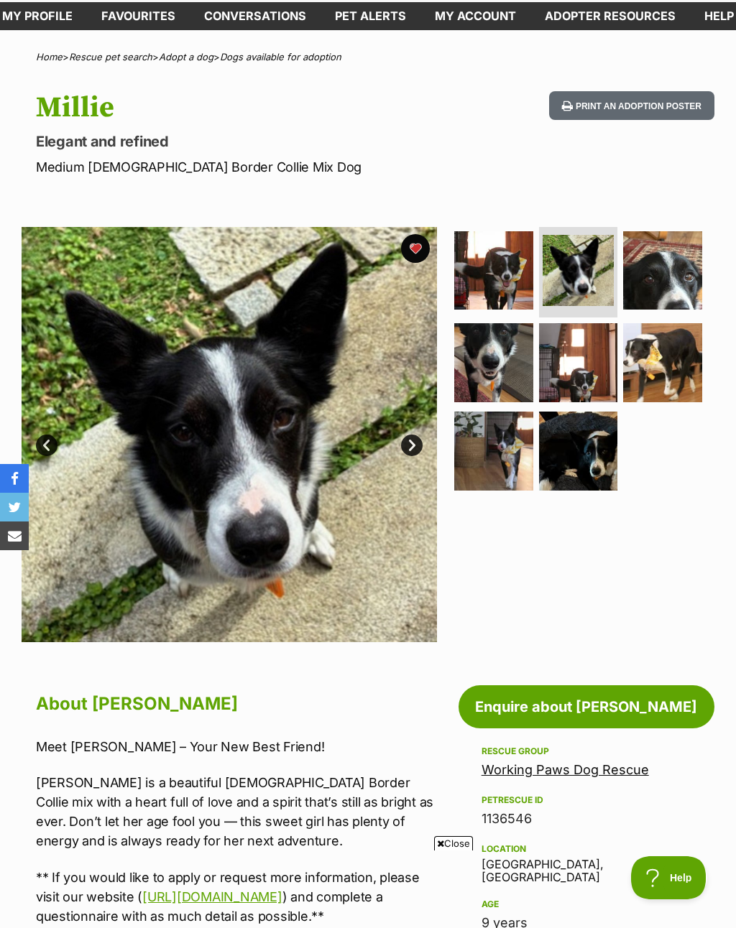
click at [412, 442] on link "Next" at bounding box center [412, 446] width 22 height 22
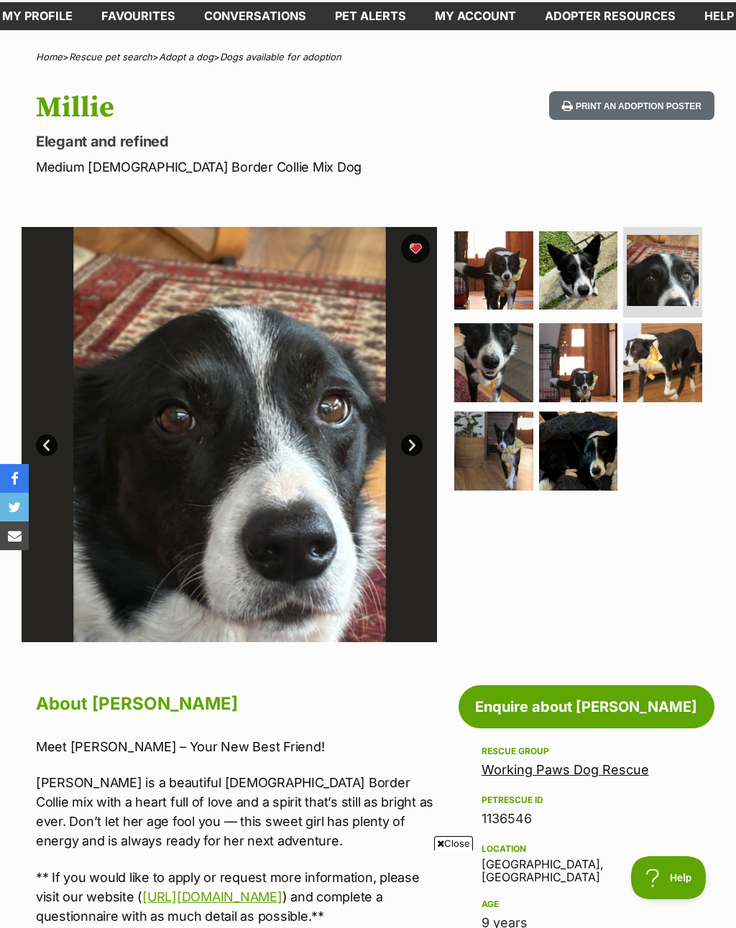
click at [411, 450] on link "Next" at bounding box center [412, 446] width 22 height 22
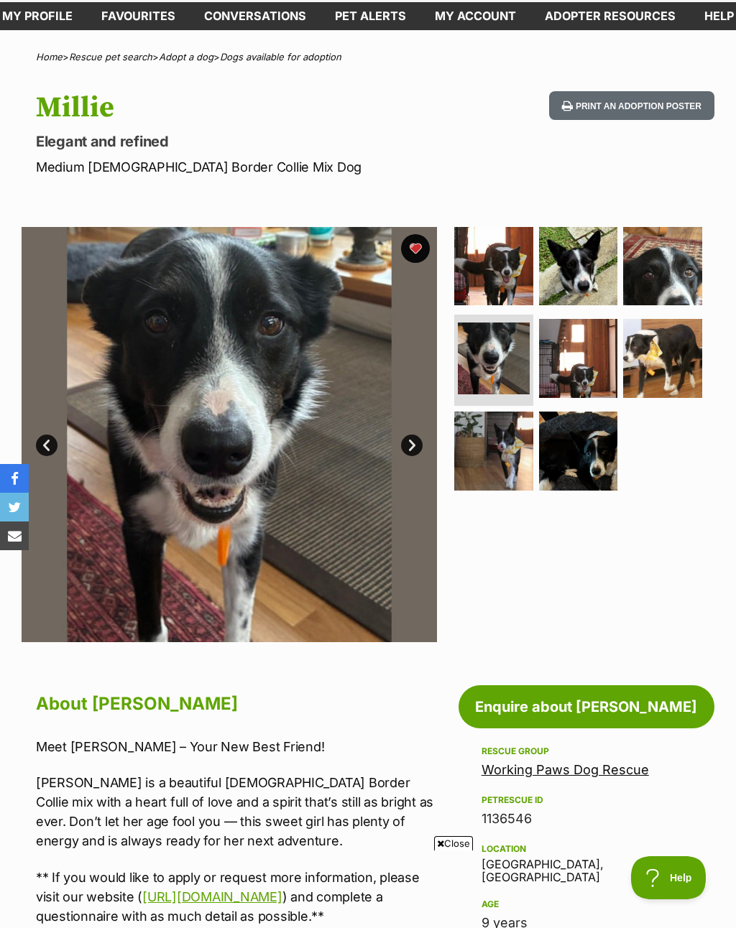
click at [413, 451] on link "Next" at bounding box center [412, 446] width 22 height 22
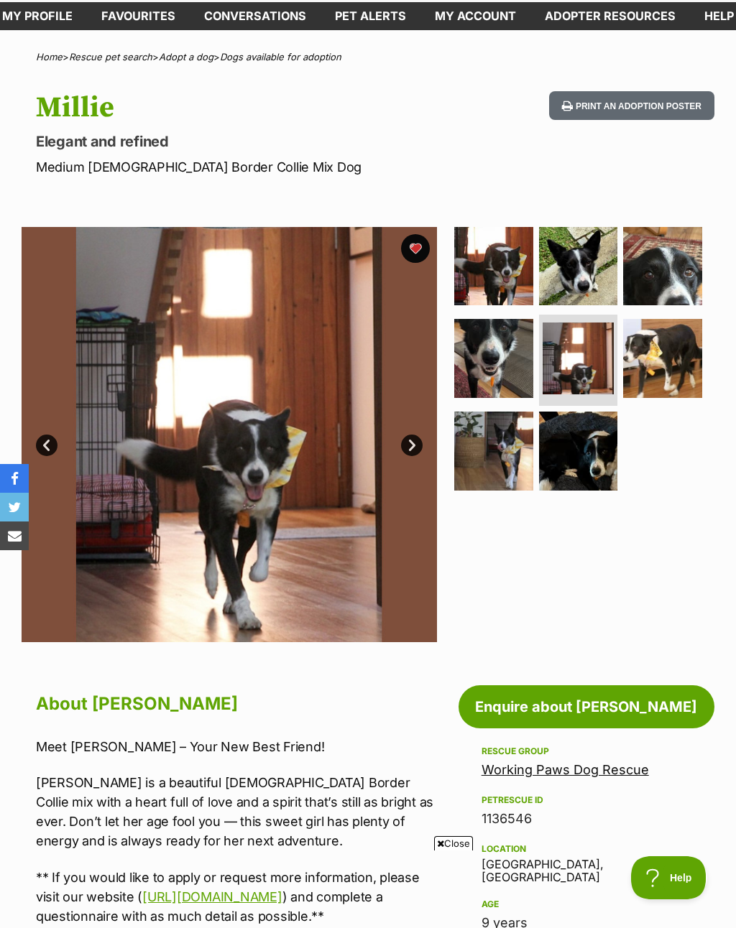
click at [404, 455] on img at bounding box center [229, 434] width 415 height 415
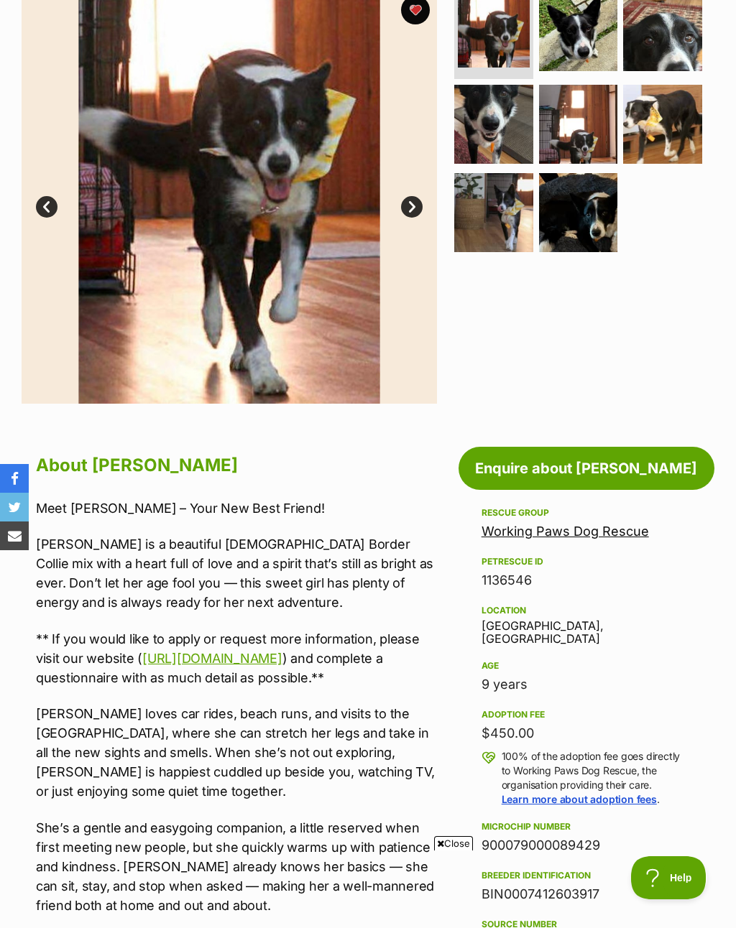
scroll to position [254, 0]
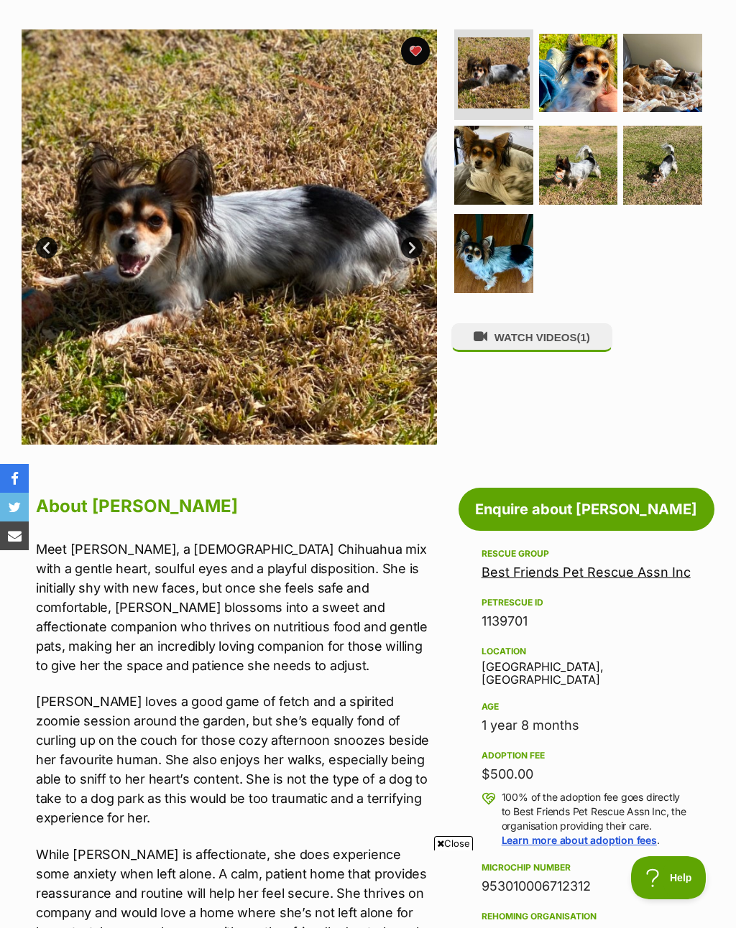
scroll to position [228, 0]
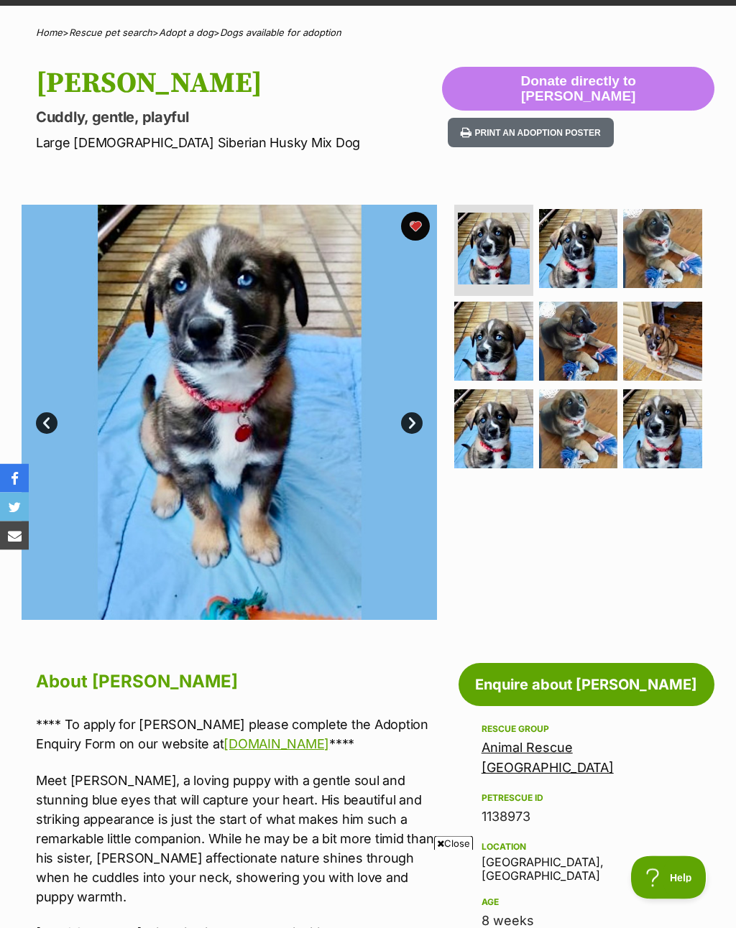
click at [582, 267] on img at bounding box center [578, 249] width 79 height 79
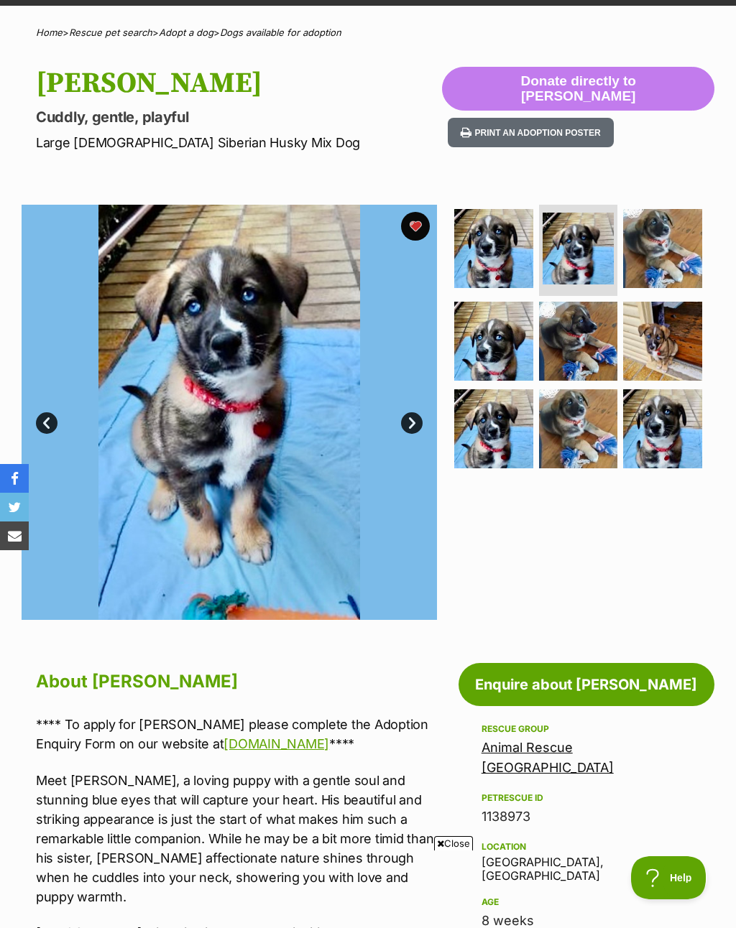
click at [585, 315] on img at bounding box center [578, 341] width 79 height 79
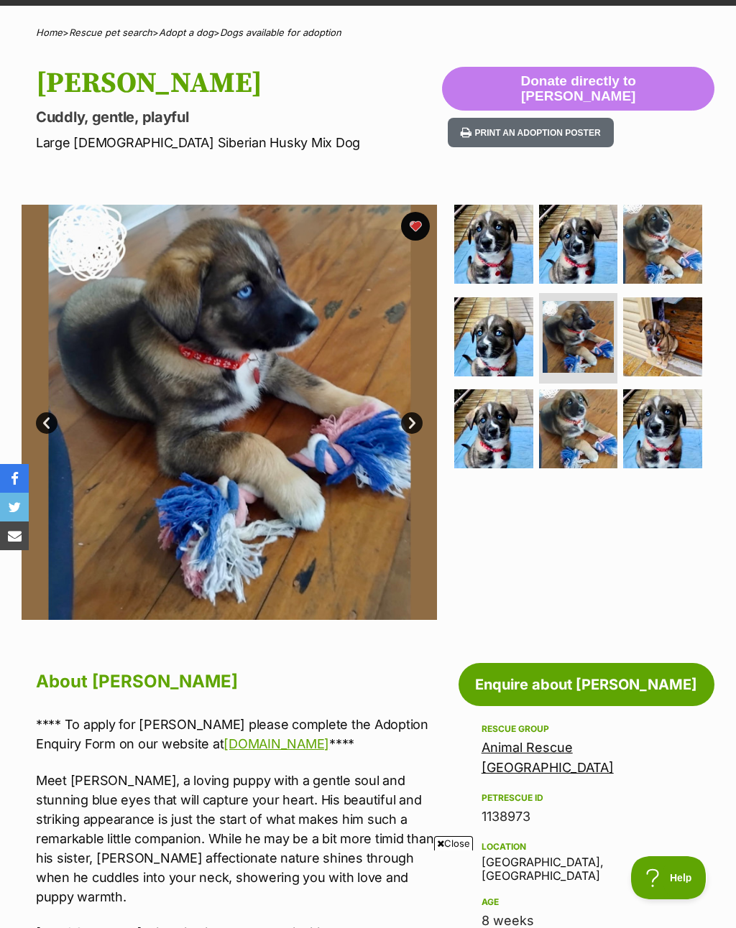
click at [499, 348] on img at bounding box center [493, 336] width 79 height 79
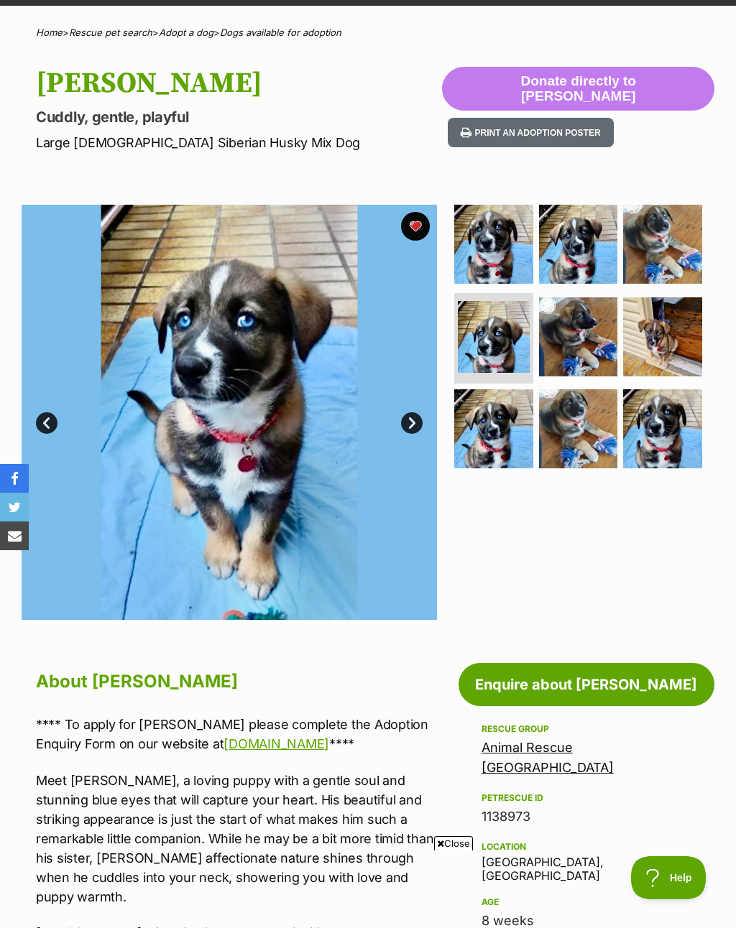
click at [658, 235] on img at bounding box center [662, 244] width 79 height 79
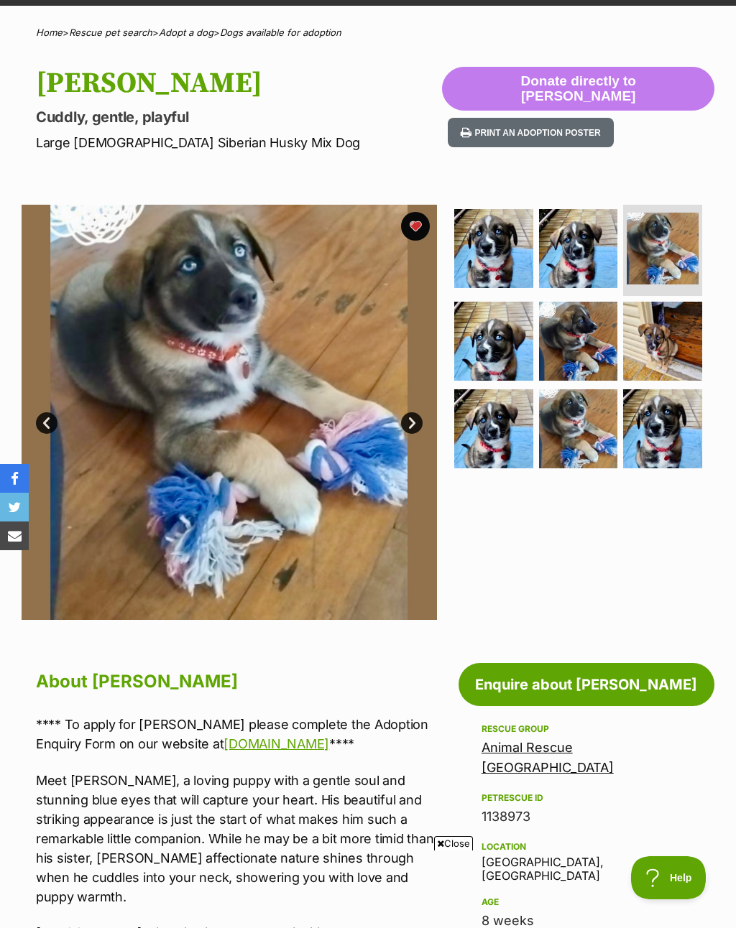
click at [532, 248] on img at bounding box center [493, 248] width 79 height 79
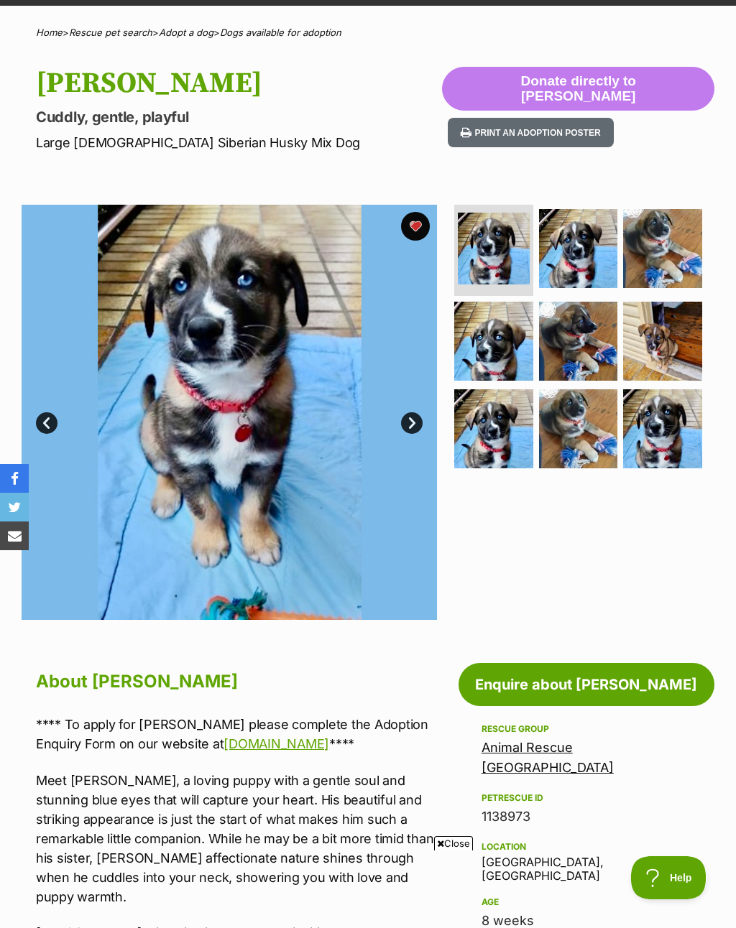
click at [585, 259] on img at bounding box center [578, 248] width 79 height 79
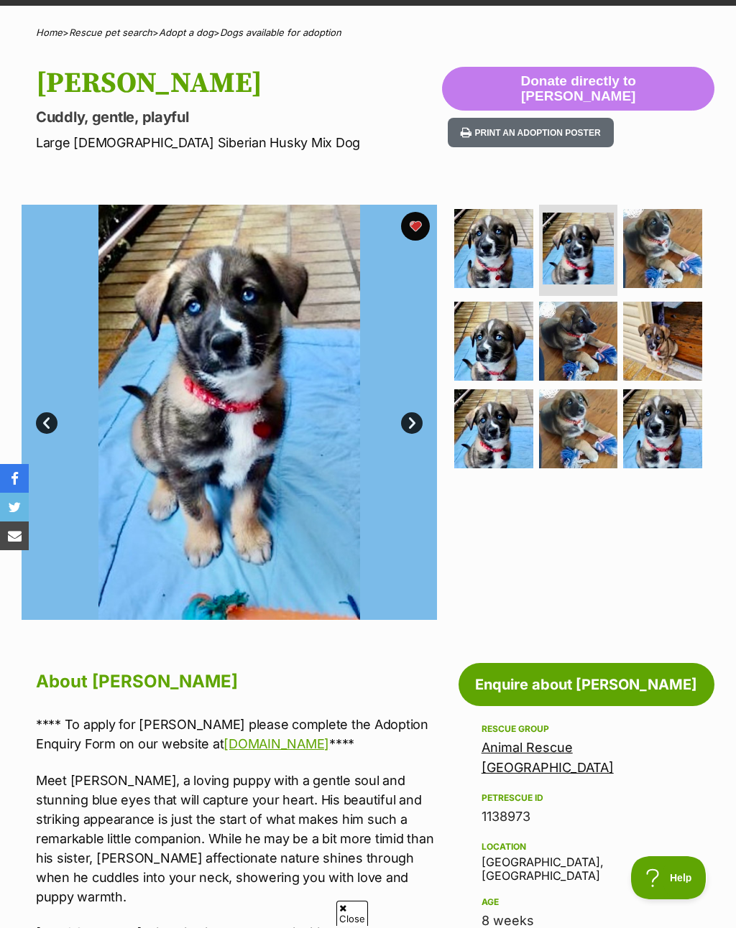
scroll to position [0, 0]
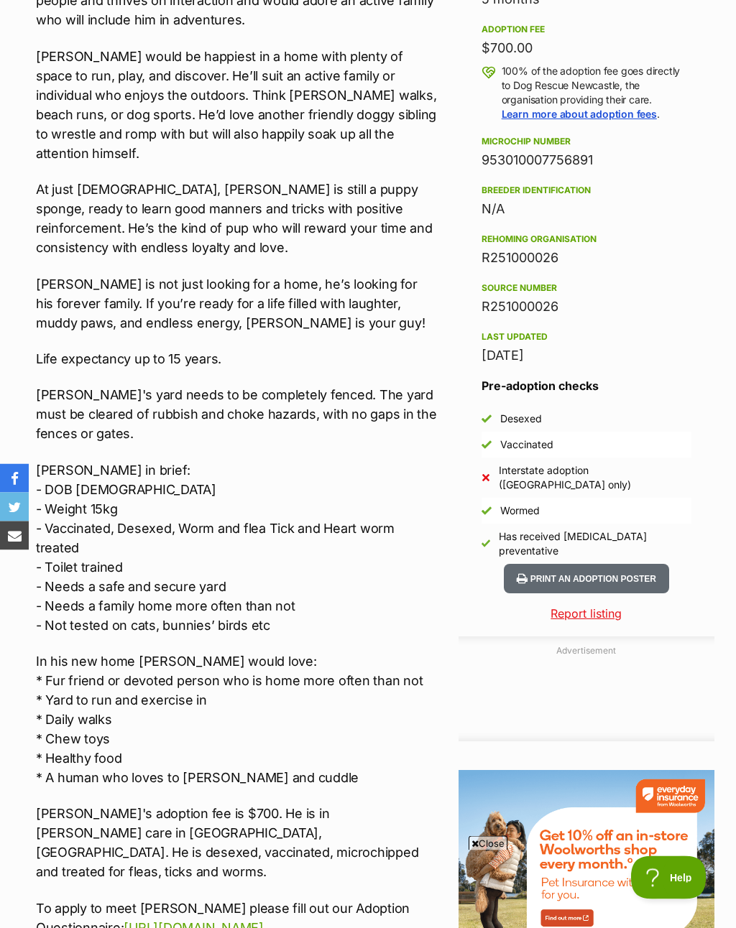
scroll to position [1181, 0]
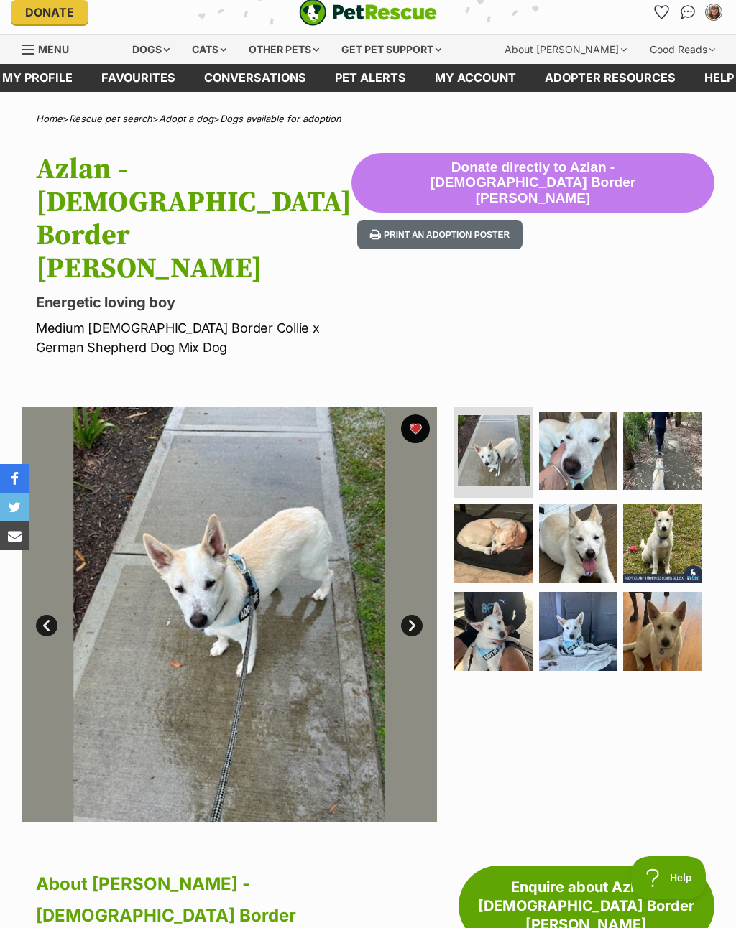
click at [575, 527] on img at bounding box center [578, 543] width 79 height 79
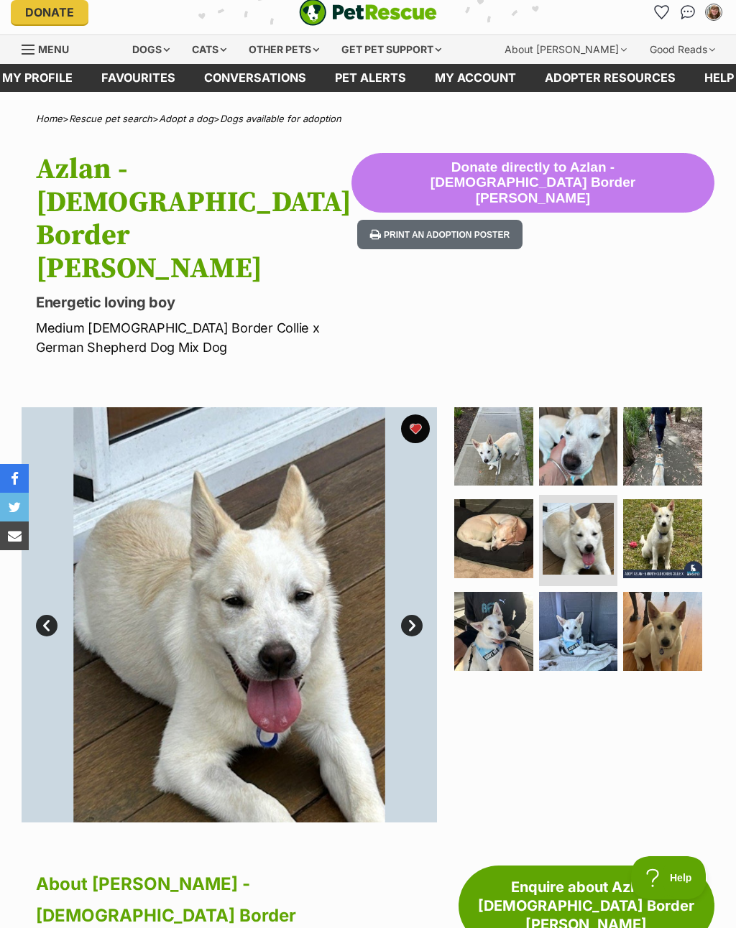
click at [638, 512] on img at bounding box center [662, 538] width 79 height 79
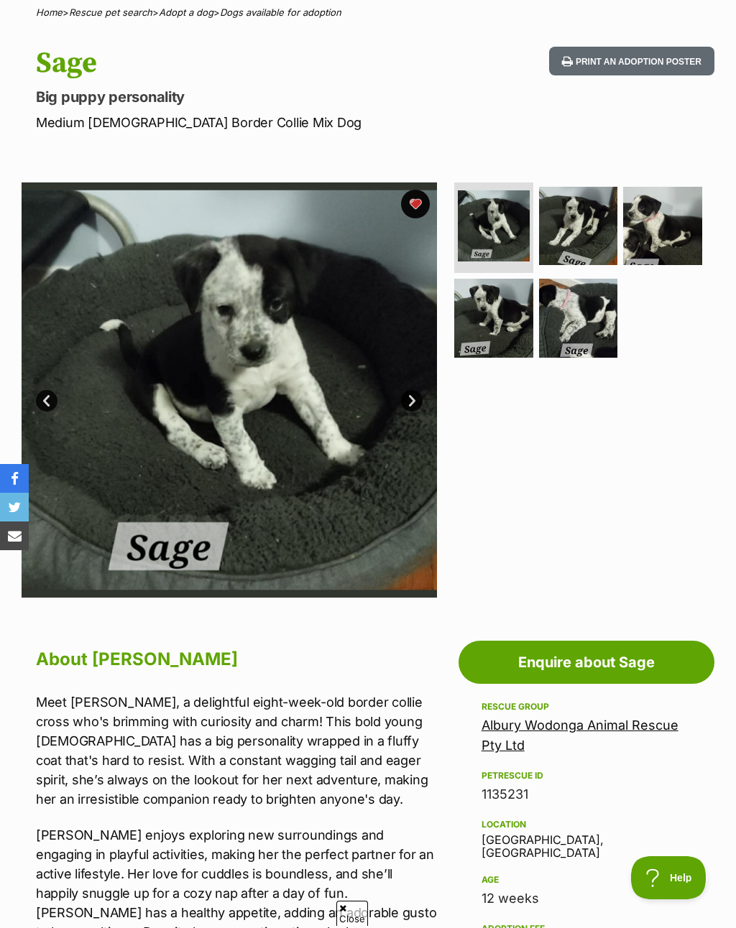
click at [598, 236] on img at bounding box center [578, 226] width 79 height 79
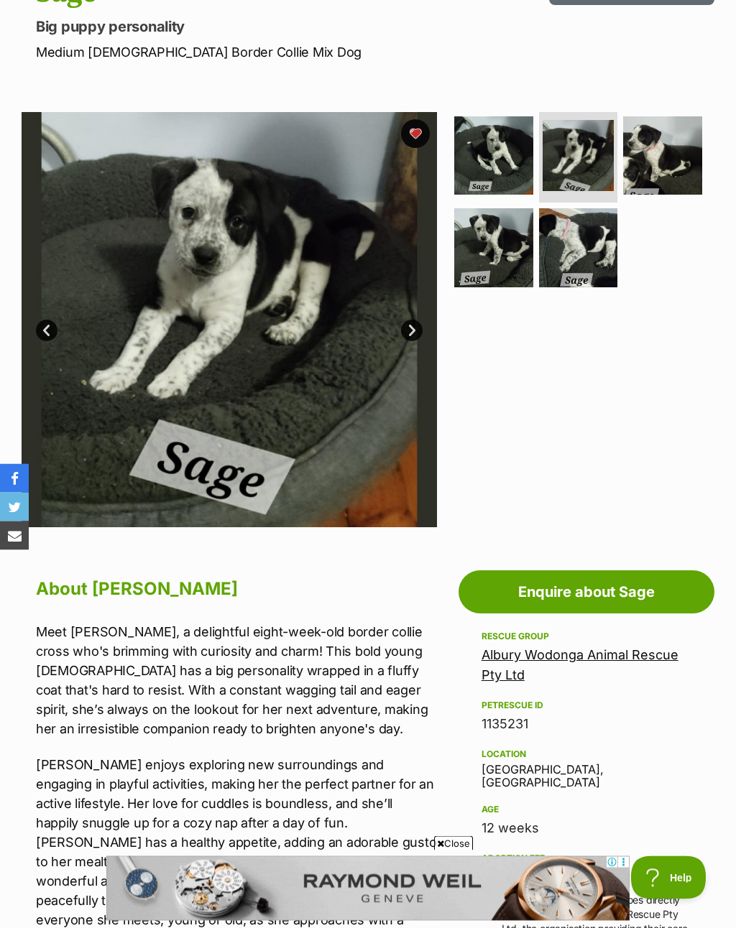
scroll to position [187, 0]
click at [504, 259] on img at bounding box center [493, 247] width 79 height 79
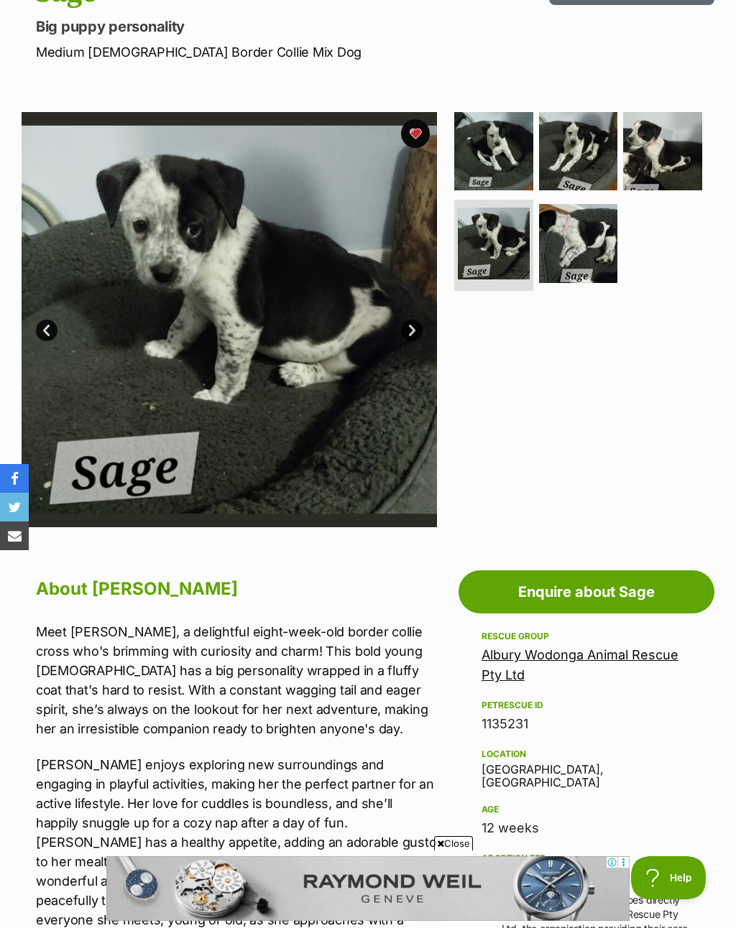
click at [594, 235] on img at bounding box center [578, 243] width 79 height 79
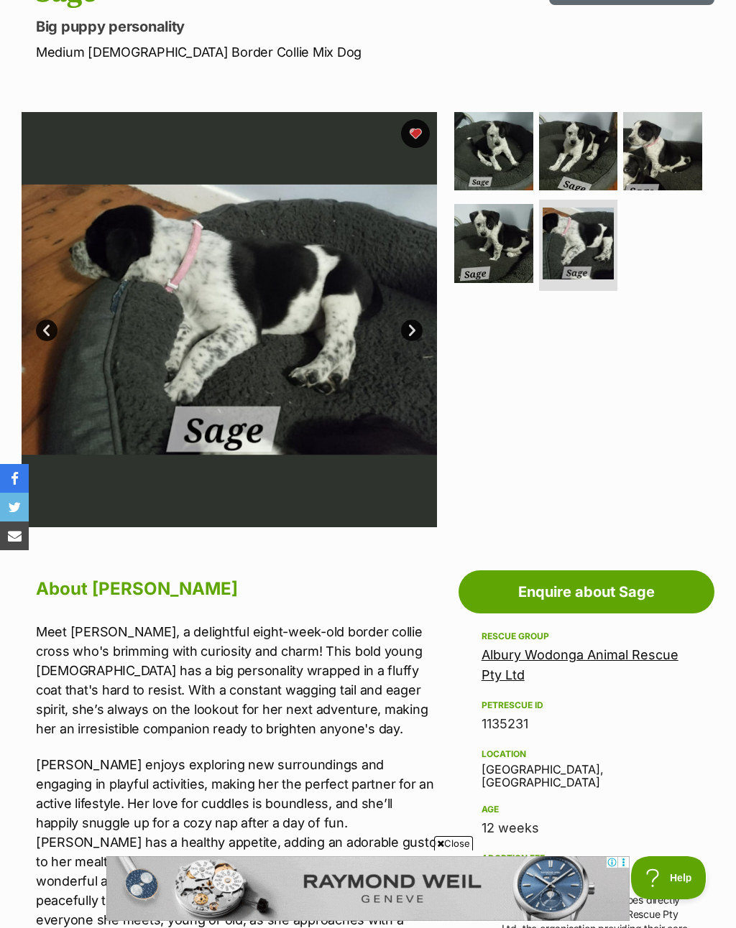
click at [511, 168] on img at bounding box center [493, 151] width 79 height 79
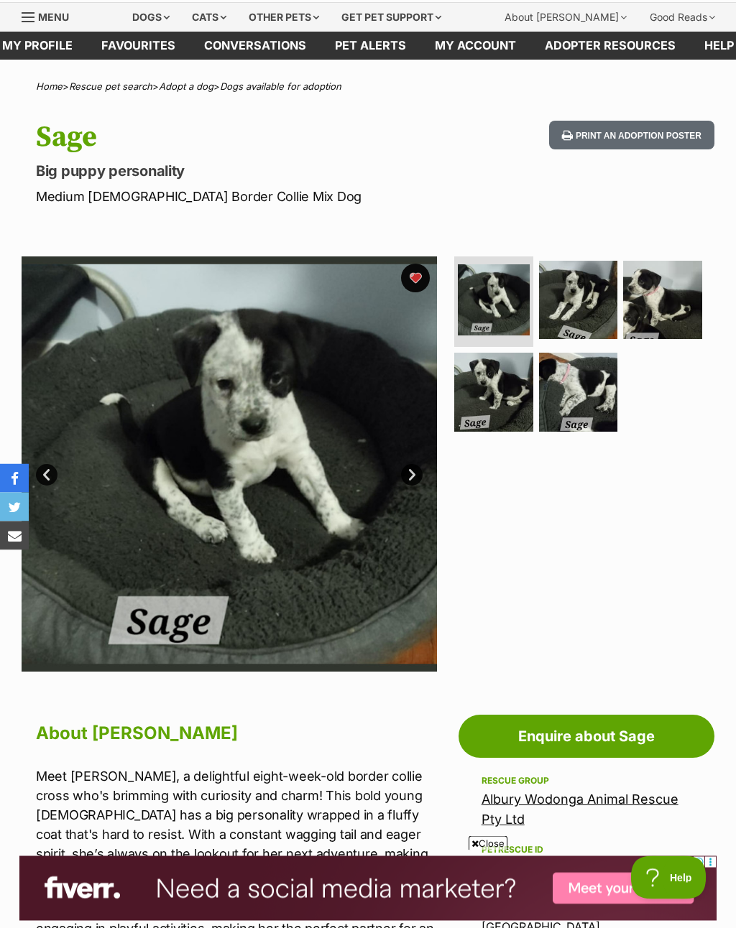
scroll to position [0, 0]
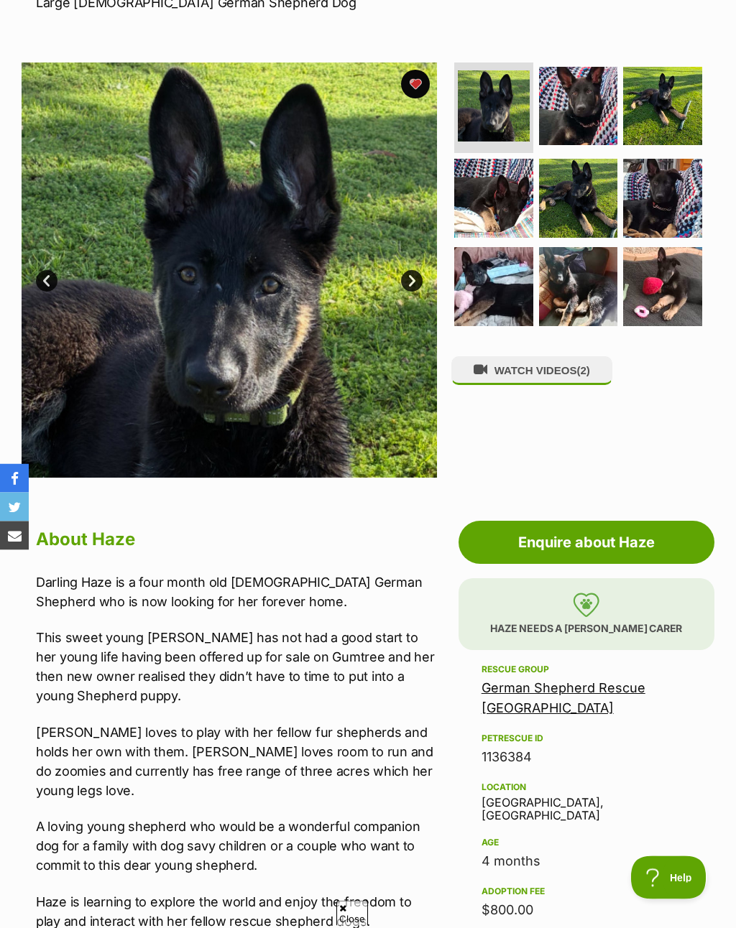
scroll to position [94, 0]
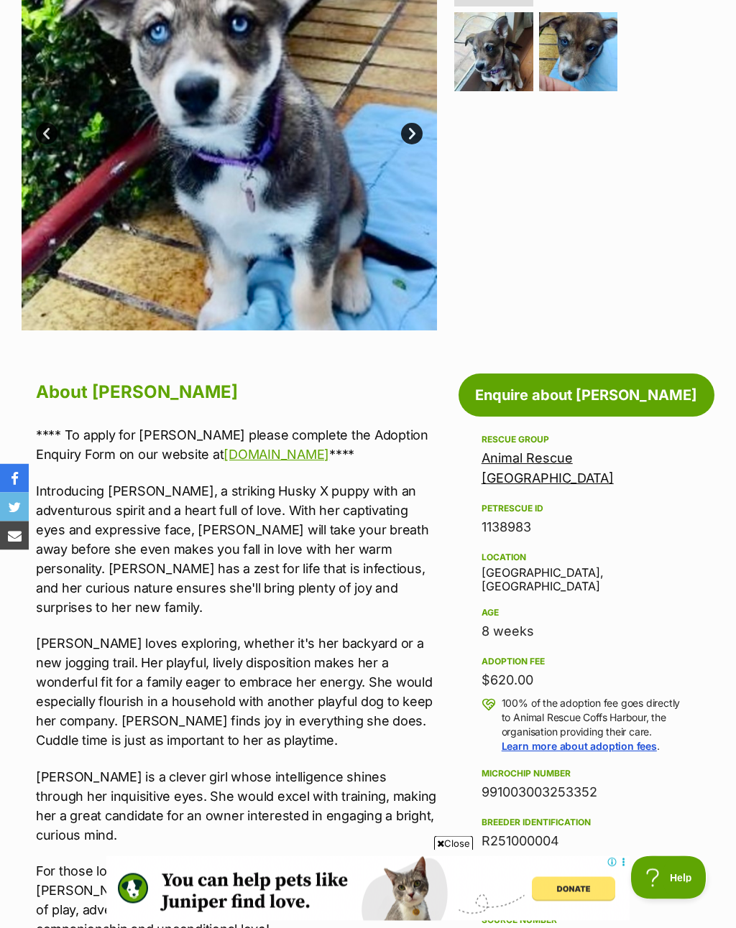
scroll to position [323, 0]
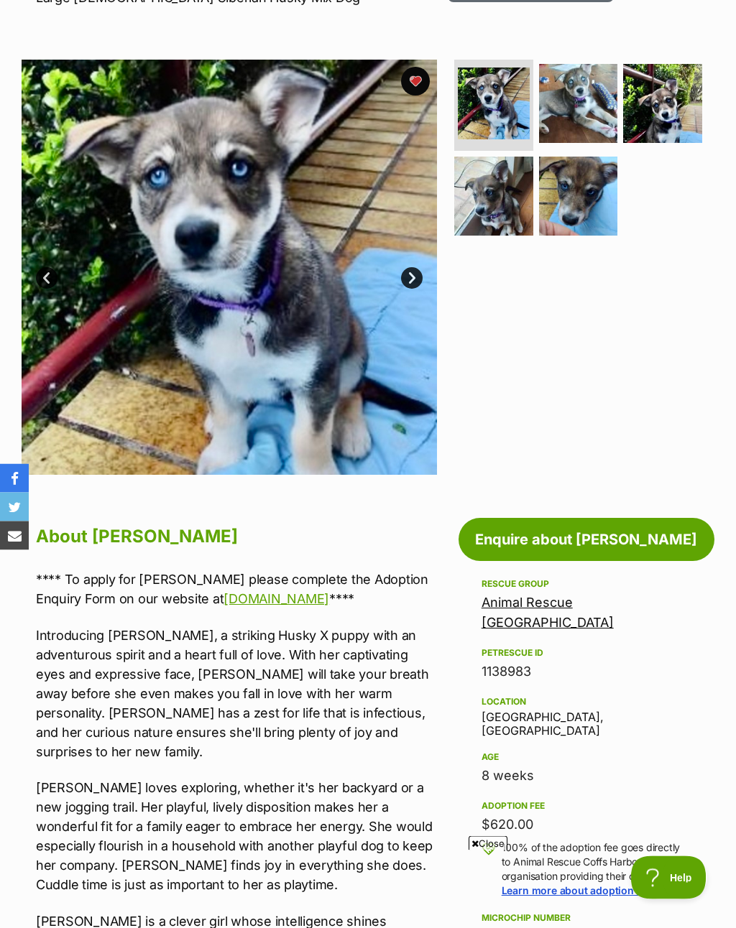
scroll to position [192, 0]
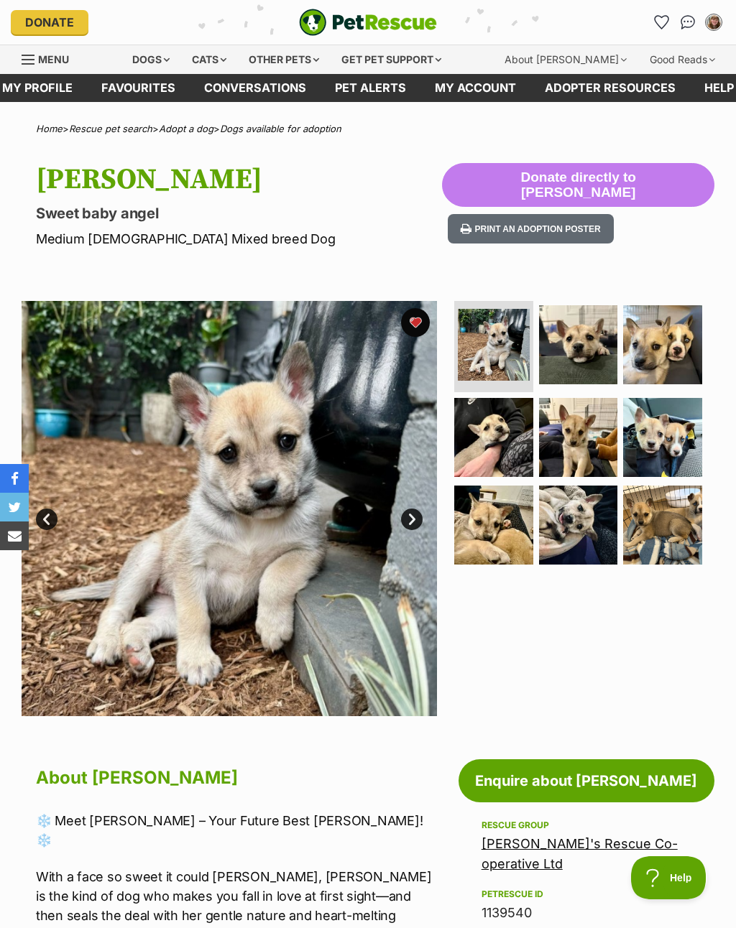
click at [410, 515] on link "Next" at bounding box center [412, 520] width 22 height 22
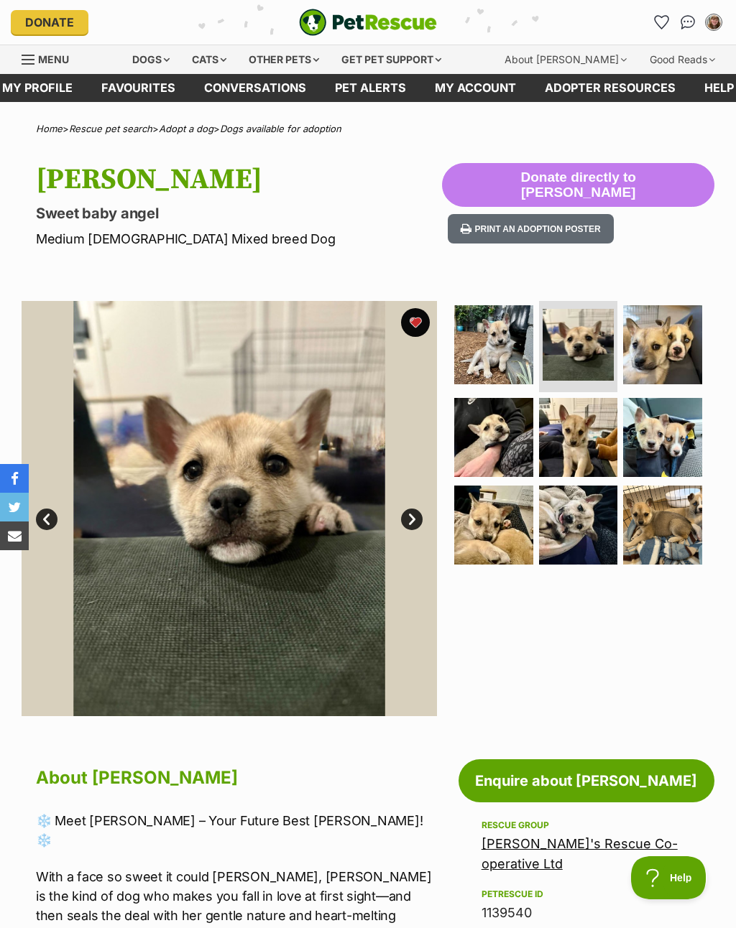
click at [412, 501] on img at bounding box center [229, 508] width 415 height 415
click at [412, 514] on link "Next" at bounding box center [412, 520] width 22 height 22
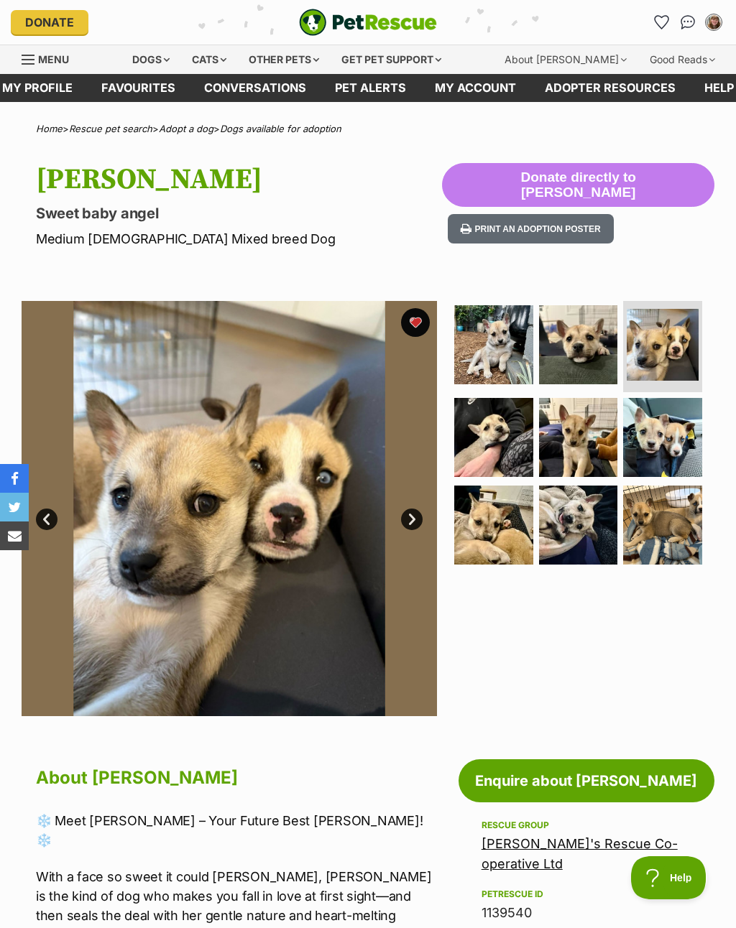
click at [570, 447] on img at bounding box center [578, 437] width 79 height 79
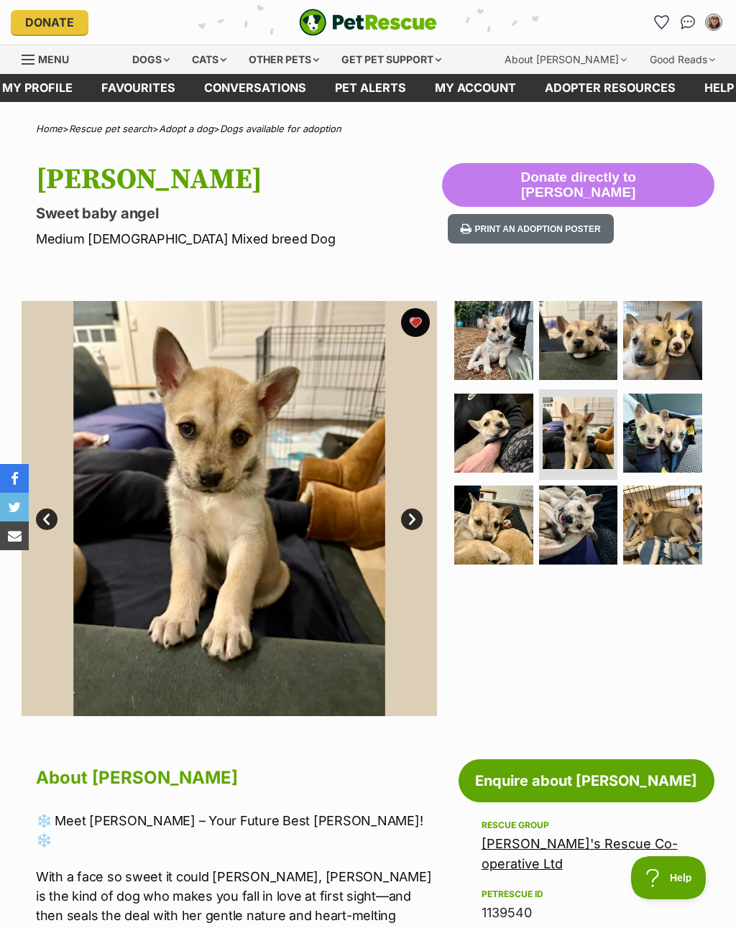
click at [657, 519] on img at bounding box center [662, 525] width 79 height 79
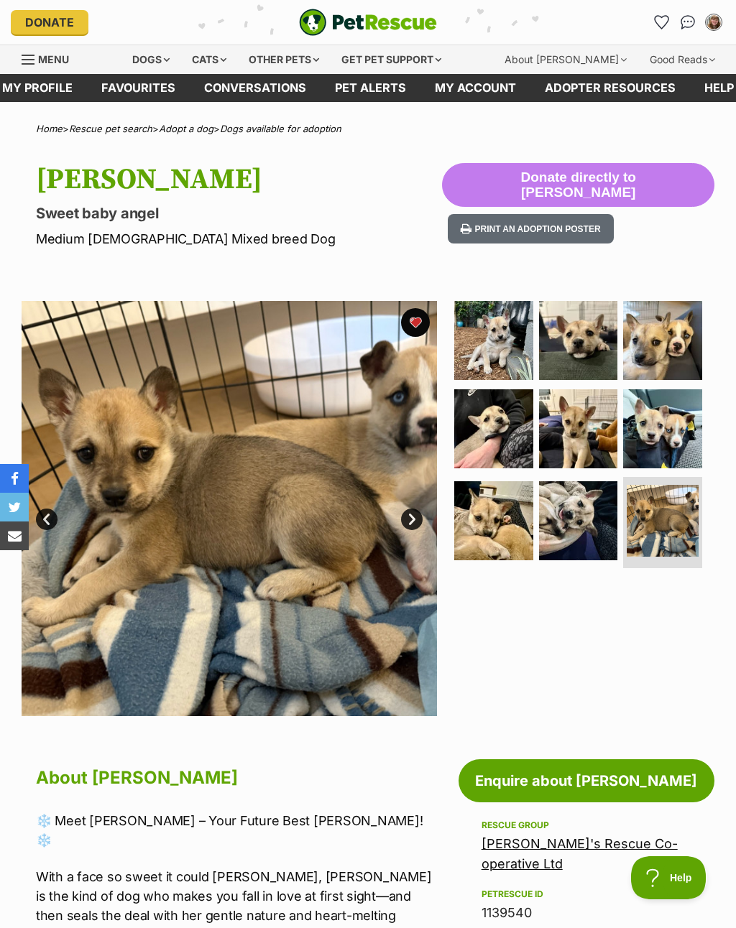
click at [517, 532] on img at bounding box center [493, 520] width 79 height 79
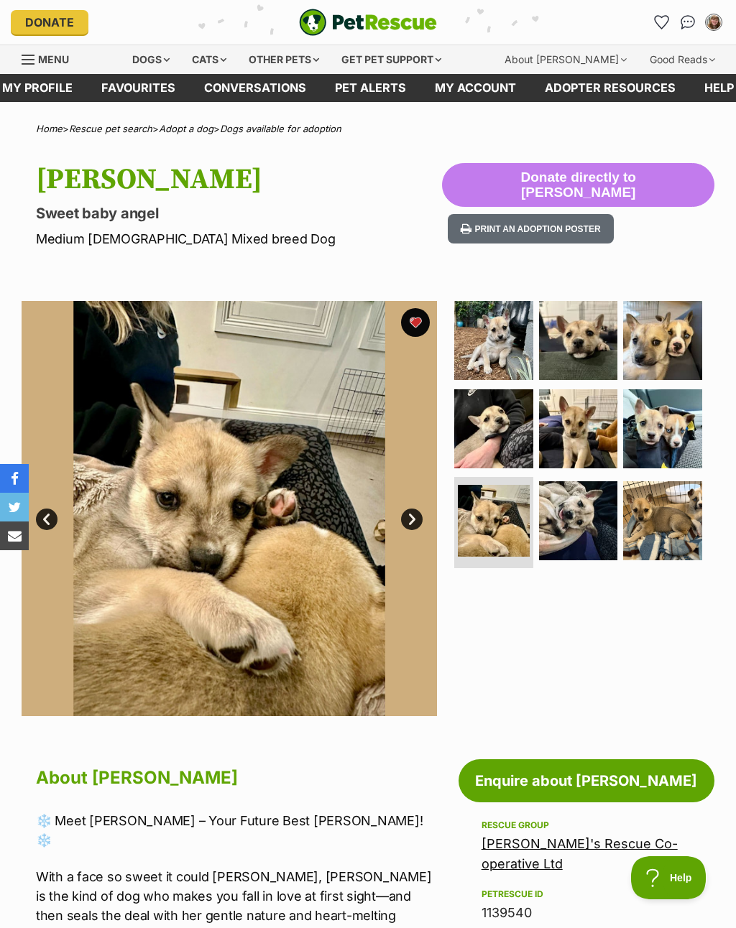
click at [573, 432] on img at bounding box center [578, 428] width 79 height 79
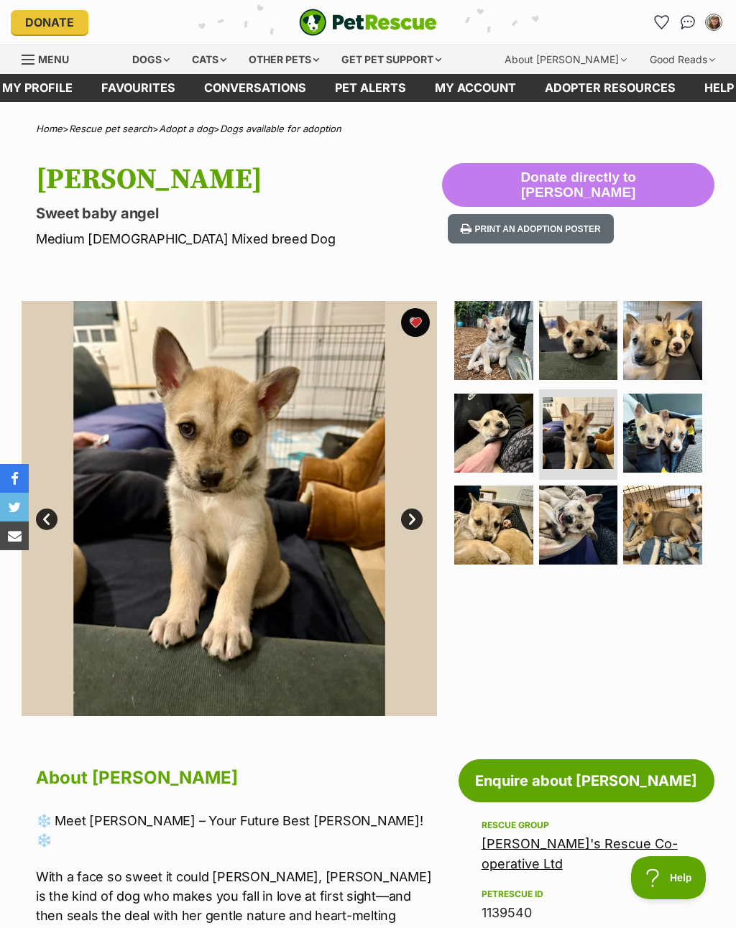
click at [647, 368] on img at bounding box center [662, 340] width 79 height 79
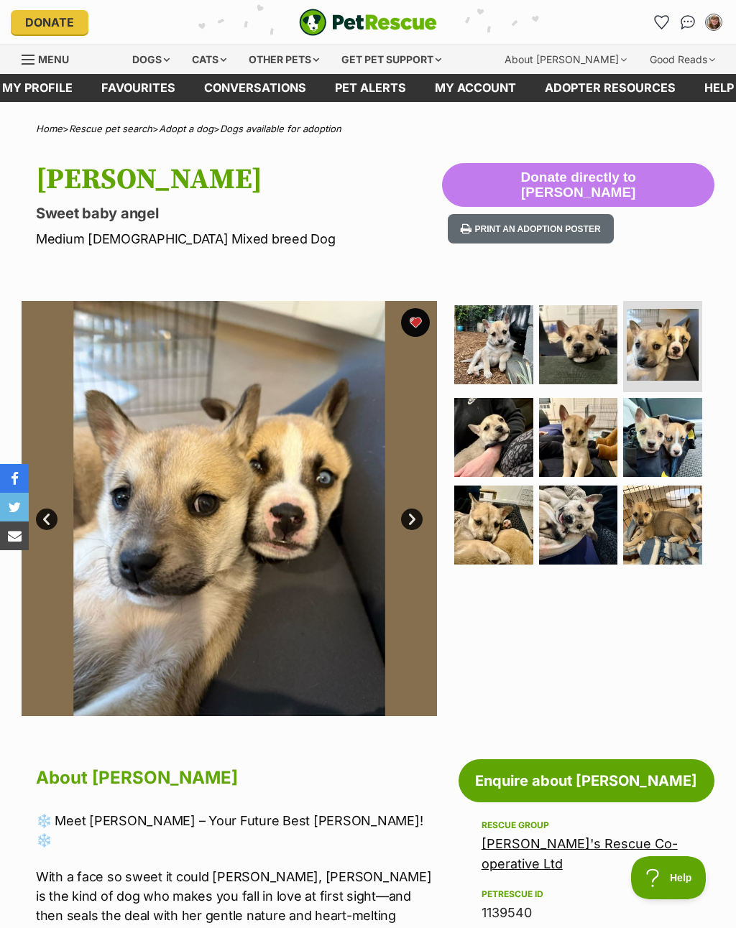
click at [518, 370] on img at bounding box center [493, 344] width 79 height 79
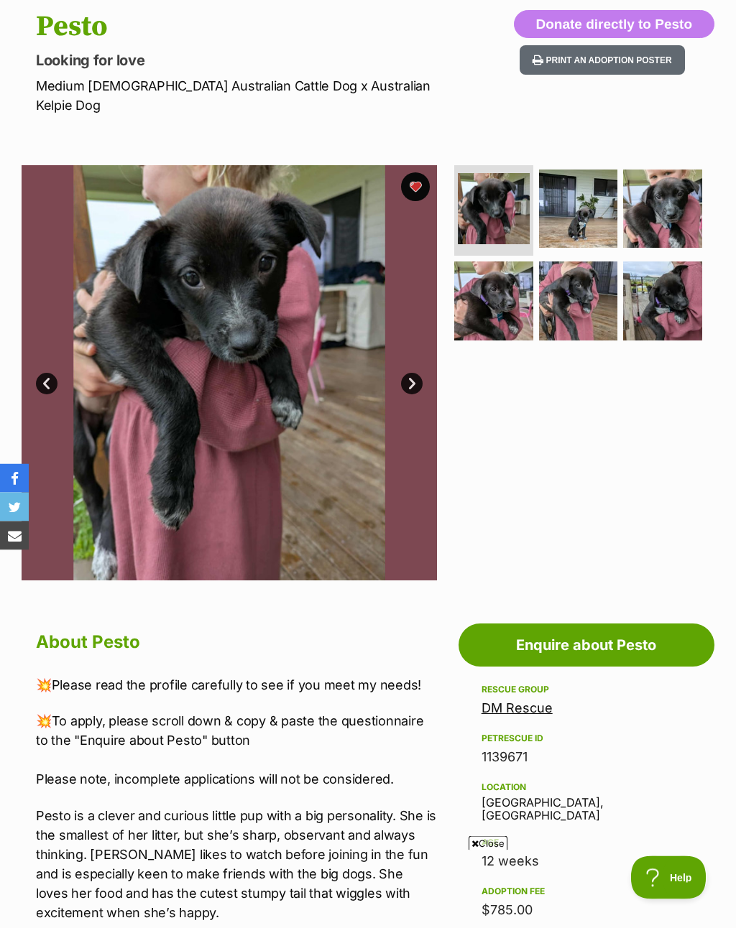
scroll to position [112, 0]
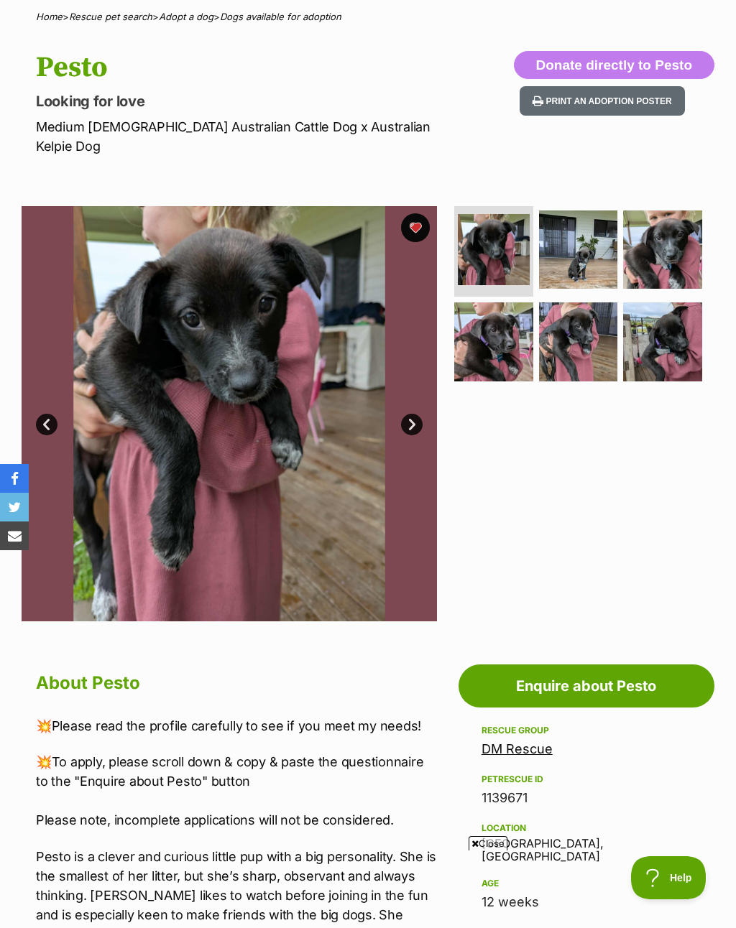
click at [669, 236] on img at bounding box center [662, 249] width 79 height 79
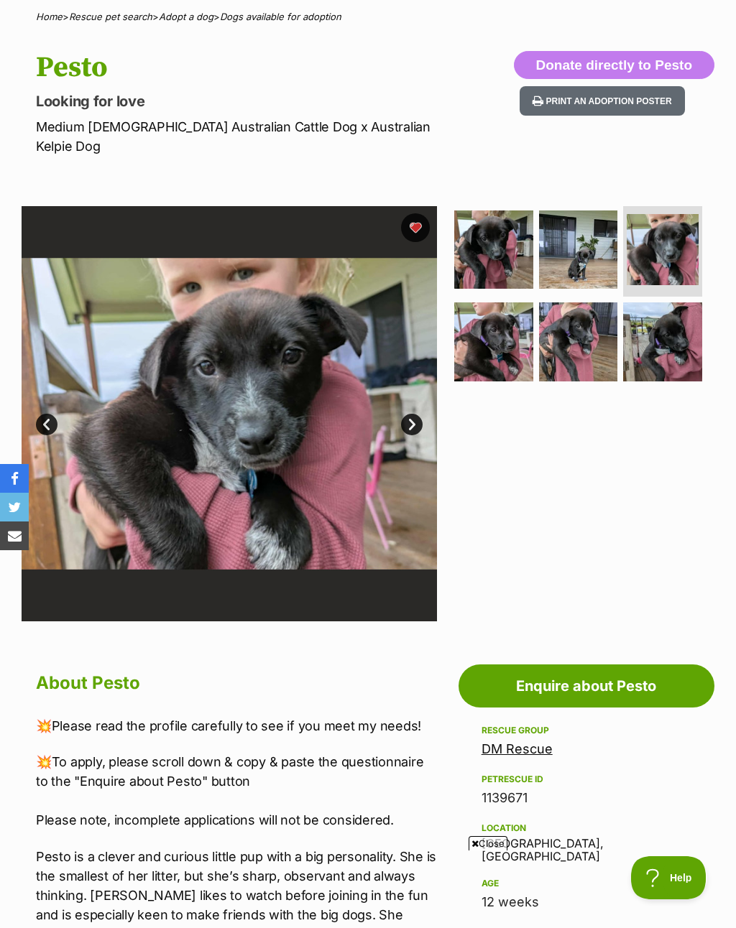
click at [500, 328] on img at bounding box center [493, 341] width 79 height 79
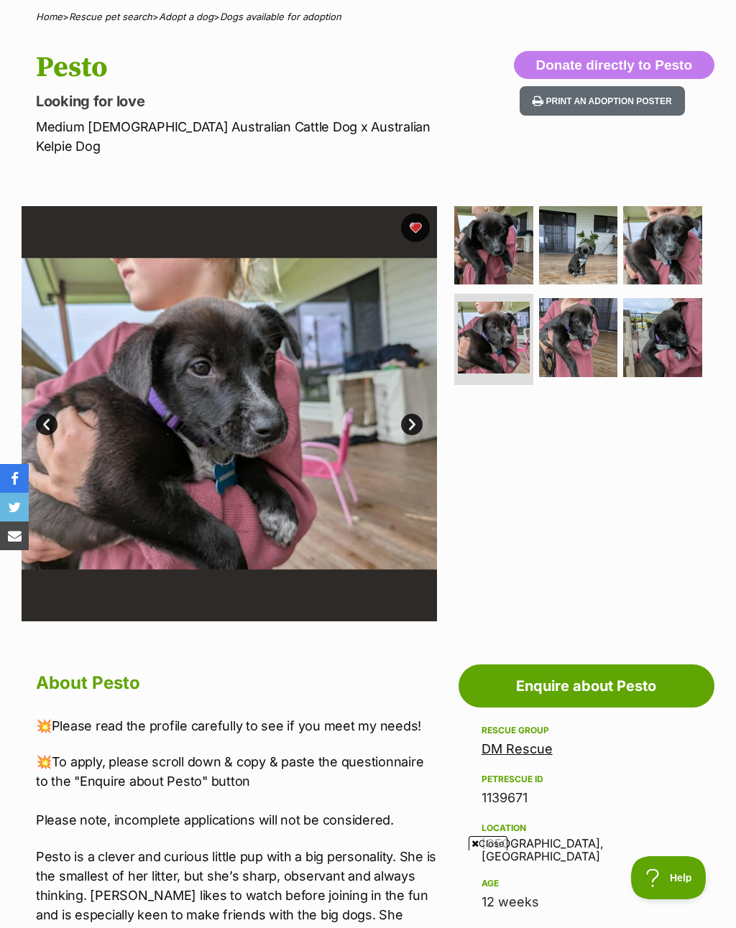
click at [563, 323] on img at bounding box center [578, 337] width 79 height 79
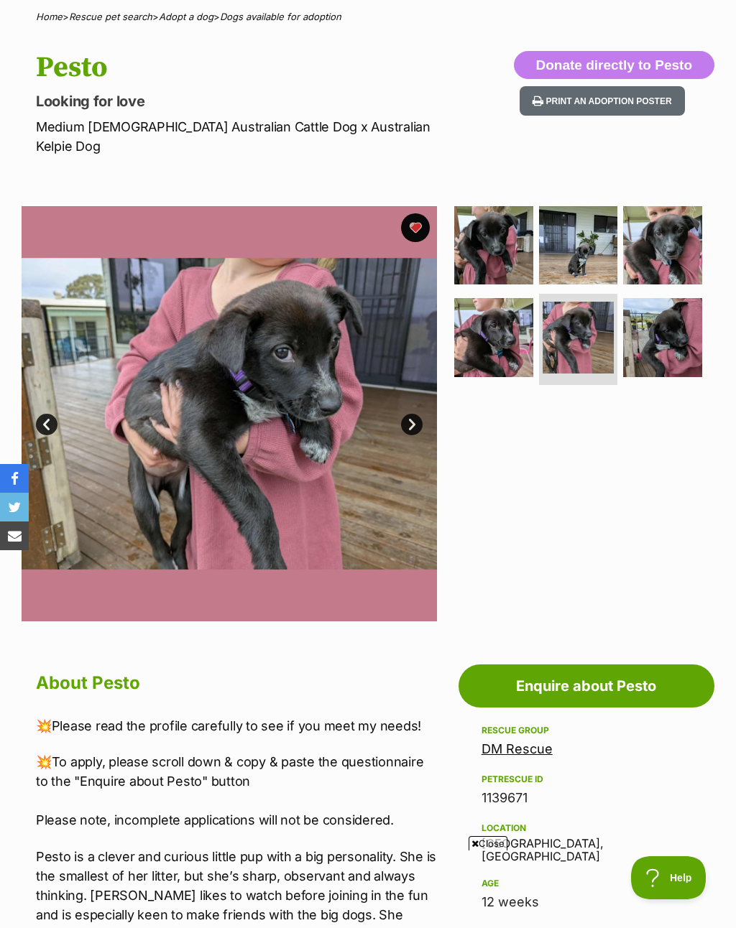
click at [672, 310] on img at bounding box center [662, 337] width 79 height 79
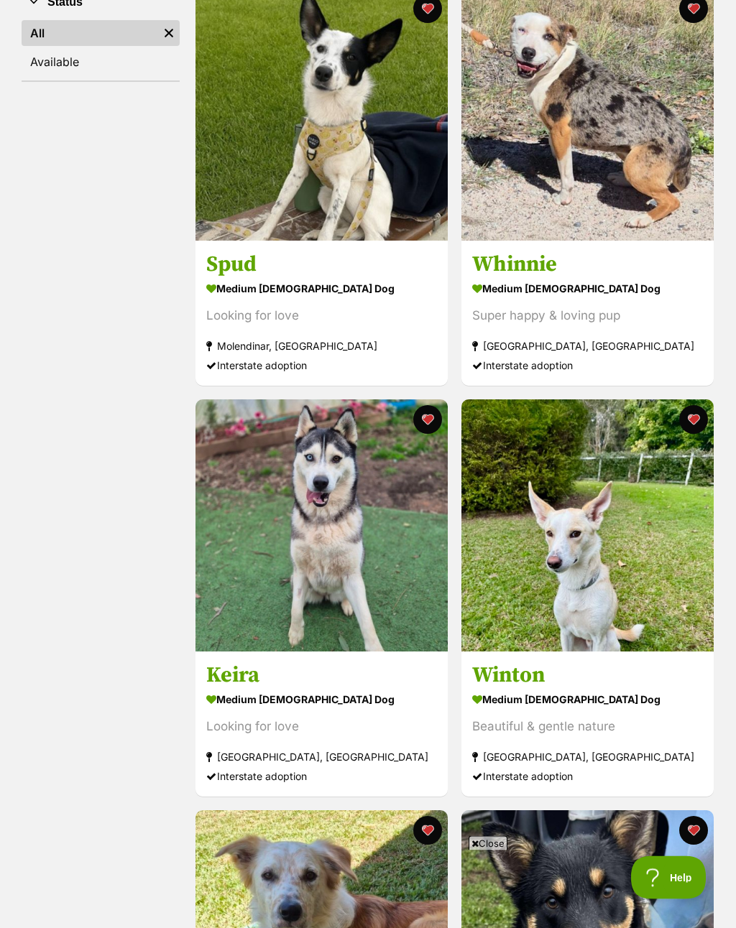
scroll to position [333, 0]
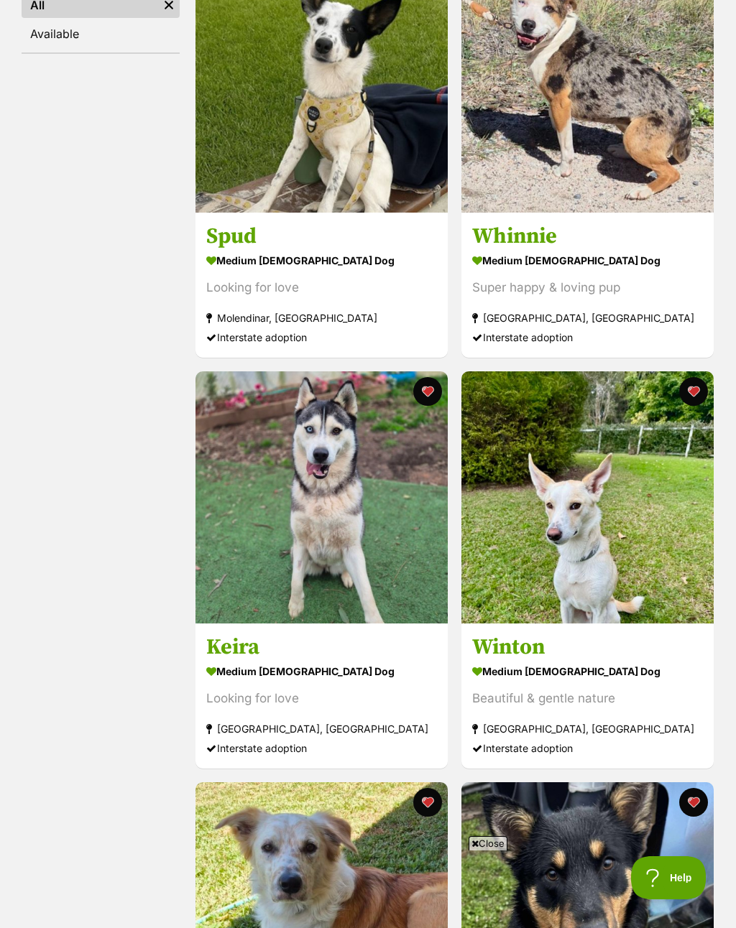
click at [698, 386] on button "favourite" at bounding box center [692, 391] width 29 height 29
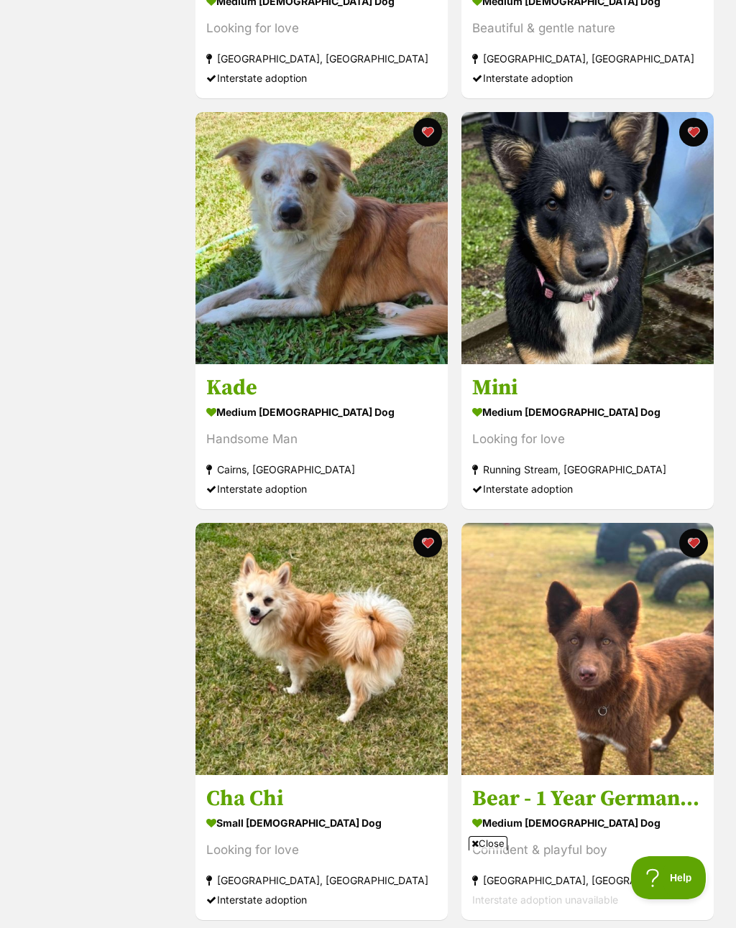
scroll to position [1002, 0]
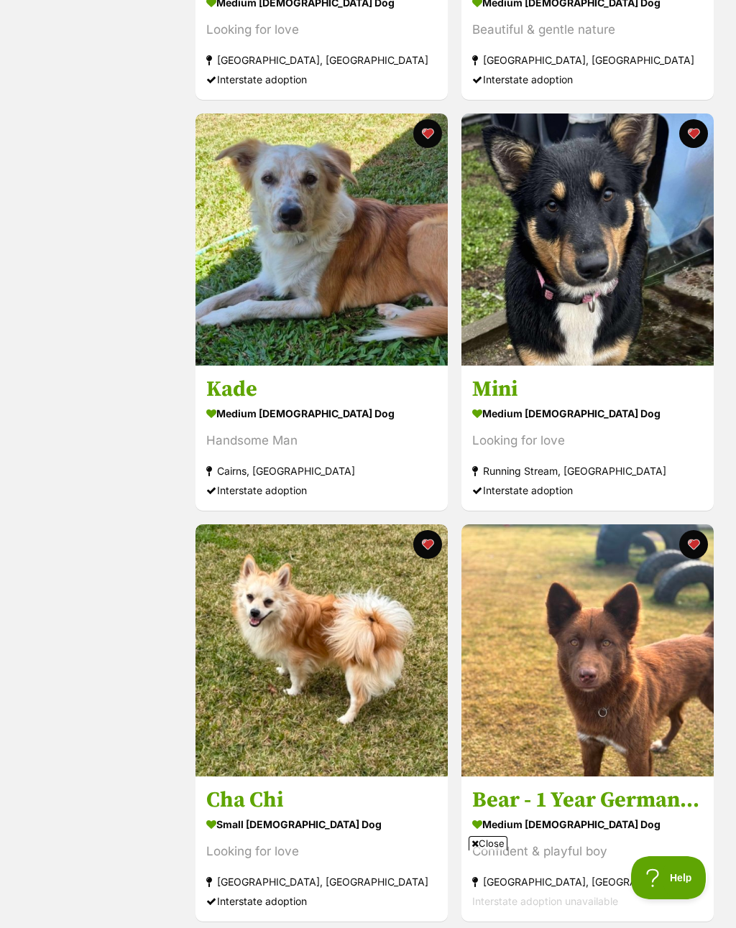
click at [694, 131] on button "favourite" at bounding box center [692, 133] width 29 height 29
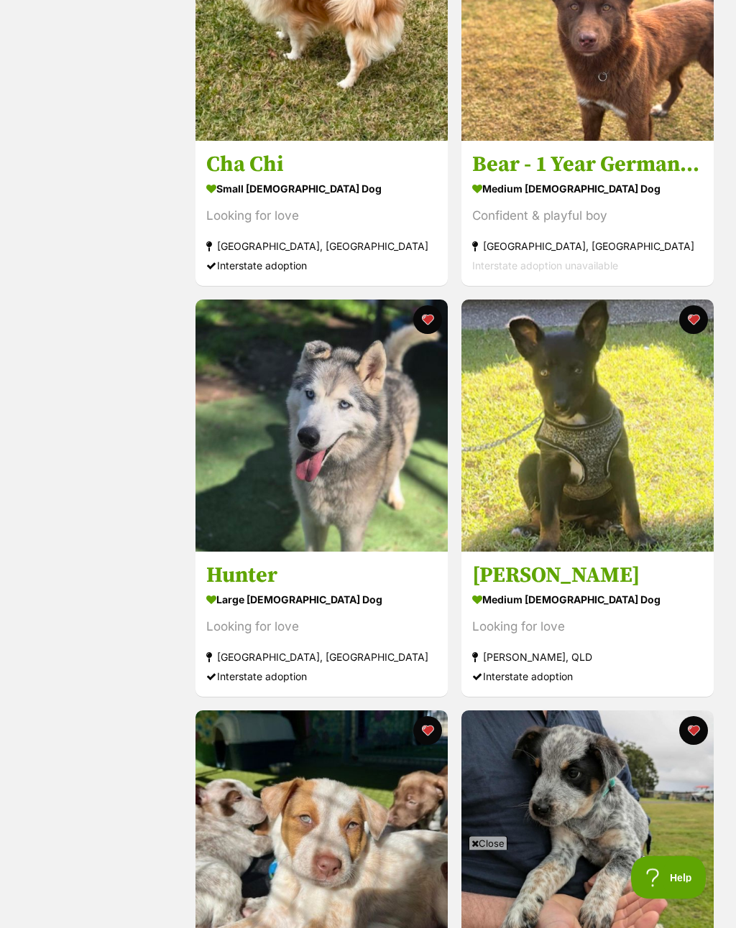
scroll to position [1645, 0]
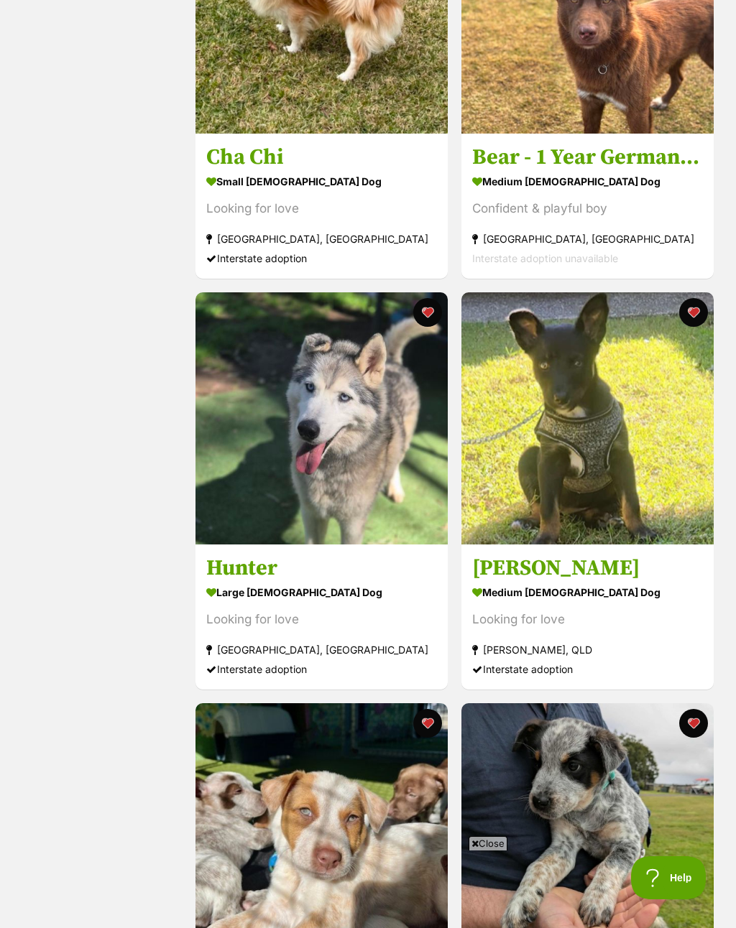
click at [694, 310] on button "favourite" at bounding box center [692, 312] width 29 height 29
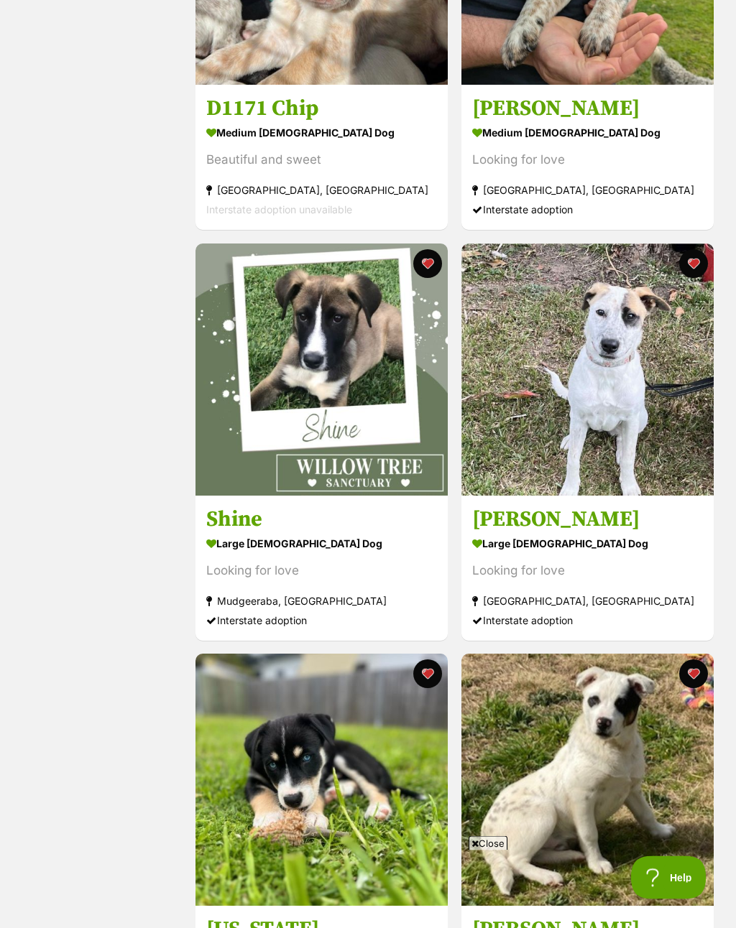
scroll to position [2516, 0]
click at [695, 267] on button "favourite" at bounding box center [692, 263] width 29 height 29
click at [432, 261] on button "favourite" at bounding box center [427, 263] width 29 height 29
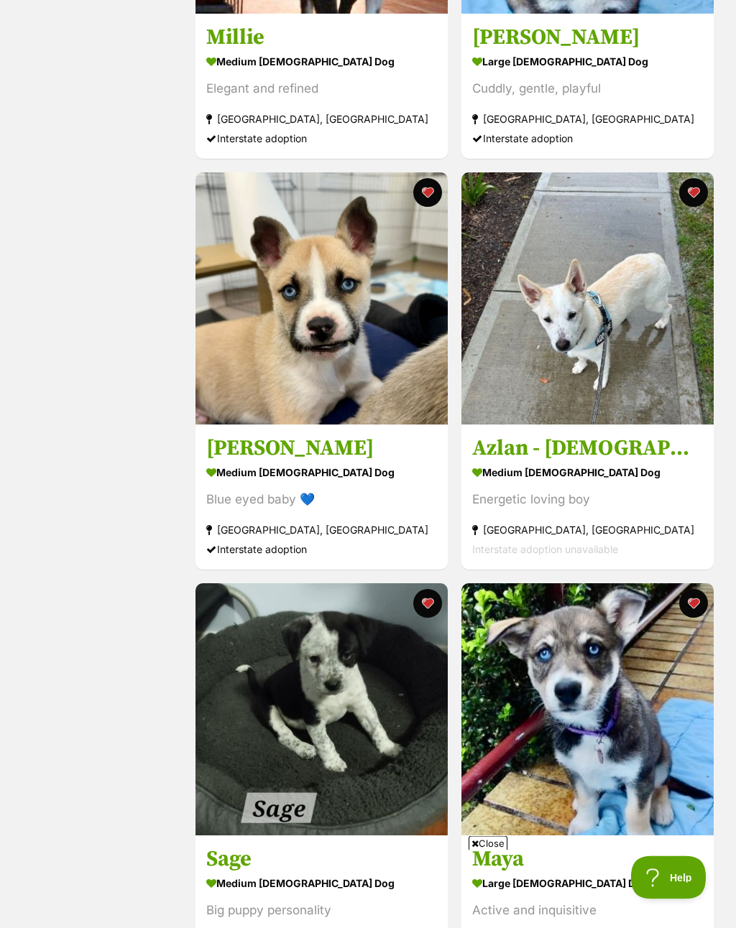
scroll to position [3819, 0]
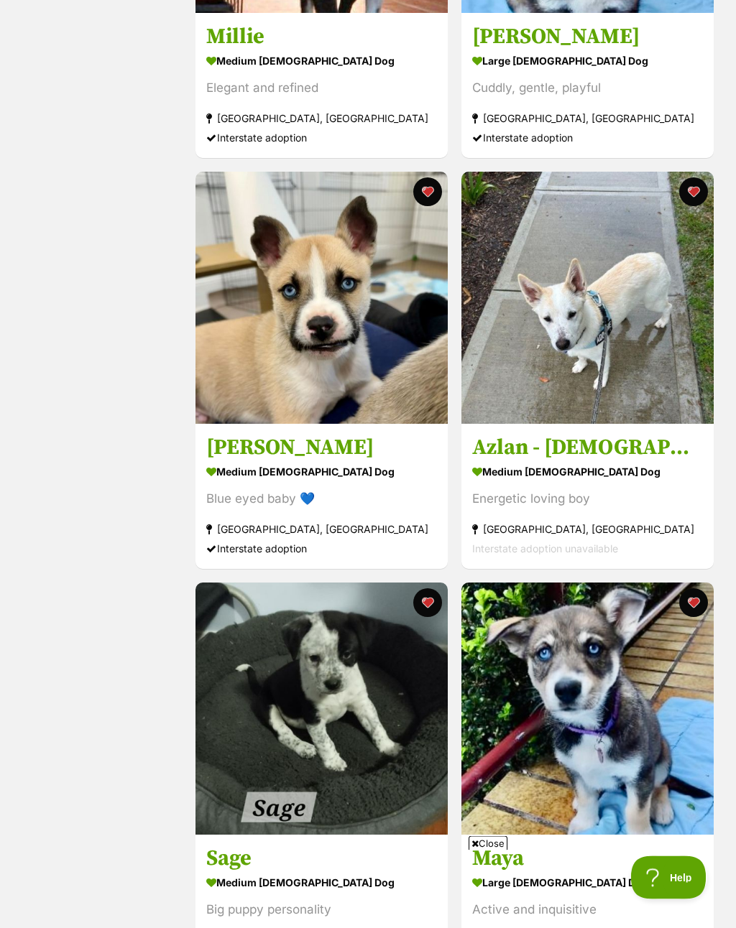
click at [611, 479] on div "medium male Dog" at bounding box center [587, 472] width 231 height 21
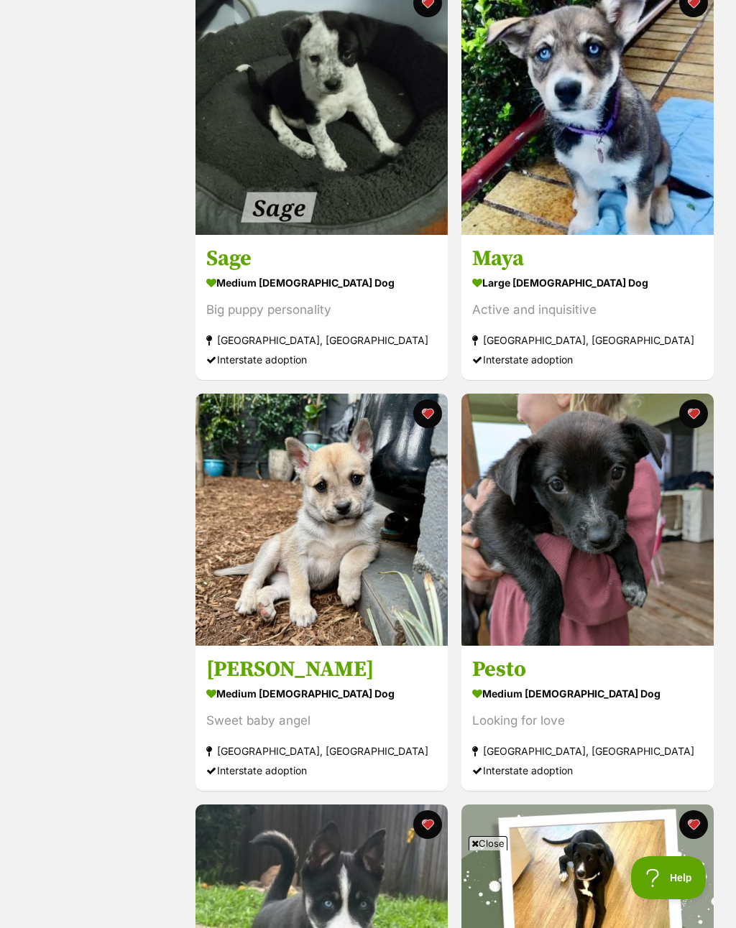
scroll to position [4422, 0]
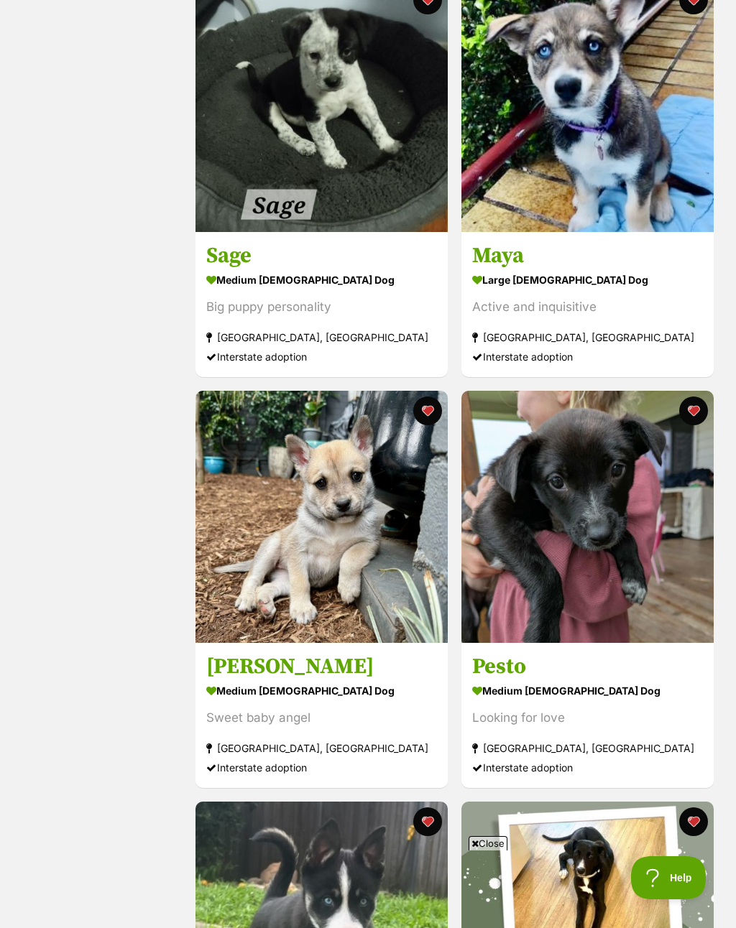
click at [428, 420] on button "favourite" at bounding box center [427, 411] width 29 height 29
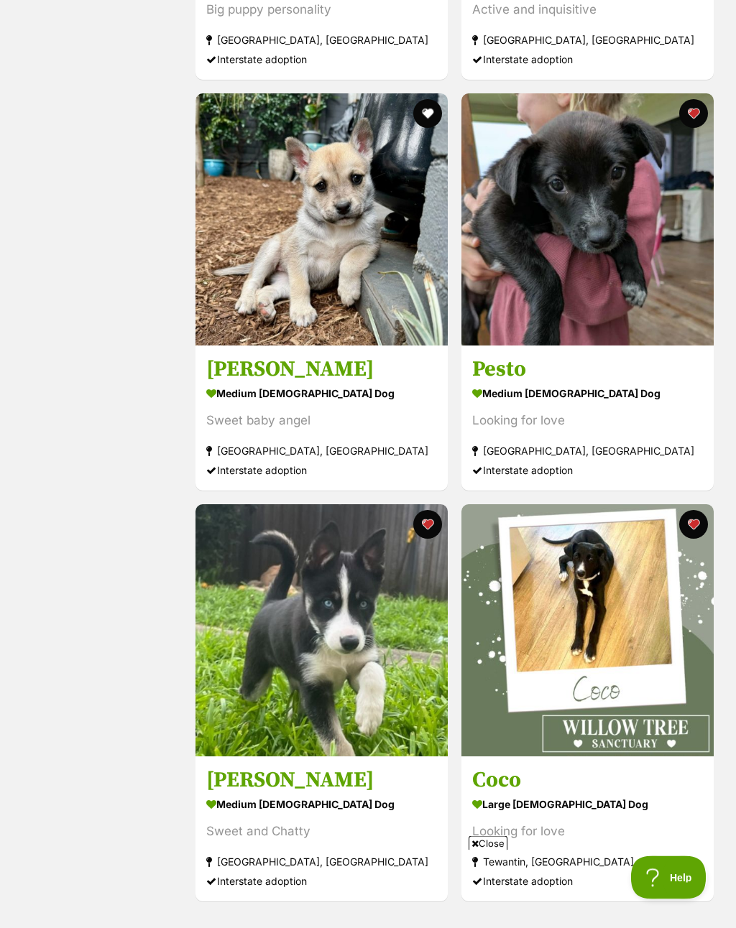
scroll to position [4727, 0]
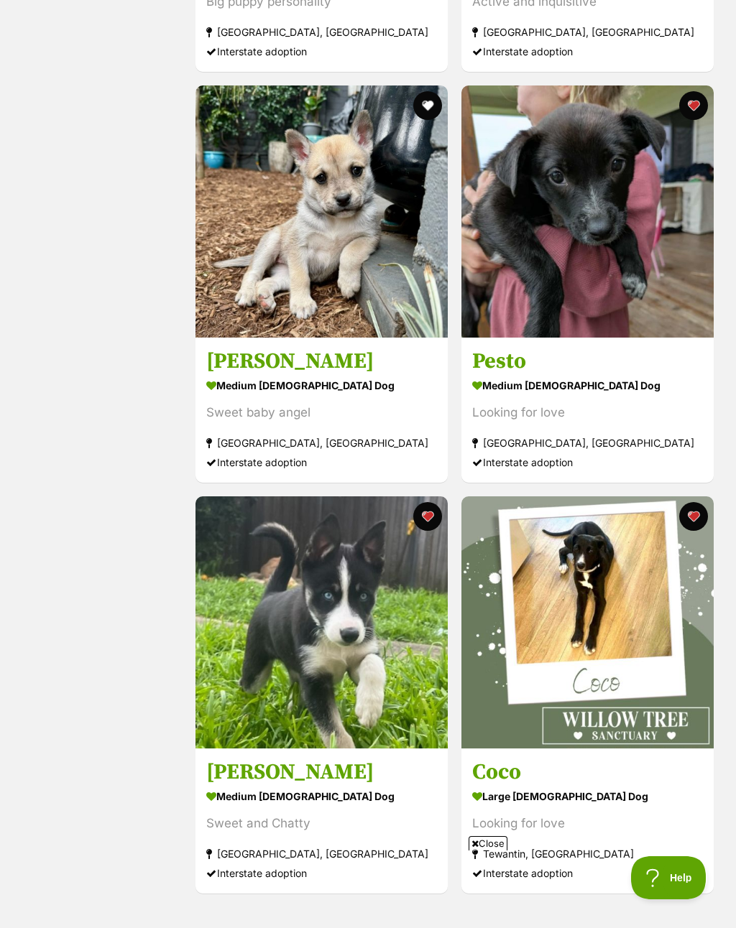
click at [697, 531] on button "favourite" at bounding box center [692, 516] width 29 height 29
click at [690, 111] on button "favourite" at bounding box center [692, 105] width 29 height 29
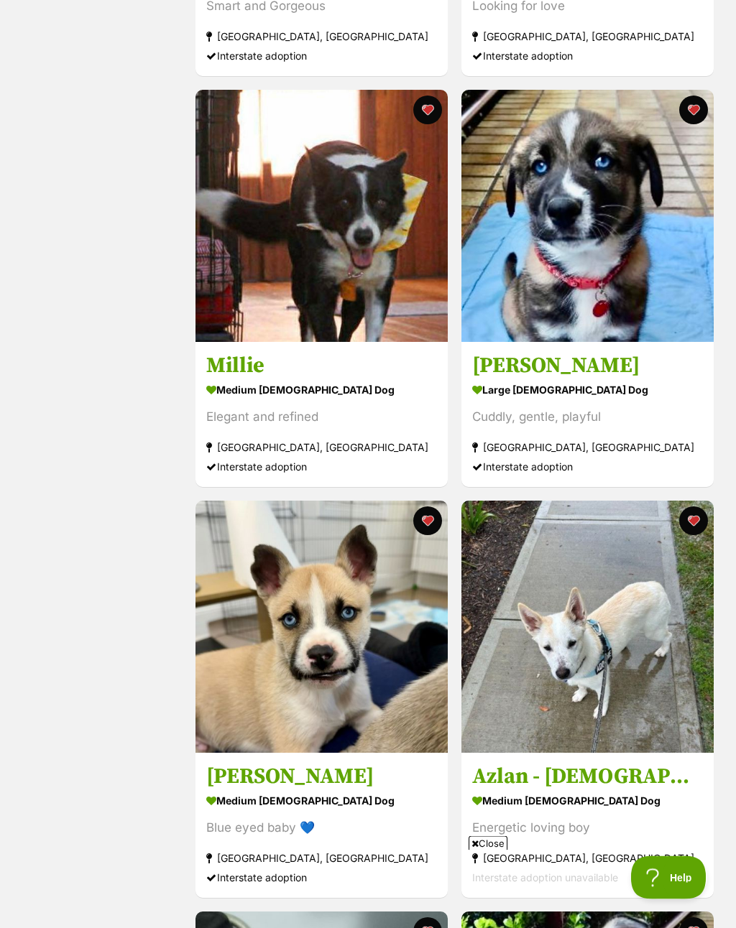
scroll to position [3483, 0]
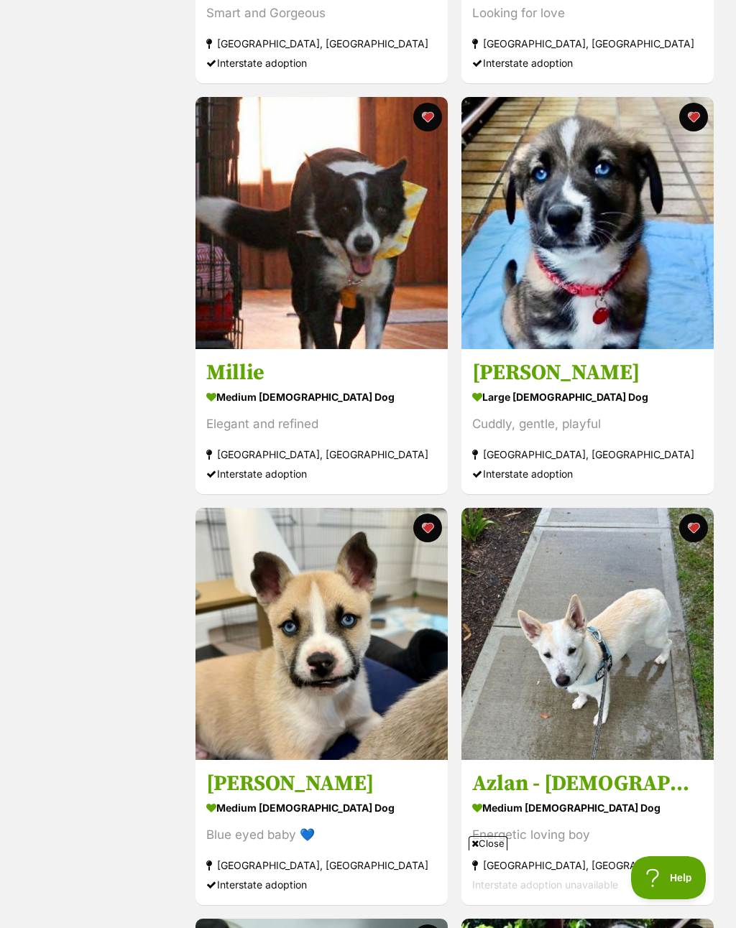
click at [430, 533] on button "favourite" at bounding box center [427, 528] width 29 height 29
click at [690, 130] on button "favourite" at bounding box center [692, 117] width 29 height 29
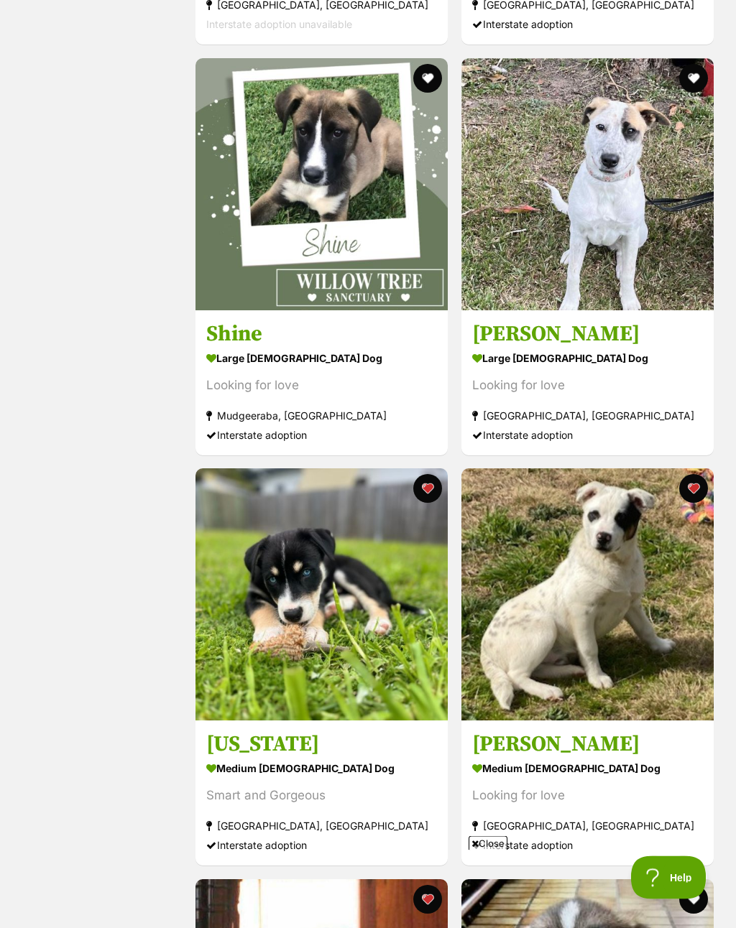
scroll to position [2690, 0]
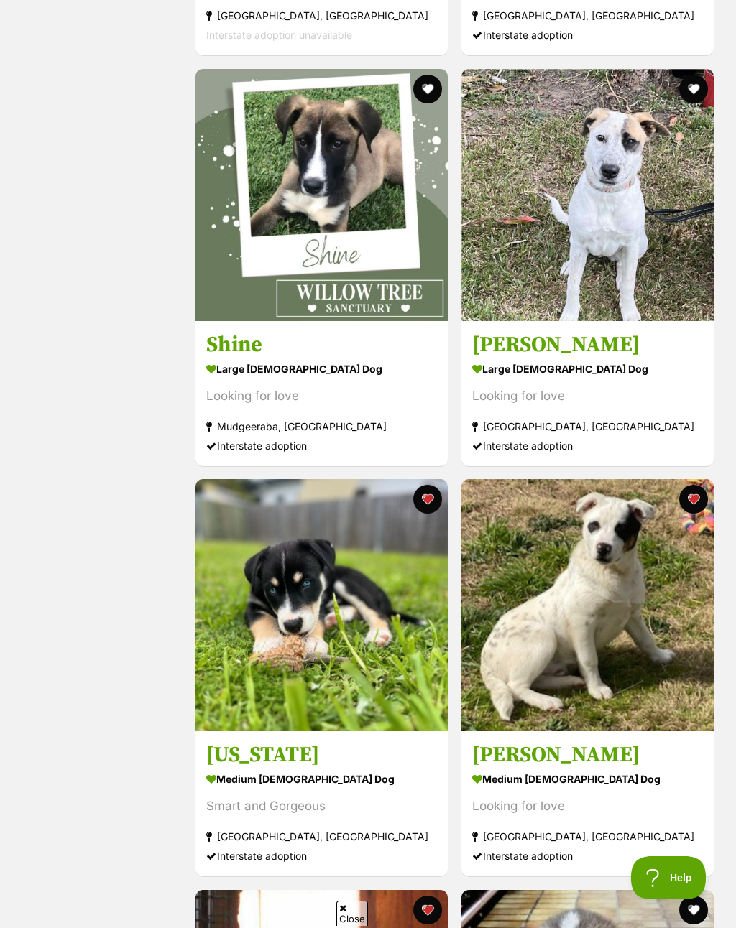
click at [690, 506] on button "favourite" at bounding box center [692, 499] width 29 height 29
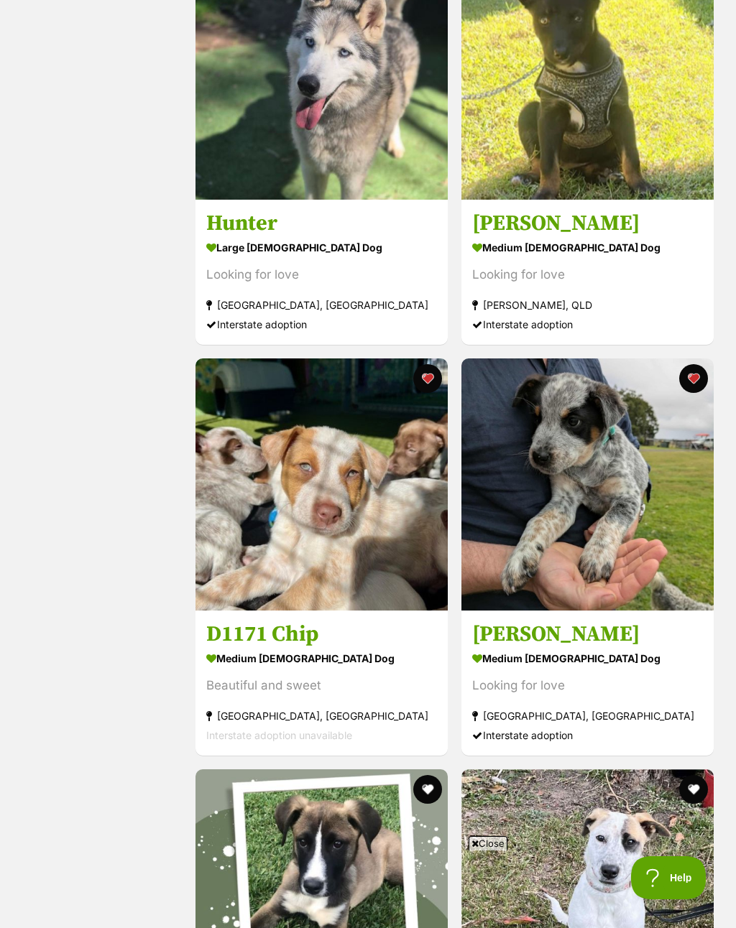
scroll to position [1987, 0]
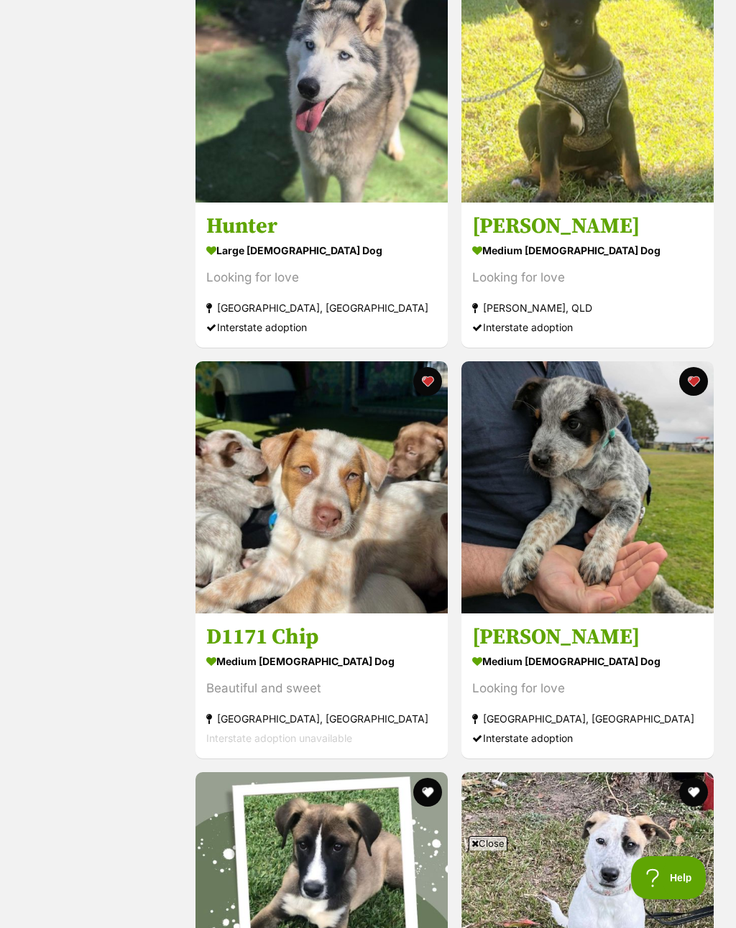
click at [303, 644] on h3 "D1171 Chip" at bounding box center [321, 637] width 231 height 27
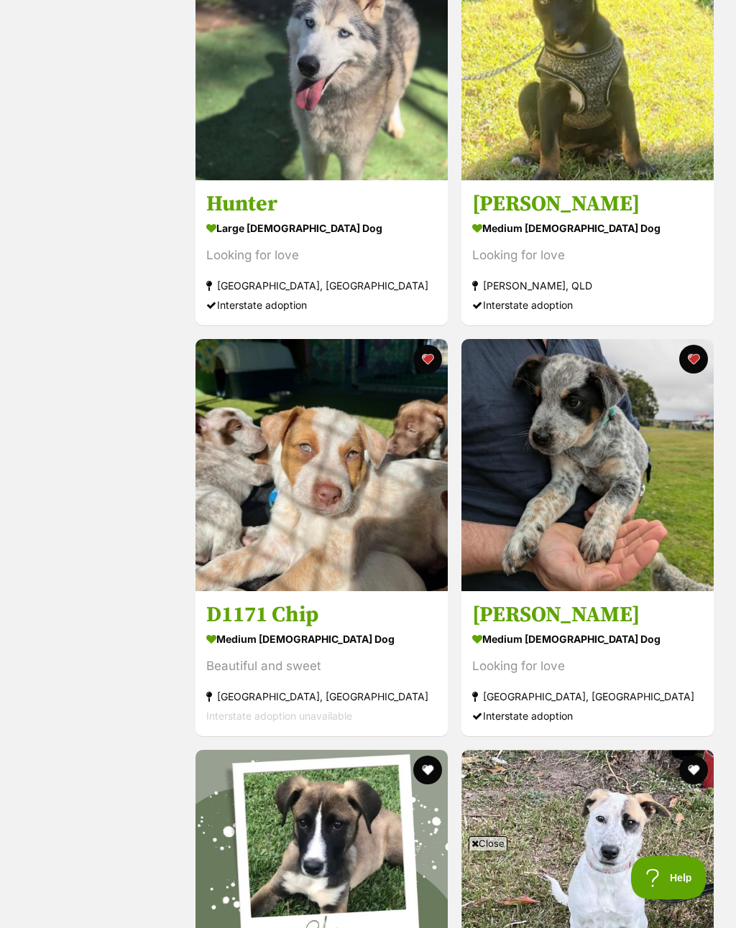
click at [425, 361] on button "favourite" at bounding box center [427, 359] width 29 height 29
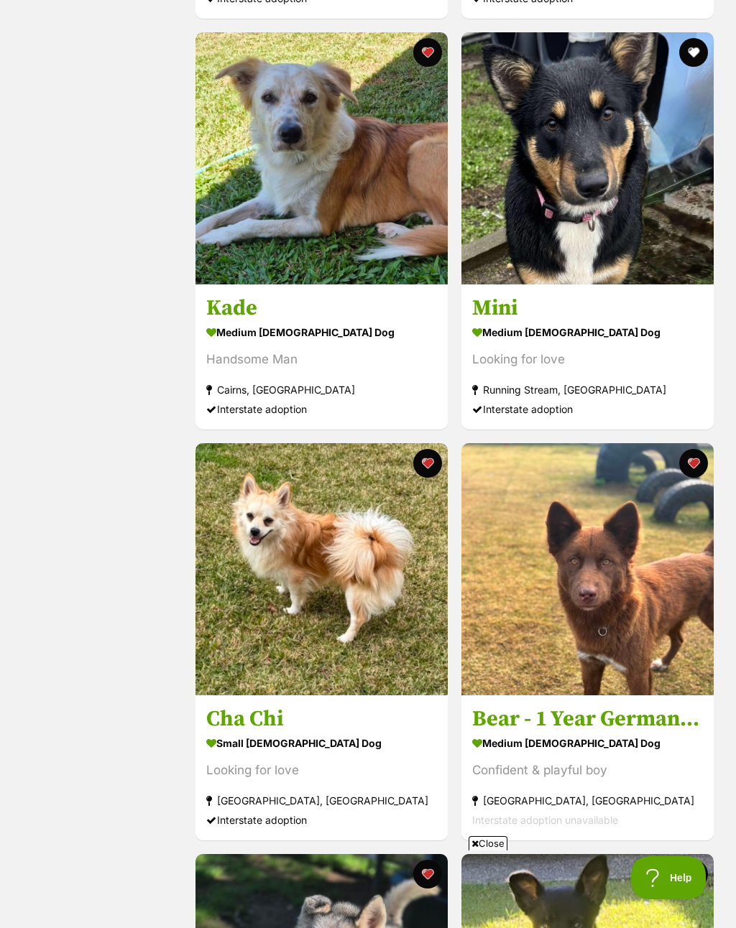
click at [430, 464] on button "favourite" at bounding box center [427, 463] width 29 height 29
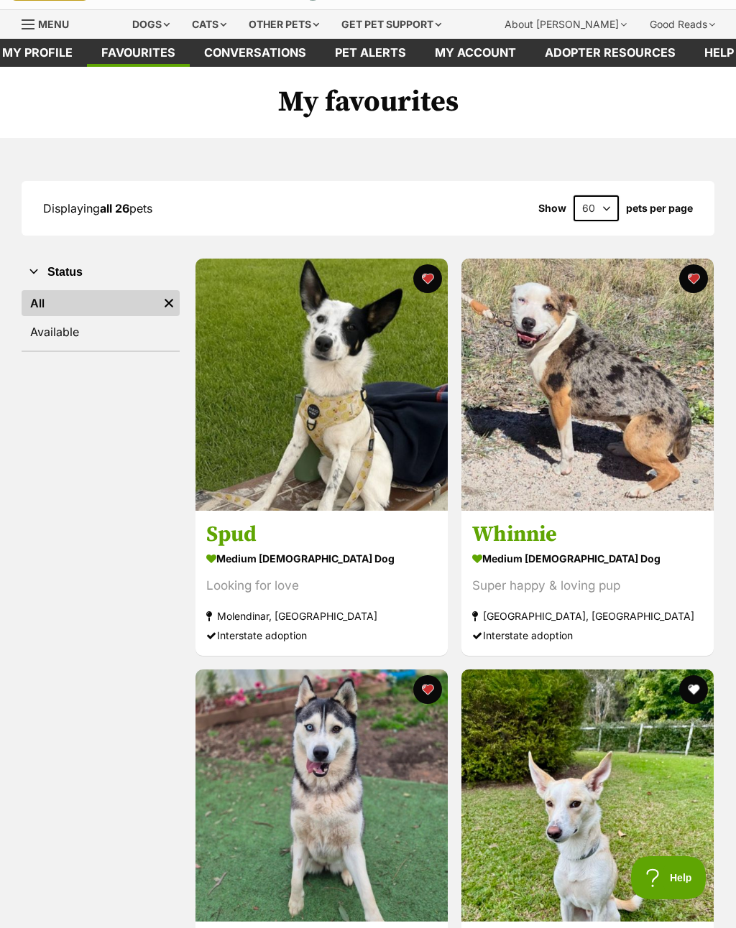
scroll to position [34, 0]
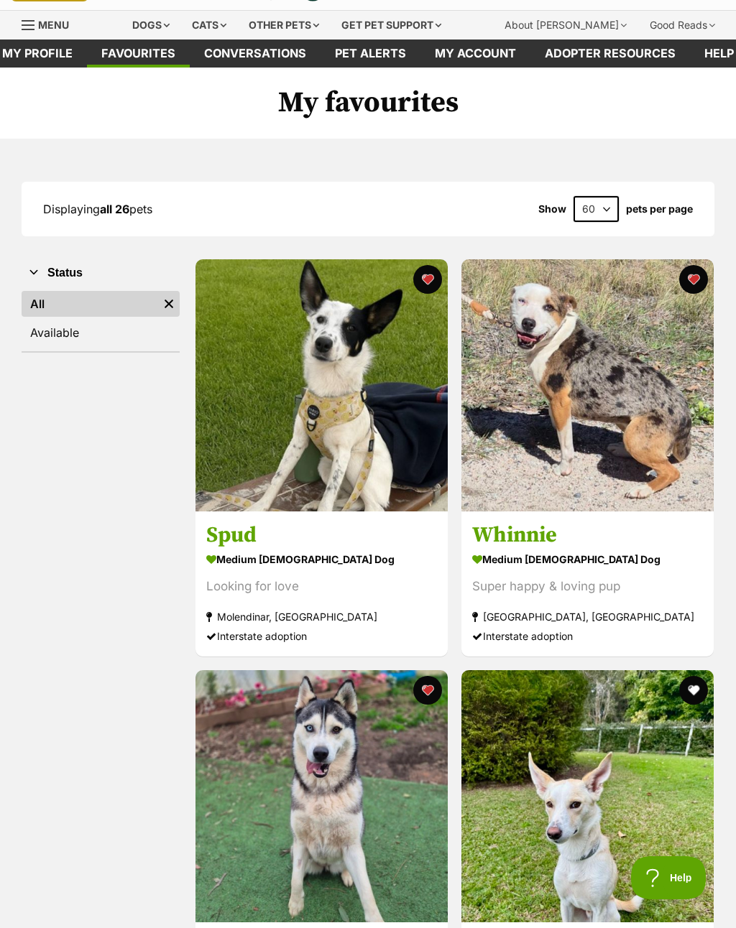
click at [428, 282] on button "favourite" at bounding box center [427, 279] width 29 height 29
click at [692, 279] on button "favourite" at bounding box center [692, 279] width 29 height 29
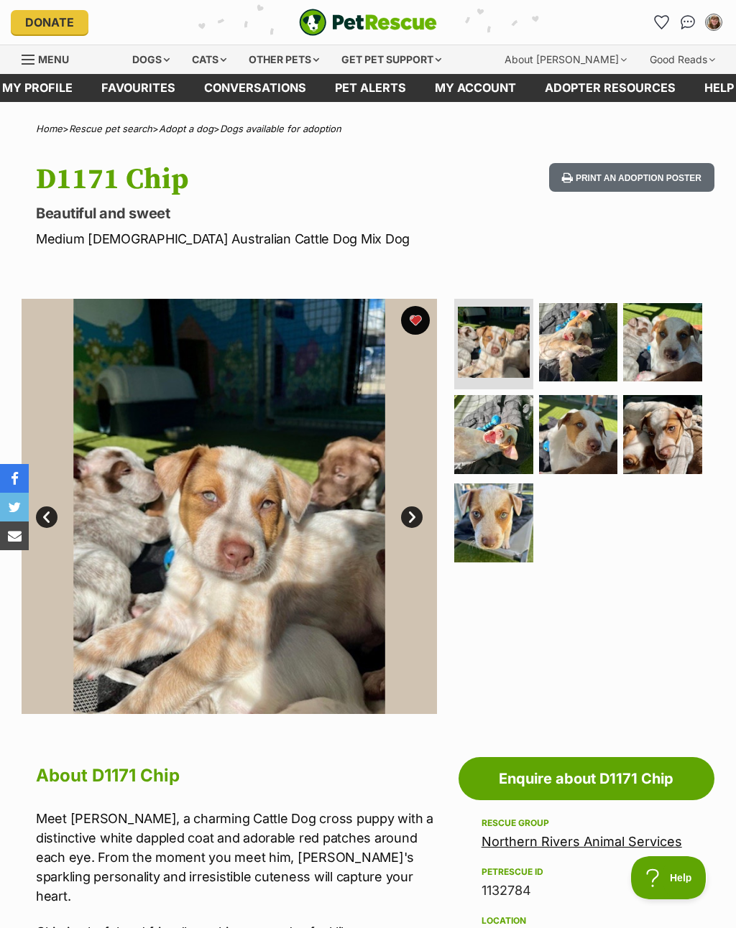
click at [663, 450] on img at bounding box center [662, 434] width 79 height 79
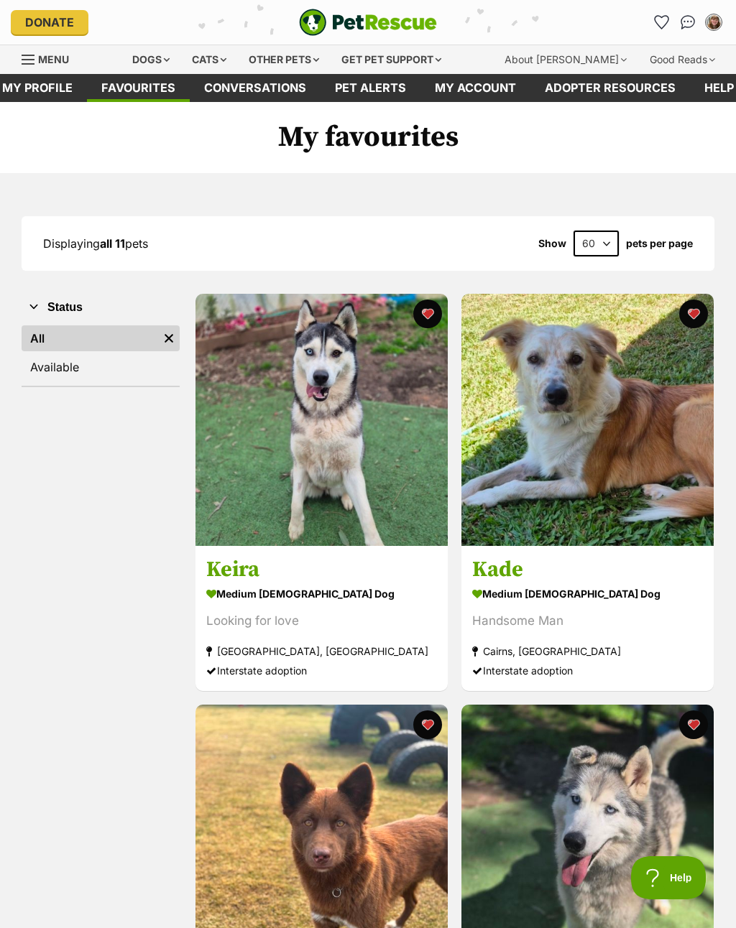
click at [322, 551] on link "Keira medium female Dog Looking for love Rossmore, NSW Interstate adoption" at bounding box center [321, 618] width 252 height 146
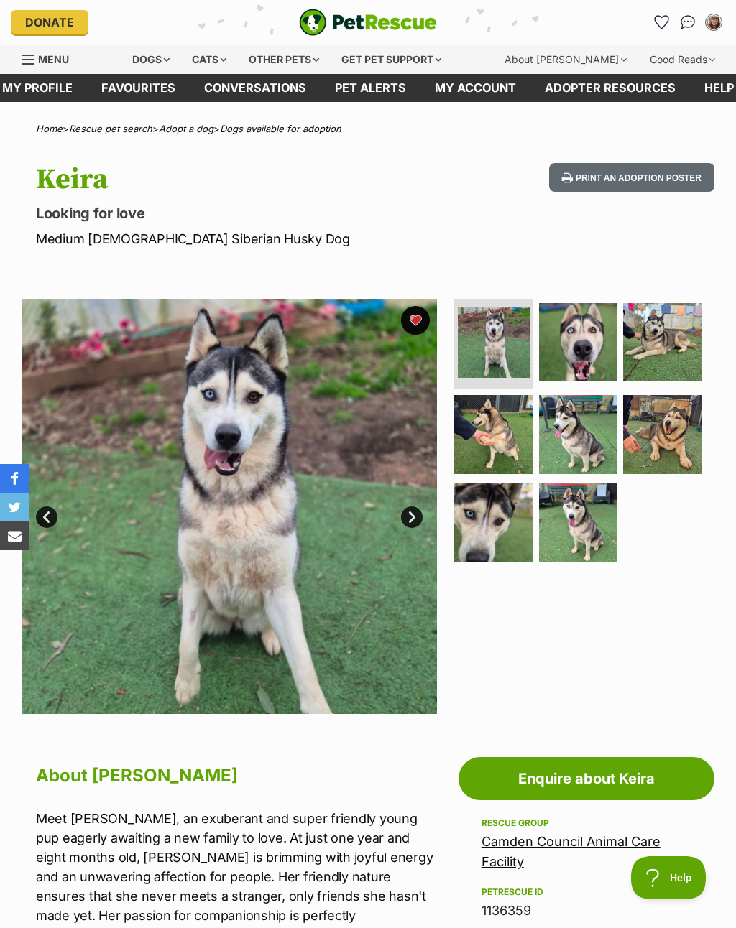
click at [417, 518] on link "Next" at bounding box center [412, 517] width 22 height 22
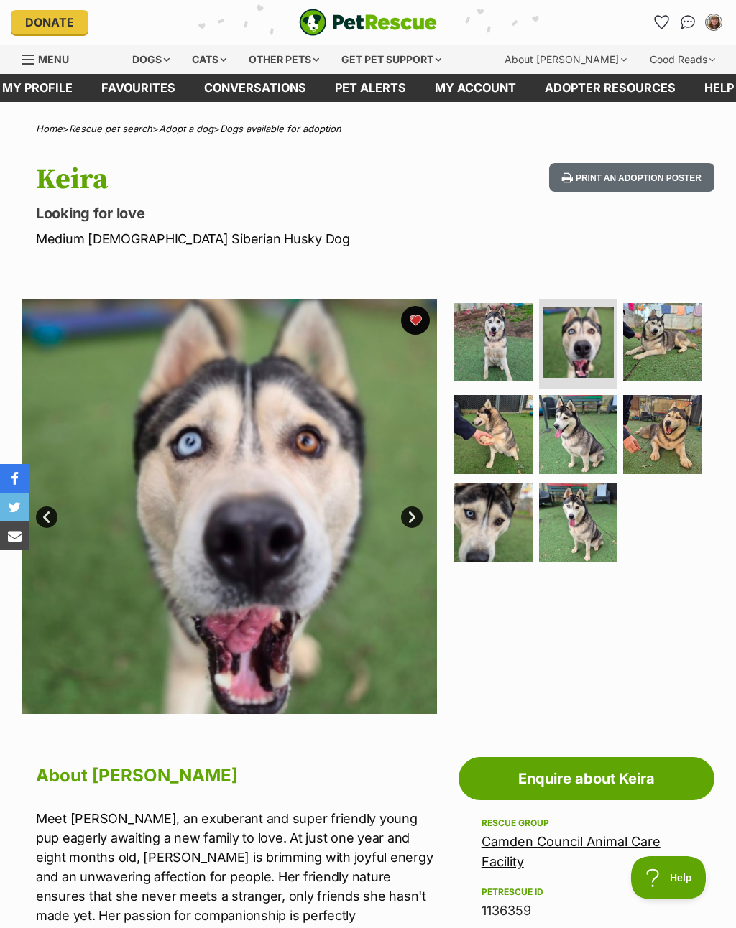
click at [420, 514] on link "Next" at bounding box center [412, 517] width 22 height 22
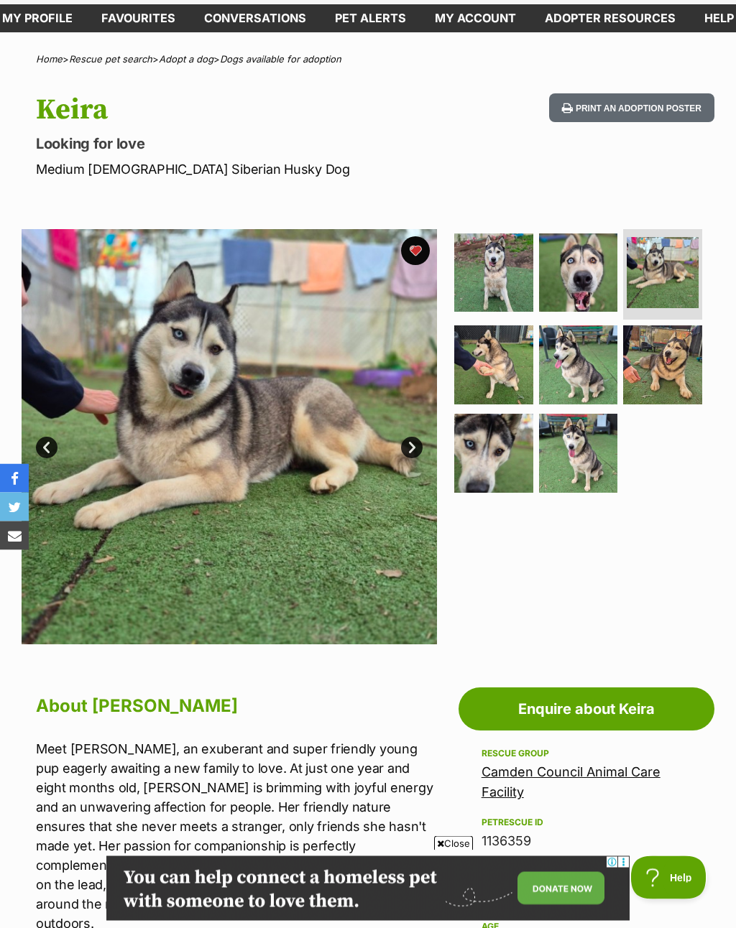
scroll to position [24, 0]
